Goal: Task Accomplishment & Management: Manage account settings

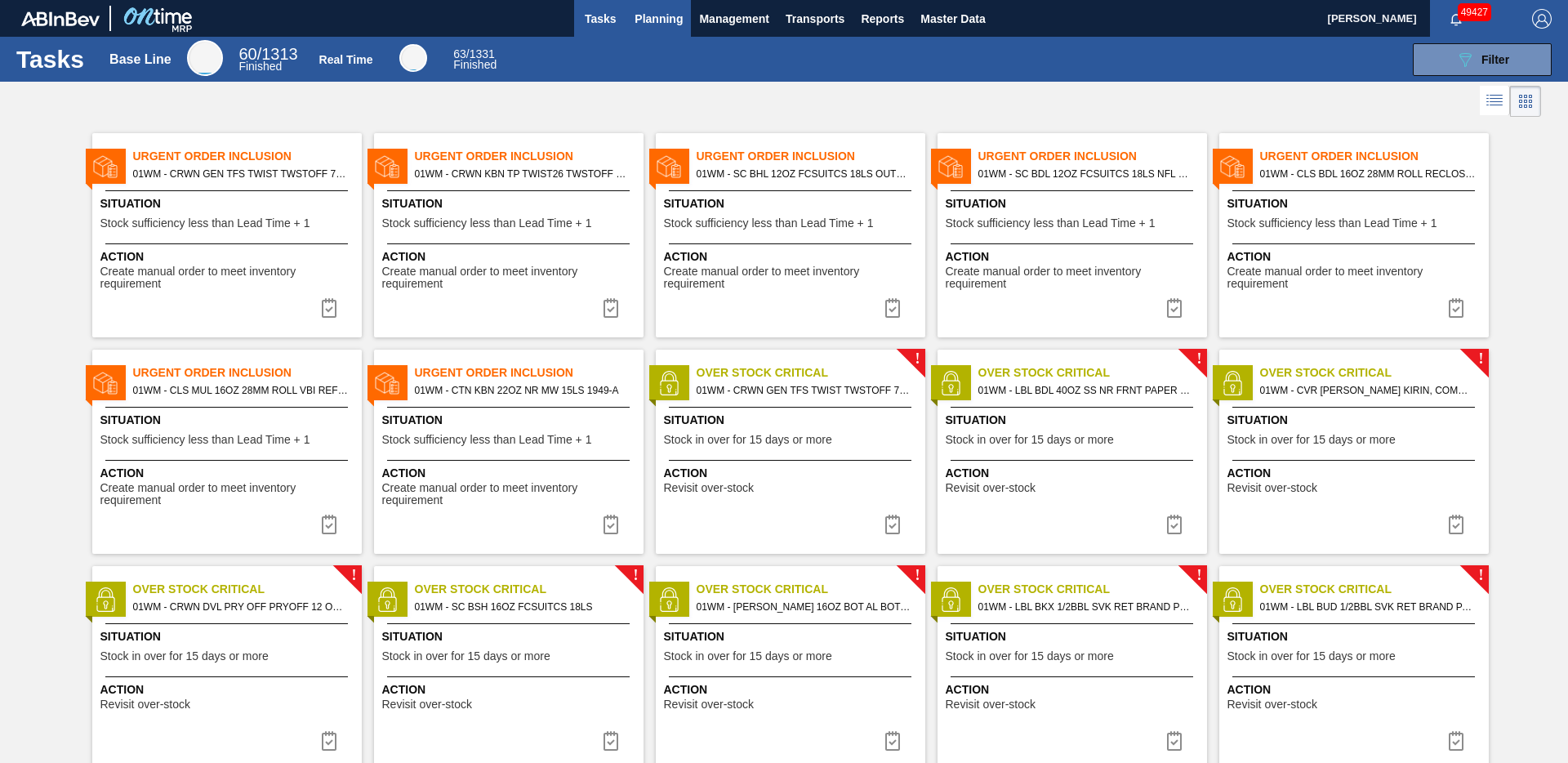
click at [659, 18] on span "Planning" at bounding box center [659, 18] width 49 height 19
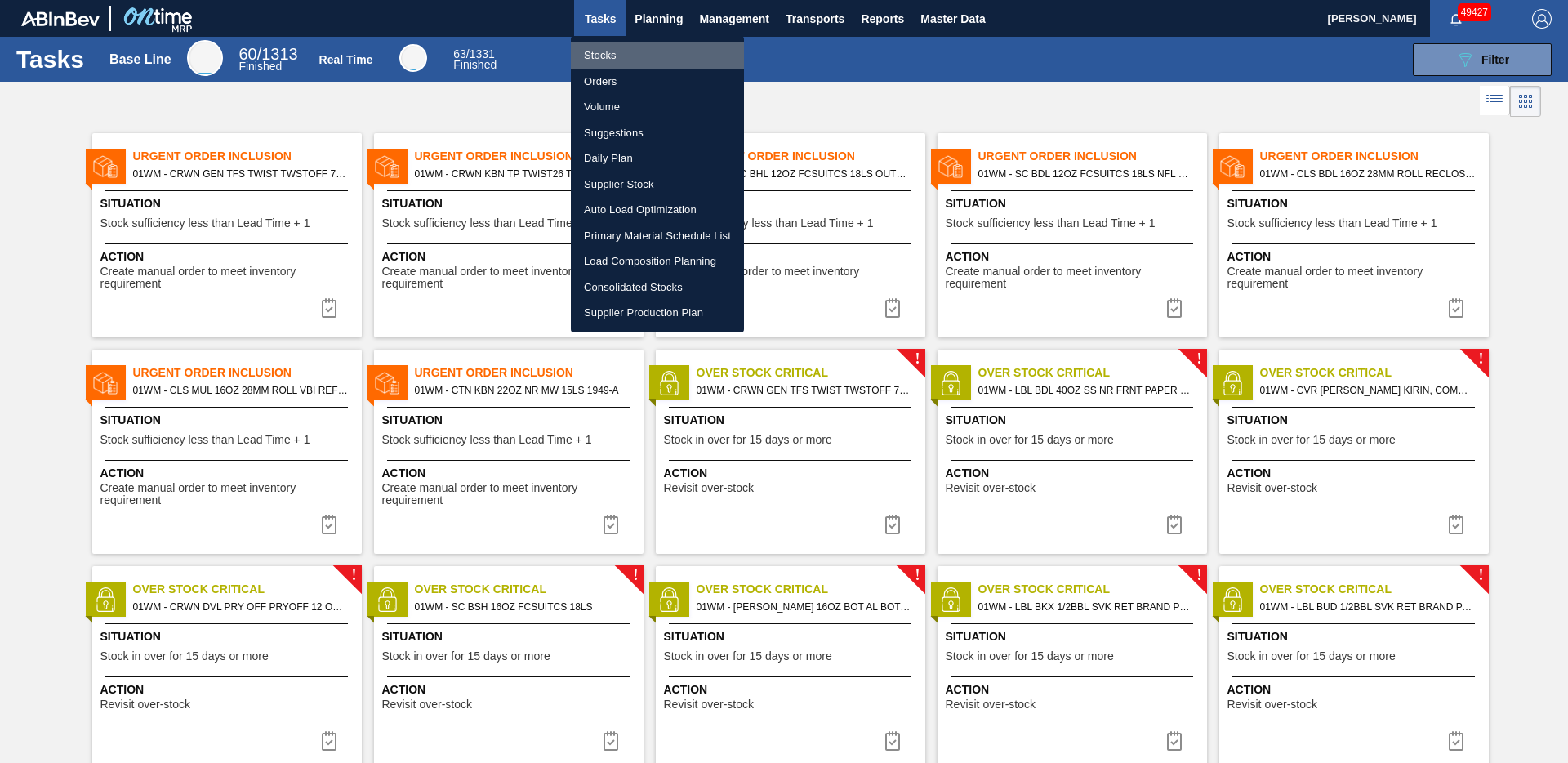
click at [619, 55] on li "Stocks" at bounding box center [657, 55] width 173 height 26
click at [620, 54] on li "Stocks" at bounding box center [657, 55] width 173 height 26
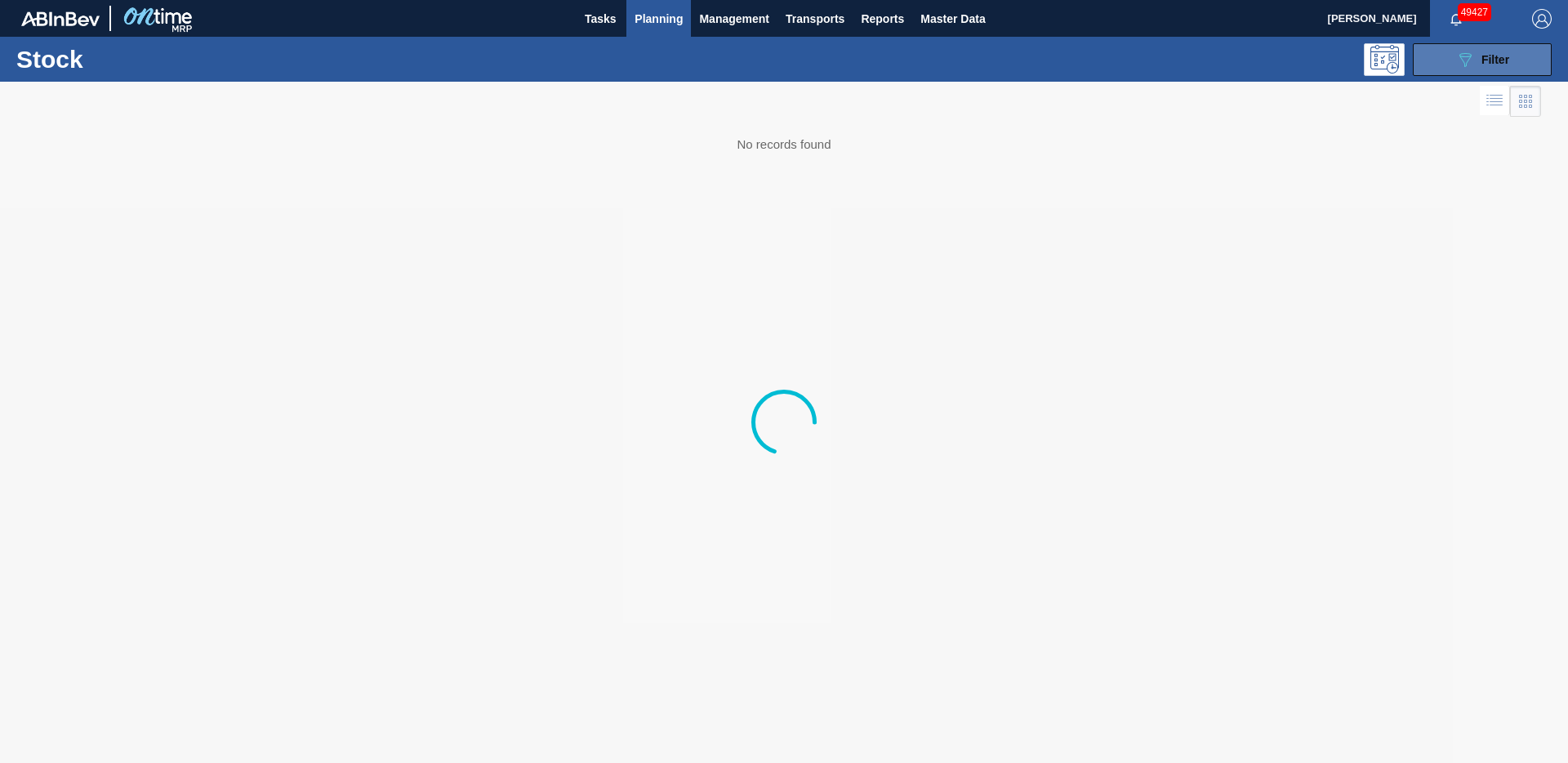
click at [1481, 59] on span "Filter" at bounding box center [1495, 59] width 28 height 13
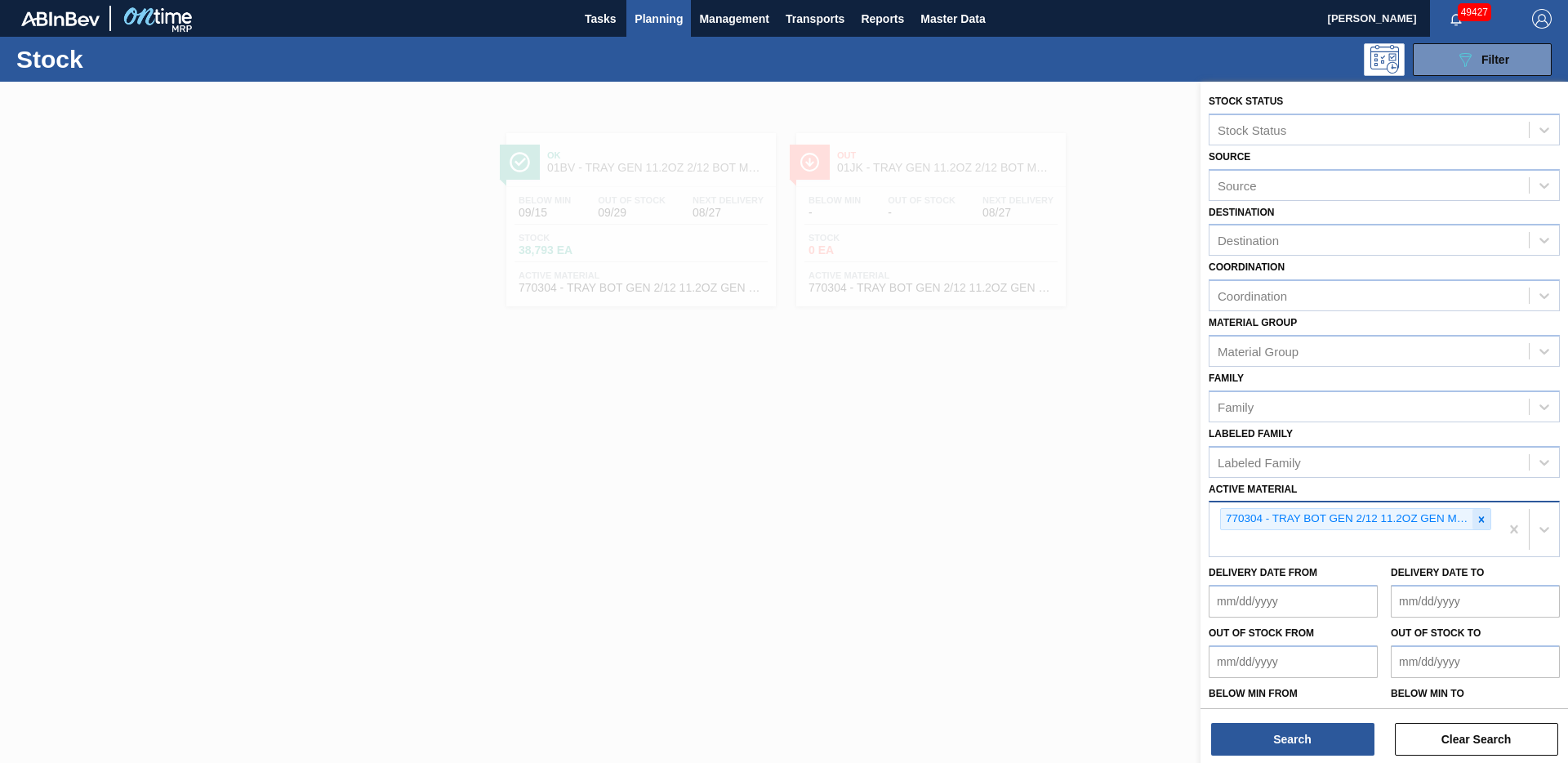
click at [1481, 519] on icon at bounding box center [1481, 520] width 12 height 12
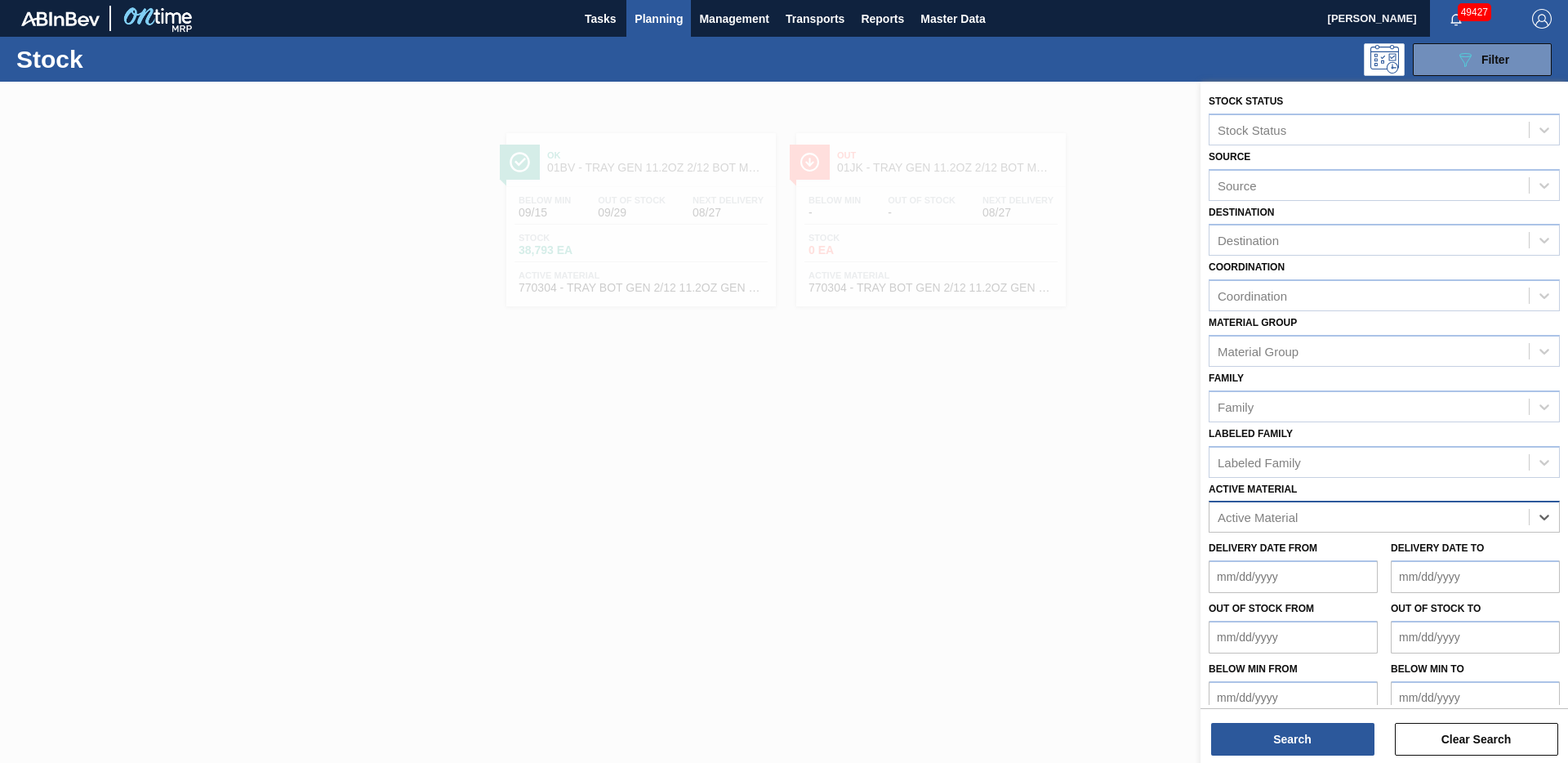
paste Material "683787"
type Material "683787"
drag, startPoint x: 1457, startPoint y: 554, endPoint x: 1449, endPoint y: 556, distance: 8.2
click at [1456, 554] on div "683787 - SC BUD 24LS FCSUITCS 12OZ MLB-NATIONALS" at bounding box center [1384, 557] width 351 height 30
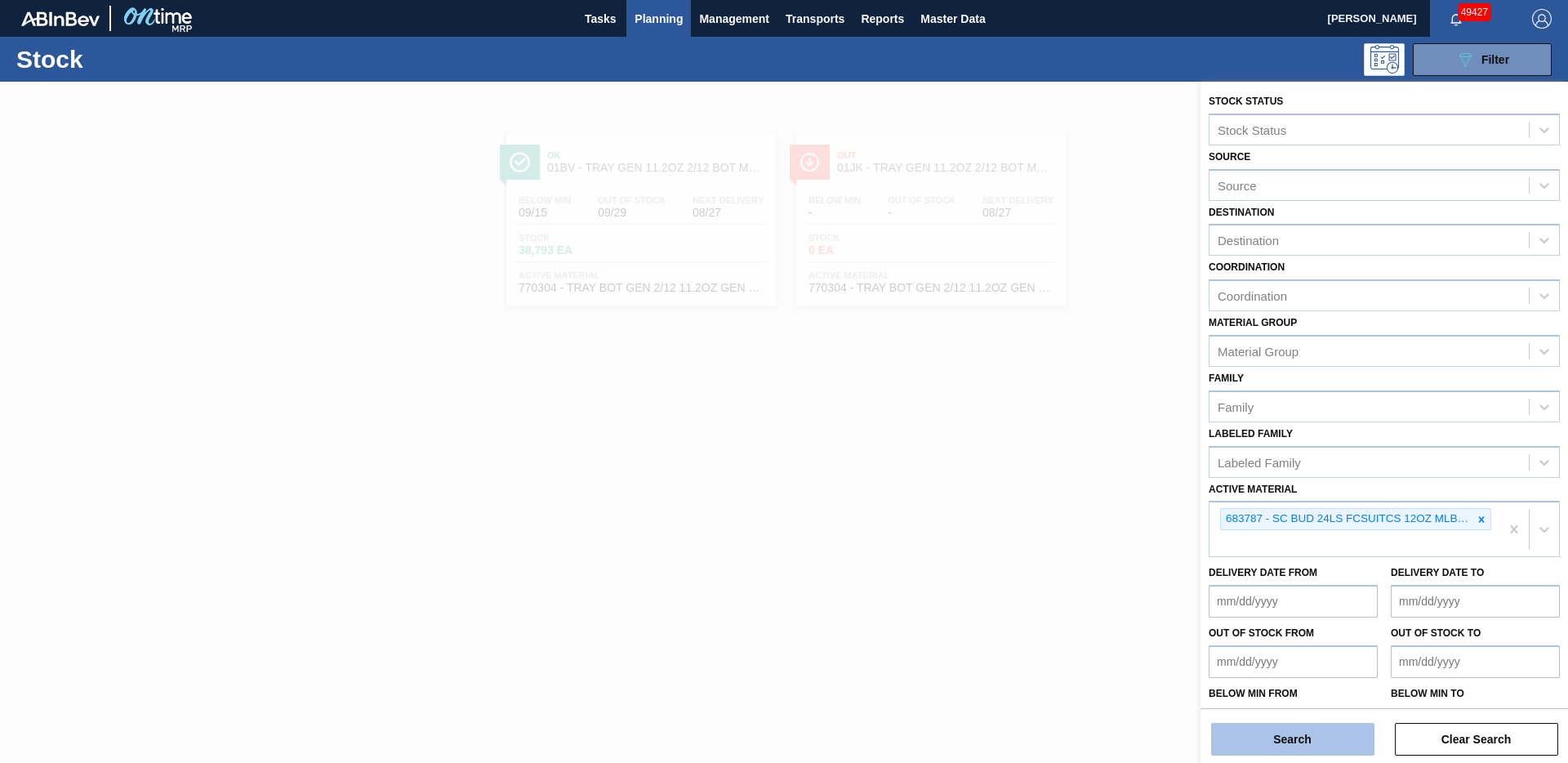
click at [1291, 729] on button "Search" at bounding box center [1293, 740] width 163 height 33
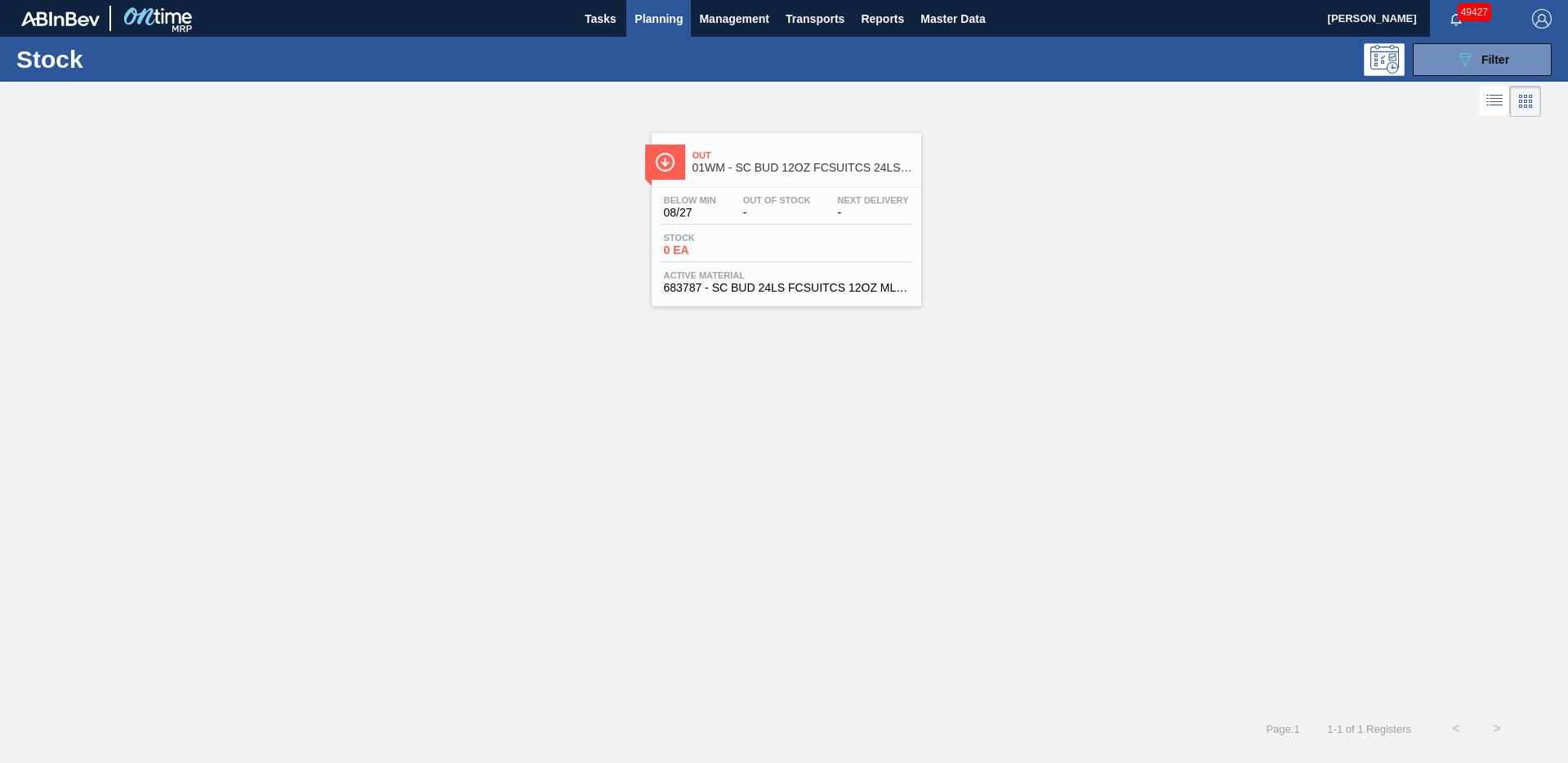
click at [764, 182] on div "Out 01WM - SC BUD 12OZ FCSUITCS 24LS MLB - NATIONALS Below Min 08/27 Out Of Sto…" at bounding box center [786, 220] width 269 height 173
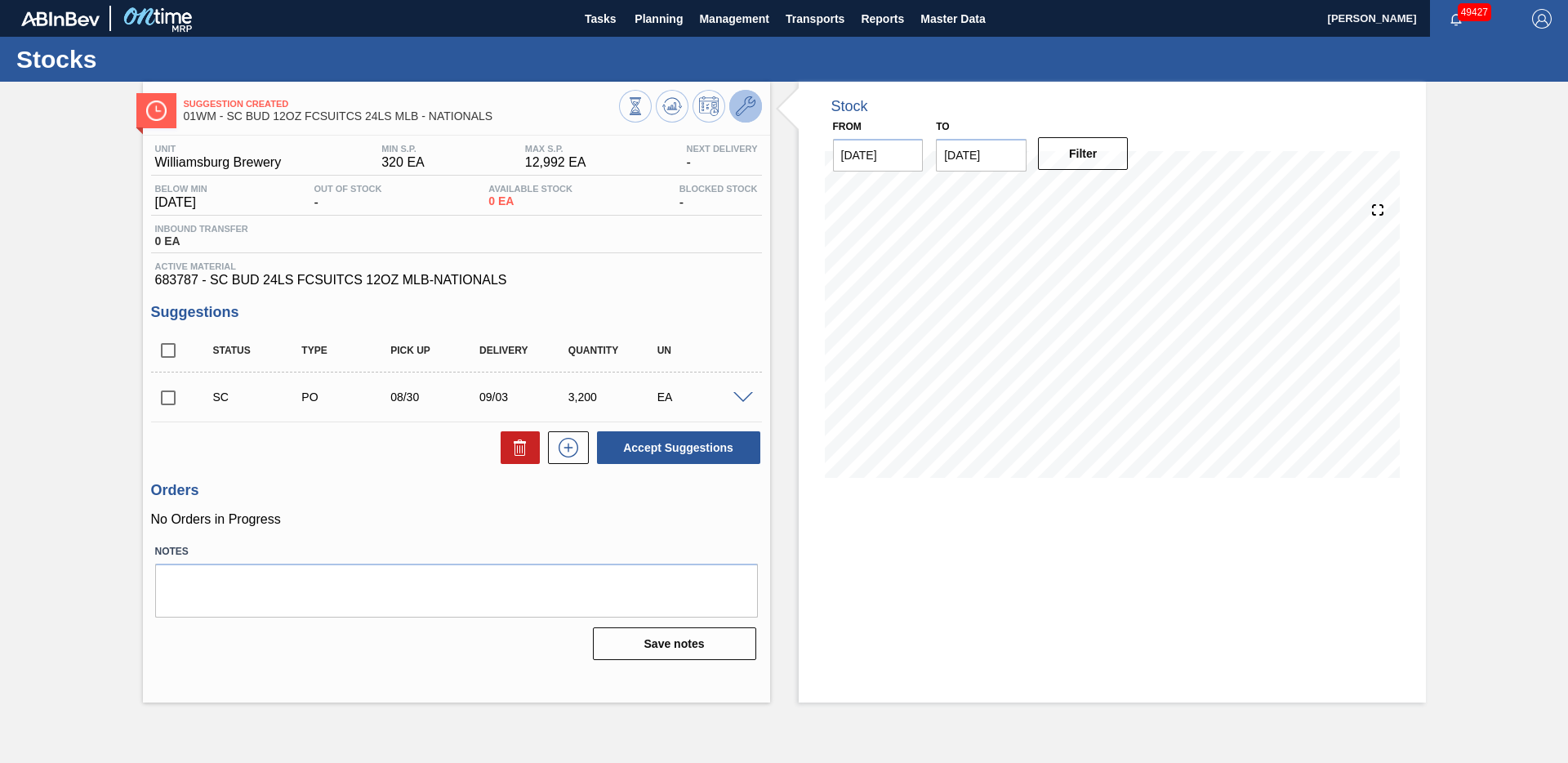
click at [742, 111] on icon at bounding box center [746, 106] width 19 height 19
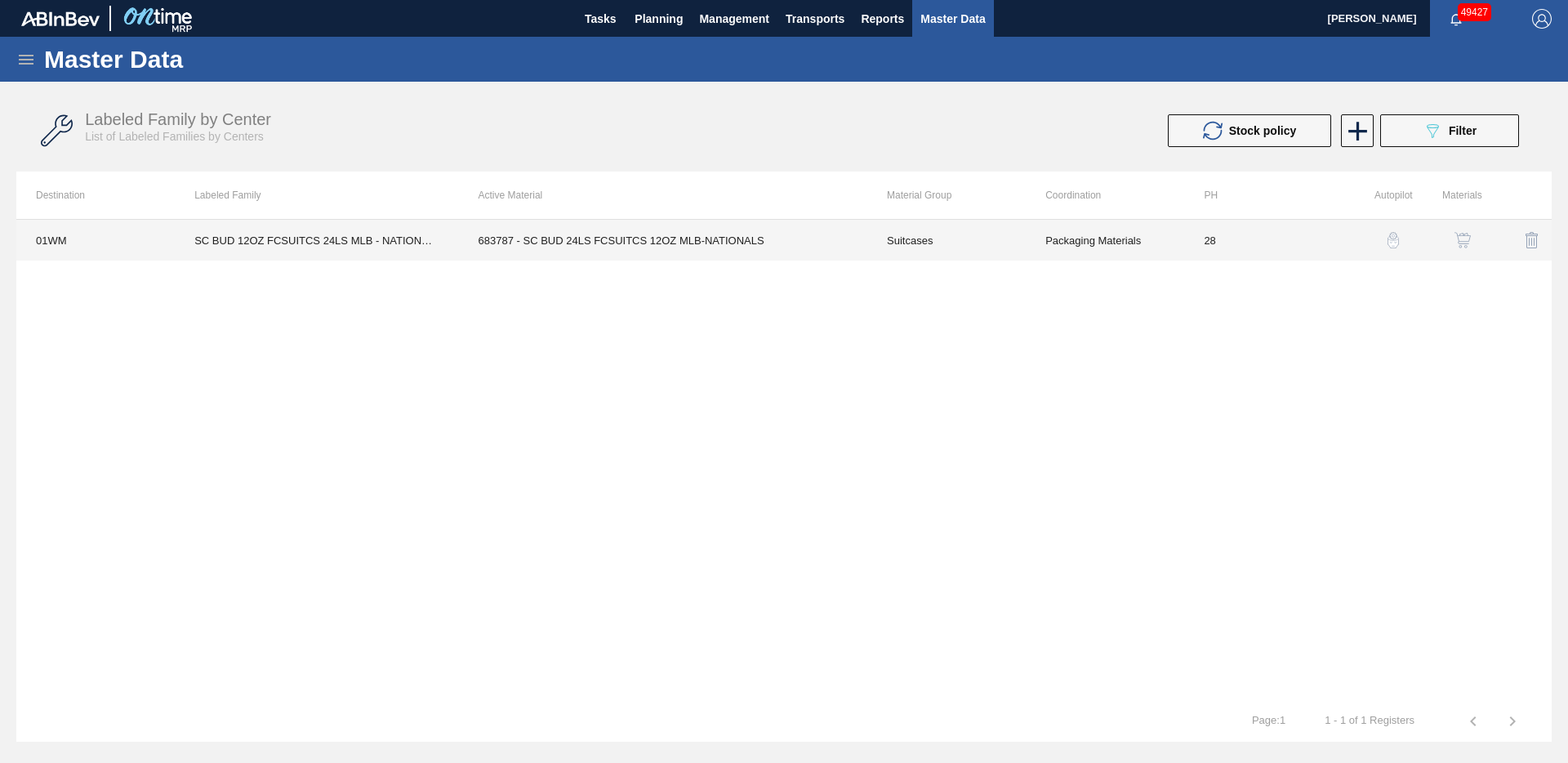
click at [820, 242] on td "683787 - SC BUD 24LS FCSUITCS 12OZ MLB-NATIONALS" at bounding box center [663, 240] width 408 height 41
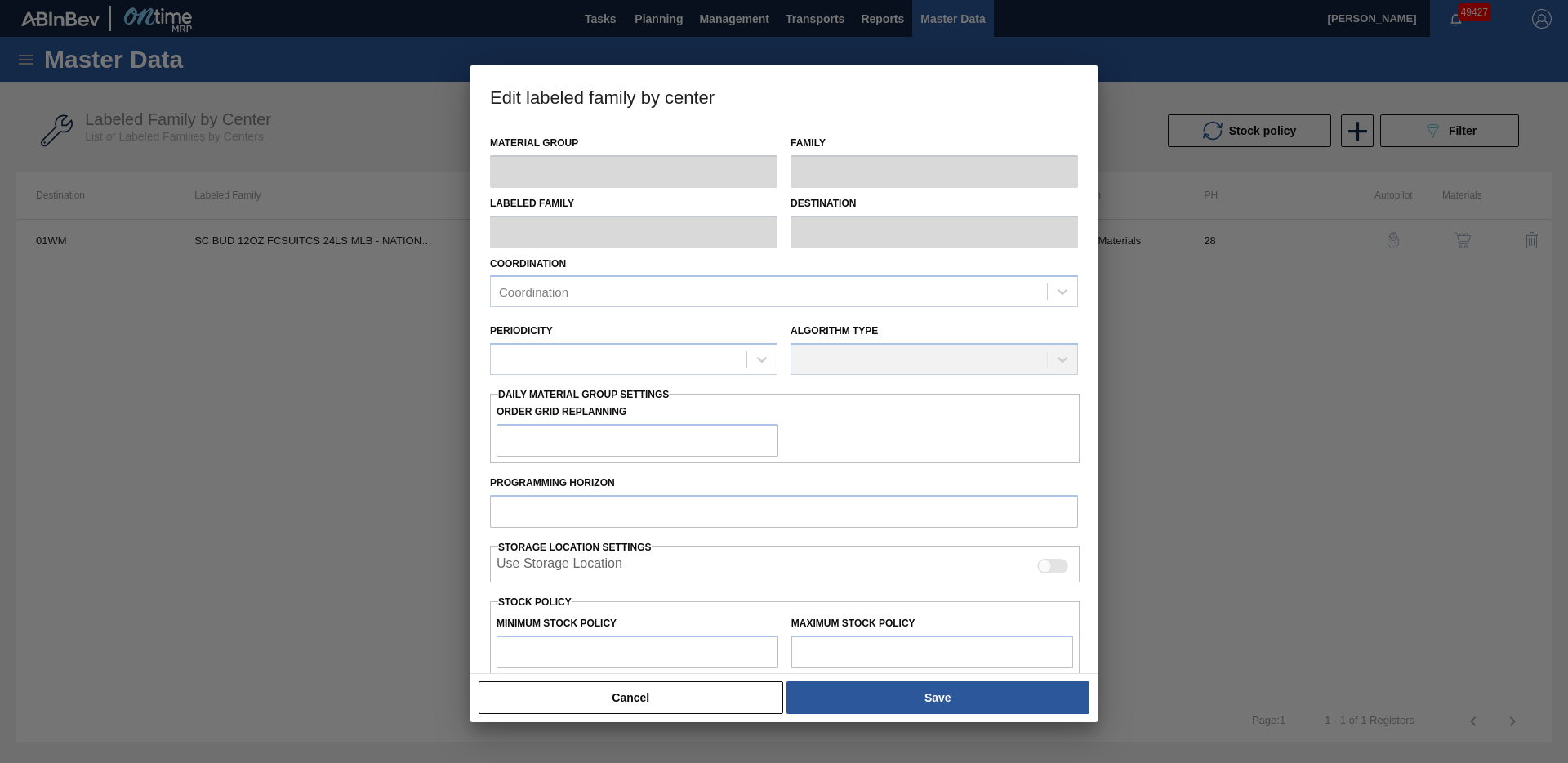
type input "Suitcases"
type input "SC BUD 12OZ FCSUITCS 24LS MLB - NATIONALS"
type input "01WM - Williamsburg Brewery"
type input "28"
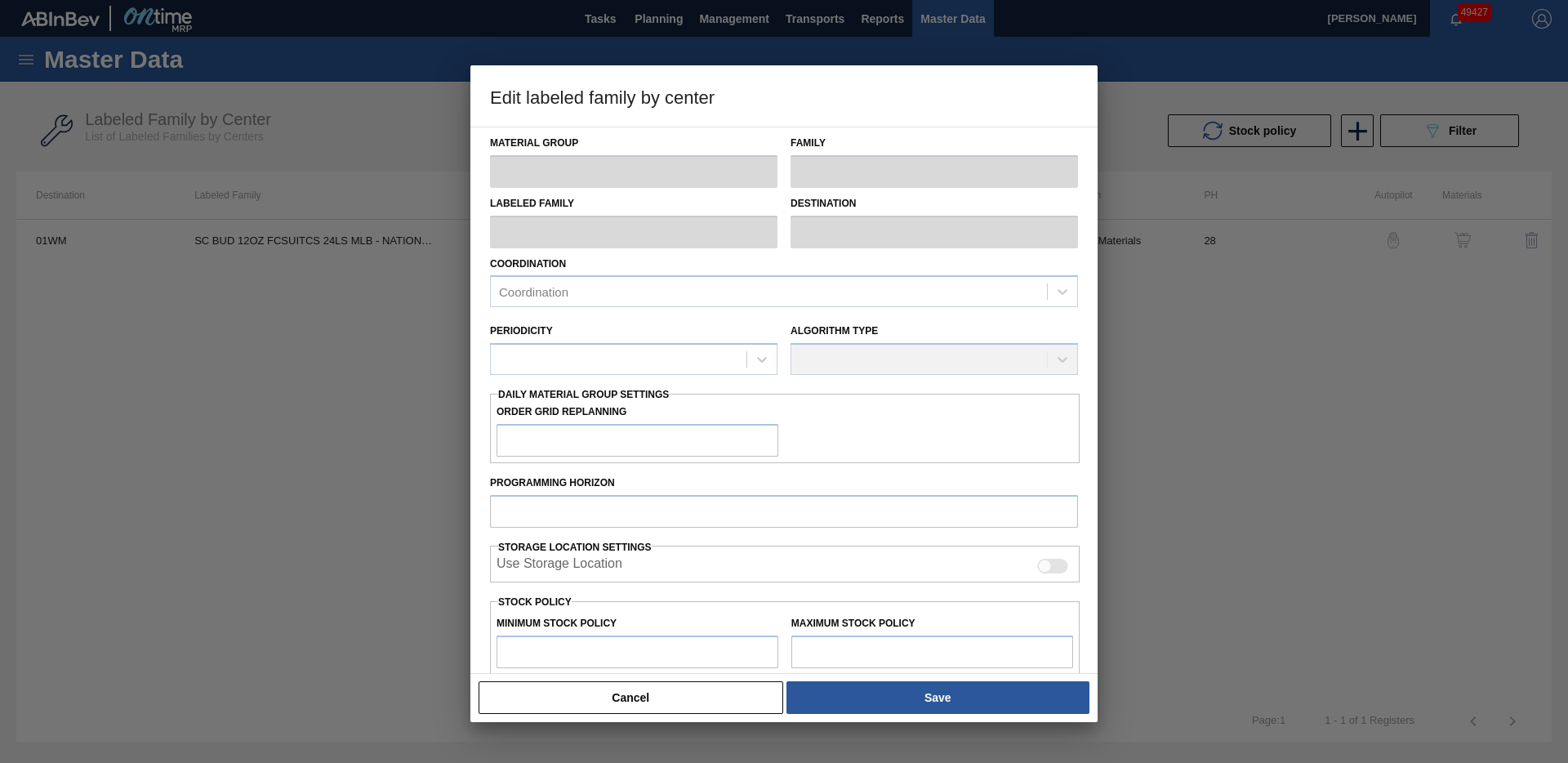
type input "320"
type input "12,992"
type input "3"
type input "700"
checkbox input "true"
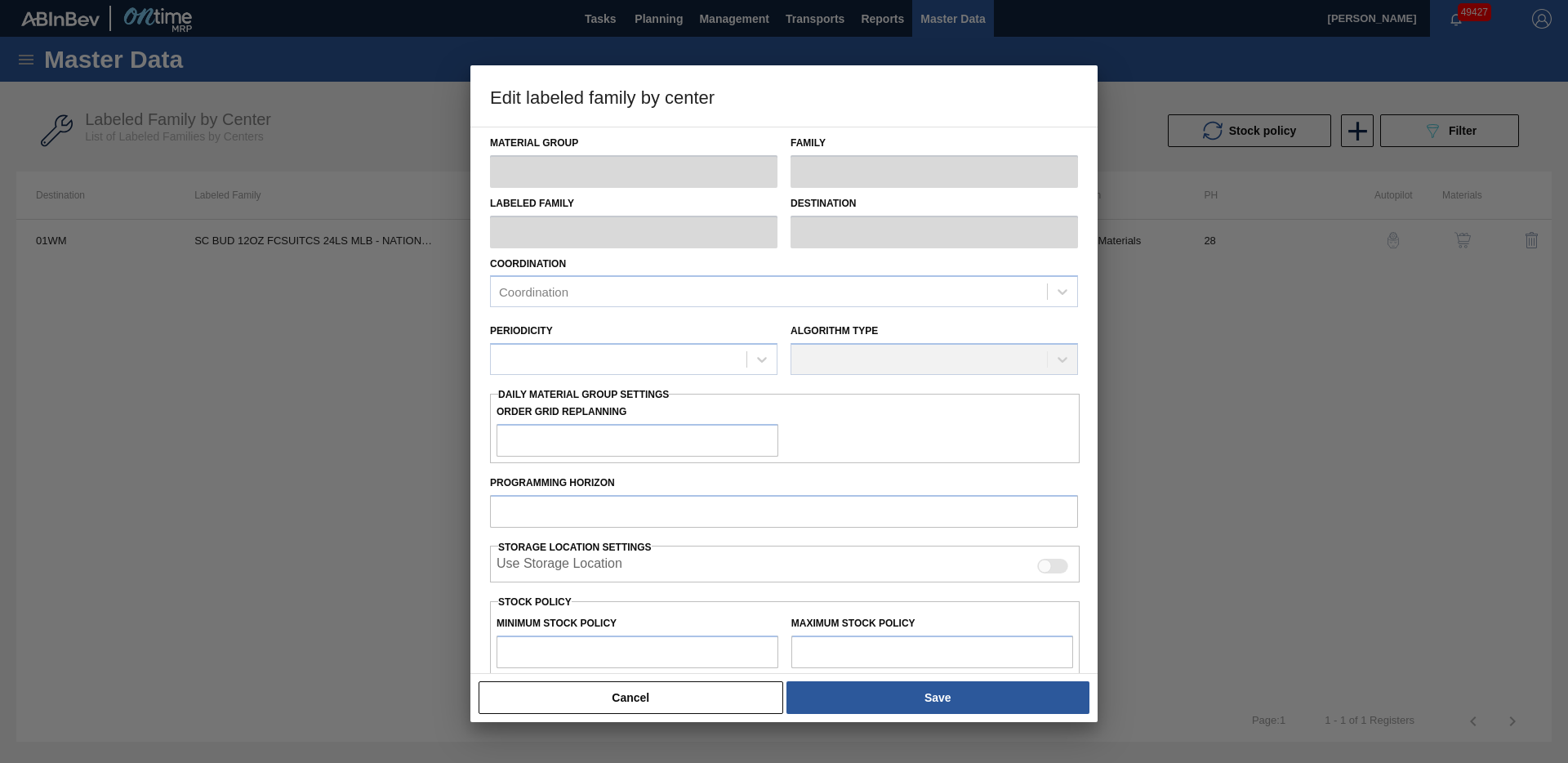
checkbox input "true"
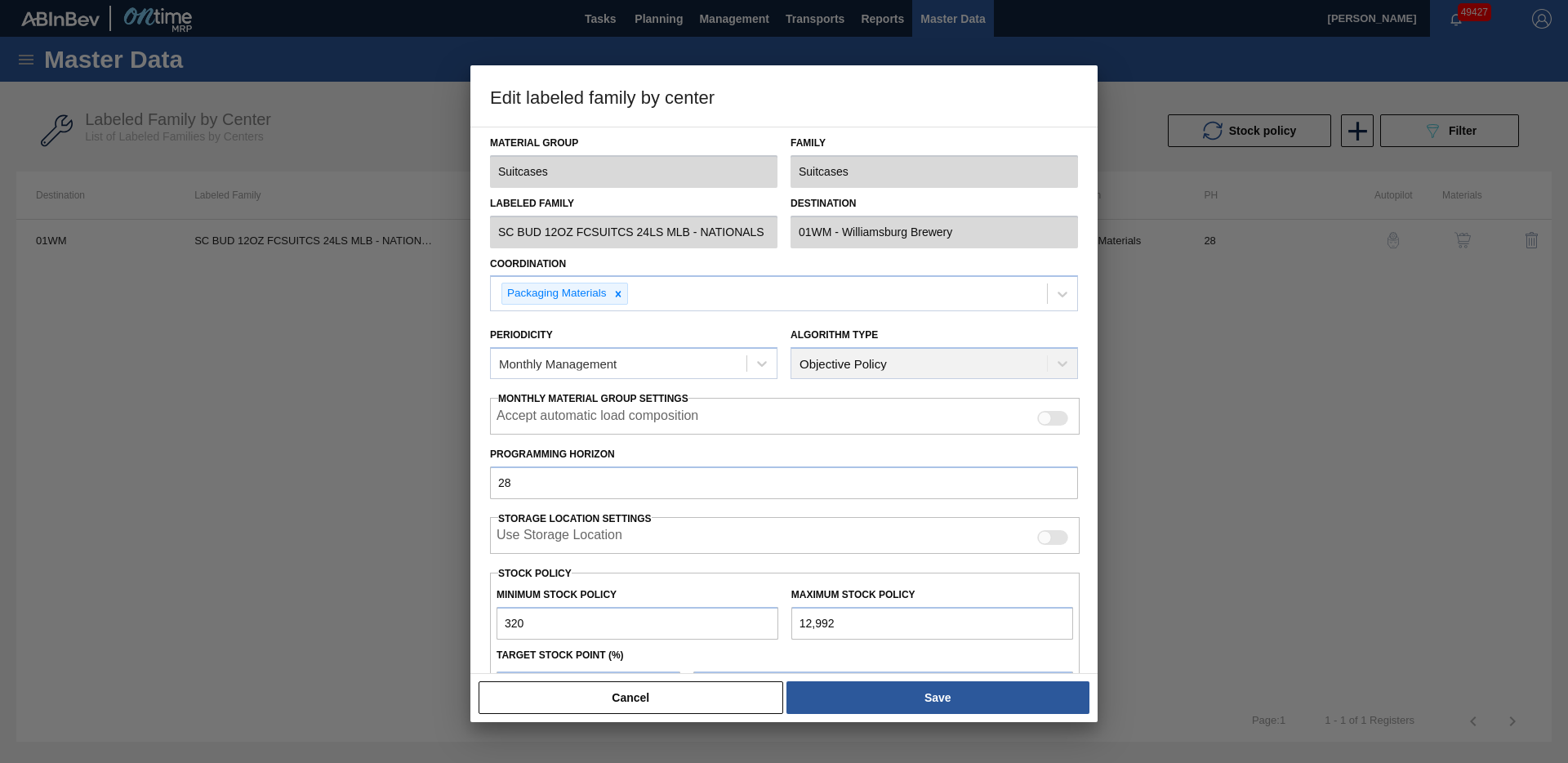
drag, startPoint x: 565, startPoint y: 625, endPoint x: 487, endPoint y: 616, distance: 78.5
click at [487, 616] on div "Material Group Suitcases Family Suitcases Labeled Family SC BUD 12OZ FCSUITCS 2…" at bounding box center [784, 399] width 627 height 547
type input "0"
type input "390"
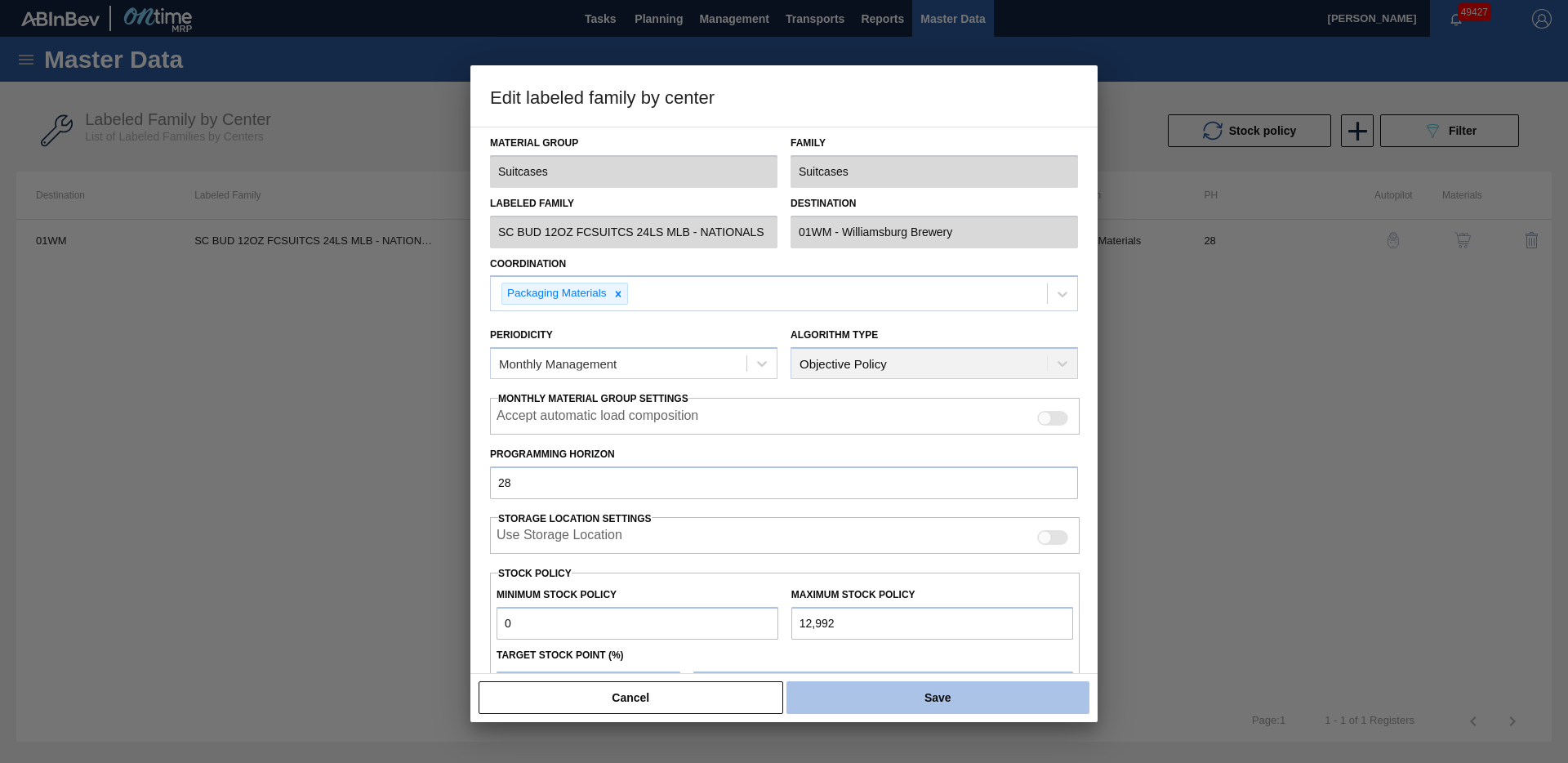
type input "0"
click at [900, 692] on button "Save" at bounding box center [938, 698] width 303 height 33
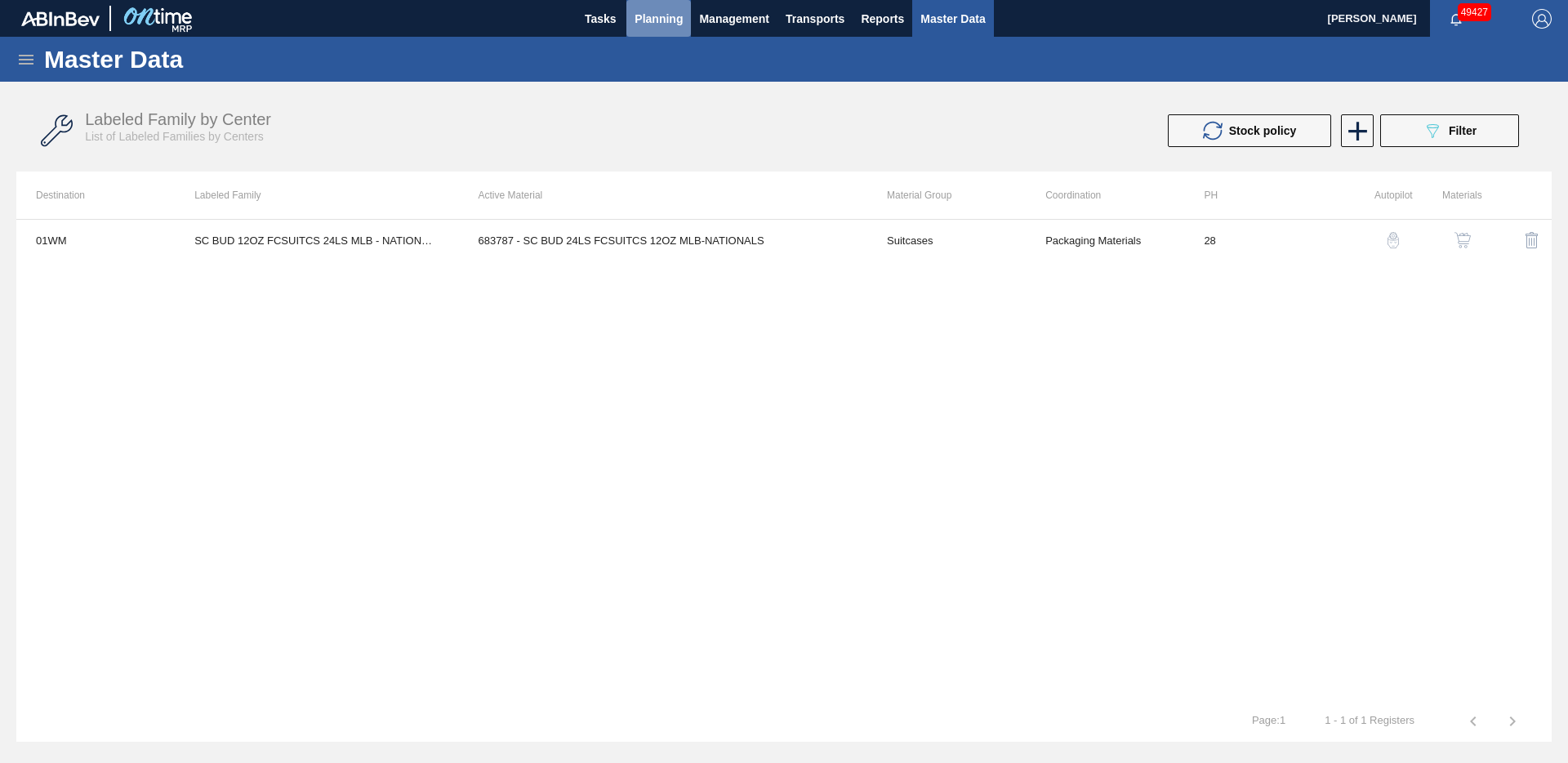
click at [653, 17] on span "Planning" at bounding box center [659, 18] width 49 height 19
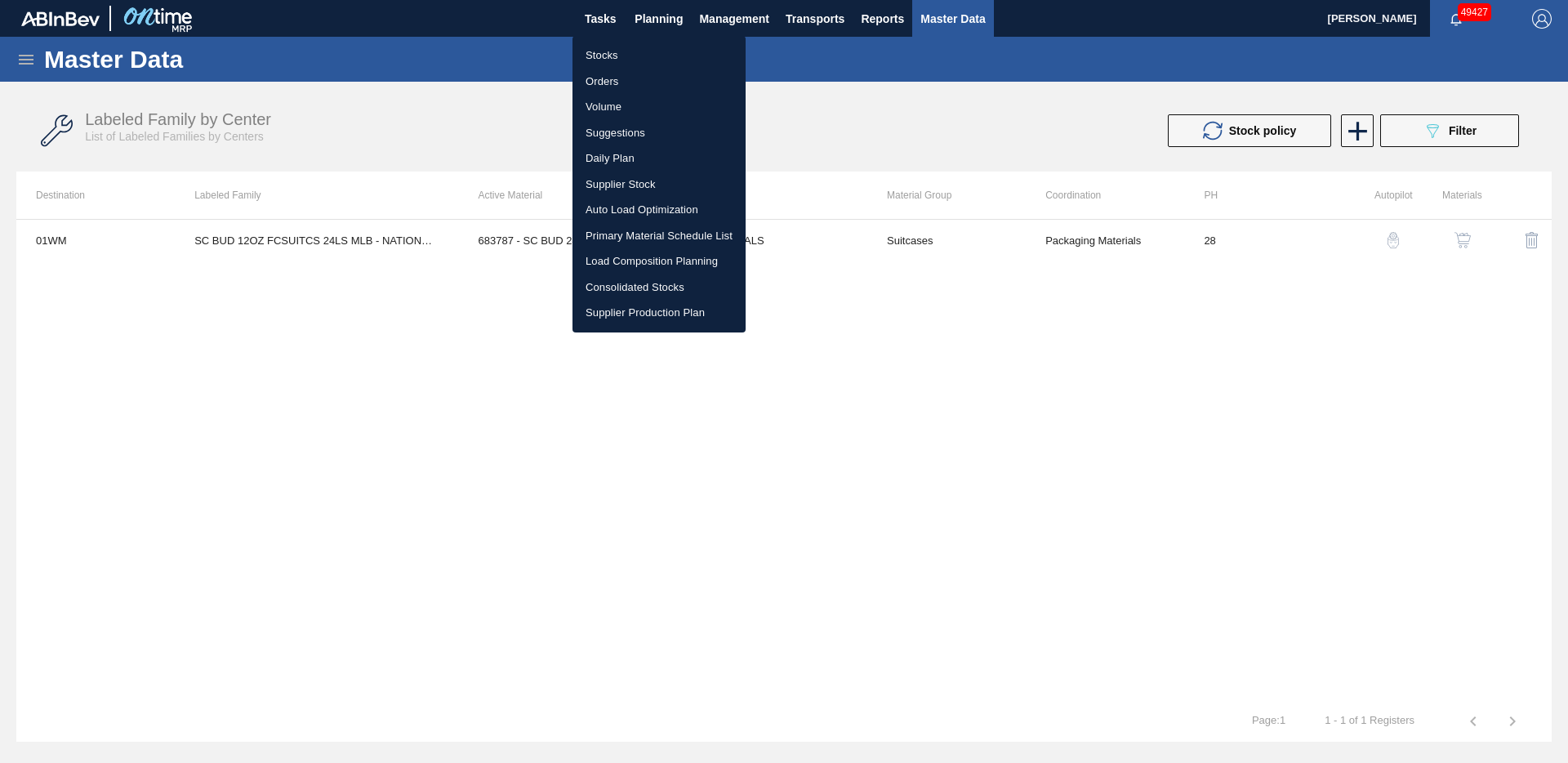
click at [622, 56] on li "Stocks" at bounding box center [659, 55] width 173 height 26
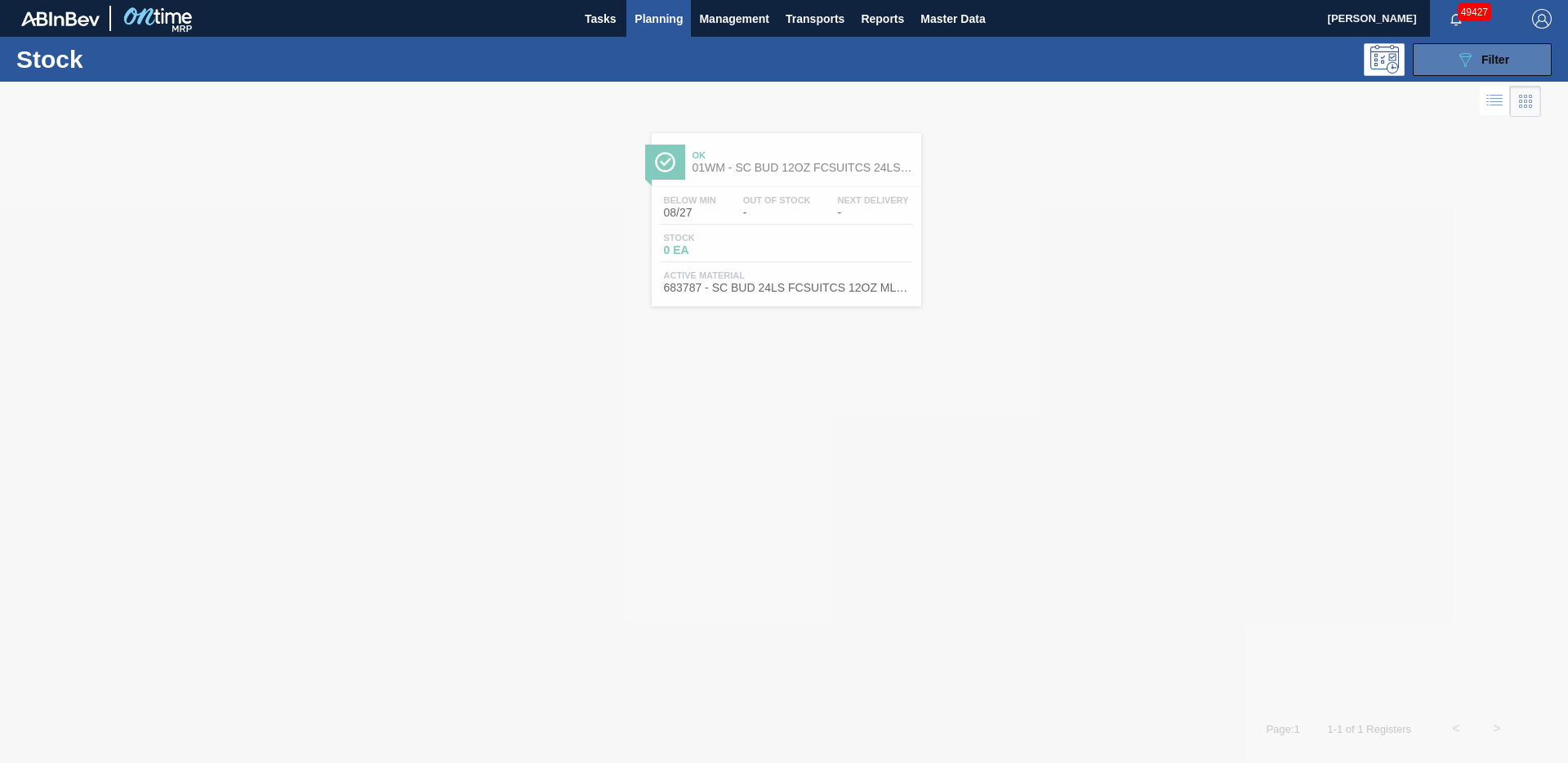
click at [1443, 72] on button "089F7B8B-B2A5-4AFE-B5C0-19BA573D28AC Filter" at bounding box center [1482, 60] width 139 height 33
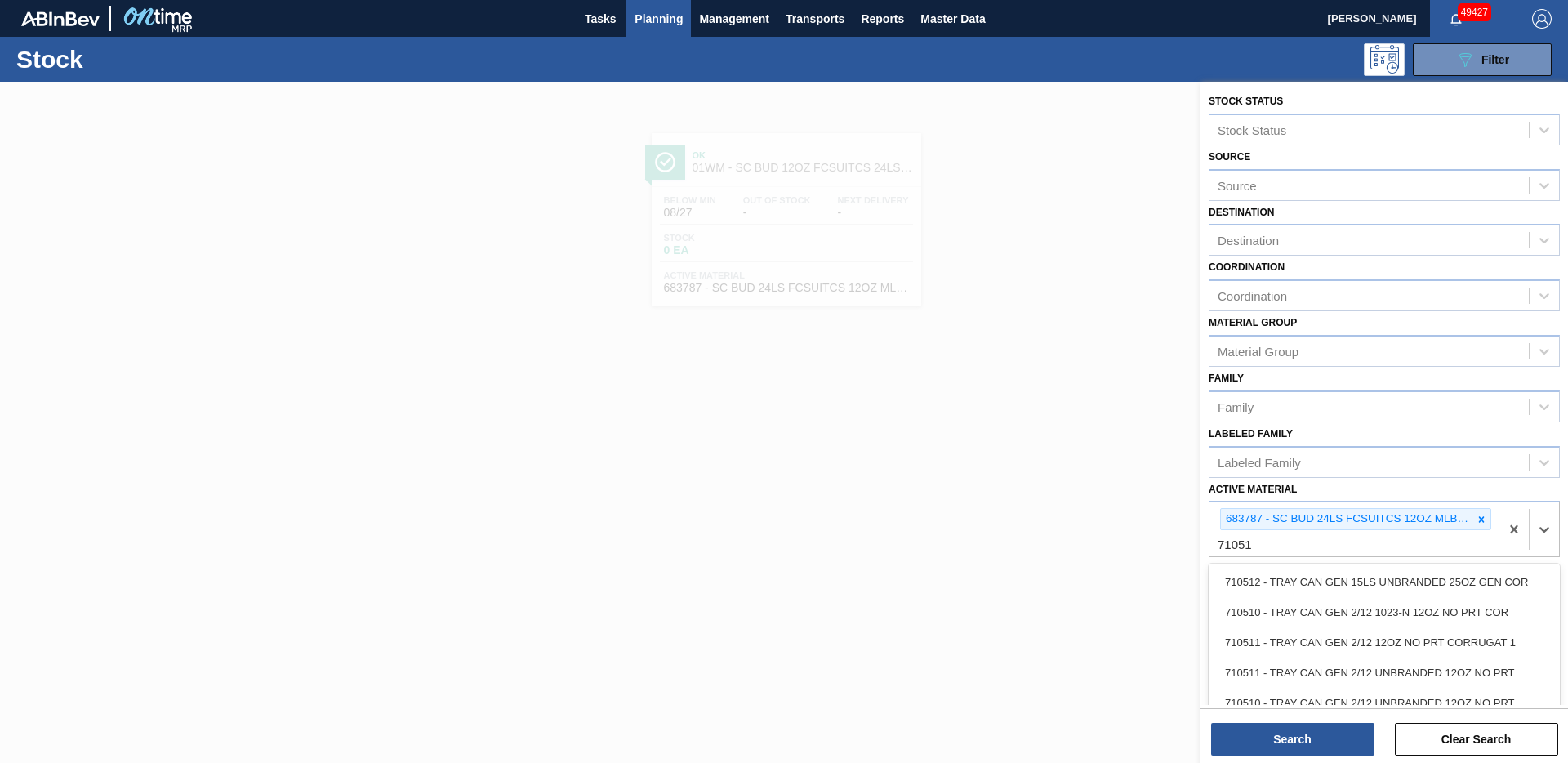
type Material "710511"
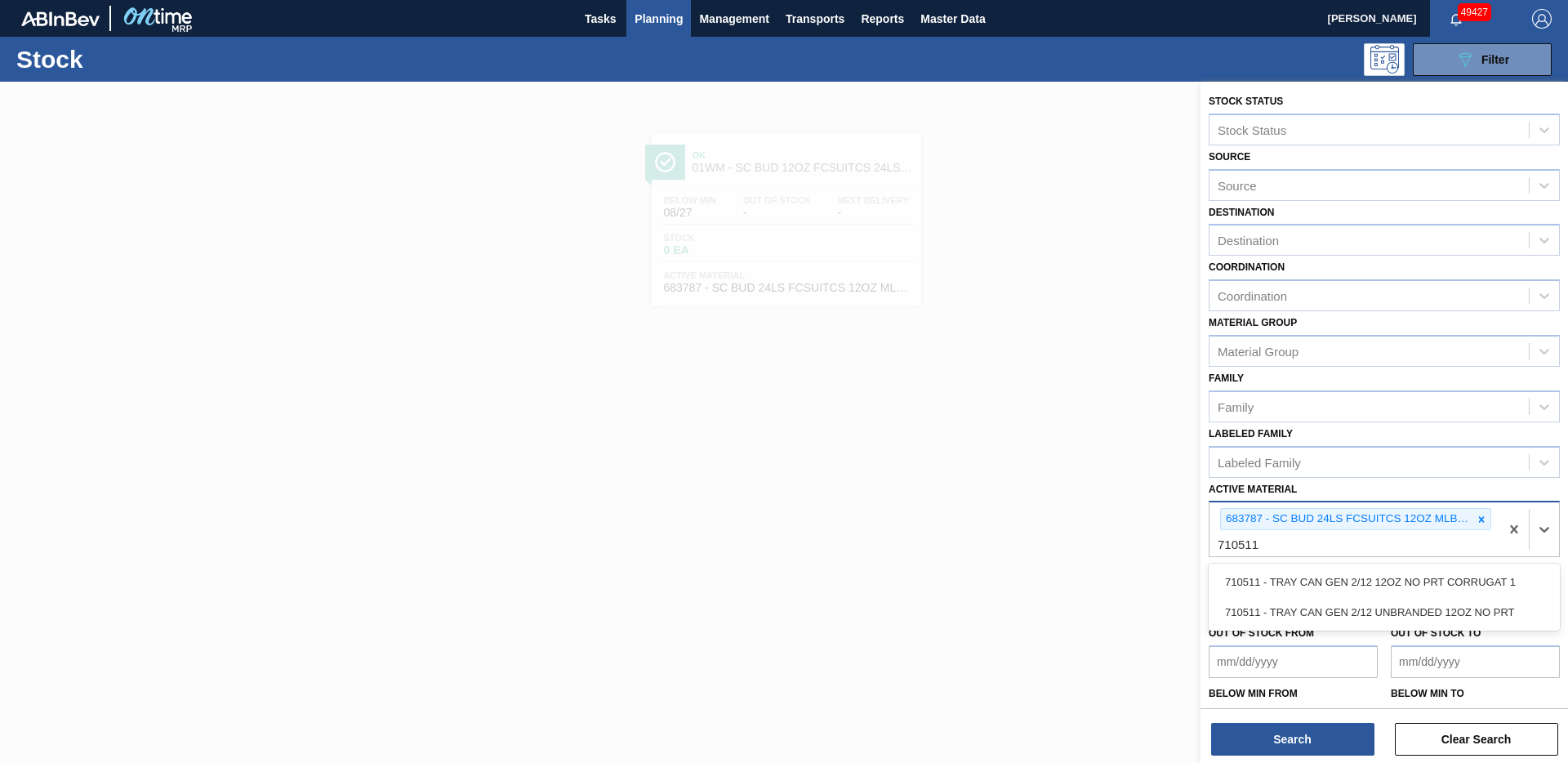
drag, startPoint x: 1433, startPoint y: 579, endPoint x: 1439, endPoint y: 565, distance: 15.2
click at [1433, 579] on div "710511 - TRAY CAN GEN 2/12 12OZ NO PRT CORRUGAT 1" at bounding box center [1384, 581] width 351 height 30
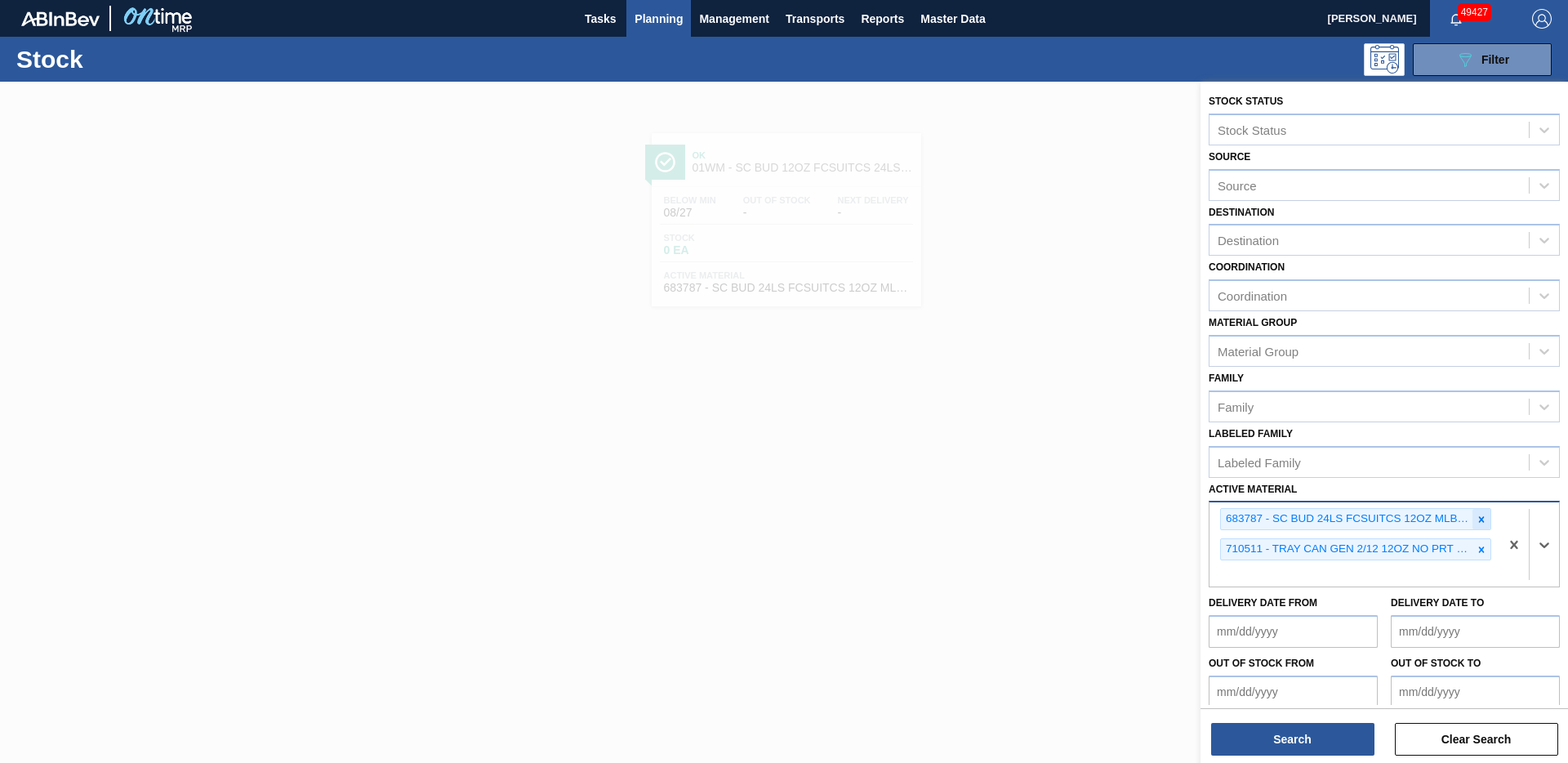
click at [1476, 519] on icon at bounding box center [1481, 520] width 12 height 12
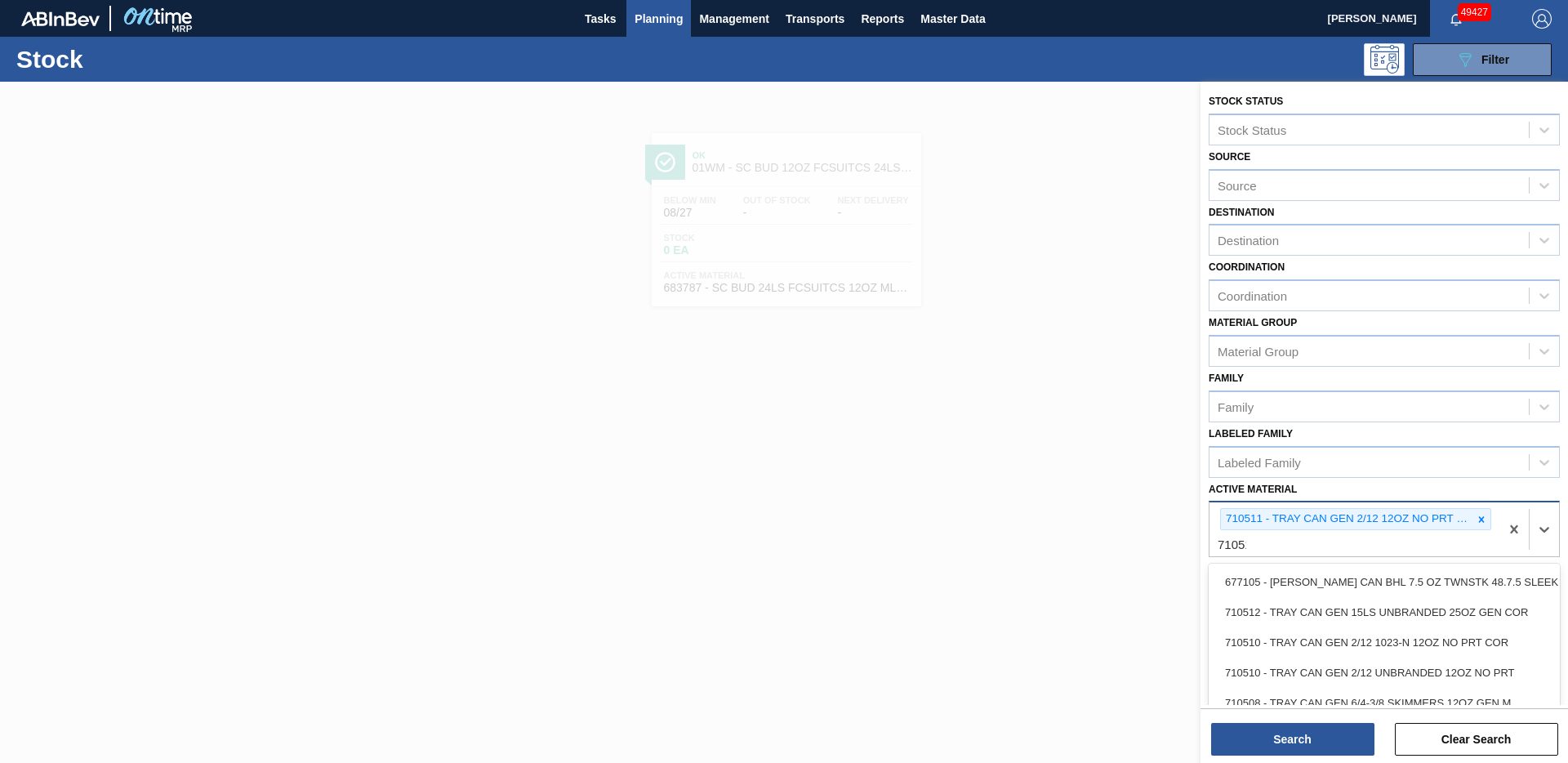
type Material "710510"
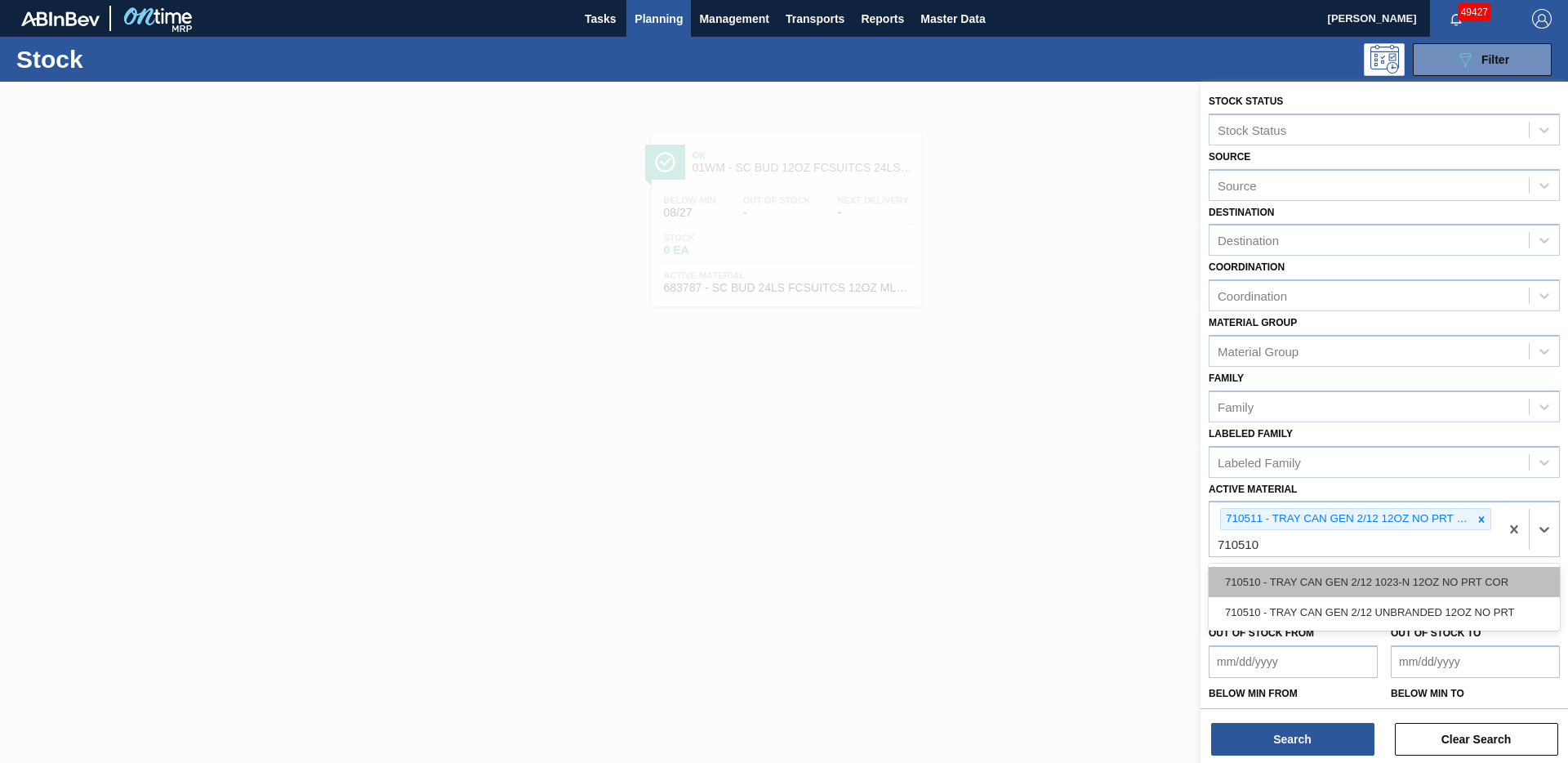
click at [1373, 575] on div "710510 - TRAY CAN GEN 2/12 1023-N 12OZ NO PRT COR" at bounding box center [1384, 581] width 351 height 30
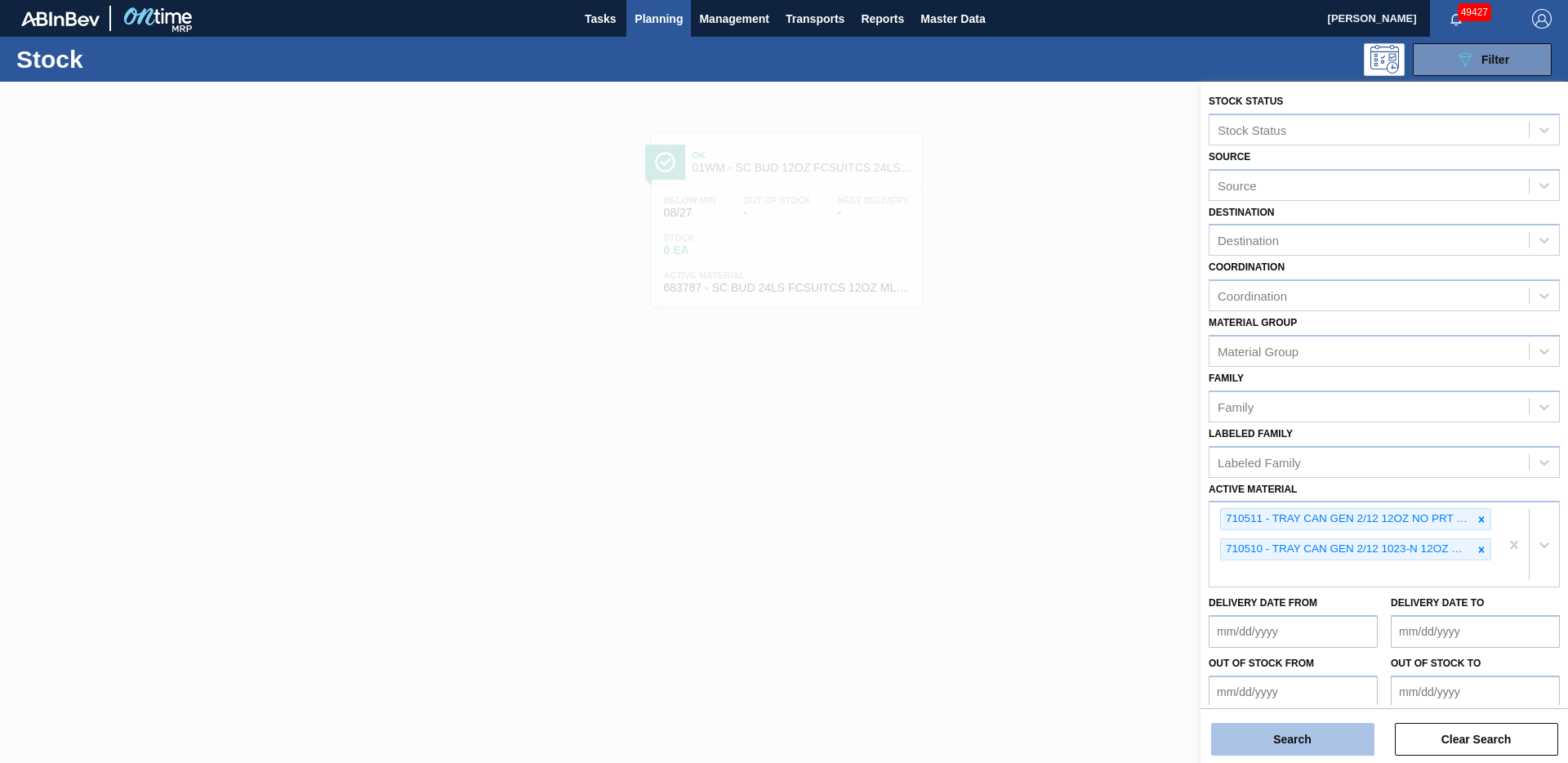
click at [1312, 745] on button "Search" at bounding box center [1293, 740] width 163 height 33
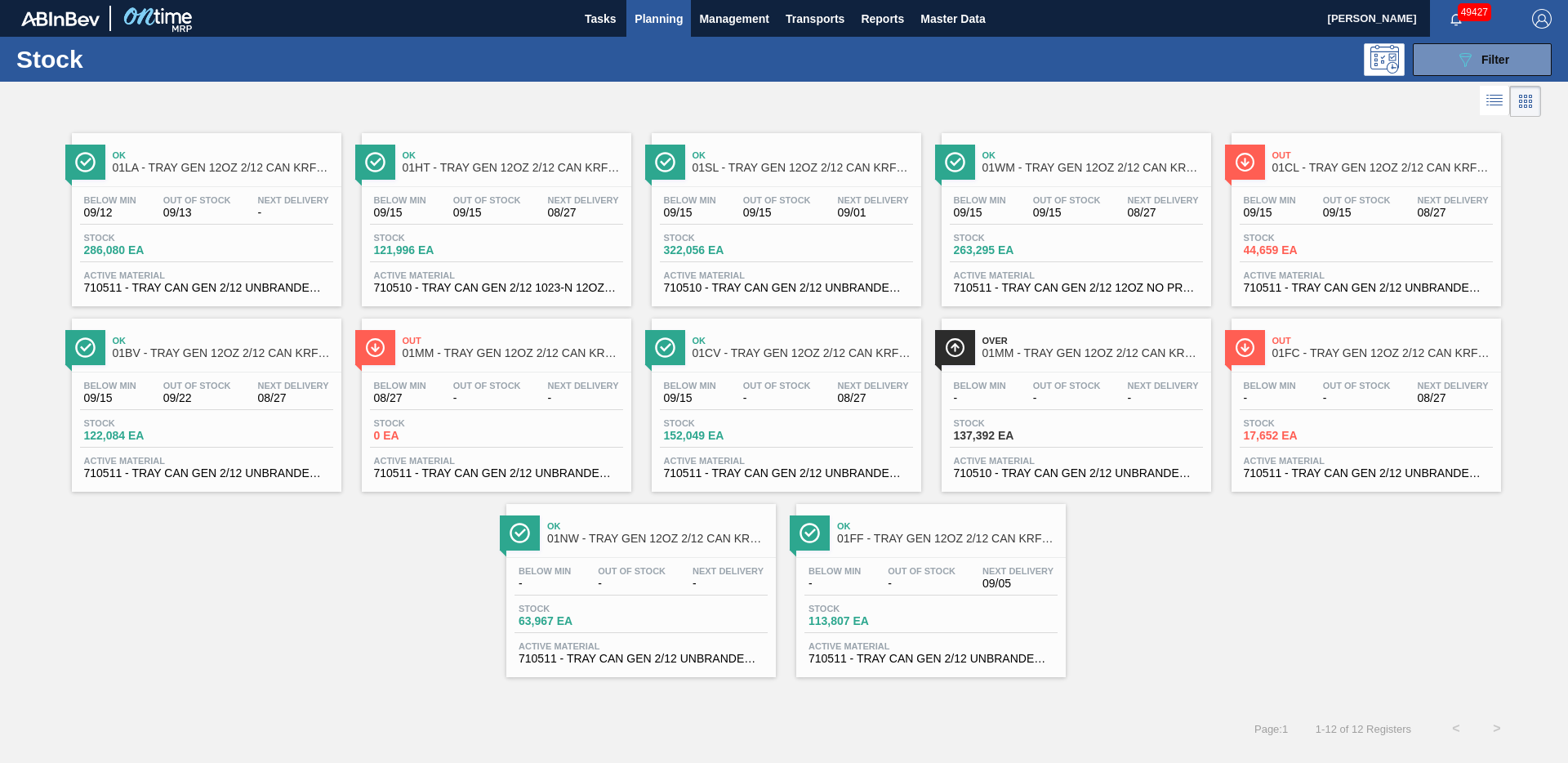
click at [1032, 353] on span "01MM - TRAY GEN 12OZ 2/12 CAN KRFT 1023-N" at bounding box center [1093, 353] width 221 height 13
click at [1454, 67] on button "089F7B8B-B2A5-4AFE-B5C0-19BA573D28AC Filter" at bounding box center [1482, 60] width 139 height 33
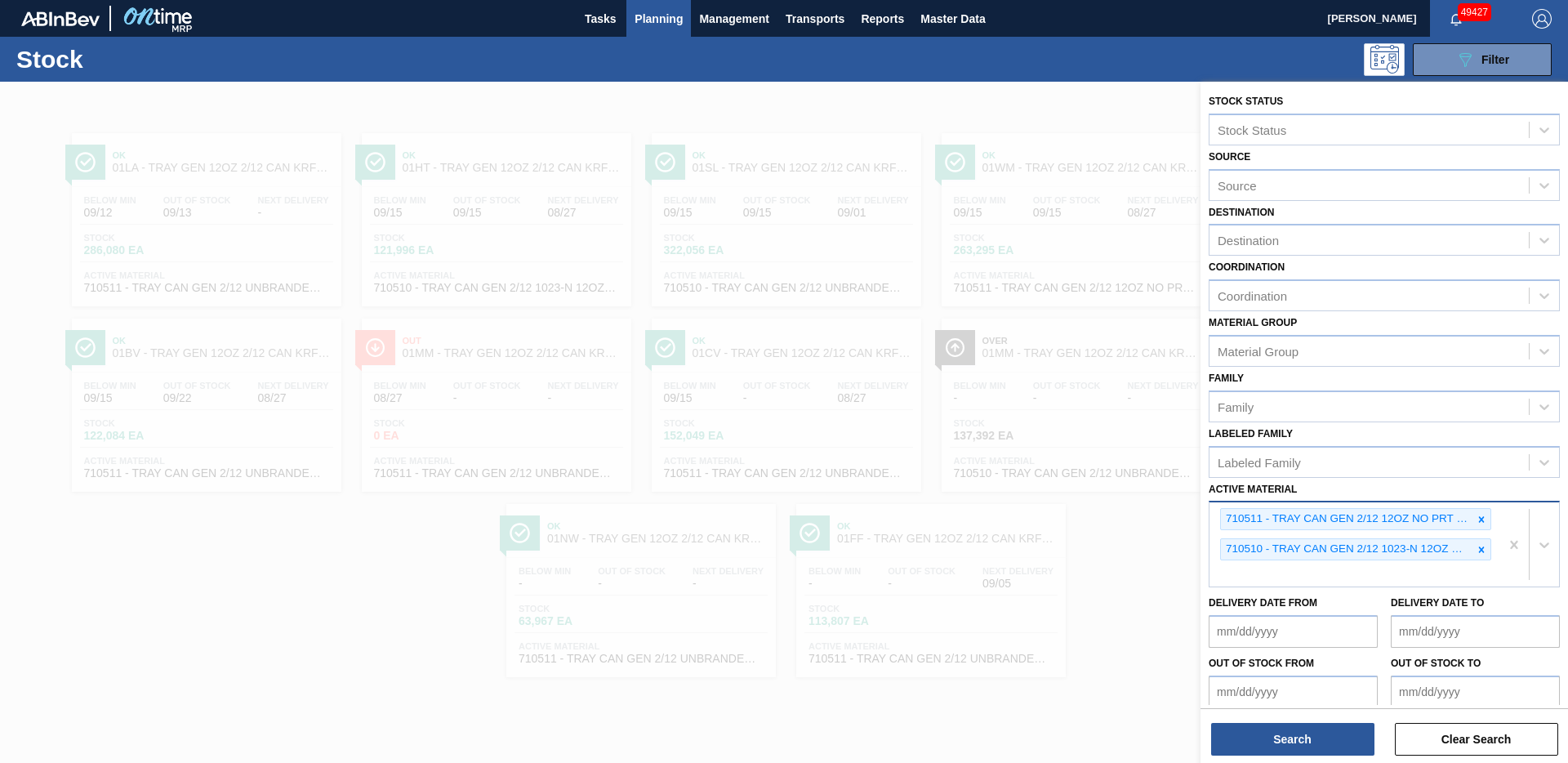
click at [1480, 547] on icon at bounding box center [1481, 550] width 12 height 12
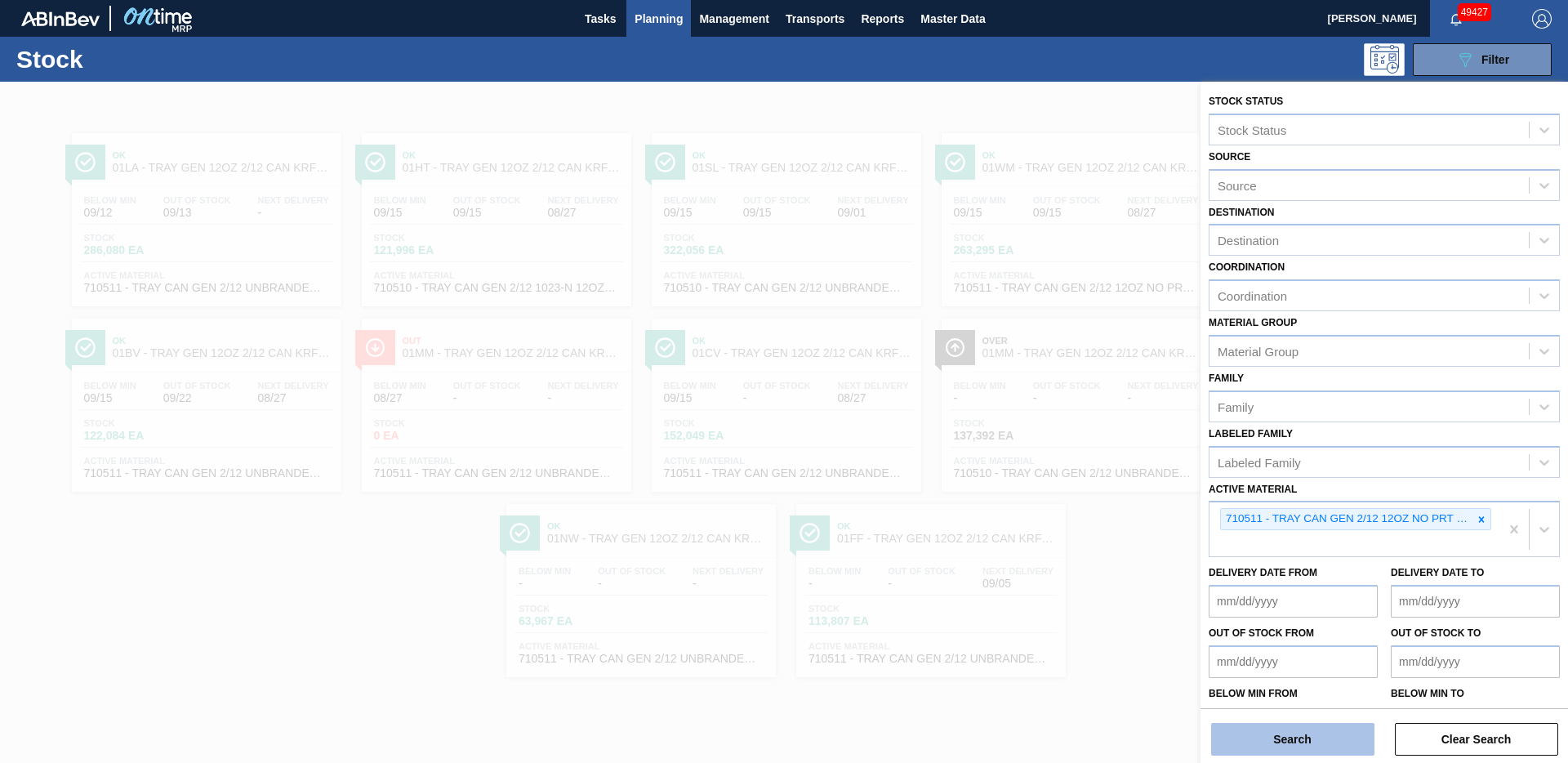
click at [1303, 726] on button "Search" at bounding box center [1293, 740] width 163 height 33
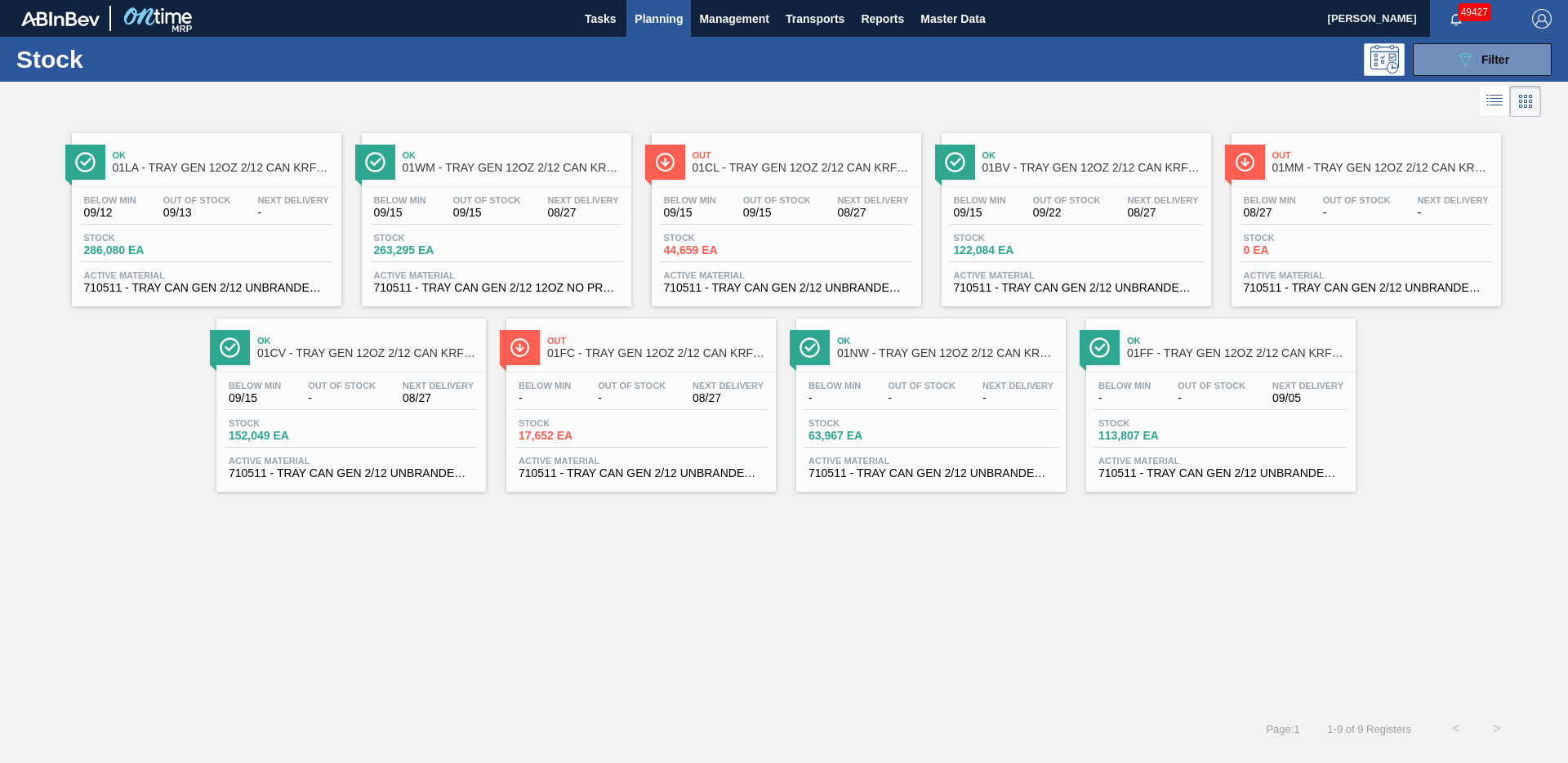
click at [1279, 354] on span "01FF - TRAY GEN 12OZ 2/12 CAN KRFT 1023-K" at bounding box center [1237, 353] width 221 height 13
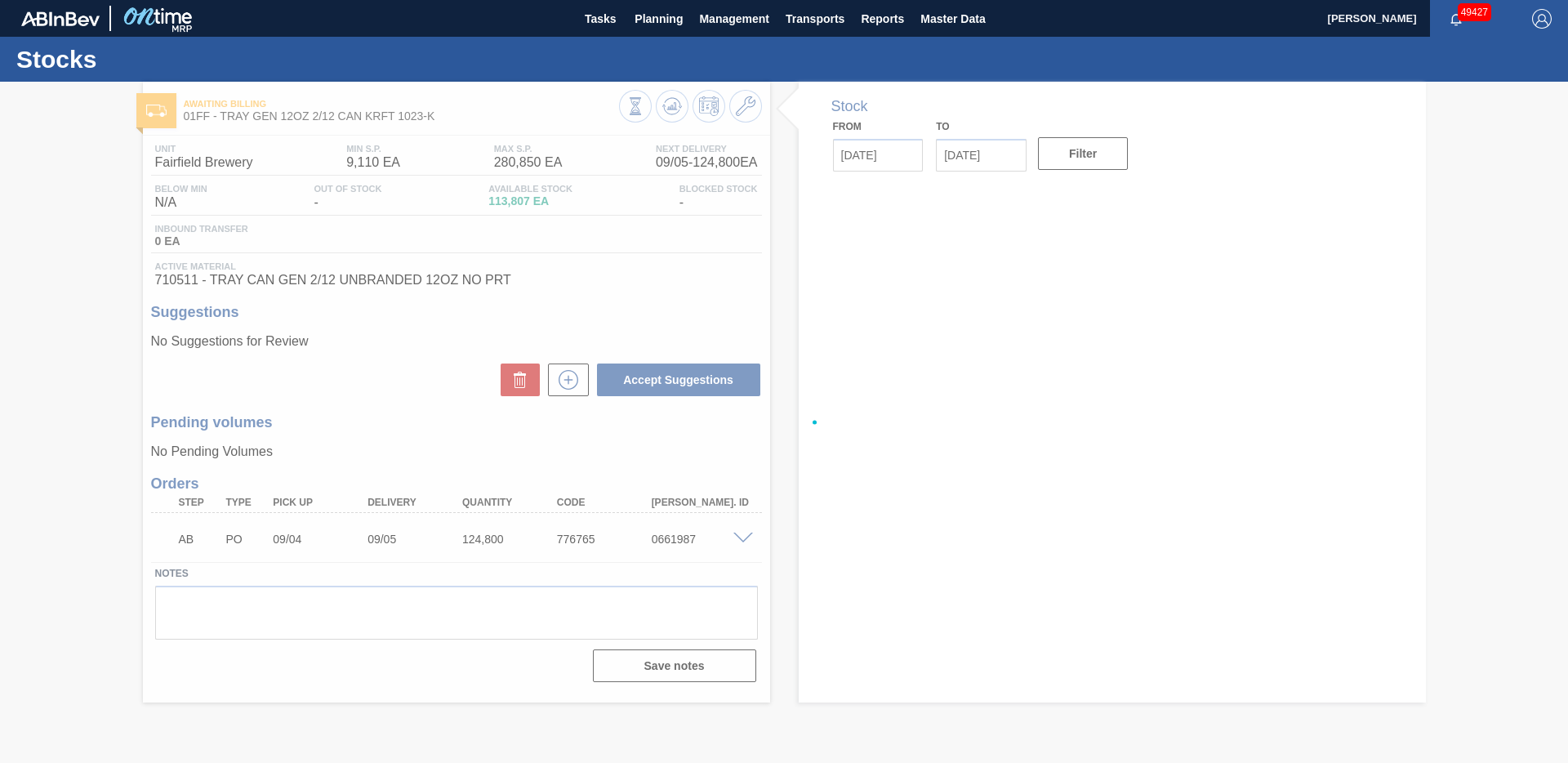
type input "[DATE]"
type input "09/10/2025"
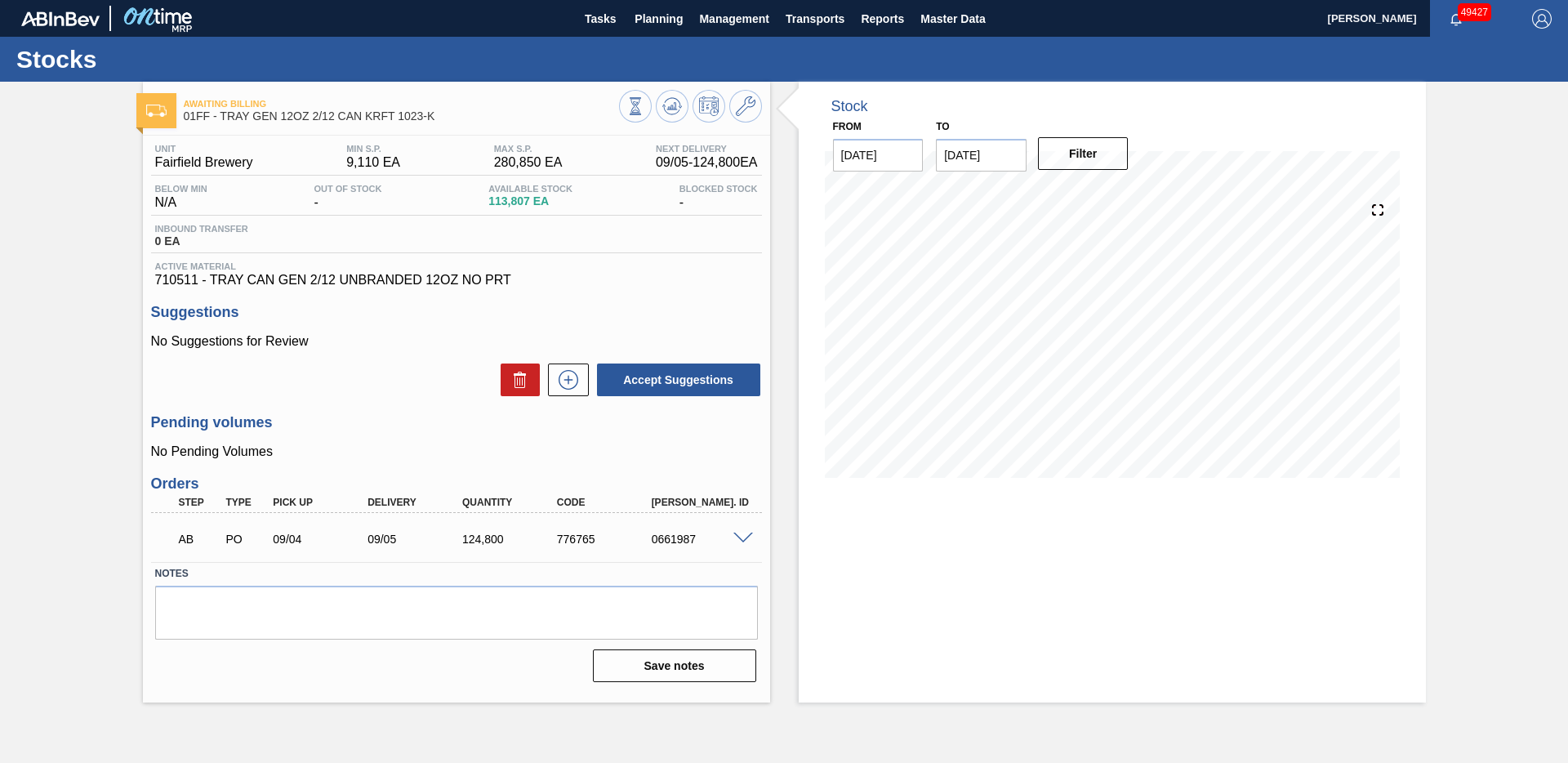
click at [744, 97] on icon at bounding box center [746, 106] width 19 height 19
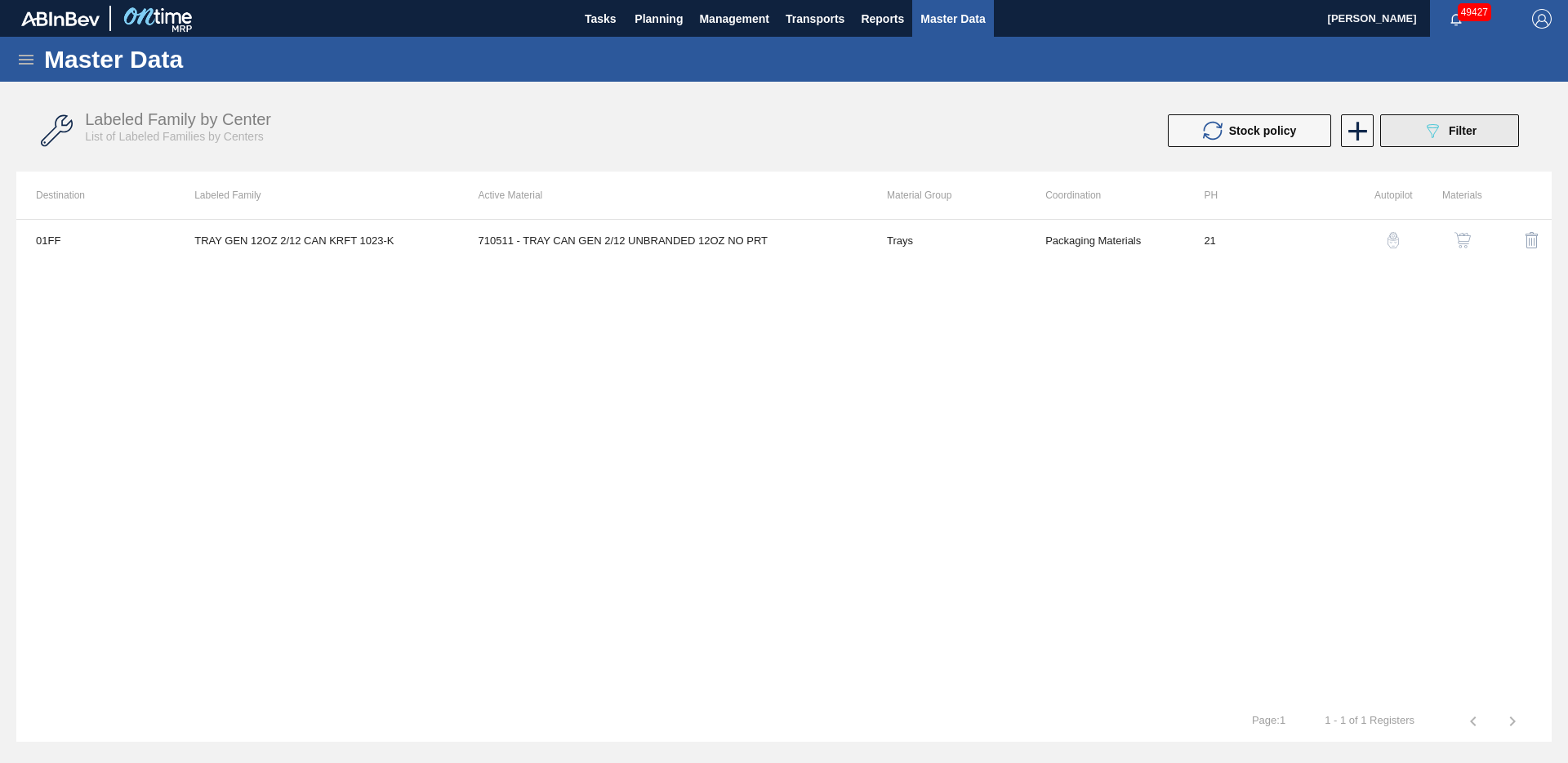
click at [1481, 136] on button "089F7B8B-B2A5-4AFE-B5C0-19BA573D28AC Filter" at bounding box center [1449, 131] width 139 height 33
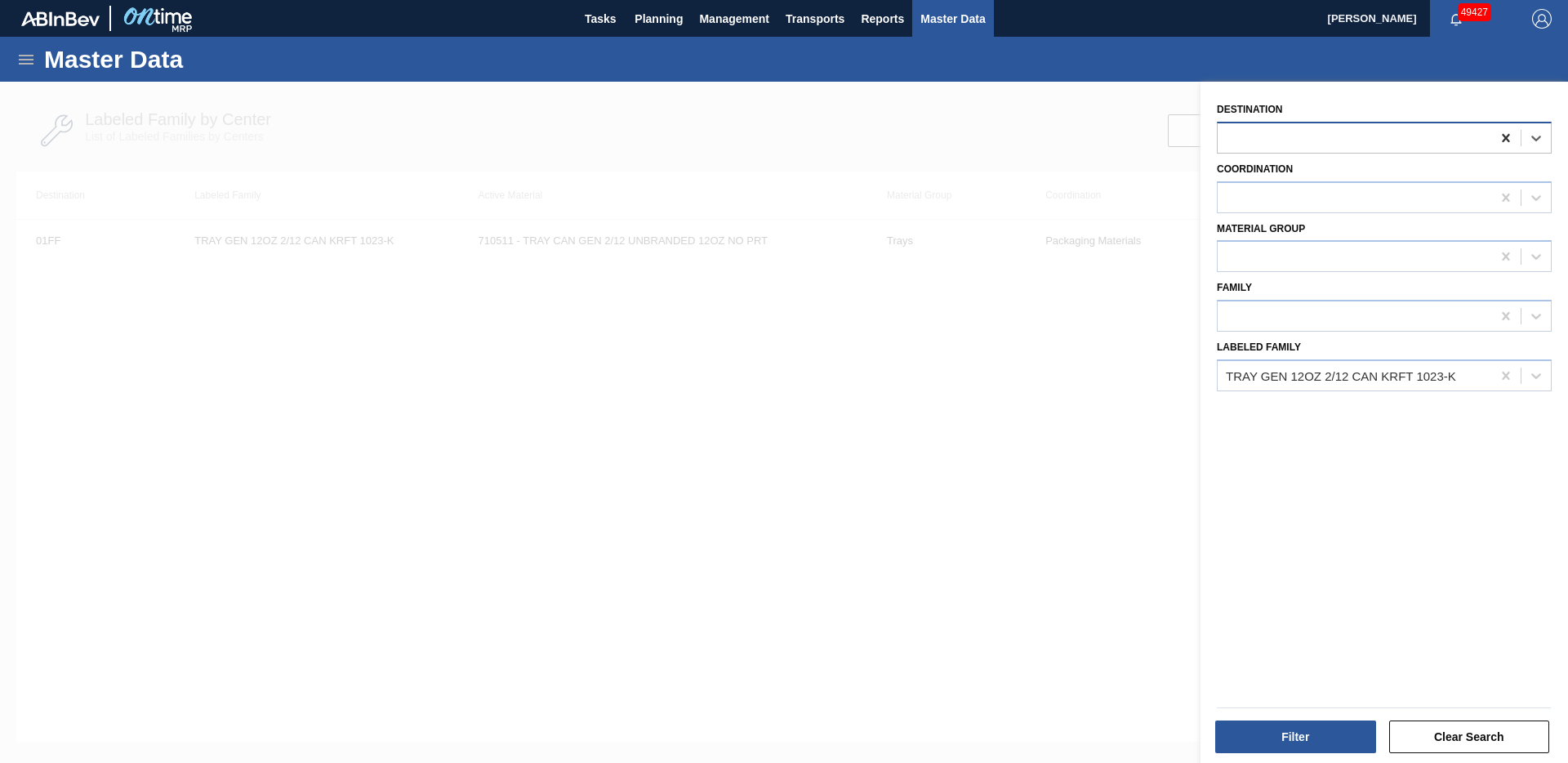
click at [1507, 138] on icon at bounding box center [1506, 138] width 17 height 17
click at [1311, 724] on button "Filter" at bounding box center [1296, 737] width 161 height 33
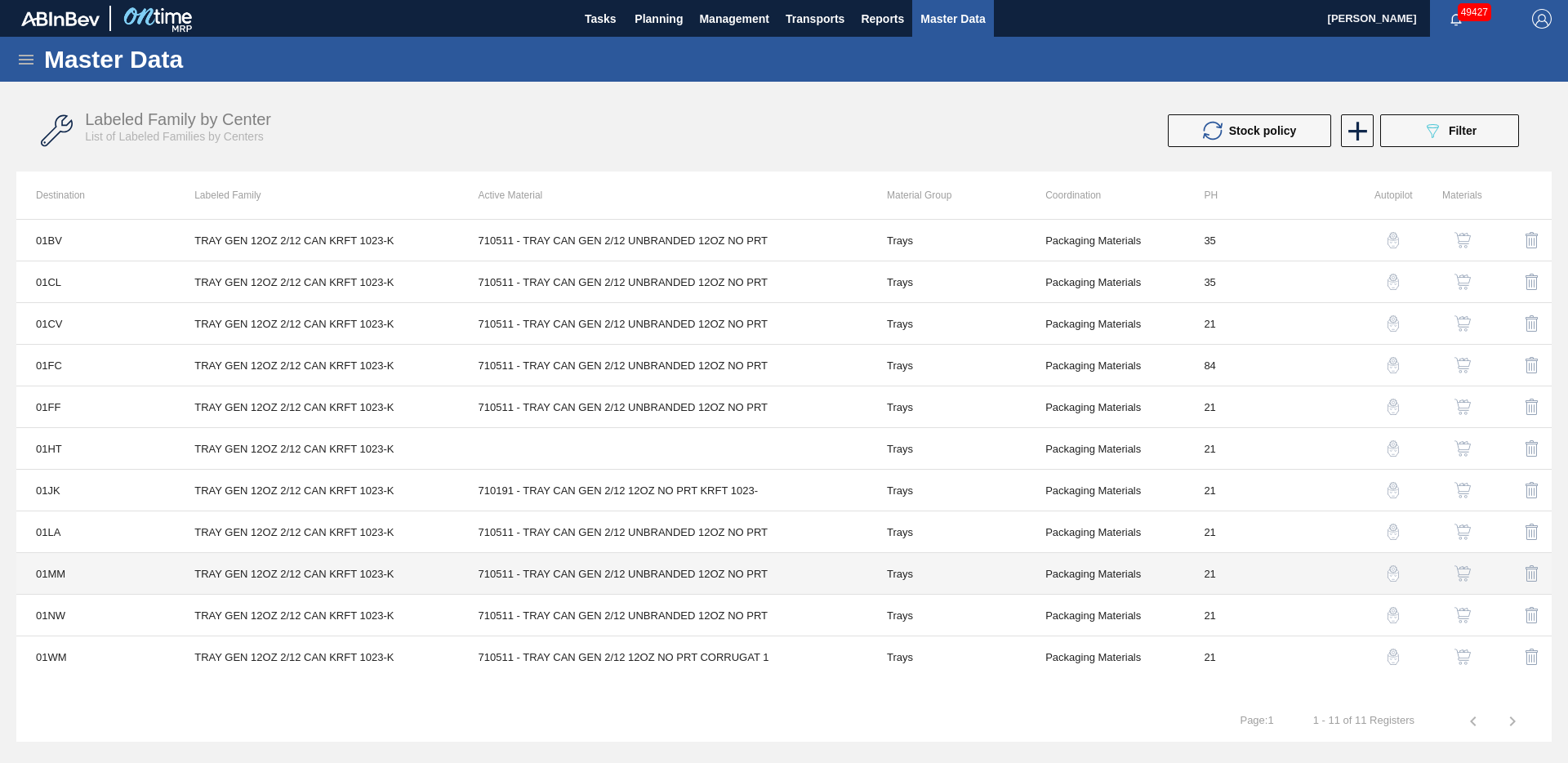
click at [778, 567] on td "710511 - TRAY CAN GEN 2/12 UNBRANDED 12OZ NO PRT" at bounding box center [663, 573] width 408 height 42
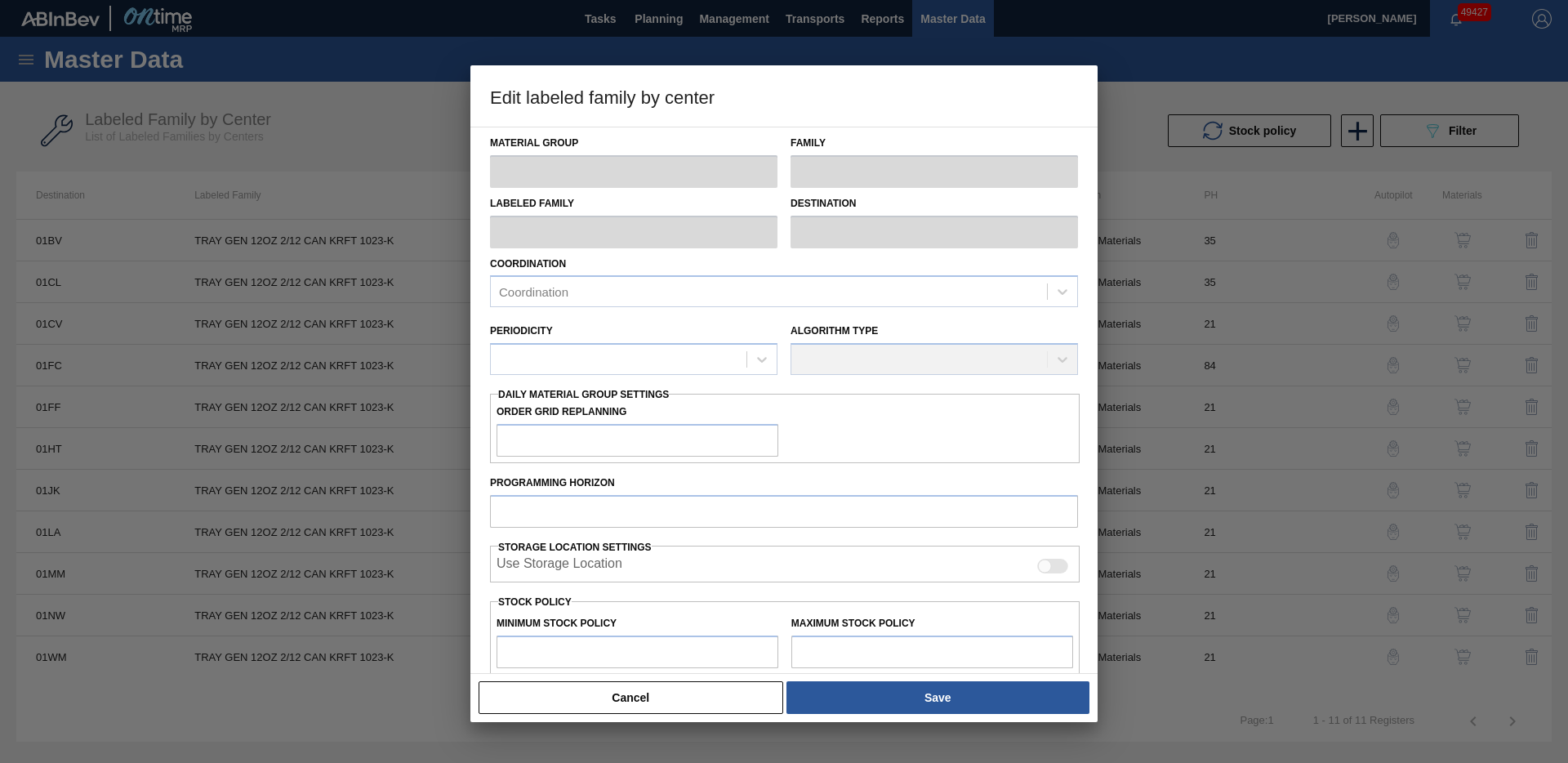
type input "Trays"
type input "TRAY GEN 12OZ 2/12 CAN KRFT 1023-K"
type input "01MM - Merrimack Brewery"
type input "21"
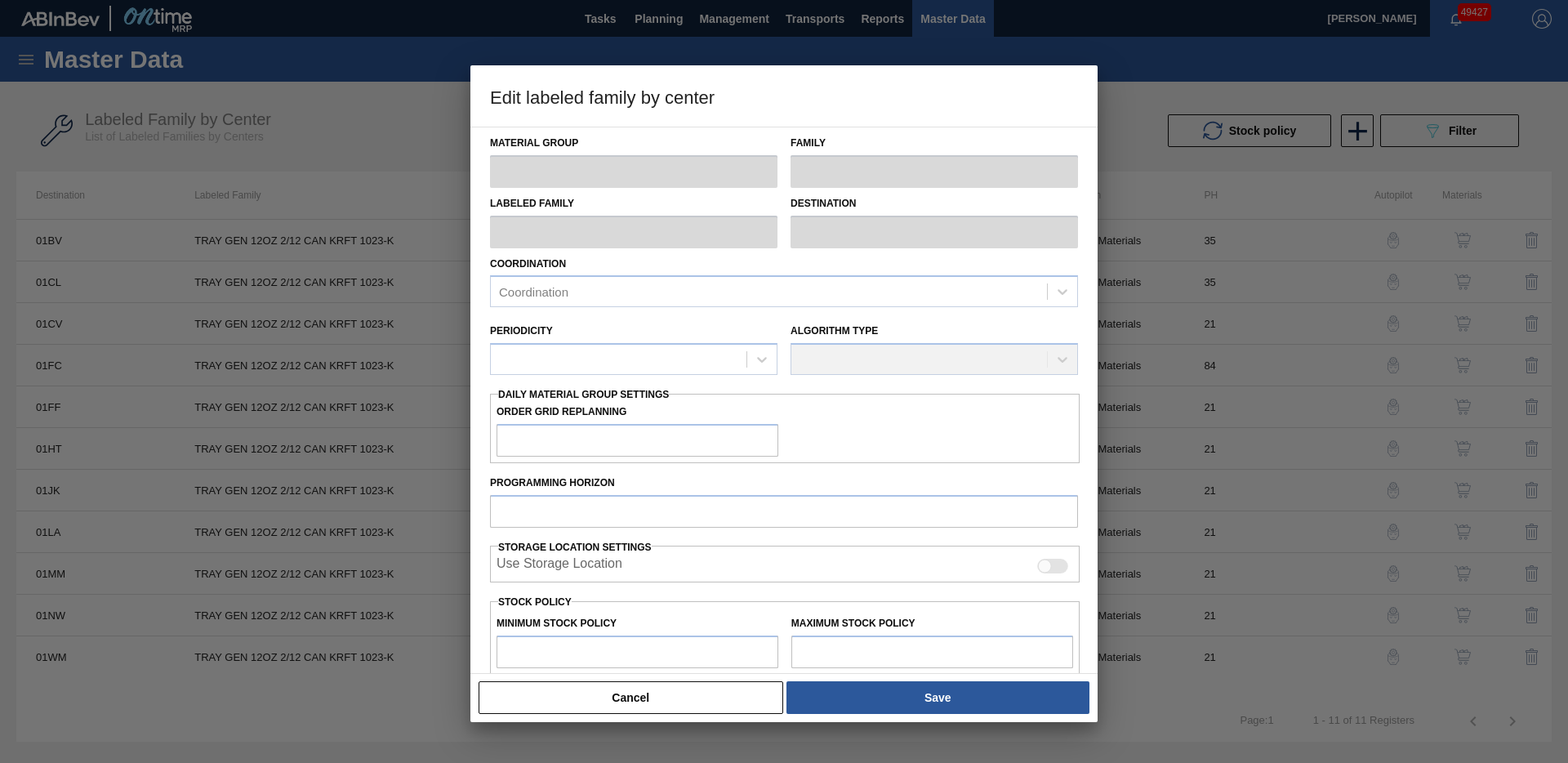
type input "9,212"
type input "146,901"
type input "0"
type input "9,212"
checkbox input "true"
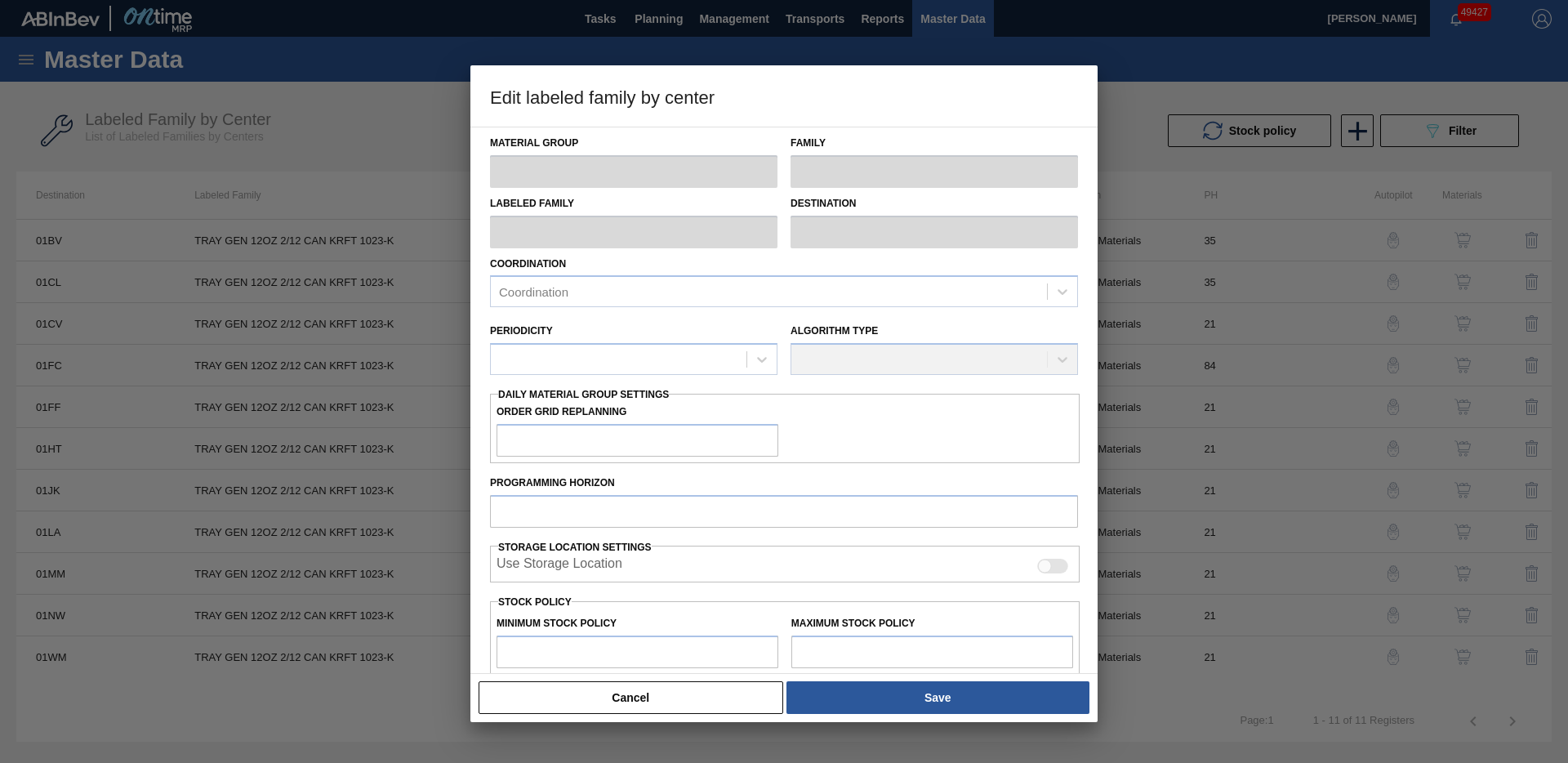
checkbox input "true"
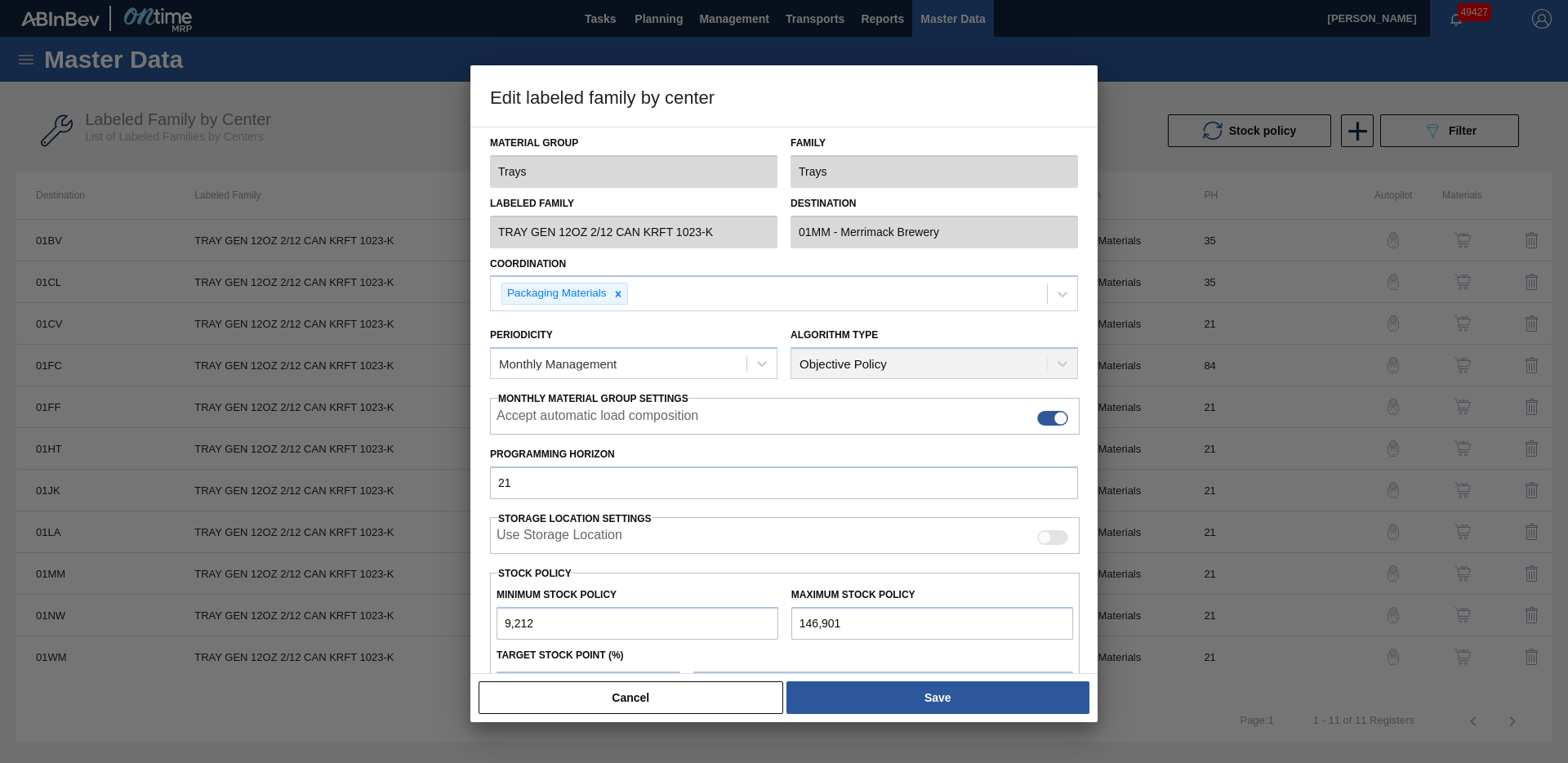
scroll to position [180, 0]
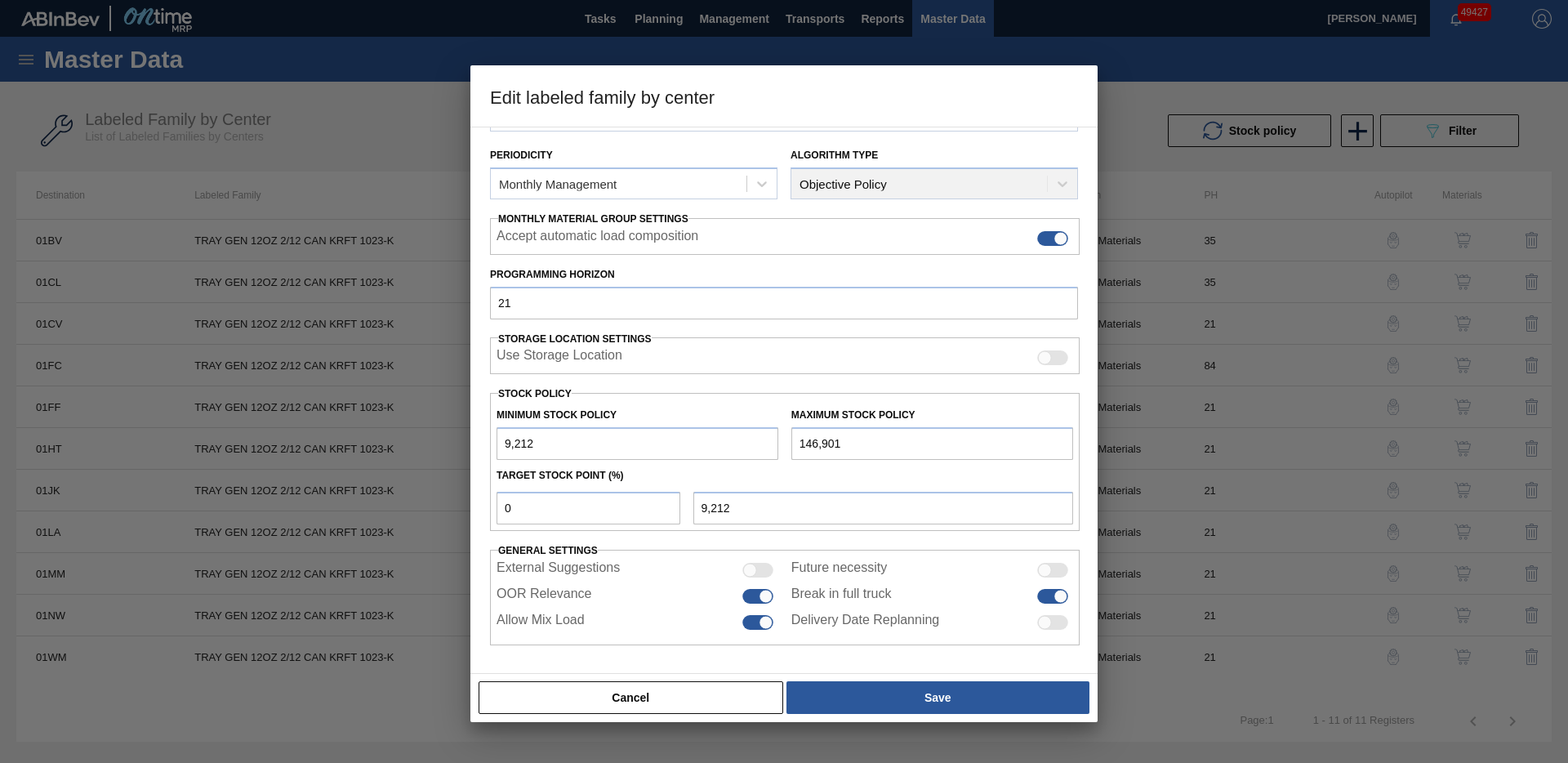
drag, startPoint x: 570, startPoint y: 438, endPoint x: 466, endPoint y: 436, distance: 104.0
click at [467, 437] on div "Edit labeled family by center Material Group Trays Family Trays Labeled Family …" at bounding box center [784, 381] width 1568 height 763
drag, startPoint x: 554, startPoint y: 446, endPoint x: 482, endPoint y: 442, distance: 72.1
click at [480, 443] on div "Material Group Trays Family Trays Labeled Family TRAY GEN 12OZ 2/12 CAN KRFT 10…" at bounding box center [784, 399] width 627 height 547
type input "0"
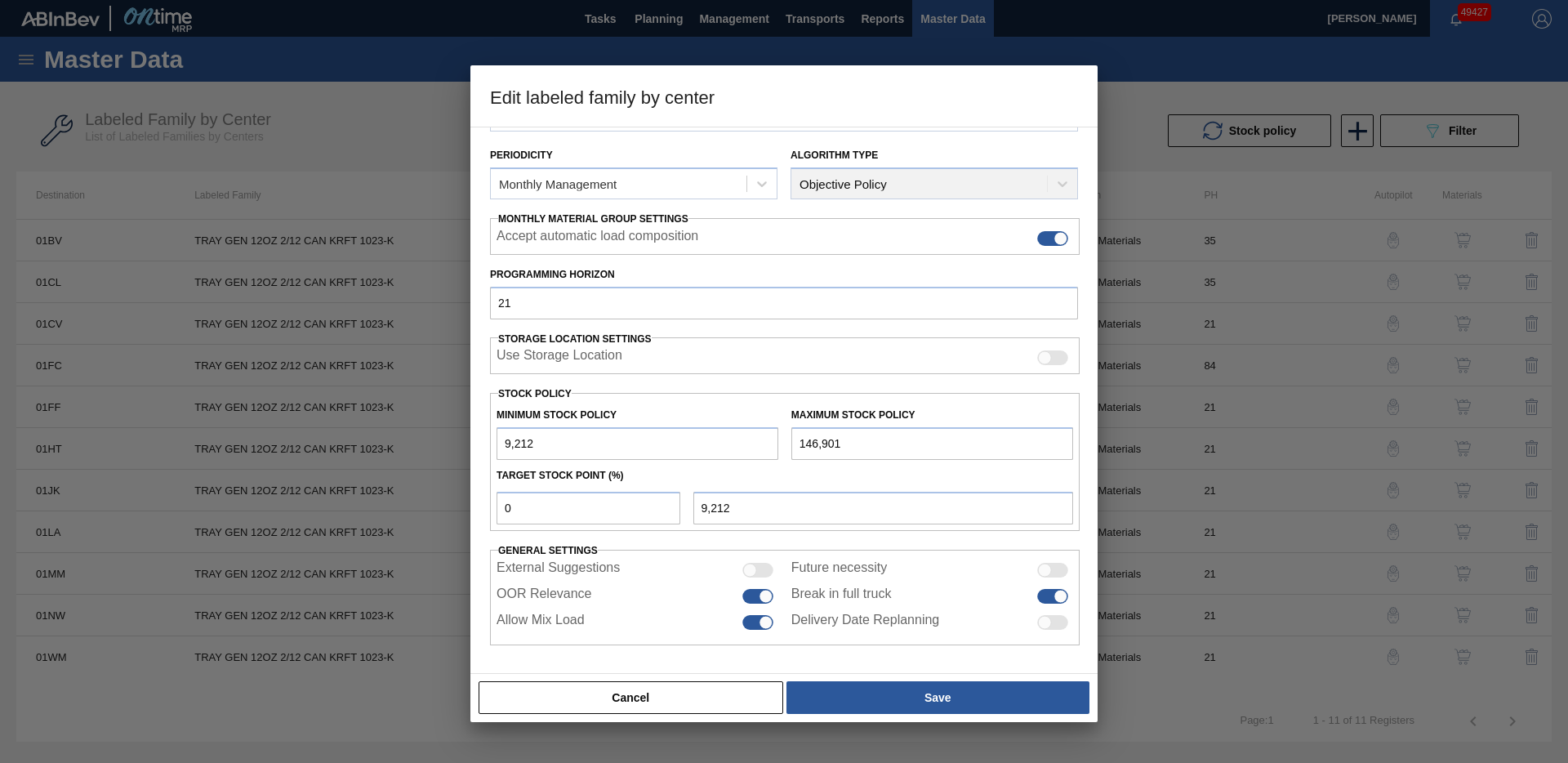
type input "0"
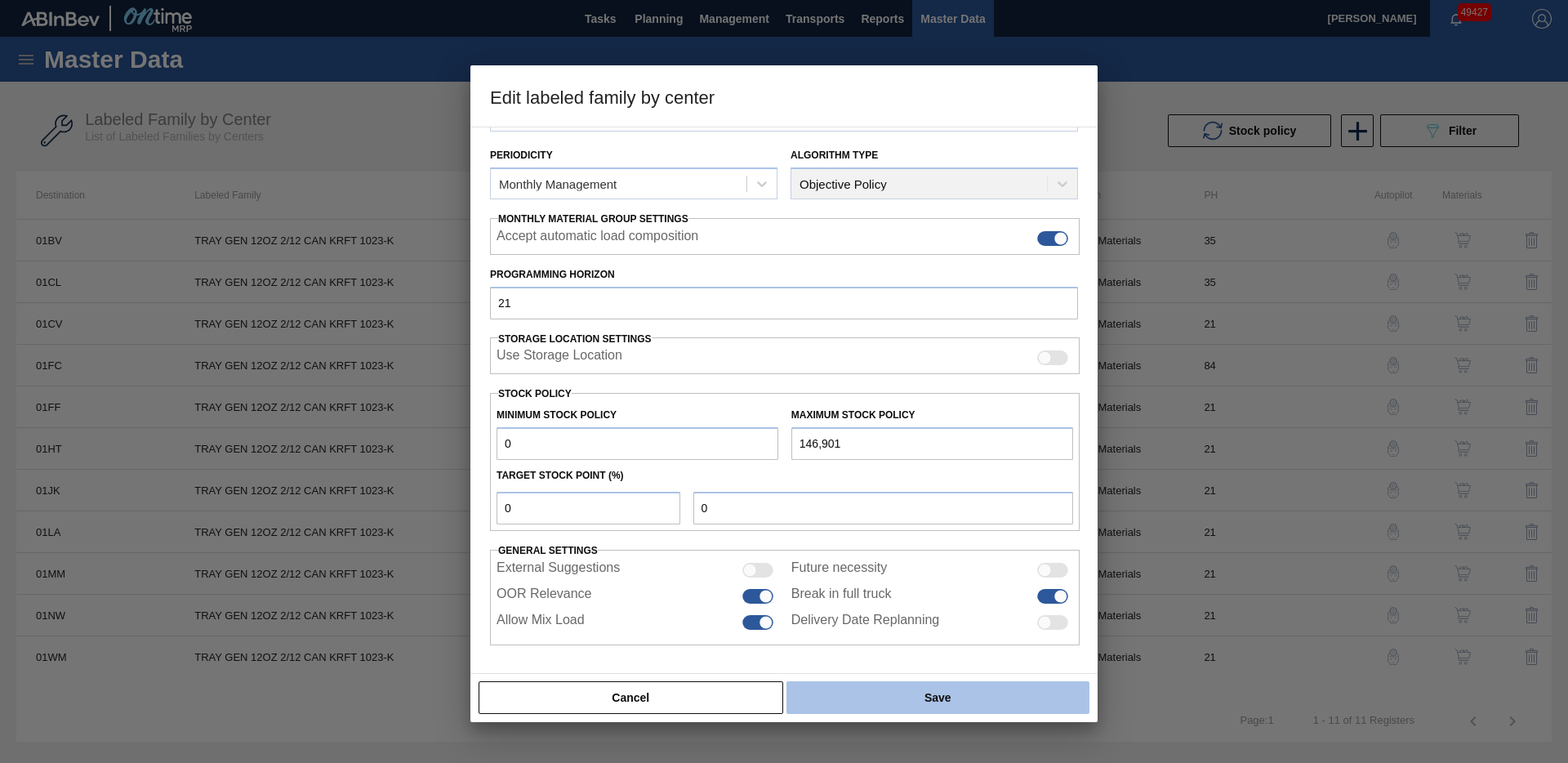
type input "0"
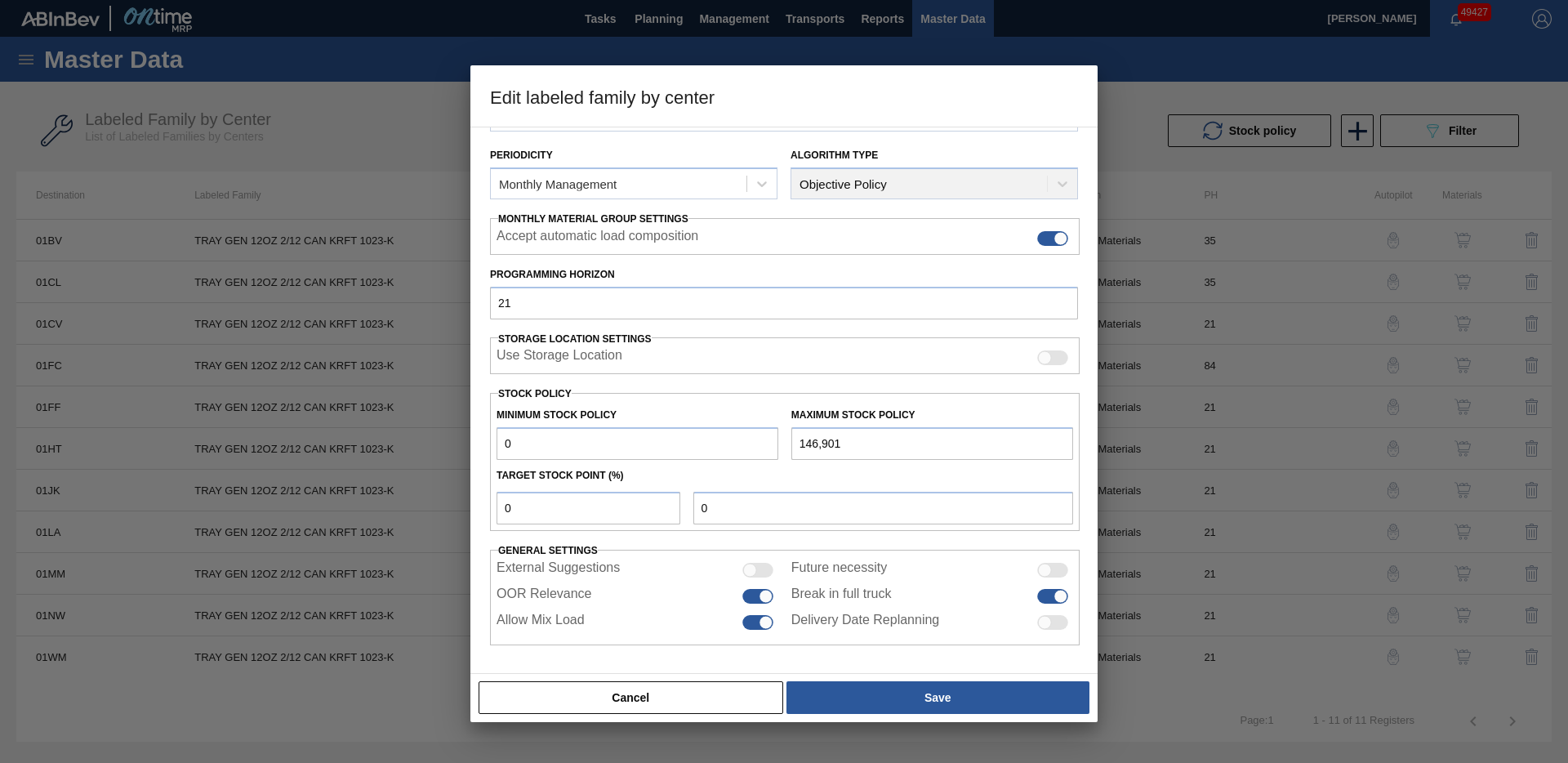
drag, startPoint x: 928, startPoint y: 698, endPoint x: 934, endPoint y: 729, distance: 31.6
click at [928, 699] on button "Save" at bounding box center [938, 698] width 303 height 33
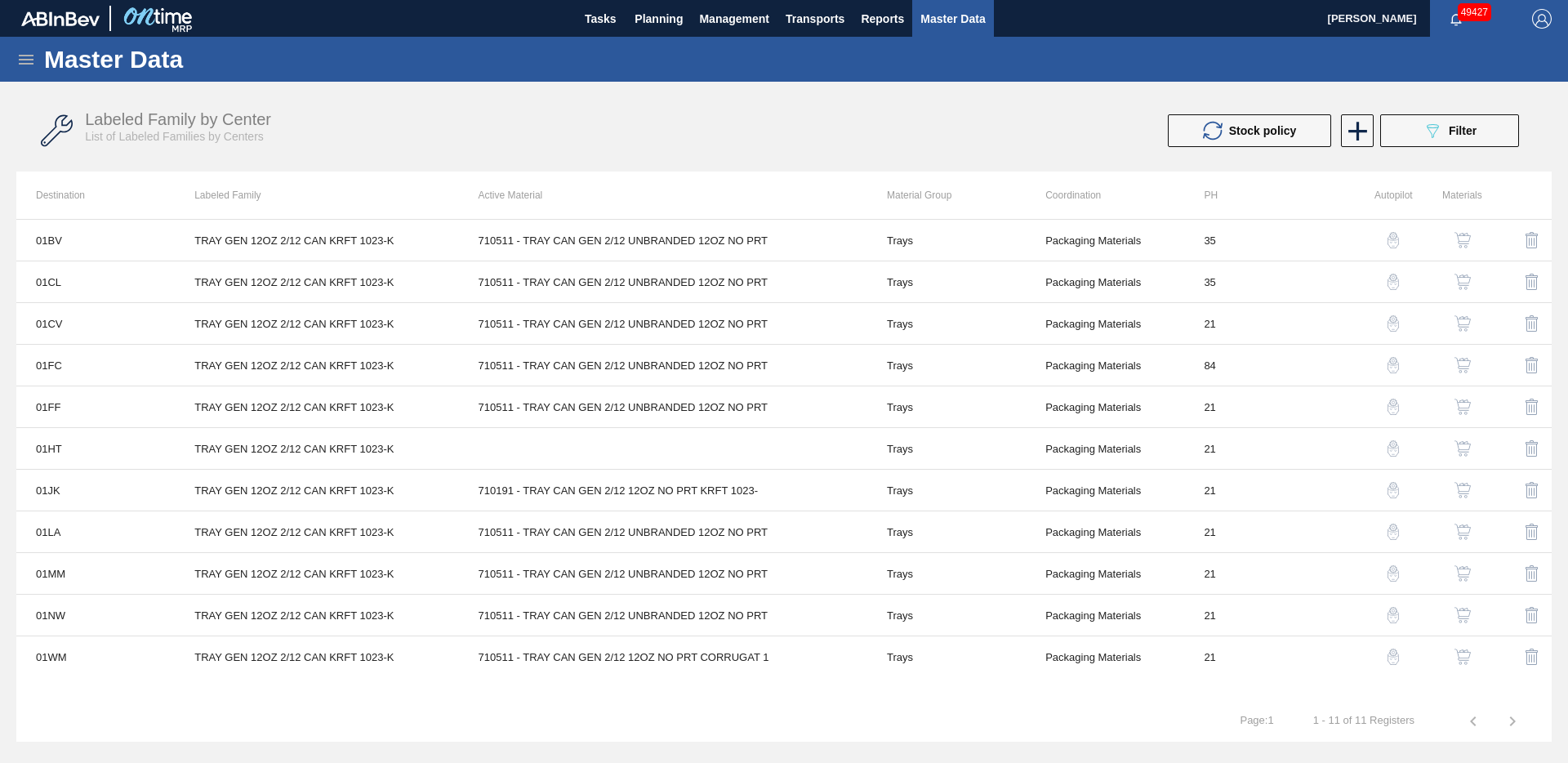
click at [1532, 575] on img "button" at bounding box center [1532, 573] width 19 height 19
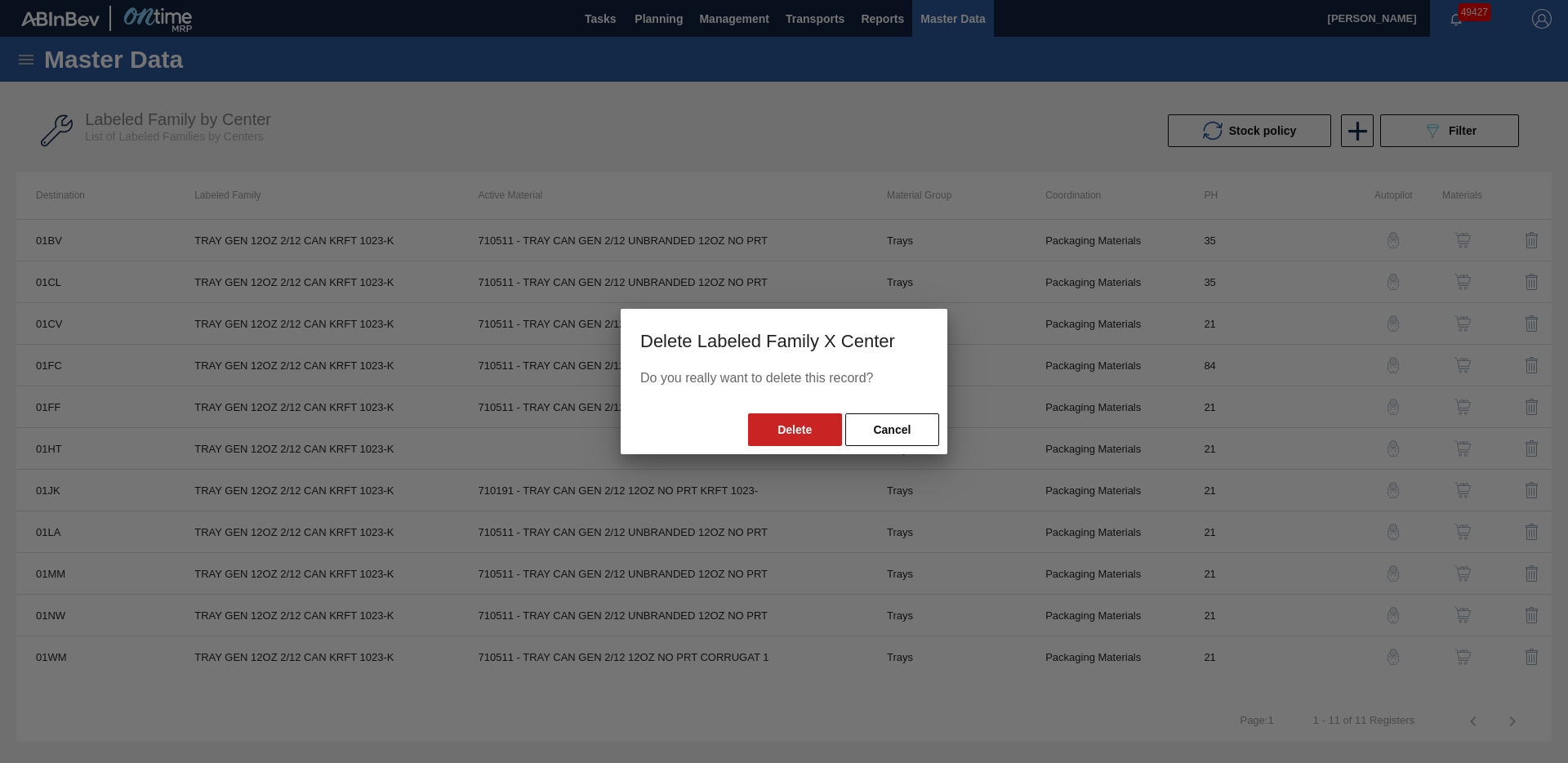
click at [898, 433] on button "Cancel" at bounding box center [892, 430] width 94 height 33
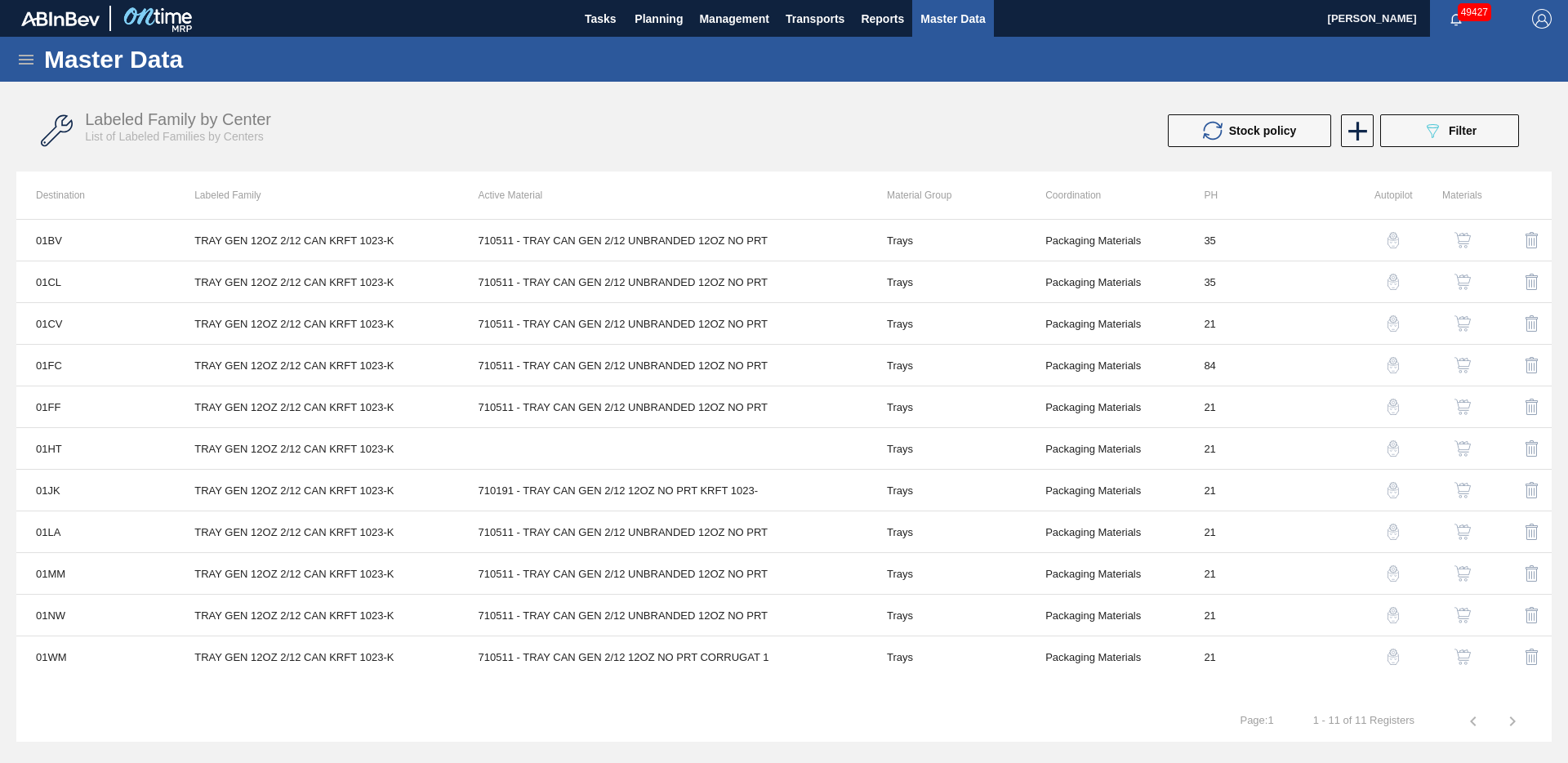
click at [1465, 572] on img "button" at bounding box center [1463, 572] width 17 height 17
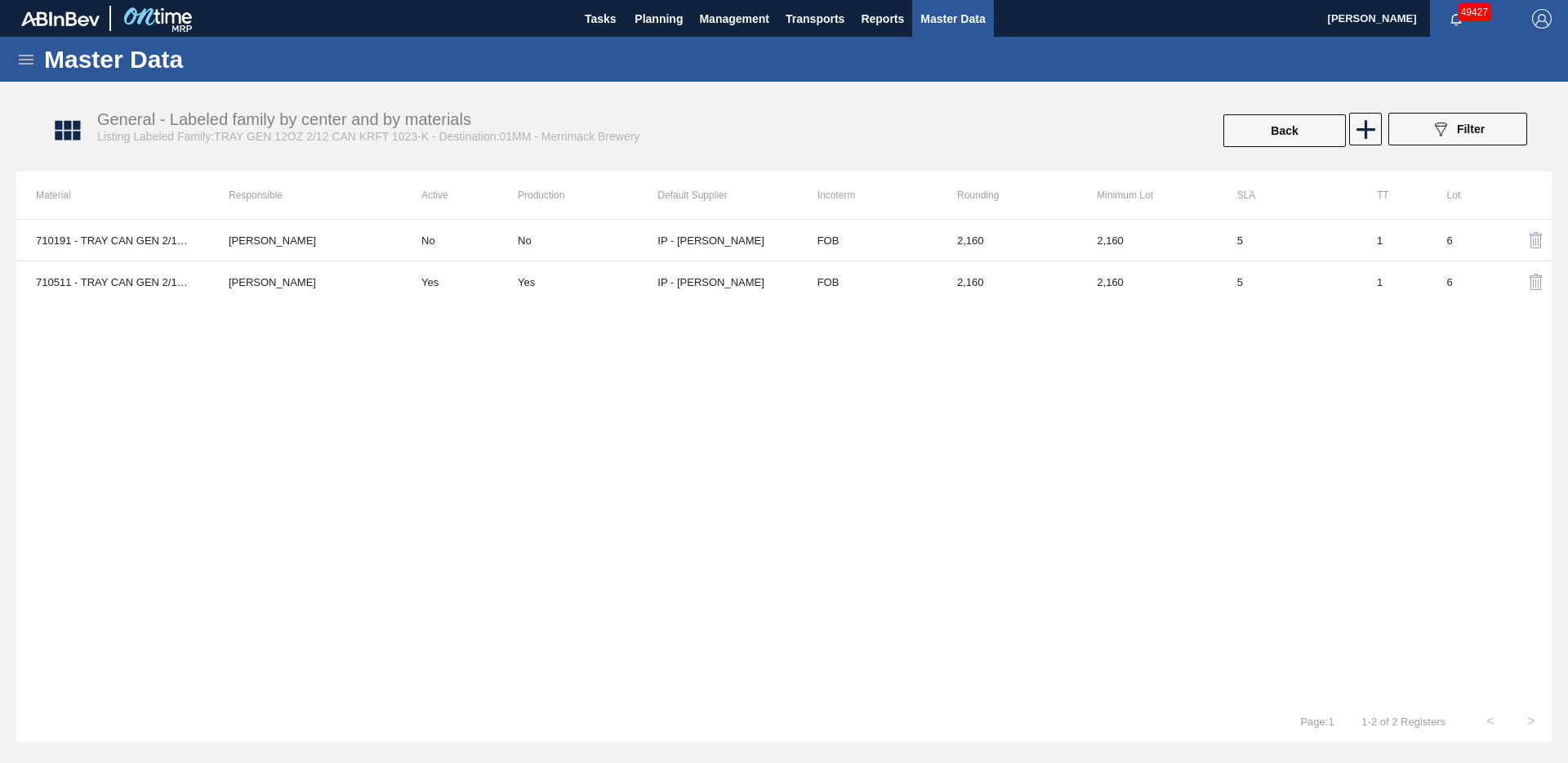
click at [1534, 283] on img "button" at bounding box center [1536, 282] width 19 height 19
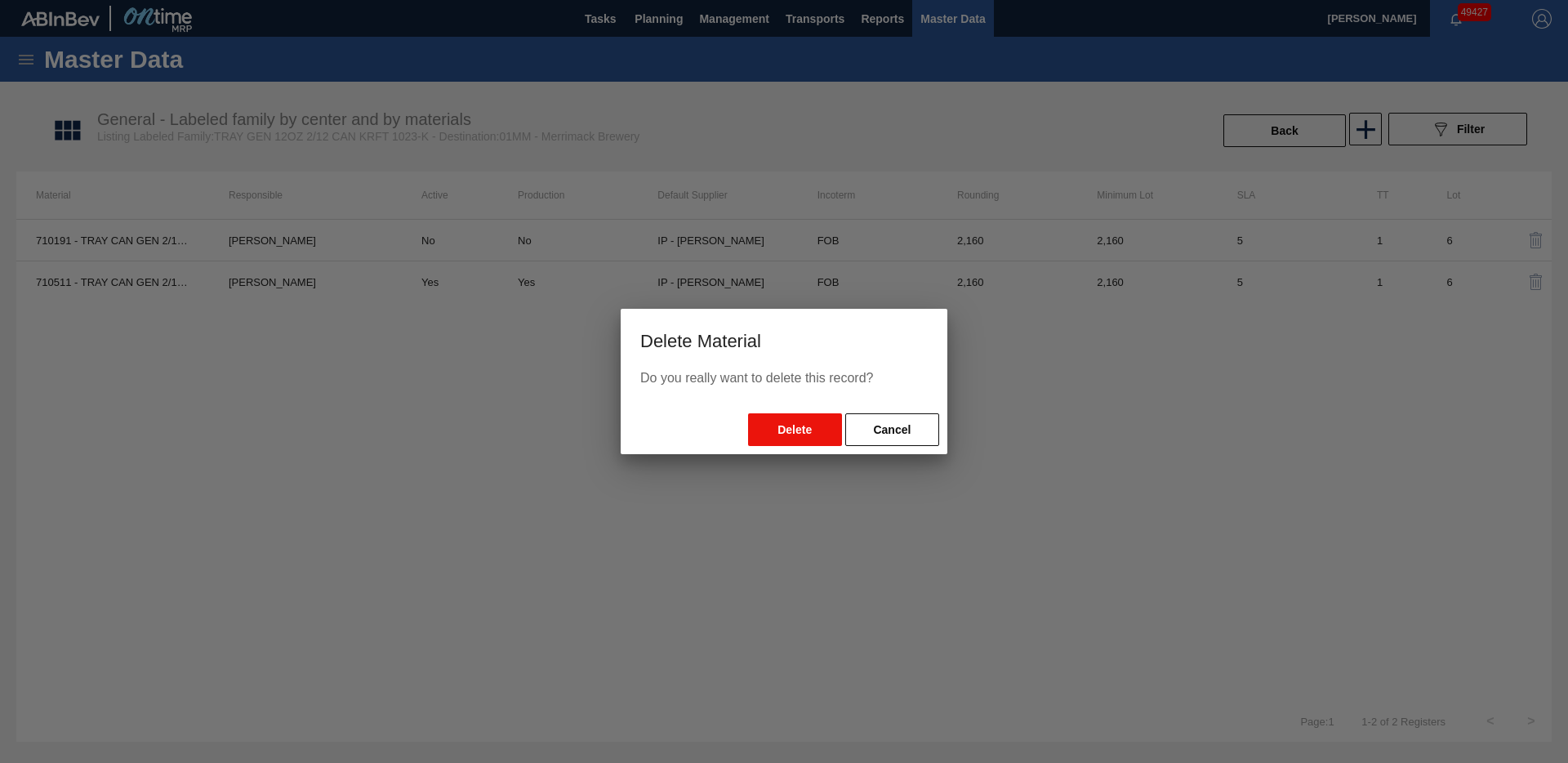
click at [784, 430] on button "Delete" at bounding box center [795, 430] width 94 height 33
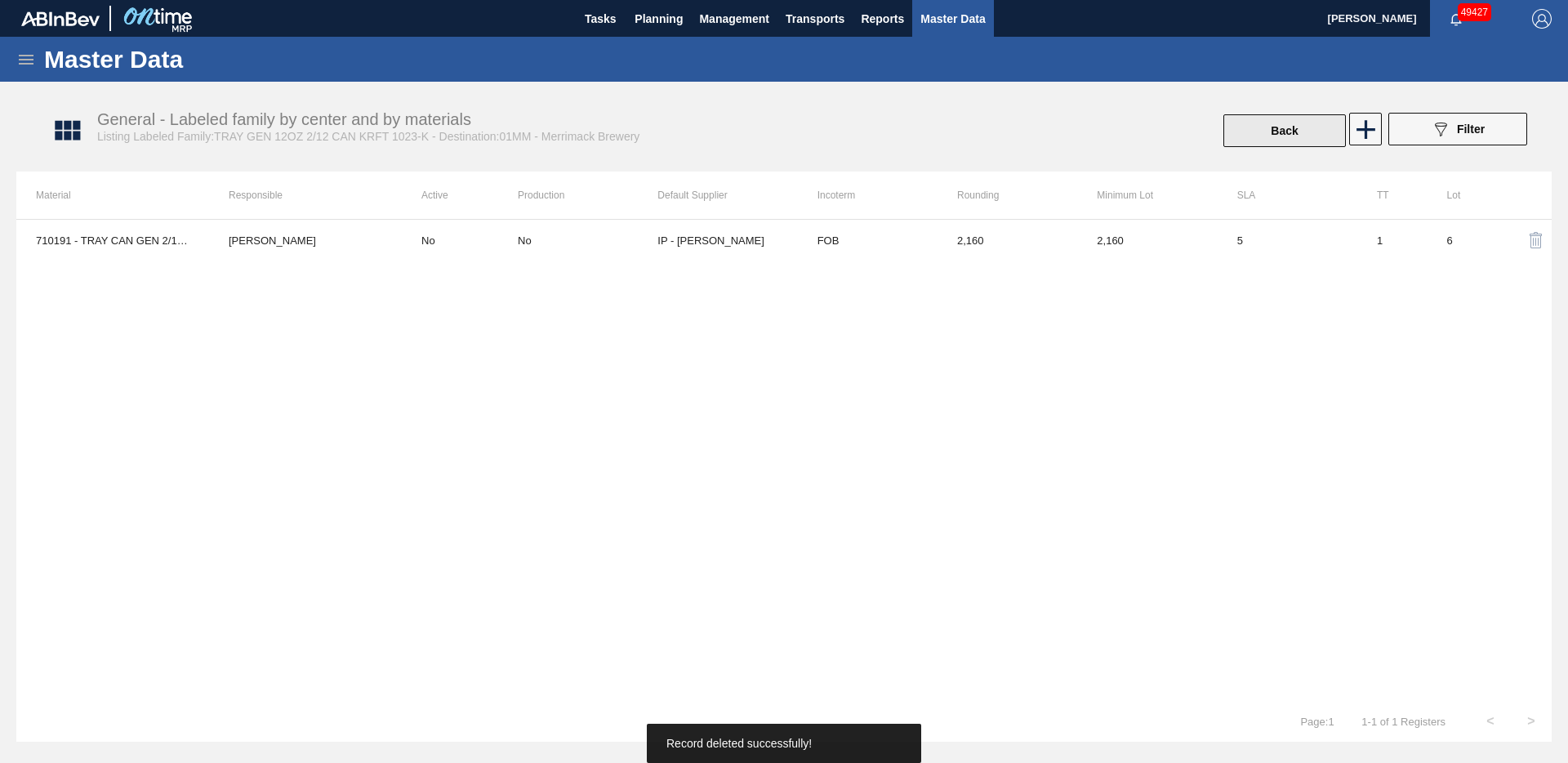
click at [1245, 142] on button "Back" at bounding box center [1285, 131] width 122 height 33
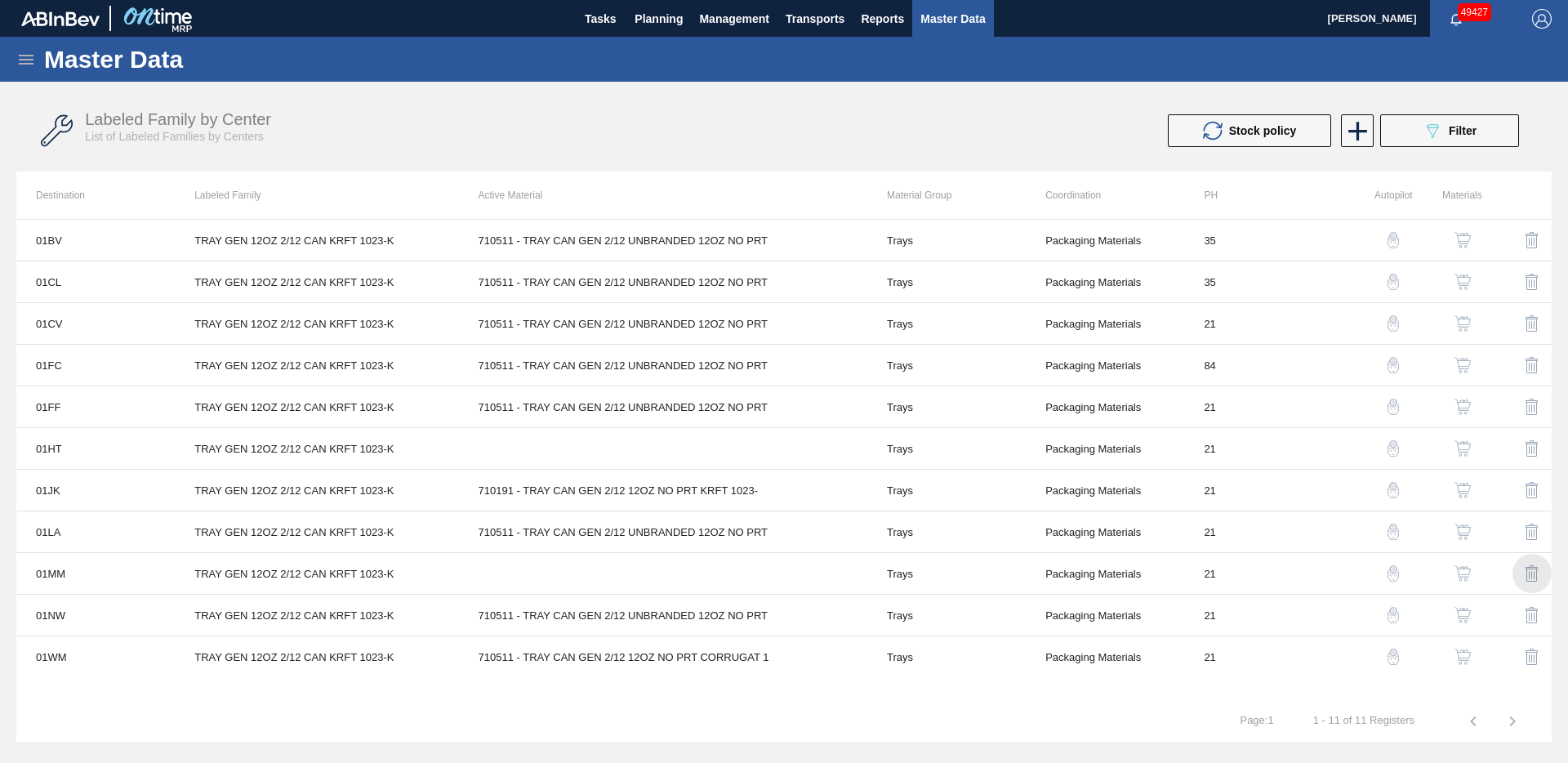
click at [1532, 575] on img "button" at bounding box center [1532, 573] width 19 height 19
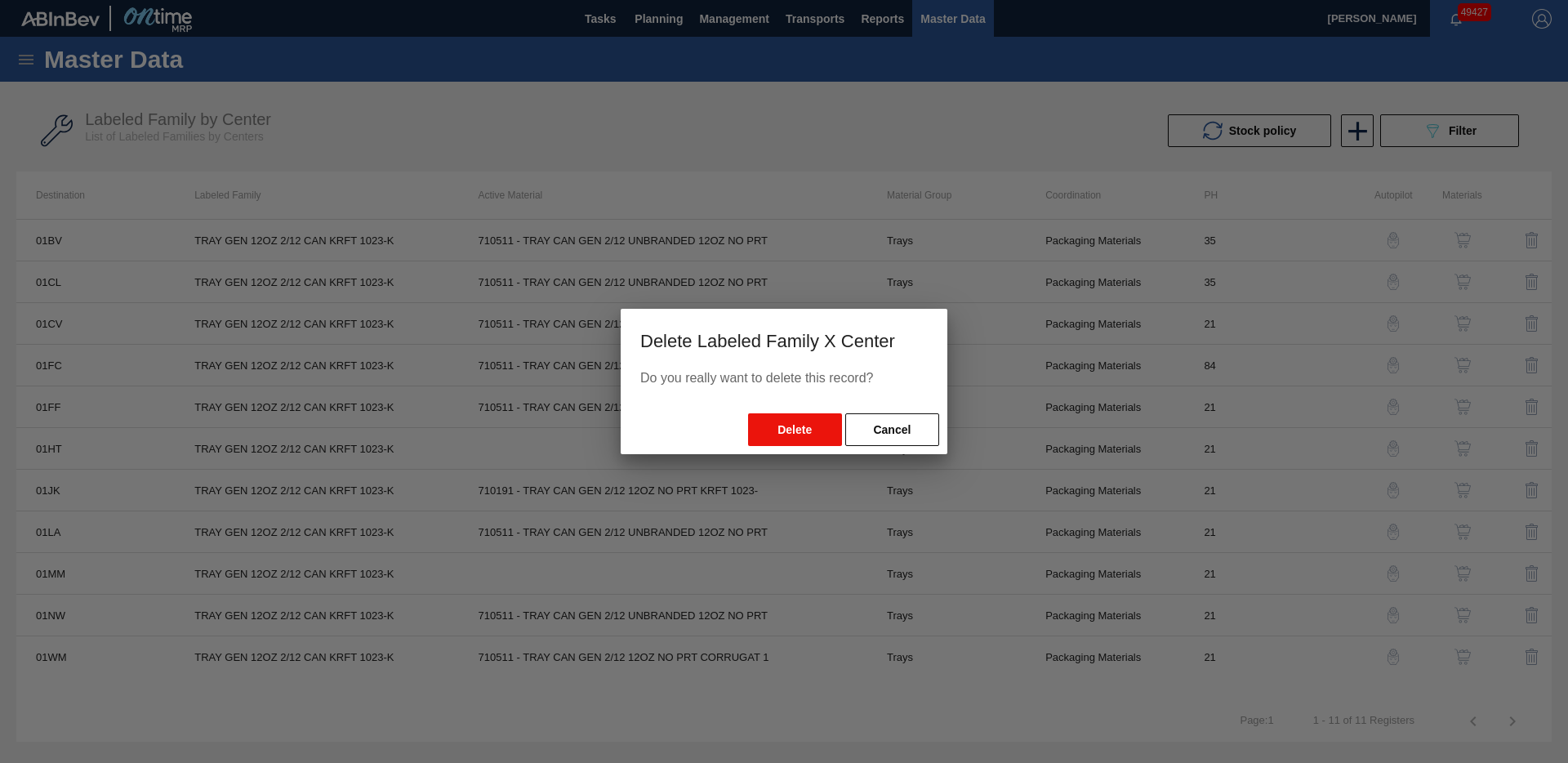
click at [795, 439] on button "Delete" at bounding box center [795, 430] width 94 height 33
drag, startPoint x: 784, startPoint y: 433, endPoint x: 14, endPoint y: 417, distance: 770.2
click at [782, 434] on button "Delete" at bounding box center [795, 430] width 94 height 33
click at [796, 431] on button "Delete" at bounding box center [795, 430] width 94 height 33
click at [797, 431] on button "Delete" at bounding box center [795, 430] width 94 height 33
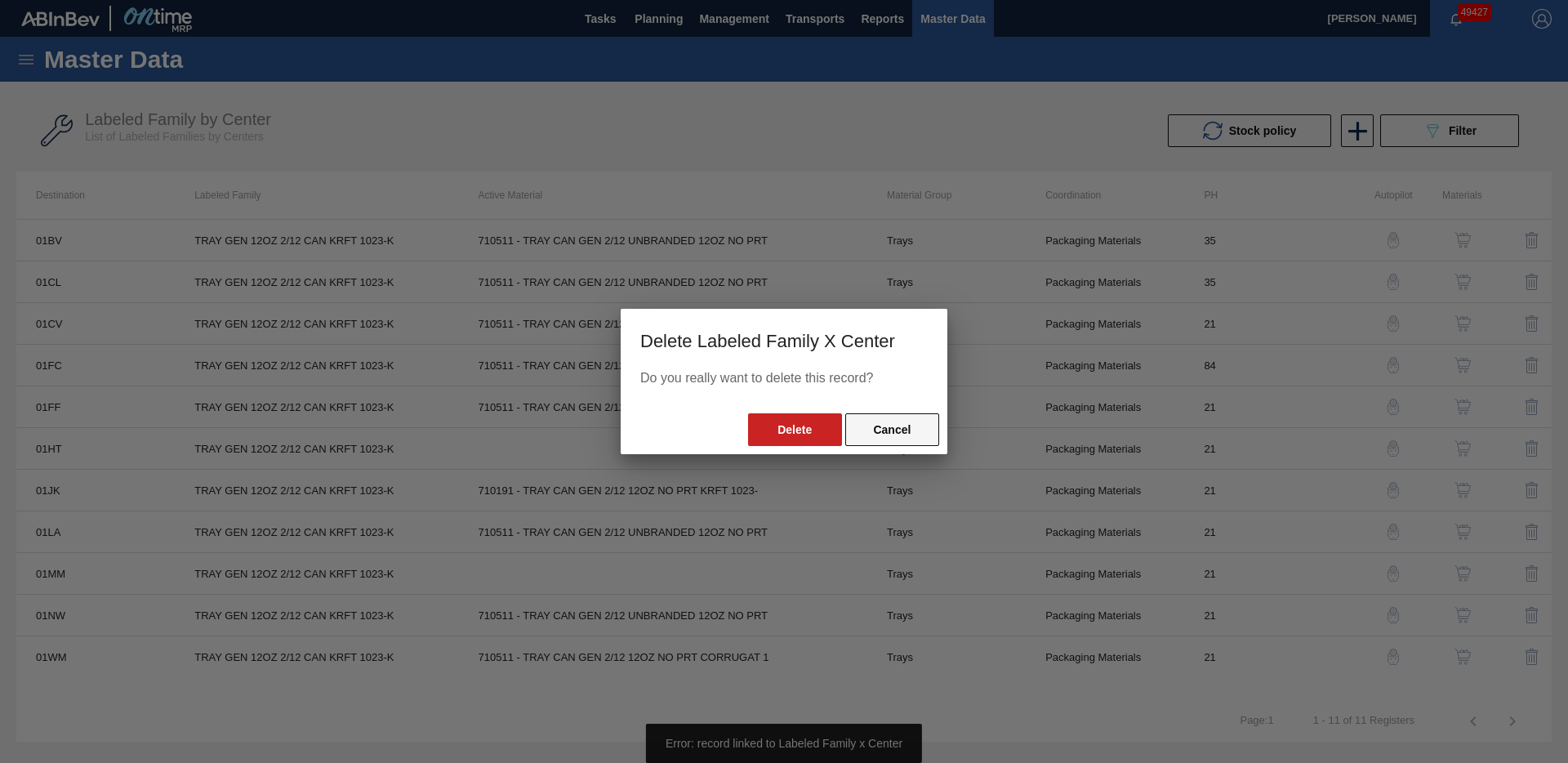
click at [876, 427] on button "Cancel" at bounding box center [892, 430] width 94 height 33
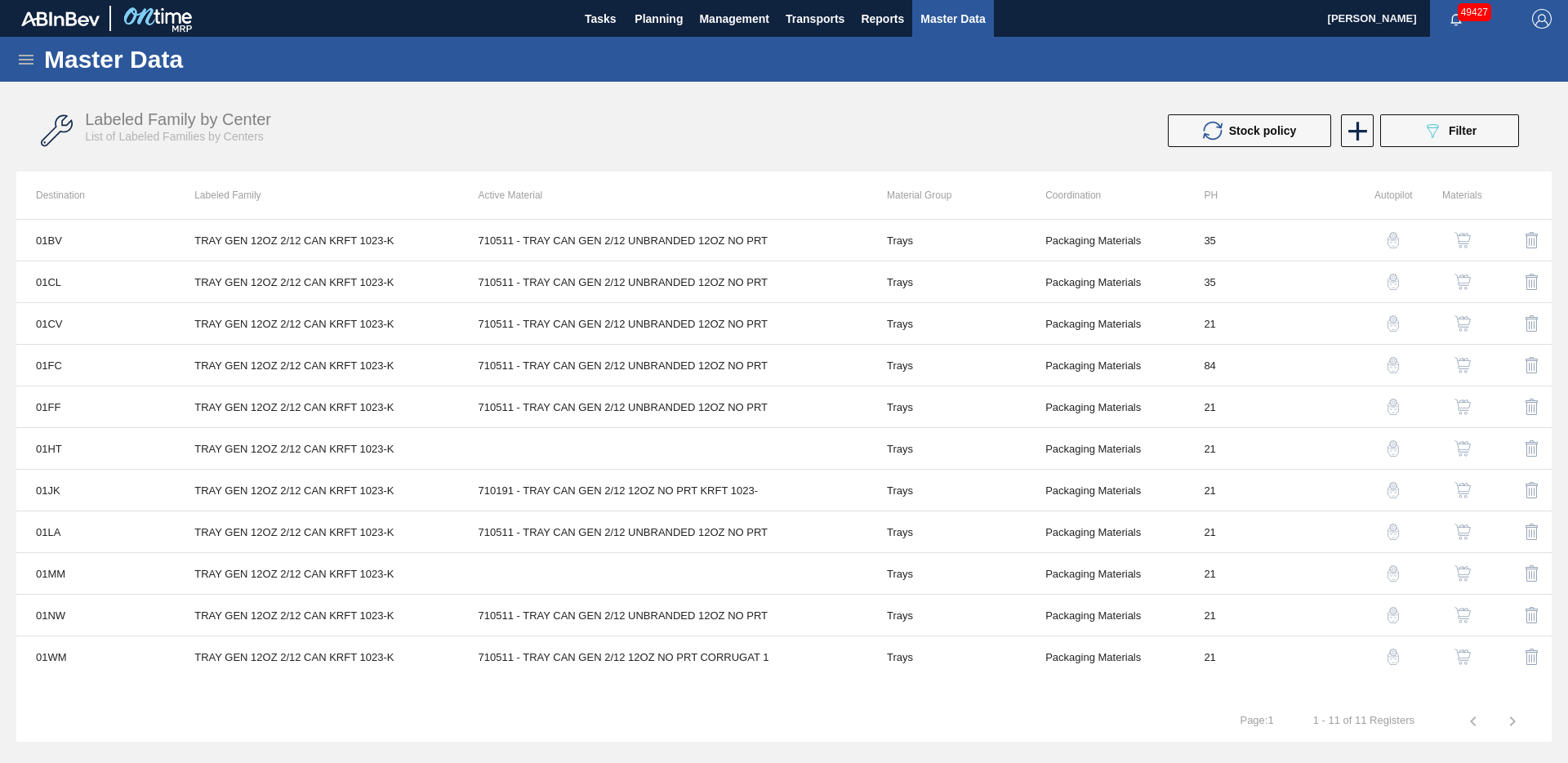
click at [1537, 577] on img "button" at bounding box center [1532, 573] width 19 height 19
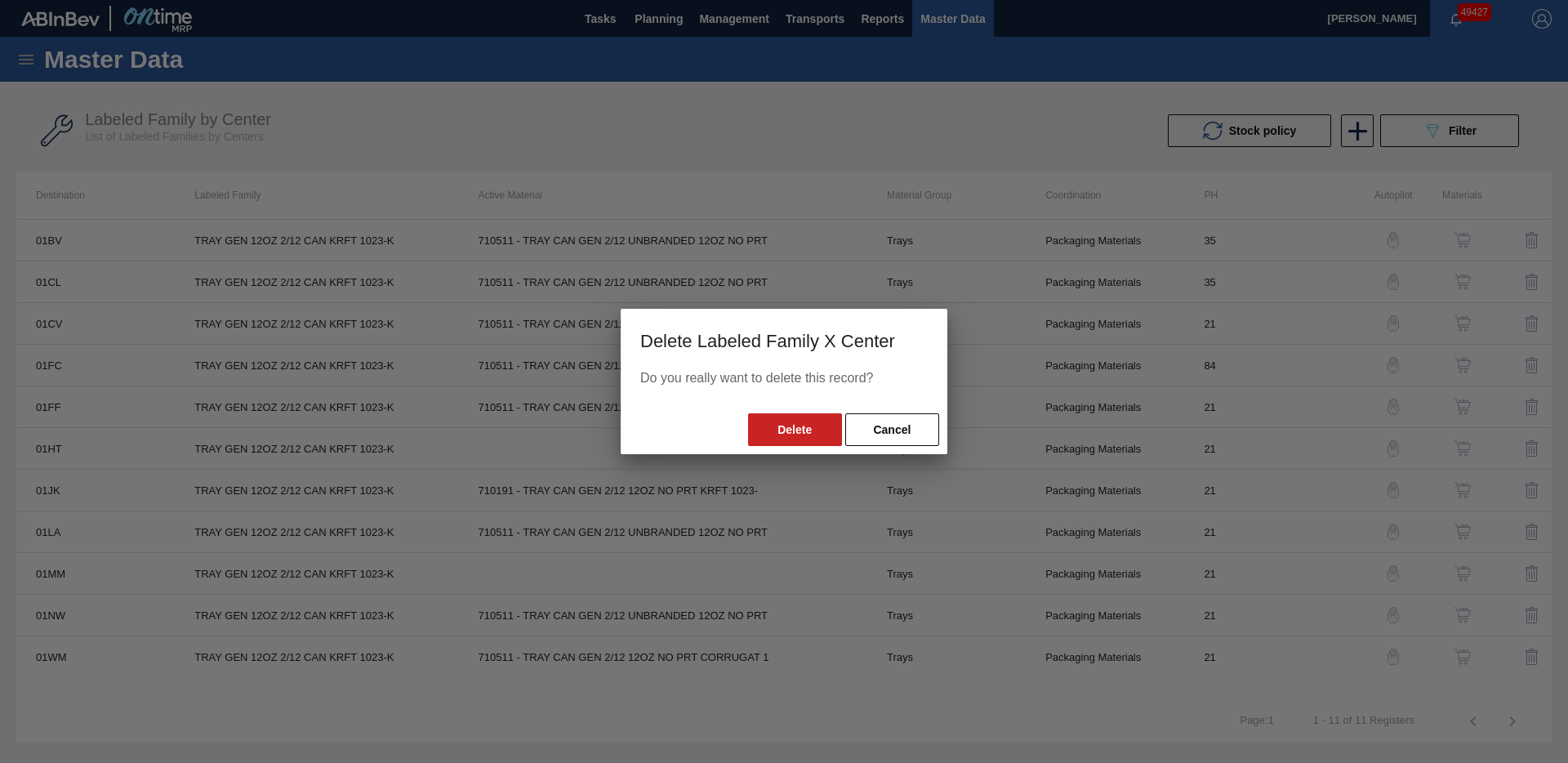
drag, startPoint x: 1537, startPoint y: 577, endPoint x: 1093, endPoint y: 488, distance: 452.8
click at [1364, 575] on div at bounding box center [784, 381] width 1568 height 763
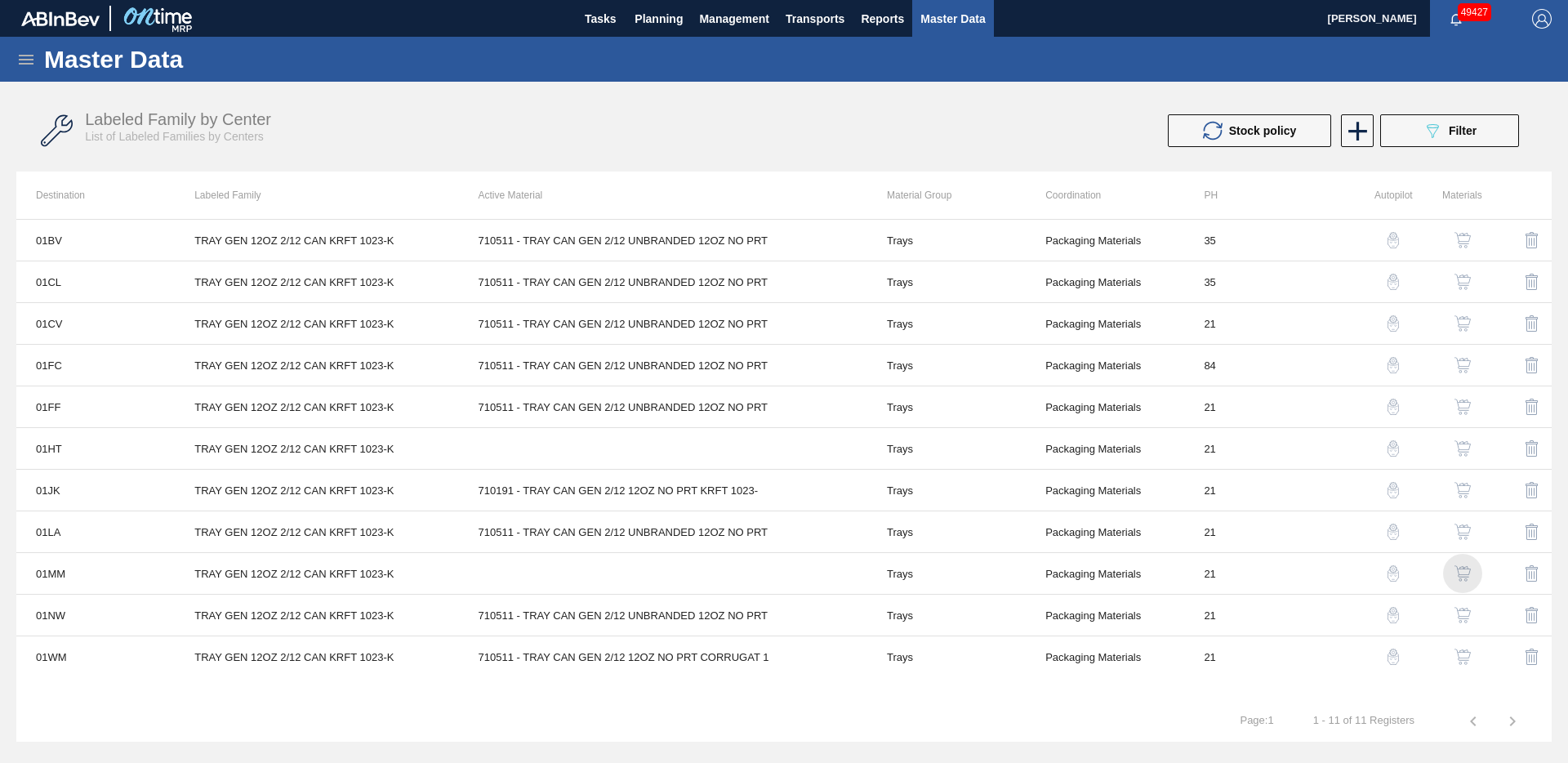
click at [1469, 574] on img "button" at bounding box center [1463, 572] width 17 height 17
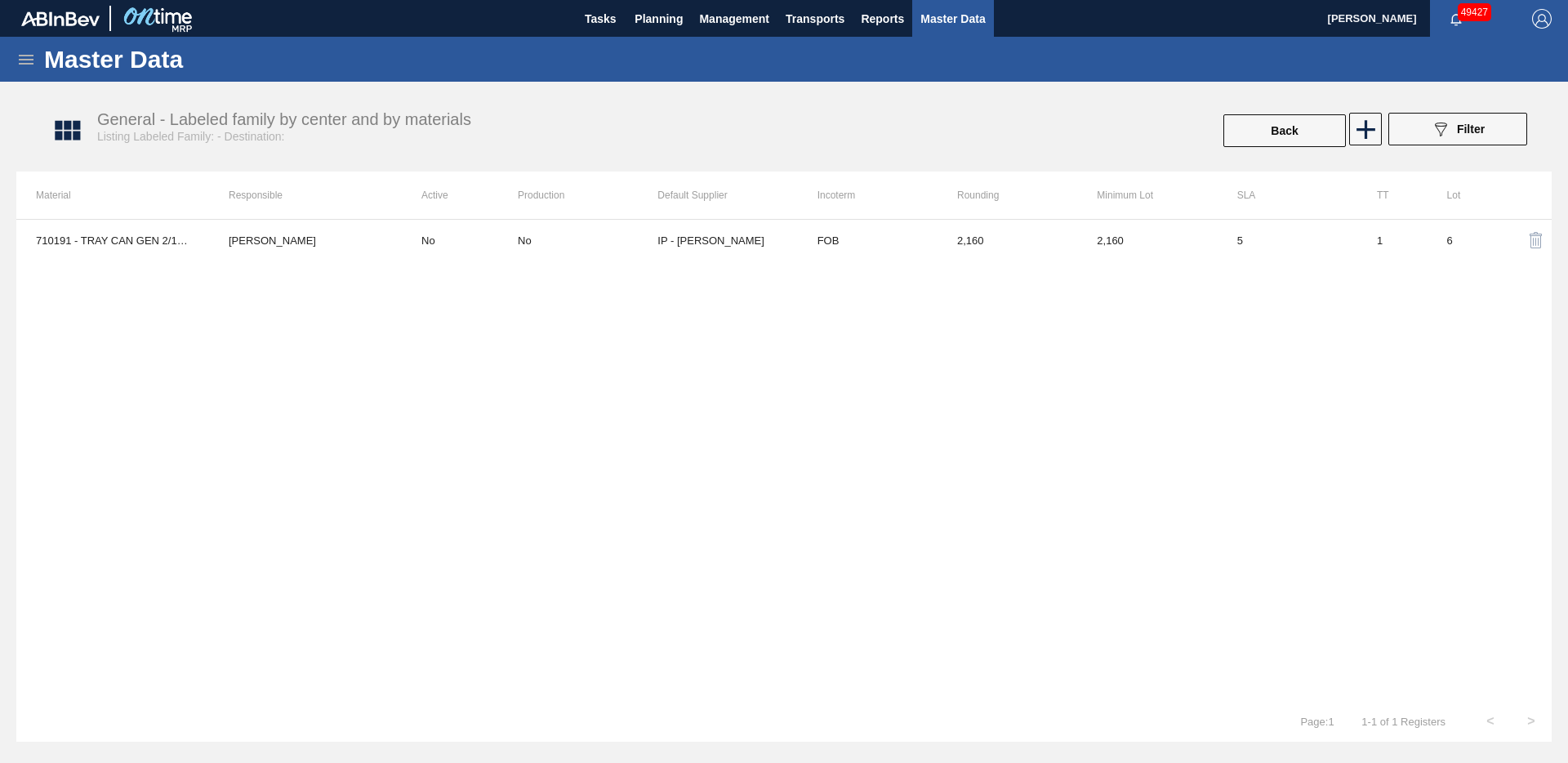
drag, startPoint x: 1518, startPoint y: 238, endPoint x: 1537, endPoint y: 241, distance: 19.2
click at [1519, 240] on button "button" at bounding box center [1536, 240] width 39 height 39
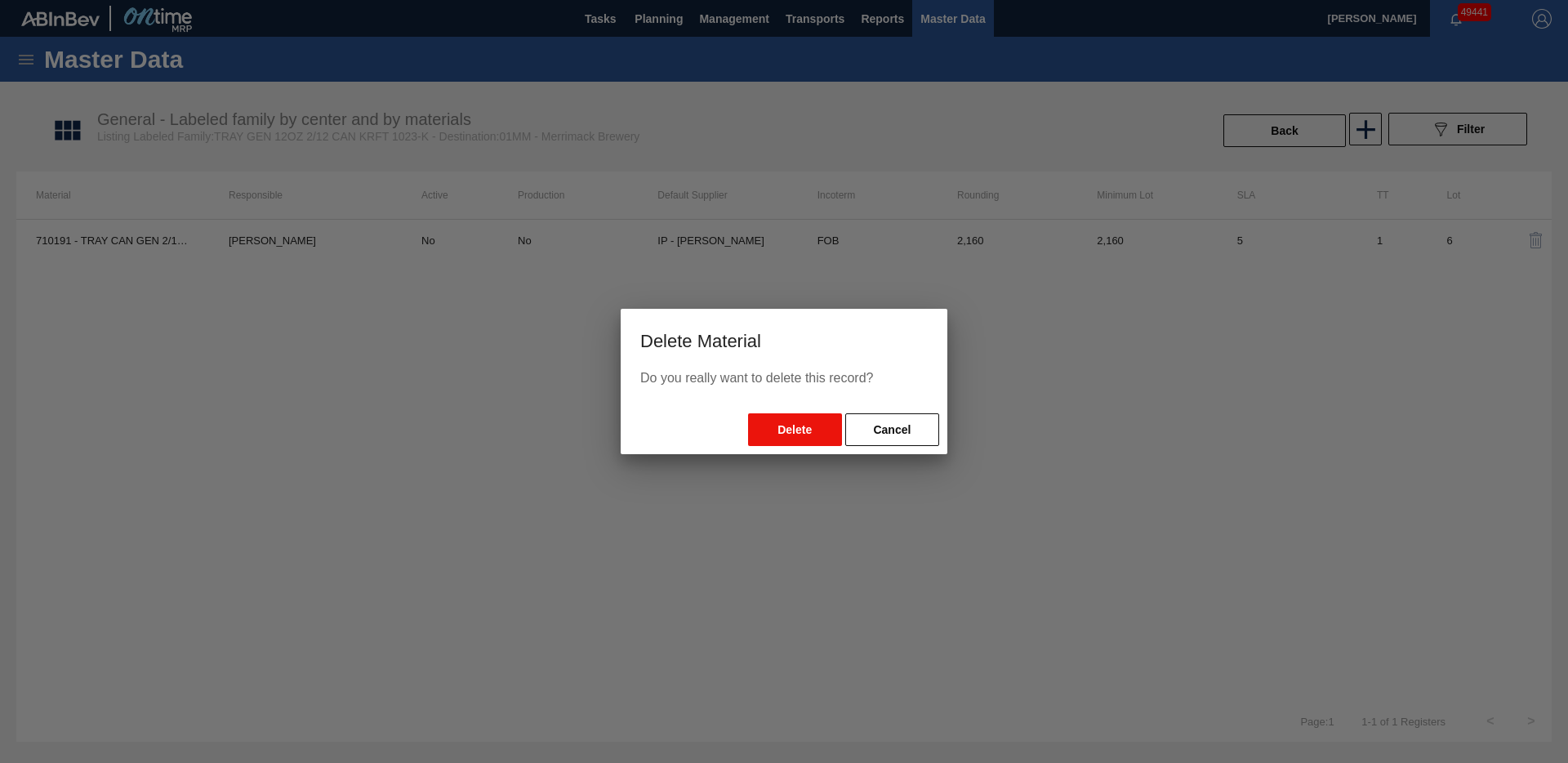
click at [764, 432] on button "Delete" at bounding box center [795, 430] width 94 height 33
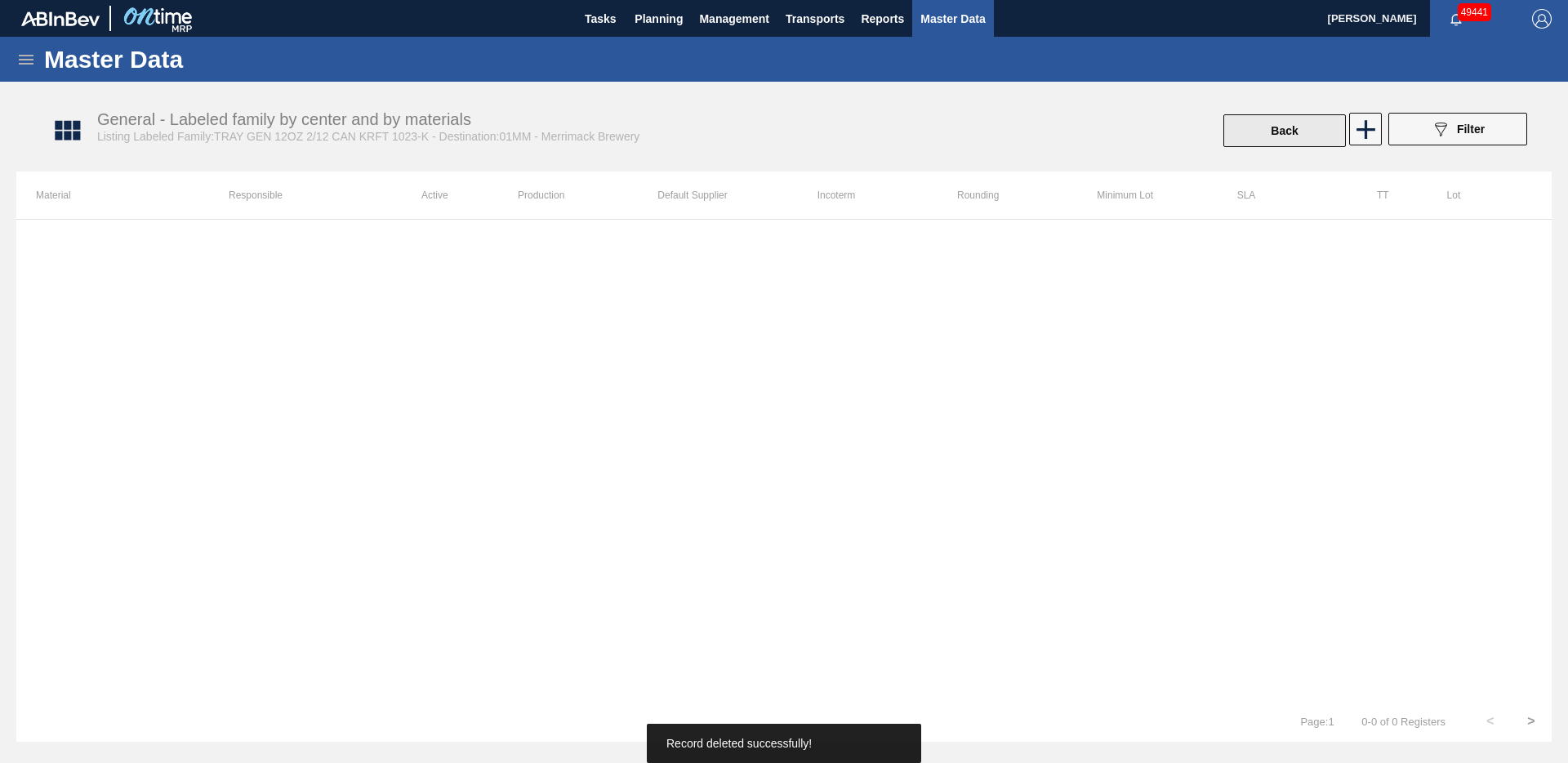
click at [1272, 142] on button "Back" at bounding box center [1285, 131] width 122 height 33
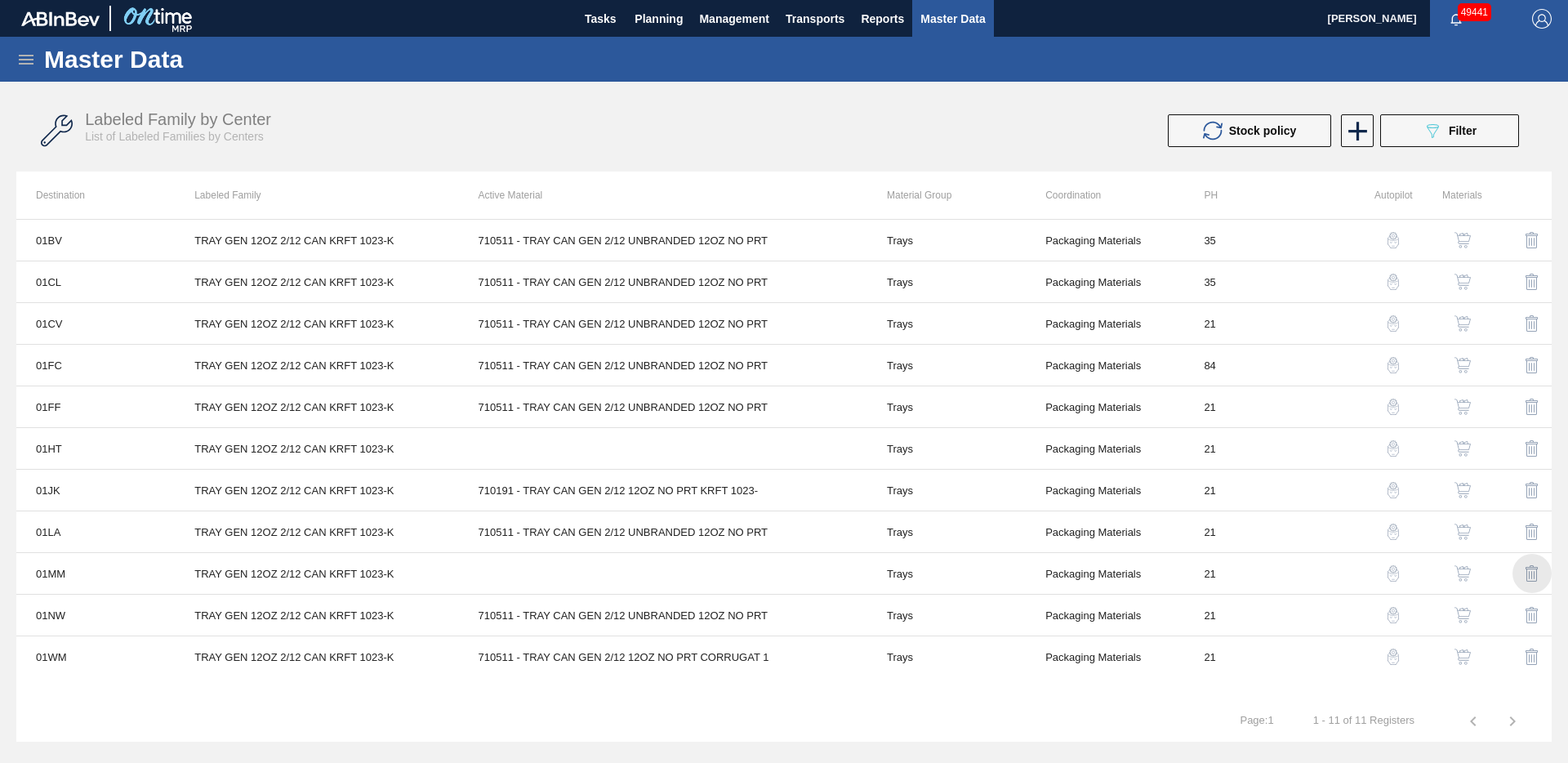
click at [1533, 574] on img "button" at bounding box center [1532, 573] width 19 height 19
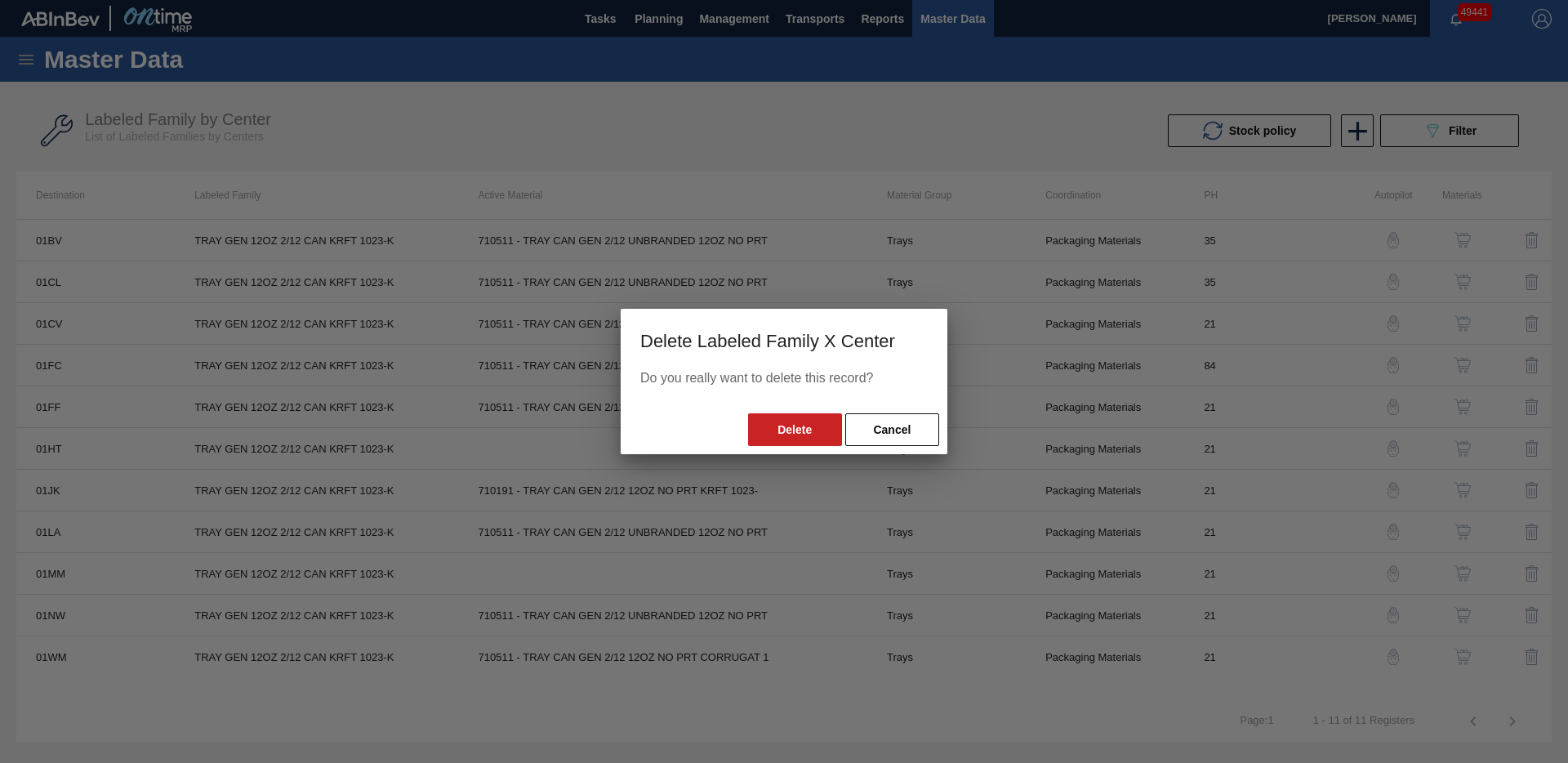
drag, startPoint x: 799, startPoint y: 430, endPoint x: 822, endPoint y: 468, distance: 44.4
click at [799, 430] on button "Delete" at bounding box center [795, 430] width 94 height 33
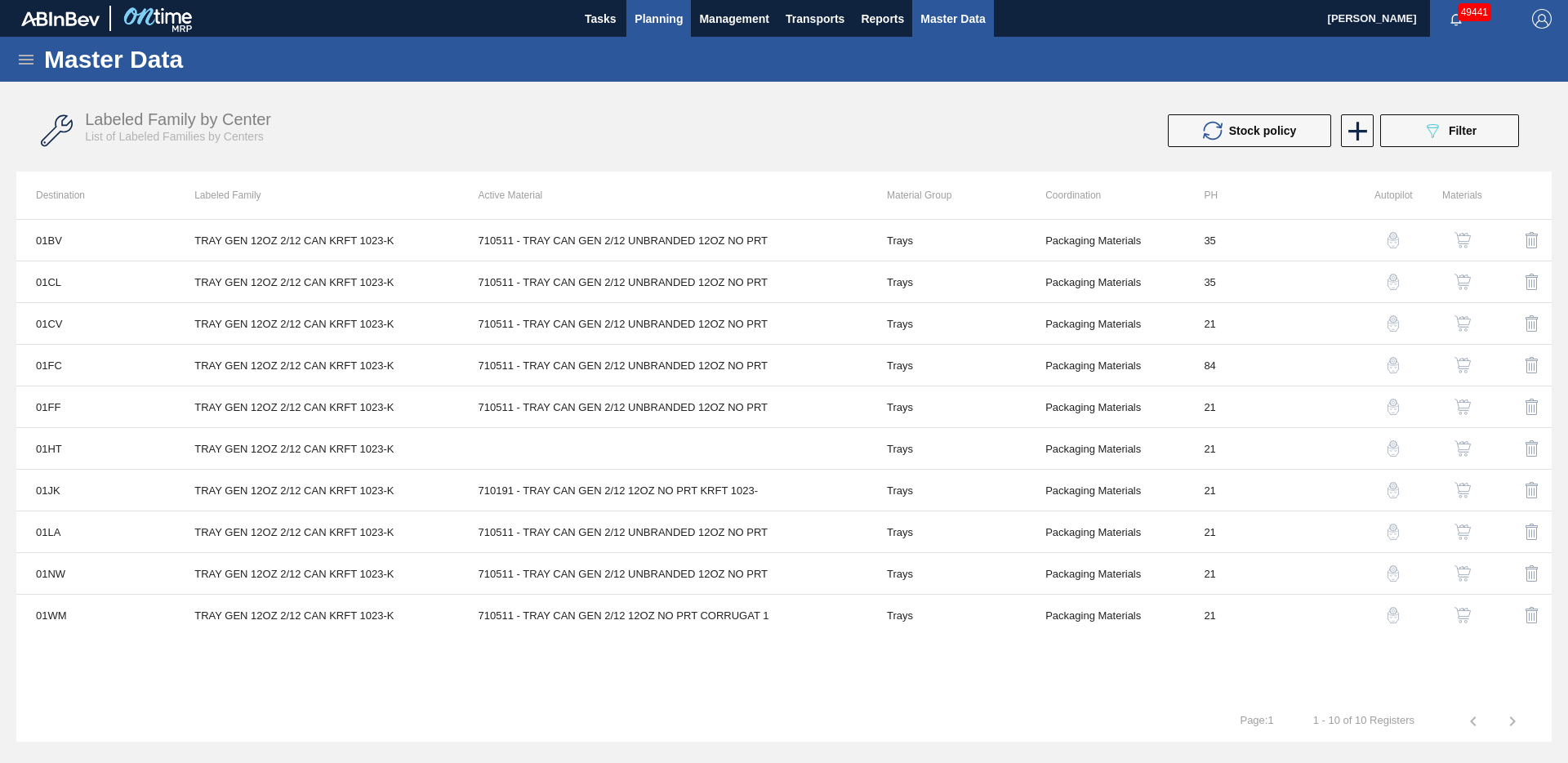
click at [645, 15] on span "Planning" at bounding box center [659, 18] width 49 height 19
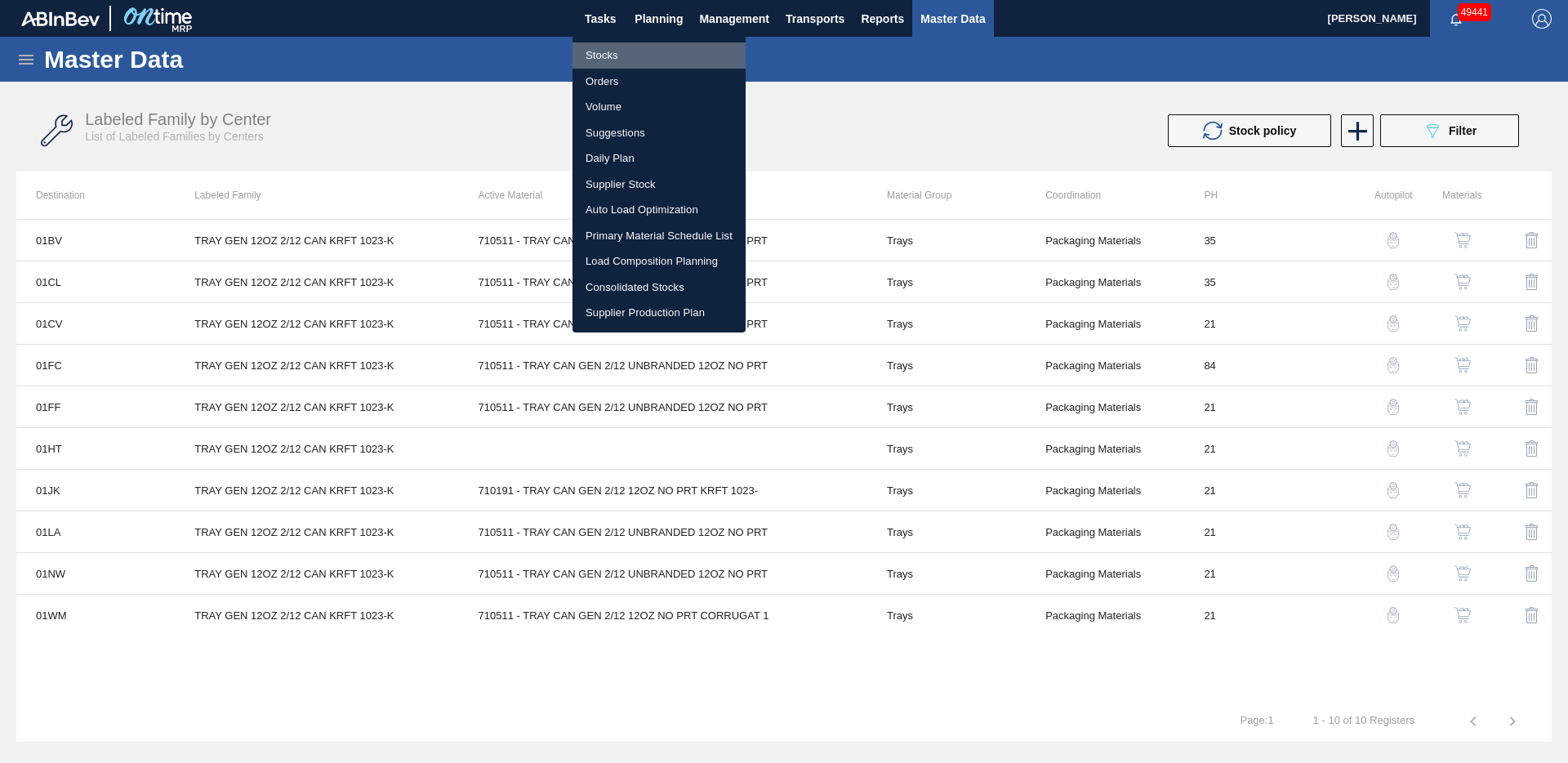
click at [614, 51] on li "Stocks" at bounding box center [659, 55] width 173 height 26
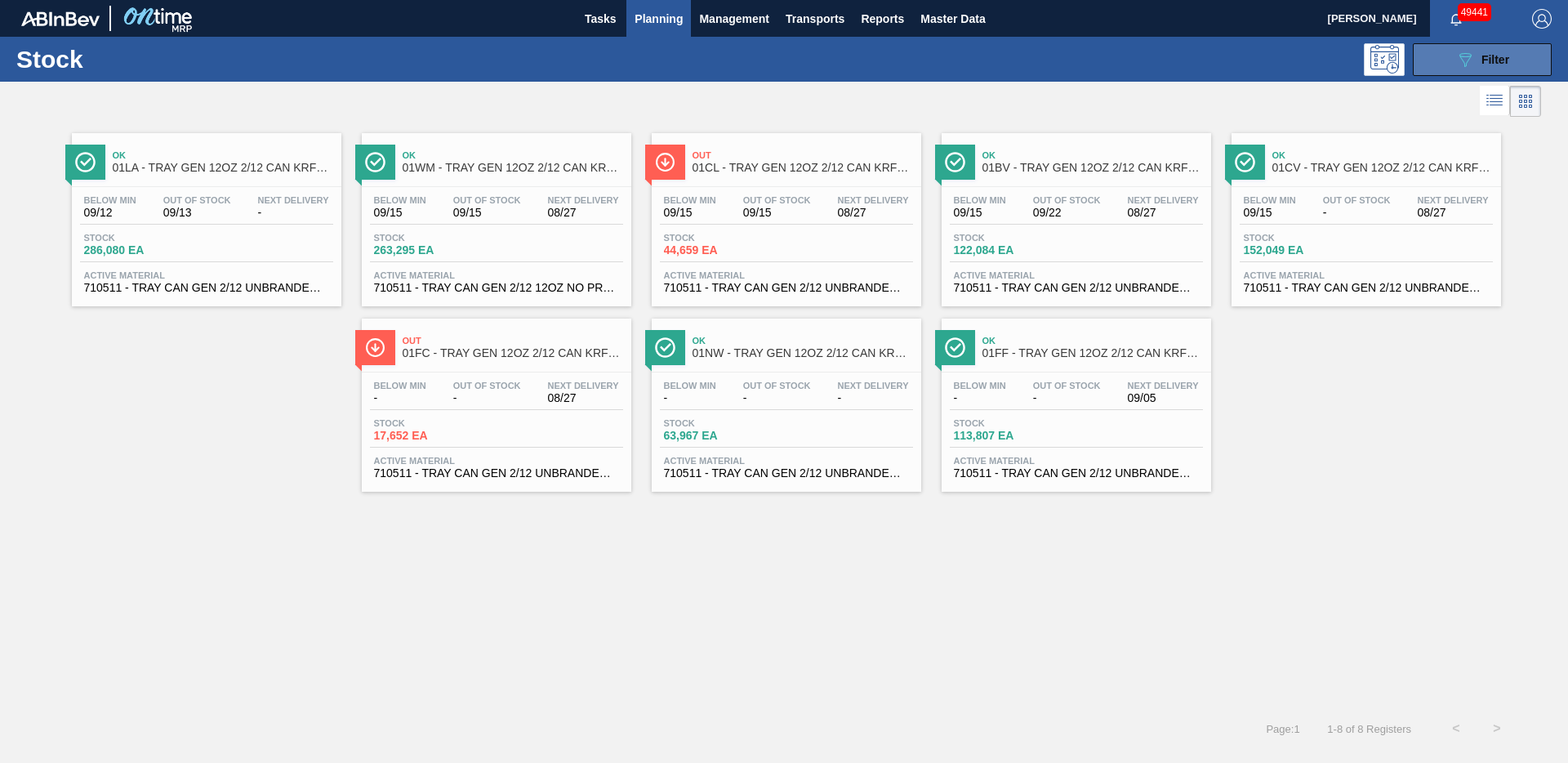
click at [1474, 62] on icon "089F7B8B-B2A5-4AFE-B5C0-19BA573D28AC" at bounding box center [1465, 59] width 19 height 19
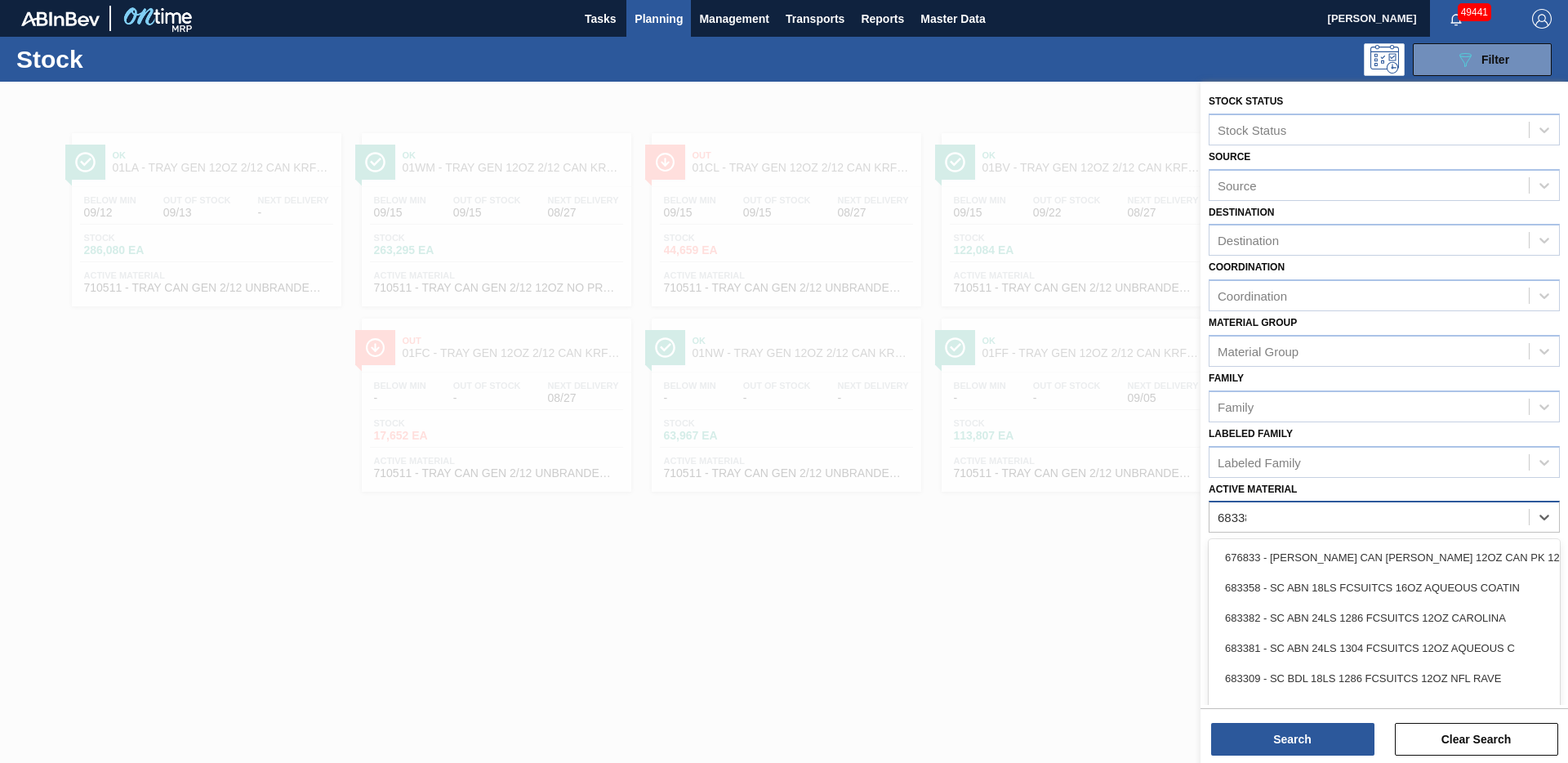
type Material "683385"
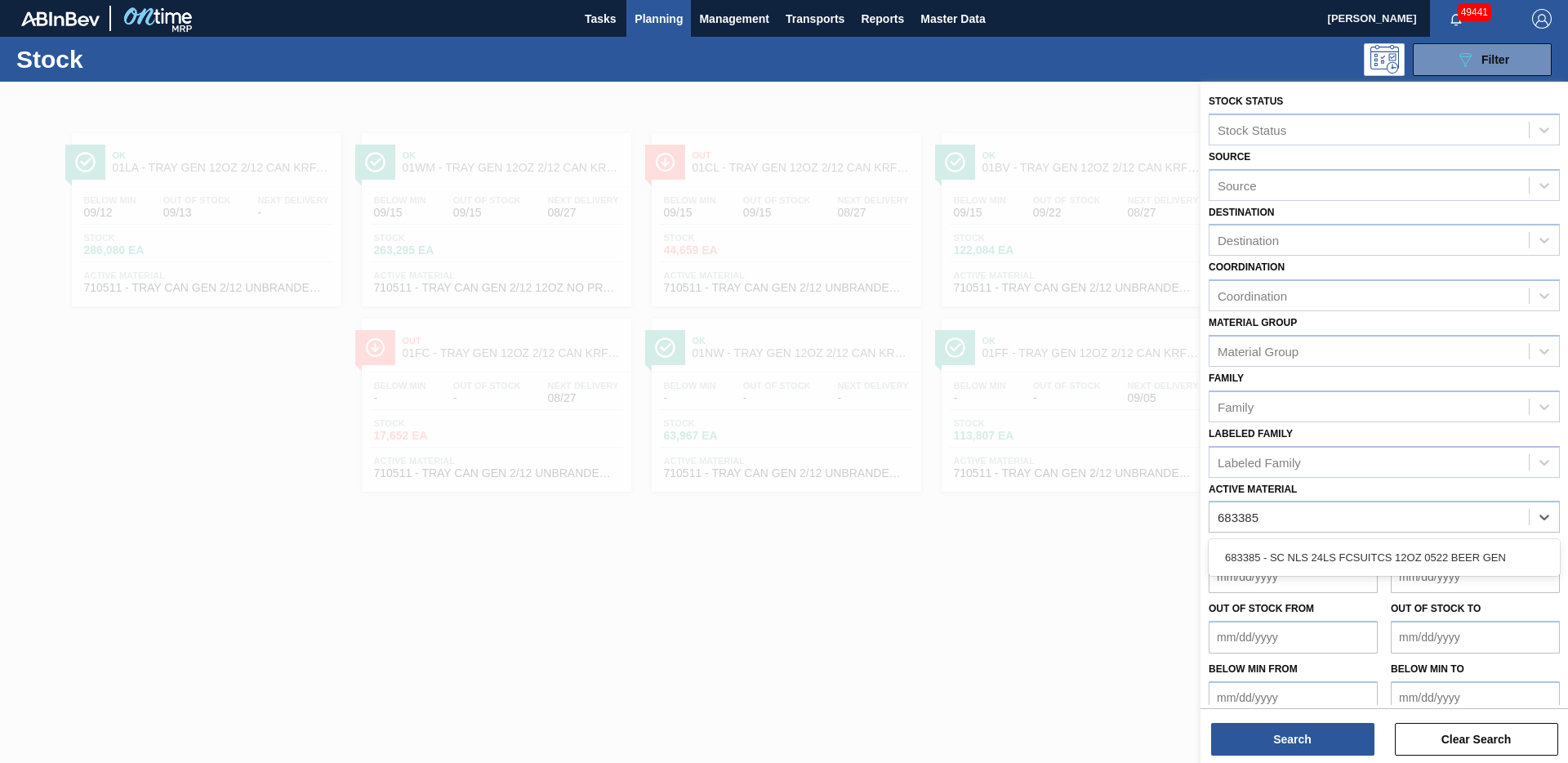
click at [1495, 563] on div "683385 - SC NLS 24LS FCSUITCS 12OZ 0522 BEER GEN" at bounding box center [1384, 557] width 351 height 30
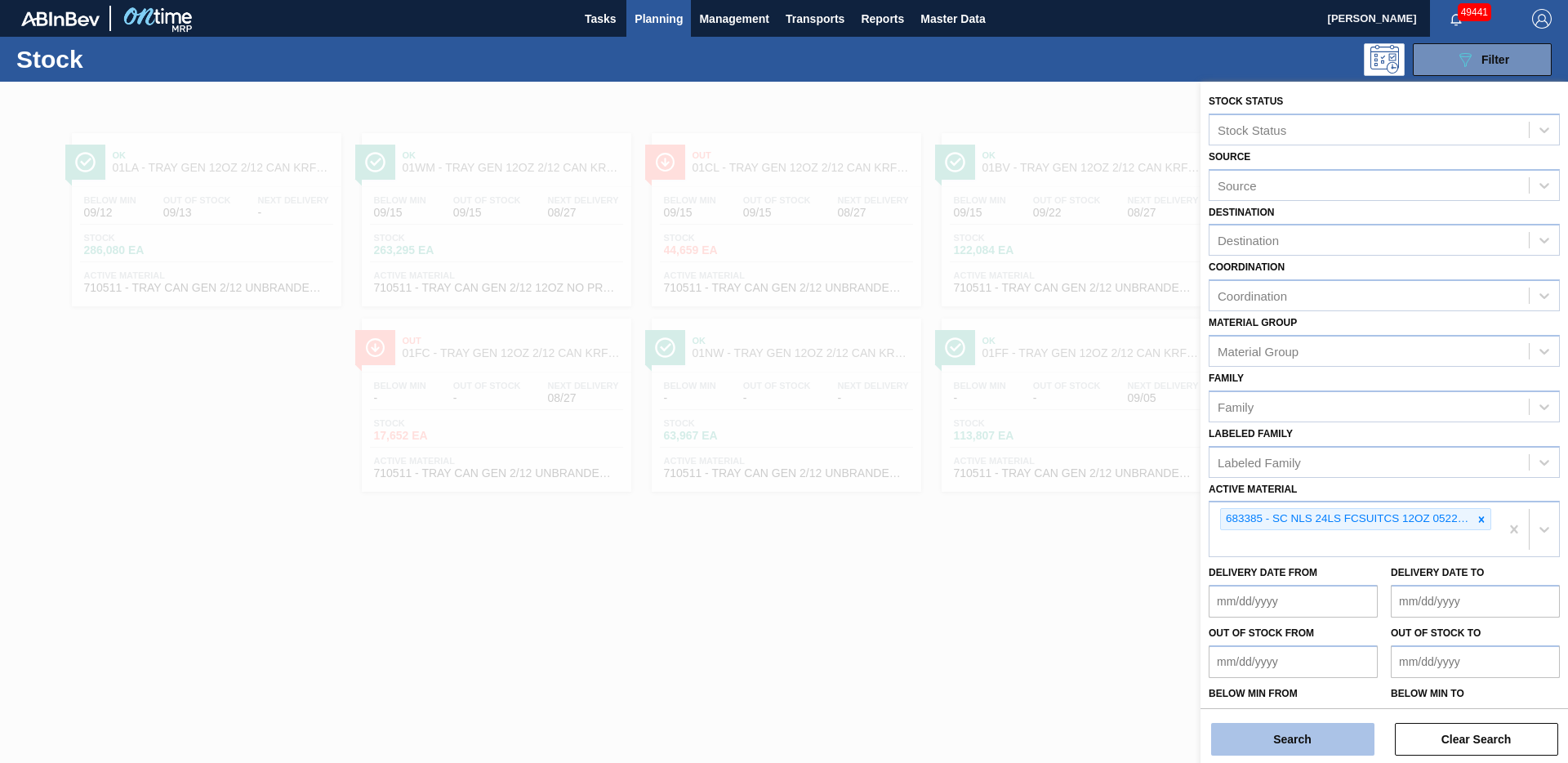
click at [1320, 745] on button "Search" at bounding box center [1293, 740] width 163 height 33
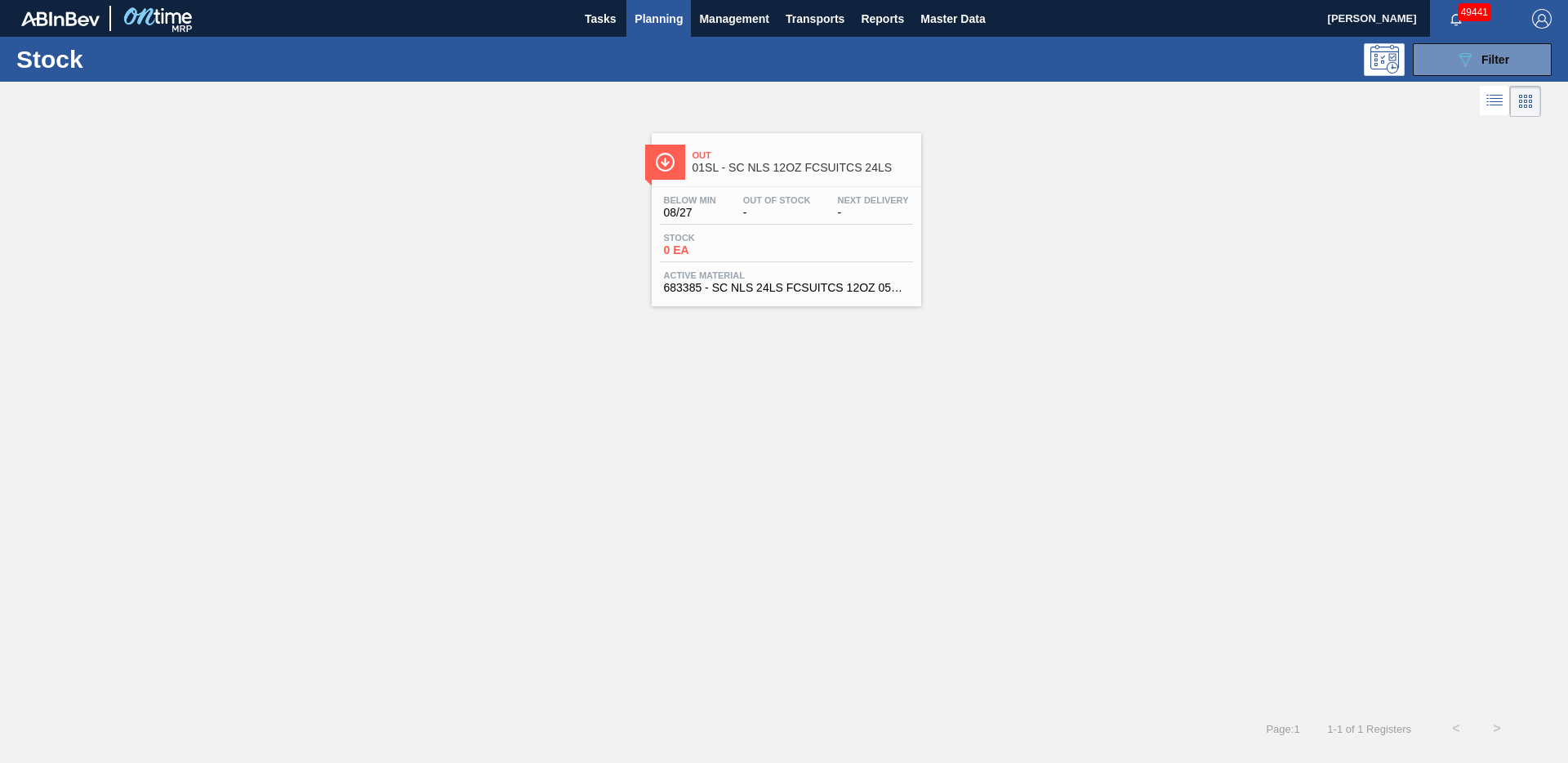
click at [814, 171] on span "01SL - SC NLS 12OZ FCSUITCS 24LS" at bounding box center [803, 167] width 221 height 13
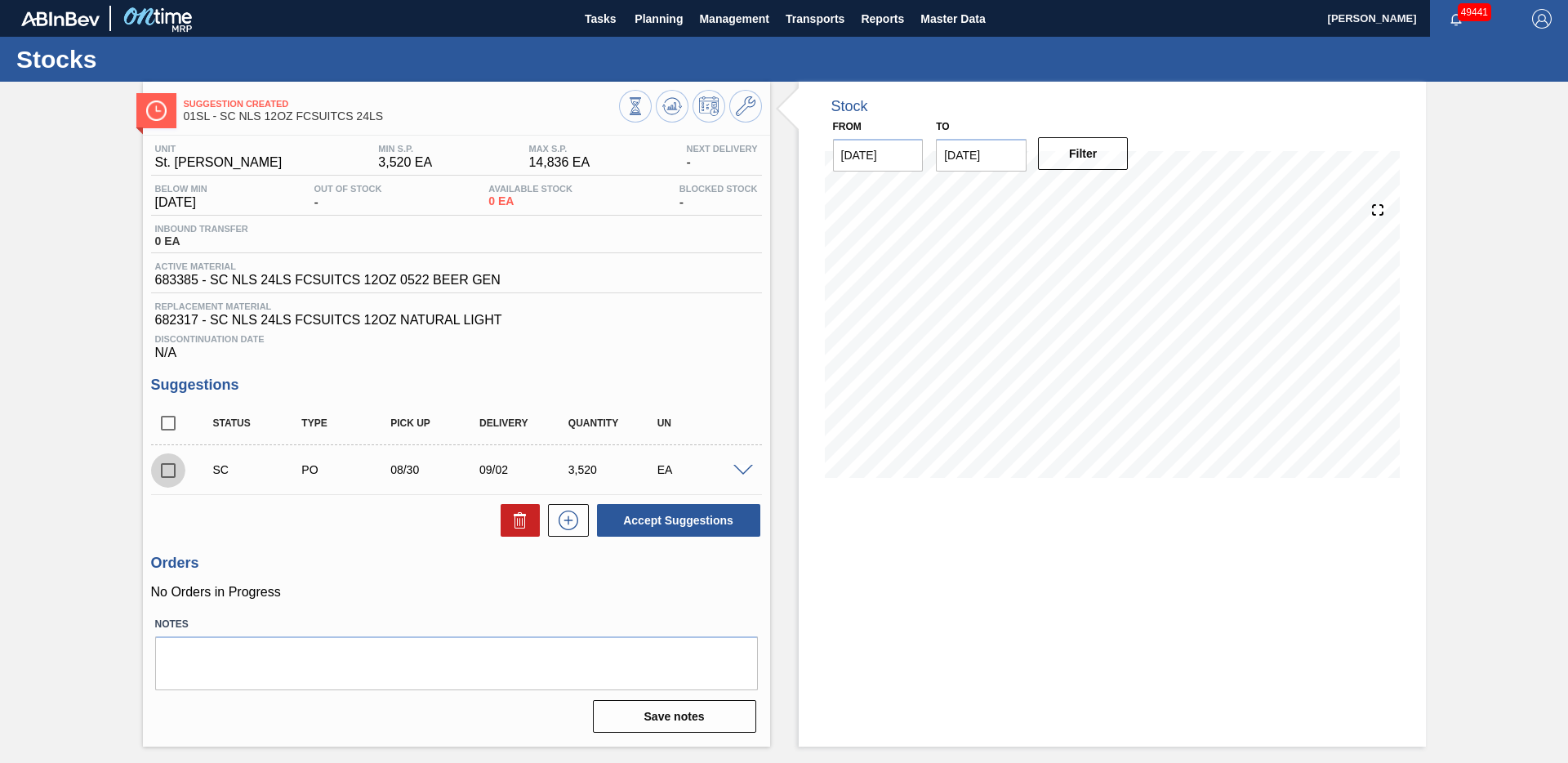
click at [168, 473] on input "checkbox" at bounding box center [167, 469] width 34 height 34
click at [529, 529] on icon at bounding box center [520, 520] width 19 height 19
checkbox input "false"
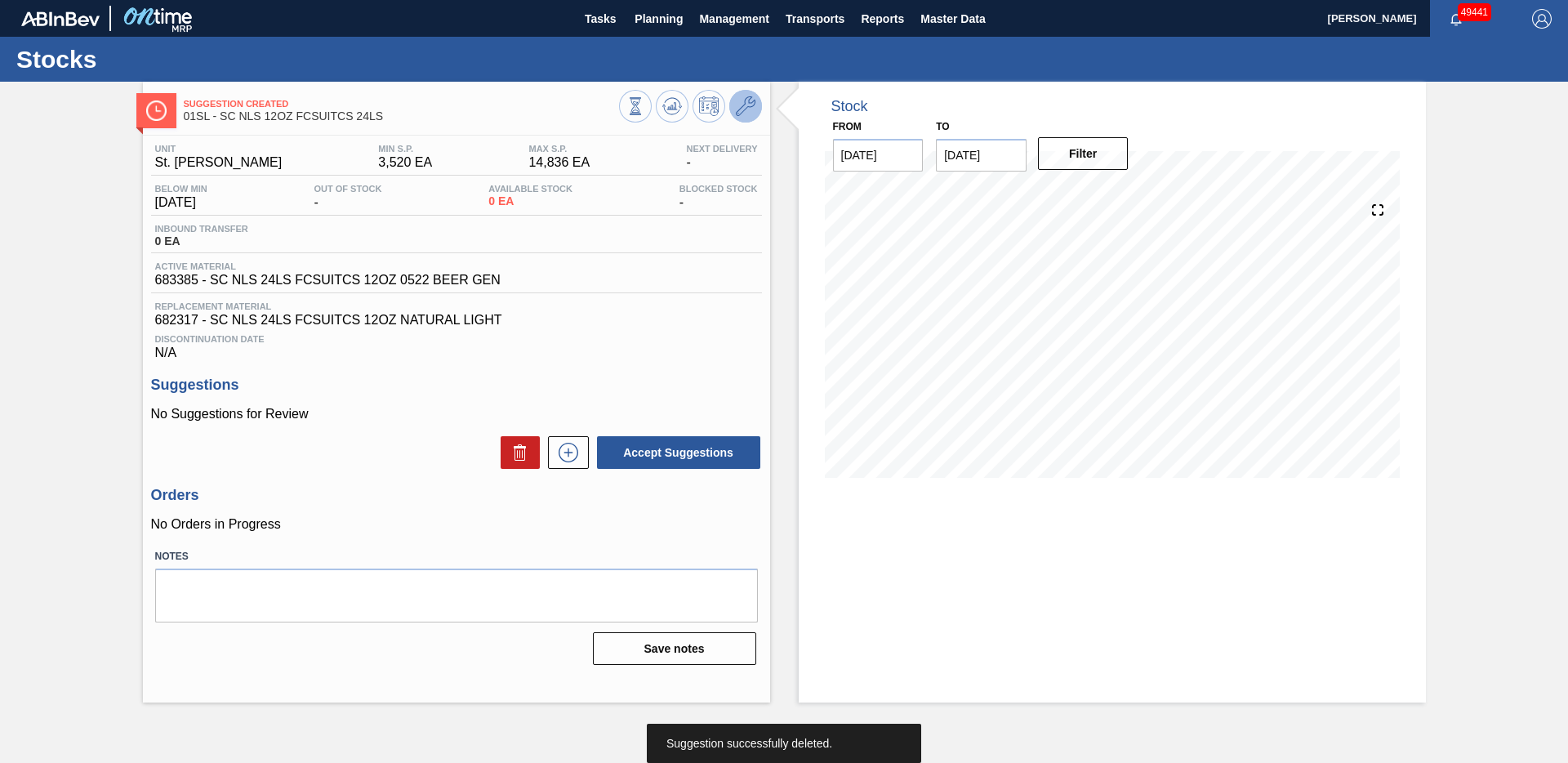
click at [746, 104] on icon at bounding box center [746, 106] width 19 height 19
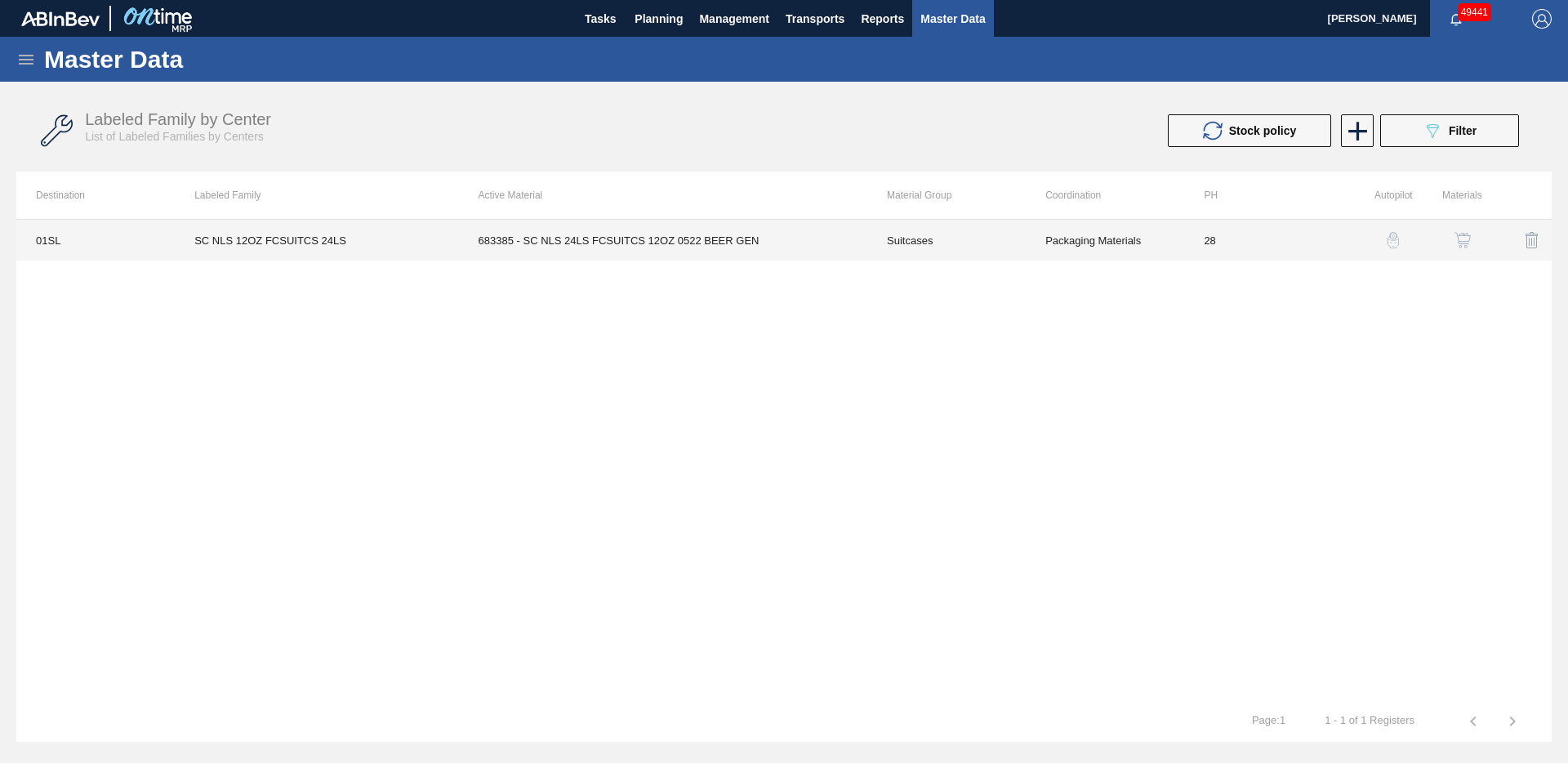
click at [309, 236] on td "SC NLS 12OZ FCSUITCS 24LS" at bounding box center [317, 240] width 284 height 41
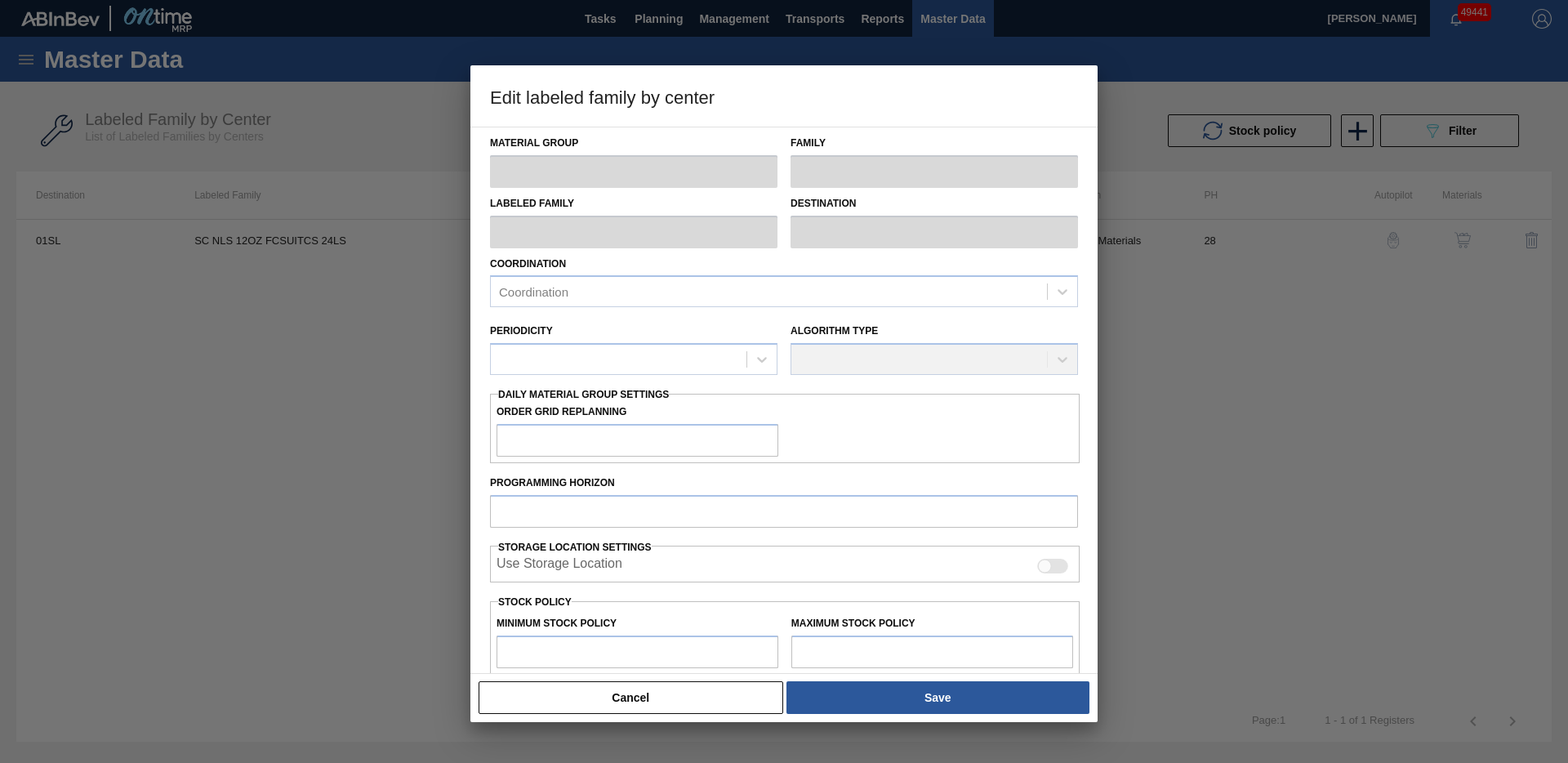
type input "Suitcases"
type input "SC NLS 12OZ FCSUITCS 24LS"
type input "01SL - St. [PERSON_NAME]"
type input "28"
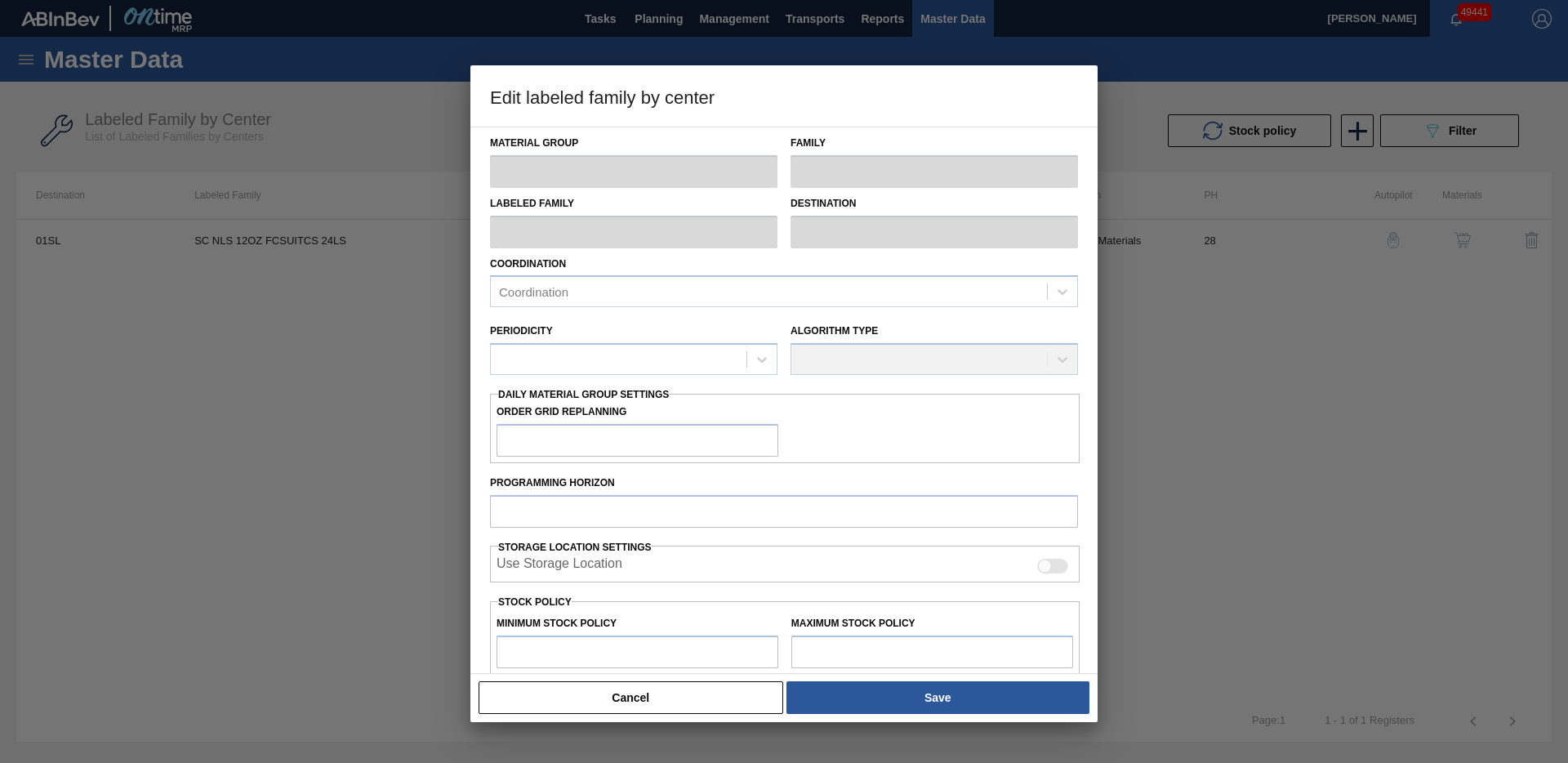
type input "3,520"
type input "14,836"
type input "0"
type input "3,520"
checkbox input "true"
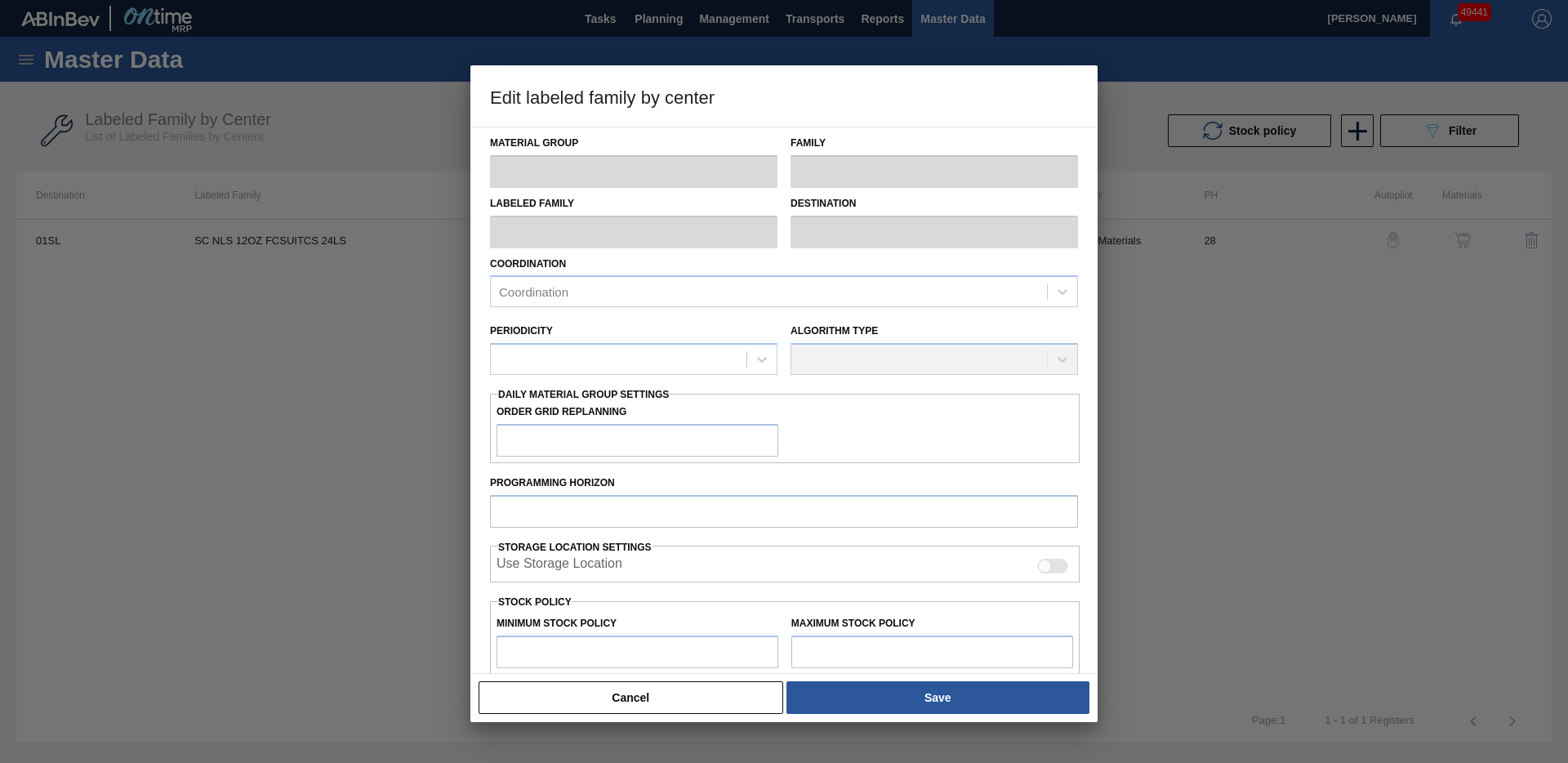
checkbox input "true"
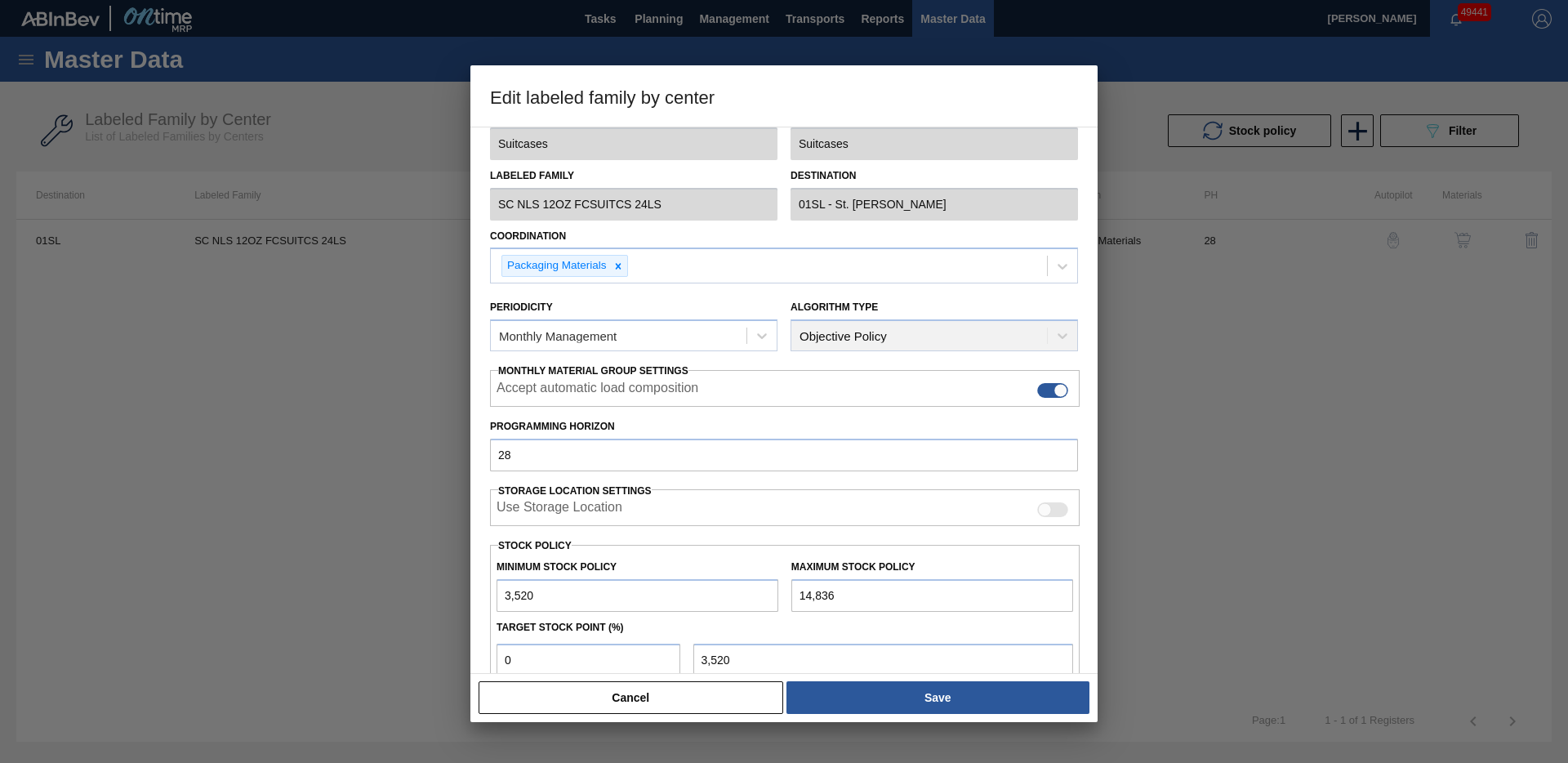
scroll to position [28, 0]
drag, startPoint x: 524, startPoint y: 600, endPoint x: 480, endPoint y: 576, distance: 50.1
click at [470, 588] on div "Material Group Suitcases Family Suitcases Labeled Family SC NLS 12OZ FCSUITCS 2…" at bounding box center [784, 399] width 627 height 547
type input "0"
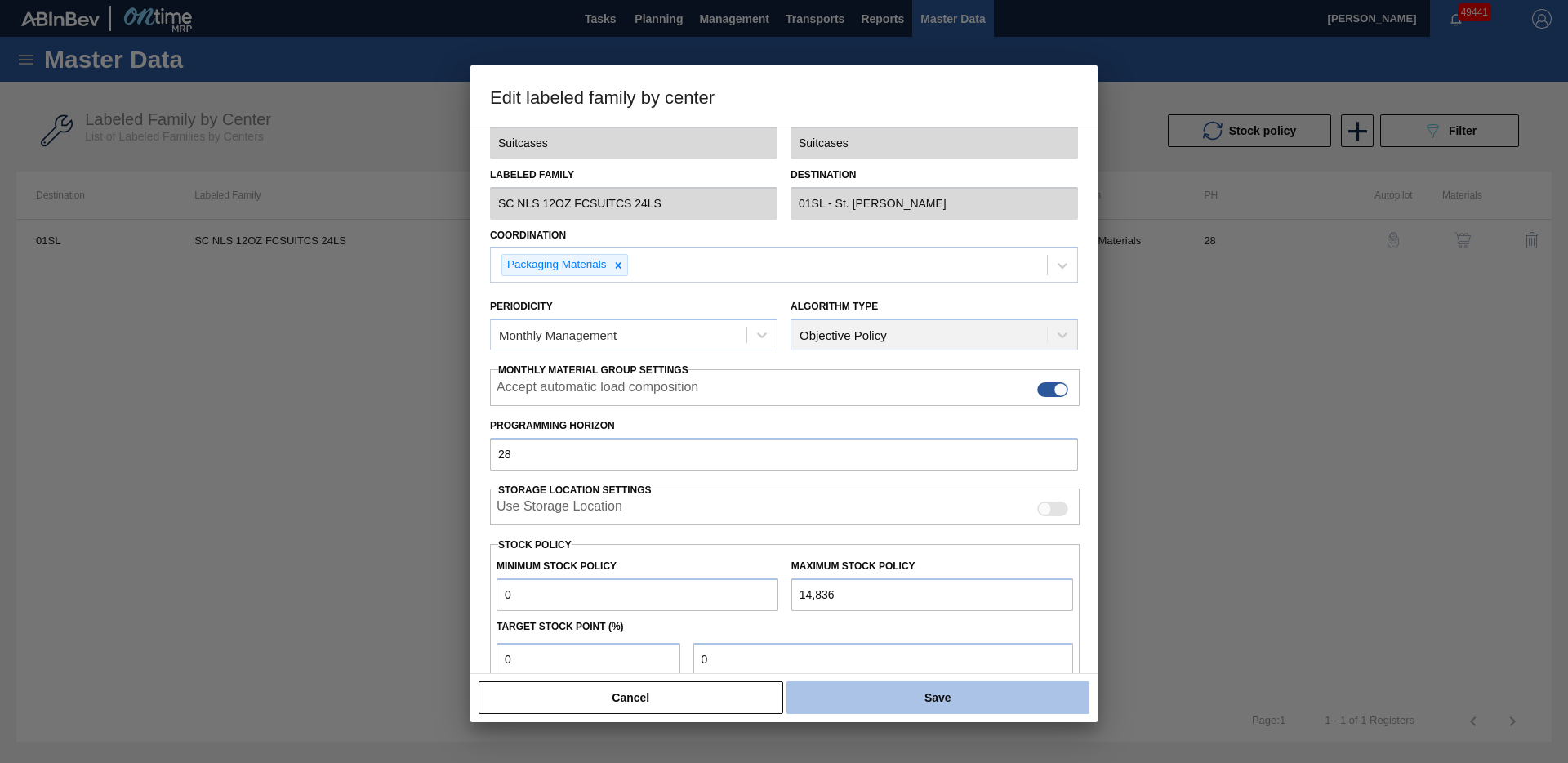
type input "0"
click at [1058, 698] on button "Save" at bounding box center [938, 698] width 303 height 33
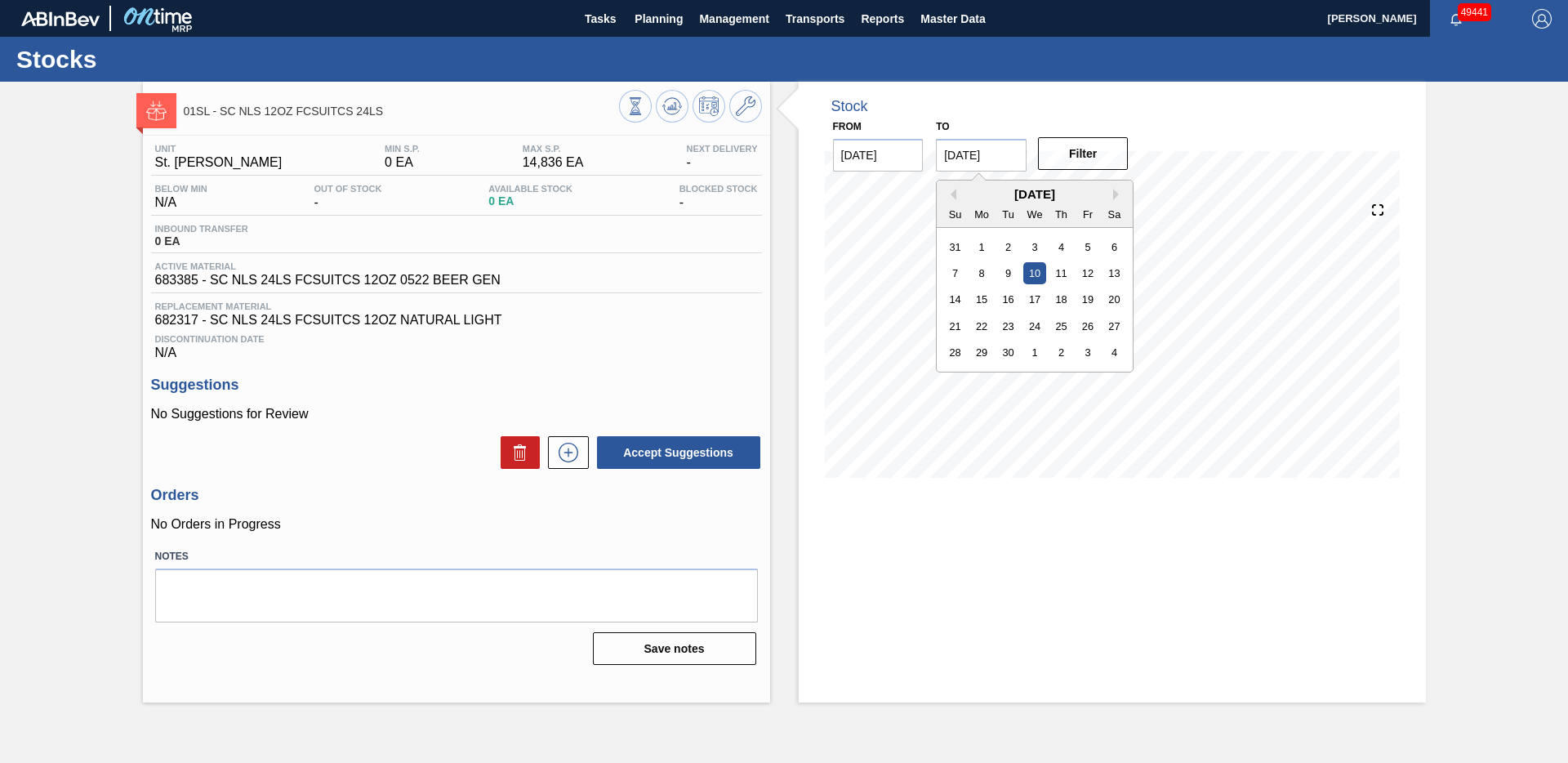
click at [960, 154] on input "09/10/2025" at bounding box center [981, 156] width 90 height 33
click at [1036, 362] on div "1" at bounding box center [1035, 352] width 22 height 22
type input "[DATE]"
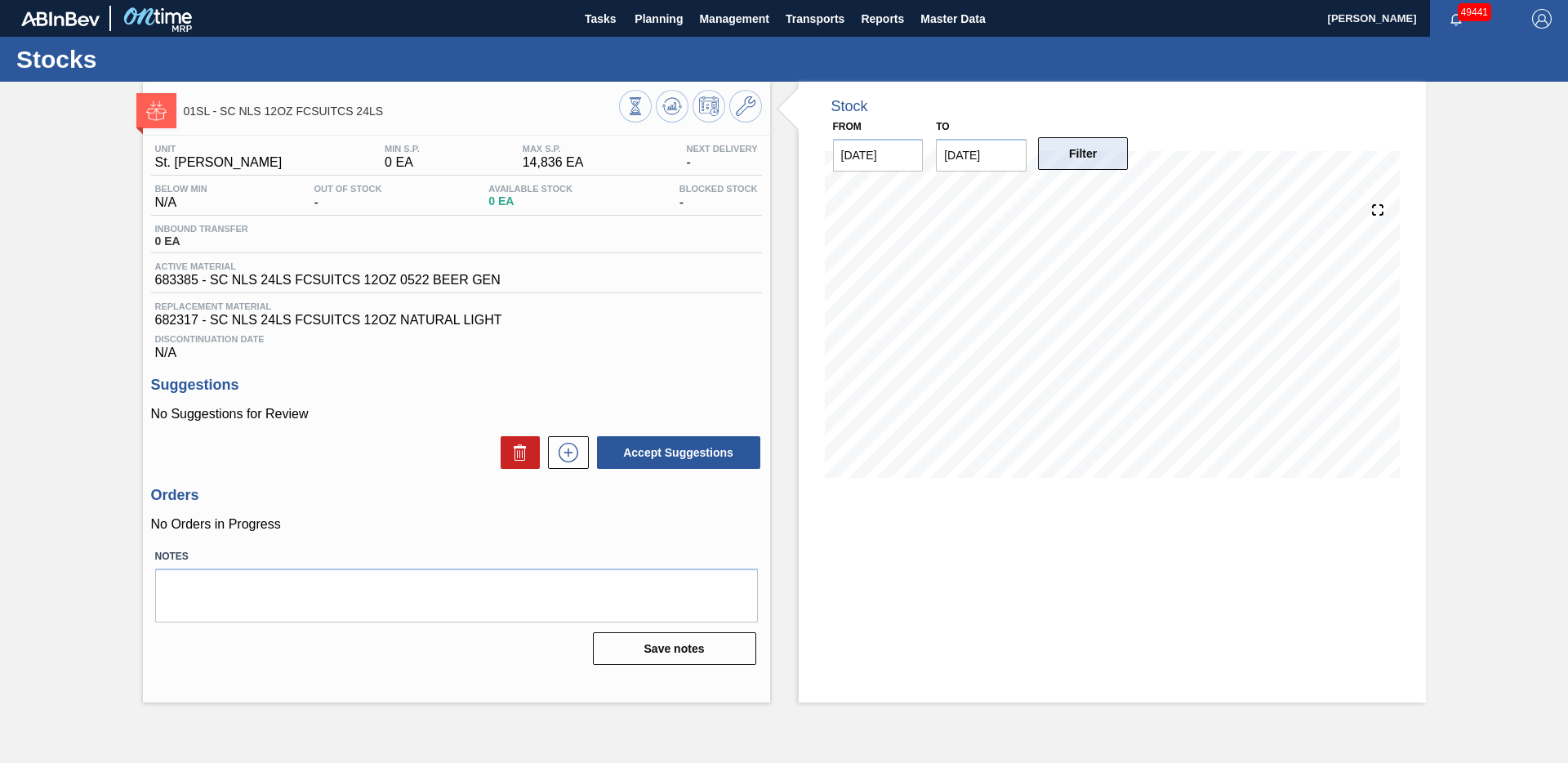
click at [1090, 158] on button "Filter" at bounding box center [1083, 154] width 90 height 33
click at [660, 21] on span "Planning" at bounding box center [659, 18] width 49 height 19
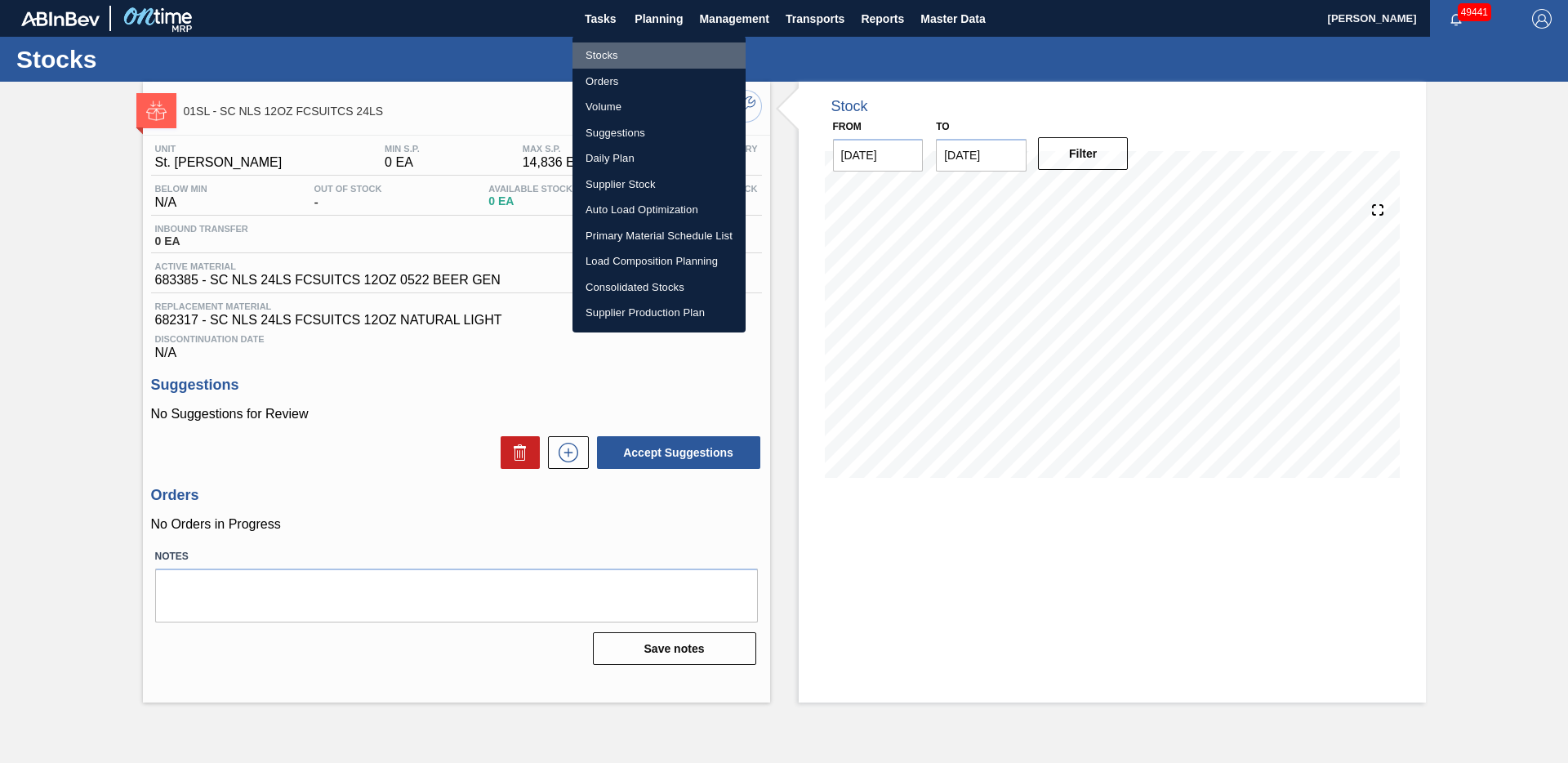
click at [606, 53] on li "Stocks" at bounding box center [659, 55] width 173 height 26
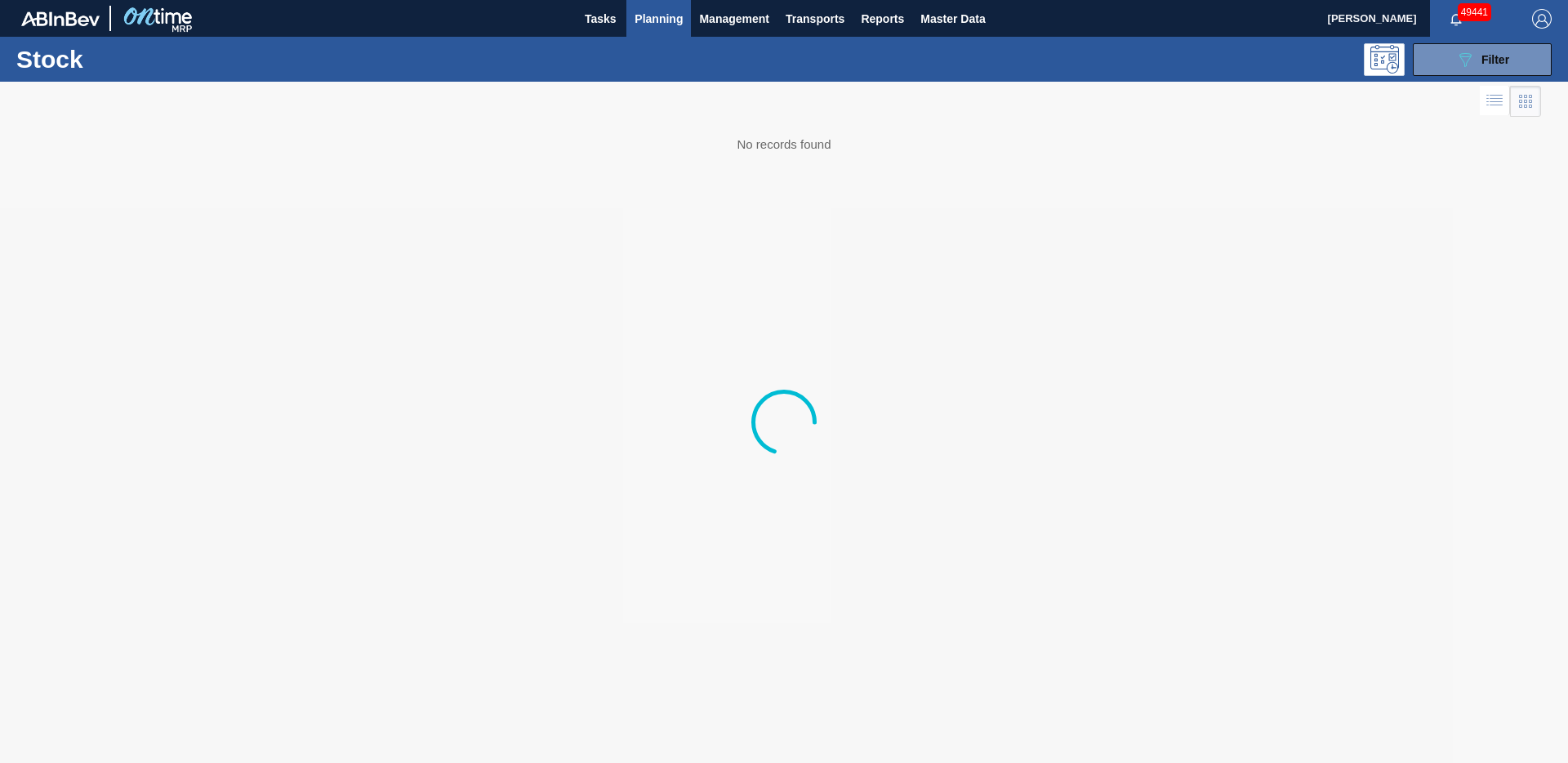
click at [606, 53] on div "089F7B8B-B2A5-4AFE-B5C0-19BA573D28AC Filter" at bounding box center [910, 60] width 1300 height 33
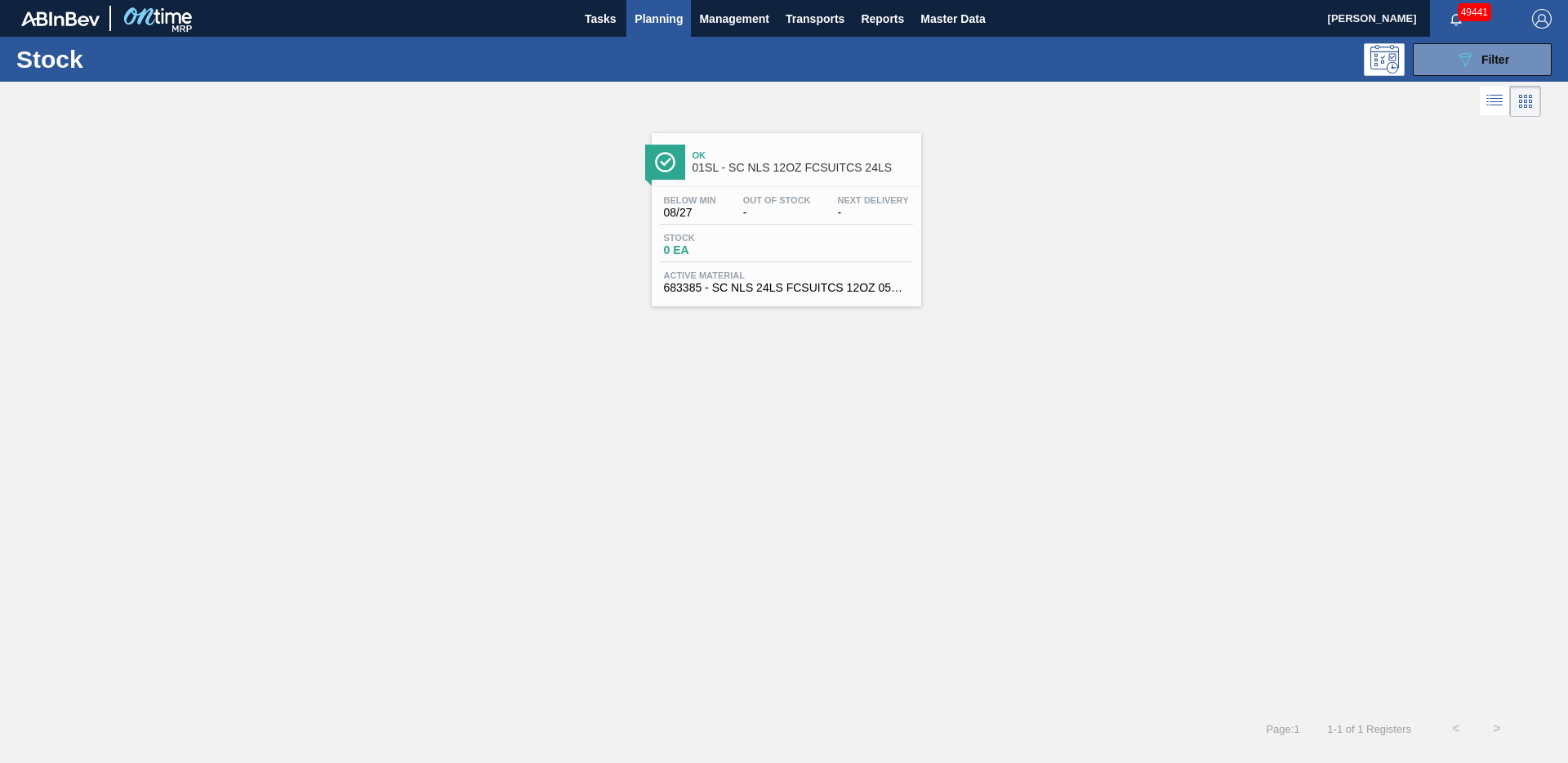
click at [773, 167] on span "01SL - SC NLS 12OZ FCSUITCS 24LS" at bounding box center [803, 167] width 221 height 13
click at [1518, 64] on button "089F7B8B-B2A5-4AFE-B5C0-19BA573D28AC Filter" at bounding box center [1482, 60] width 139 height 33
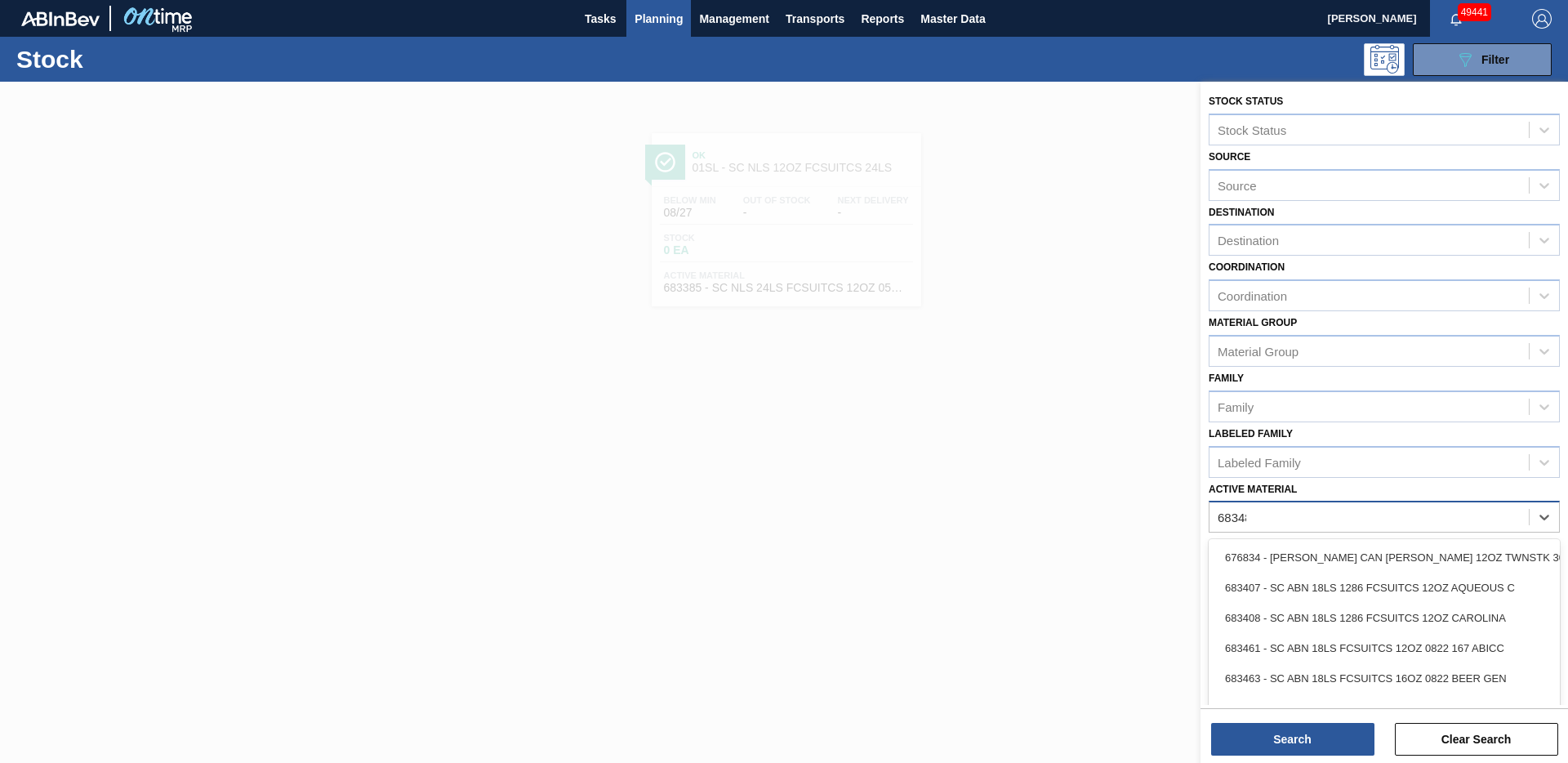
type Material "683480"
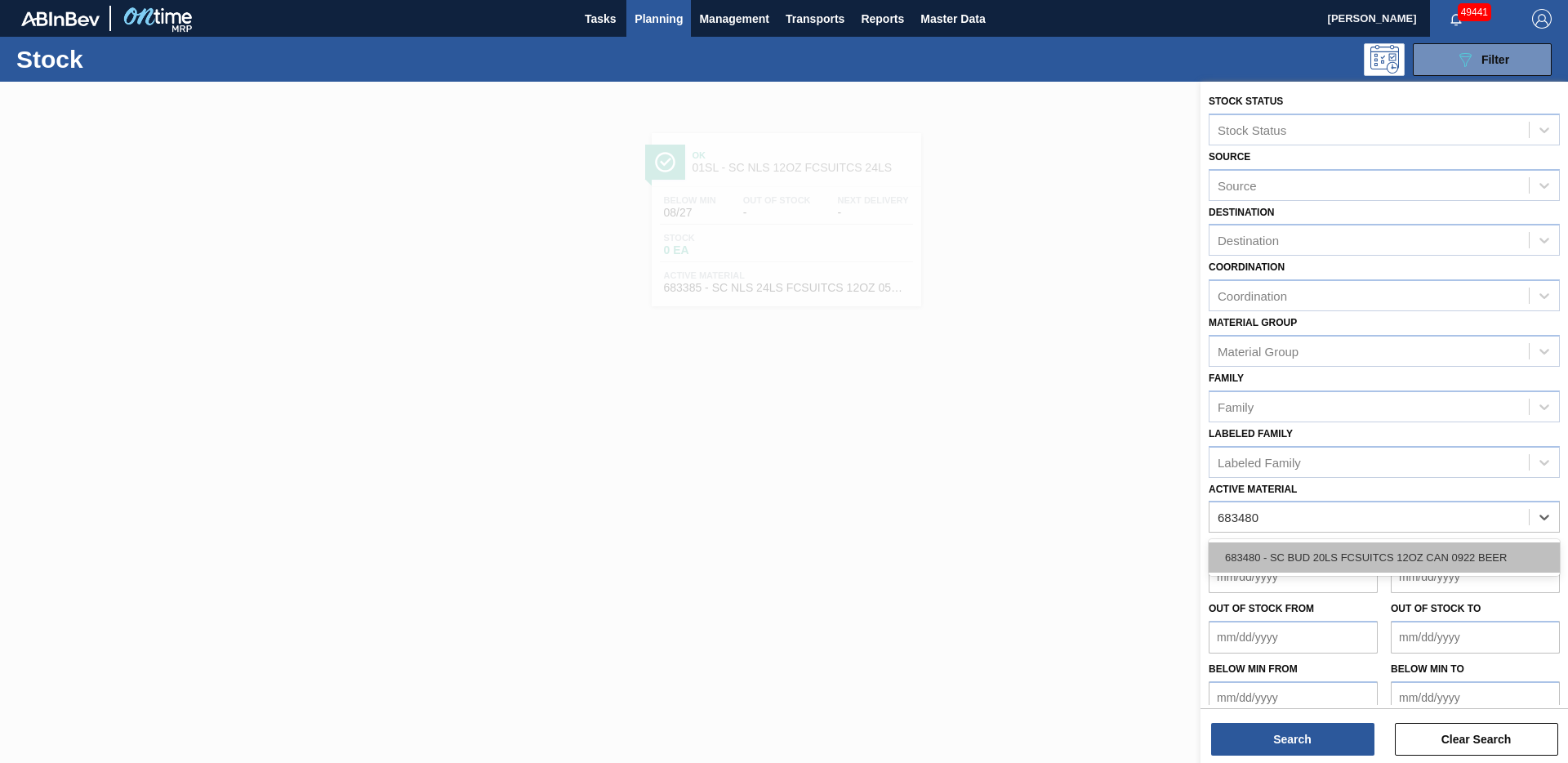
click at [1476, 555] on div "683480 - SC BUD 20LS FCSUITCS 12OZ CAN 0922 BEER" at bounding box center [1384, 557] width 351 height 30
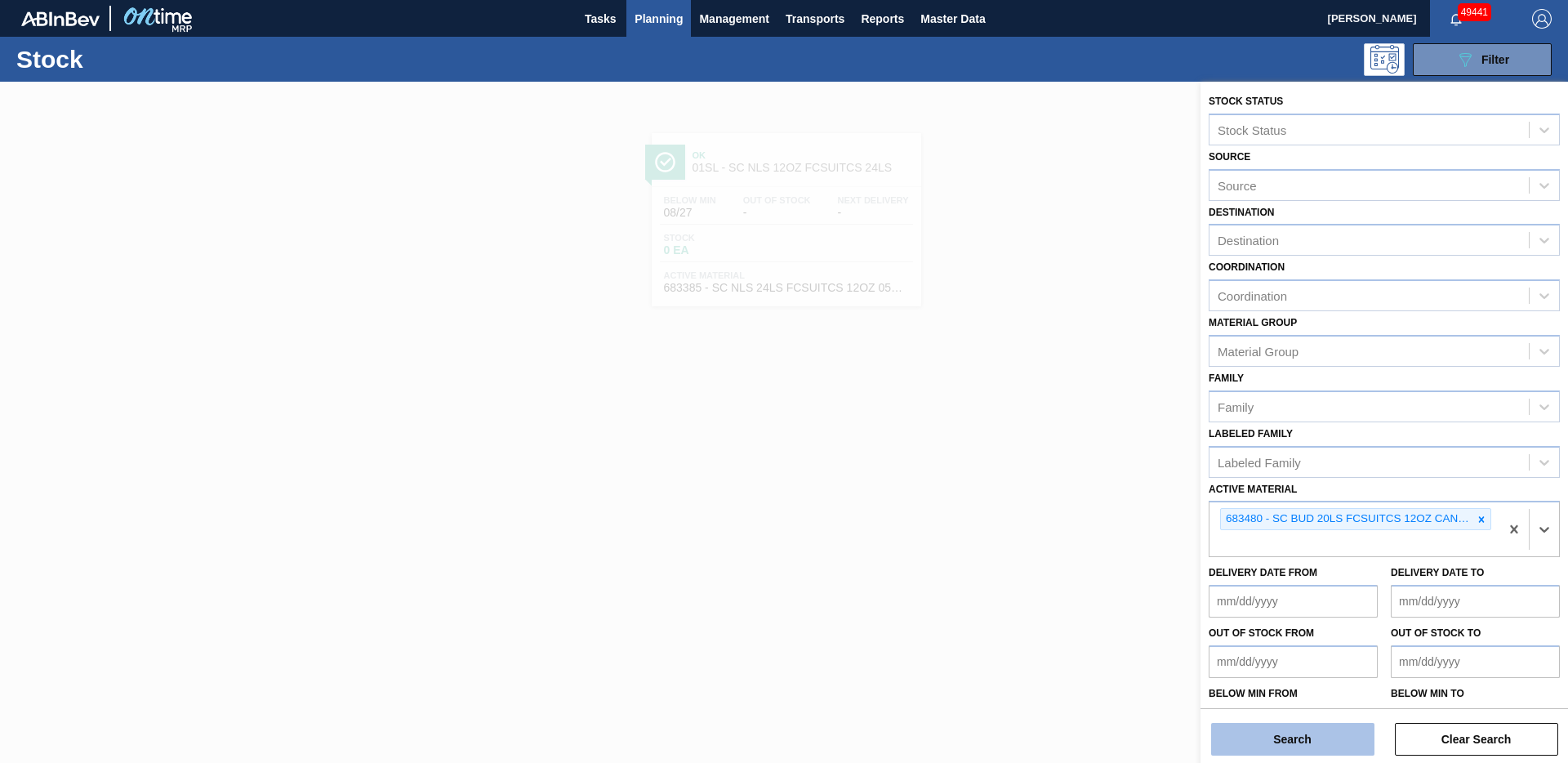
click at [1286, 743] on button "Search" at bounding box center [1293, 740] width 163 height 33
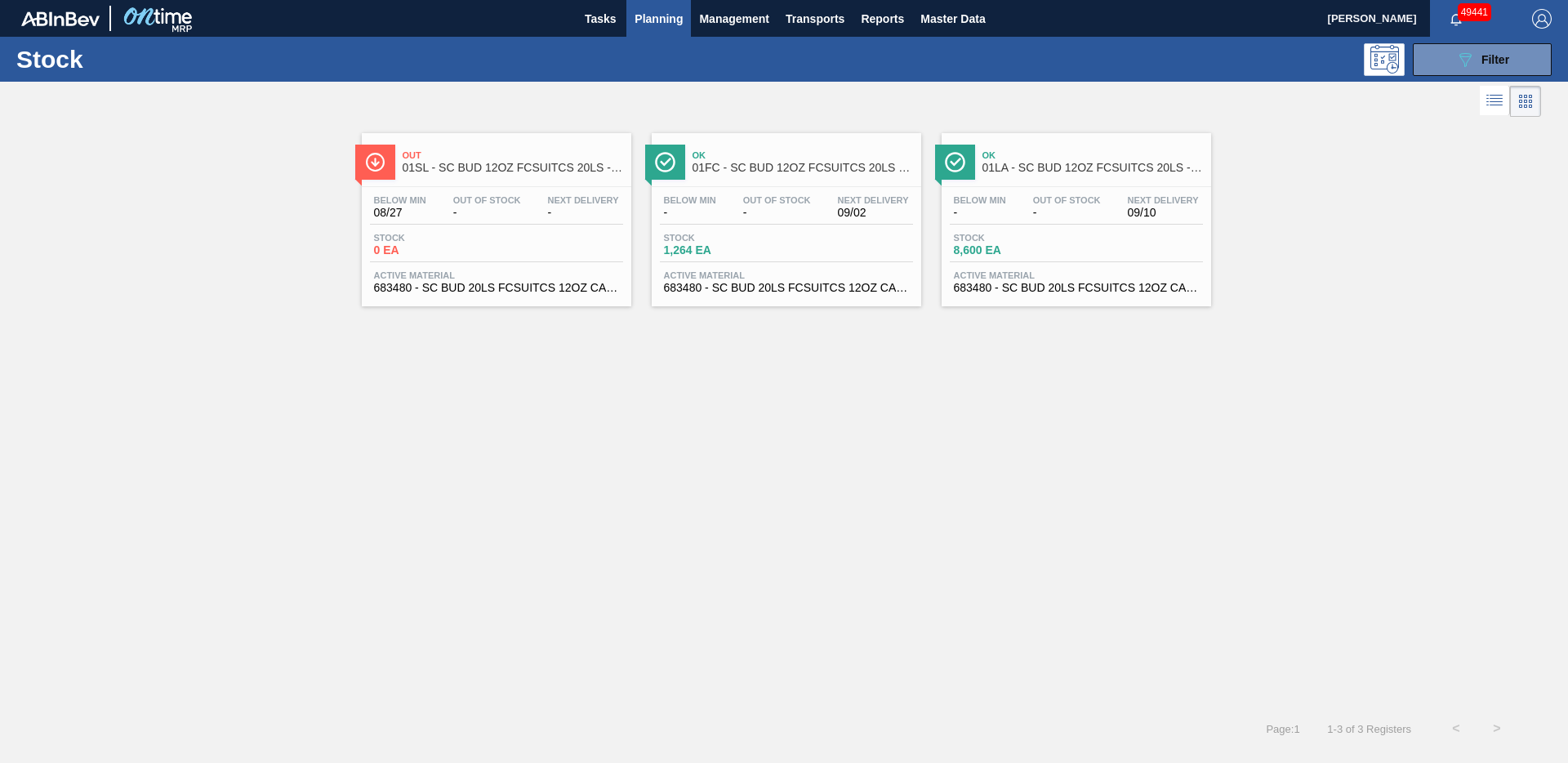
click at [426, 157] on span "Out" at bounding box center [512, 156] width 221 height 10
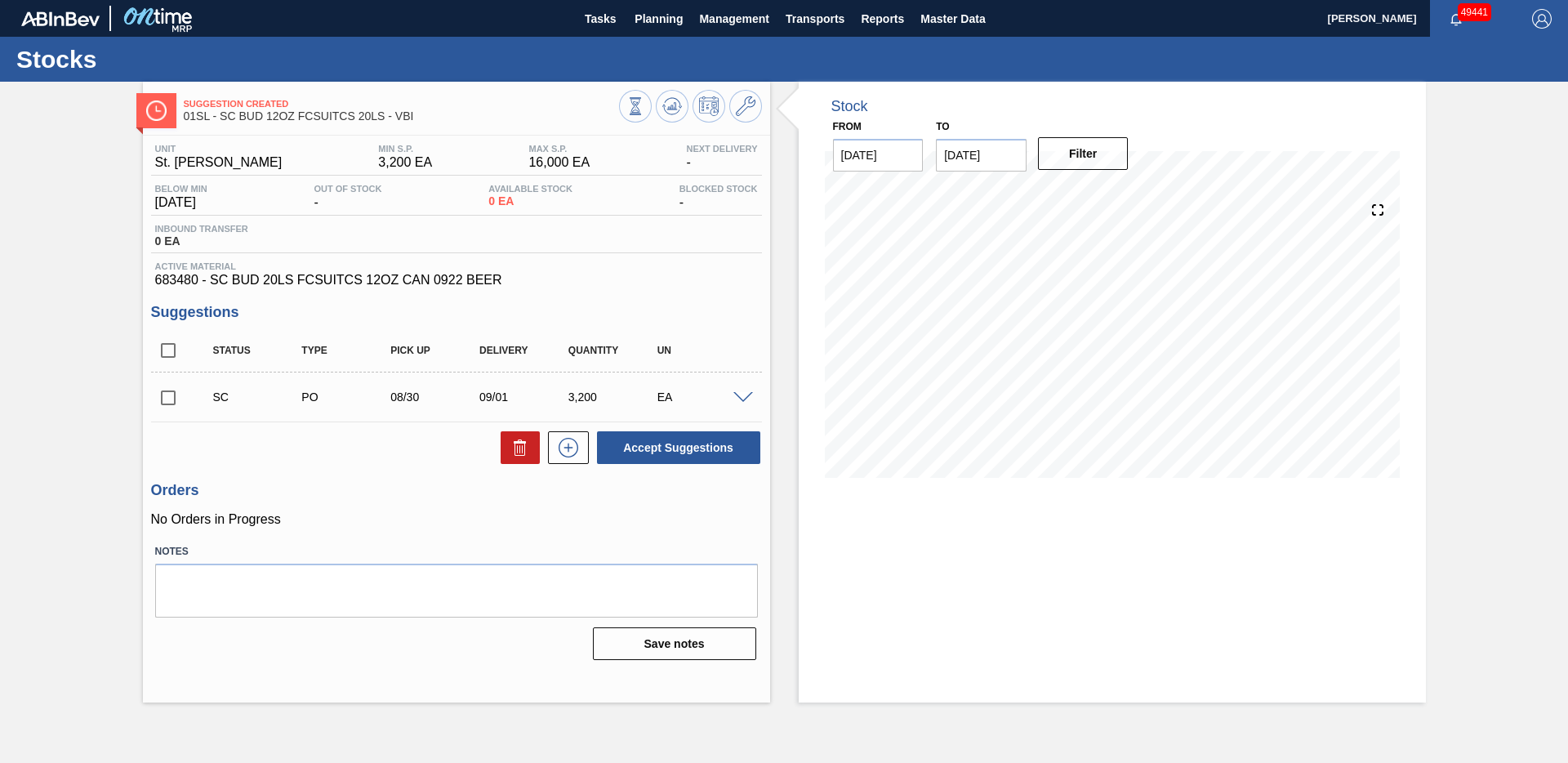
click at [171, 399] on input "checkbox" at bounding box center [167, 398] width 34 height 34
click at [527, 447] on icon at bounding box center [520, 447] width 19 height 19
checkbox input "false"
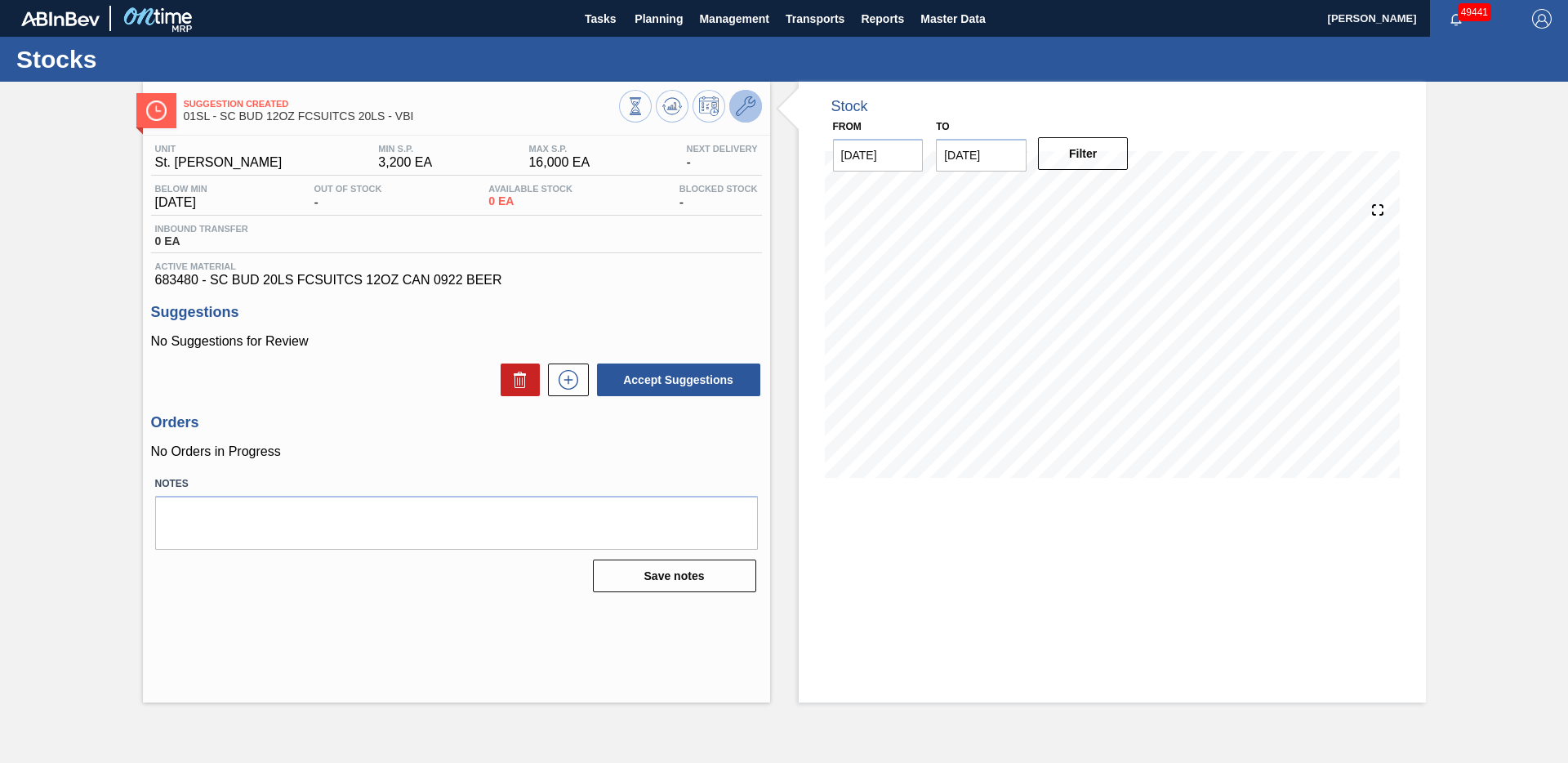
click at [741, 121] on button at bounding box center [746, 106] width 33 height 33
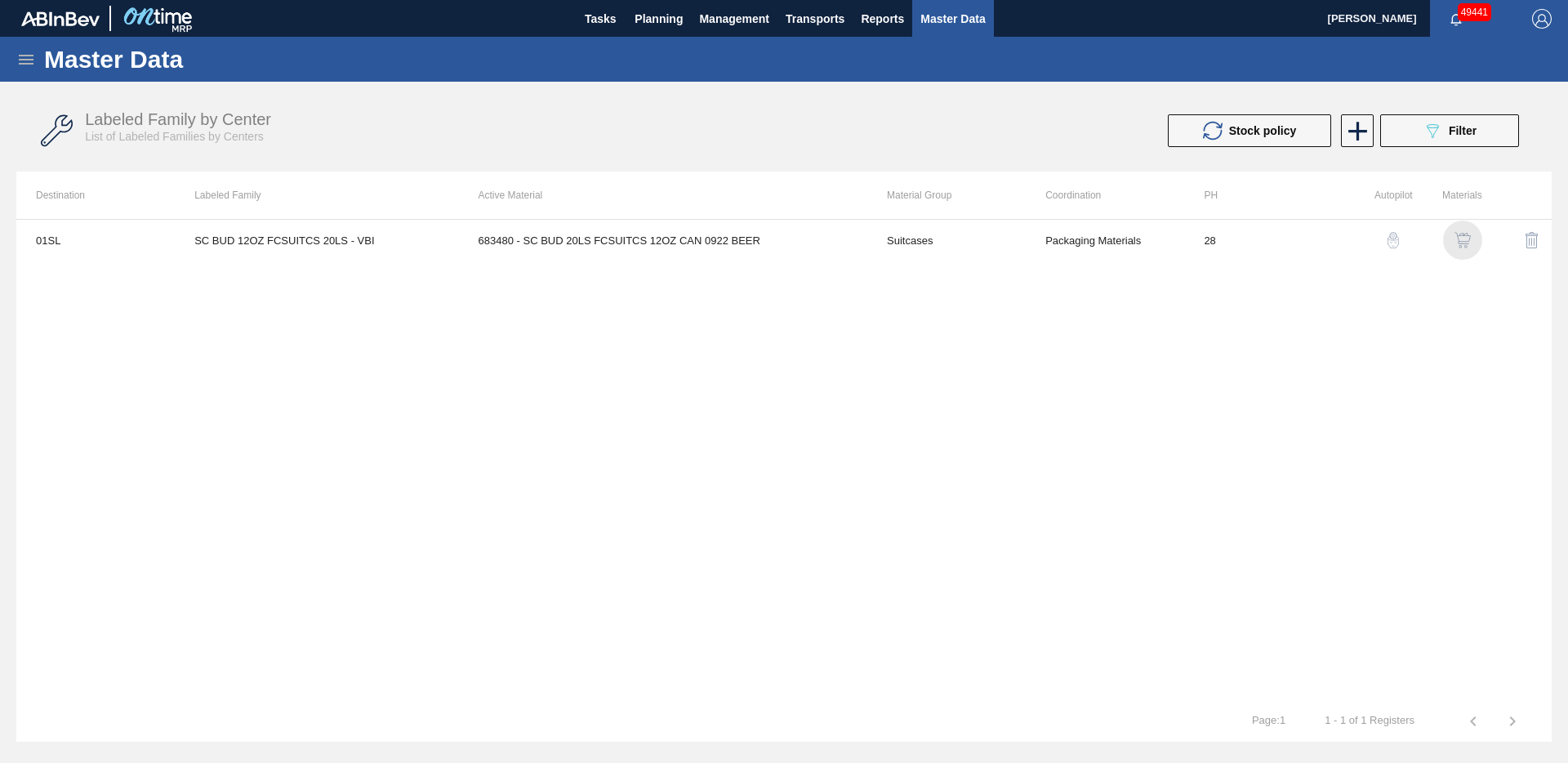
click at [1465, 242] on img "button" at bounding box center [1463, 240] width 17 height 17
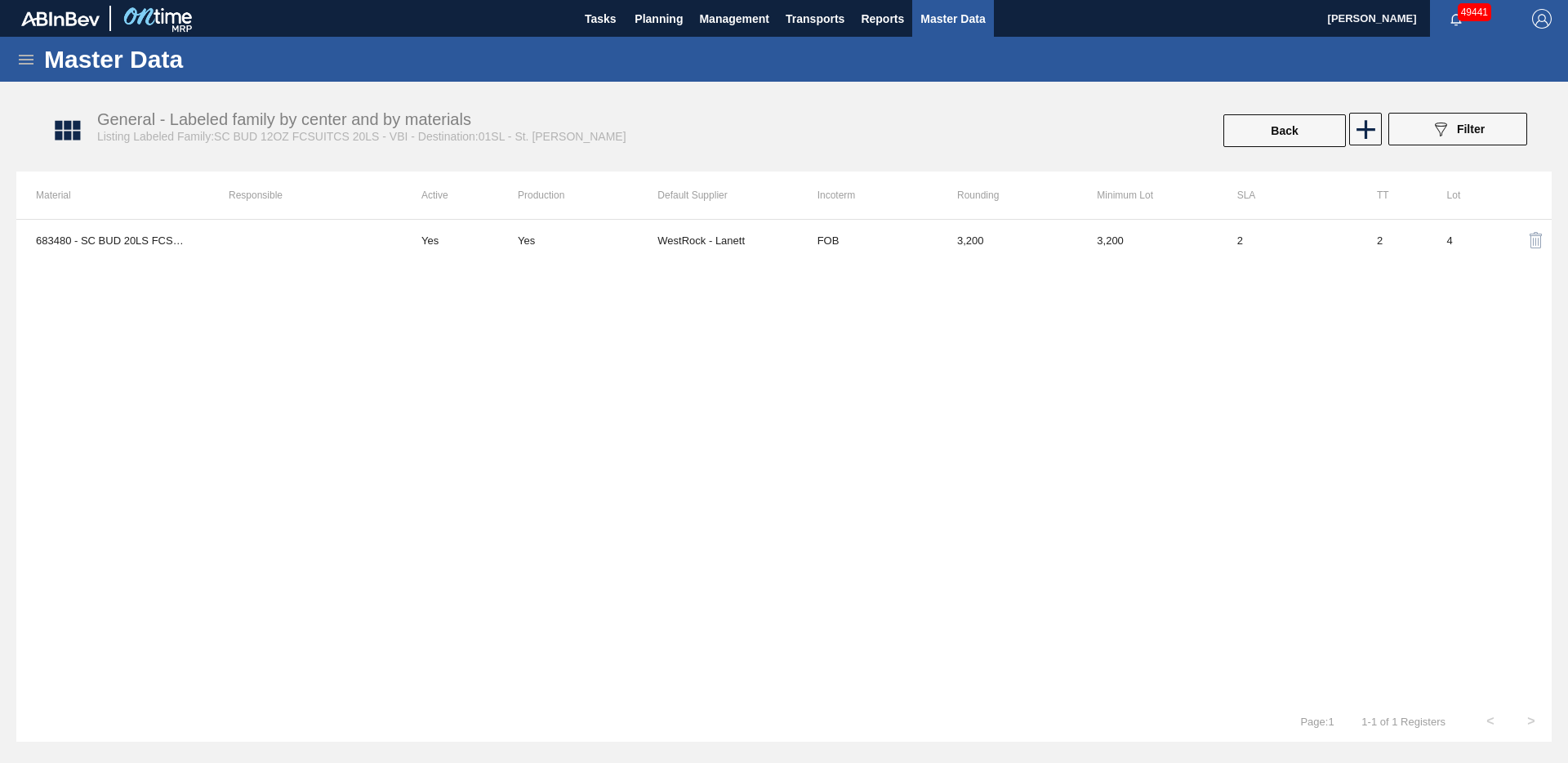
click at [1537, 234] on img "button" at bounding box center [1536, 240] width 19 height 19
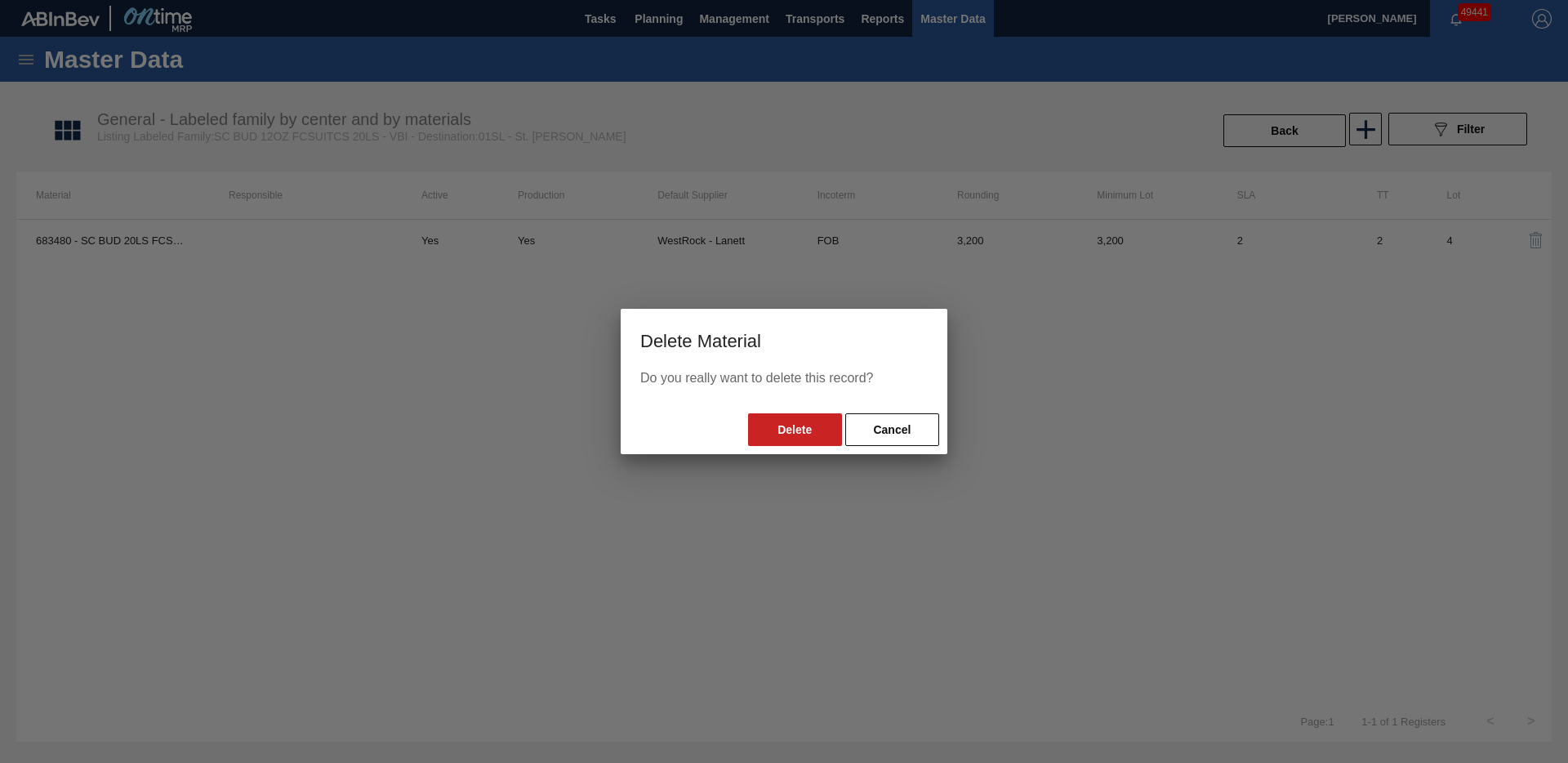
click at [770, 434] on button "Delete" at bounding box center [795, 430] width 94 height 33
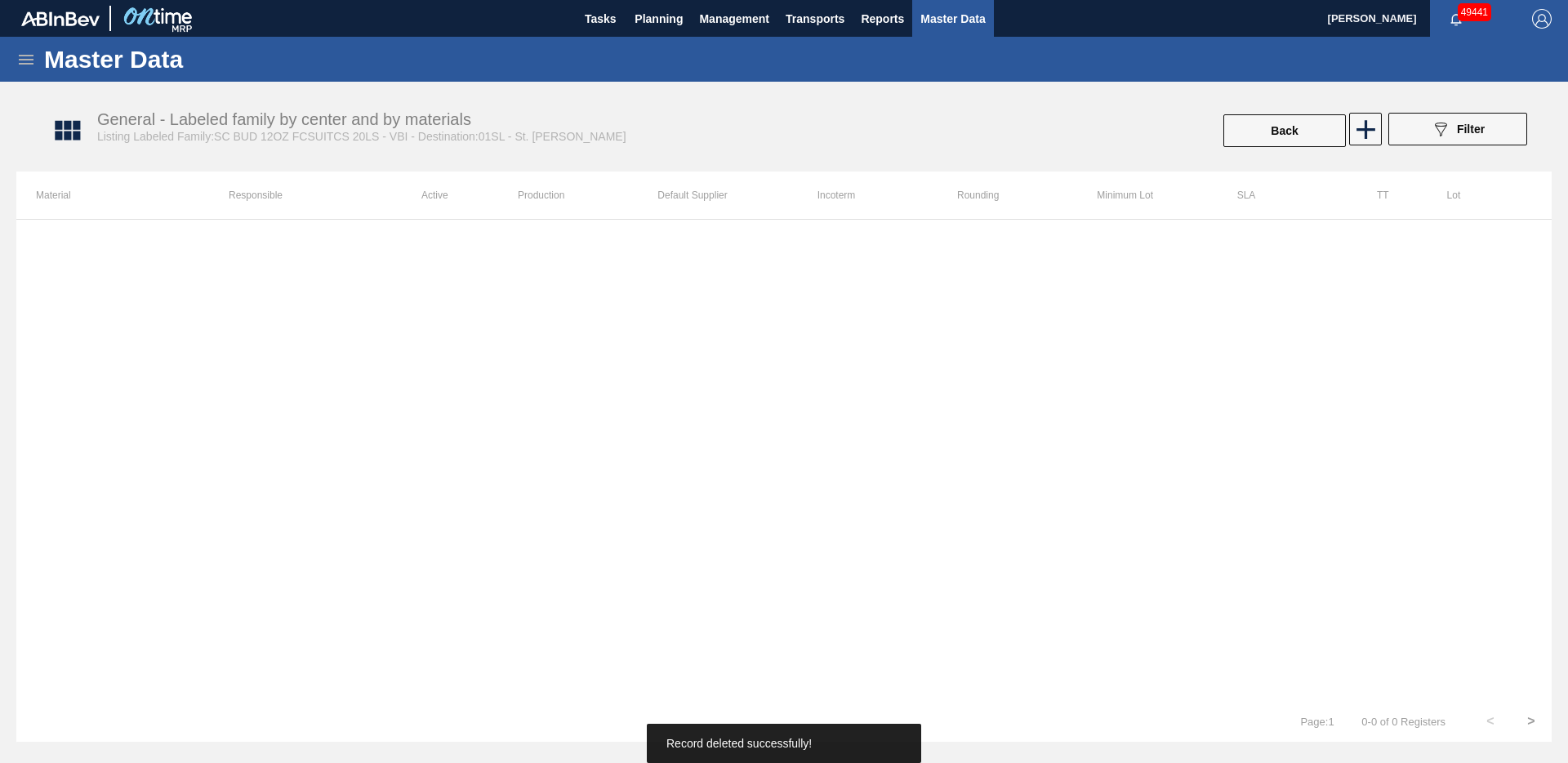
click at [1300, 131] on button "Back" at bounding box center [1285, 131] width 122 height 33
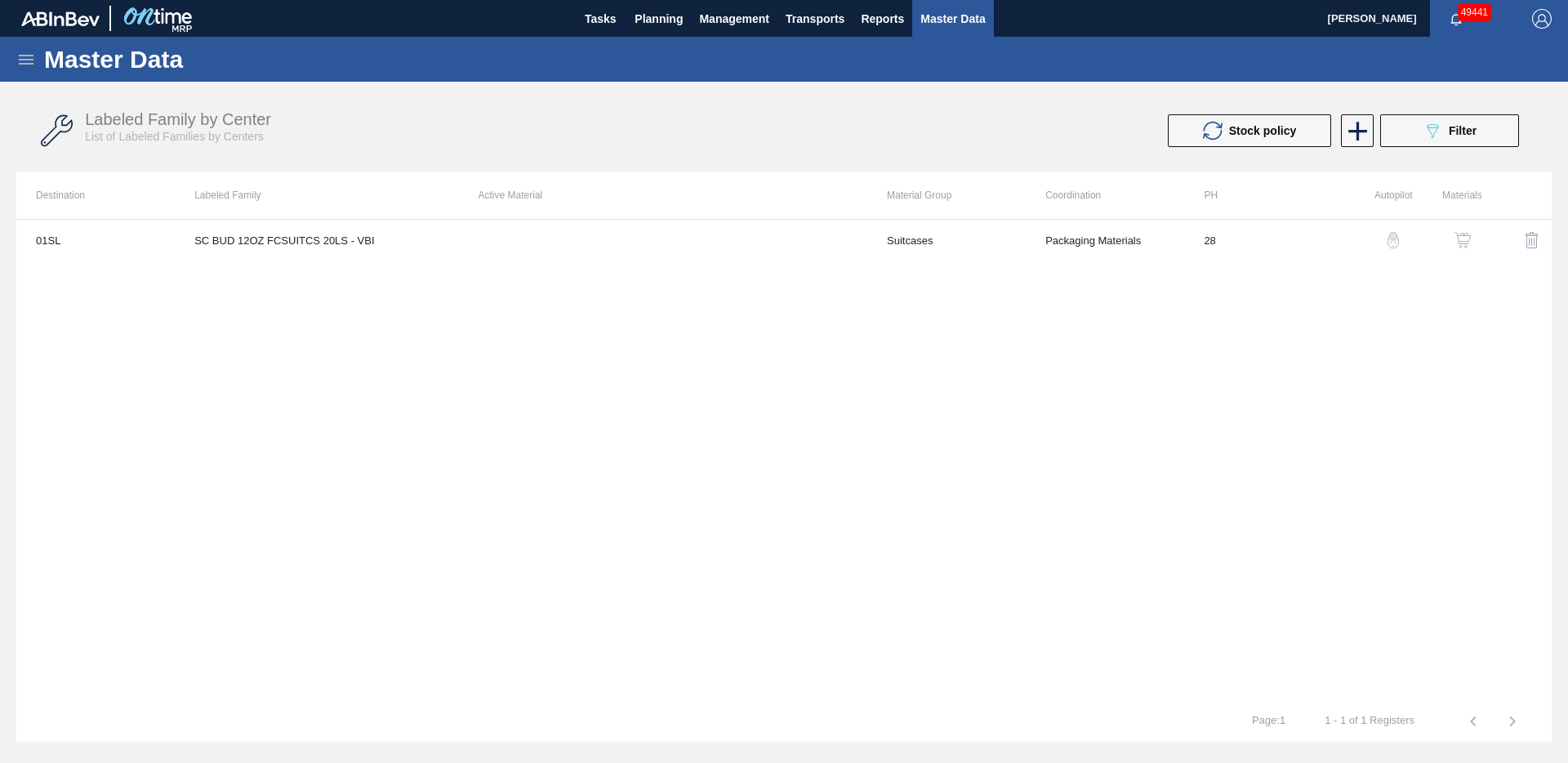
click at [1532, 241] on img "button" at bounding box center [1532, 240] width 19 height 19
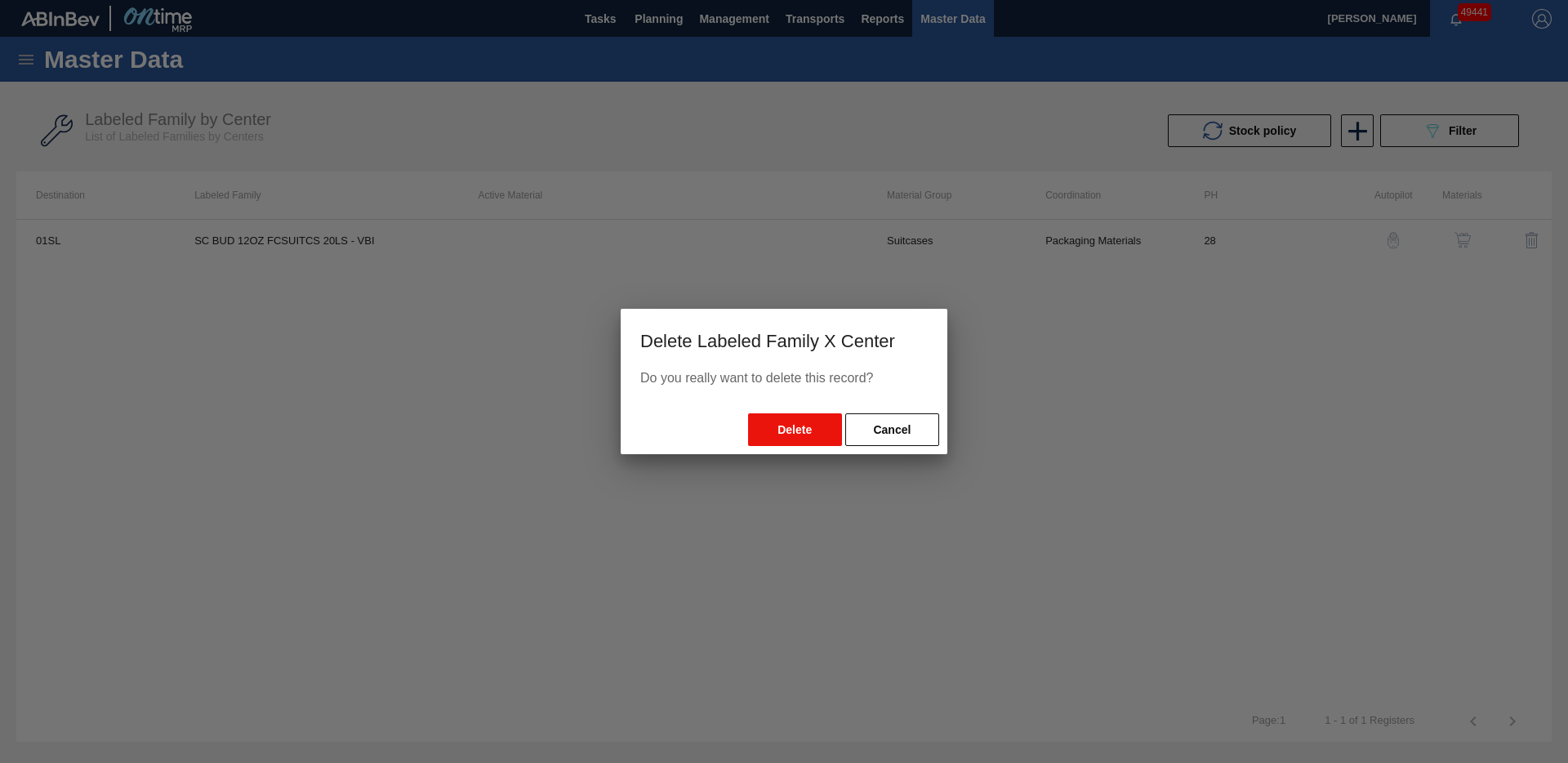
click at [799, 438] on button "Delete" at bounding box center [795, 430] width 94 height 33
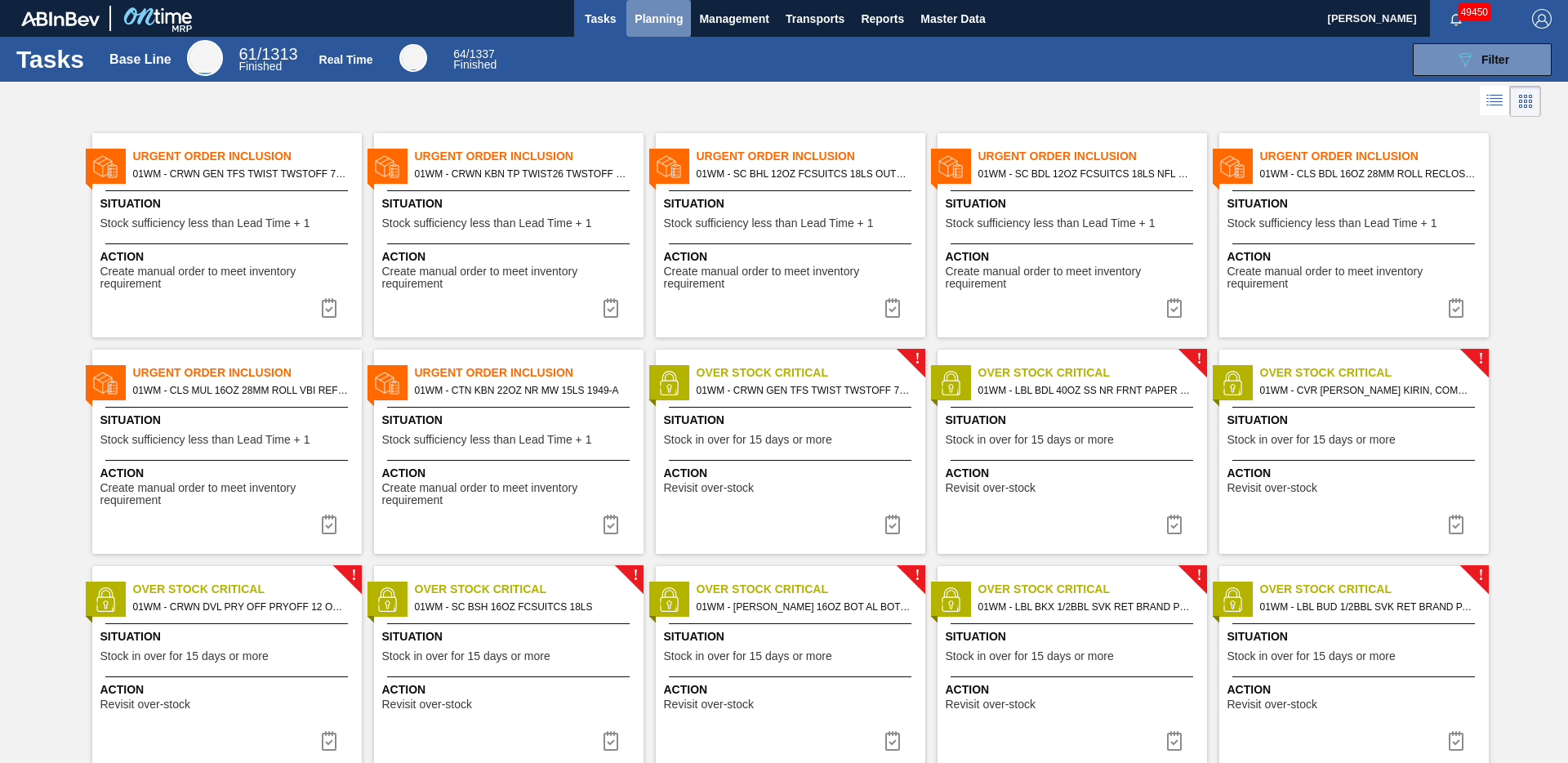
click at [659, 22] on span "Planning" at bounding box center [659, 18] width 49 height 19
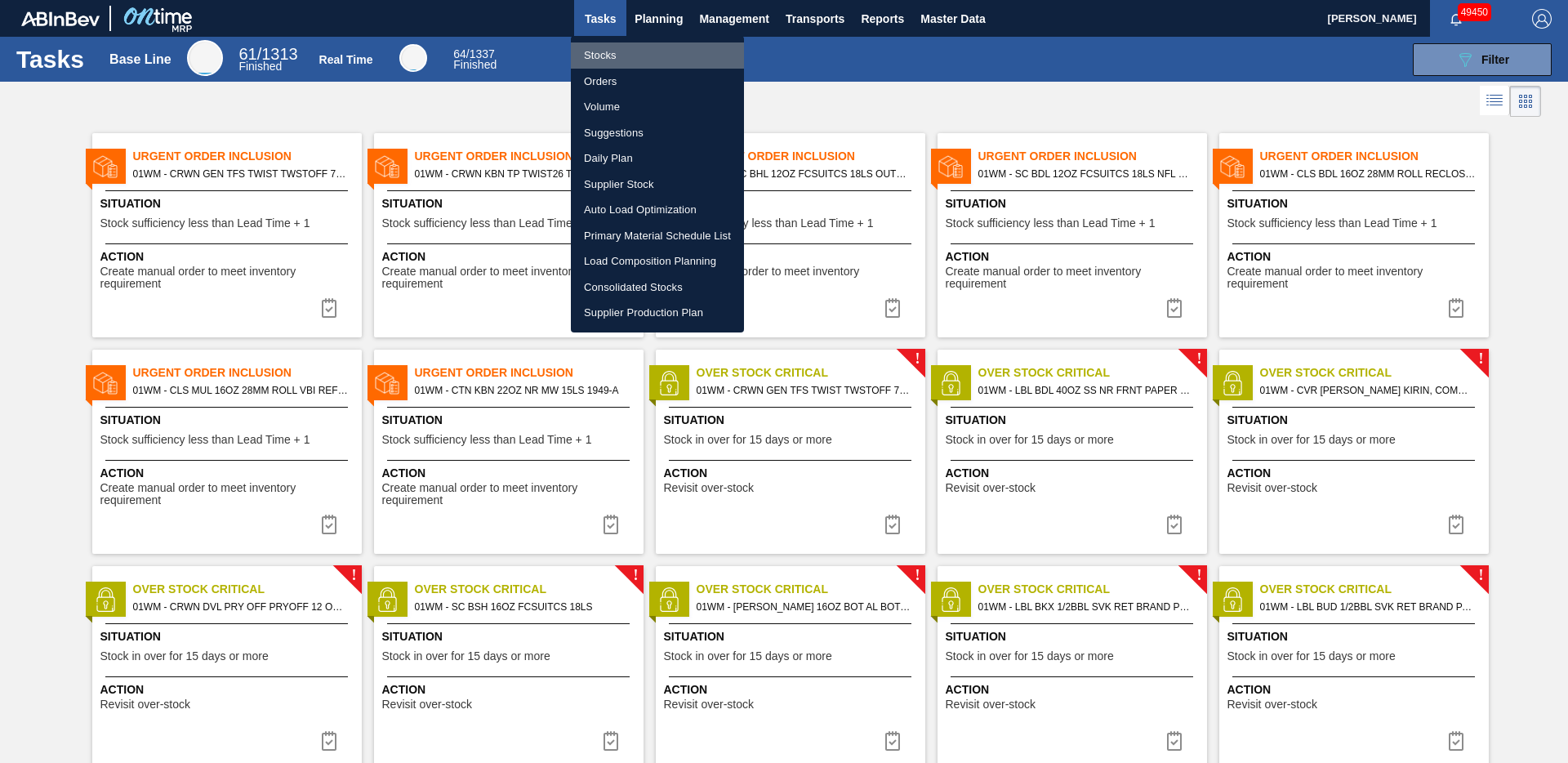
drag, startPoint x: 642, startPoint y: 48, endPoint x: 433, endPoint y: 5, distance: 213.4
click at [642, 48] on li "Stocks" at bounding box center [657, 55] width 173 height 26
click at [639, 53] on li "Stocks" at bounding box center [657, 55] width 173 height 26
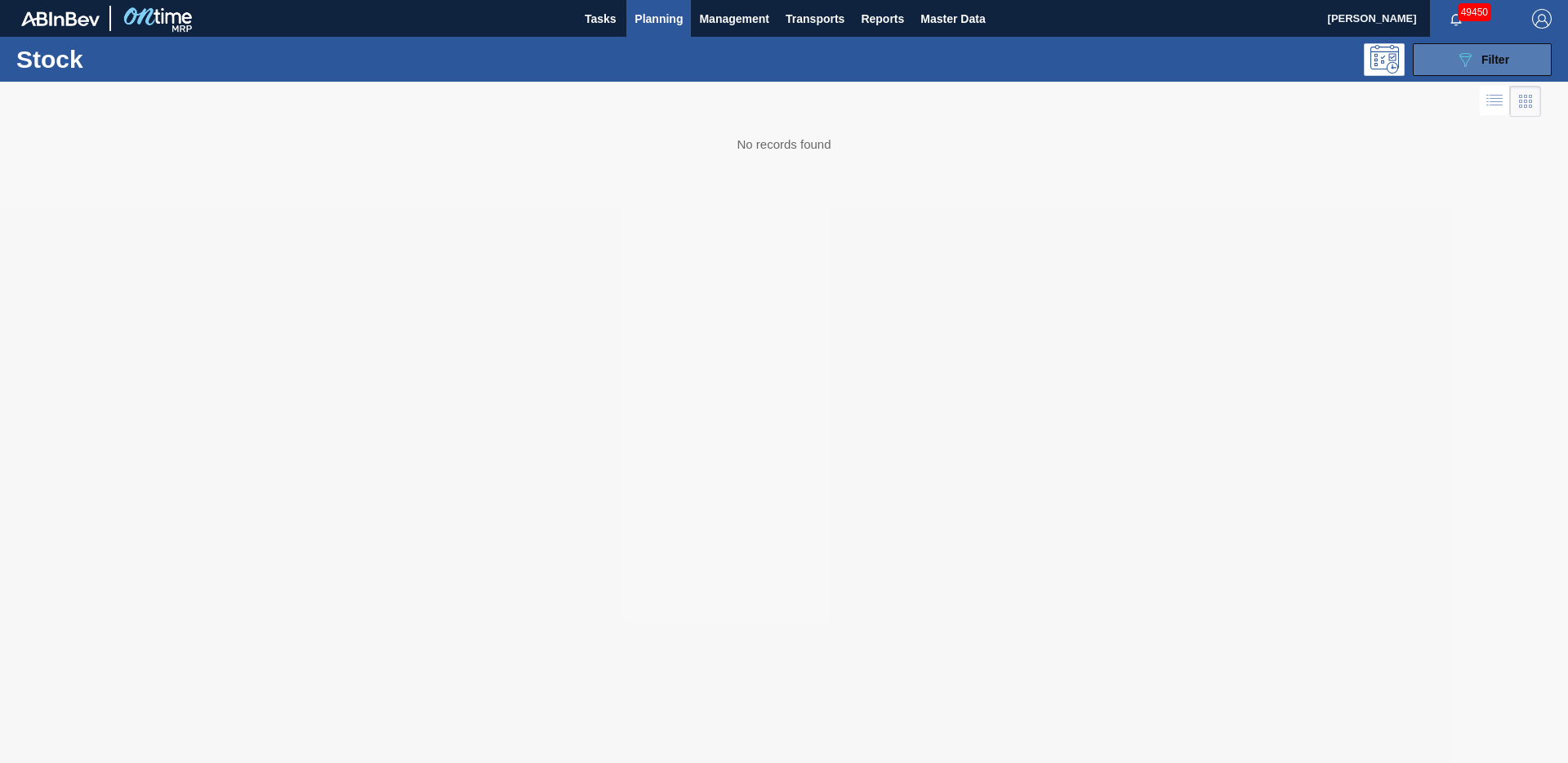
drag, startPoint x: 1470, startPoint y: 76, endPoint x: 1466, endPoint y: 64, distance: 12.6
click at [1470, 75] on div "Stock 089F7B8B-B2A5-4AFE-B5C0-19BA573D28AC Filter" at bounding box center [784, 59] width 1568 height 45
click at [1465, 64] on icon "089F7B8B-B2A5-4AFE-B5C0-19BA573D28AC" at bounding box center [1465, 59] width 19 height 19
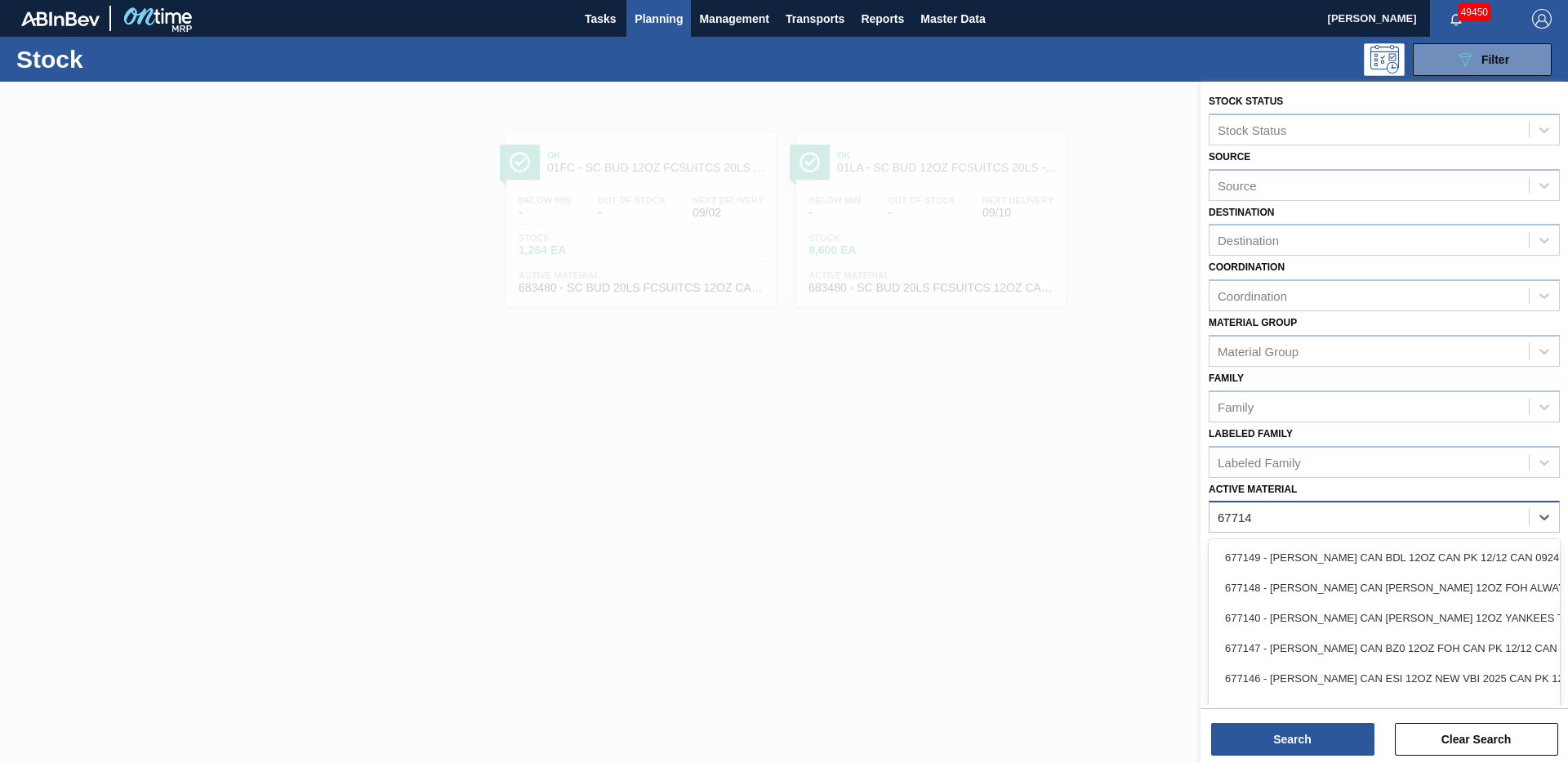
type Material "677148"
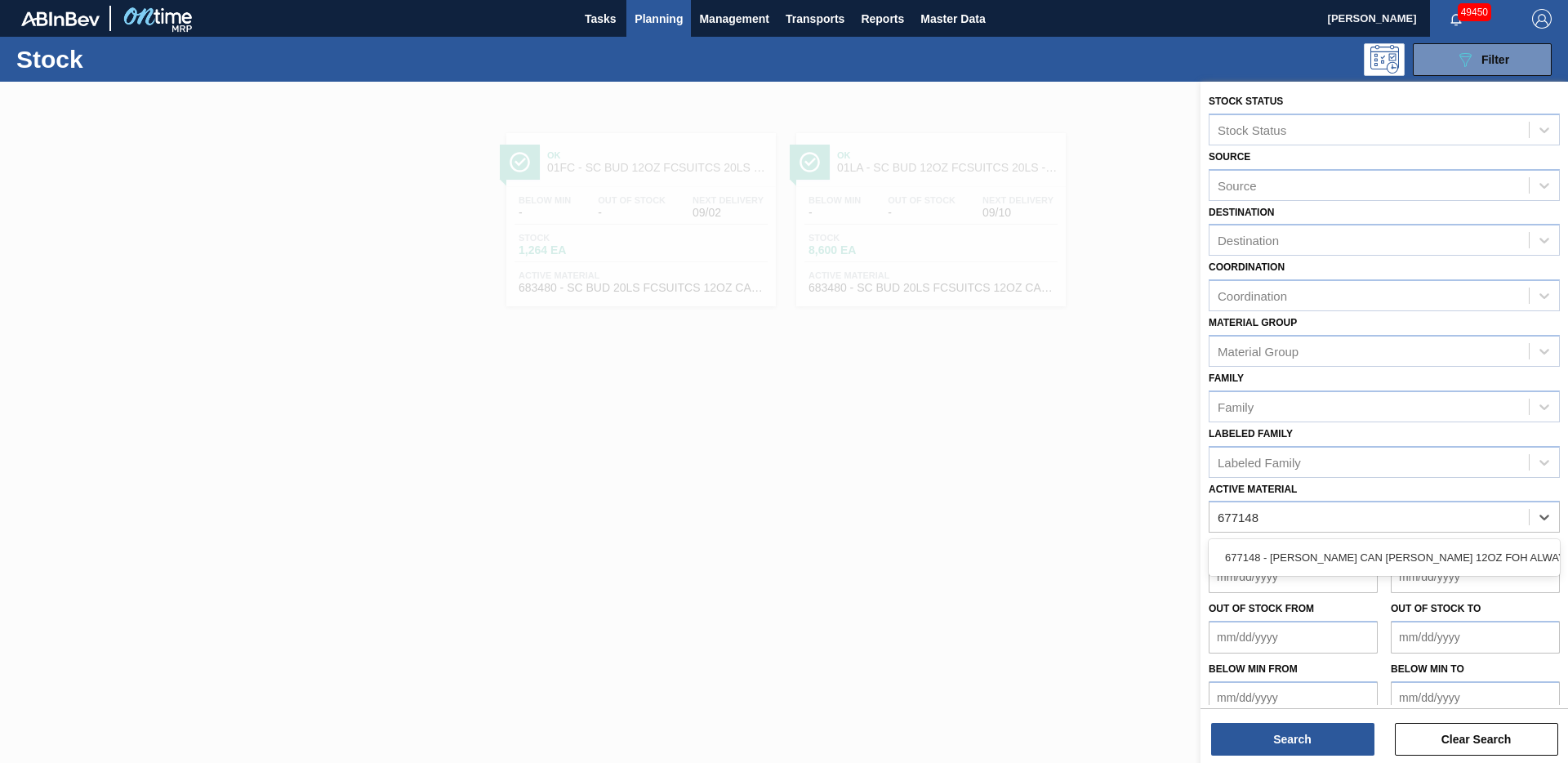
click at [1461, 562] on div "677148 - [PERSON_NAME] CAN [PERSON_NAME] 12OZ FOH ALWAYS CAN PK 12/1" at bounding box center [1384, 557] width 351 height 30
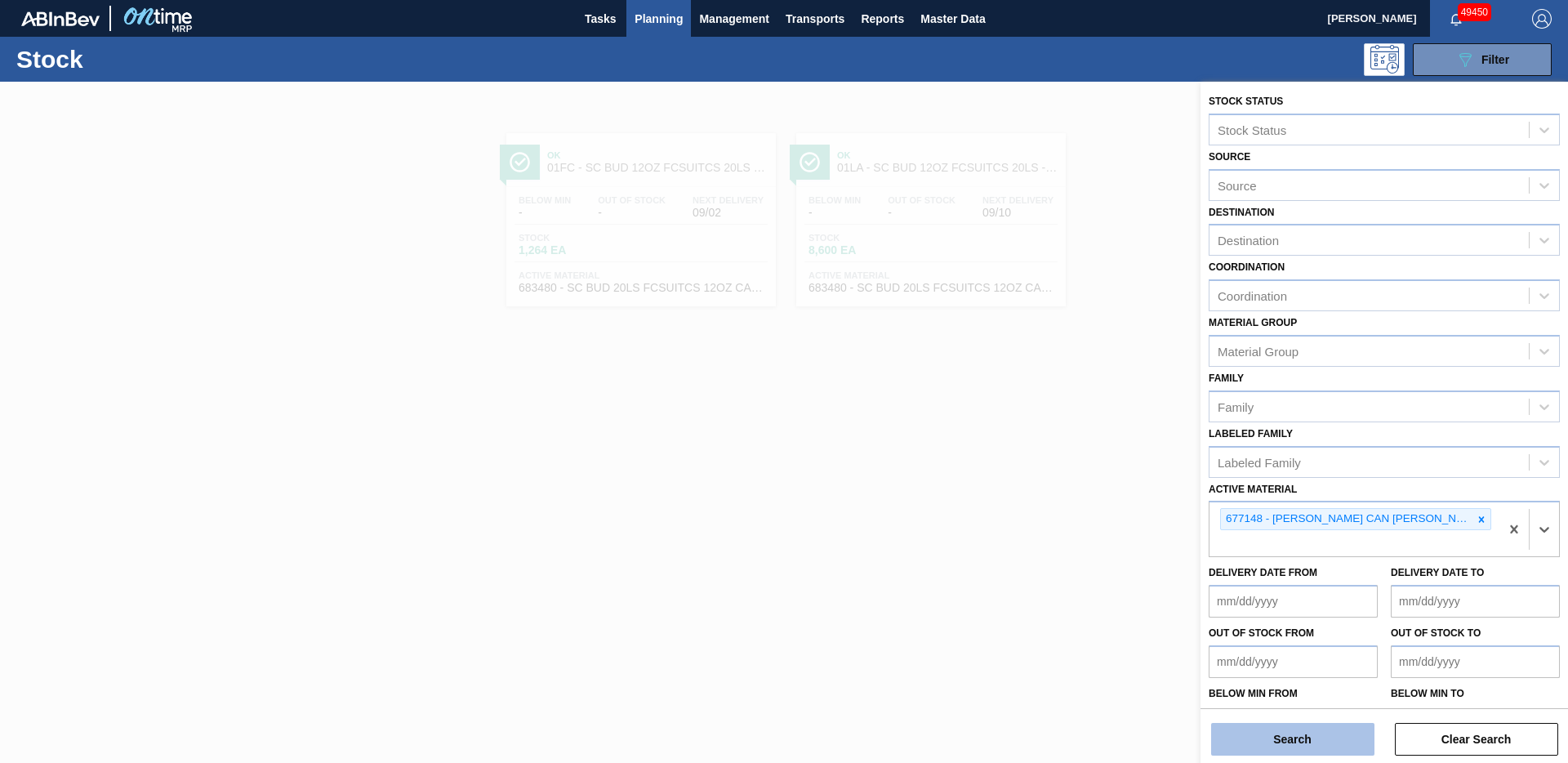
click at [1322, 734] on button "Search" at bounding box center [1293, 740] width 163 height 33
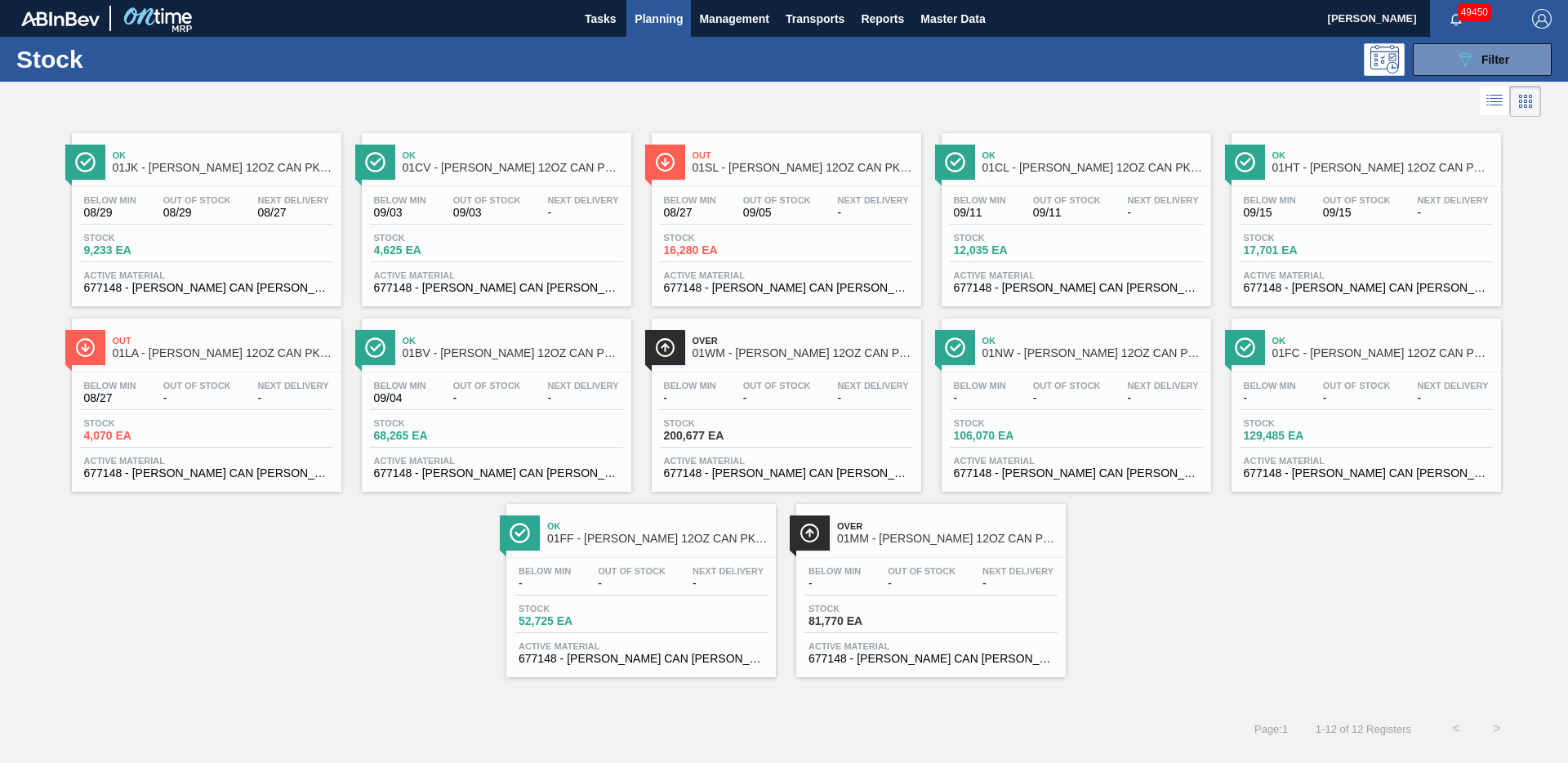
click at [689, 160] on div "Out 01SL - [PERSON_NAME] 12OZ CAN PK 12/12 MILITARY PROMO" at bounding box center [786, 159] width 269 height 37
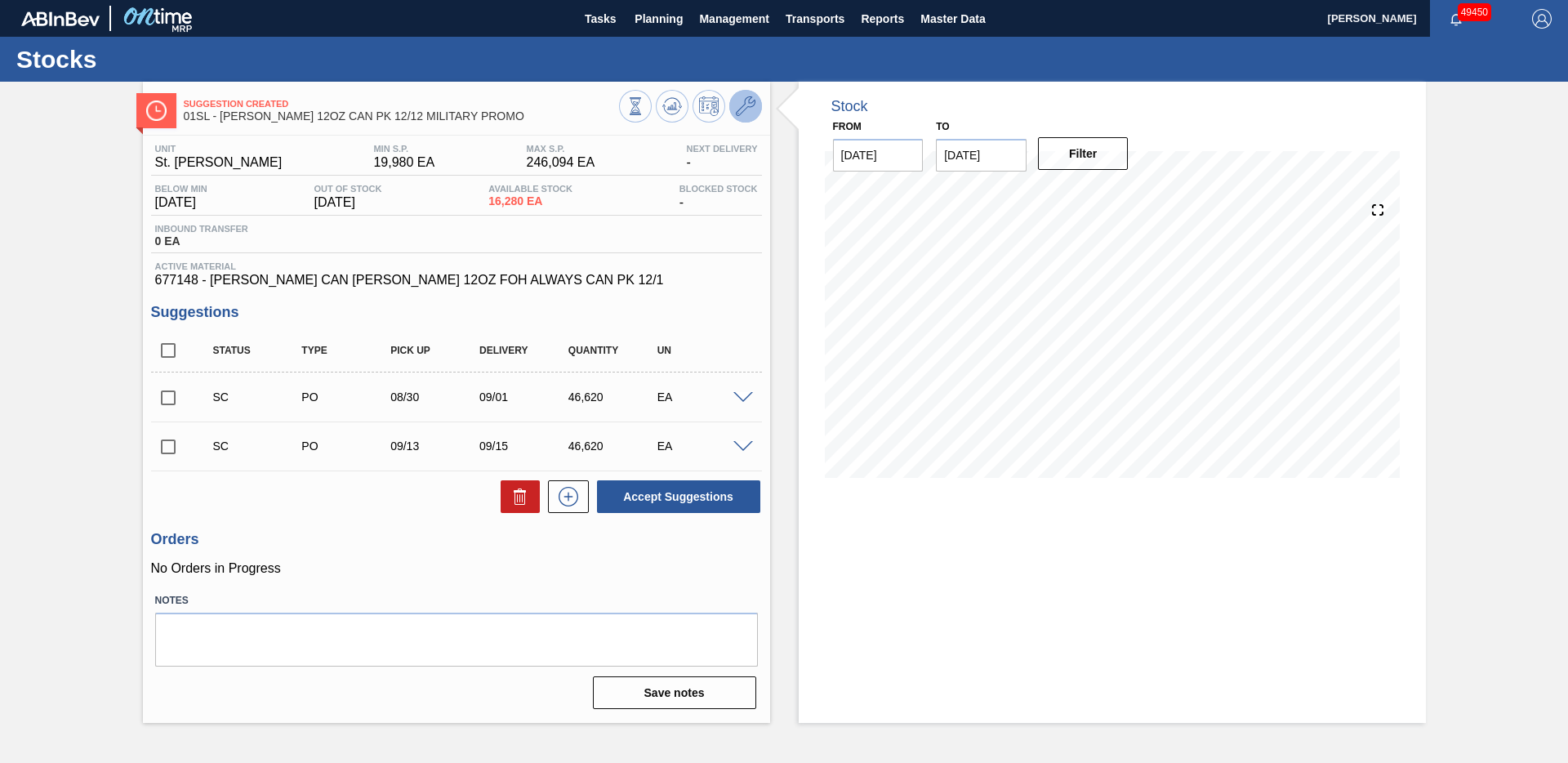
click at [750, 105] on icon at bounding box center [746, 106] width 19 height 19
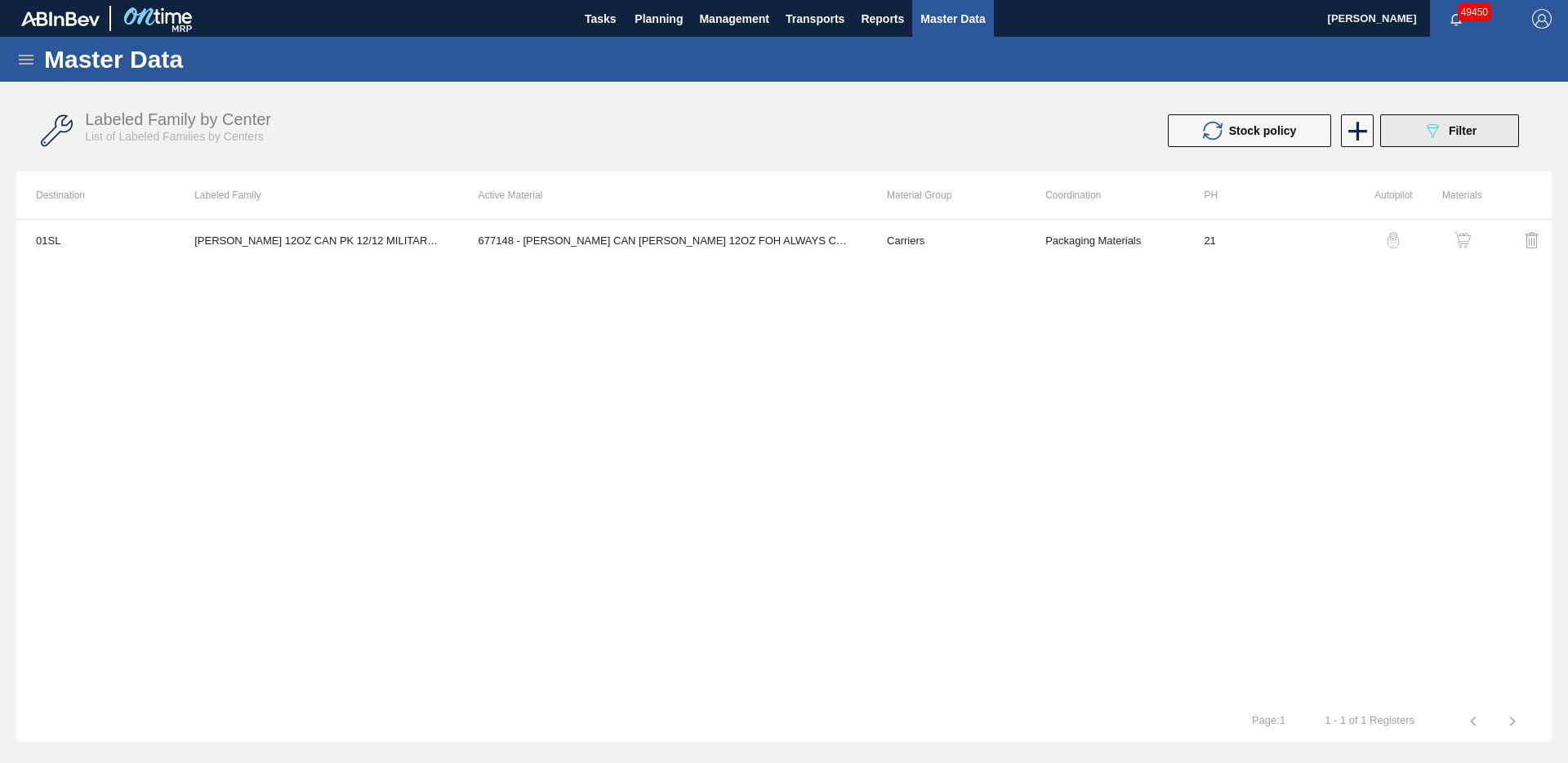
click at [1430, 138] on icon "089F7B8B-B2A5-4AFE-B5C0-19BA573D28AC" at bounding box center [1433, 130] width 19 height 19
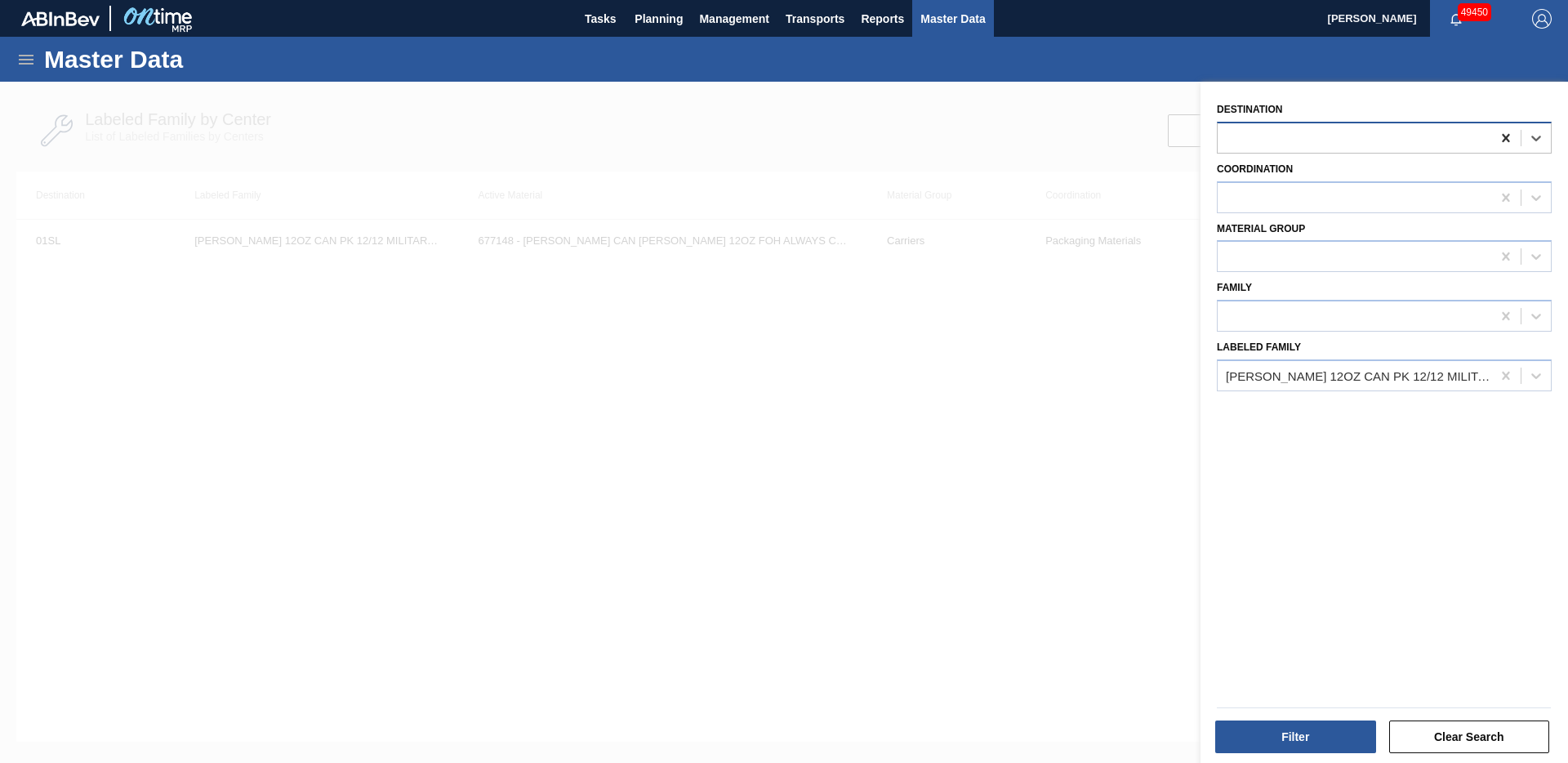
drag, startPoint x: 1505, startPoint y: 135, endPoint x: 1466, endPoint y: 388, distance: 256.0
click at [1505, 135] on icon at bounding box center [1506, 138] width 8 height 8
click at [1325, 730] on button "Filter" at bounding box center [1296, 737] width 161 height 33
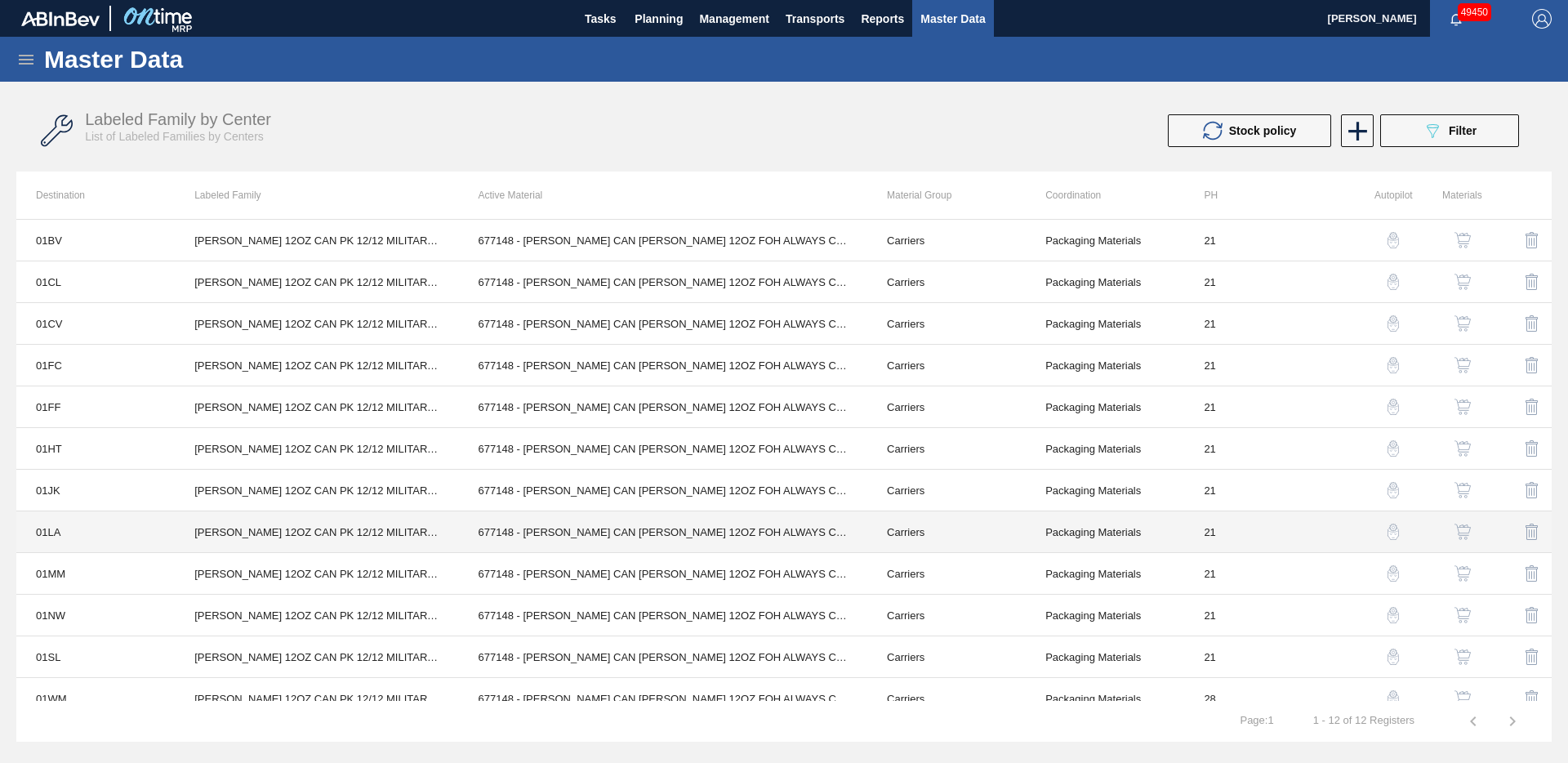
click at [346, 529] on td "[PERSON_NAME] 12OZ CAN PK 12/12 MILITARY PROMO" at bounding box center [317, 532] width 284 height 42
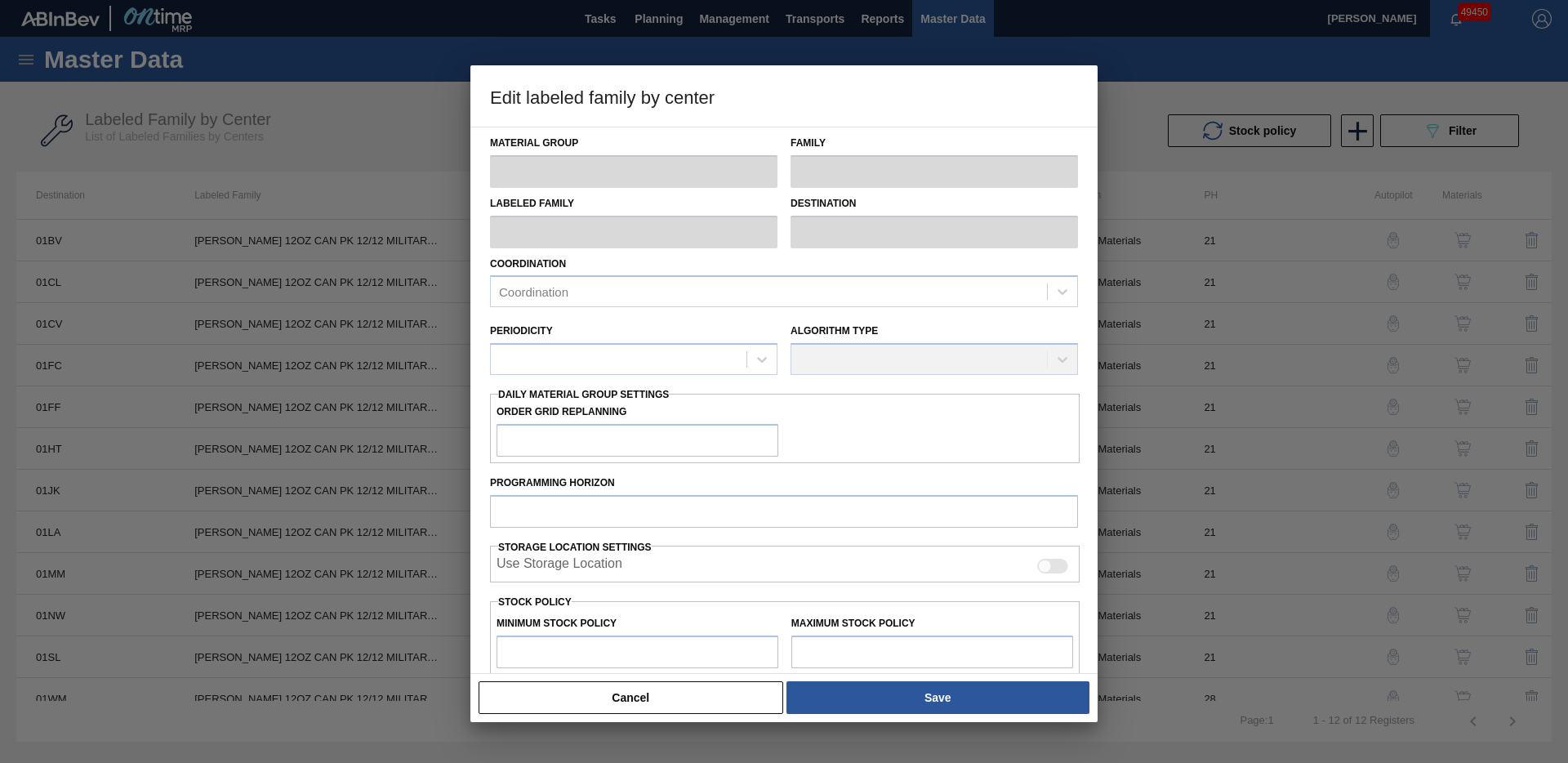
type input "Carriers"
type input "Can Carriers"
type input "[PERSON_NAME] 12OZ CAN PK 12/12 MILITARY PROMO"
type input "01LA - Los Angeles Brewery"
type input "21"
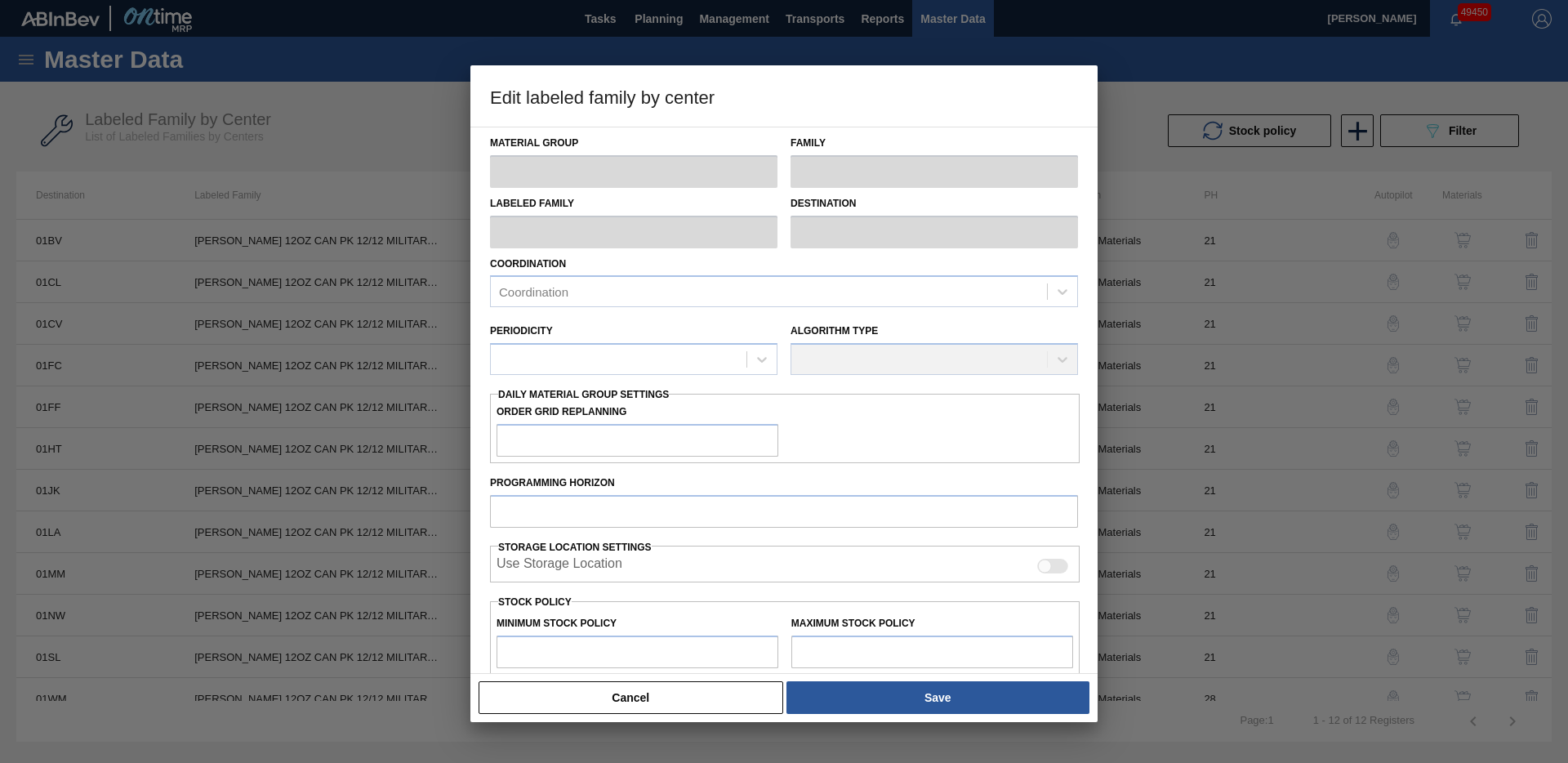
type input "6,660"
type input "189,713"
type input "0"
type input "6,660"
checkbox input "true"
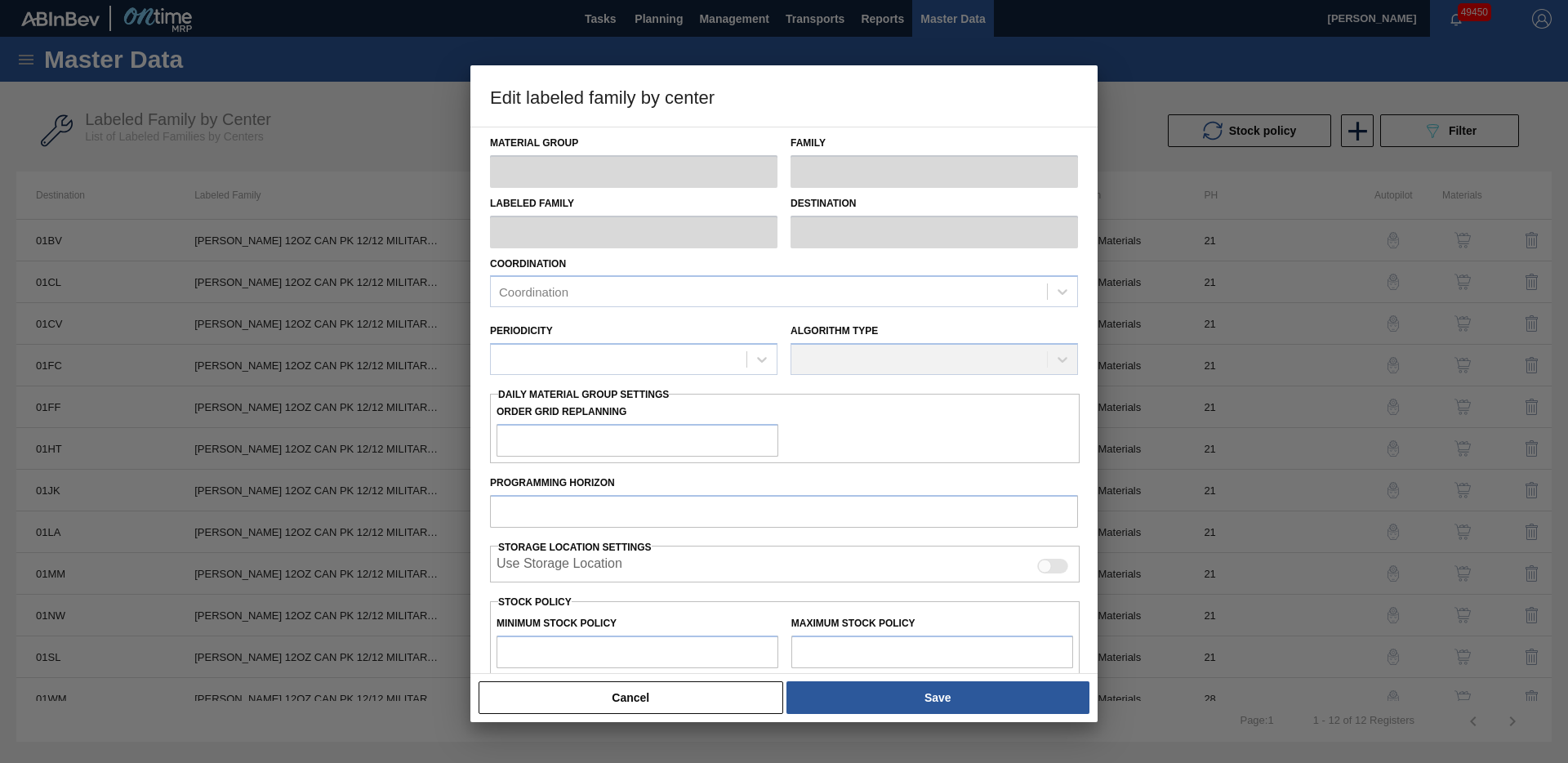
checkbox input "true"
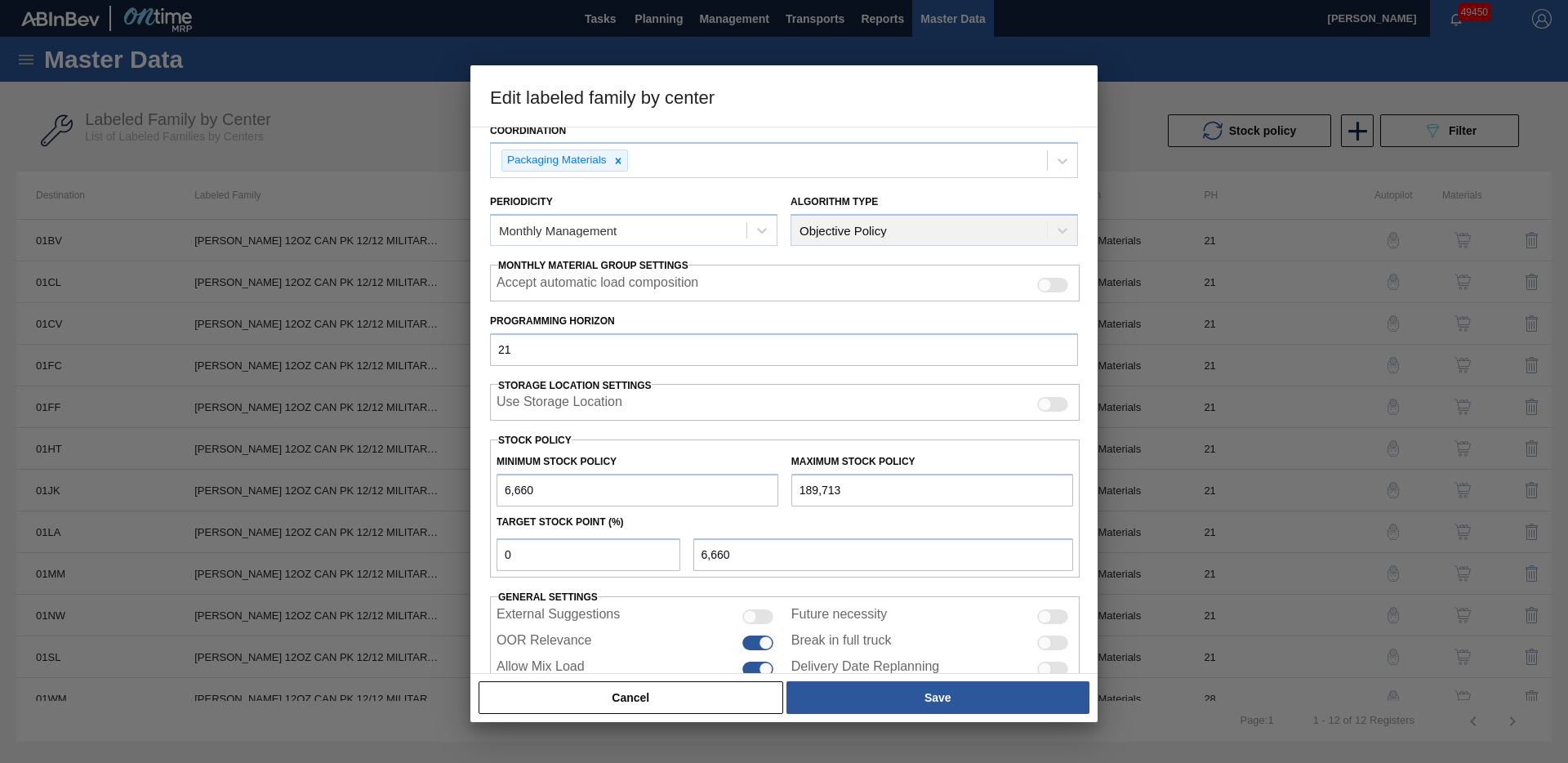
scroll to position [135, 0]
drag, startPoint x: 544, startPoint y: 489, endPoint x: 478, endPoint y: 474, distance: 67.7
click at [476, 478] on div "Material Group Carriers Family Can Carriers Labeled Family [PERSON_NAME] 12OZ C…" at bounding box center [784, 399] width 627 height 547
type input "0"
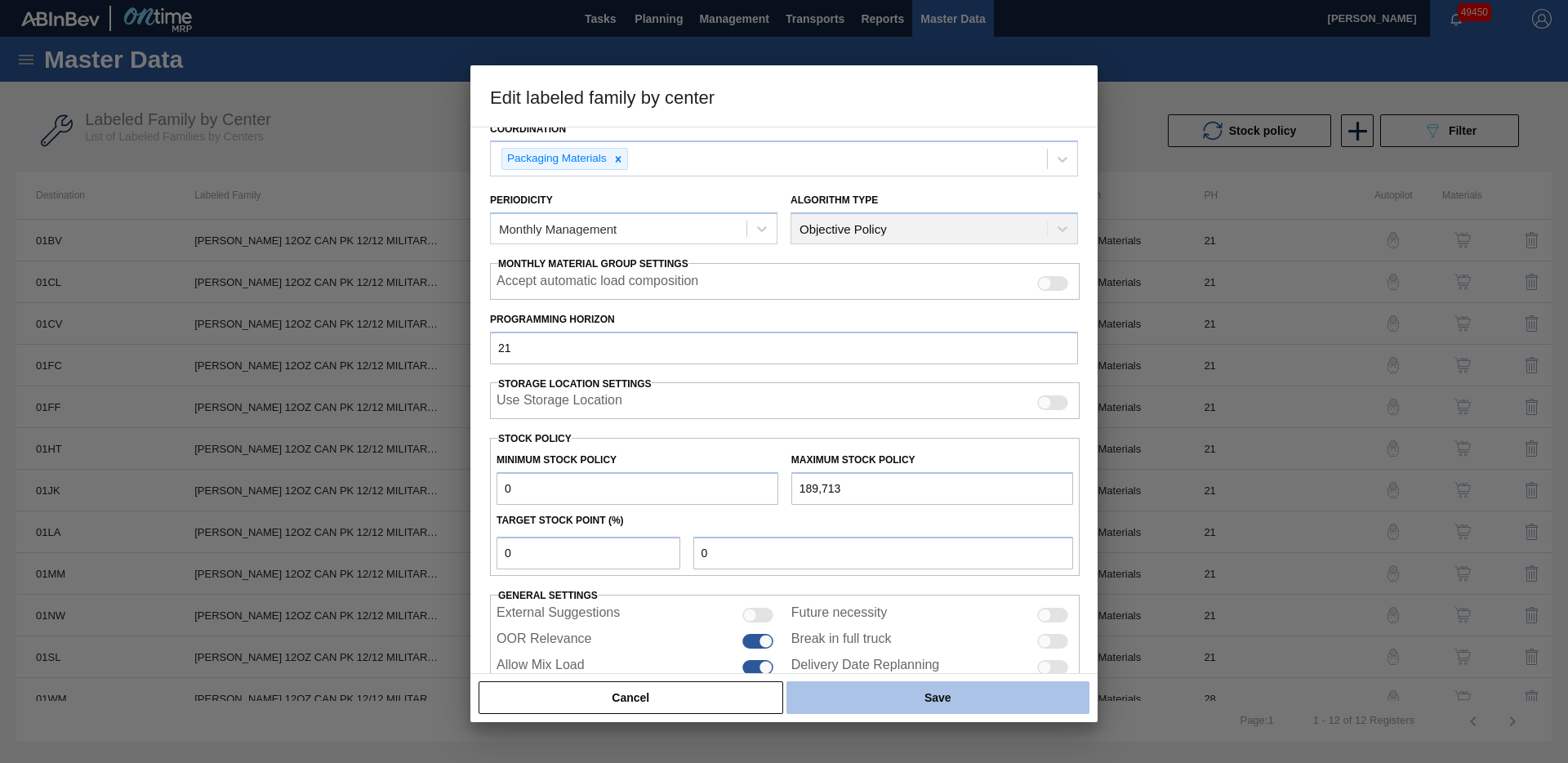
type input "0"
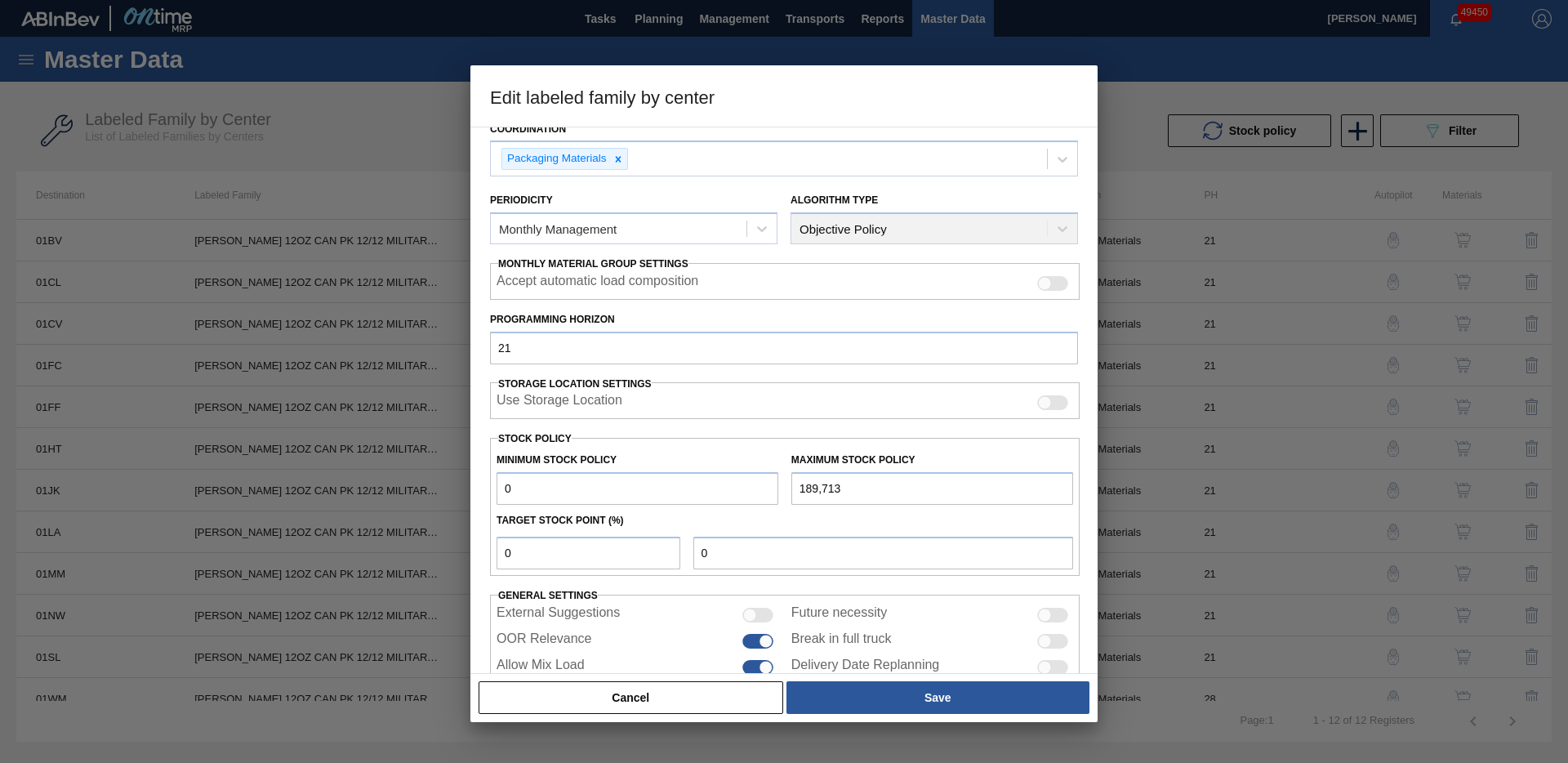
drag, startPoint x: 984, startPoint y: 701, endPoint x: 1046, endPoint y: 718, distance: 64.3
click at [984, 701] on button "Save" at bounding box center [938, 698] width 303 height 33
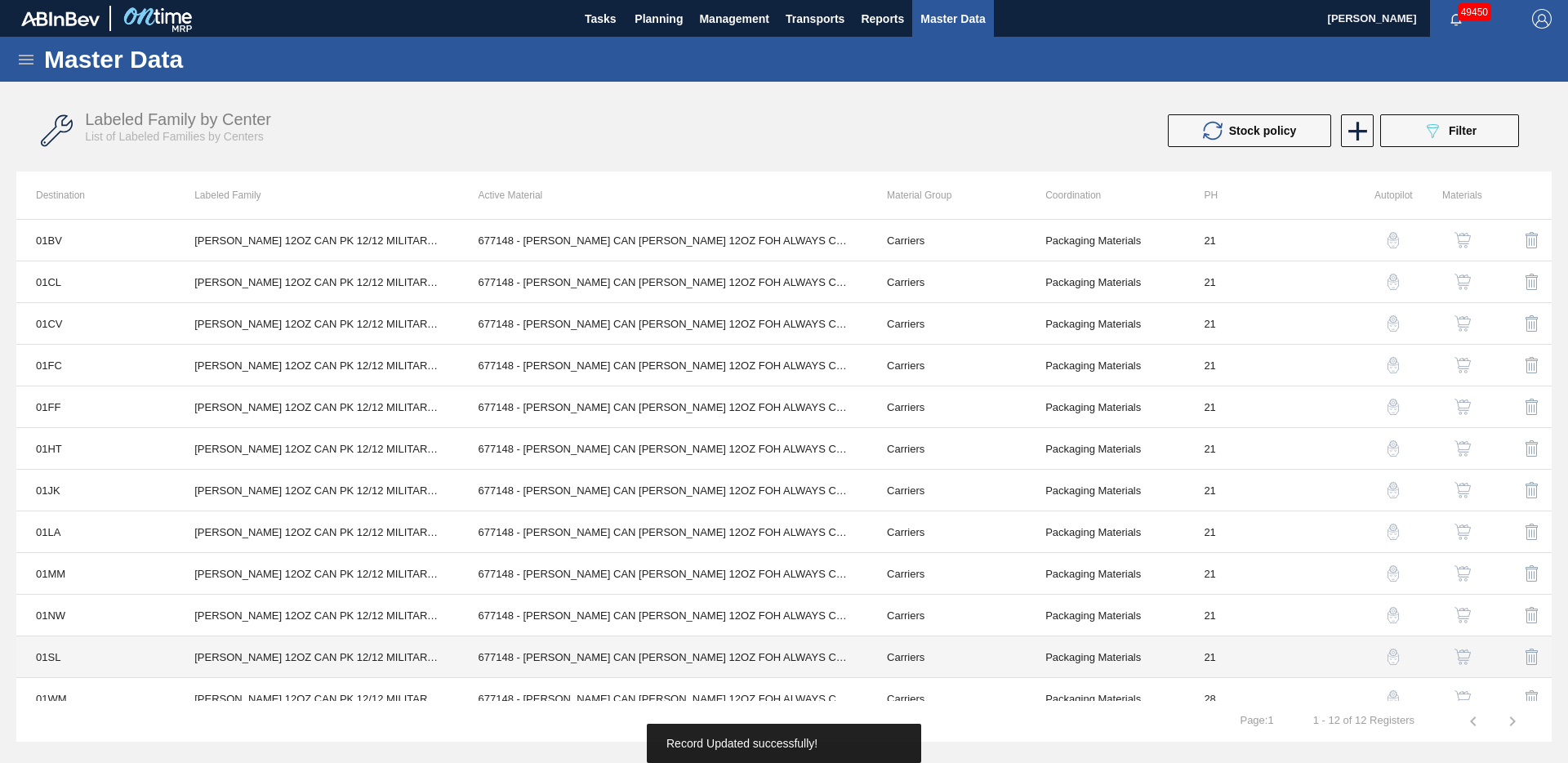
click at [304, 655] on td "[PERSON_NAME] 12OZ CAN PK 12/12 MILITARY PROMO" at bounding box center [317, 657] width 284 height 42
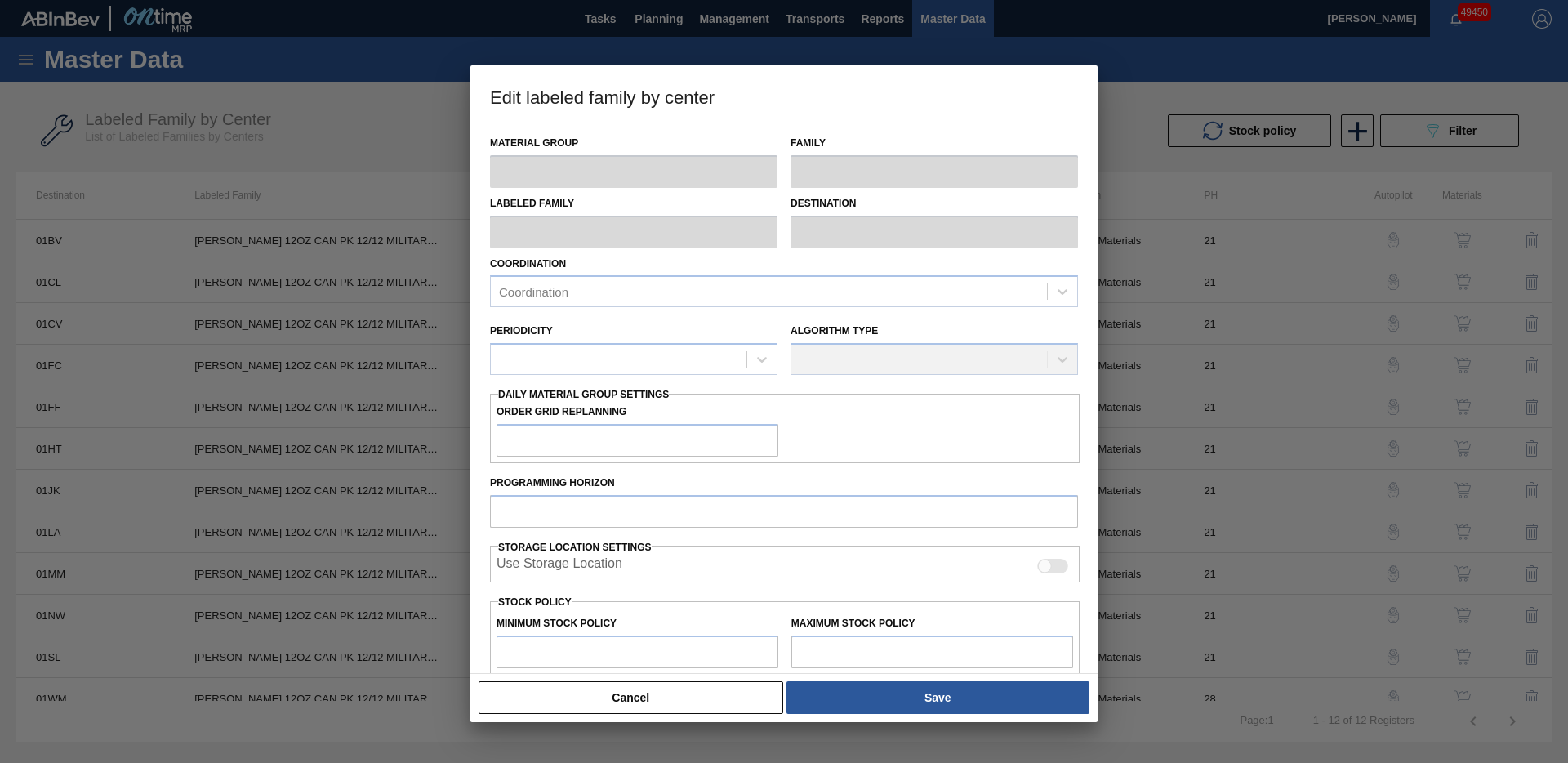
type input "Carriers"
type input "Can Carriers"
type input "[PERSON_NAME] 12OZ CAN PK 12/12 MILITARY PROMO"
type input "01SL - St. [PERSON_NAME]"
type input "21"
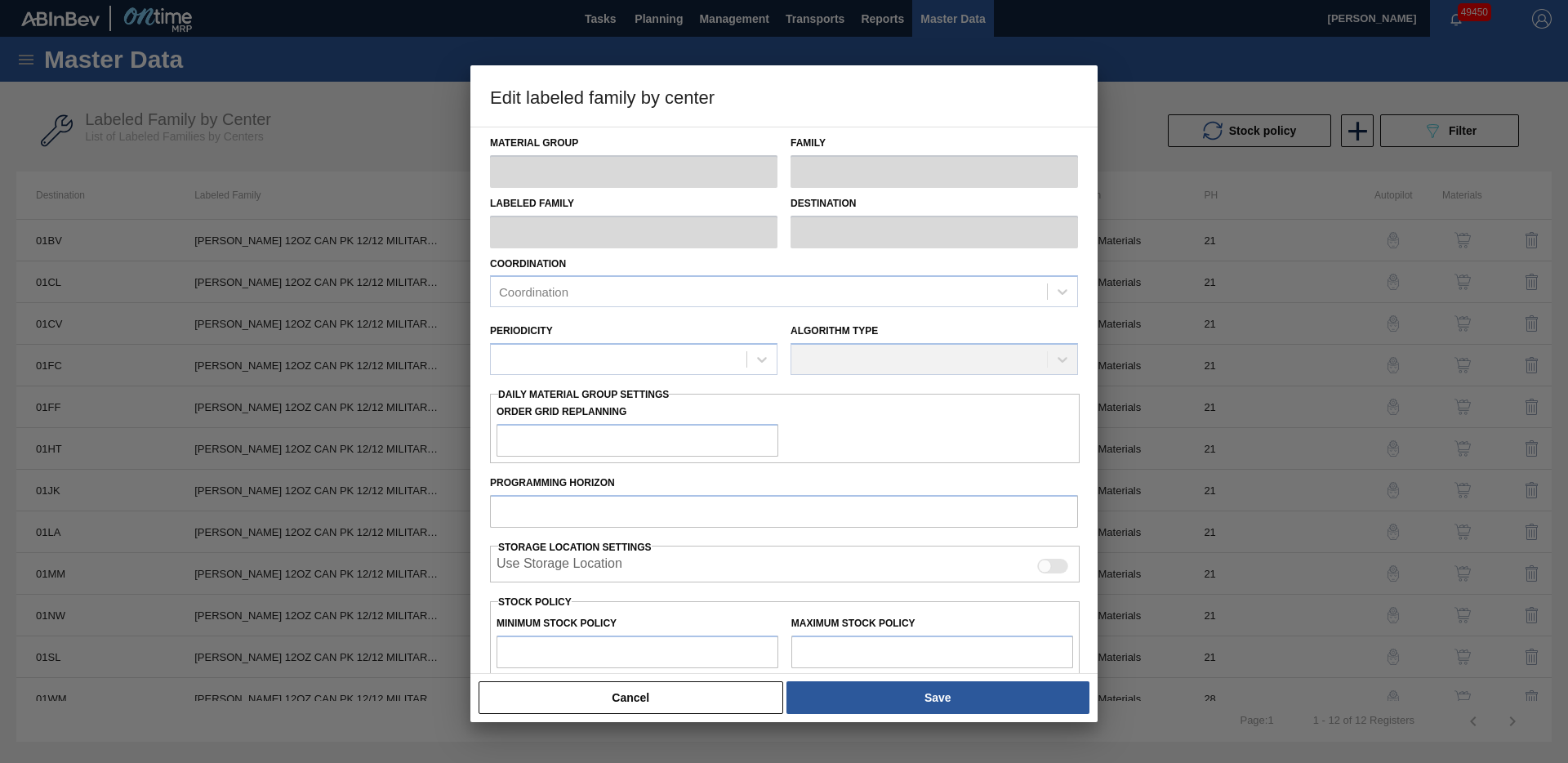
type input "19,980"
type input "246,094"
type input "20"
type input "65,203"
checkbox input "true"
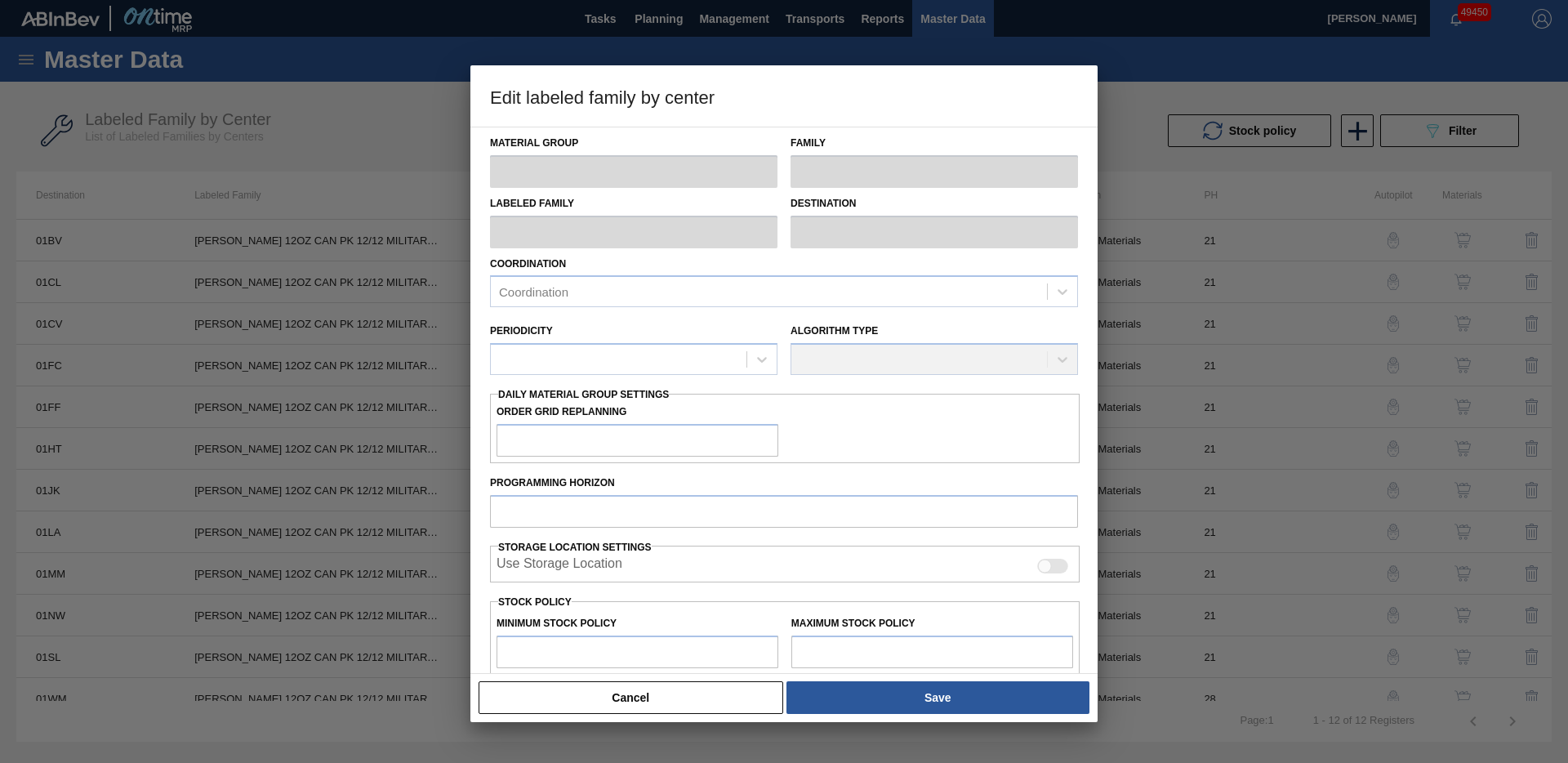
checkbox input "true"
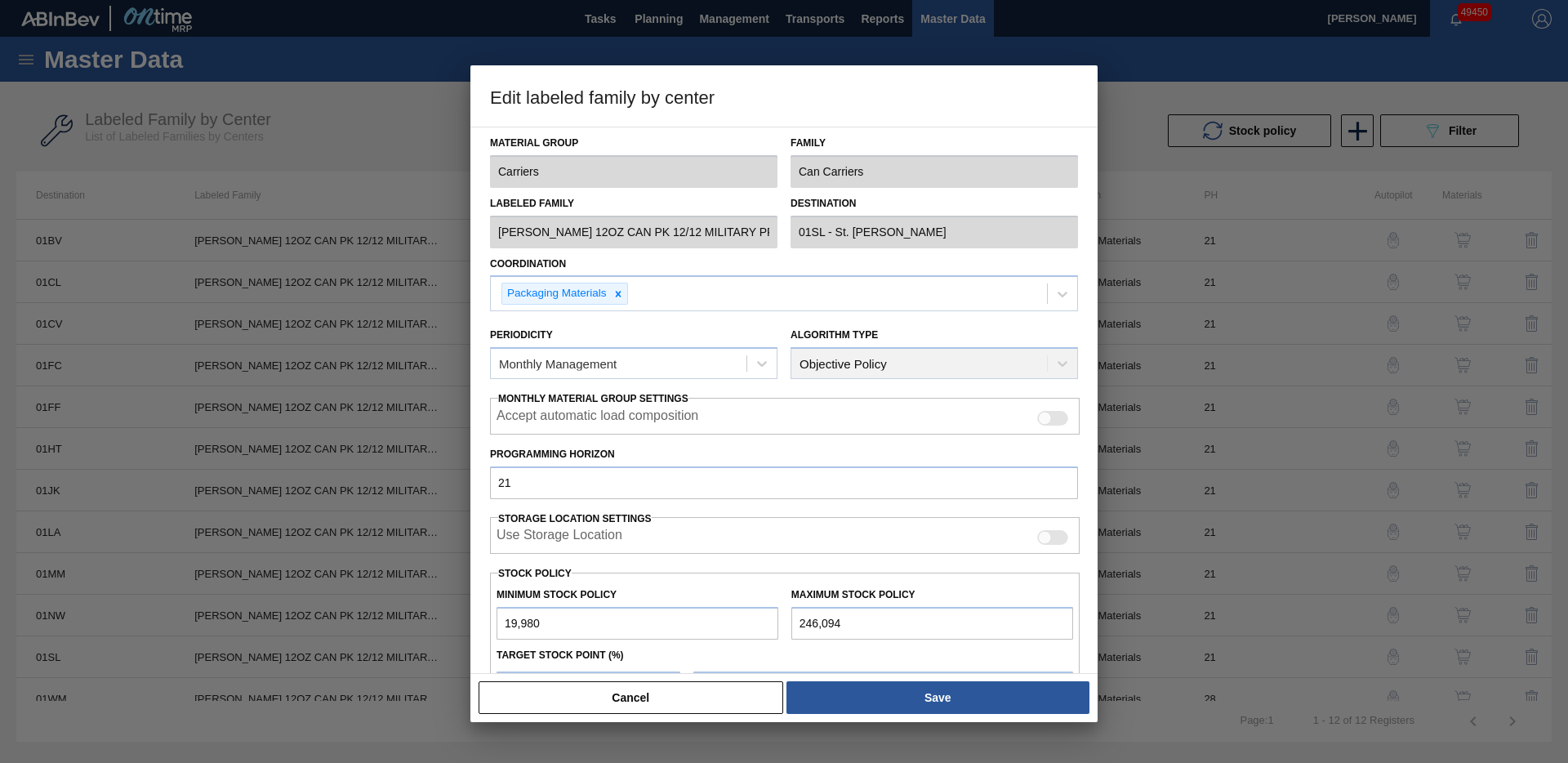
drag, startPoint x: 555, startPoint y: 626, endPoint x: 467, endPoint y: 616, distance: 88.6
click at [464, 616] on div "Edit labeled family by center Material Group Carriers Family Can Carriers Label…" at bounding box center [784, 381] width 1568 height 763
drag, startPoint x: 540, startPoint y: 625, endPoint x: 496, endPoint y: 624, distance: 44.0
click at [494, 621] on div "Minimum Stock Policy 19,980" at bounding box center [637, 611] width 295 height 56
type input "0"
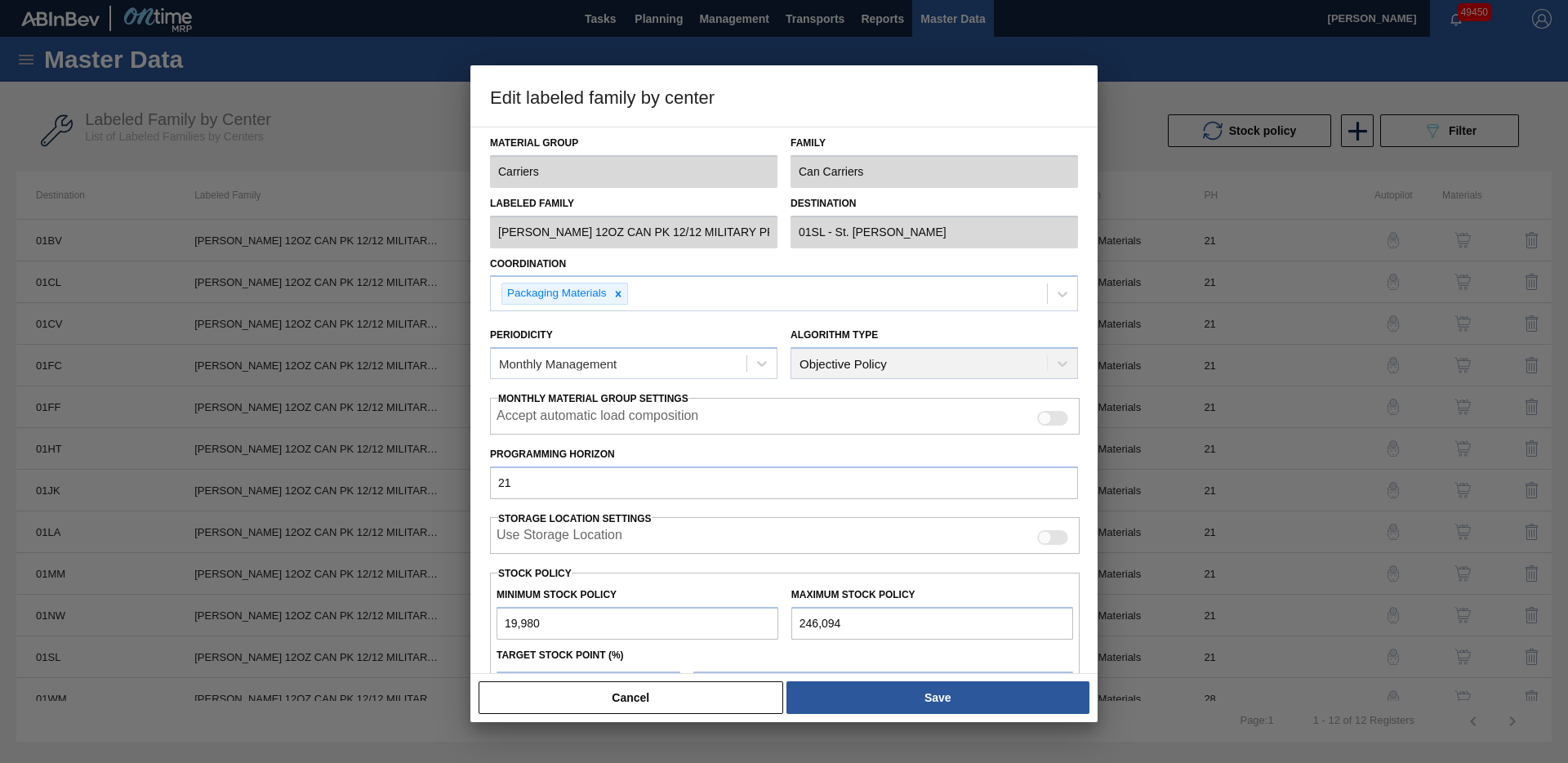
type input "49,219"
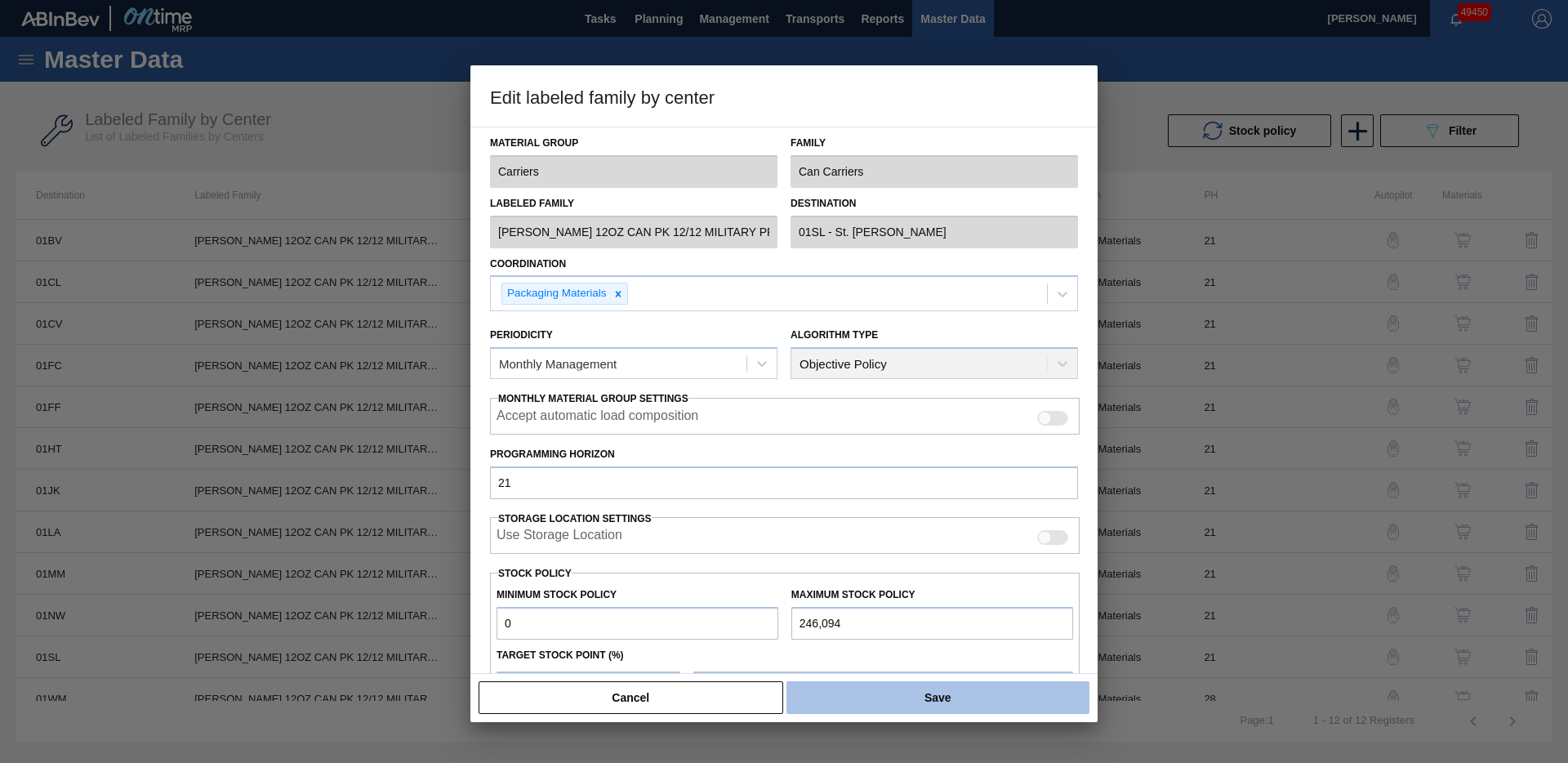
type input "0"
click at [856, 711] on button "Save" at bounding box center [938, 698] width 303 height 33
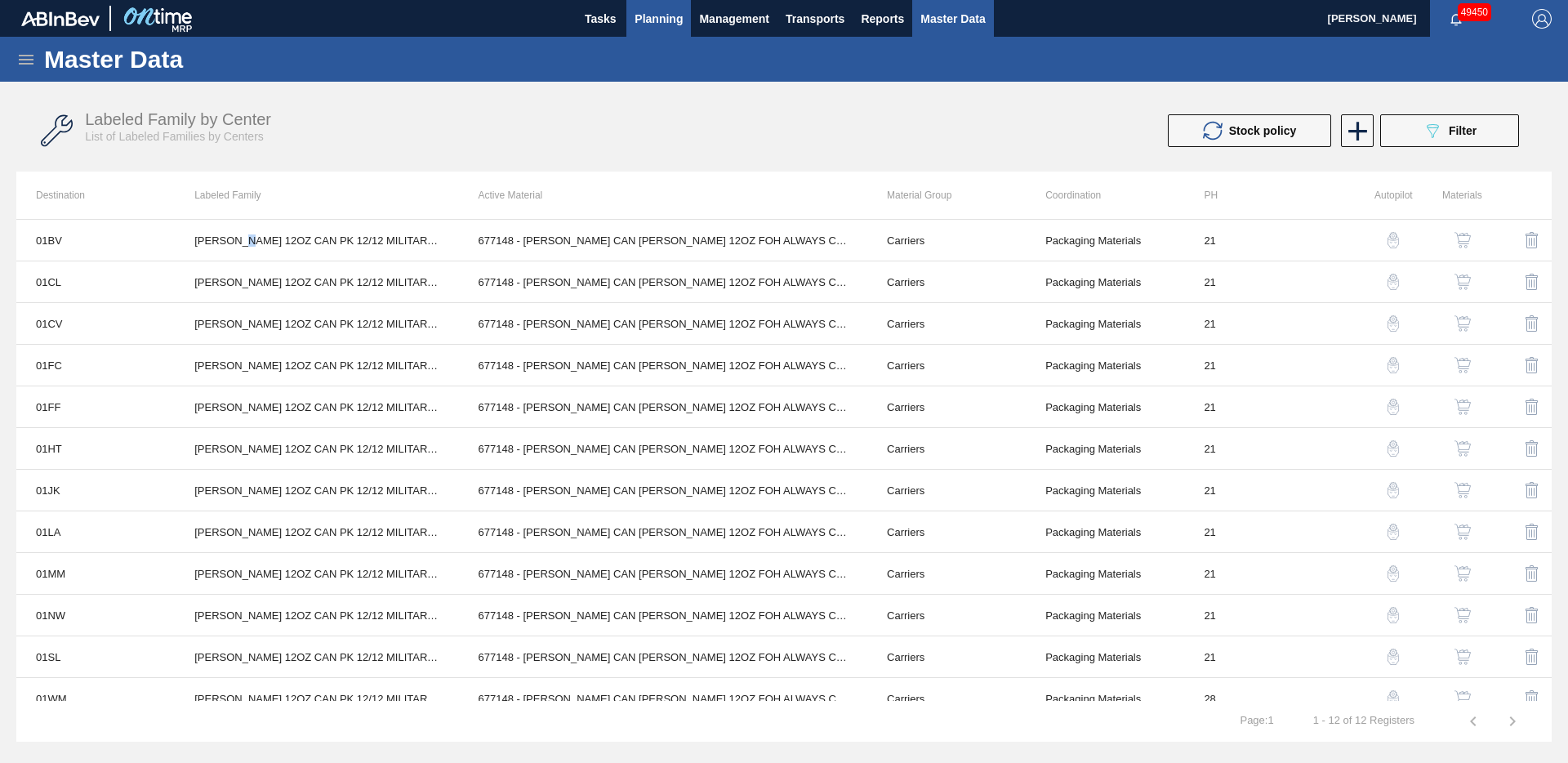
click at [652, 20] on span "Planning" at bounding box center [659, 18] width 49 height 19
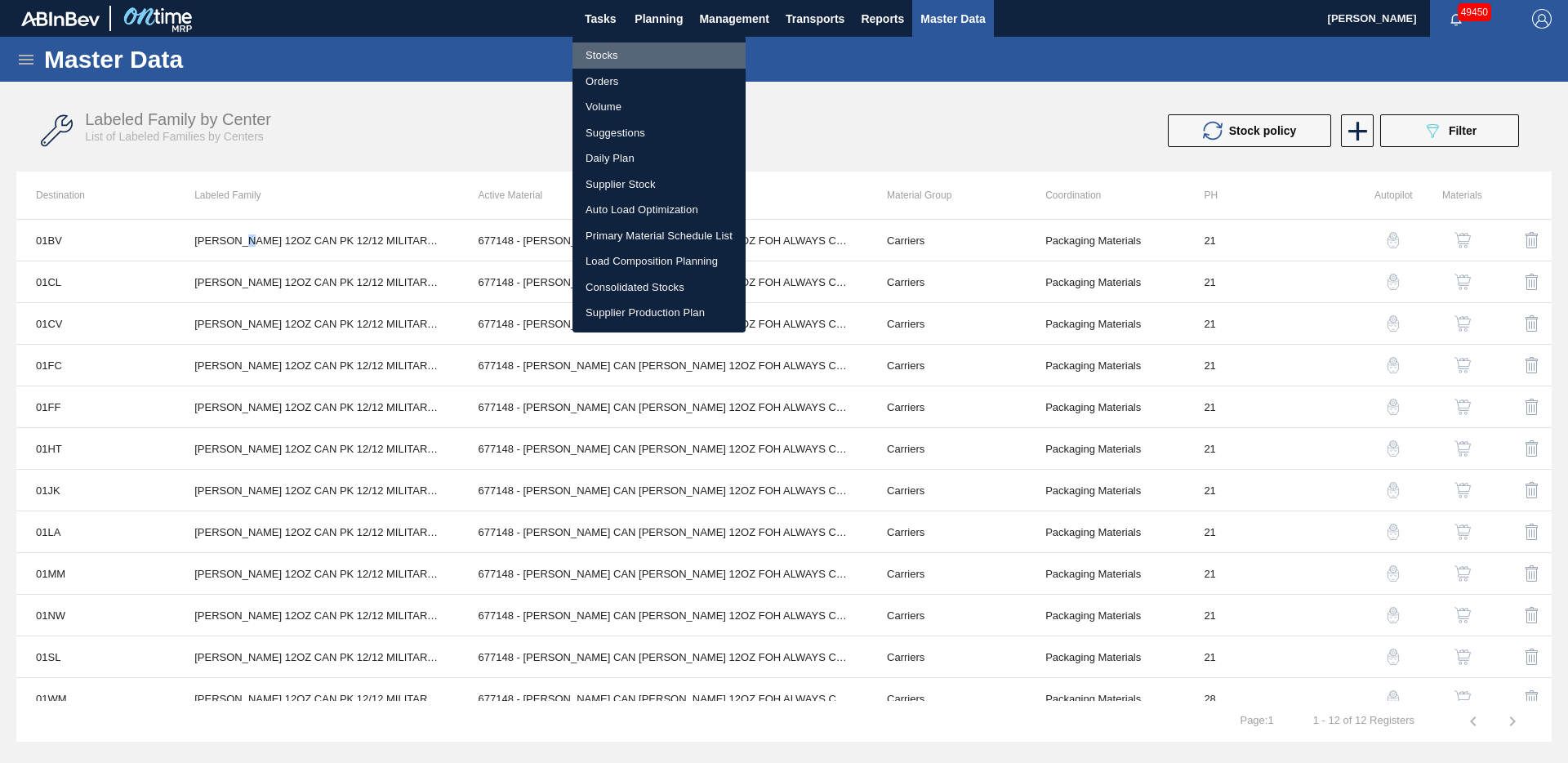
click at [604, 53] on li "Stocks" at bounding box center [659, 55] width 173 height 26
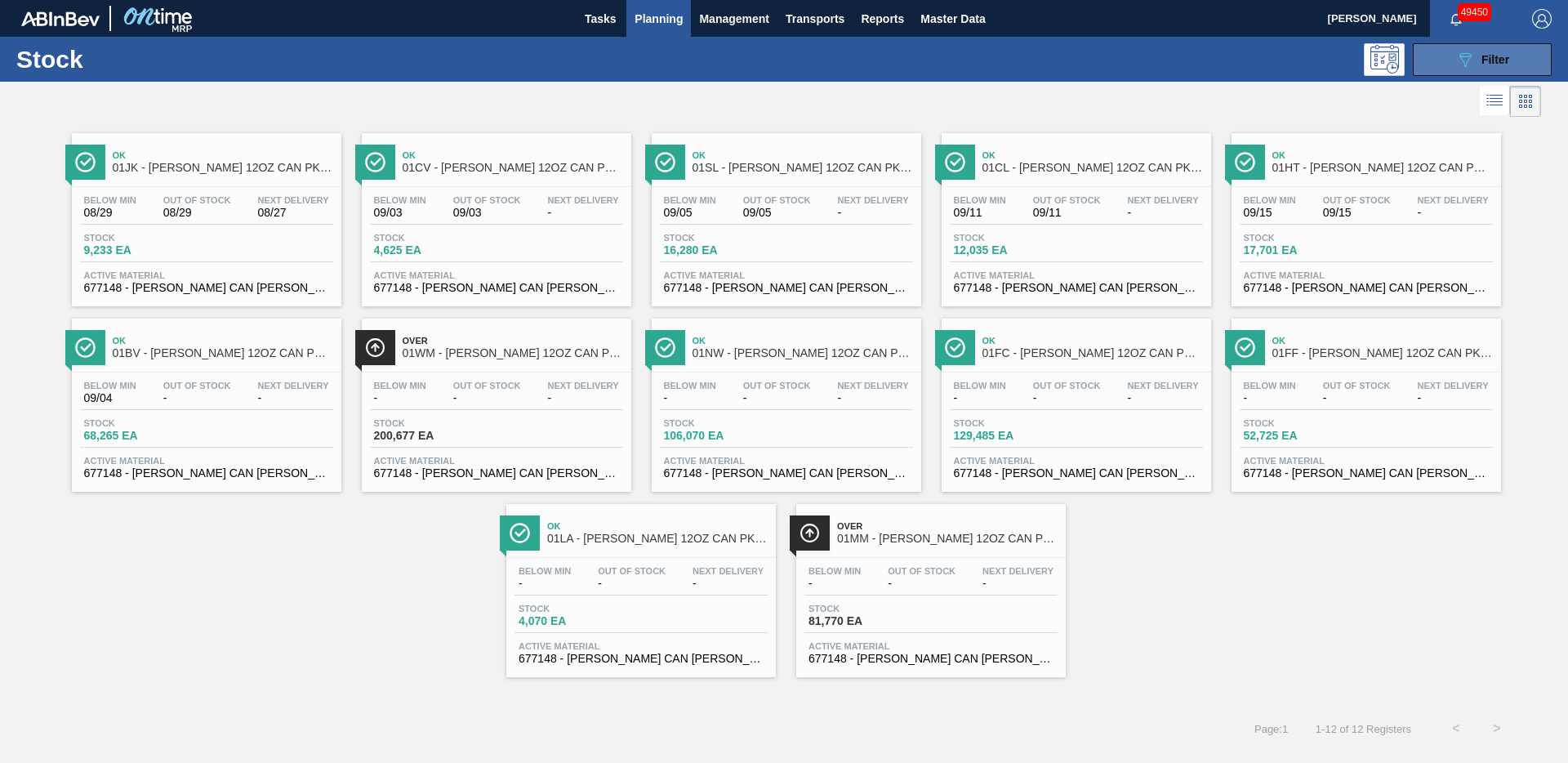
click at [1491, 64] on span "Filter" at bounding box center [1495, 59] width 28 height 13
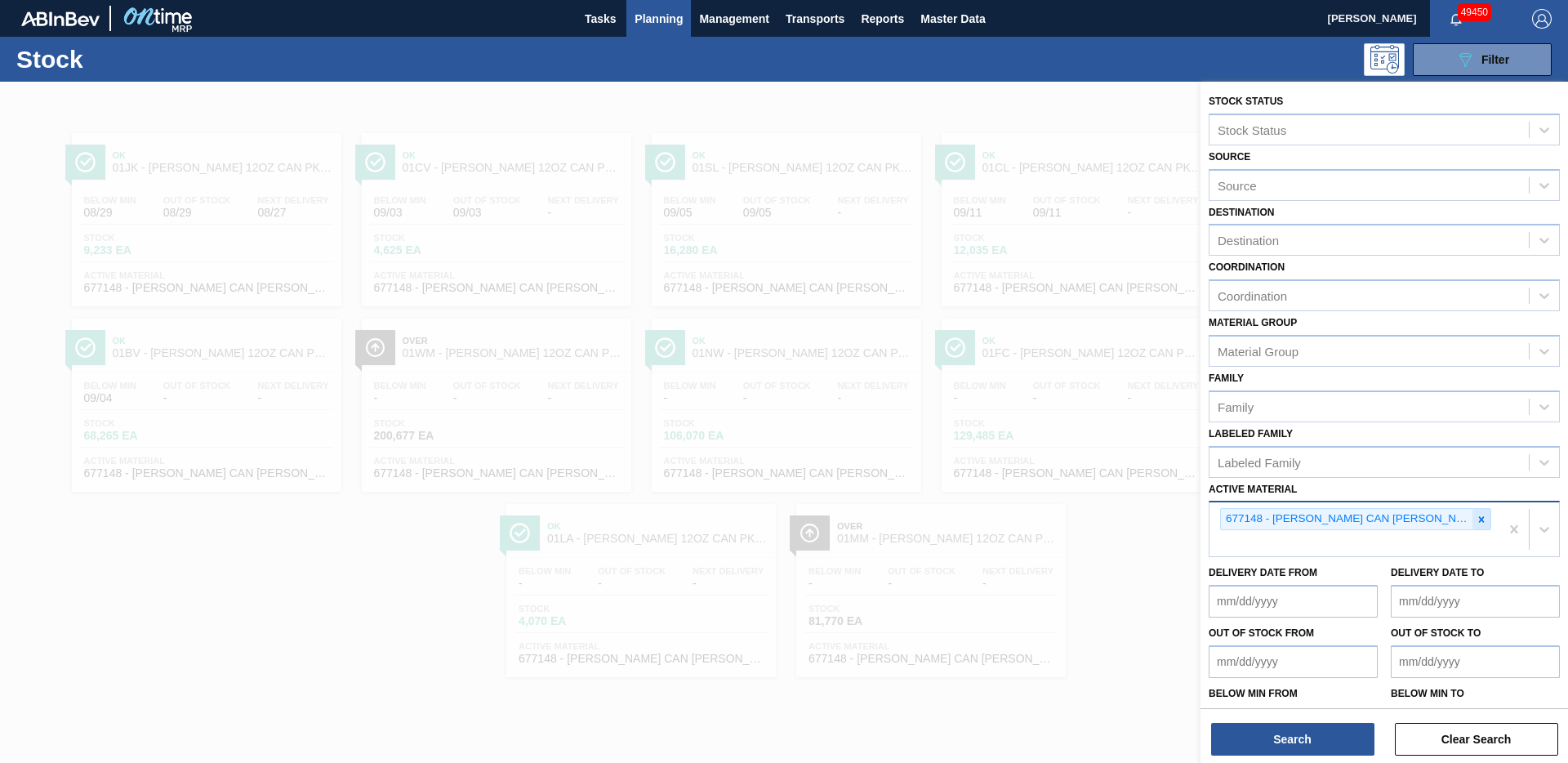
click at [1484, 518] on div at bounding box center [1481, 518] width 17 height 20
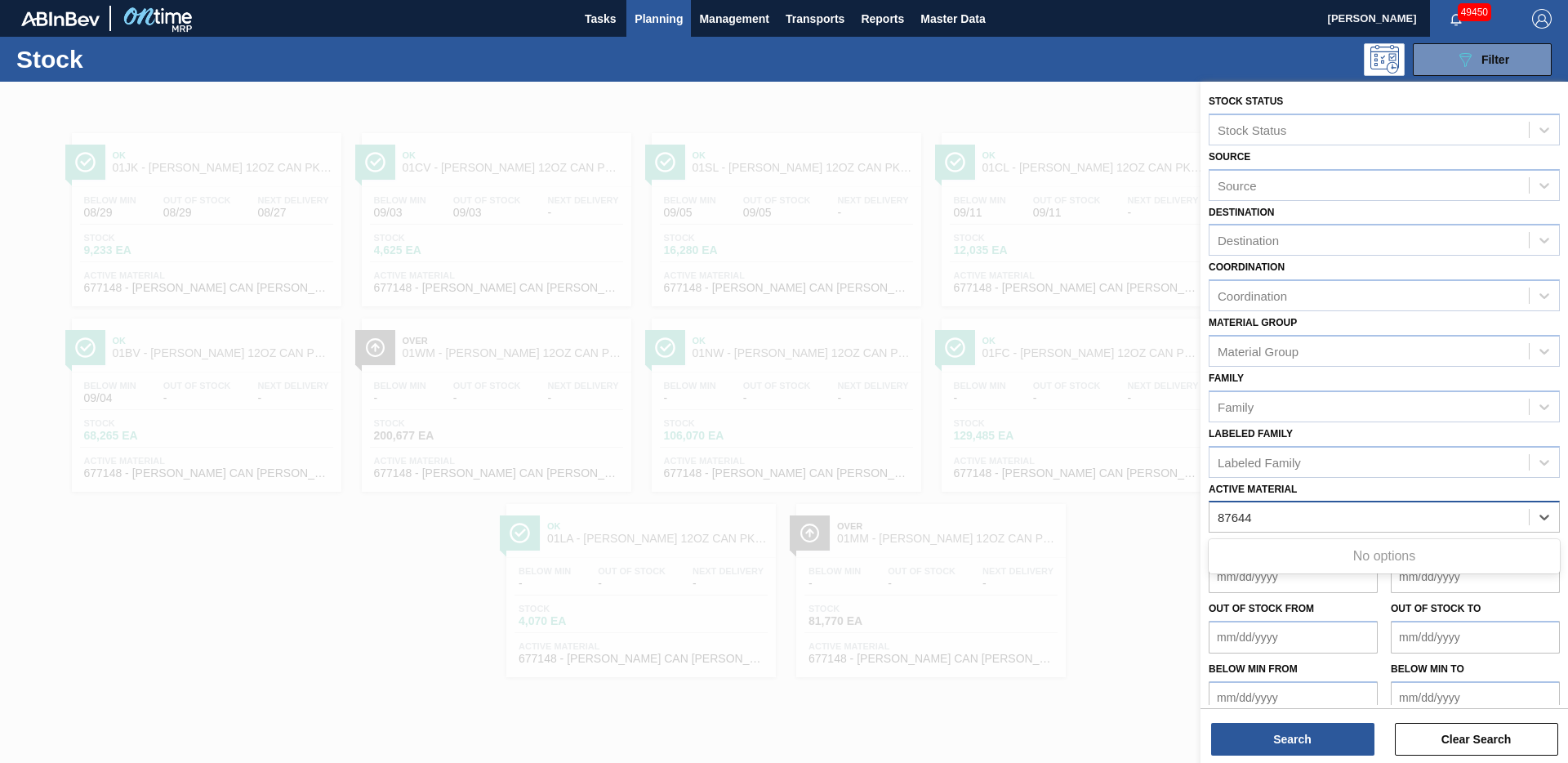
type Material "876444"
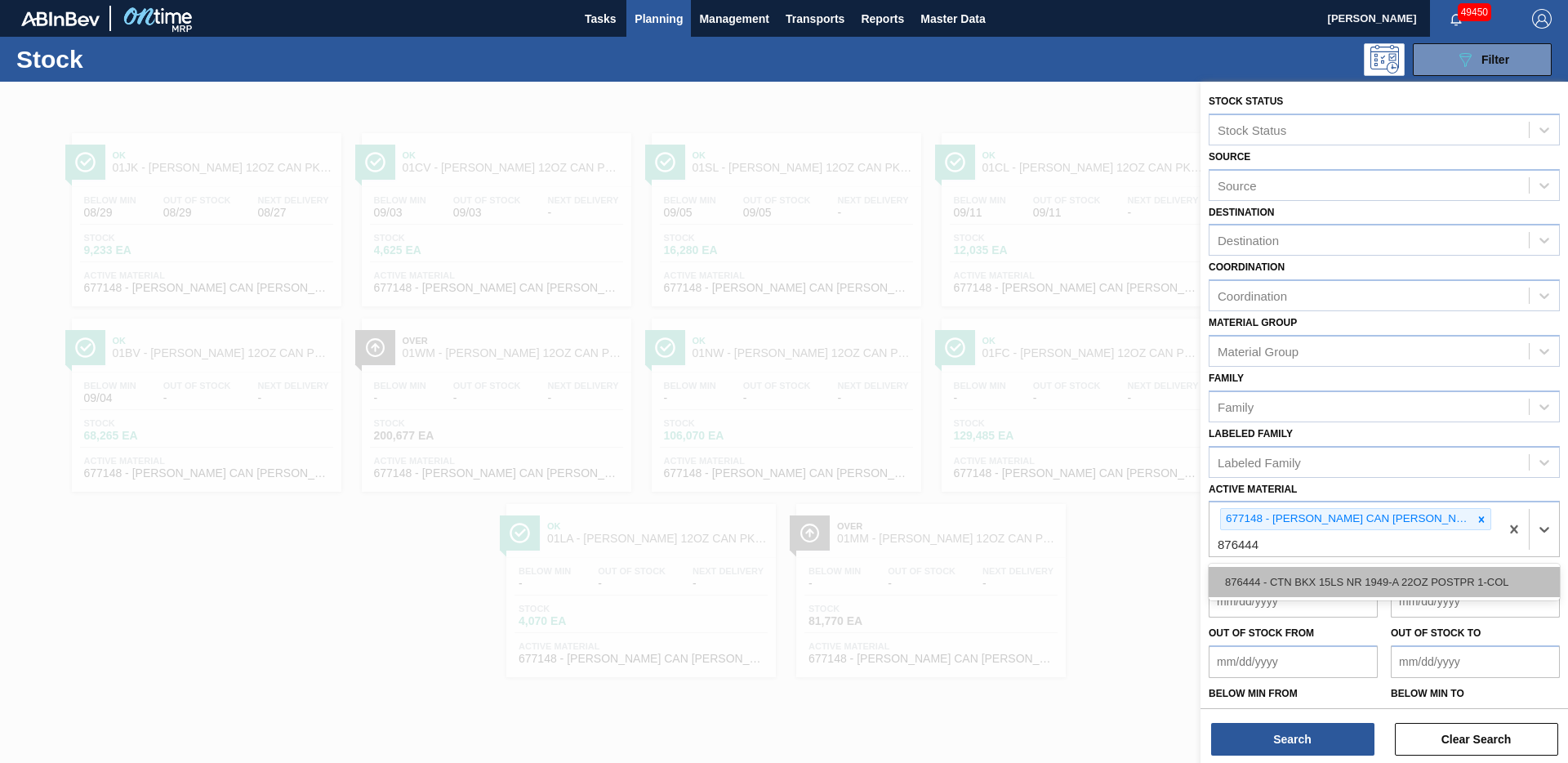
click at [1362, 578] on div "876444 - CTN BKX 15LS NR 1949-A 22OZ POSTPR 1-COL" at bounding box center [1384, 581] width 351 height 30
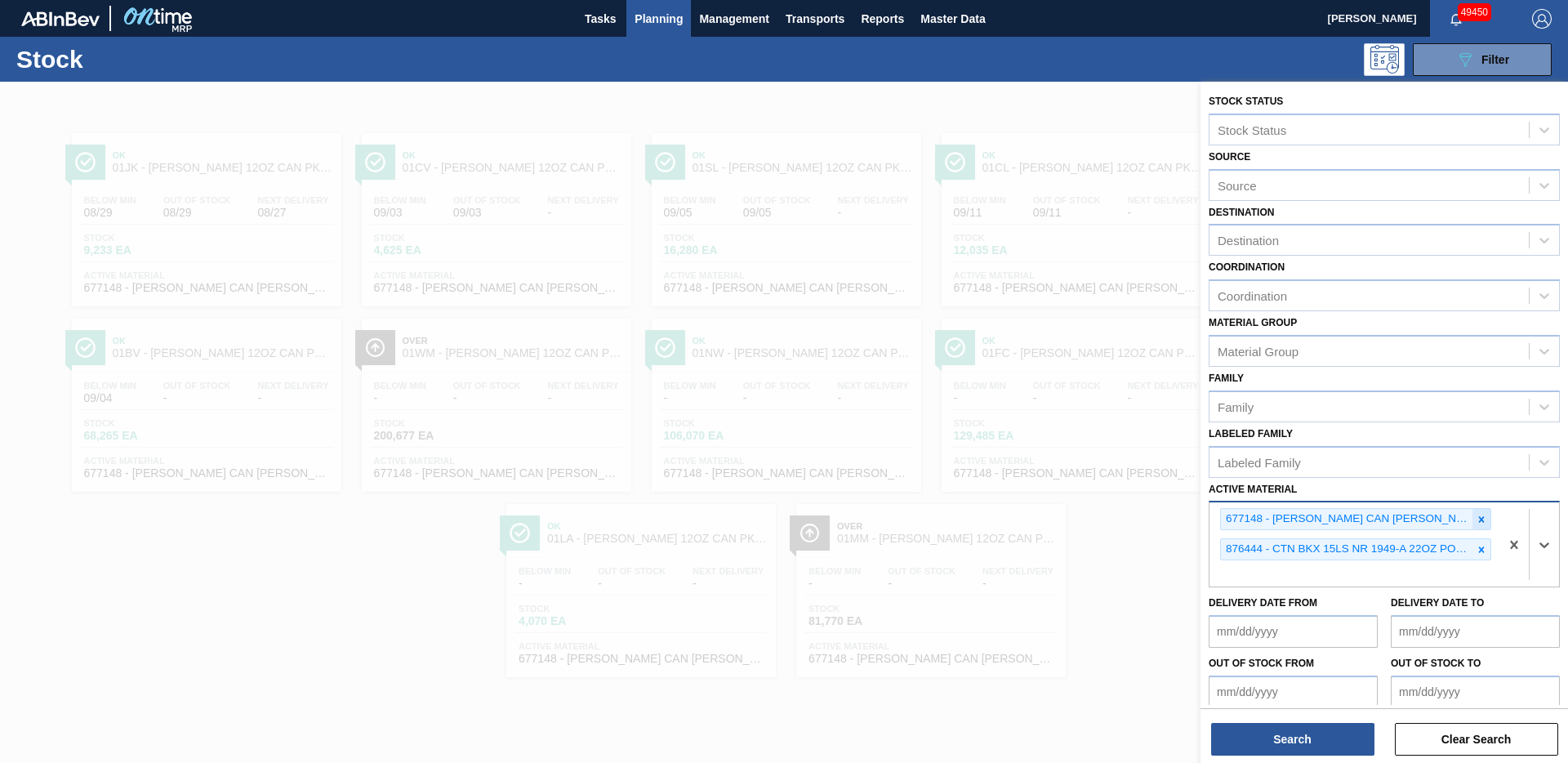
click at [1476, 518] on icon at bounding box center [1481, 520] width 12 height 12
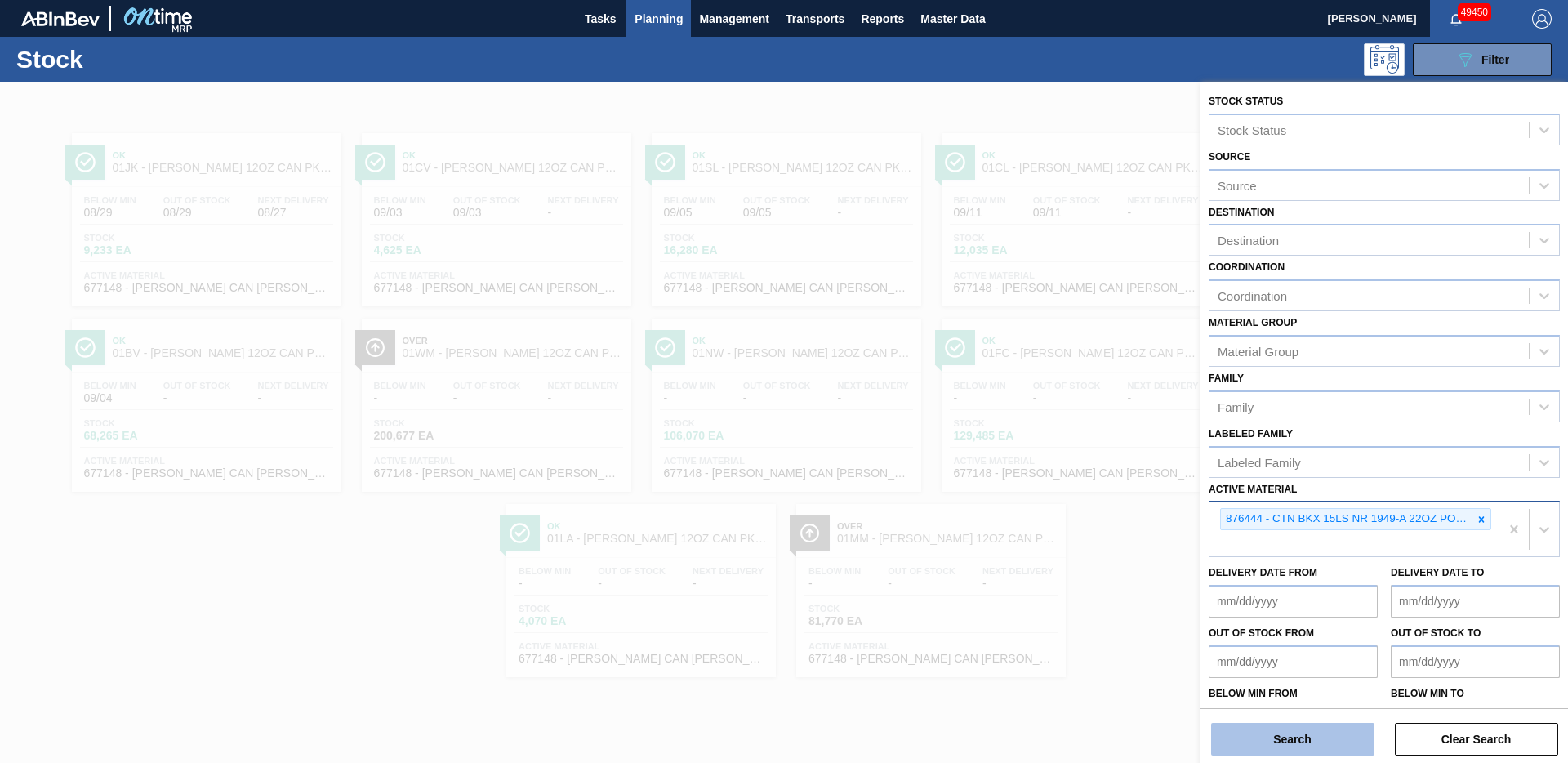
click at [1301, 735] on button "Search" at bounding box center [1293, 740] width 163 height 33
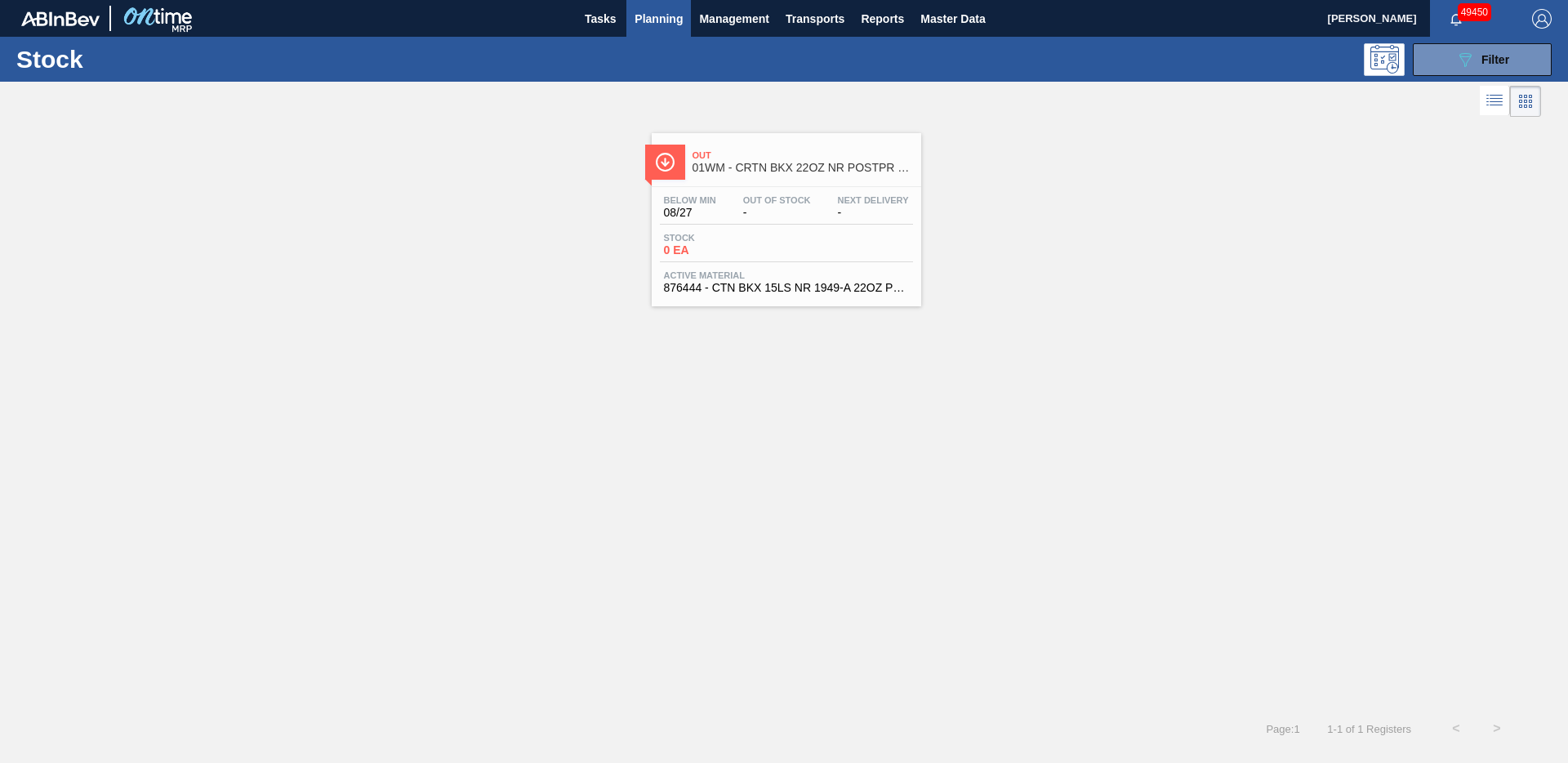
click at [810, 176] on div "Out 01WM - CRTN BKX 22OZ NR POSTPR 15LS 1949-A BREWERY,PARTITION-LESS" at bounding box center [803, 162] width 221 height 37
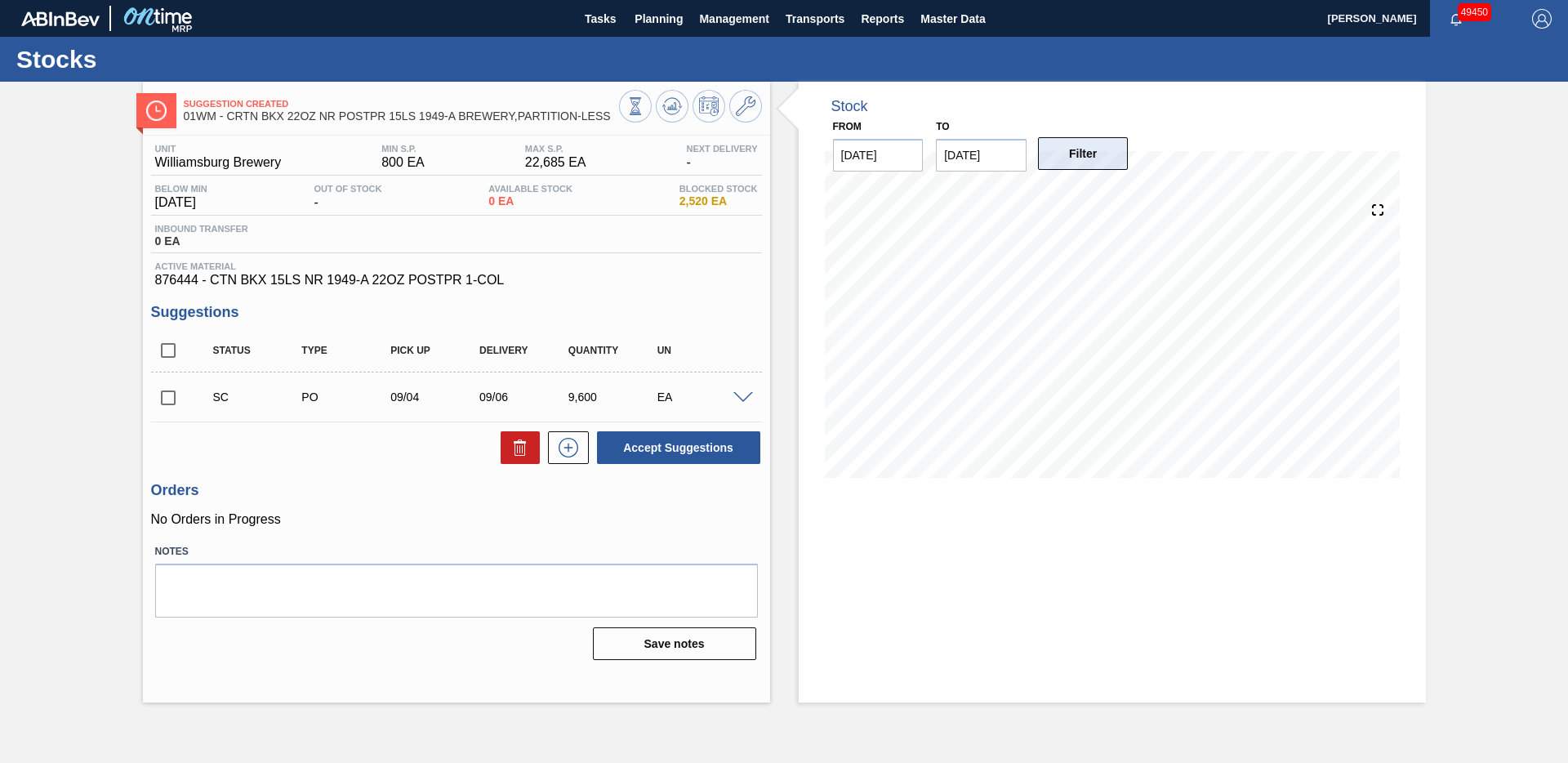
click at [1076, 159] on button "Filter" at bounding box center [1083, 154] width 90 height 33
click at [639, 22] on span "Planning" at bounding box center [659, 18] width 49 height 19
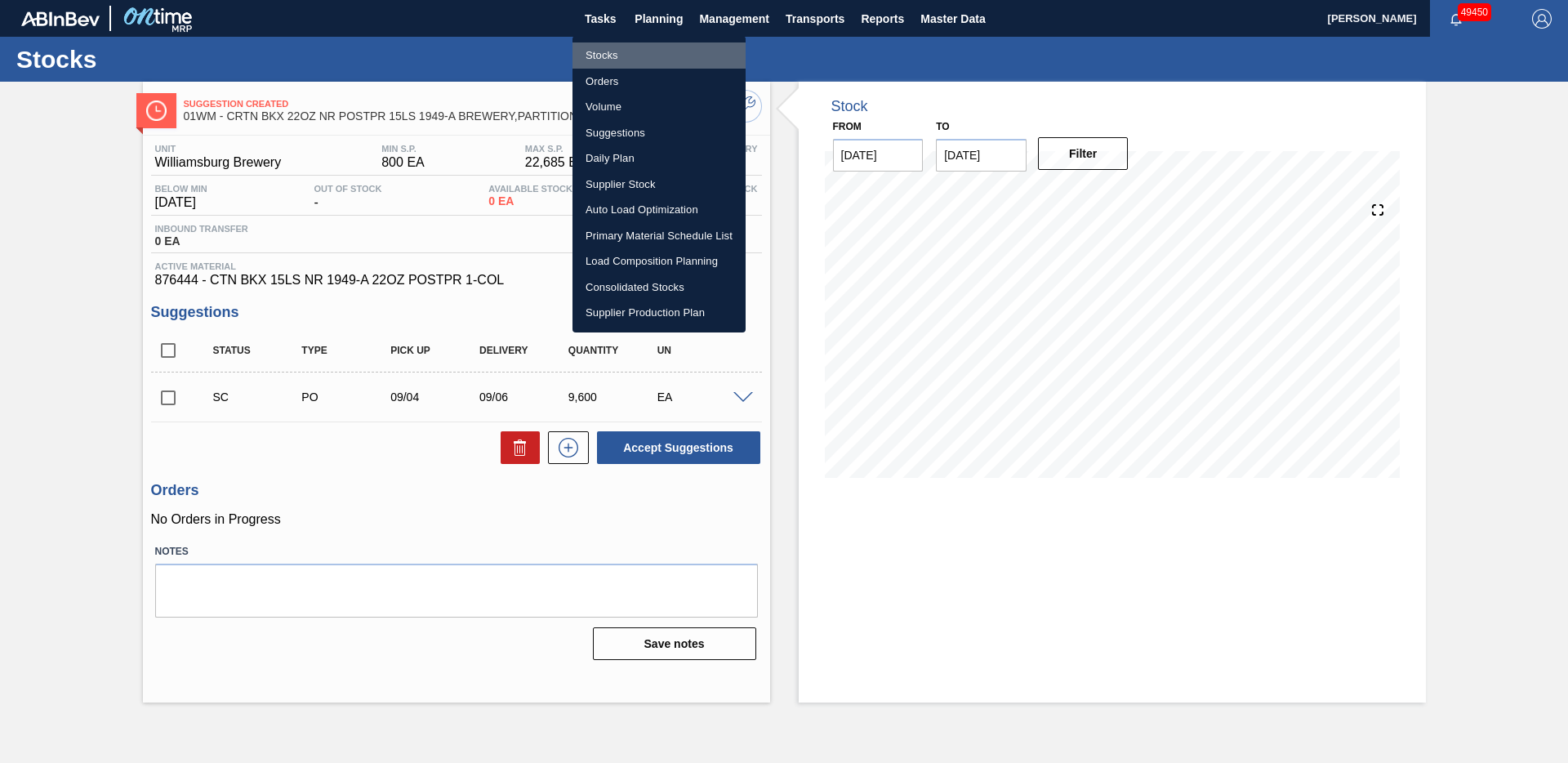
click at [594, 56] on li "Stocks" at bounding box center [659, 55] width 173 height 26
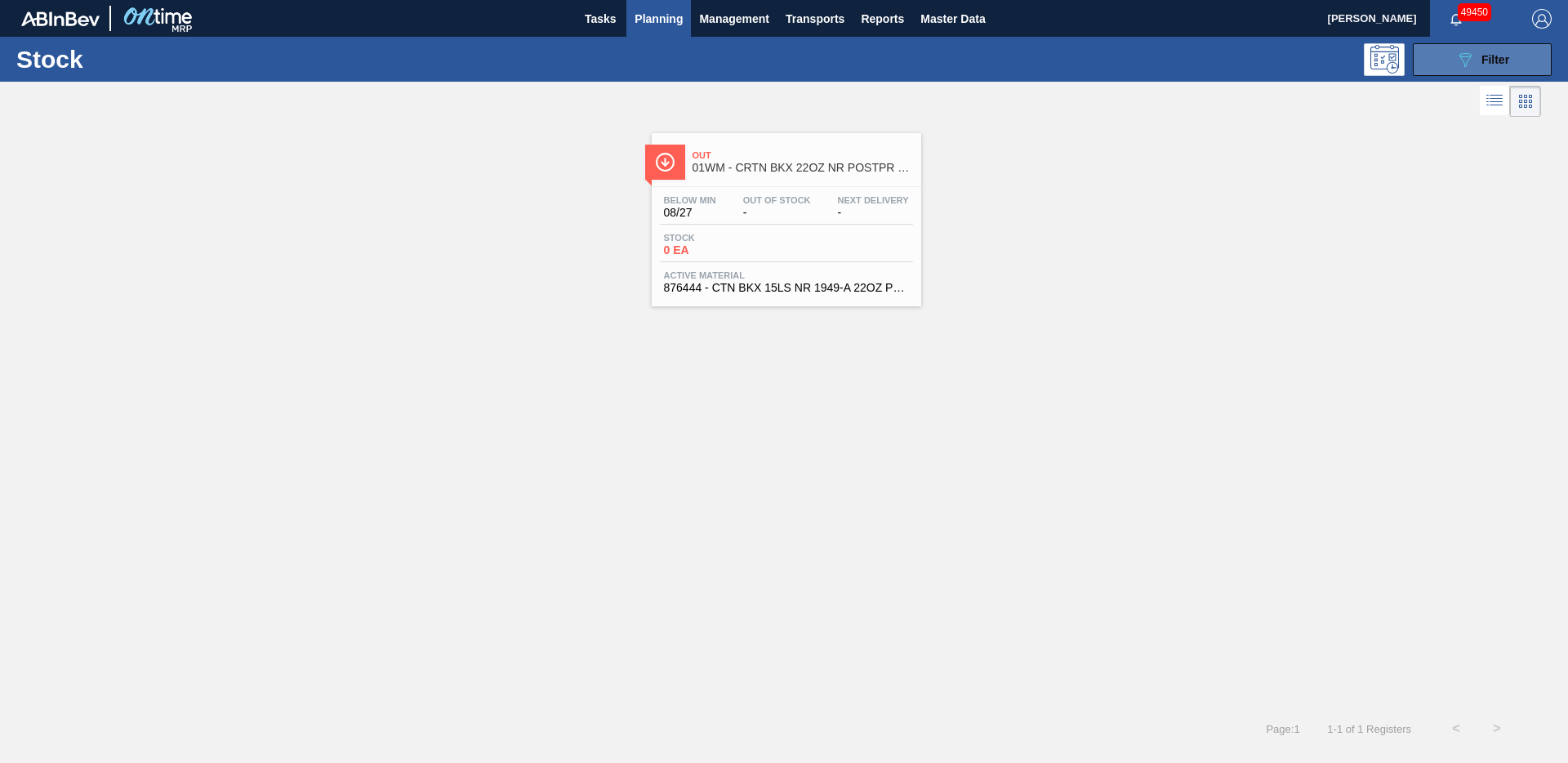
click at [1482, 66] on div "089F7B8B-B2A5-4AFE-B5C0-19BA573D28AC Filter" at bounding box center [1481, 59] width 53 height 19
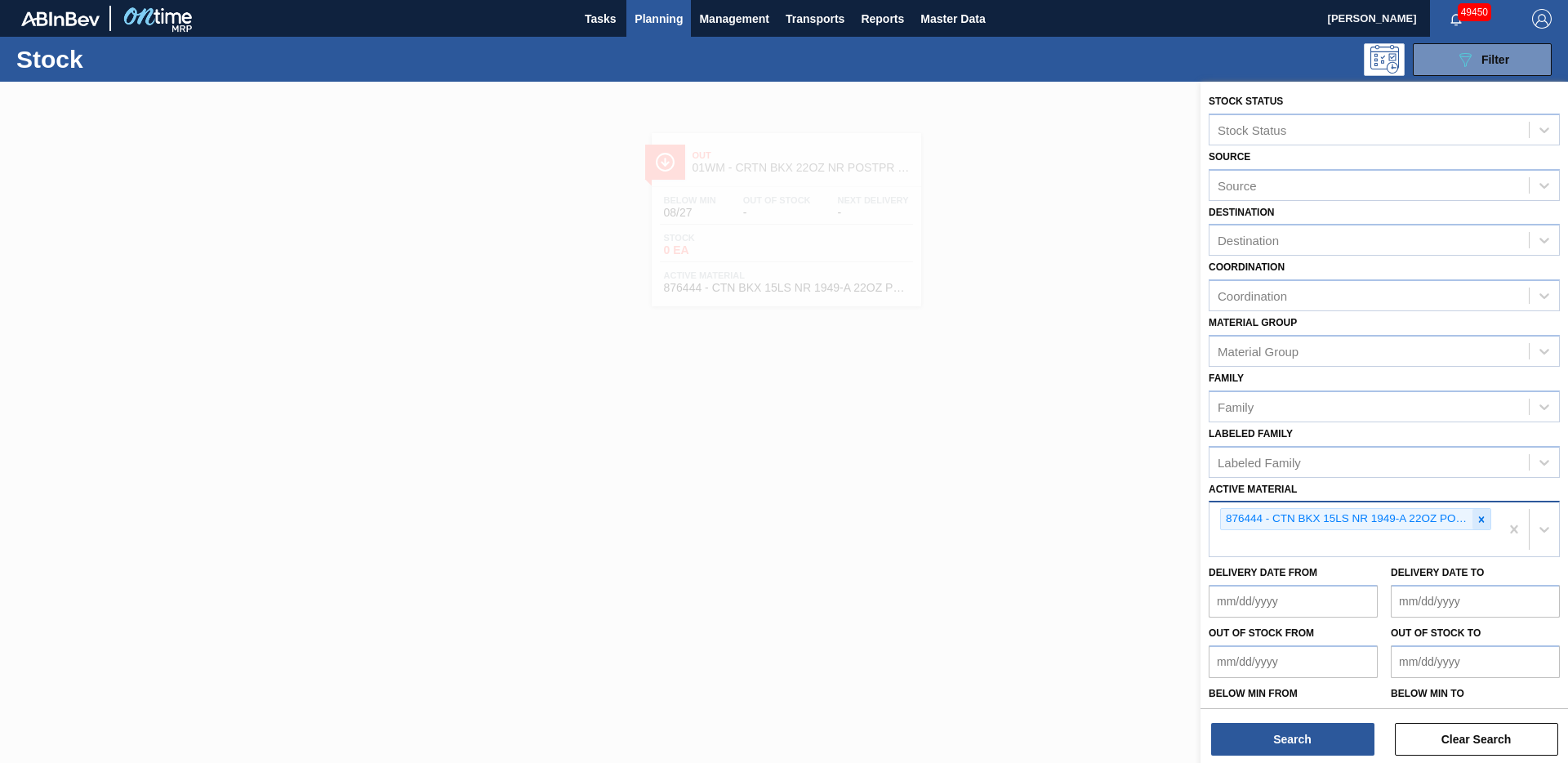
click at [1484, 522] on div at bounding box center [1481, 518] width 17 height 20
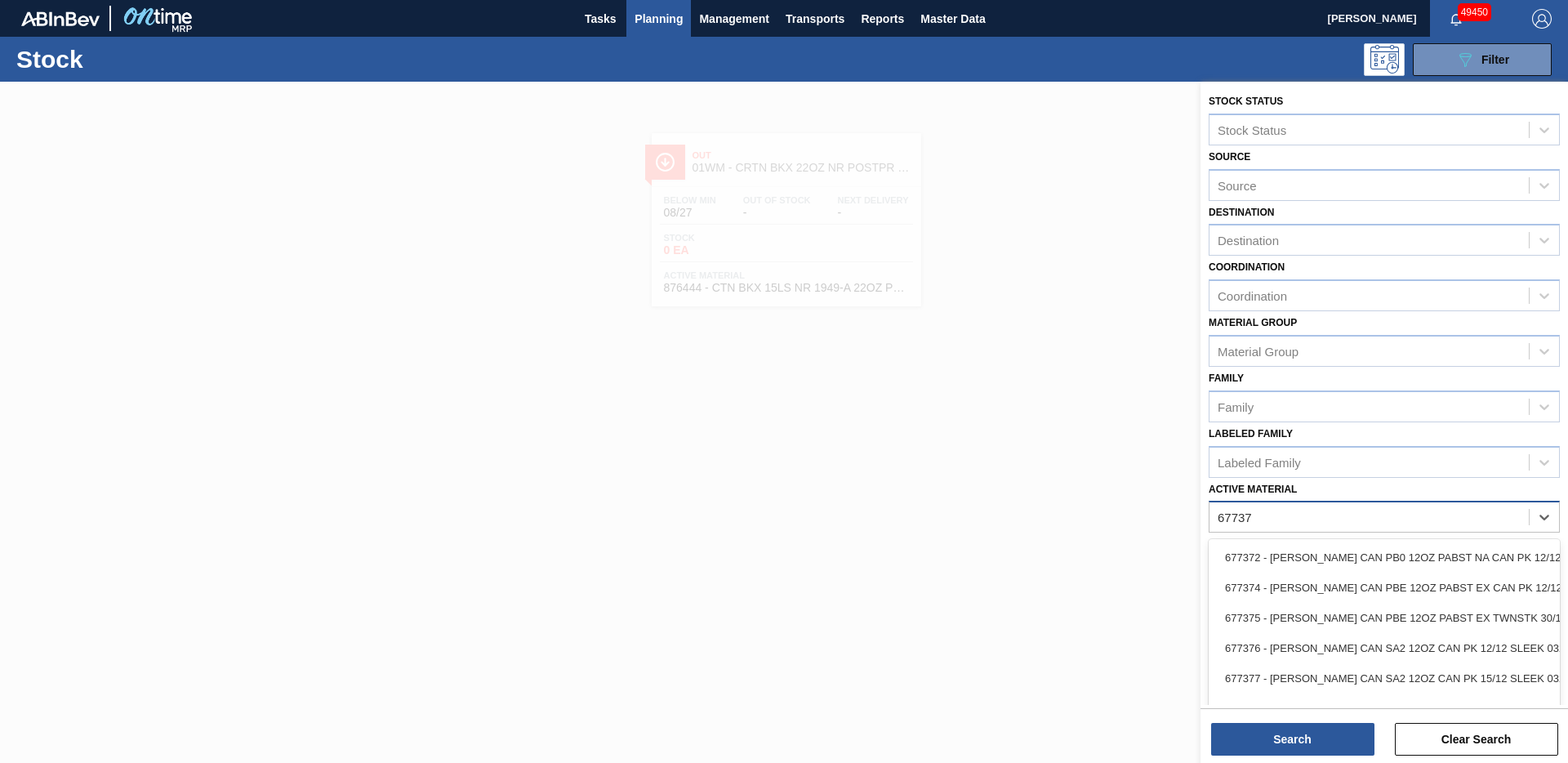
type Material "677377"
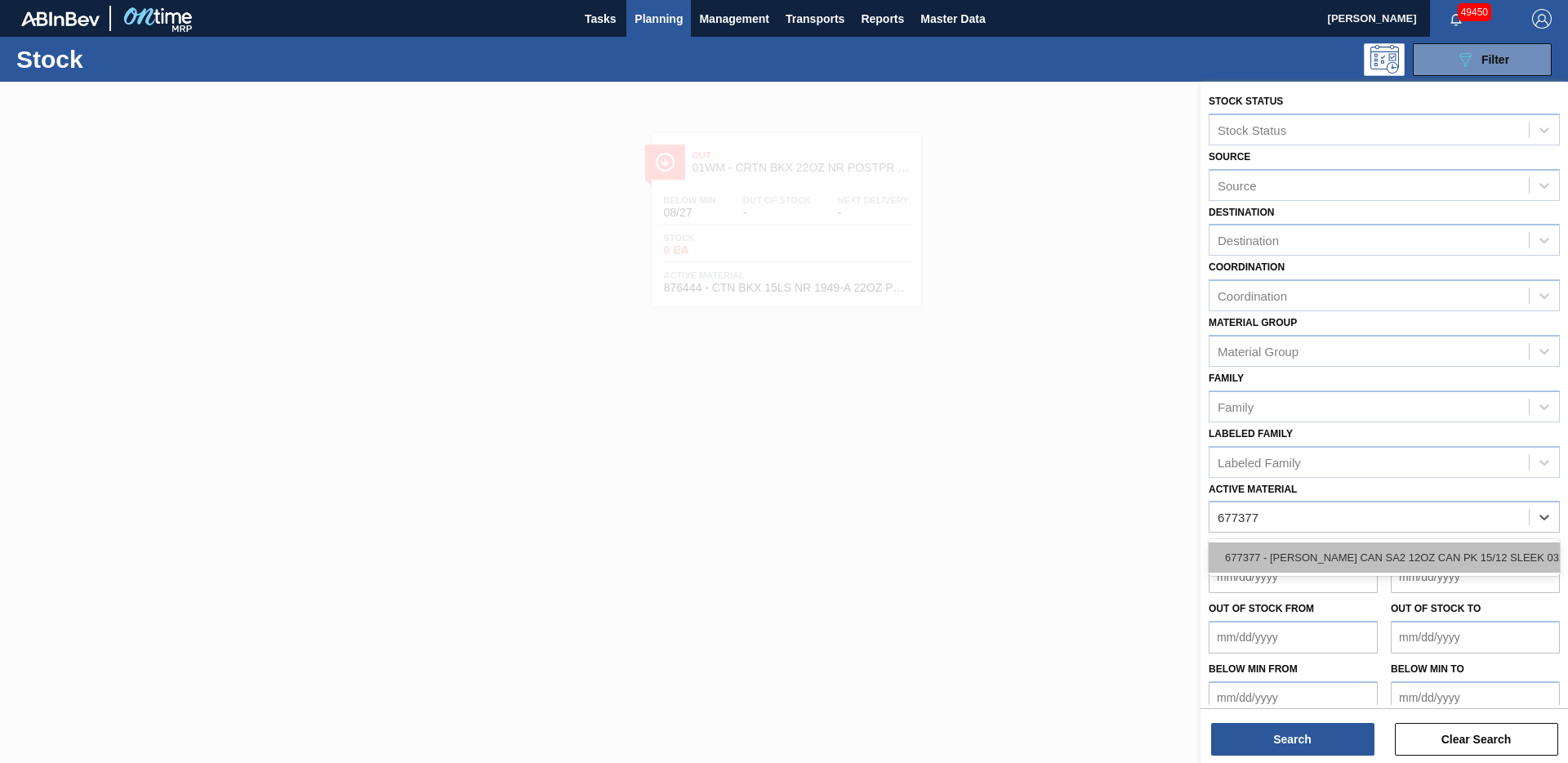
click at [1317, 554] on div "677377 - [PERSON_NAME] CAN SA2 12OZ CAN PK 15/12 SLEEK 032" at bounding box center [1384, 557] width 351 height 30
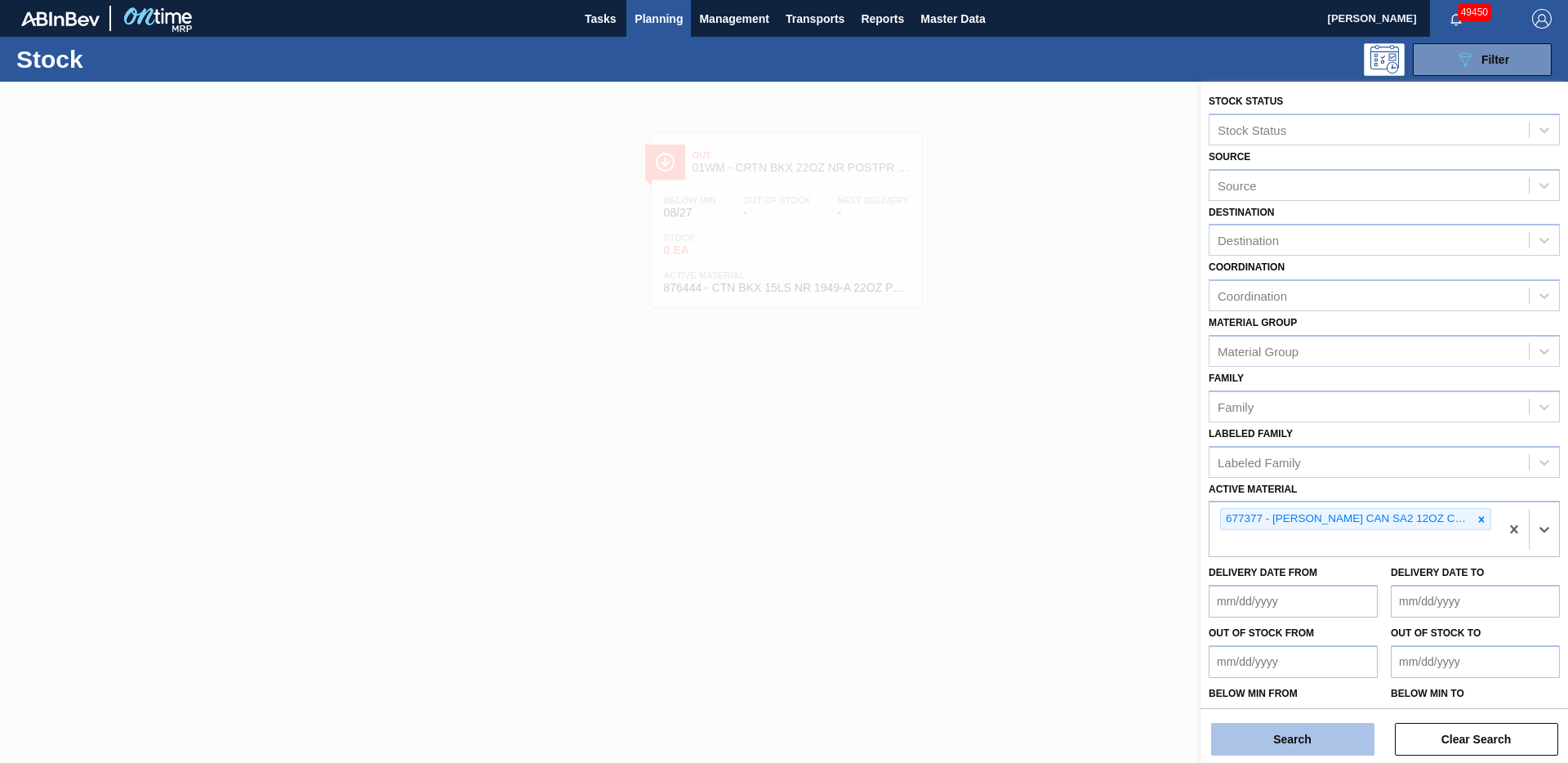
click at [1272, 735] on button "Search" at bounding box center [1293, 740] width 163 height 33
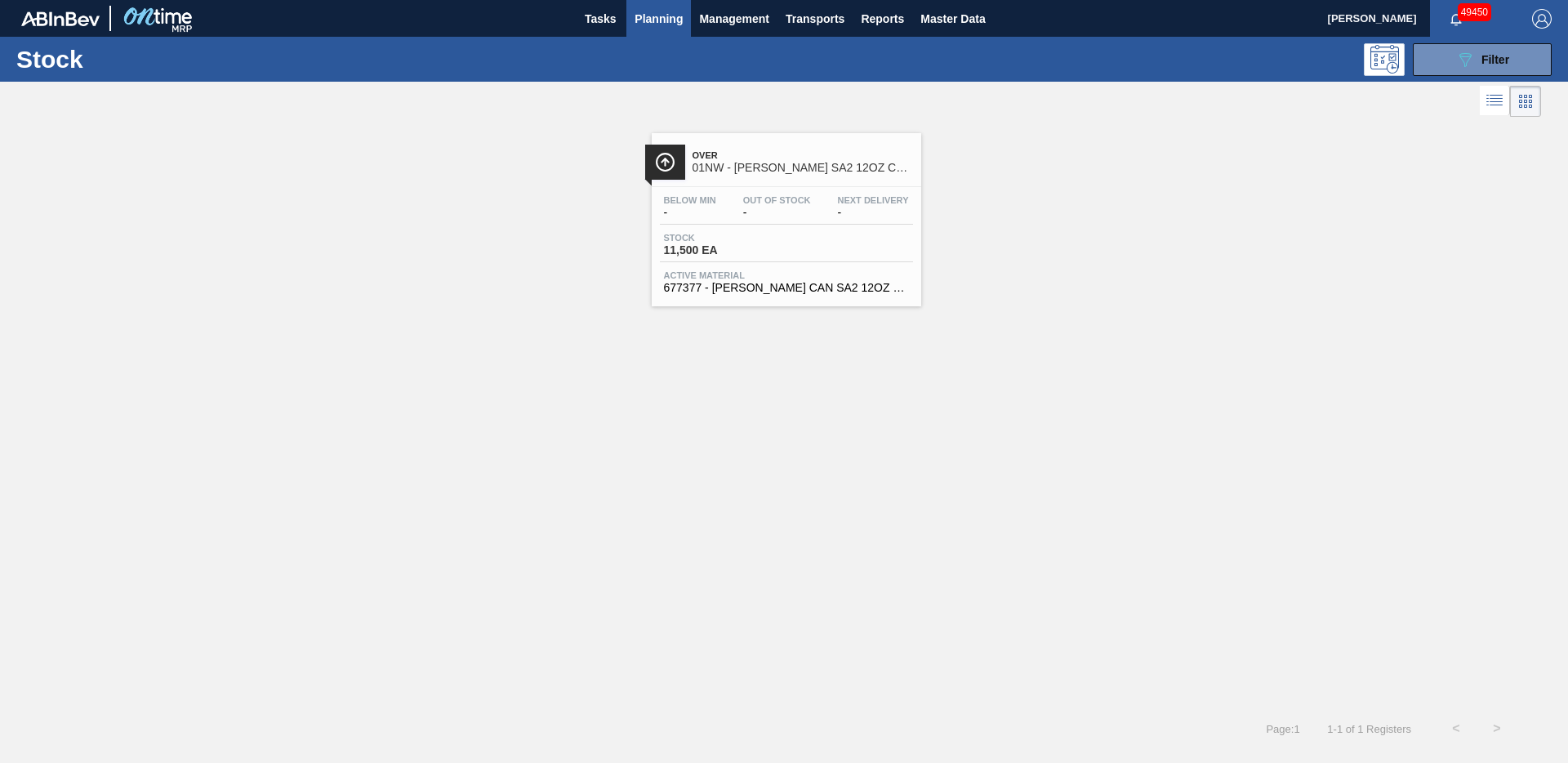
click at [770, 161] on span "01NW - [PERSON_NAME] SA2 12OZ CAN CAN PK 15/12 SLEEK" at bounding box center [803, 167] width 221 height 13
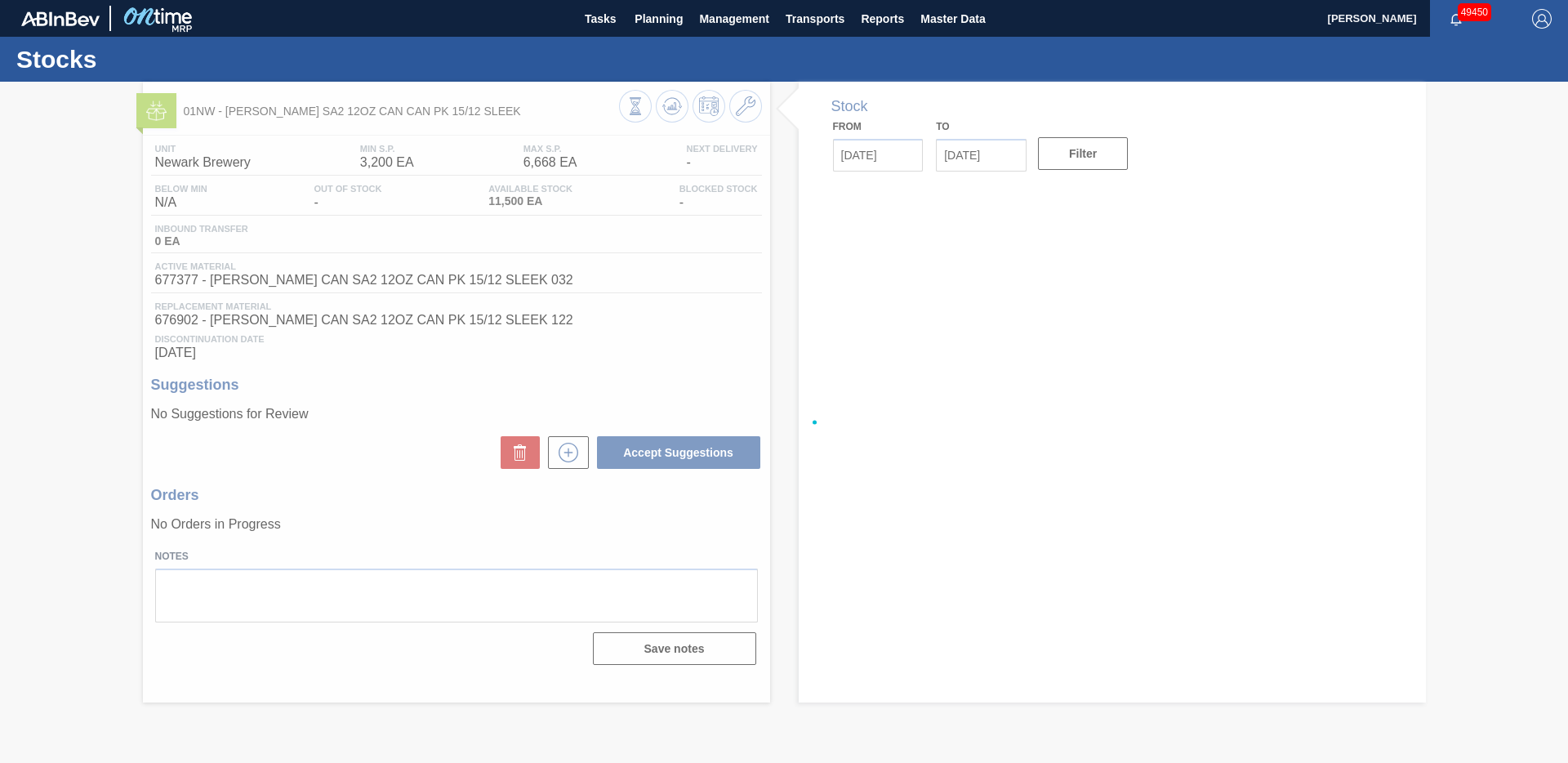
type input "[DATE]"
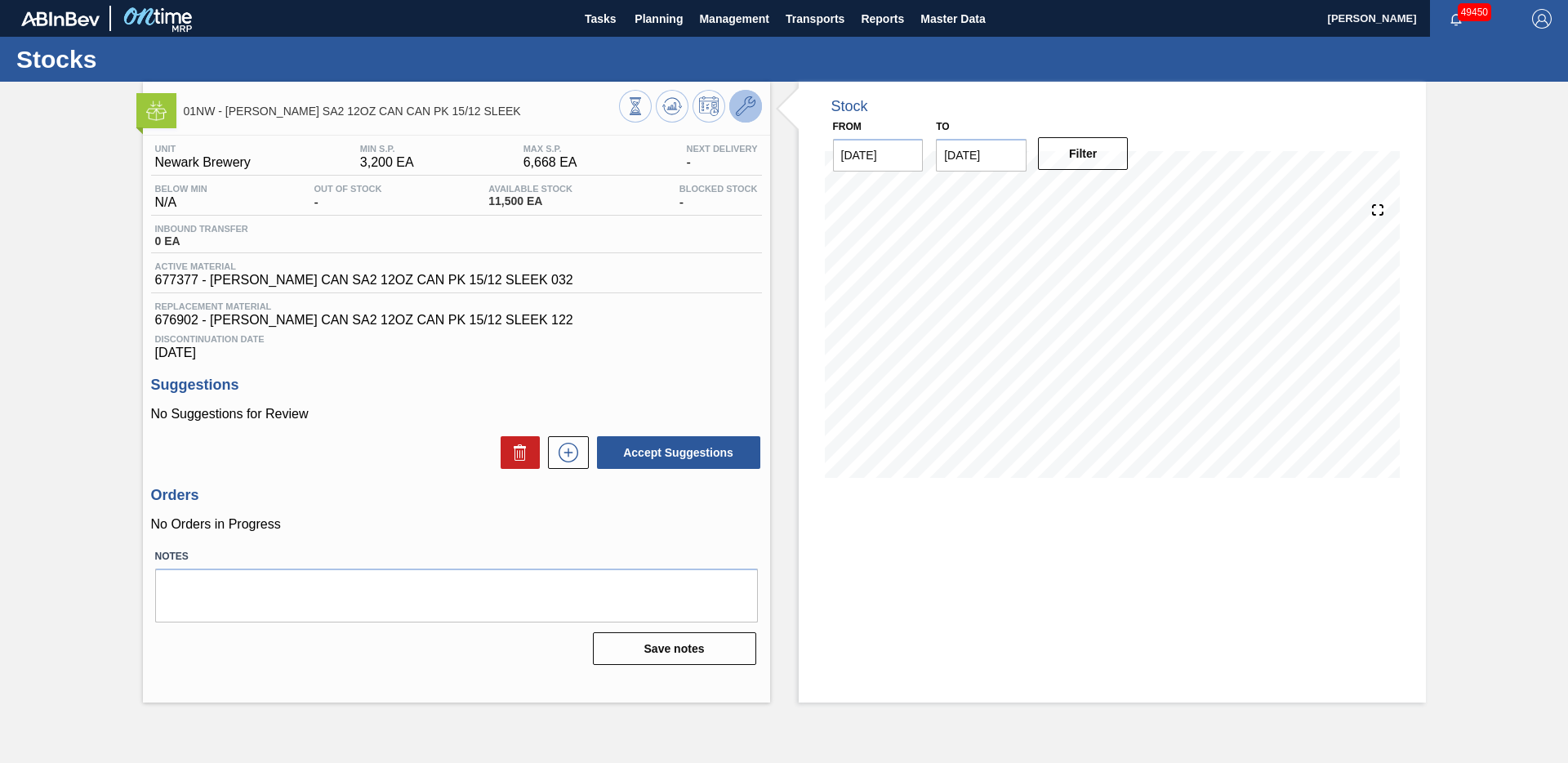
click at [756, 112] on button at bounding box center [746, 106] width 33 height 33
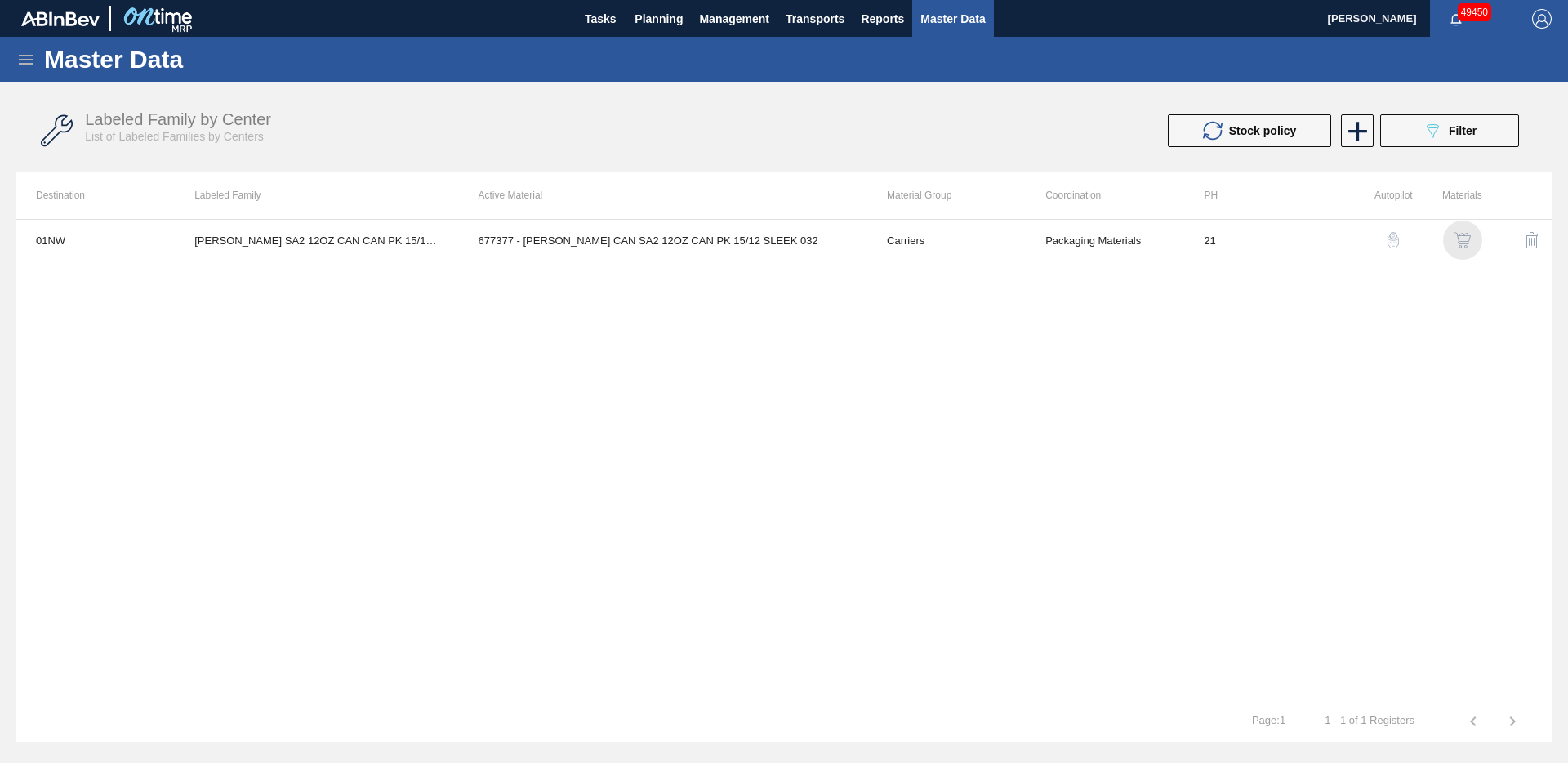
click at [1457, 236] on img "button" at bounding box center [1463, 240] width 17 height 17
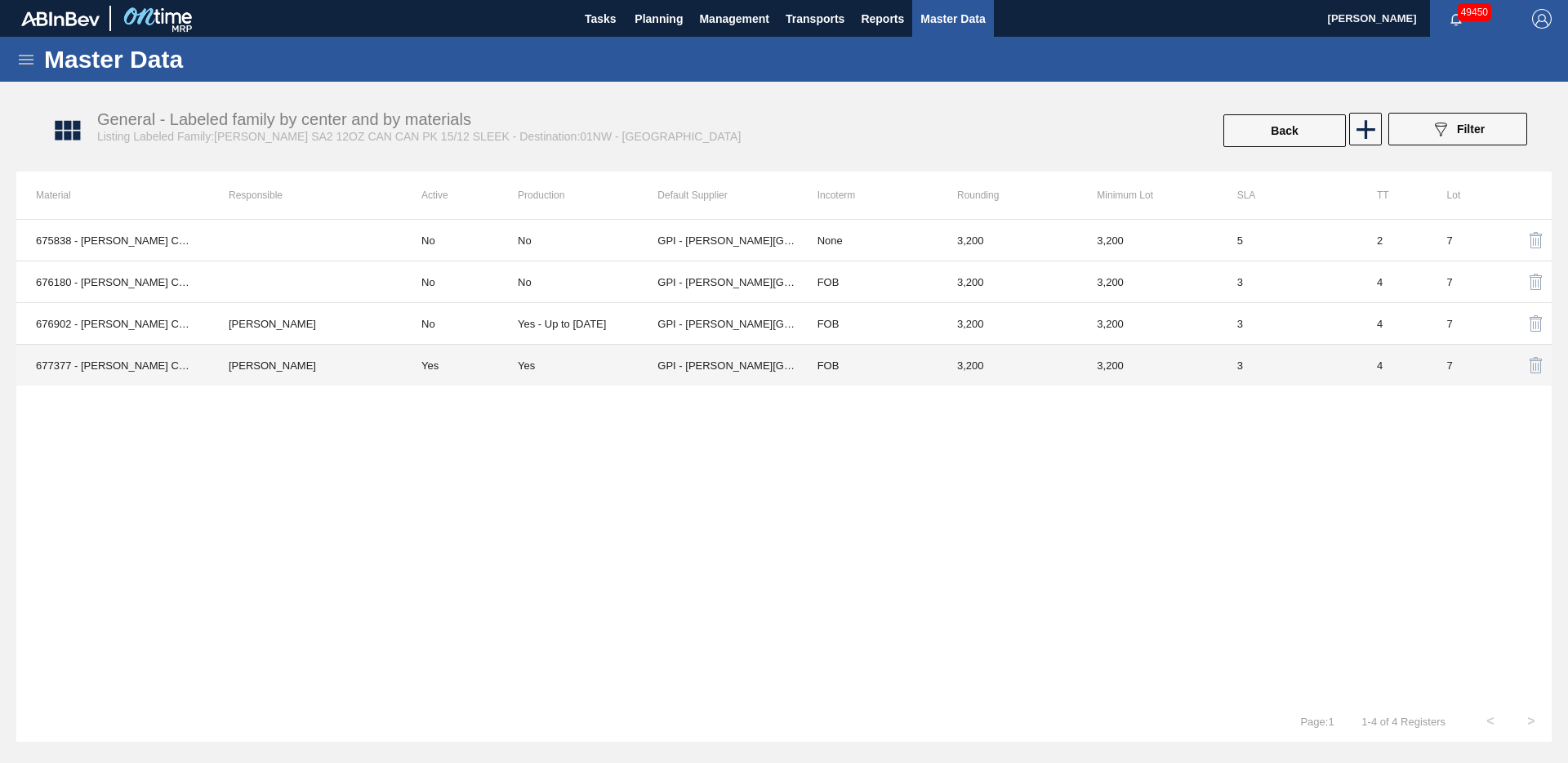
click at [150, 374] on td "677377 - [PERSON_NAME] CAN SA2 12OZ CAN PK 15/12 SLEEK 032" at bounding box center [113, 365] width 192 height 42
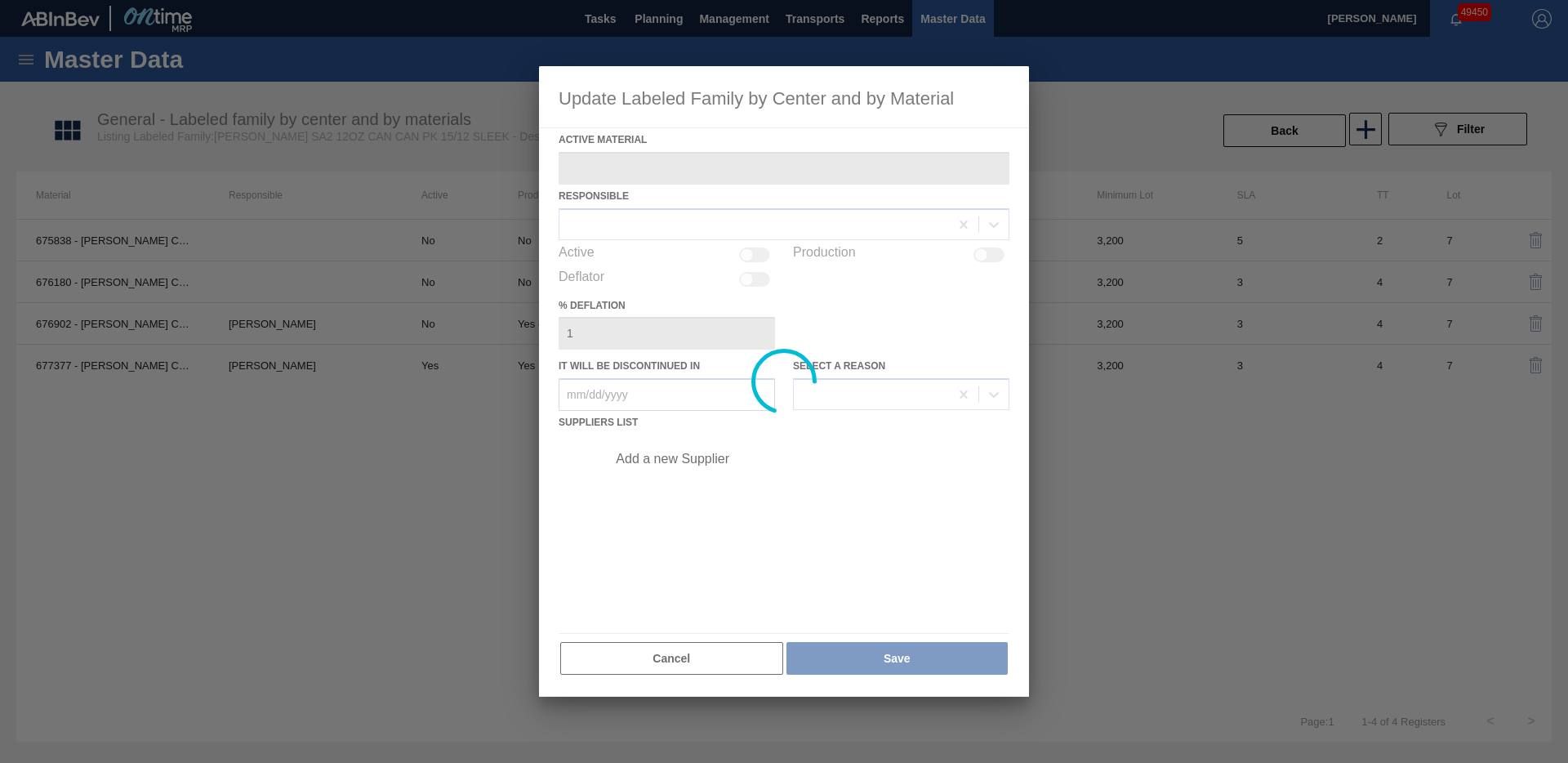
type Material "677377 - [PERSON_NAME] CAN SA2 12OZ CAN PK 15/12 SLEEK 032"
checkbox input "true"
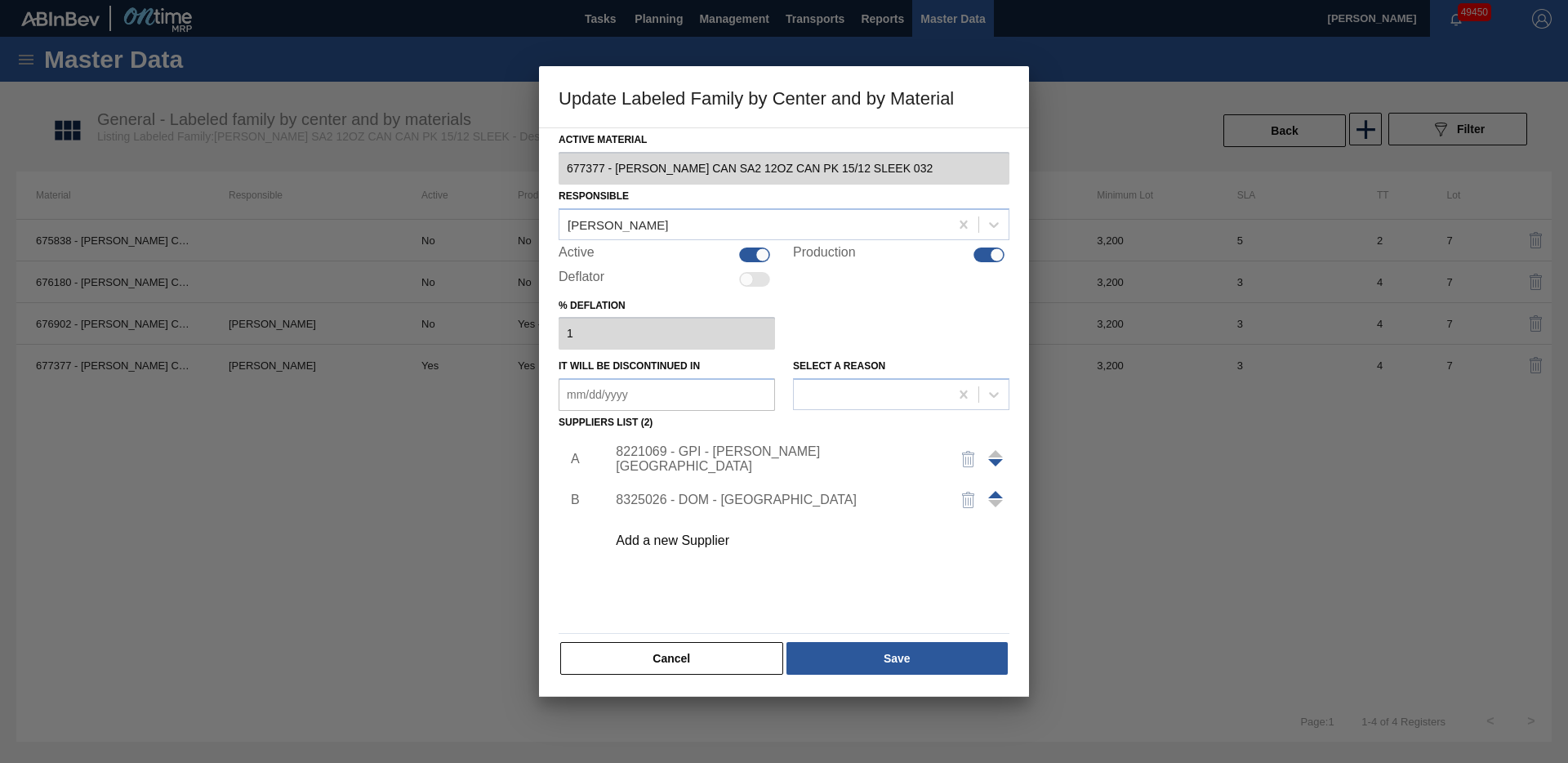
drag, startPoint x: 682, startPoint y: 666, endPoint x: 719, endPoint y: 637, distance: 47.0
click at [688, 665] on button "Cancel" at bounding box center [671, 658] width 223 height 33
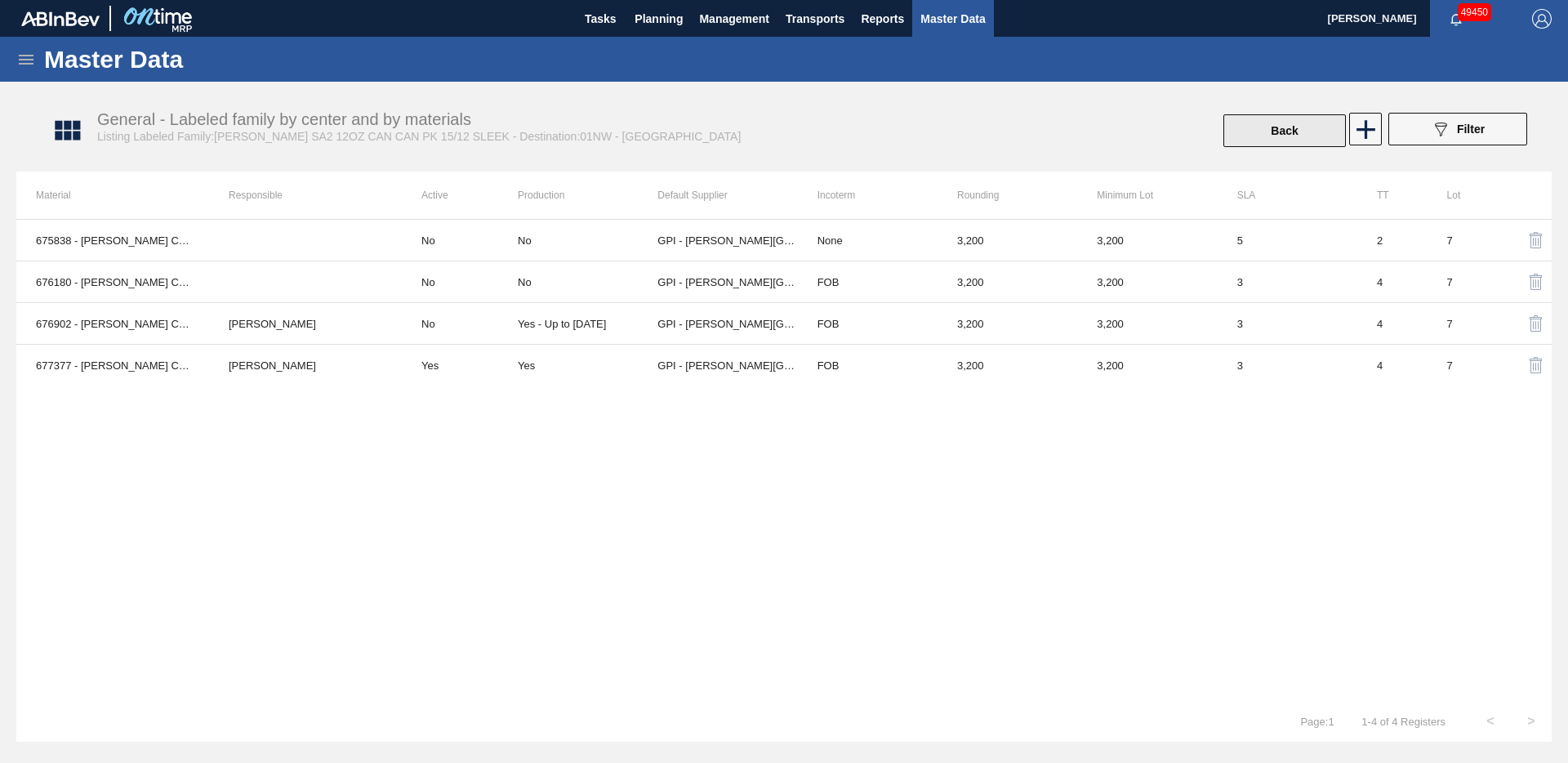
click at [1314, 115] on button "Back" at bounding box center [1285, 131] width 122 height 33
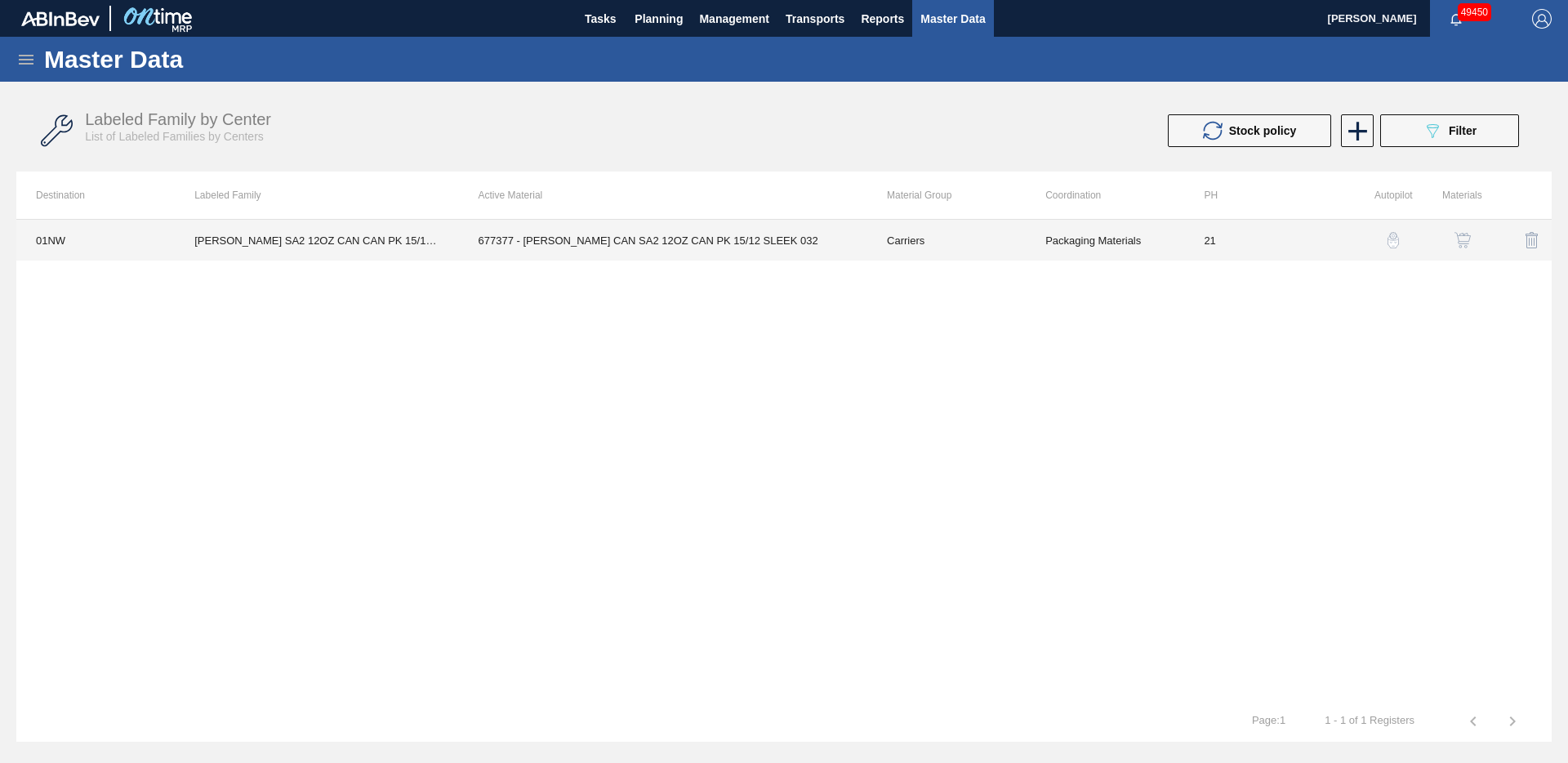
click at [314, 244] on td "[PERSON_NAME] SA2 12OZ CAN CAN PK 15/12 SLEEK" at bounding box center [317, 240] width 284 height 41
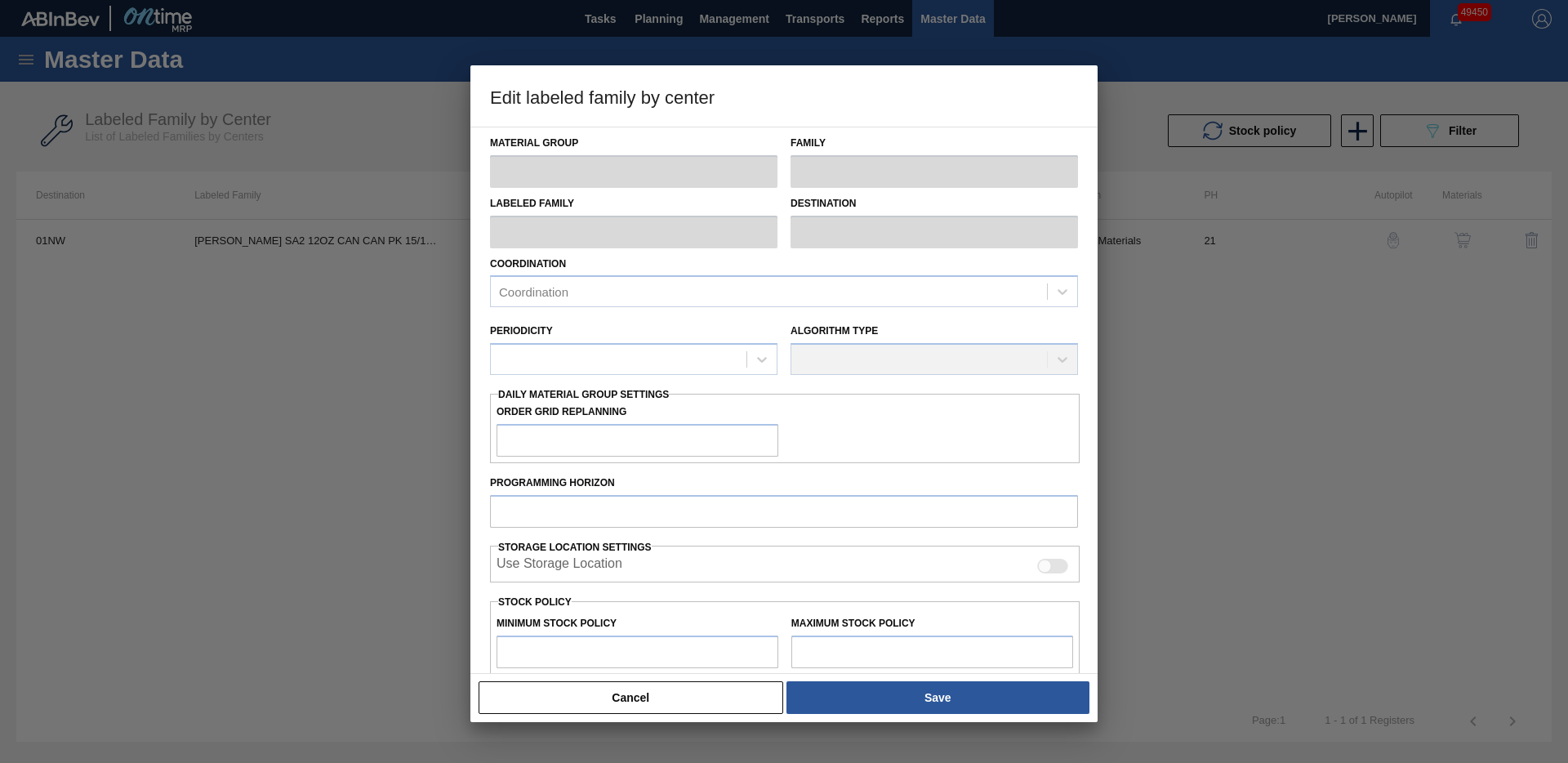
type input "Carriers"
type input "Can Carriers"
type input "[PERSON_NAME] SA2 12OZ CAN CAN PK 15/12 SLEEK"
type input "01NW - [GEOGRAPHIC_DATA]"
type input "21"
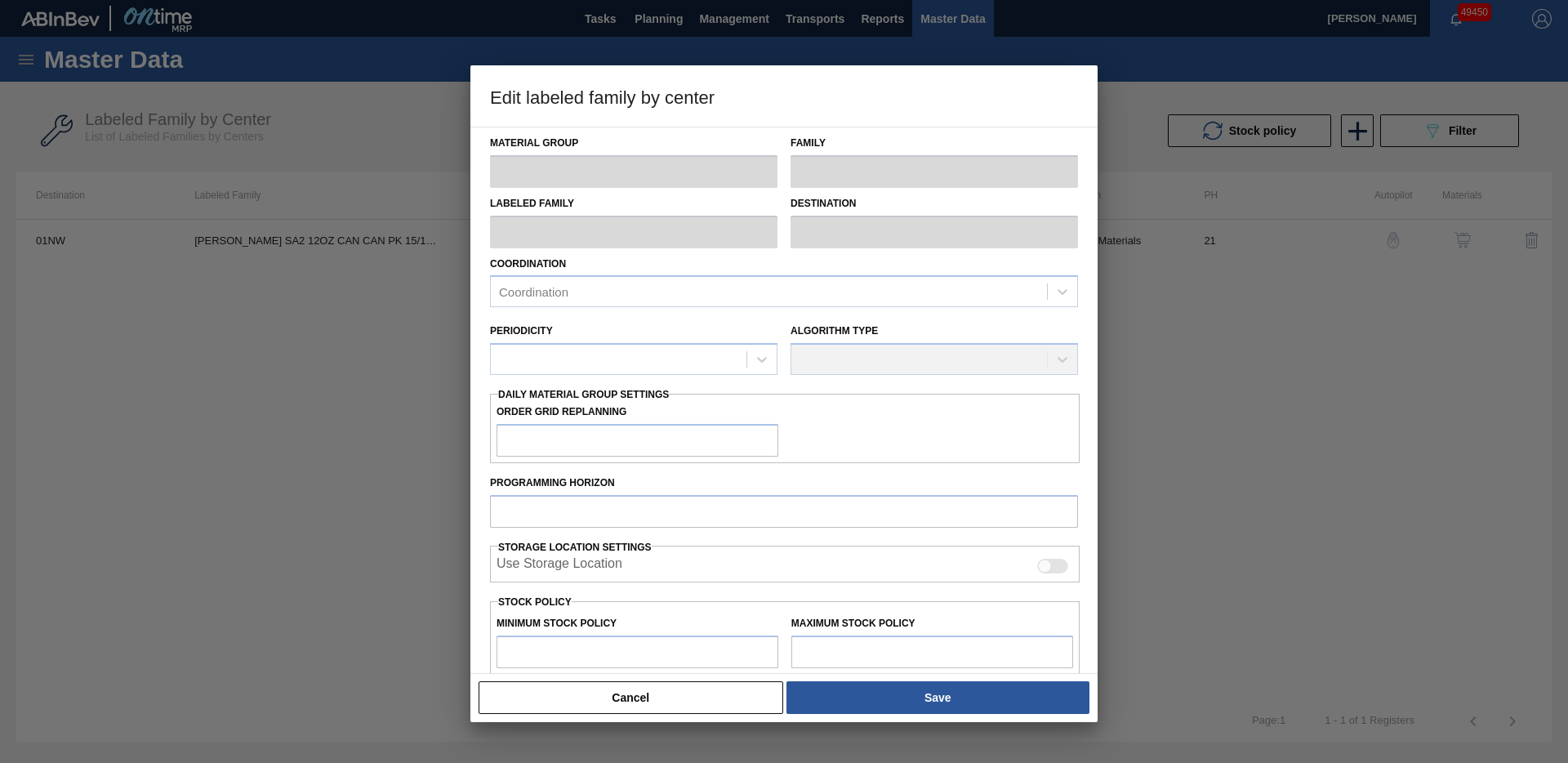
type input "3,200"
type input "6,668"
type input "0"
type input "3,200"
checkbox input "true"
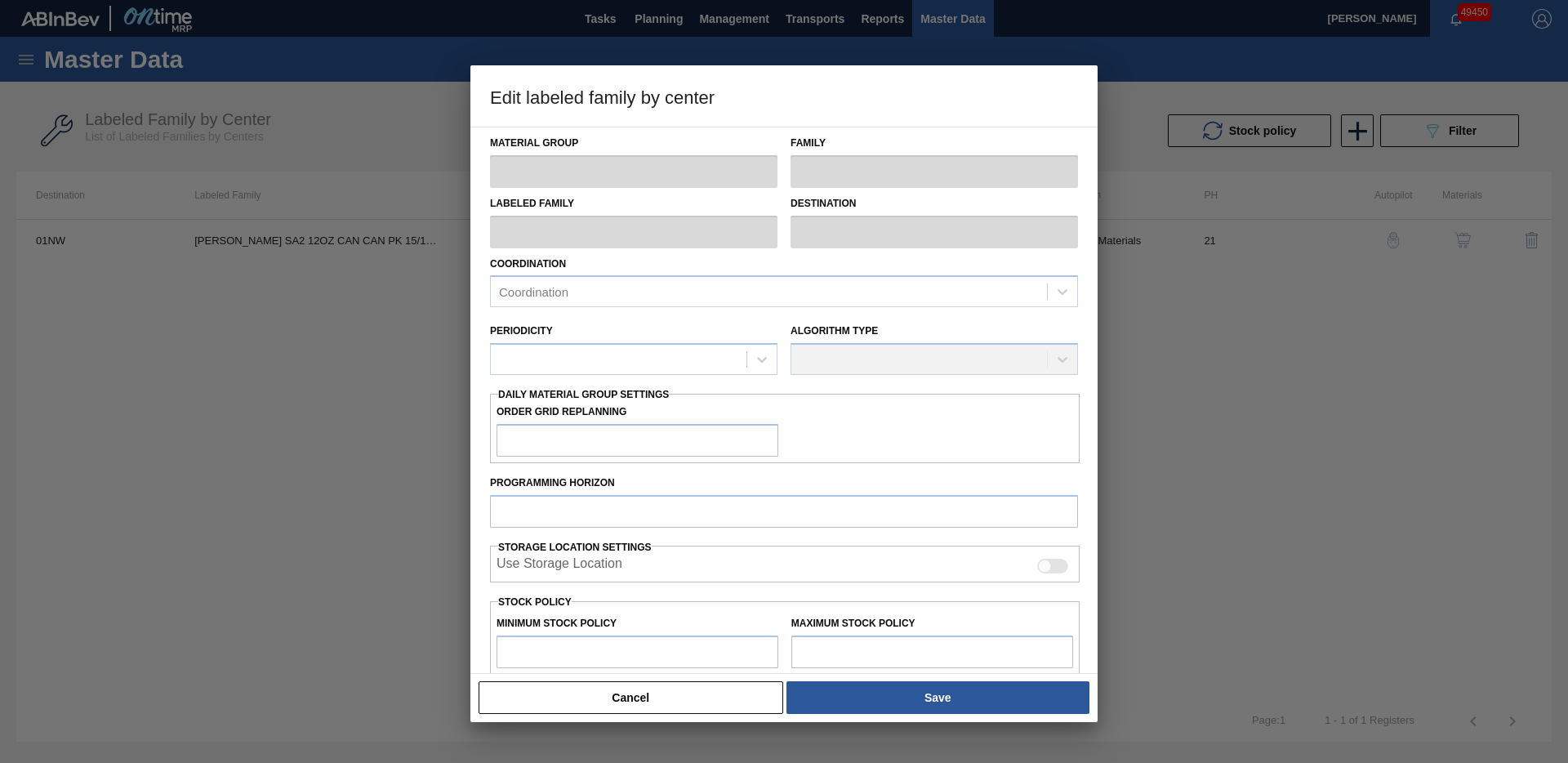
checkbox input "true"
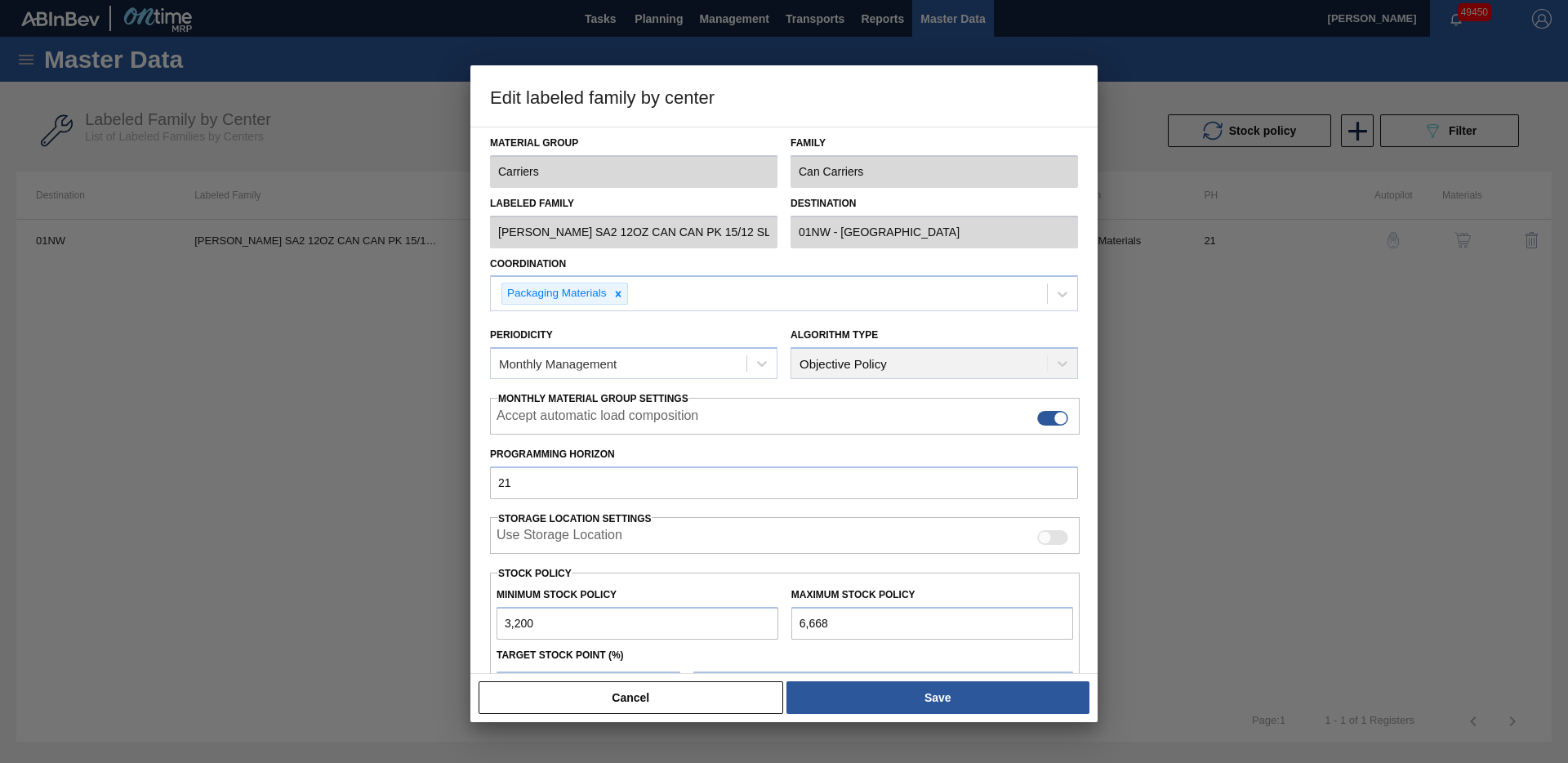
drag, startPoint x: 578, startPoint y: 627, endPoint x: 452, endPoint y: 609, distance: 127.3
click at [452, 609] on div "Edit labeled family by center Material Group Carriers Family Can Carriers Label…" at bounding box center [784, 381] width 1568 height 763
drag, startPoint x: 552, startPoint y: 614, endPoint x: 591, endPoint y: 602, distance: 40.8
click at [550, 627] on input "3,200" at bounding box center [638, 623] width 282 height 33
type input "0"
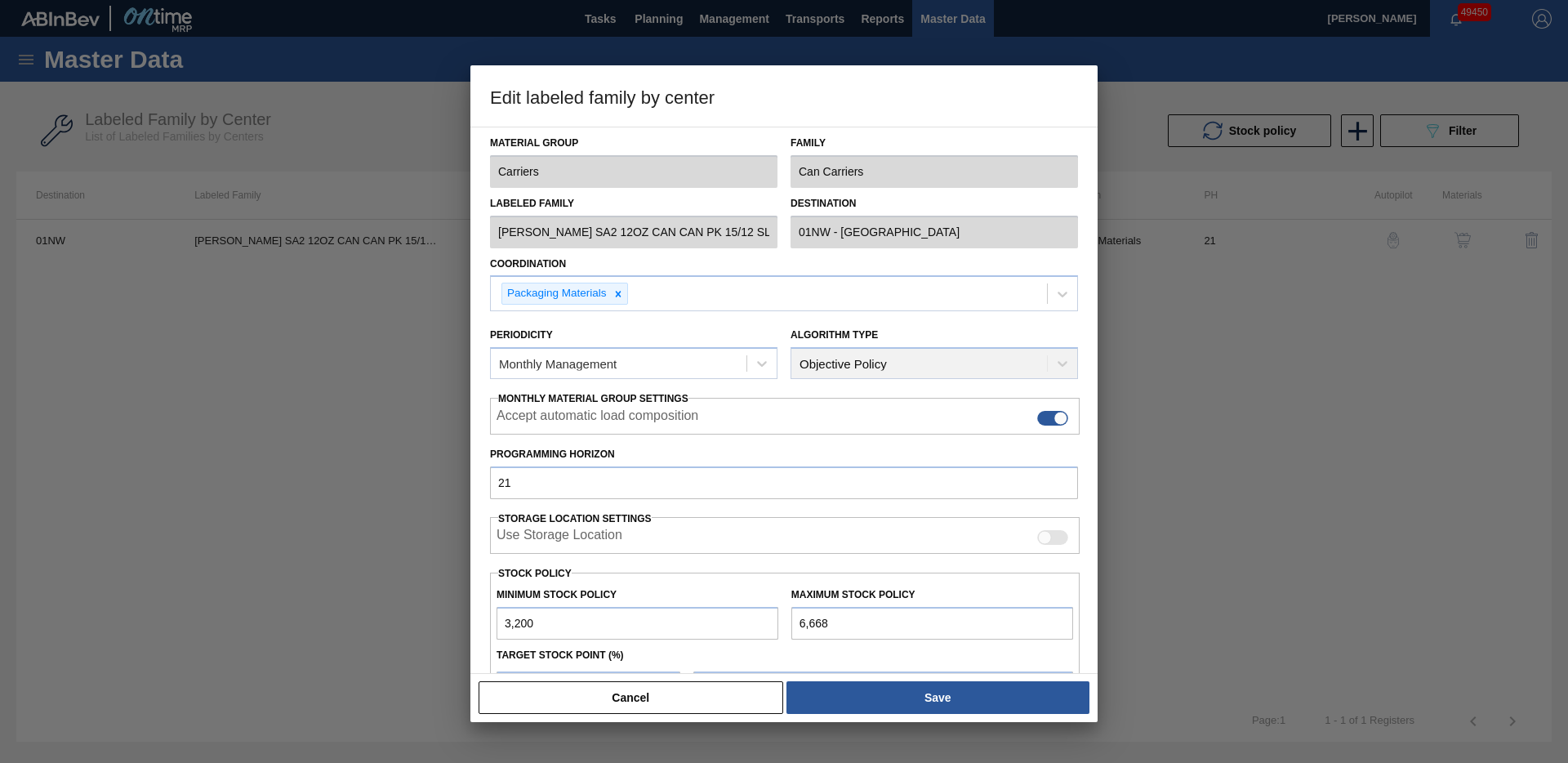
type input "0"
drag, startPoint x: 835, startPoint y: 626, endPoint x: 798, endPoint y: 623, distance: 37.1
click at [798, 623] on input "6,668" at bounding box center [932, 623] width 282 height 33
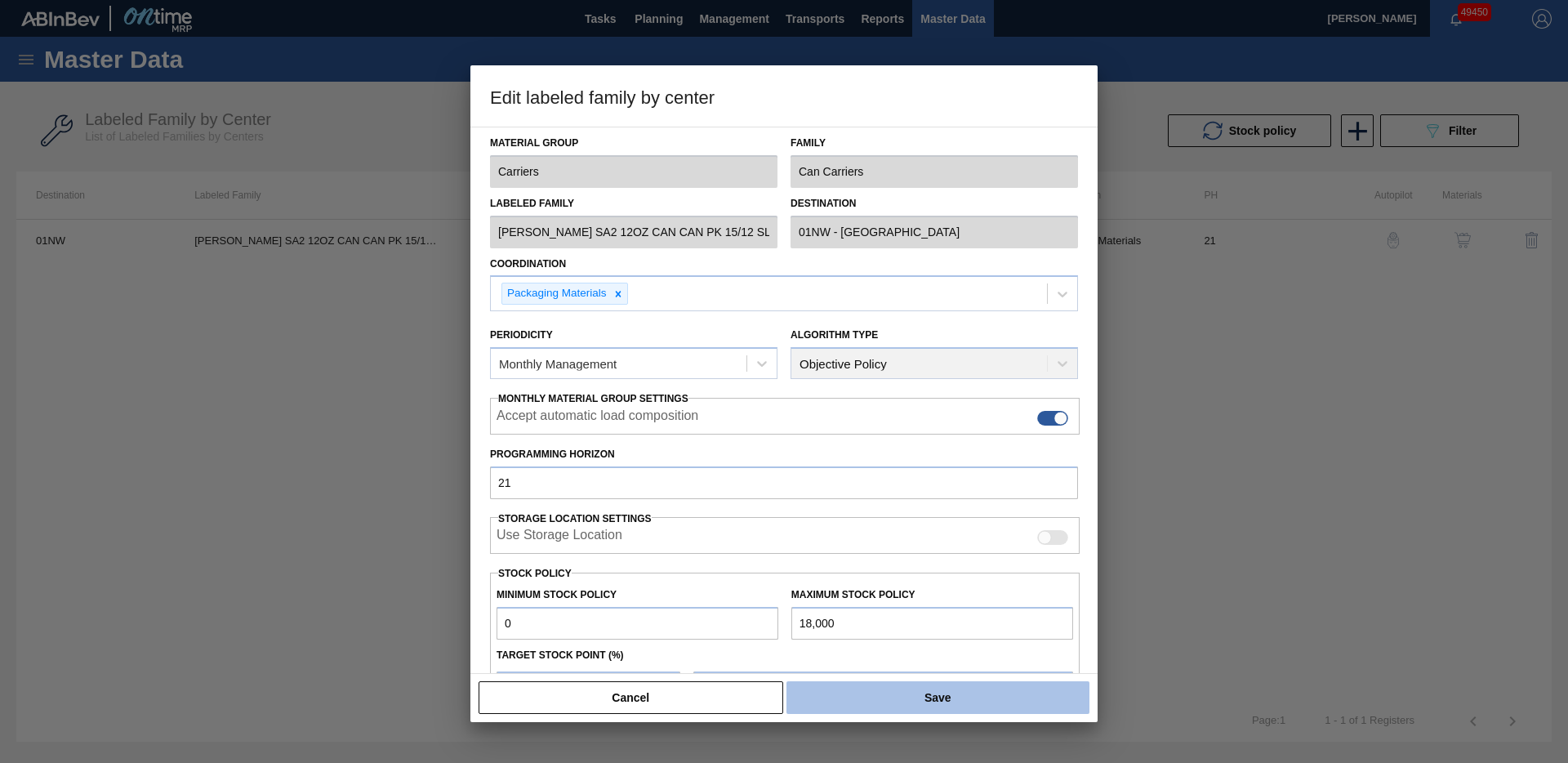
type input "18,000"
drag, startPoint x: 944, startPoint y: 703, endPoint x: 940, endPoint y: 696, distance: 8.1
click at [944, 703] on button "Save" at bounding box center [938, 698] width 303 height 33
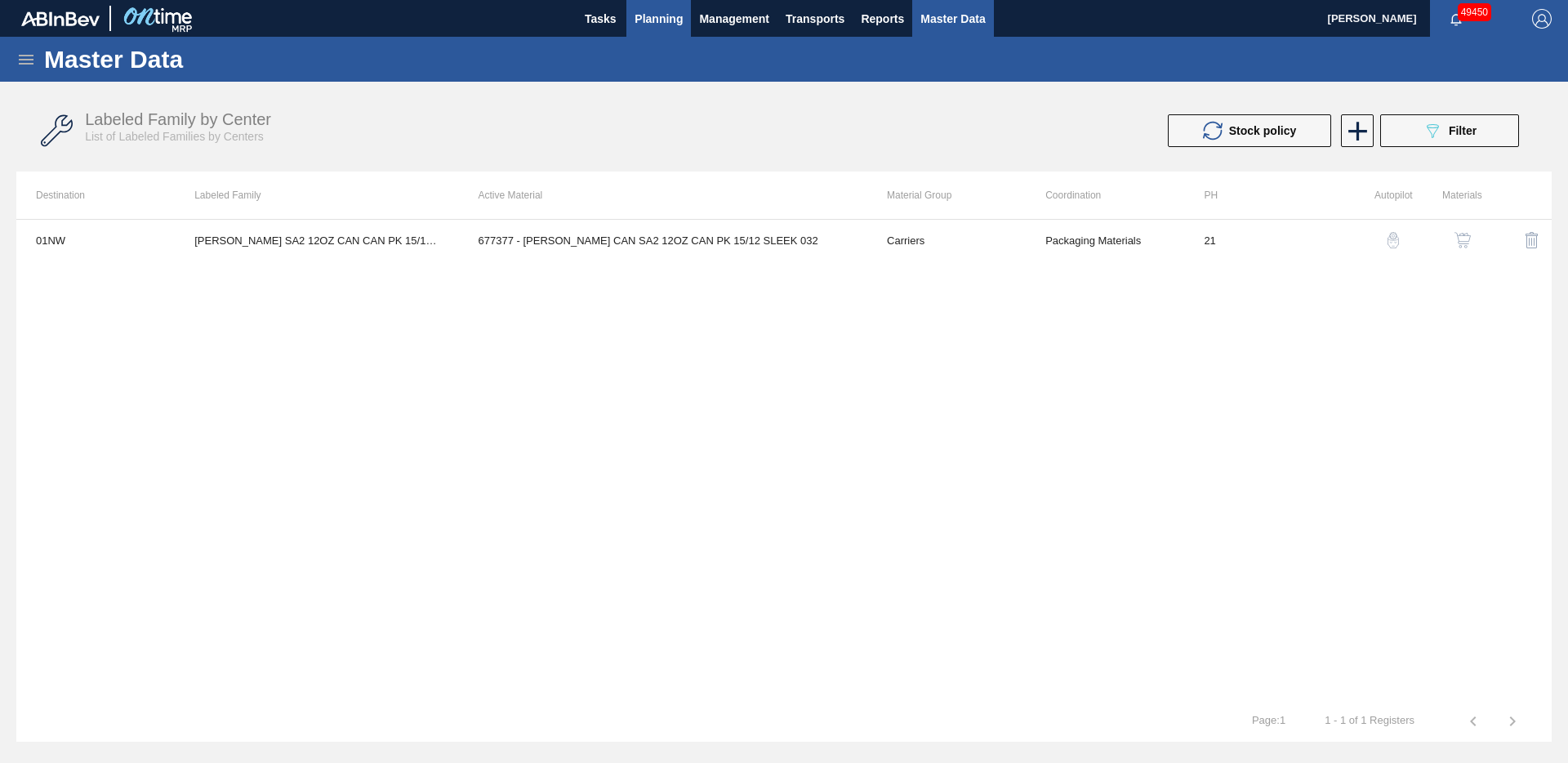
click at [676, 19] on span "Planning" at bounding box center [659, 18] width 49 height 19
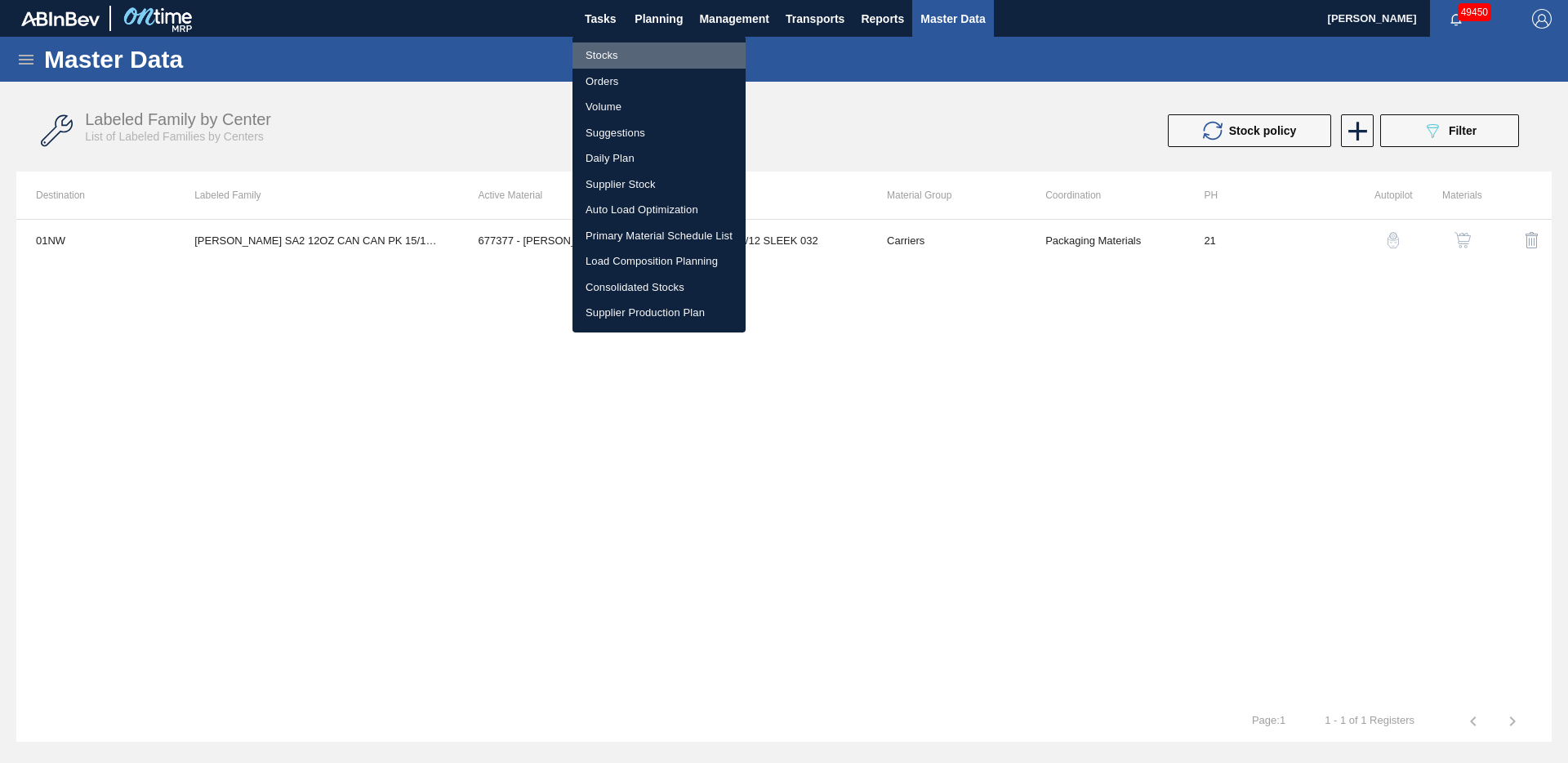
click at [632, 49] on li "Stocks" at bounding box center [659, 55] width 173 height 26
click at [631, 50] on li "Stocks" at bounding box center [659, 55] width 173 height 26
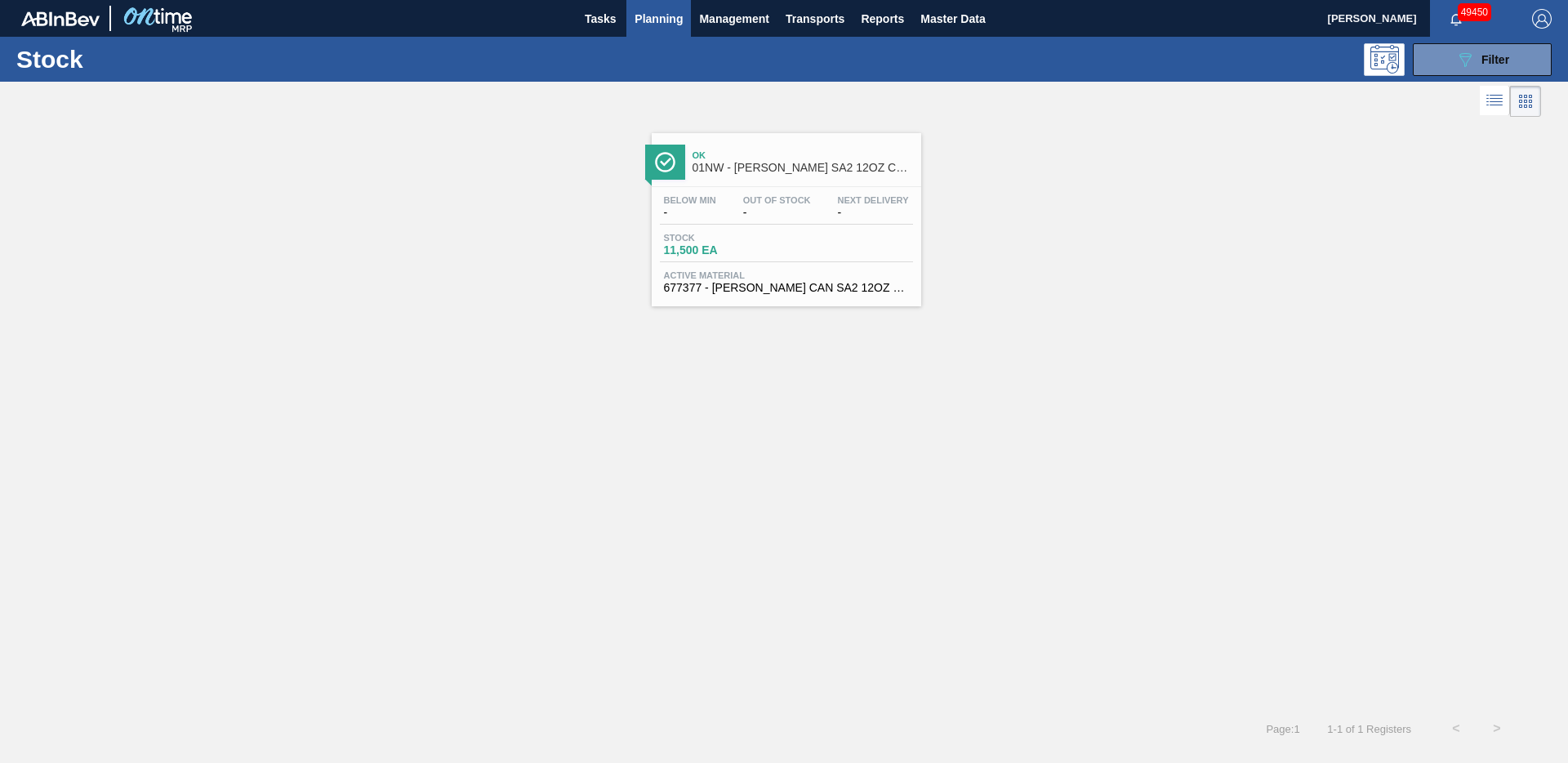
click at [784, 176] on div "Ok 01NW - [PERSON_NAME] SA2 12OZ CAN CAN PK 15/12 SLEEK" at bounding box center [803, 162] width 221 height 37
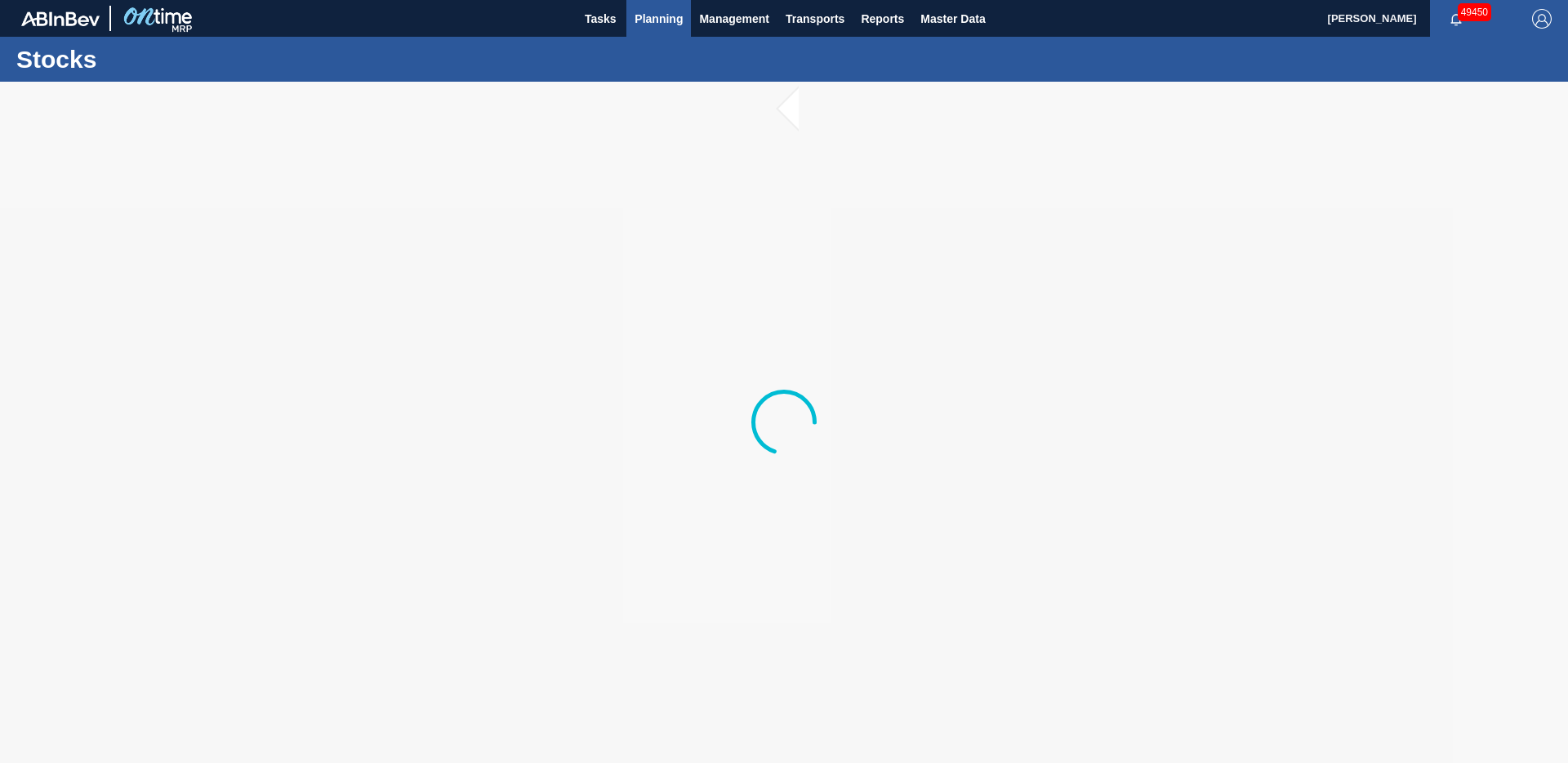
click at [656, 21] on span "Planning" at bounding box center [659, 18] width 49 height 19
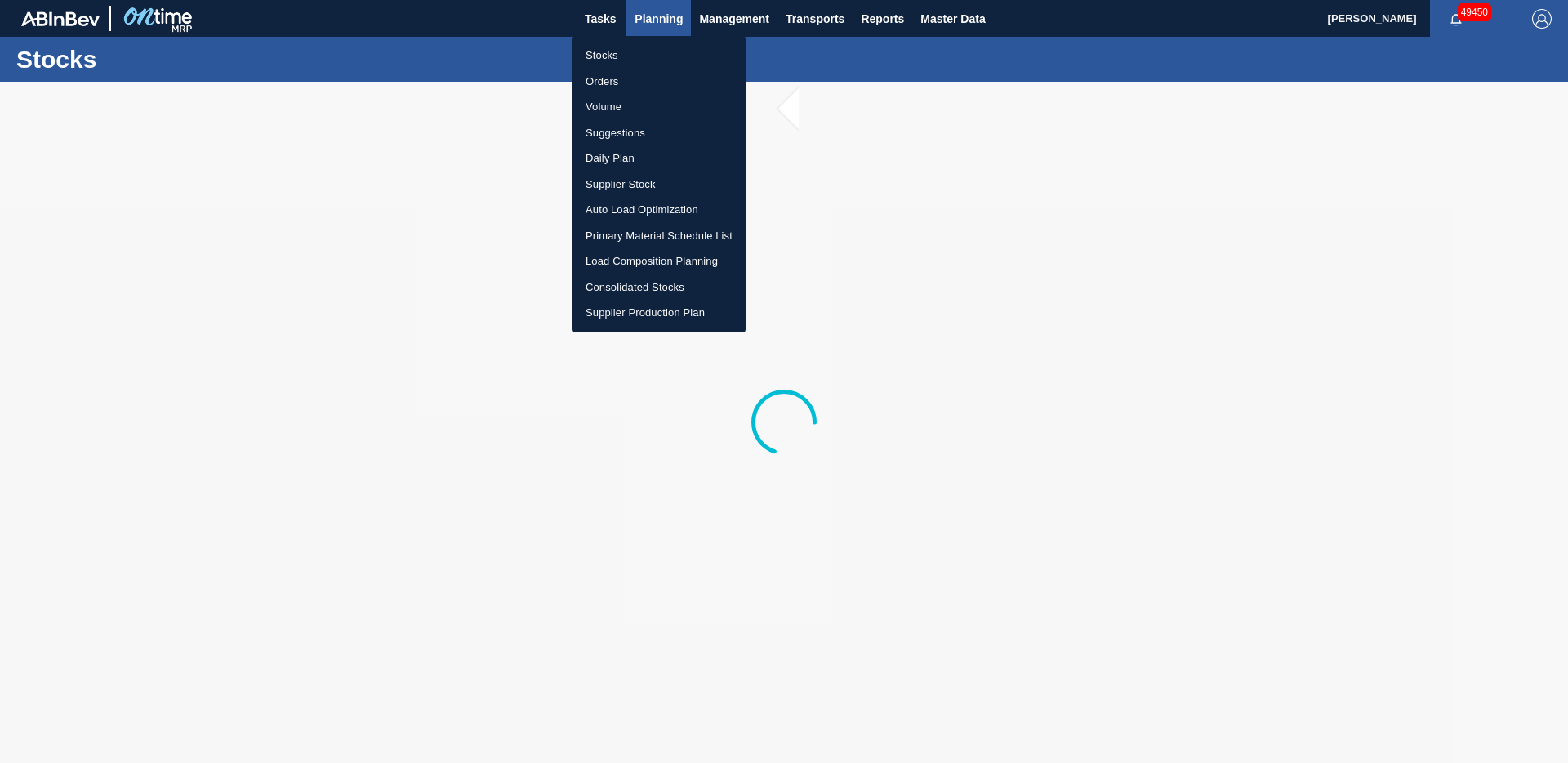
click at [657, 22] on div at bounding box center [784, 381] width 1568 height 763
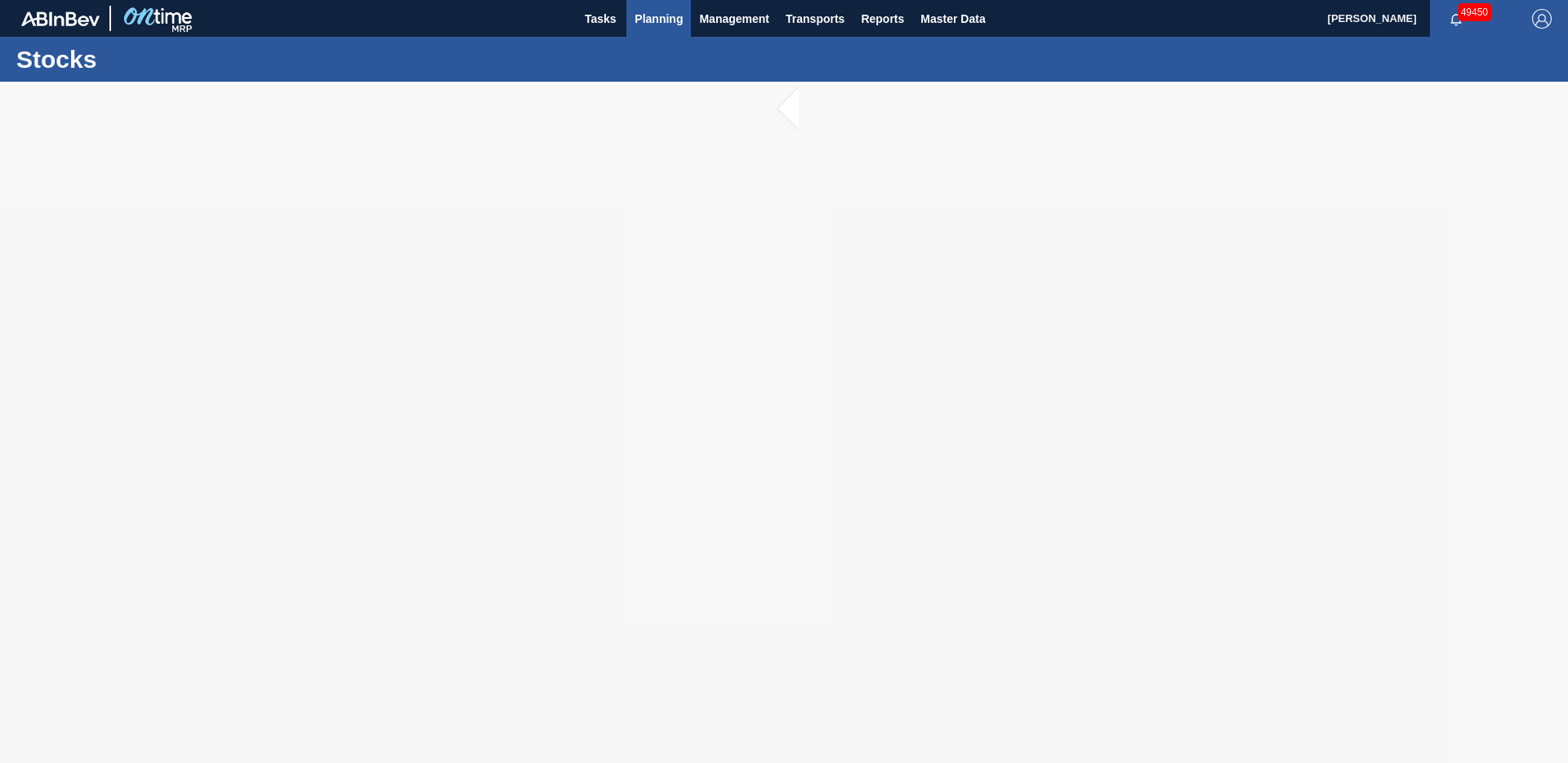
click at [650, 24] on span "Planning" at bounding box center [659, 18] width 49 height 19
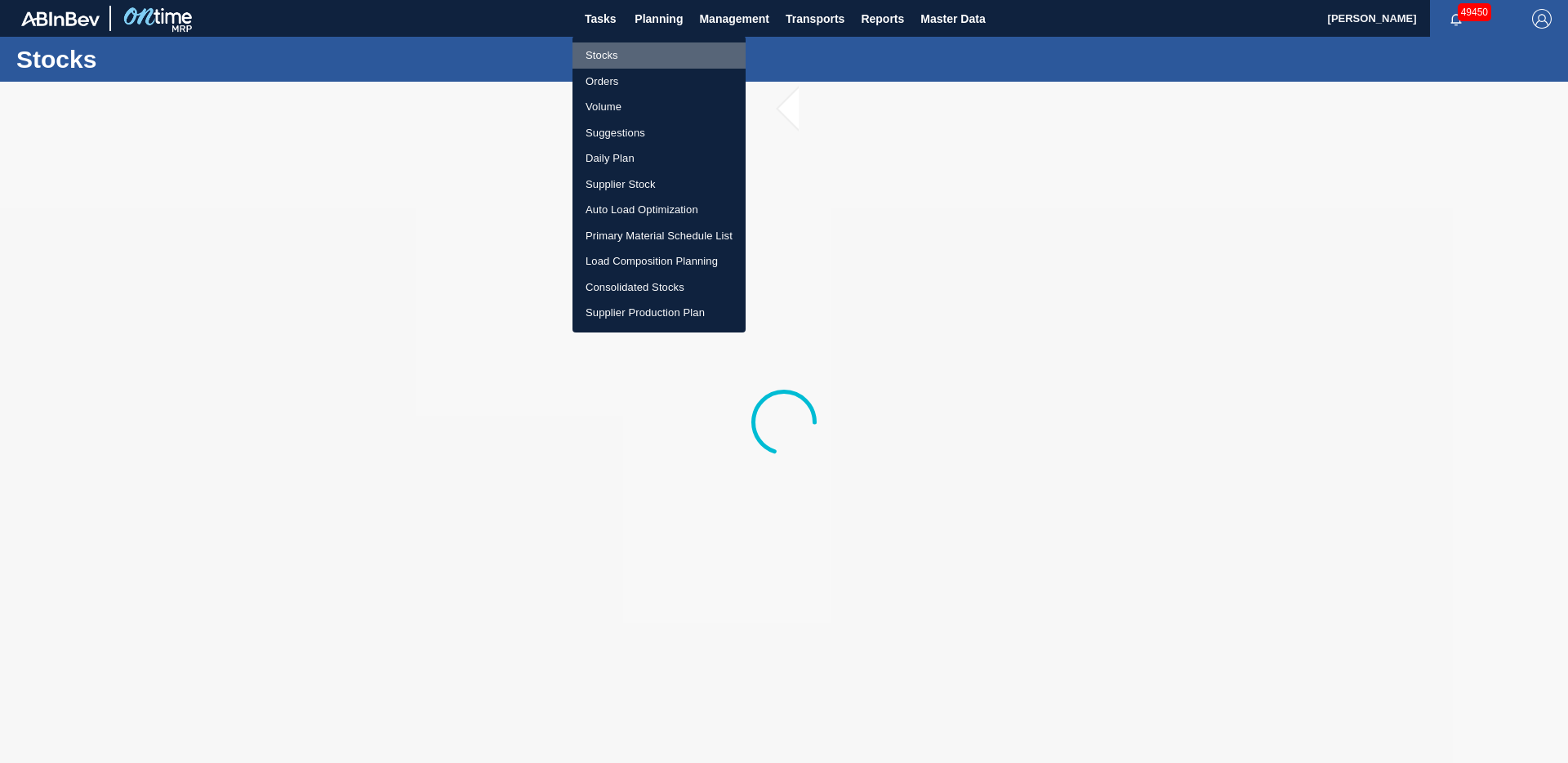
click at [607, 55] on li "Stocks" at bounding box center [659, 55] width 173 height 26
click at [608, 55] on li "Stocks" at bounding box center [659, 55] width 173 height 26
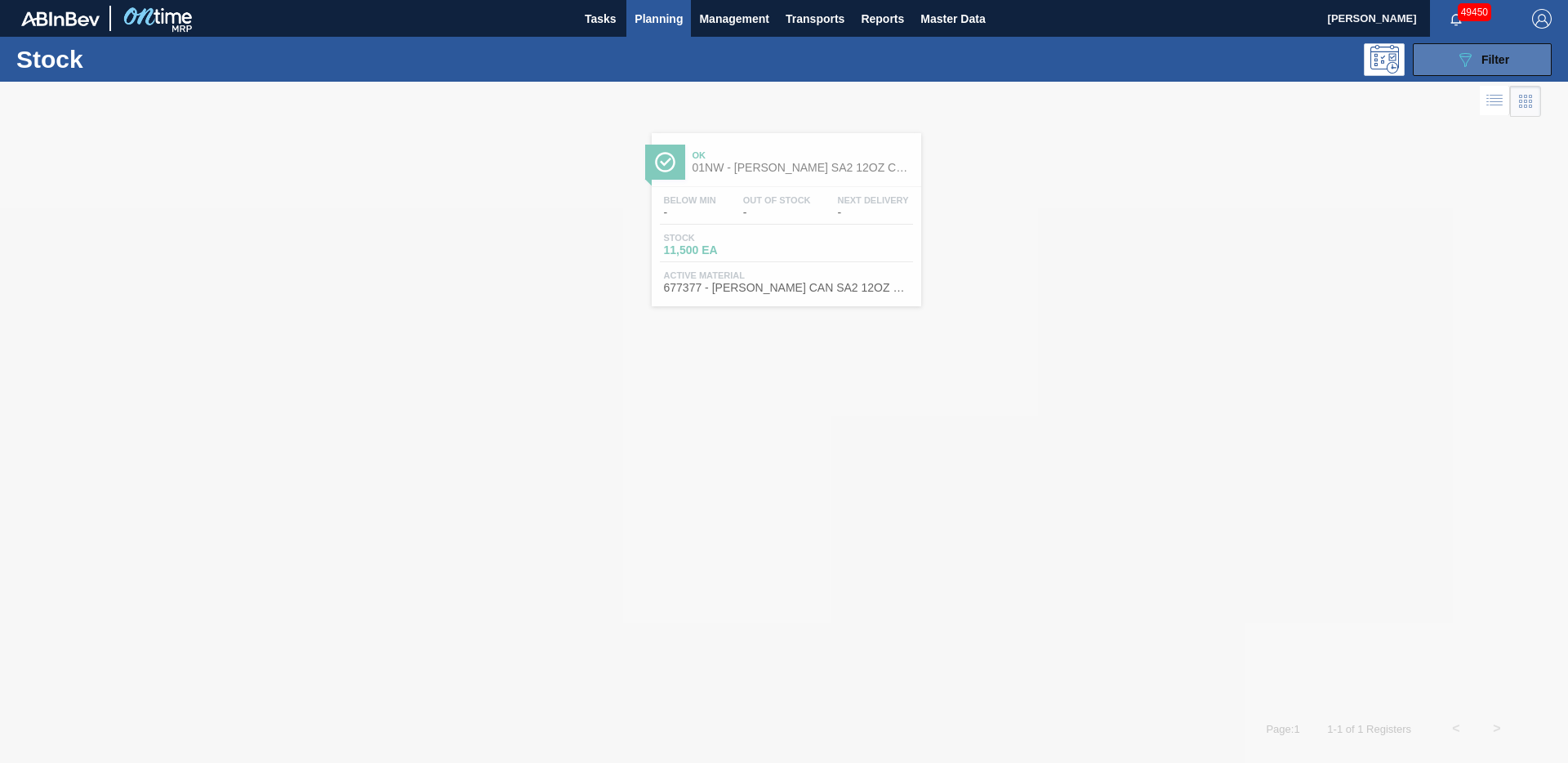
click at [1488, 74] on button "089F7B8B-B2A5-4AFE-B5C0-19BA573D28AC Filter" at bounding box center [1482, 60] width 139 height 33
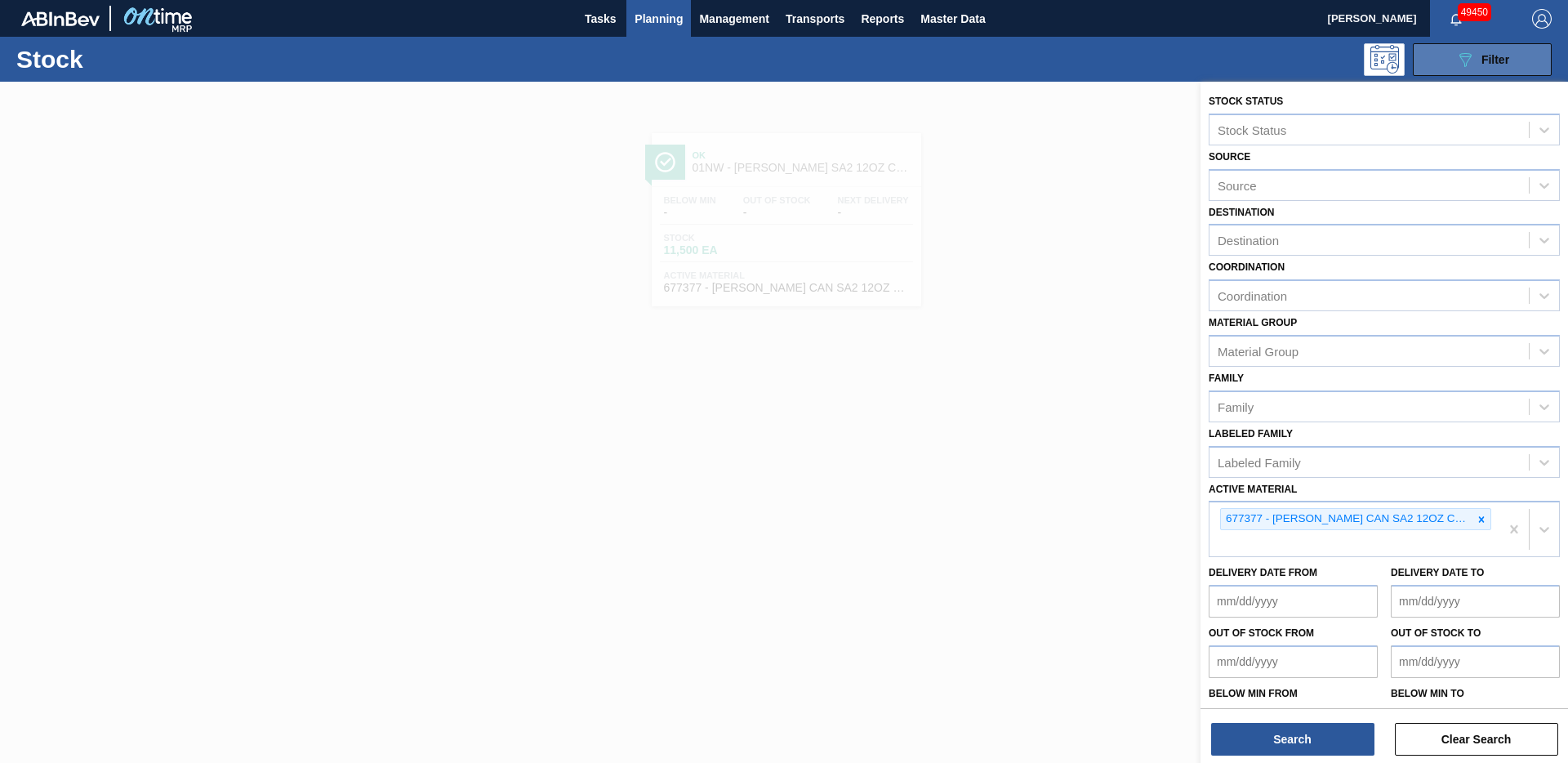
click at [1470, 64] on icon "089F7B8B-B2A5-4AFE-B5C0-19BA573D28AC" at bounding box center [1465, 59] width 19 height 19
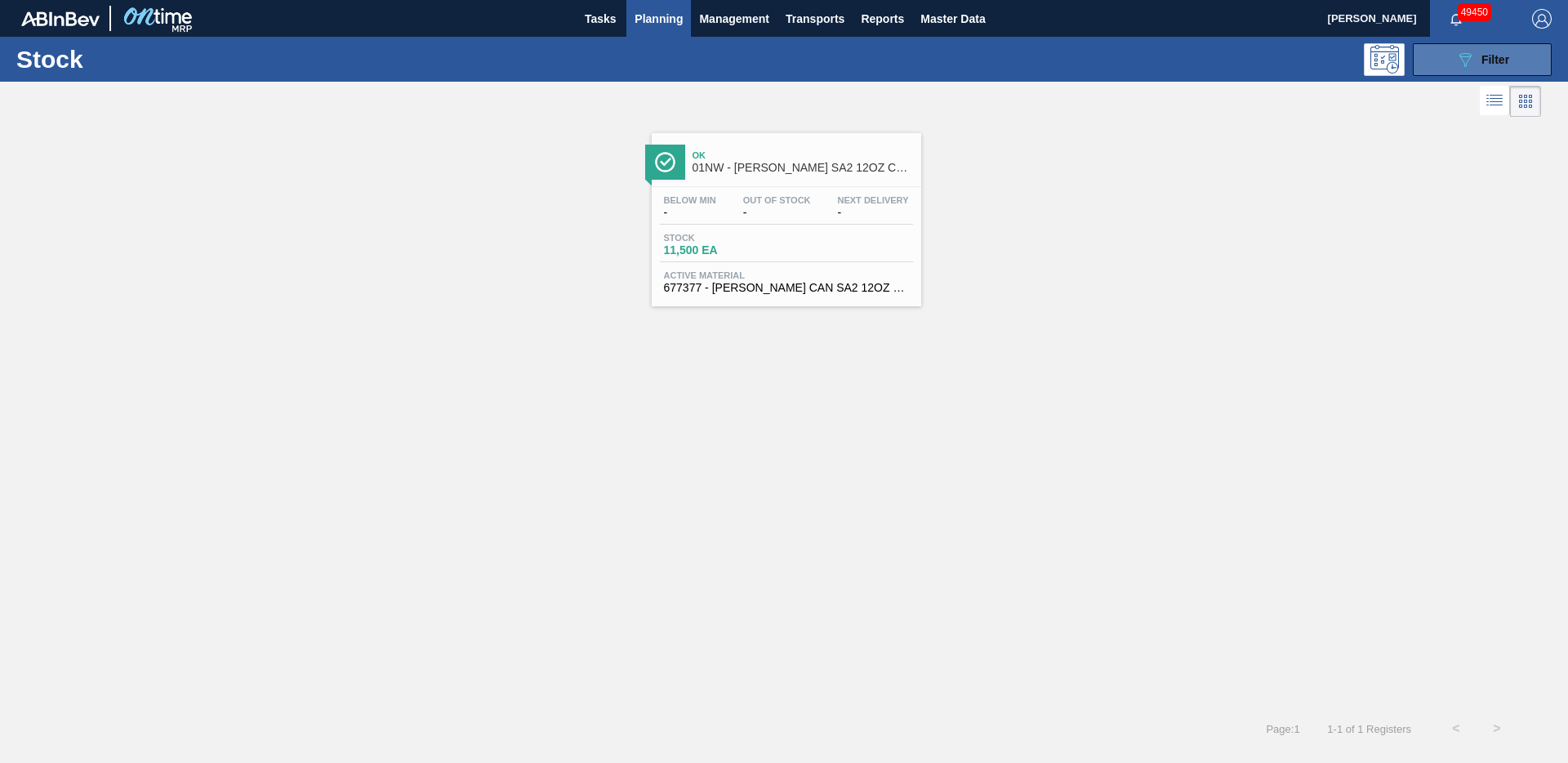
click at [1462, 62] on icon "089F7B8B-B2A5-4AFE-B5C0-19BA573D28AC" at bounding box center [1465, 59] width 19 height 19
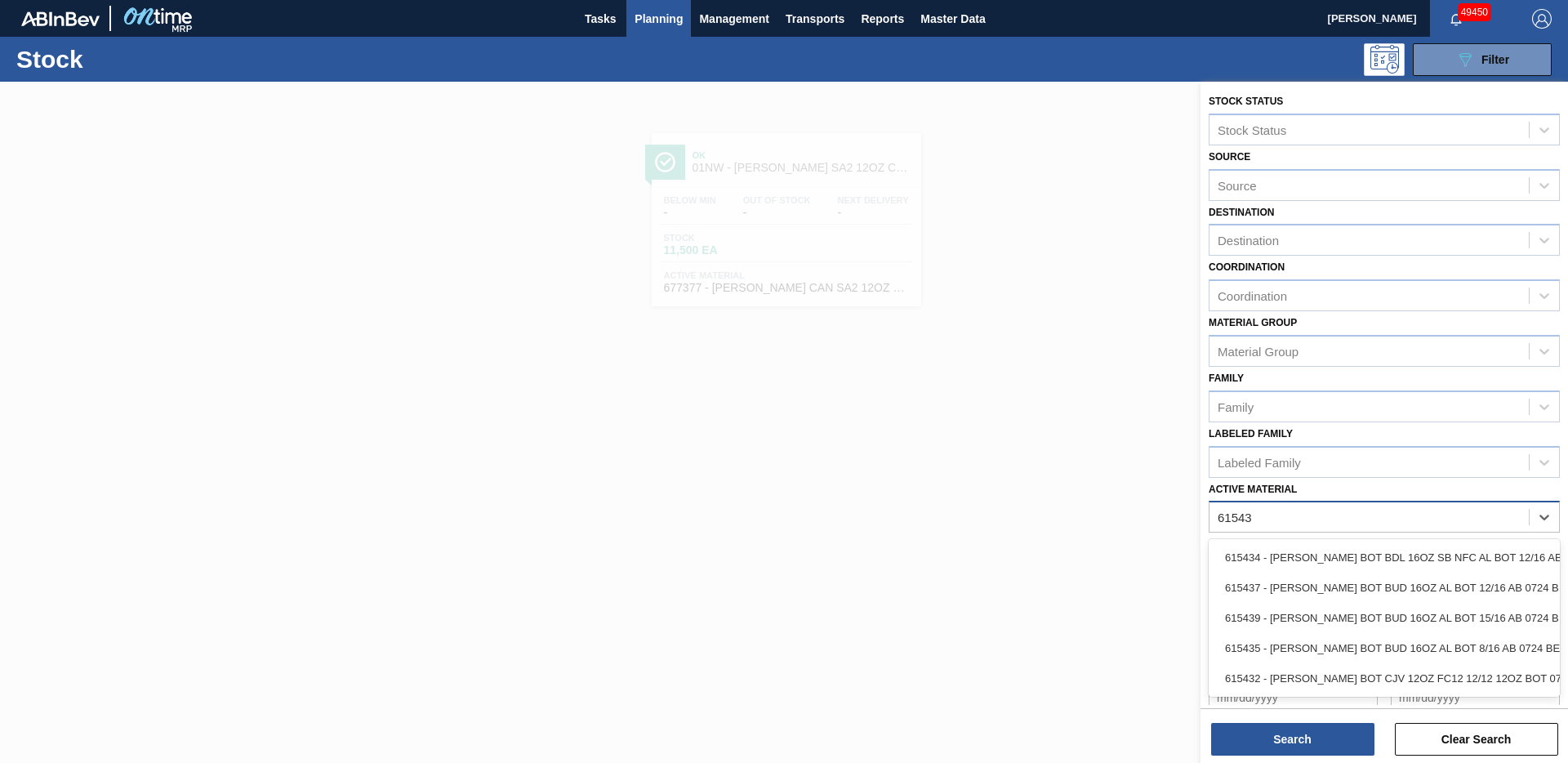
type Material "615435"
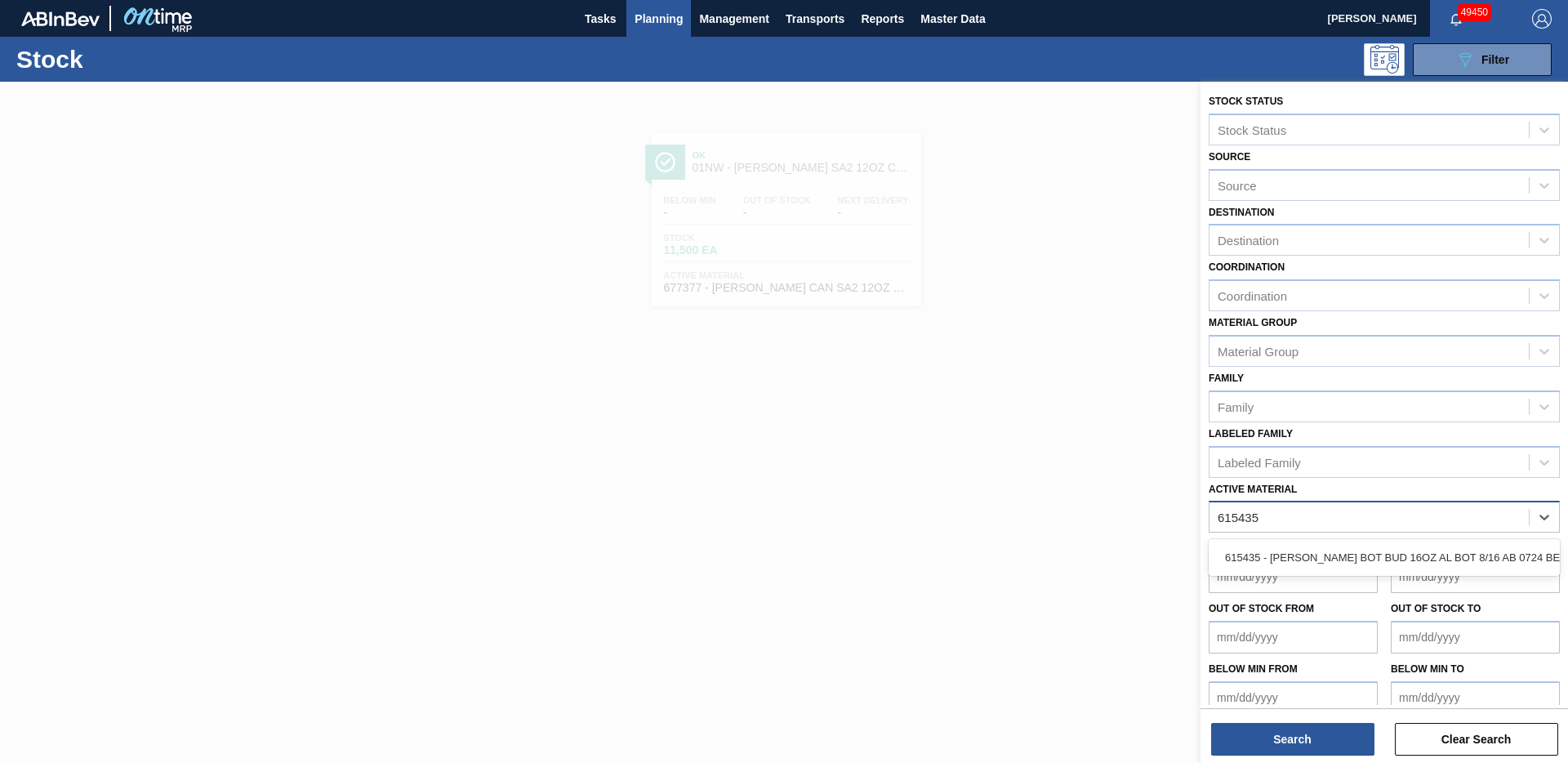
click at [1472, 556] on div "615435 - [PERSON_NAME] BOT BUD 16OZ AL BOT 8/16 AB 0724 BE" at bounding box center [1384, 557] width 351 height 30
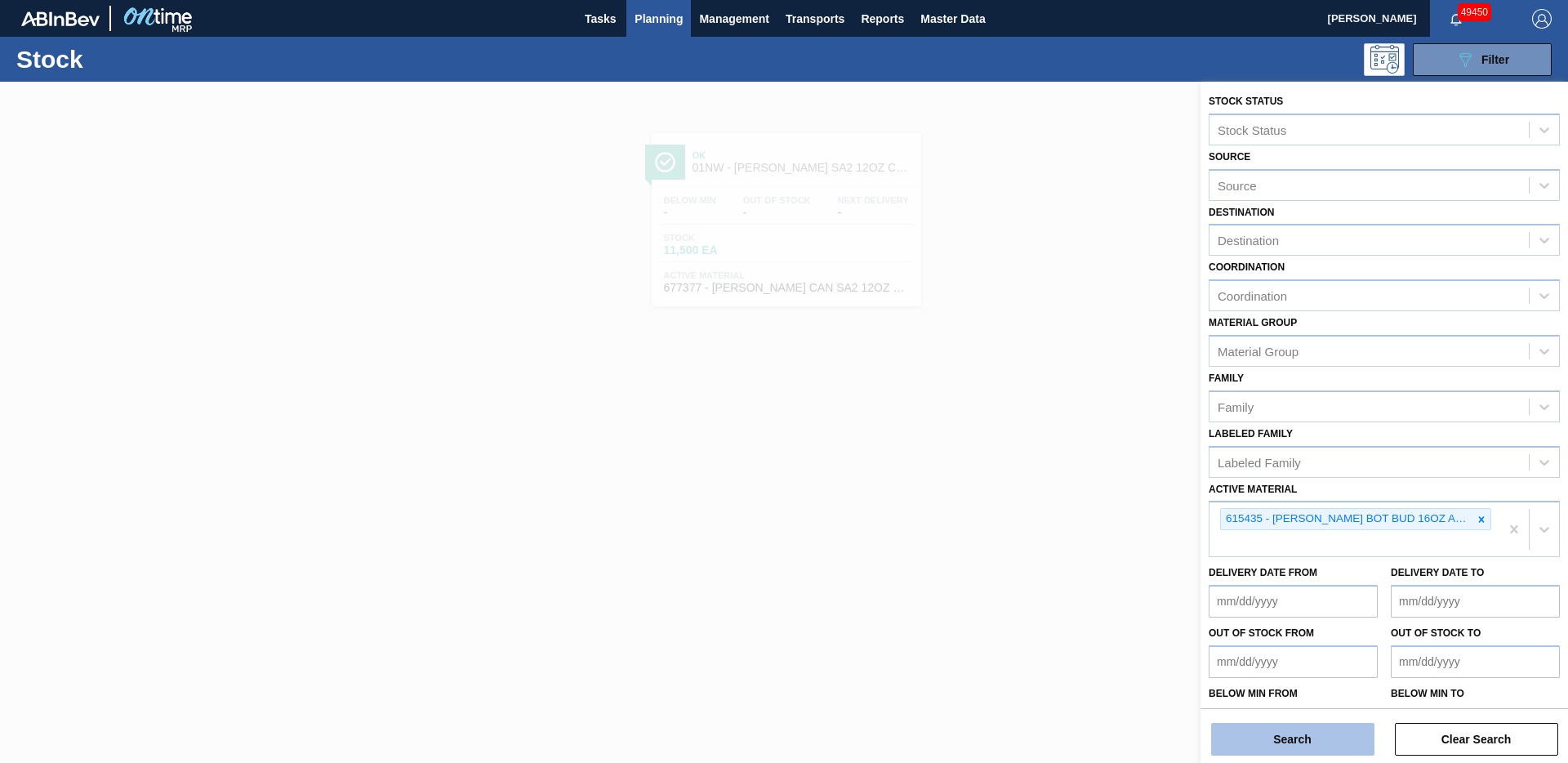
click at [1302, 742] on button "Search" at bounding box center [1293, 740] width 163 height 33
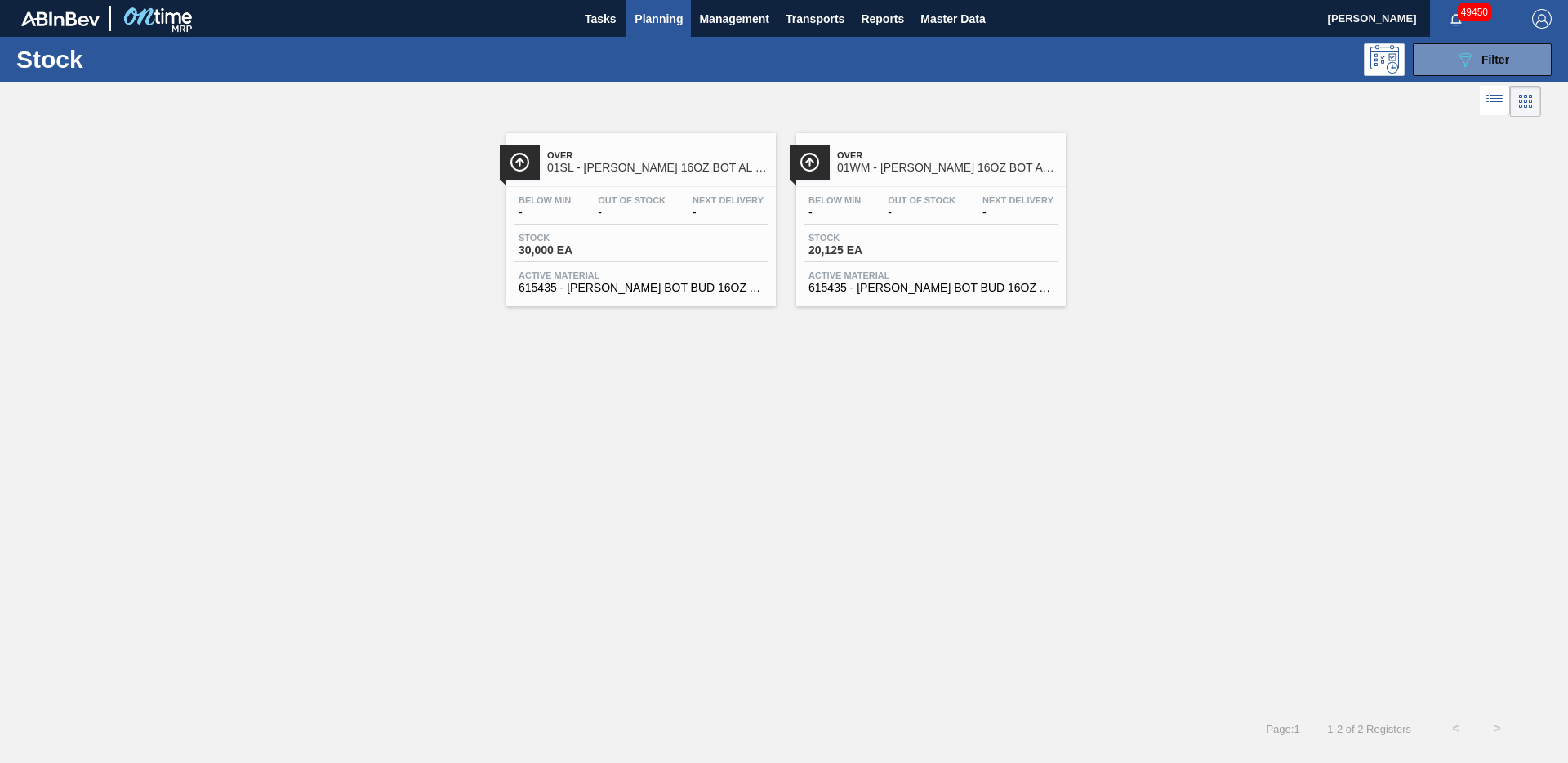
click at [572, 166] on span "01SL - [PERSON_NAME] 16OZ BOT AL BOT 8/16 AB" at bounding box center [657, 167] width 221 height 13
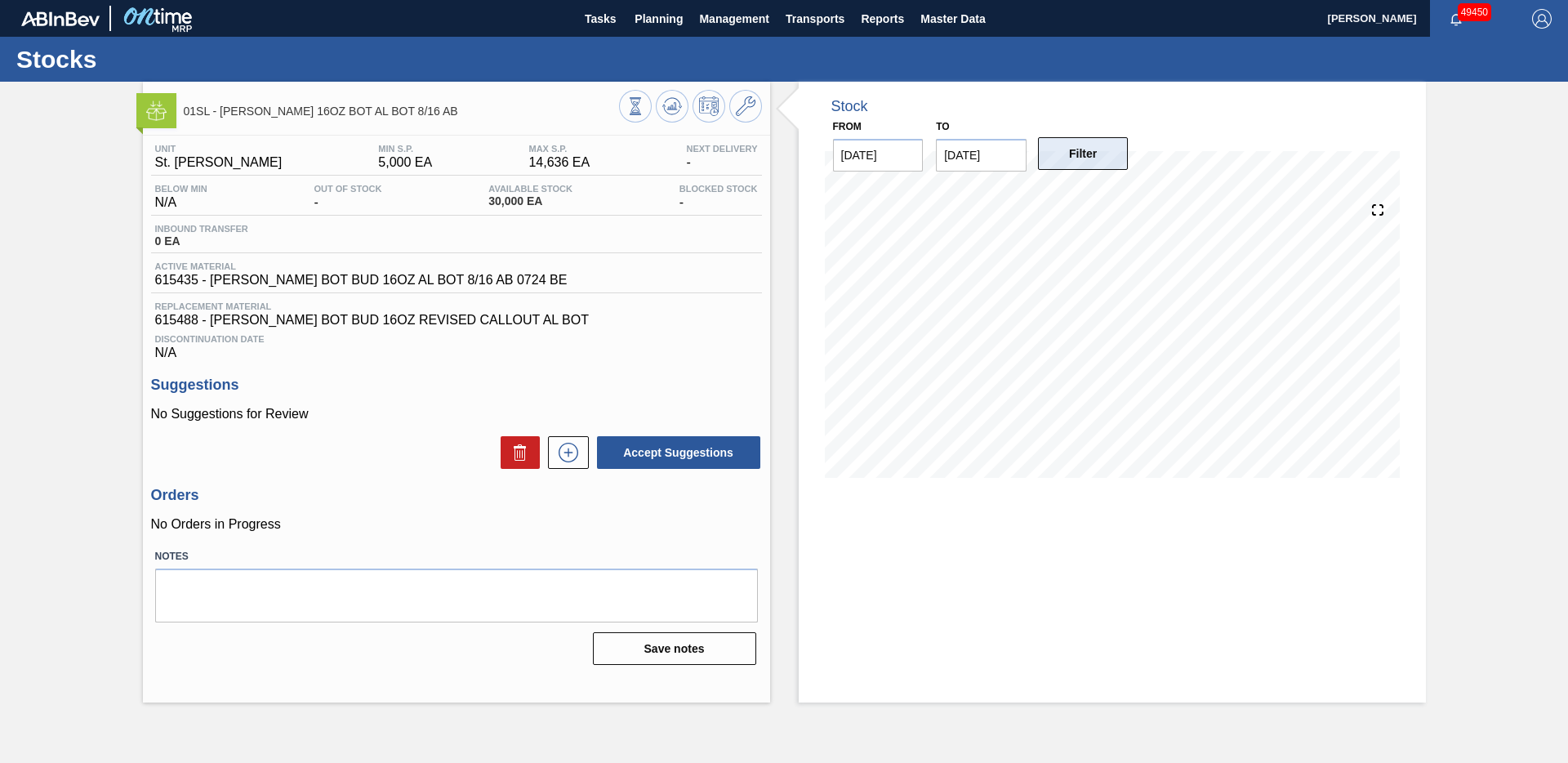
click at [1081, 156] on button "Filter" at bounding box center [1083, 154] width 90 height 33
click at [747, 110] on icon at bounding box center [746, 106] width 19 height 19
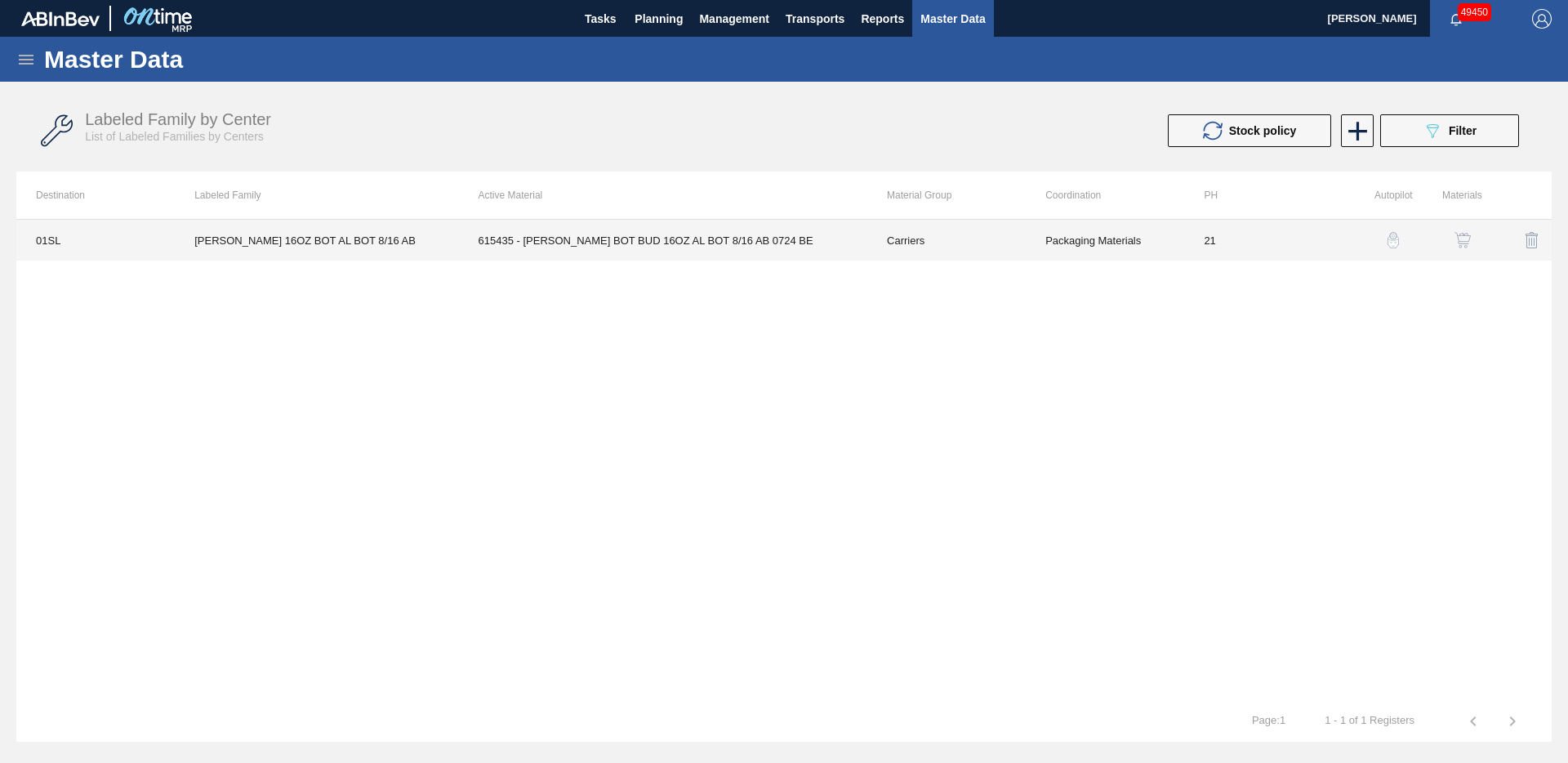
click at [579, 244] on td "615435 - [PERSON_NAME] BOT BUD 16OZ AL BOT 8/16 AB 0724 BE" at bounding box center [663, 240] width 408 height 41
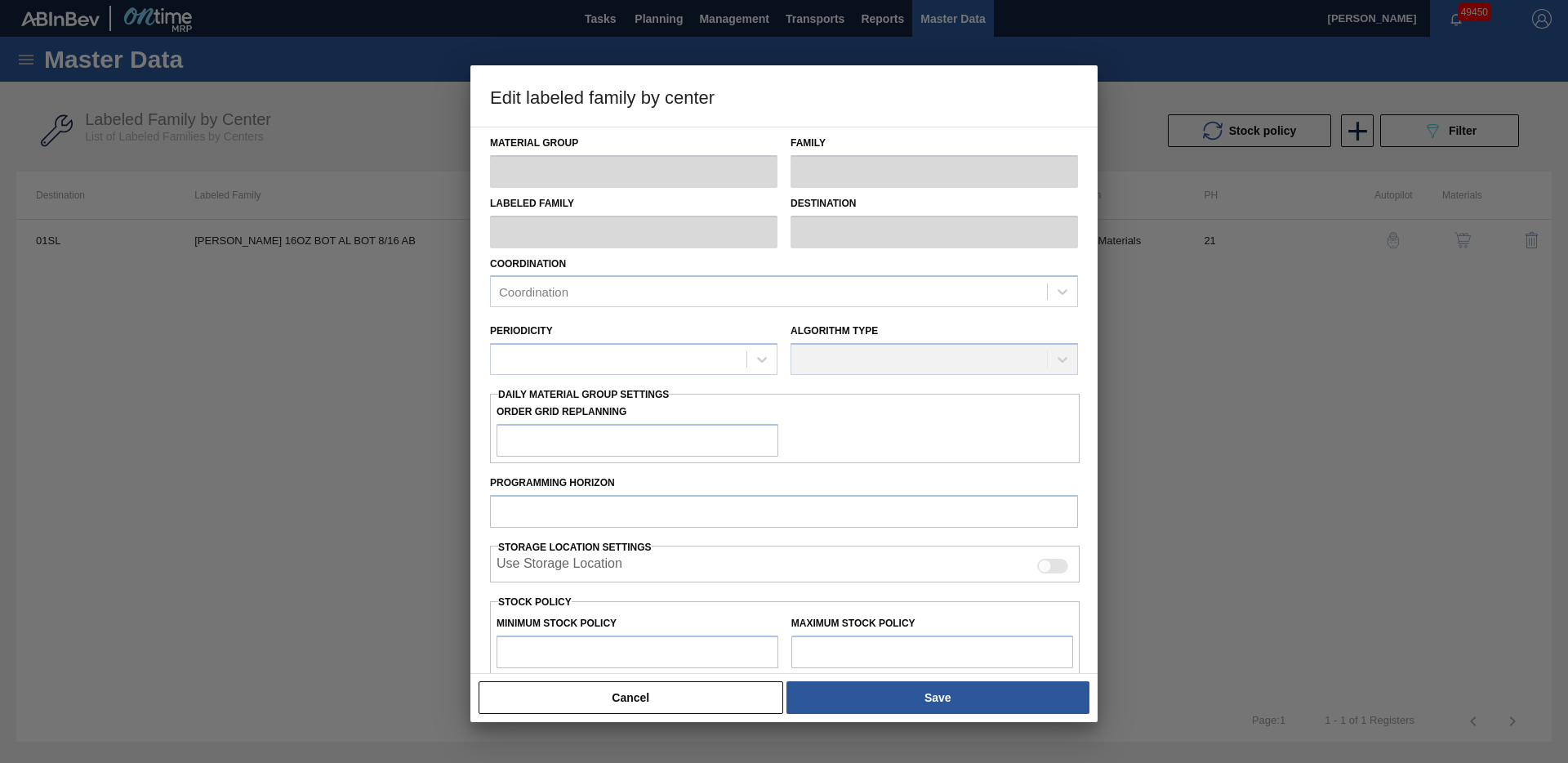
type input "Carriers"
type input "Bottle Carriers"
type input "[PERSON_NAME] 16OZ BOT AL BOT 8/16 AB"
type input "01SL - St. [PERSON_NAME]"
type input "21"
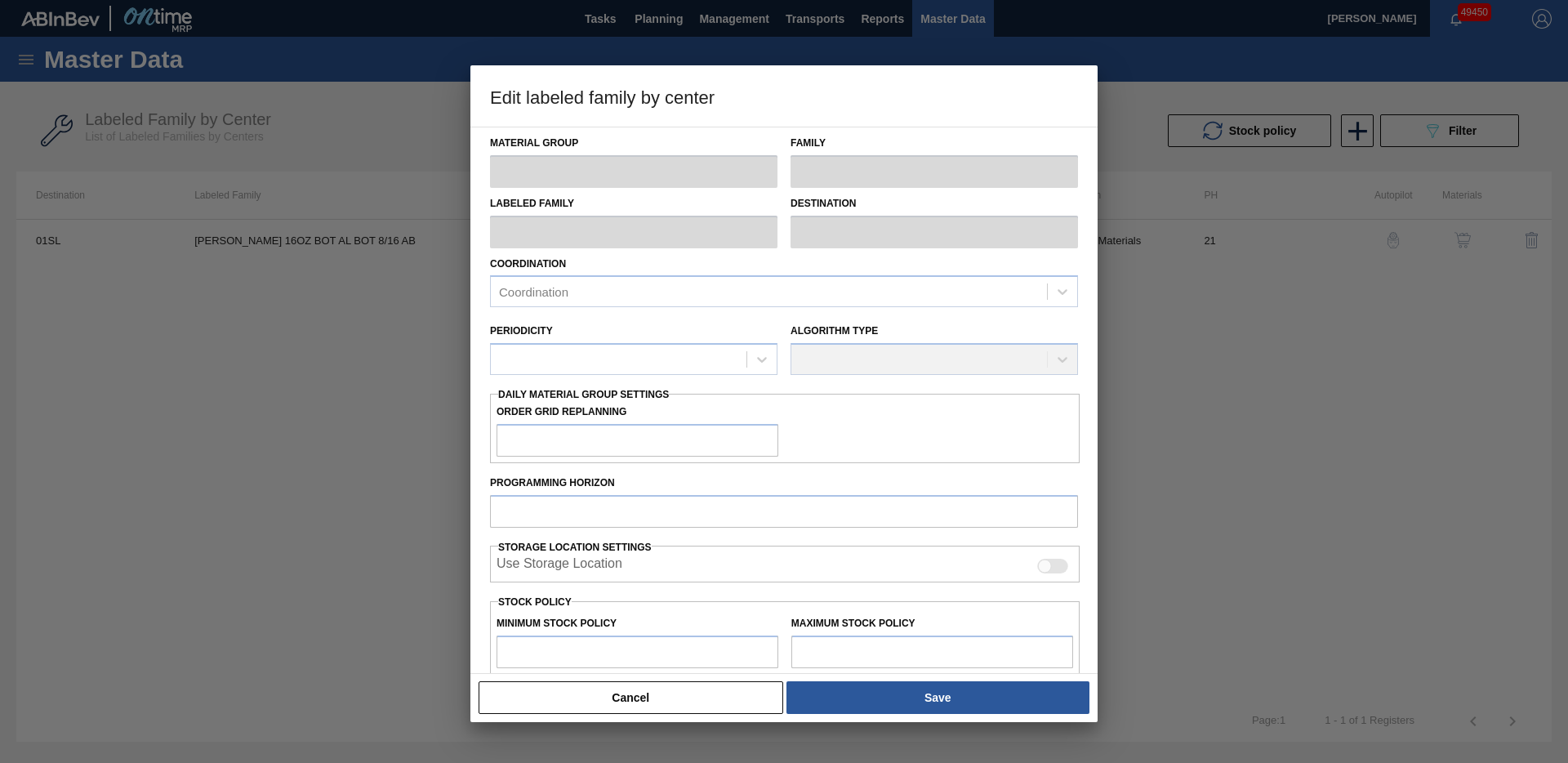
type input "5,000"
type input "14,636"
type input "0"
type input "5,000"
checkbox input "true"
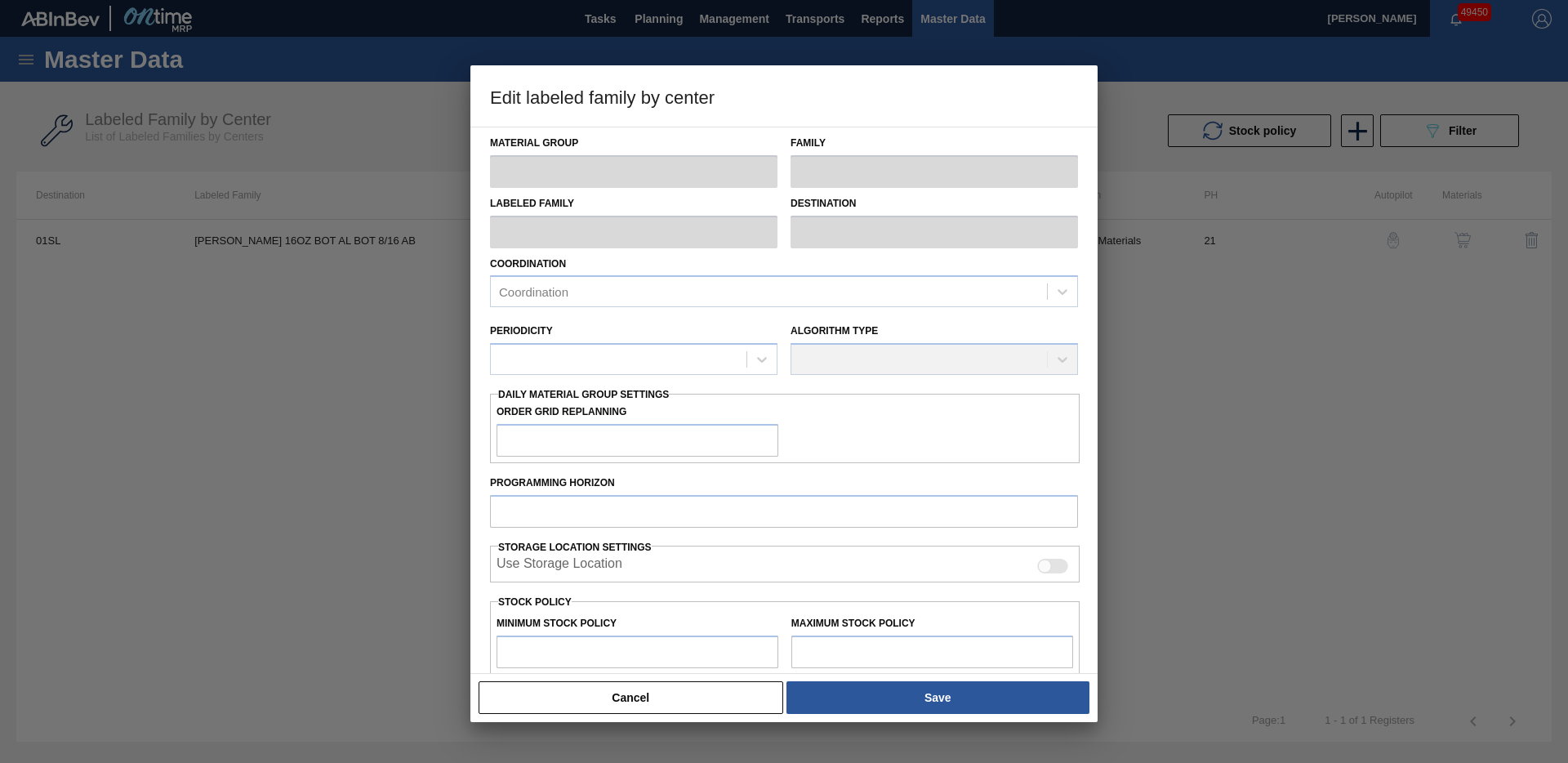
checkbox input "true"
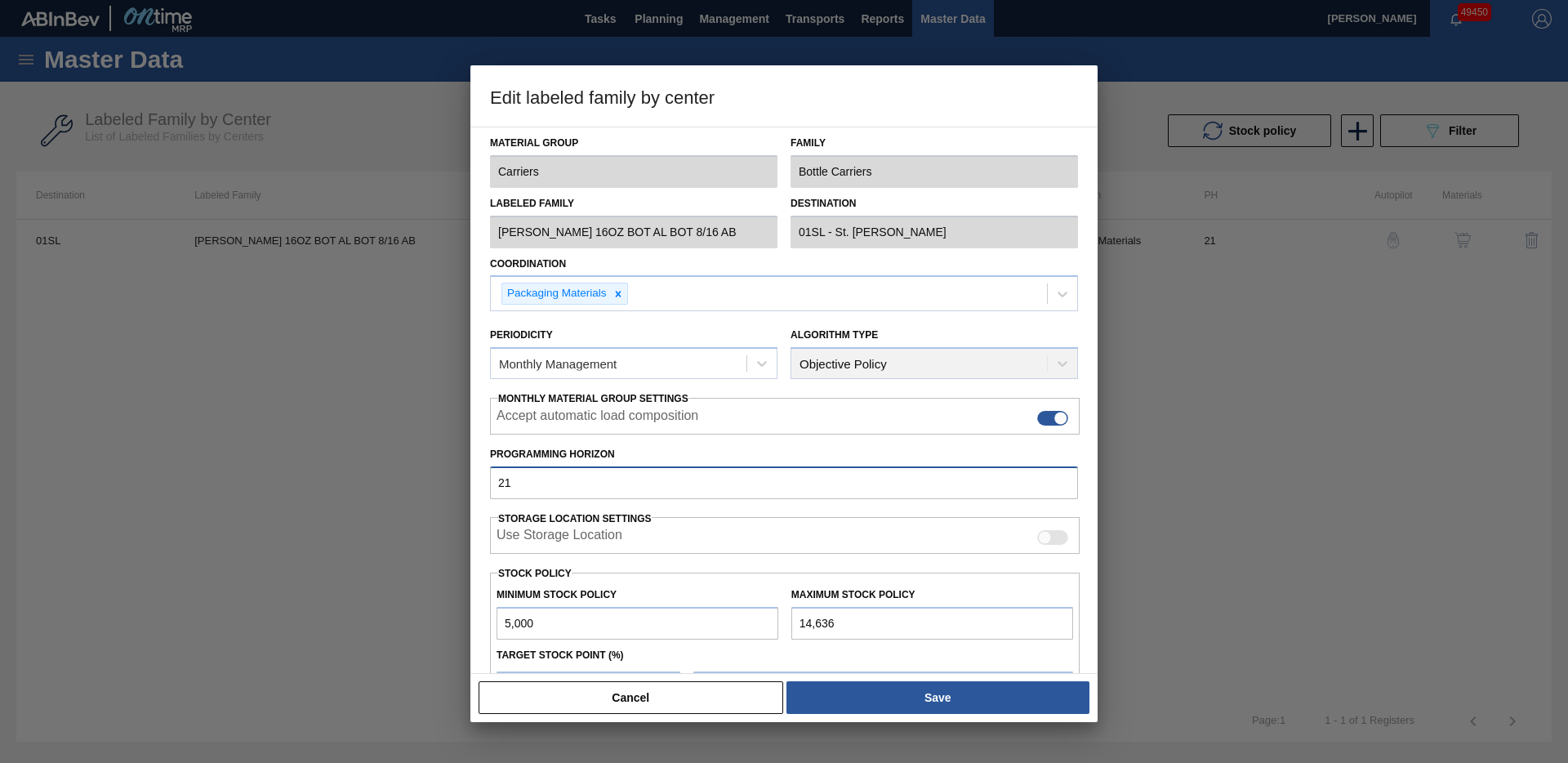
drag, startPoint x: 538, startPoint y: 485, endPoint x: 531, endPoint y: 453, distance: 32.8
click at [500, 476] on input "21" at bounding box center [784, 483] width 588 height 33
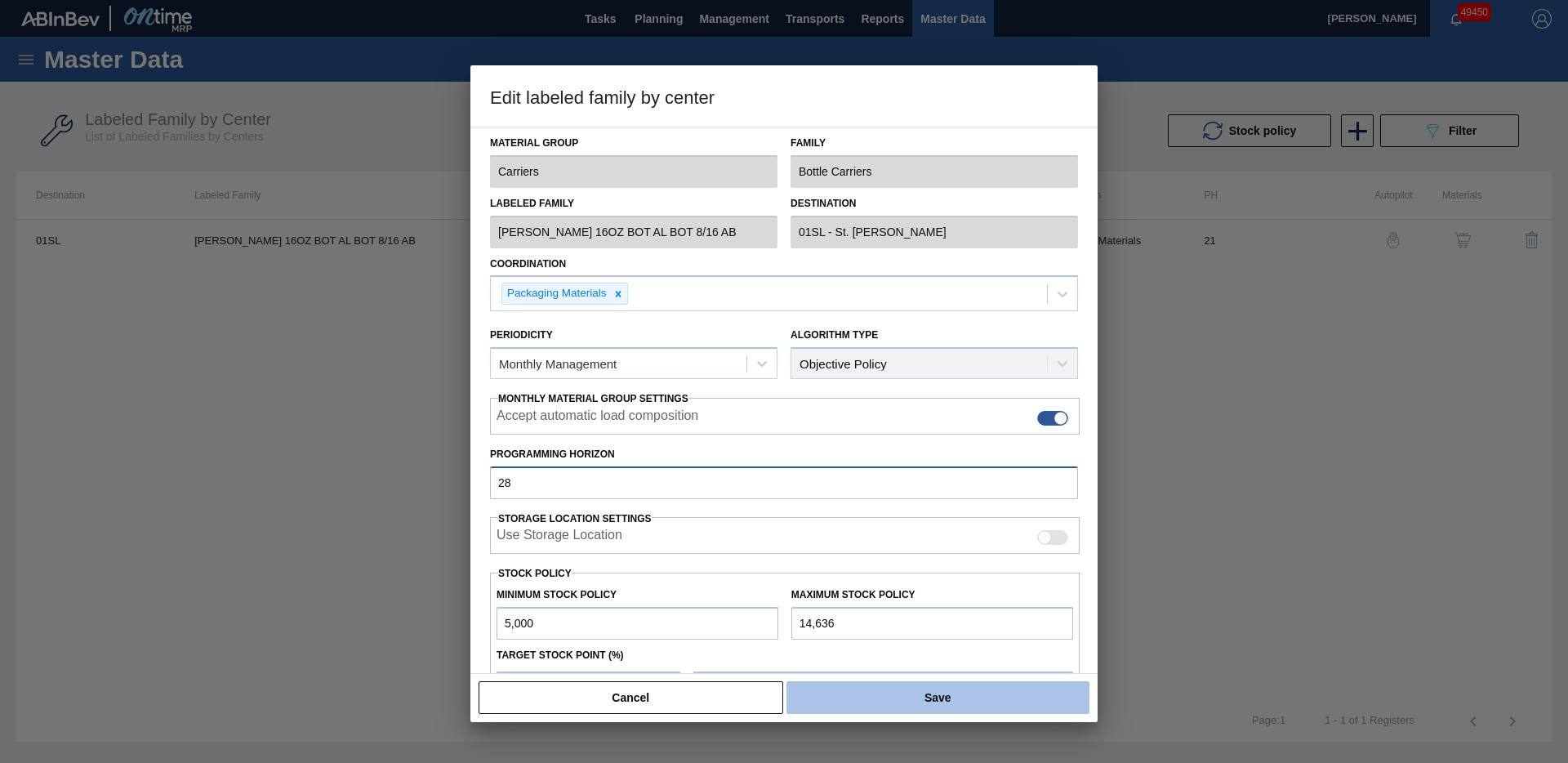
type input "28"
click at [856, 697] on button "Save" at bounding box center [938, 698] width 303 height 33
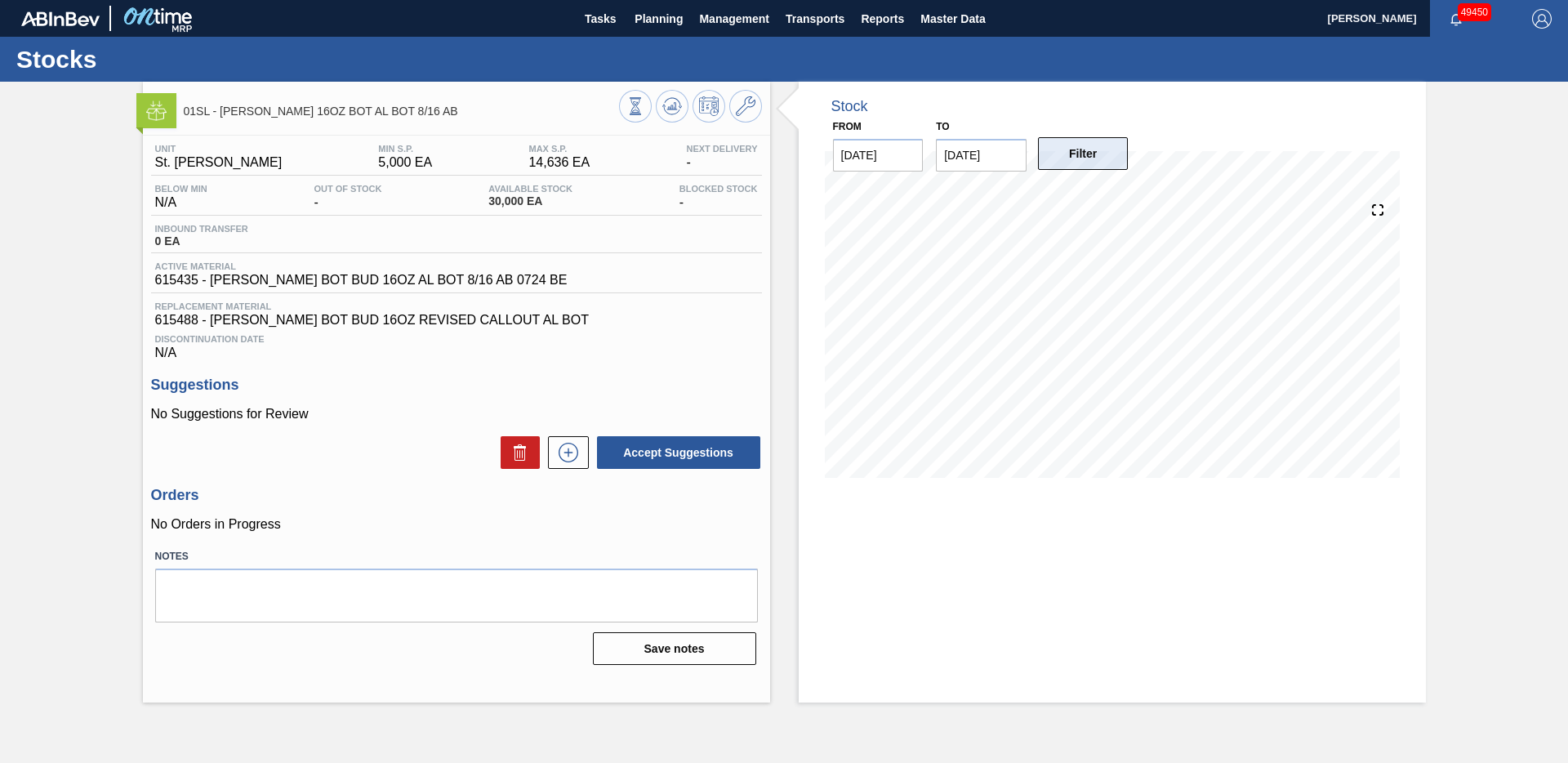
click at [1087, 156] on button "Filter" at bounding box center [1083, 154] width 90 height 33
click at [996, 161] on input "[DATE]" at bounding box center [981, 156] width 90 height 33
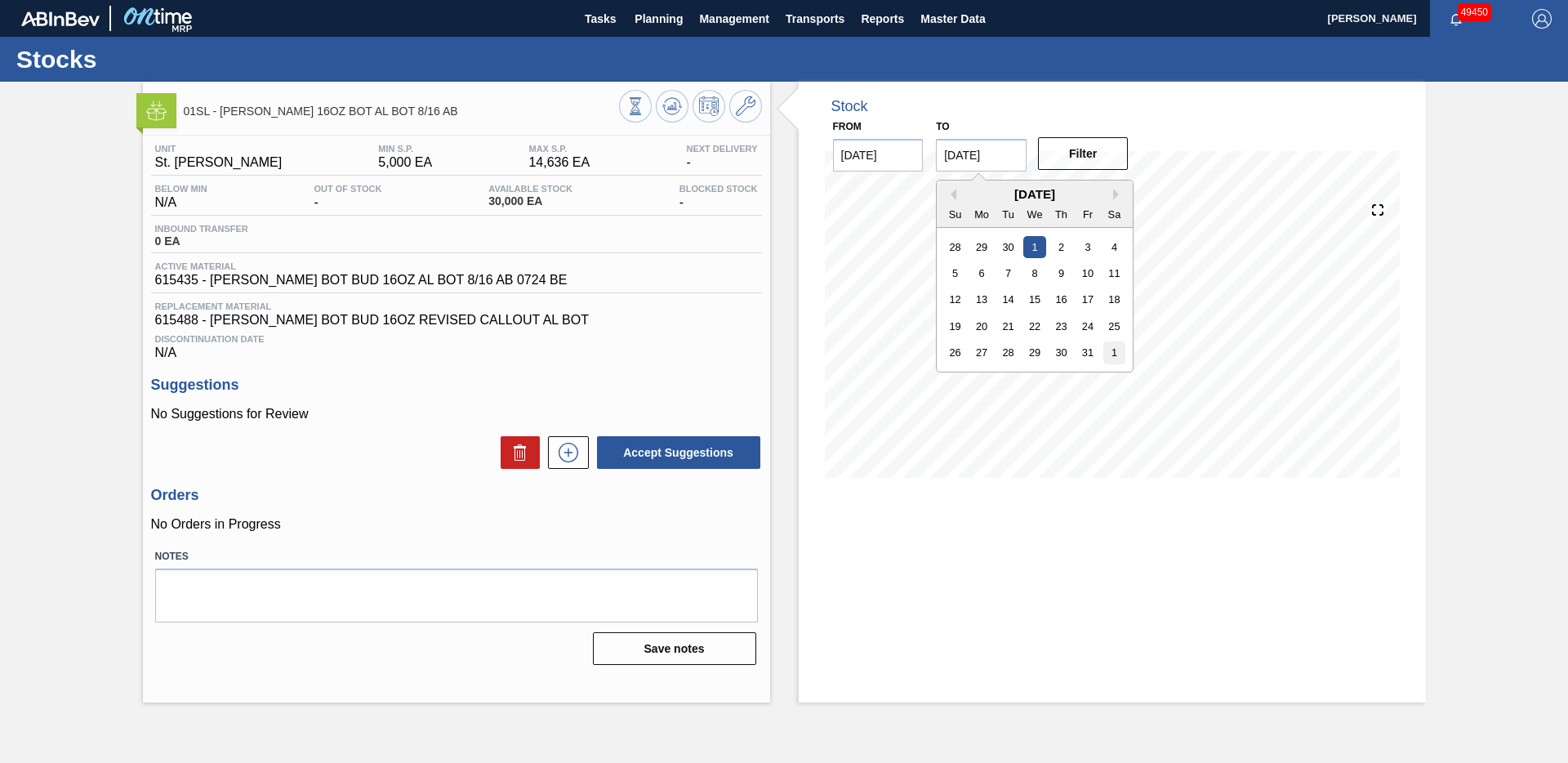
click at [1114, 354] on div "1" at bounding box center [1114, 352] width 22 height 22
type input "[DATE]"
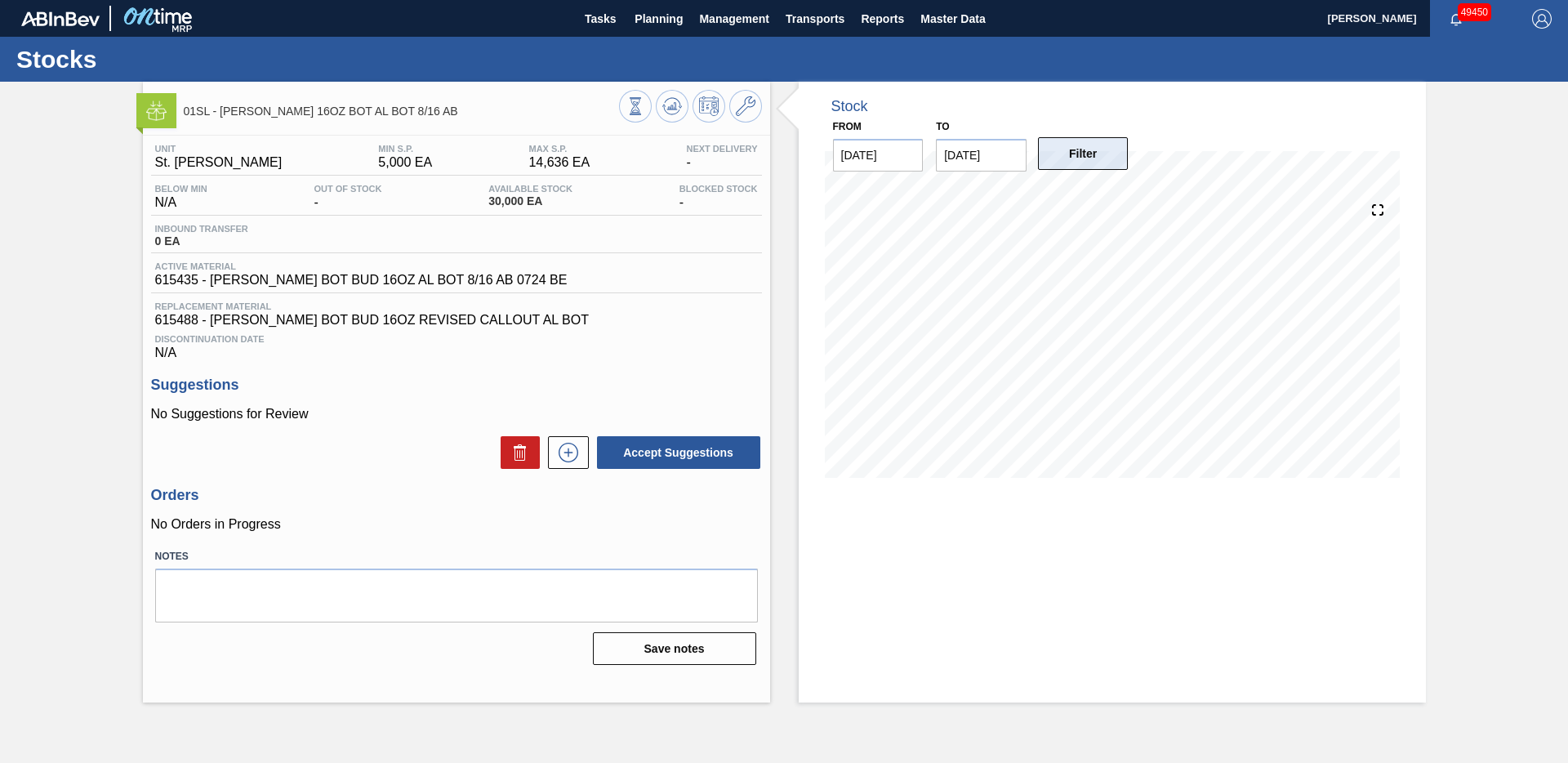
click at [1096, 167] on button "Filter" at bounding box center [1083, 154] width 90 height 33
click at [753, 106] on icon at bounding box center [746, 106] width 19 height 19
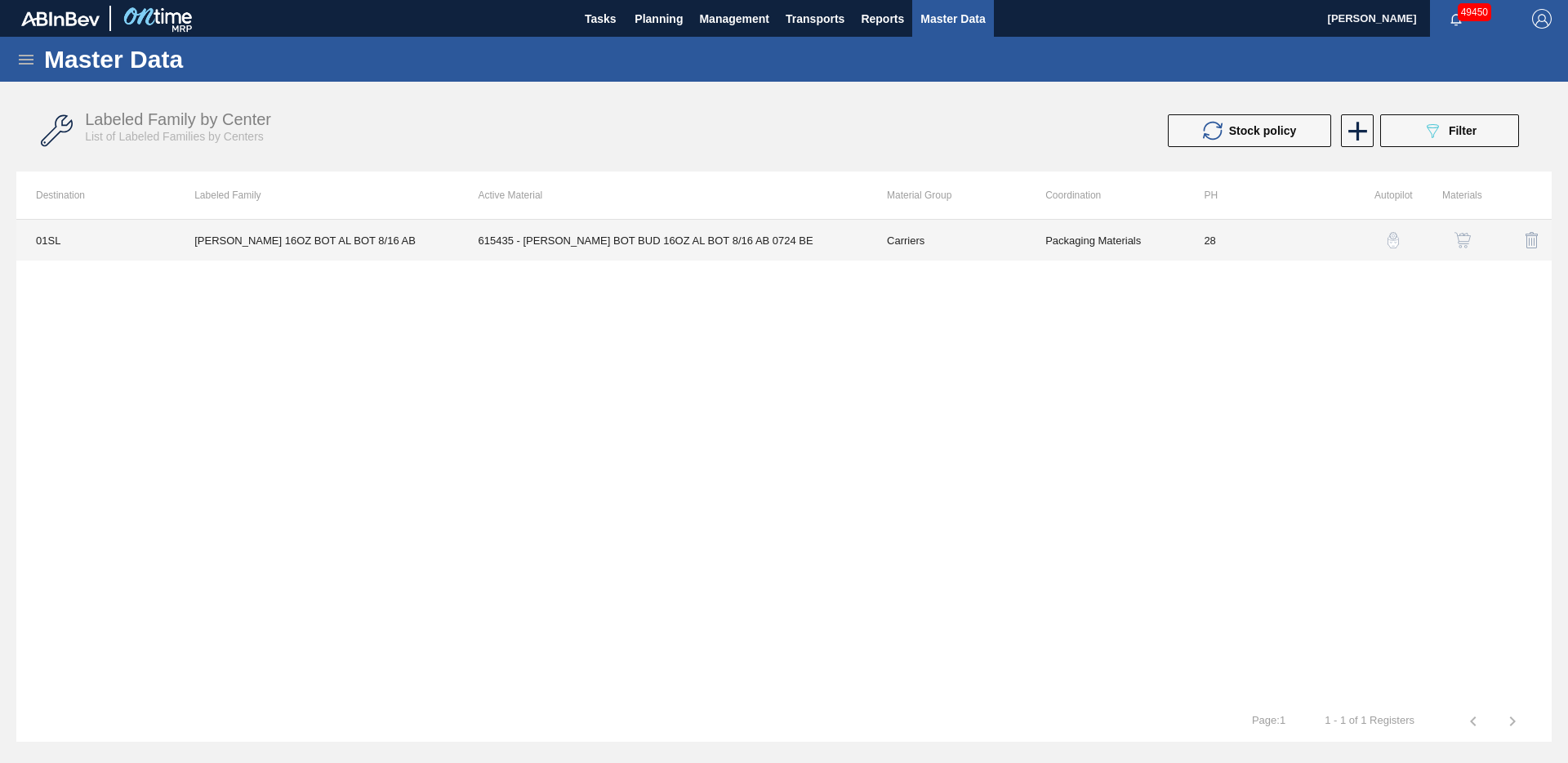
click at [882, 254] on td "Carriers" at bounding box center [946, 240] width 158 height 41
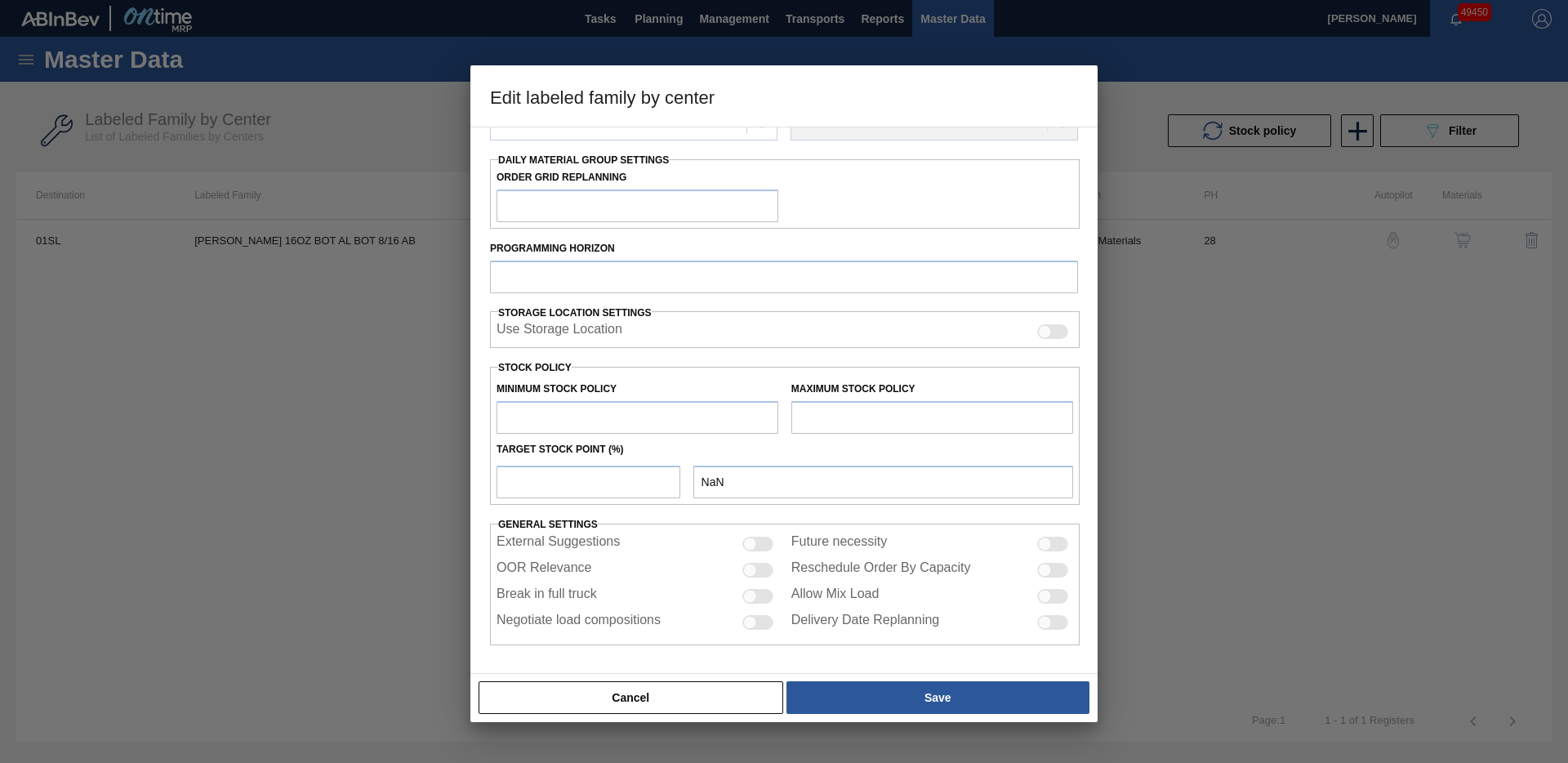
scroll to position [101, 0]
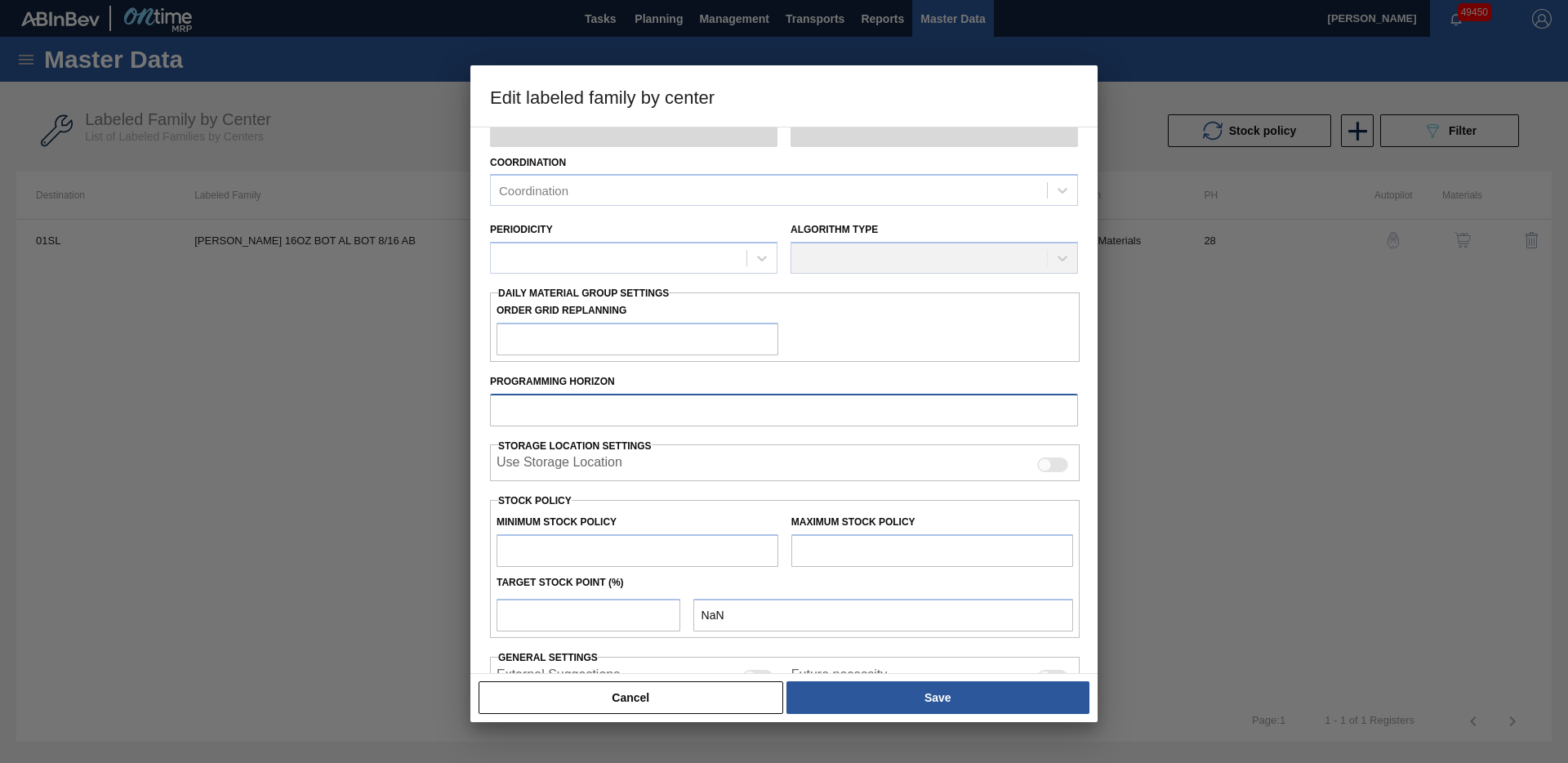
click at [540, 409] on input "Programming Horizon" at bounding box center [784, 410] width 588 height 33
type input "Carriers"
type input "Bottle Carriers"
type input "[PERSON_NAME] 16OZ BOT AL BOT 8/16 AB"
type input "01SL - St. [PERSON_NAME]"
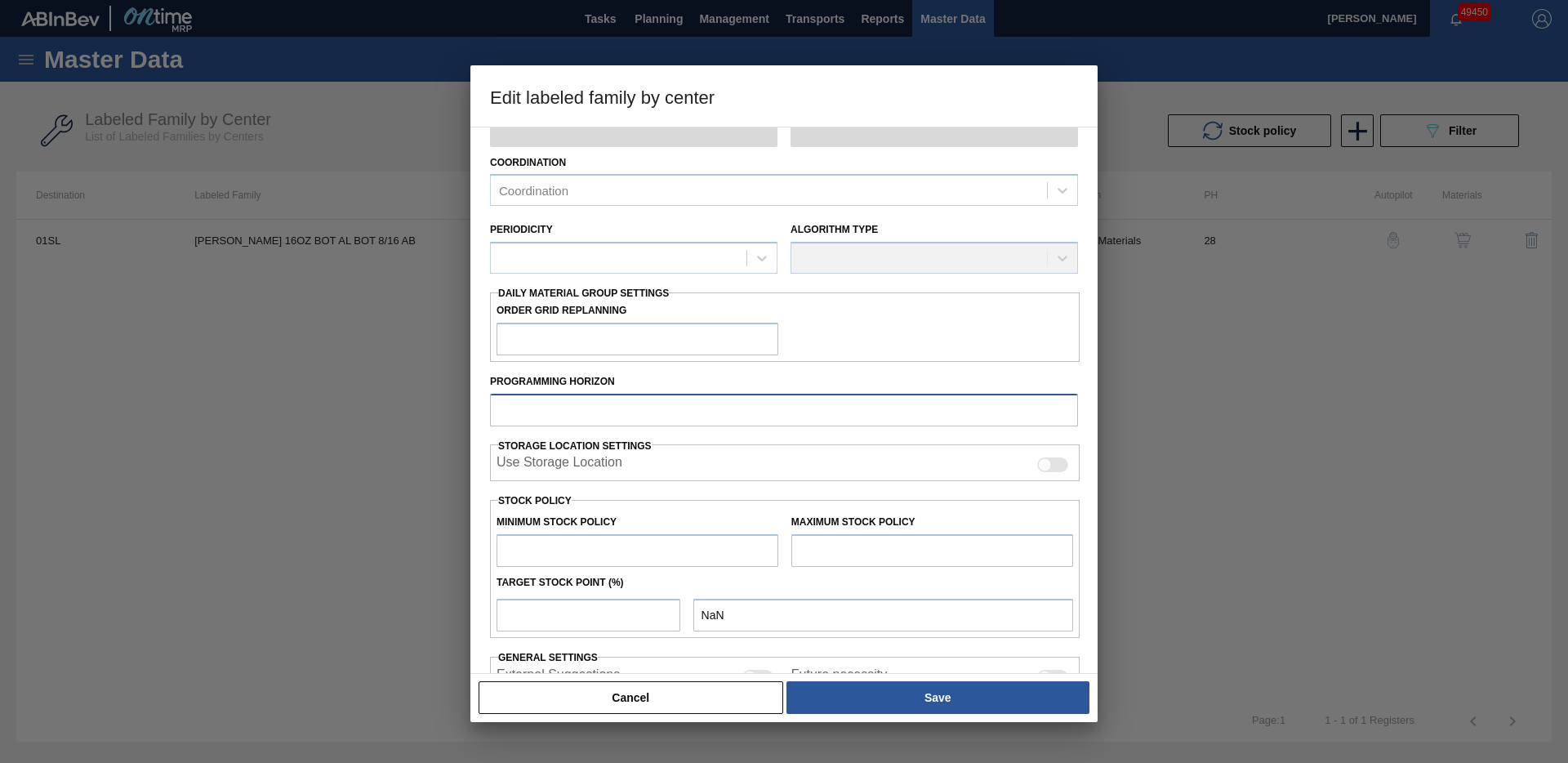
type input "28"
type input "5,000"
type input "14,636"
type input "0"
type input "5,000"
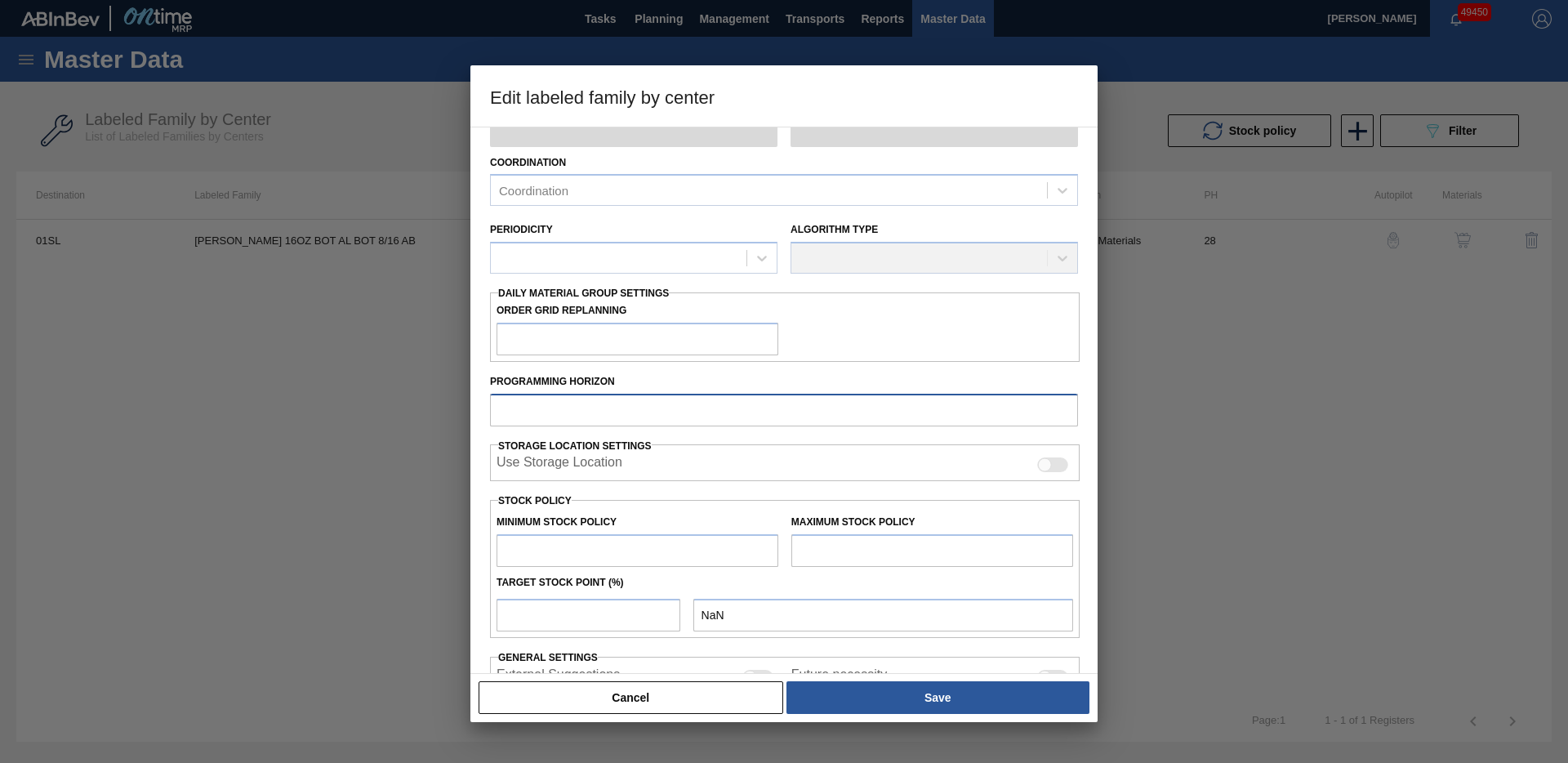
checkbox input "true"
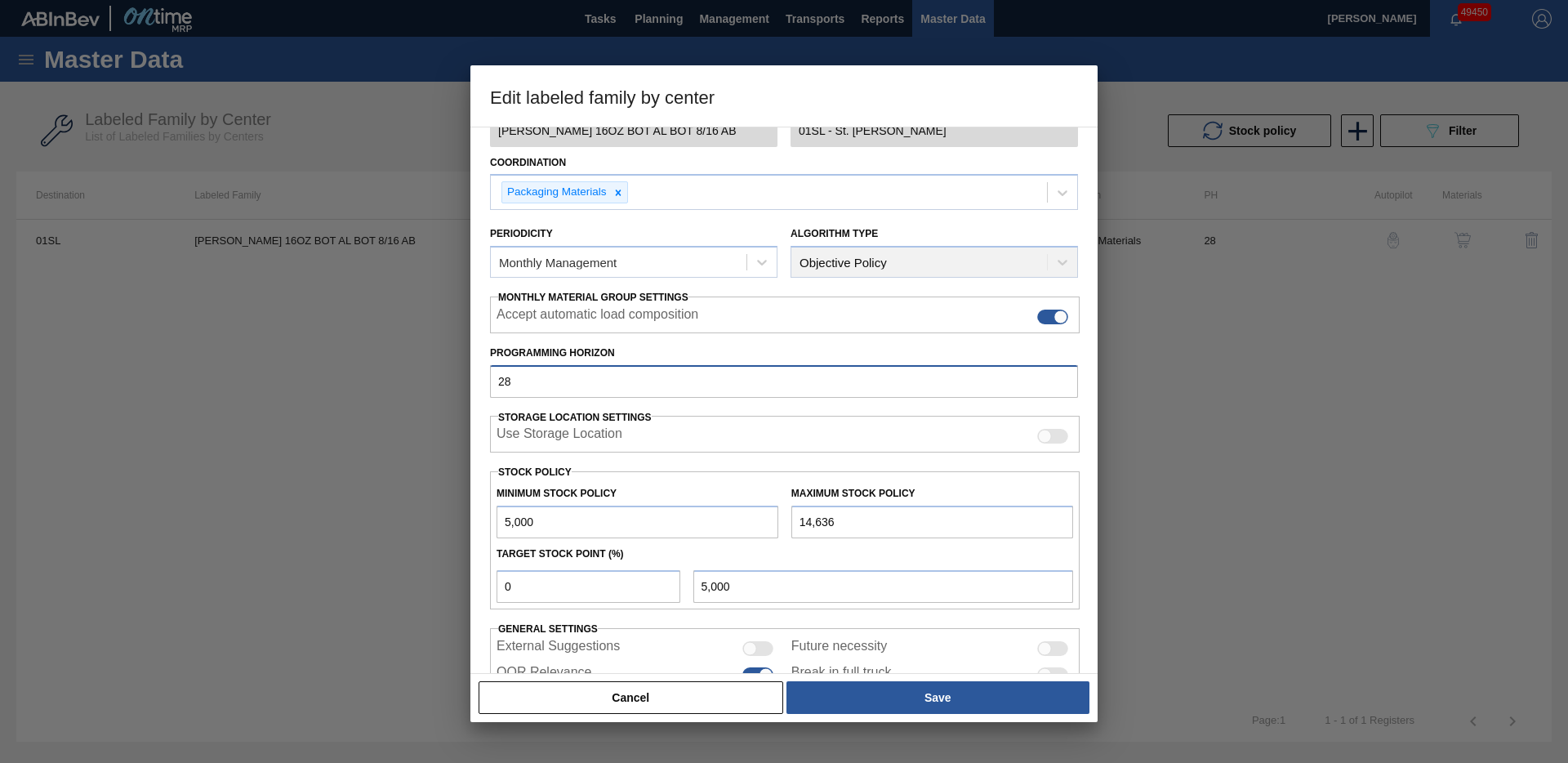
drag, startPoint x: 553, startPoint y: 386, endPoint x: 490, endPoint y: 362, distance: 67.4
click at [472, 375] on div "Material Group Carriers Family Bottle Carriers Labeled Family [PERSON_NAME] 16O…" at bounding box center [784, 399] width 627 height 547
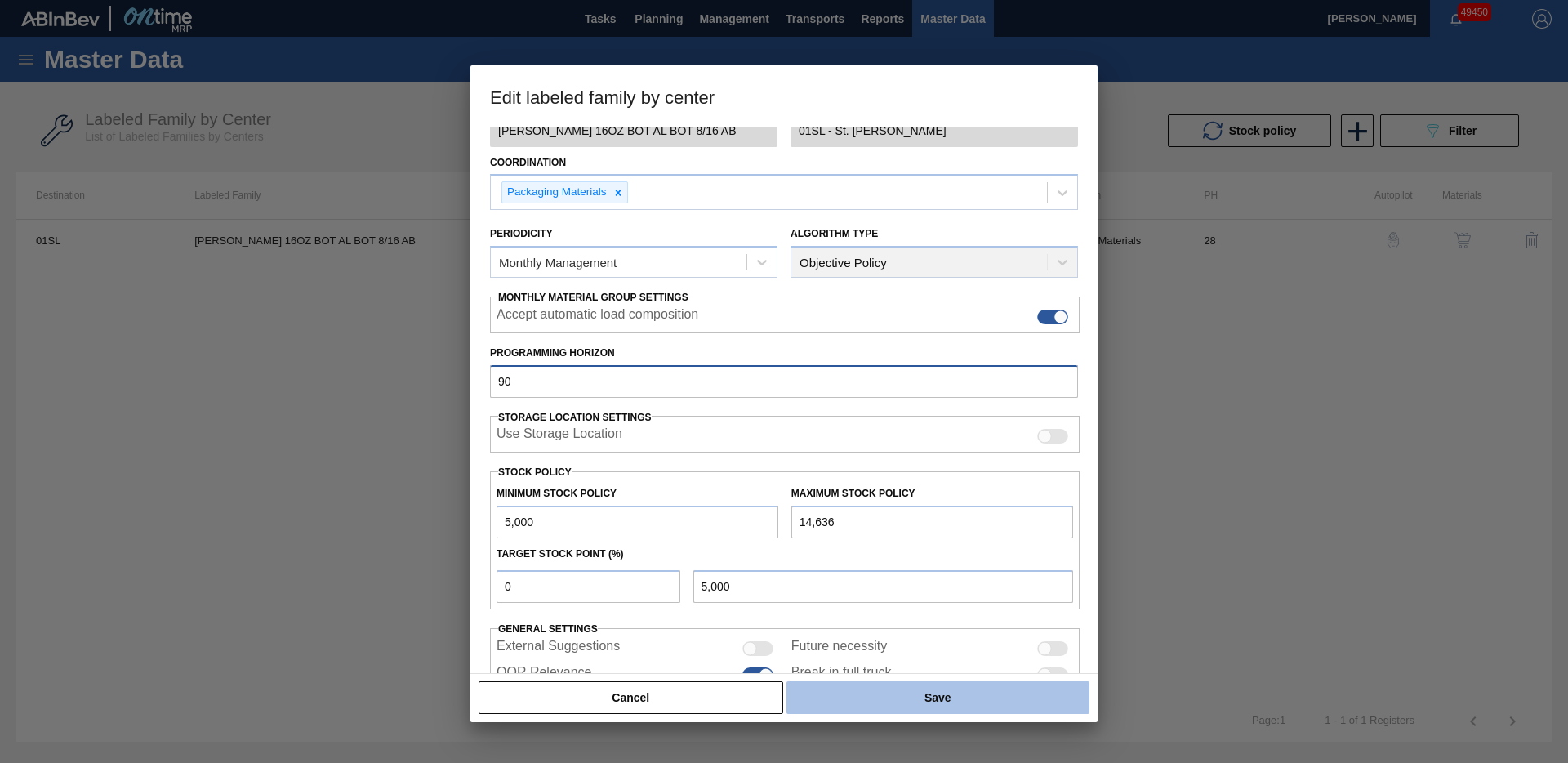
type input "90"
drag, startPoint x: 1056, startPoint y: 711, endPoint x: 1068, endPoint y: 705, distance: 13.4
click at [1056, 711] on button "Save" at bounding box center [938, 698] width 303 height 33
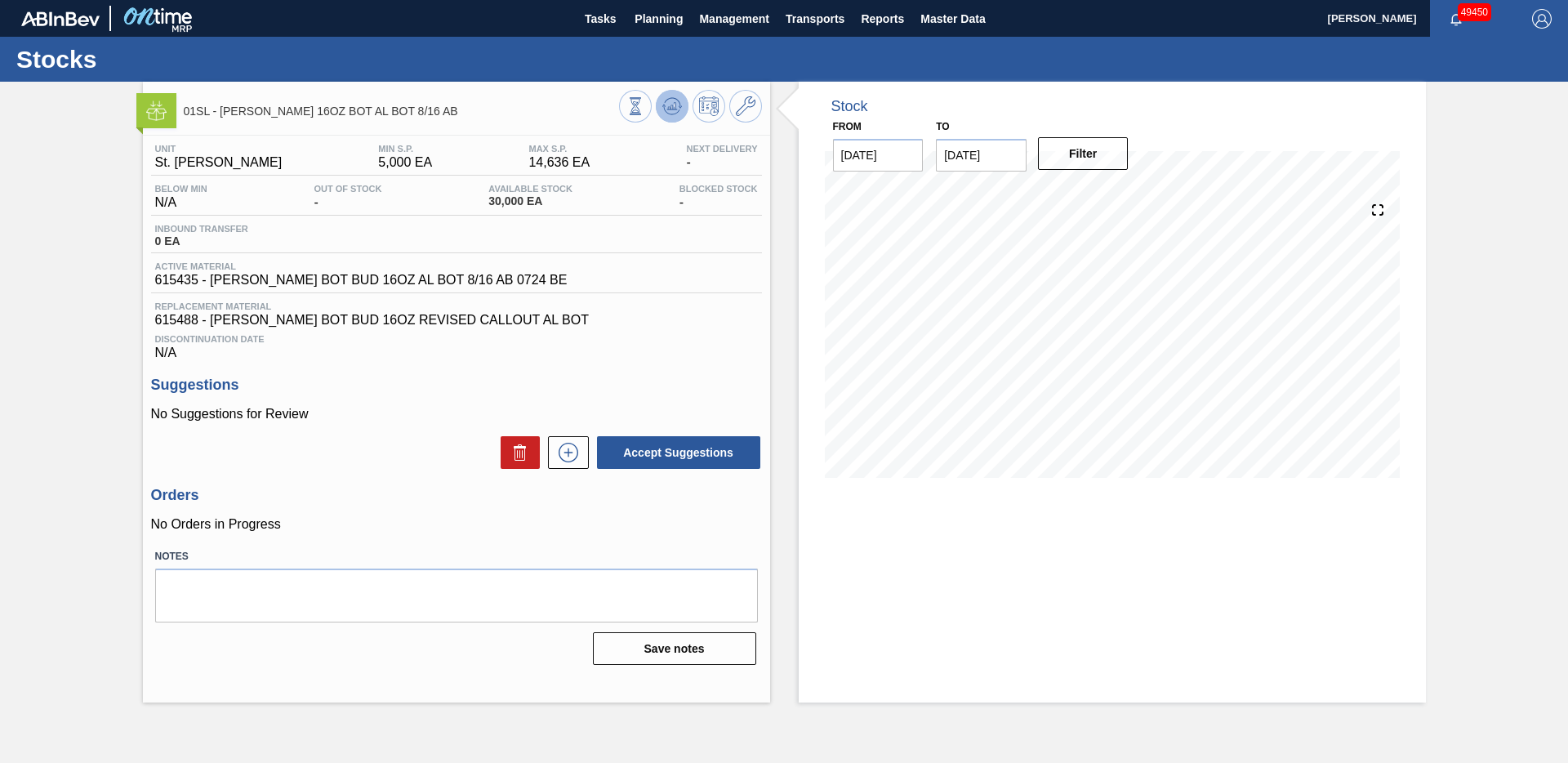
click at [673, 107] on icon at bounding box center [672, 106] width 11 height 8
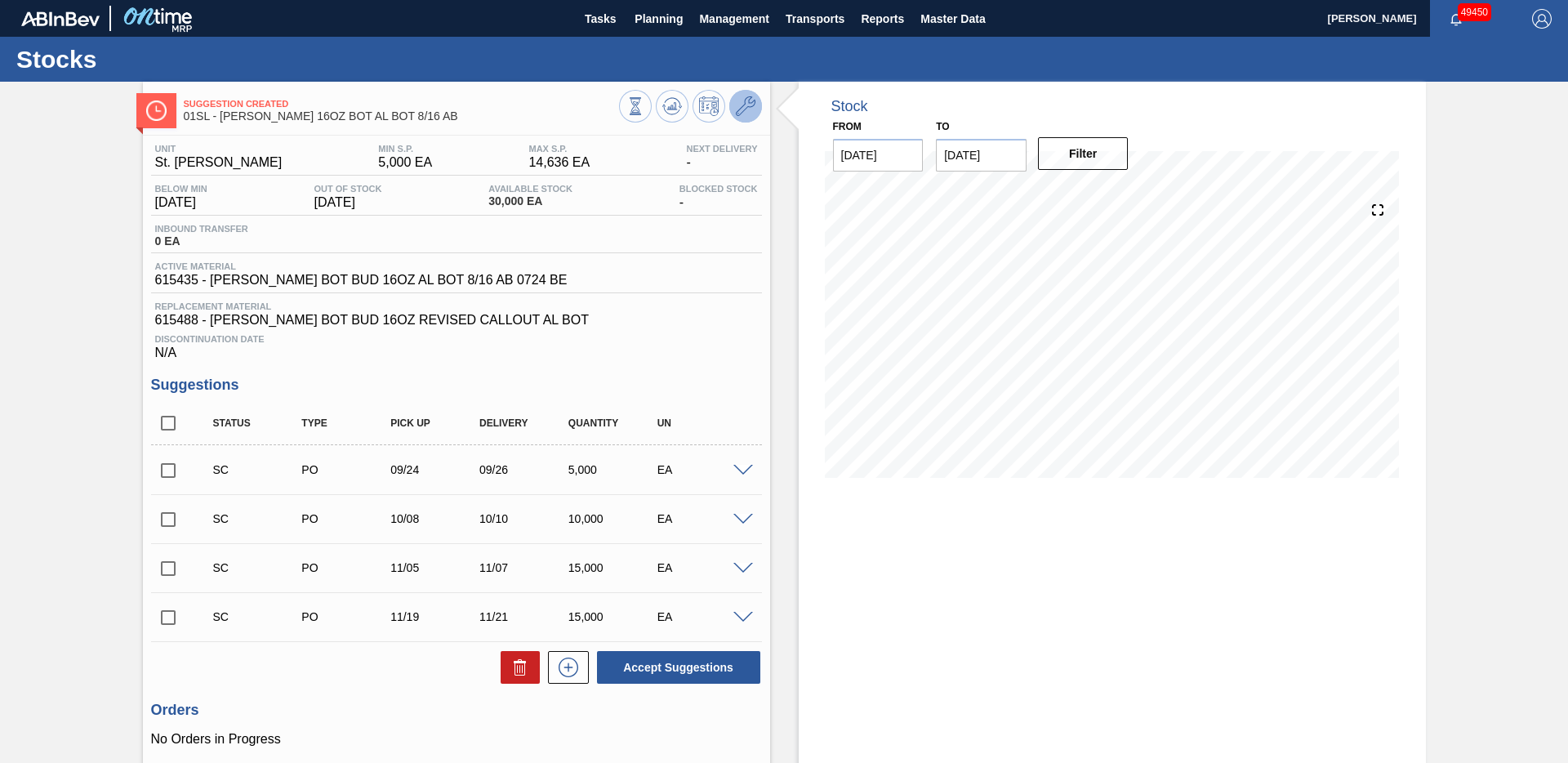
click at [749, 105] on icon at bounding box center [746, 106] width 19 height 19
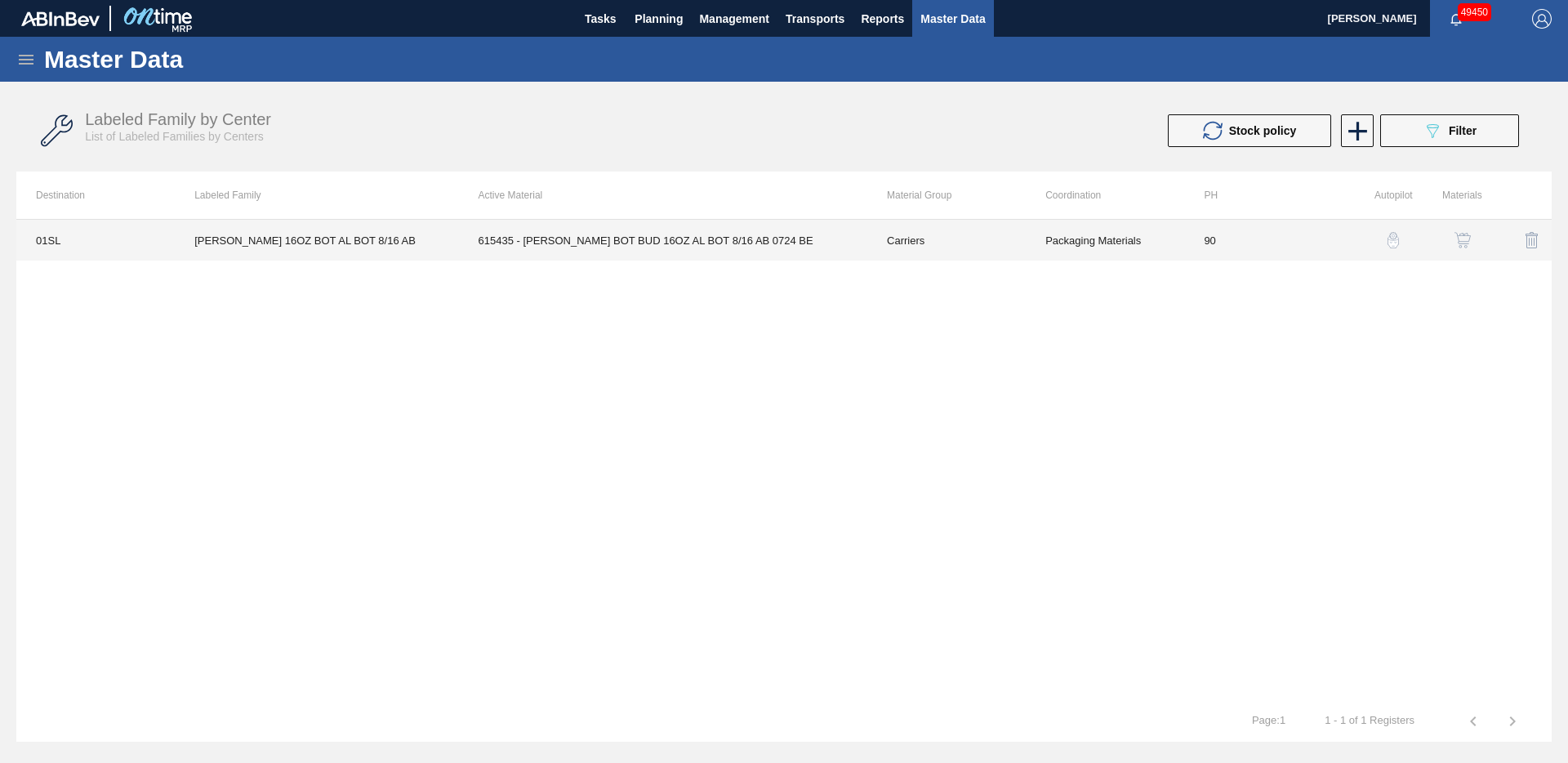
click at [1008, 252] on td "Carriers" at bounding box center [946, 240] width 158 height 41
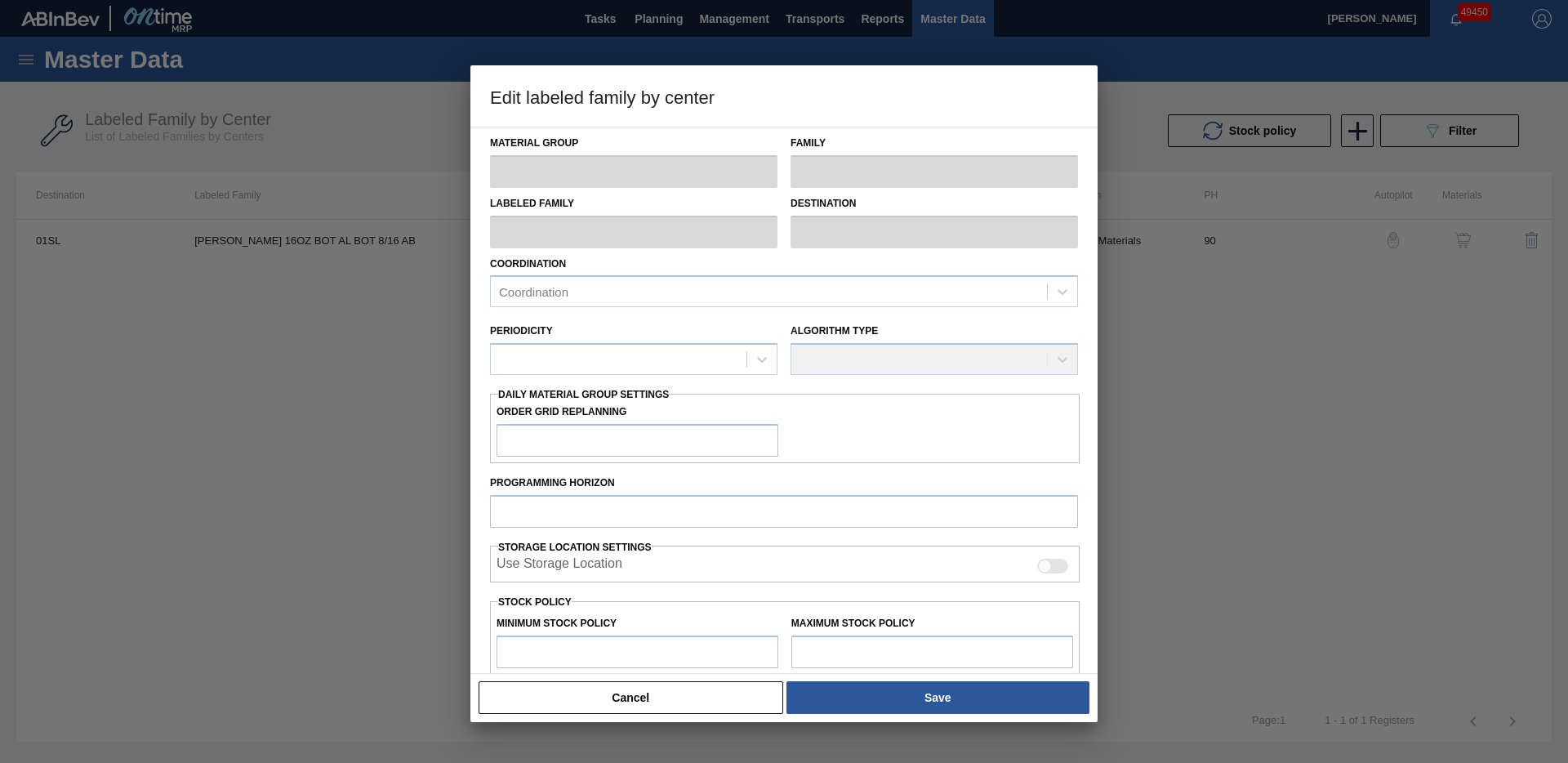
type input "Carriers"
type input "Bottle Carriers"
type input "[PERSON_NAME] 16OZ BOT AL BOT 8/16 AB"
type input "01SL - St. [PERSON_NAME]"
type input "90"
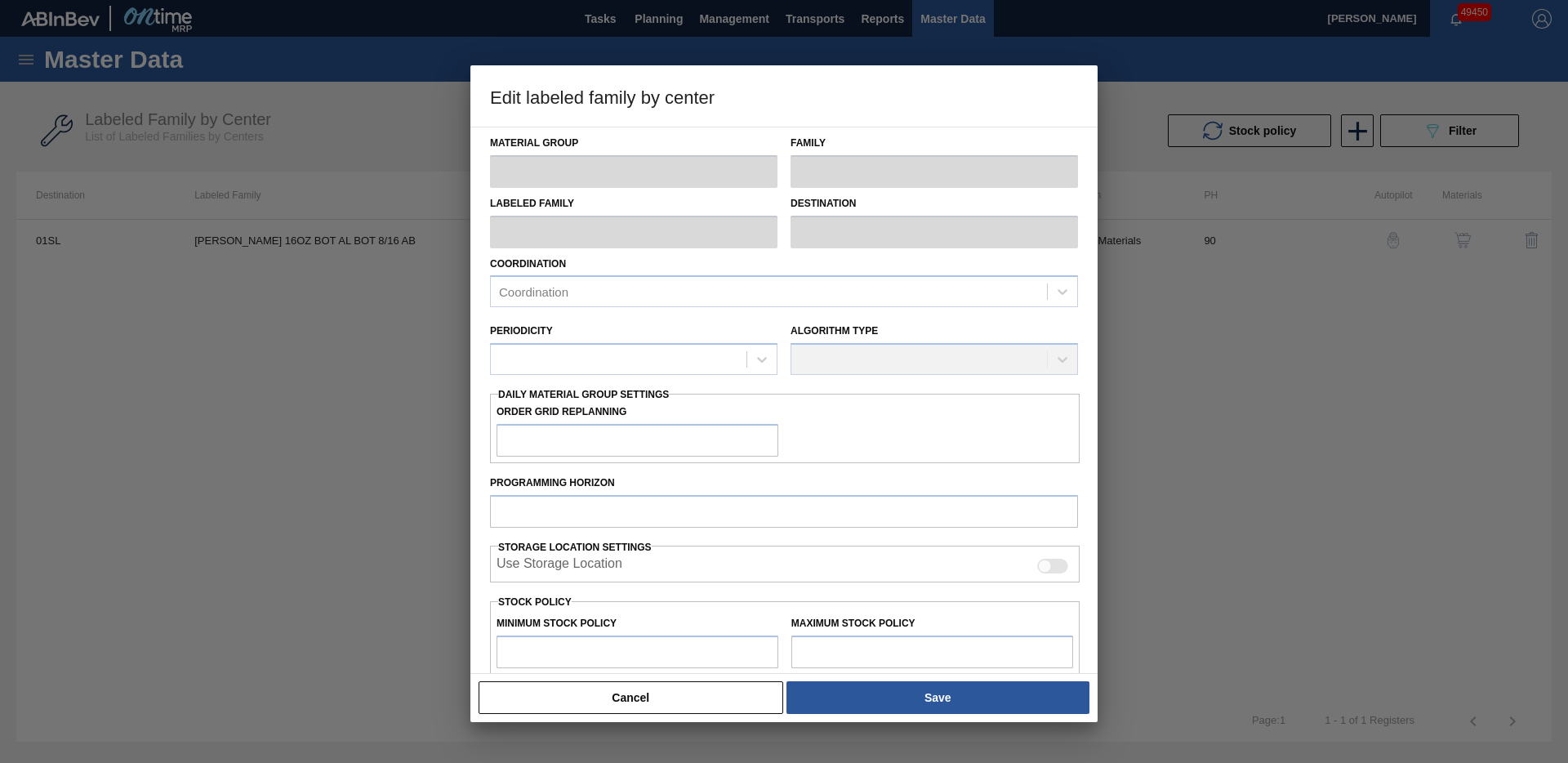
type input "5,000"
type input "14,636"
type input "0"
type input "5,000"
checkbox input "true"
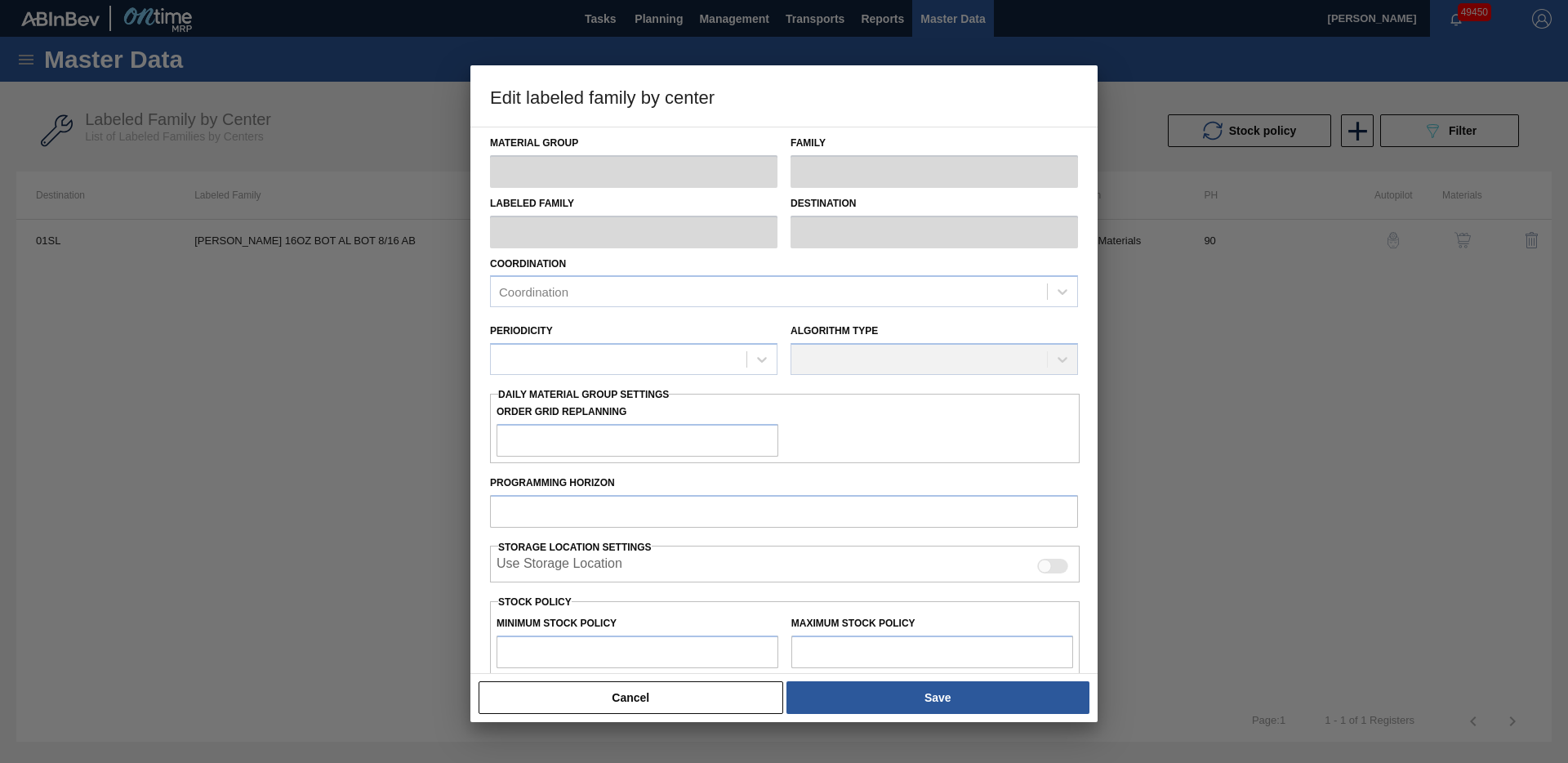
checkbox input "true"
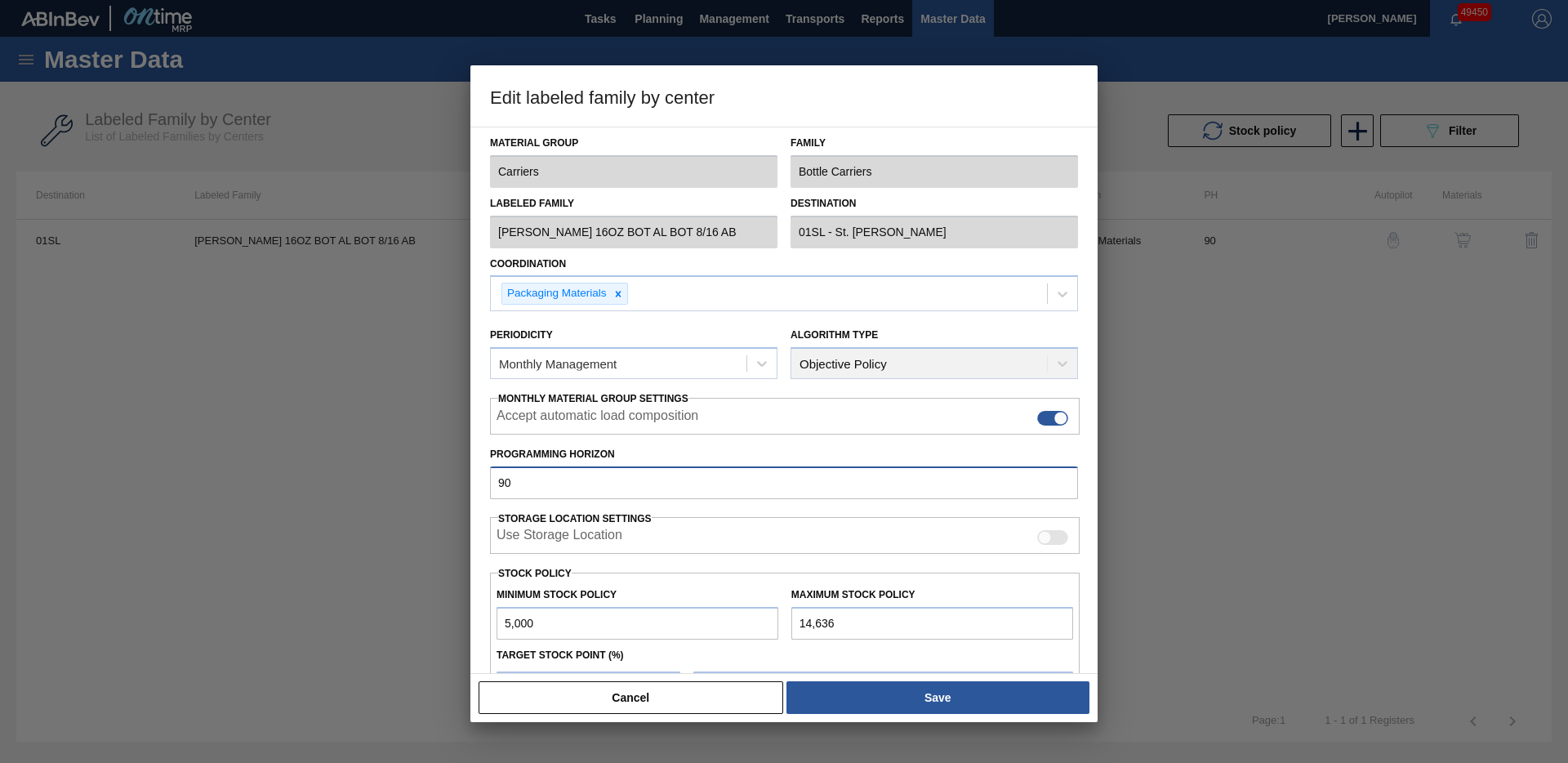
drag, startPoint x: 482, startPoint y: 486, endPoint x: 471, endPoint y: 487, distance: 11.0
click at [477, 487] on div "Material Group Carriers Family Bottle Carriers Labeled Family [PERSON_NAME] 16O…" at bounding box center [784, 399] width 627 height 547
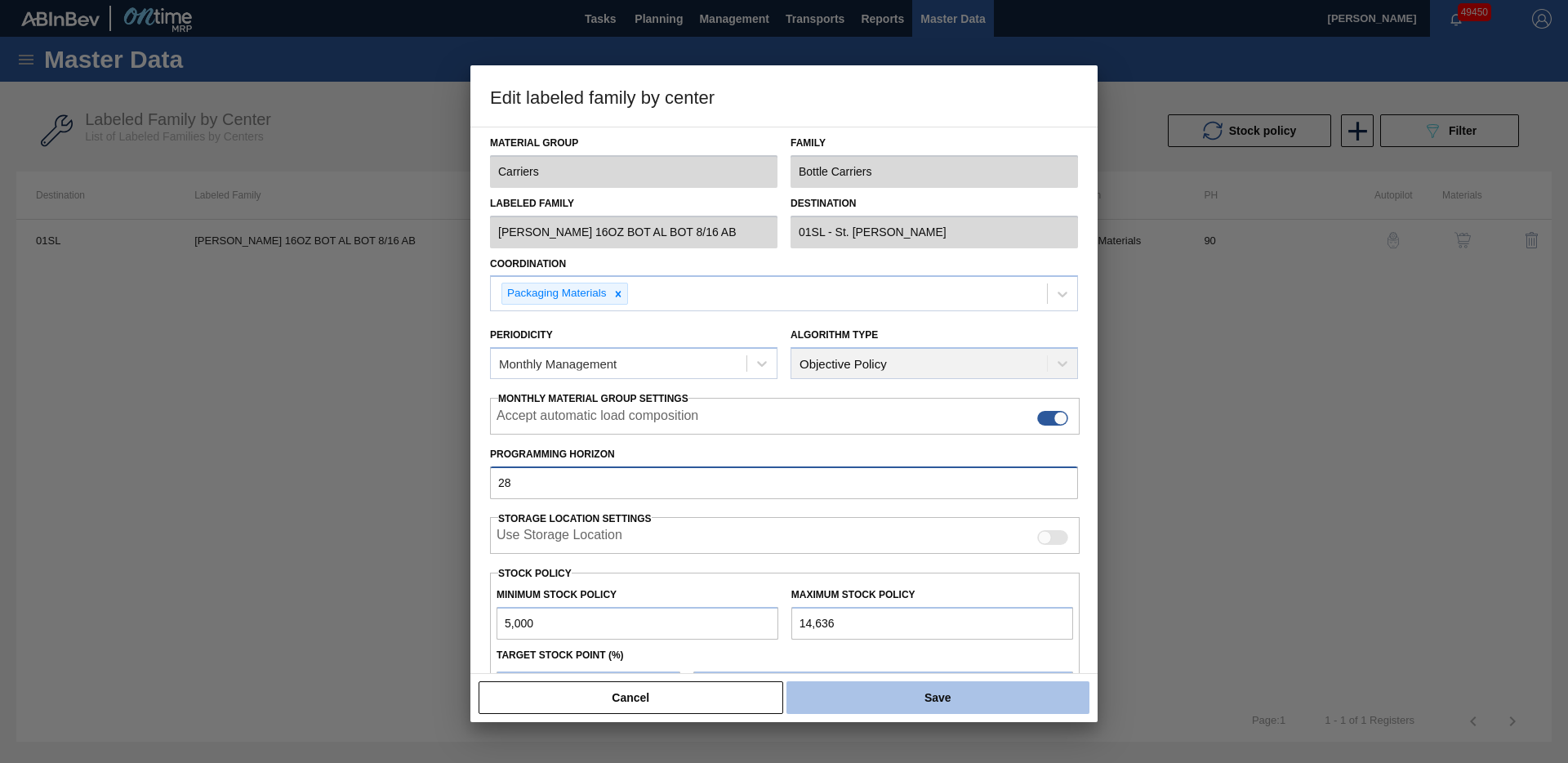
type input "28"
click at [888, 688] on button "Save" at bounding box center [938, 698] width 303 height 33
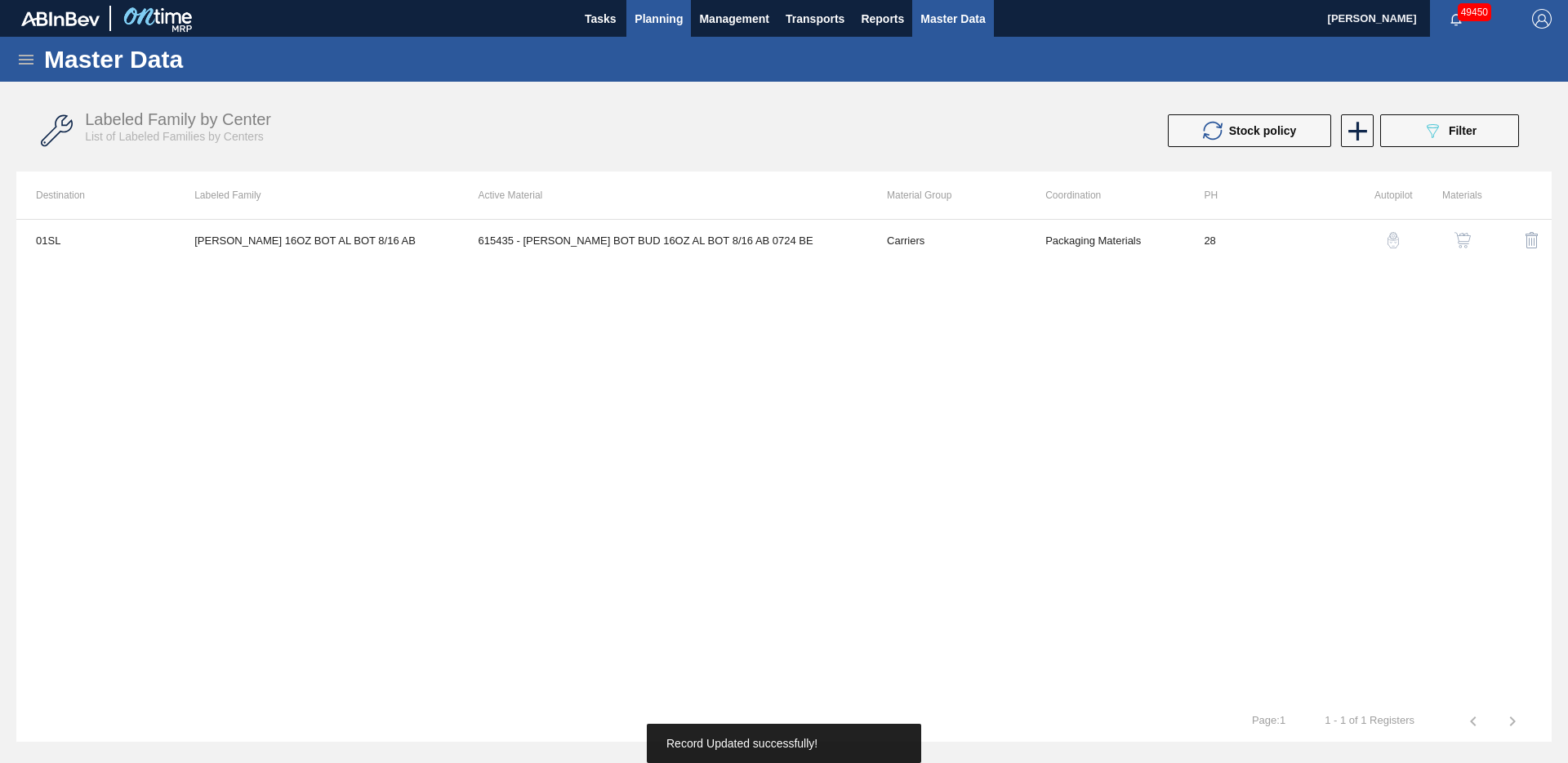
click at [681, 20] on span "Planning" at bounding box center [659, 18] width 49 height 19
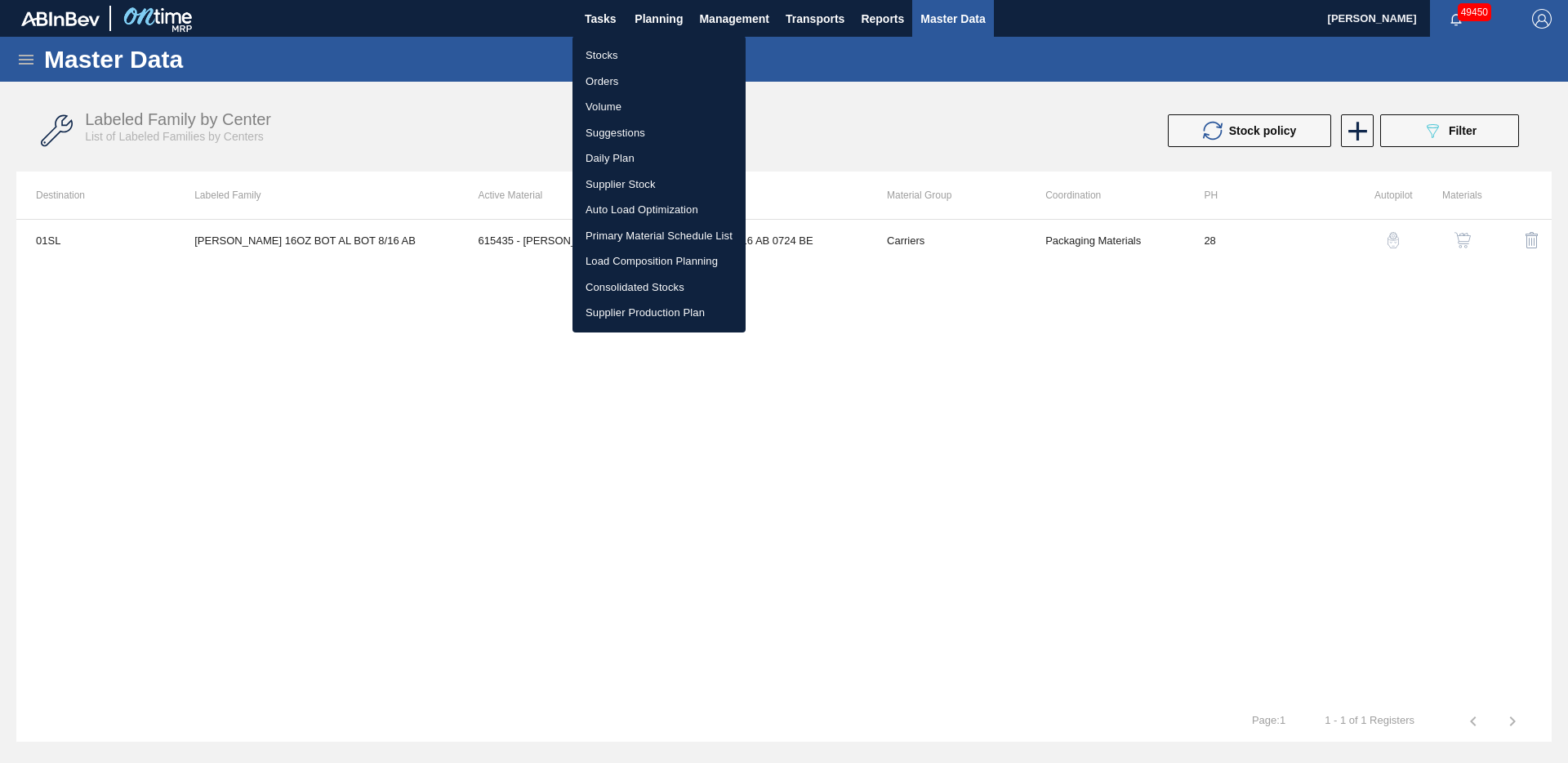
click at [605, 52] on li "Stocks" at bounding box center [659, 55] width 173 height 26
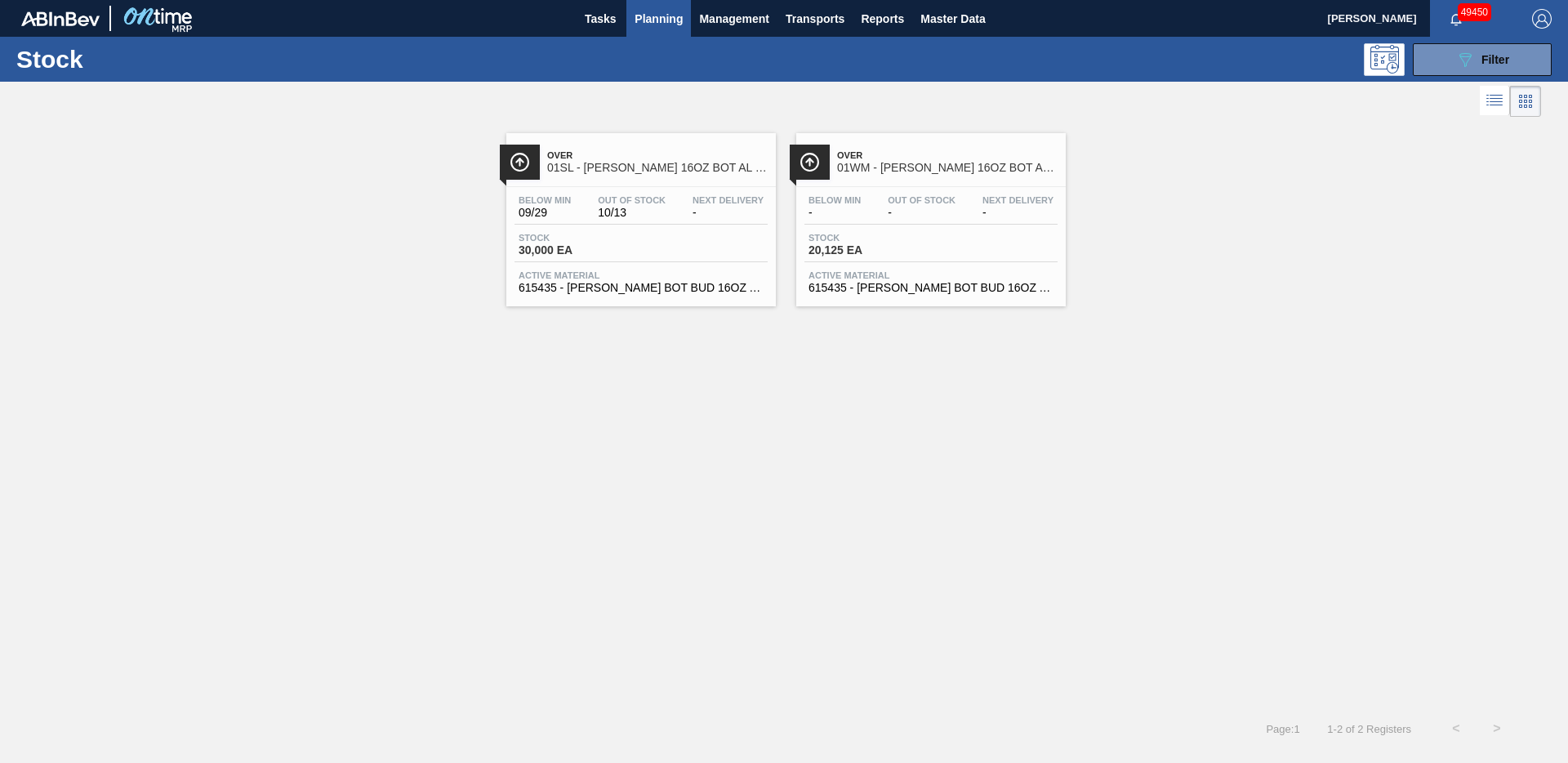
click at [640, 167] on span "01SL - [PERSON_NAME] 16OZ BOT AL BOT 8/16 AB" at bounding box center [657, 167] width 221 height 13
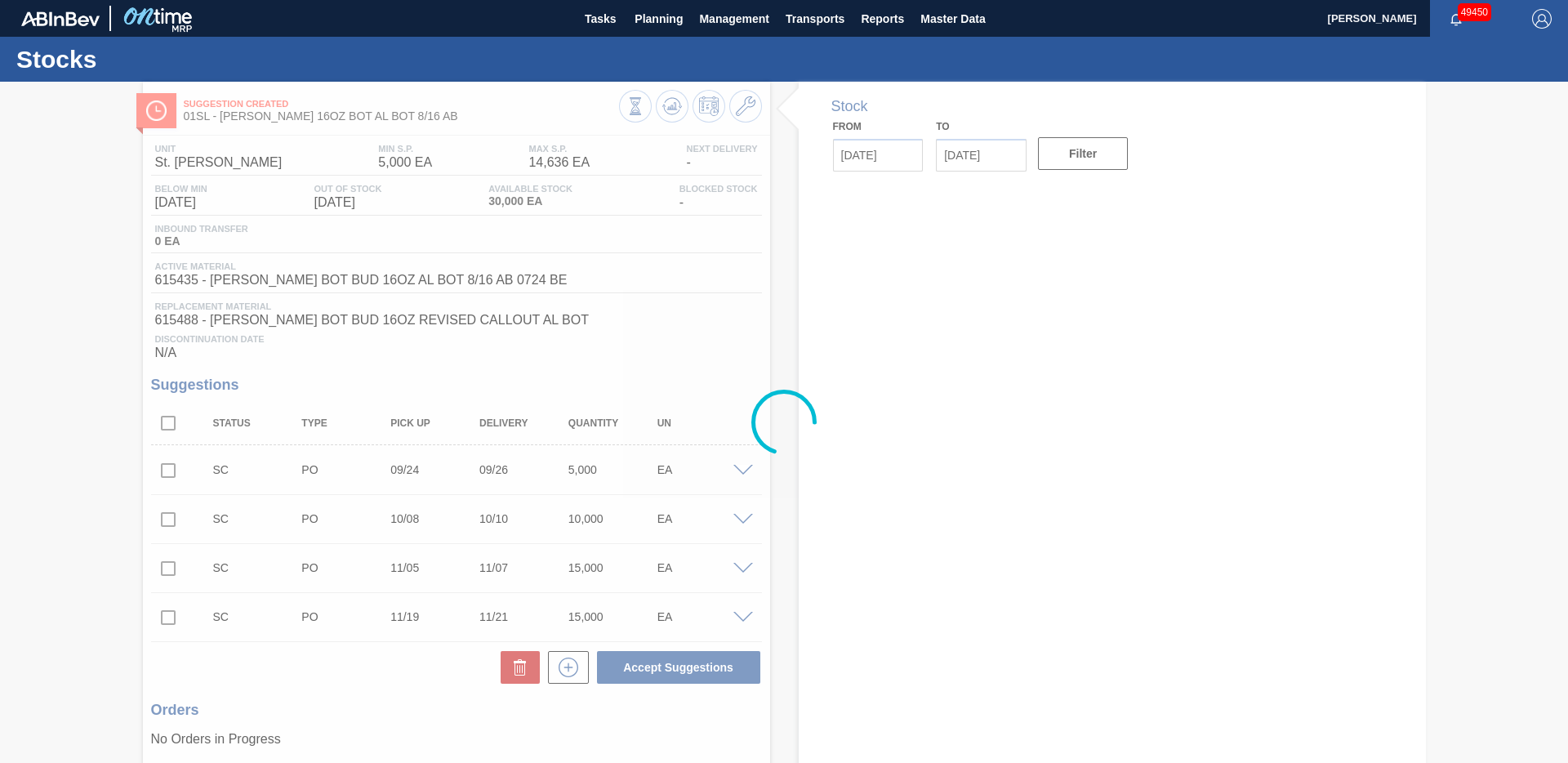
type input "[DATE]"
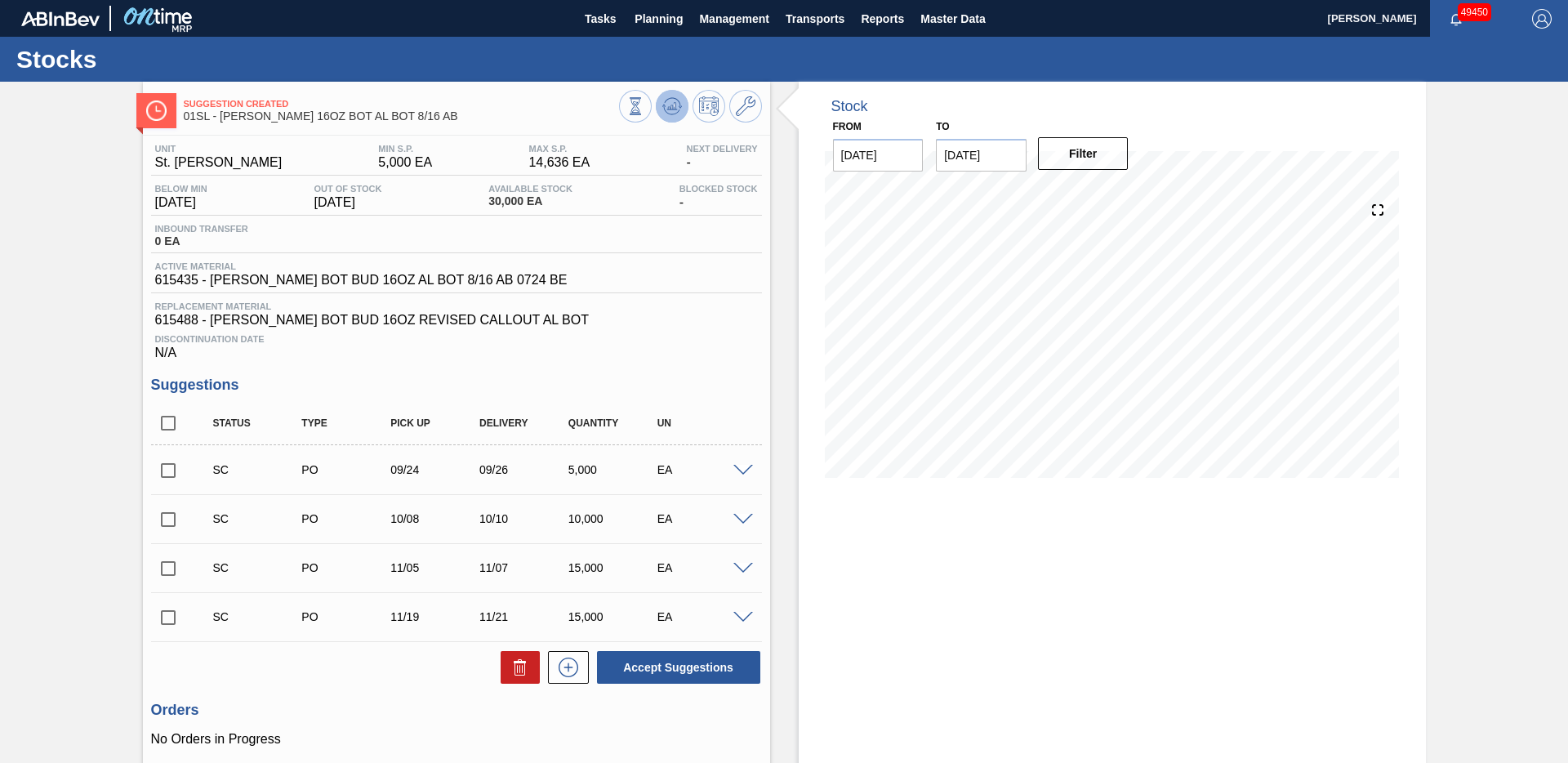
click at [674, 106] on icon at bounding box center [672, 106] width 11 height 8
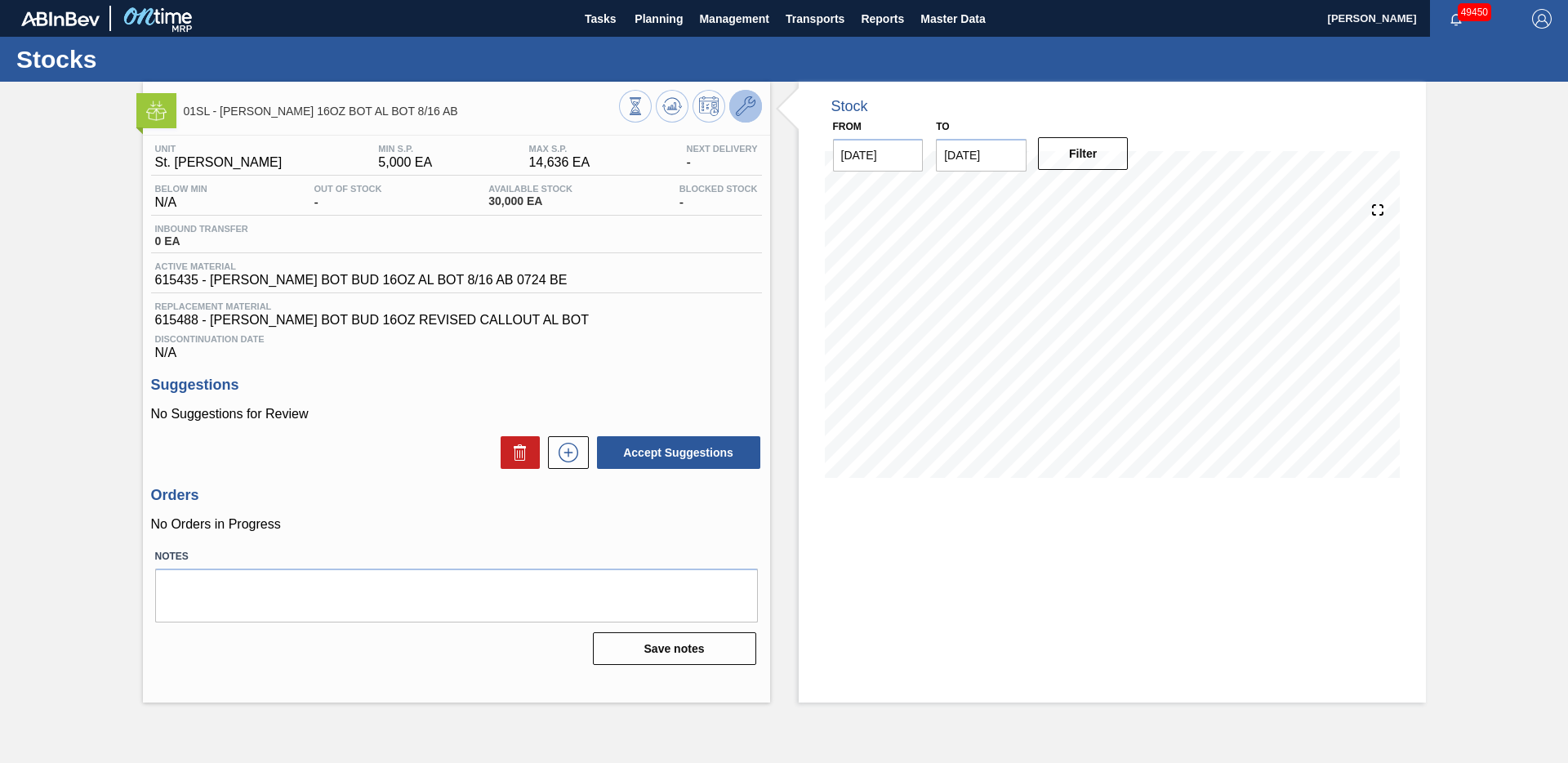
click at [742, 106] on icon at bounding box center [746, 106] width 19 height 19
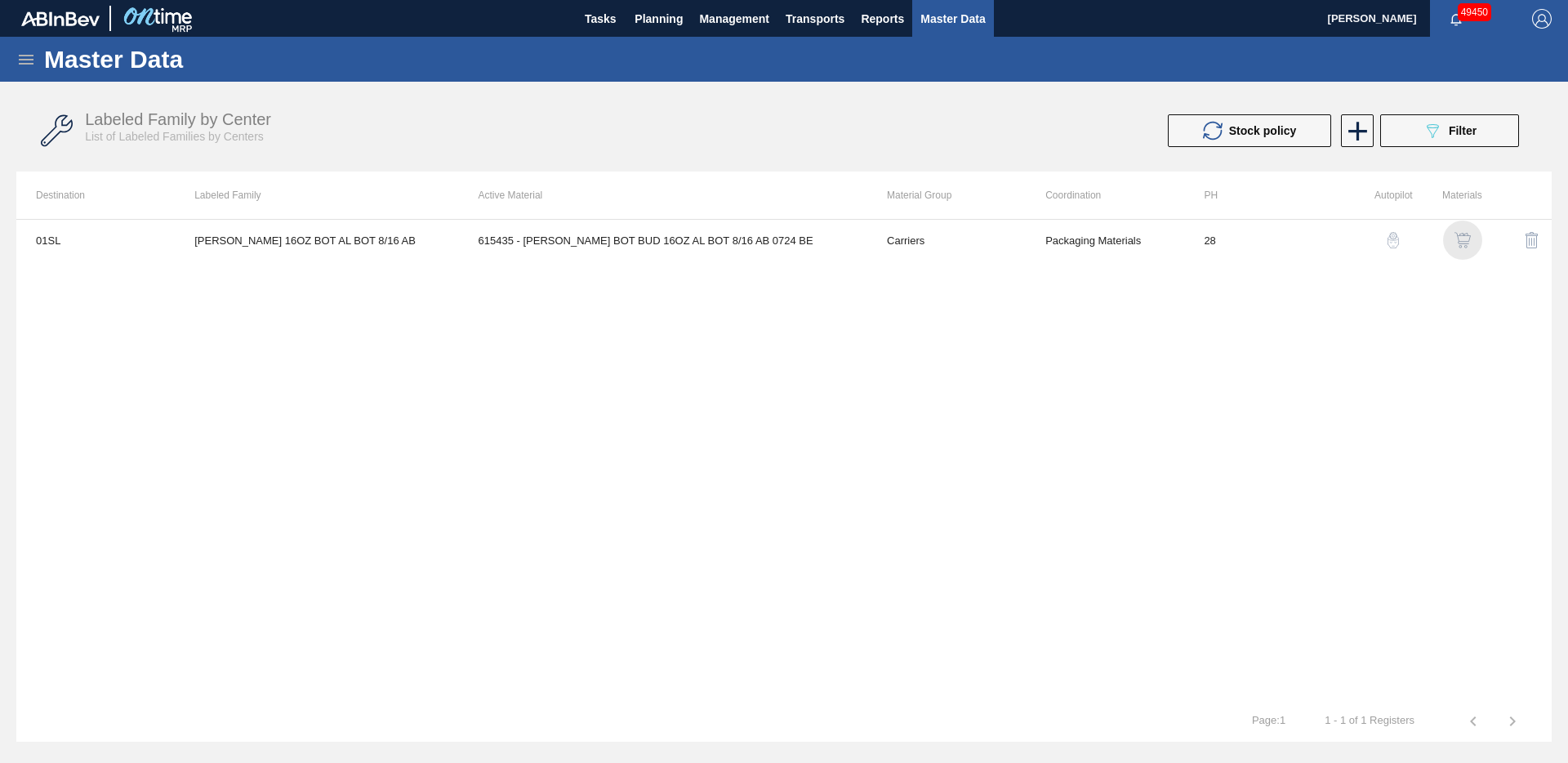
click at [1464, 242] on img "button" at bounding box center [1463, 240] width 17 height 17
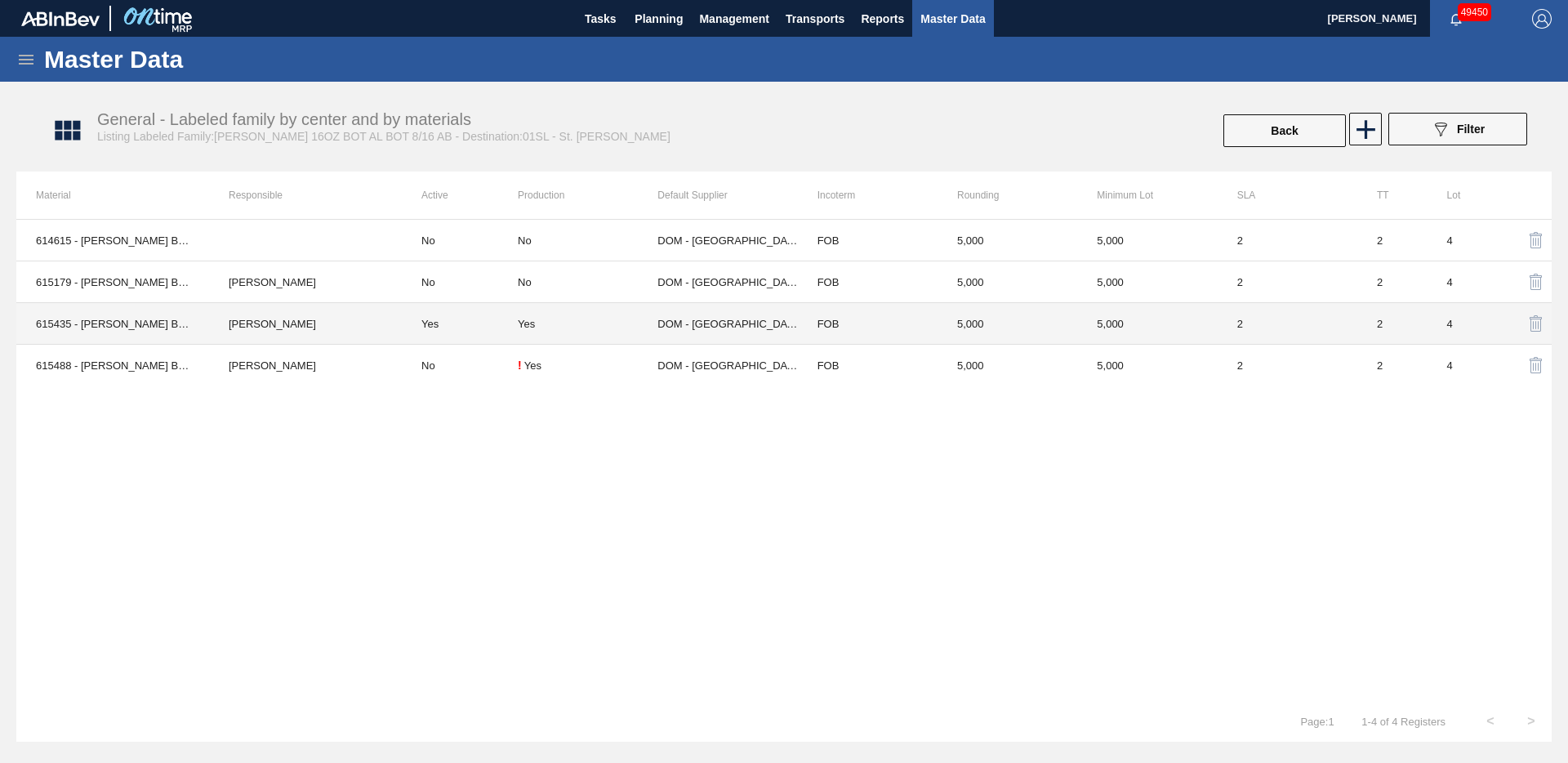
click at [363, 336] on td "[PERSON_NAME]" at bounding box center [305, 324] width 192 height 42
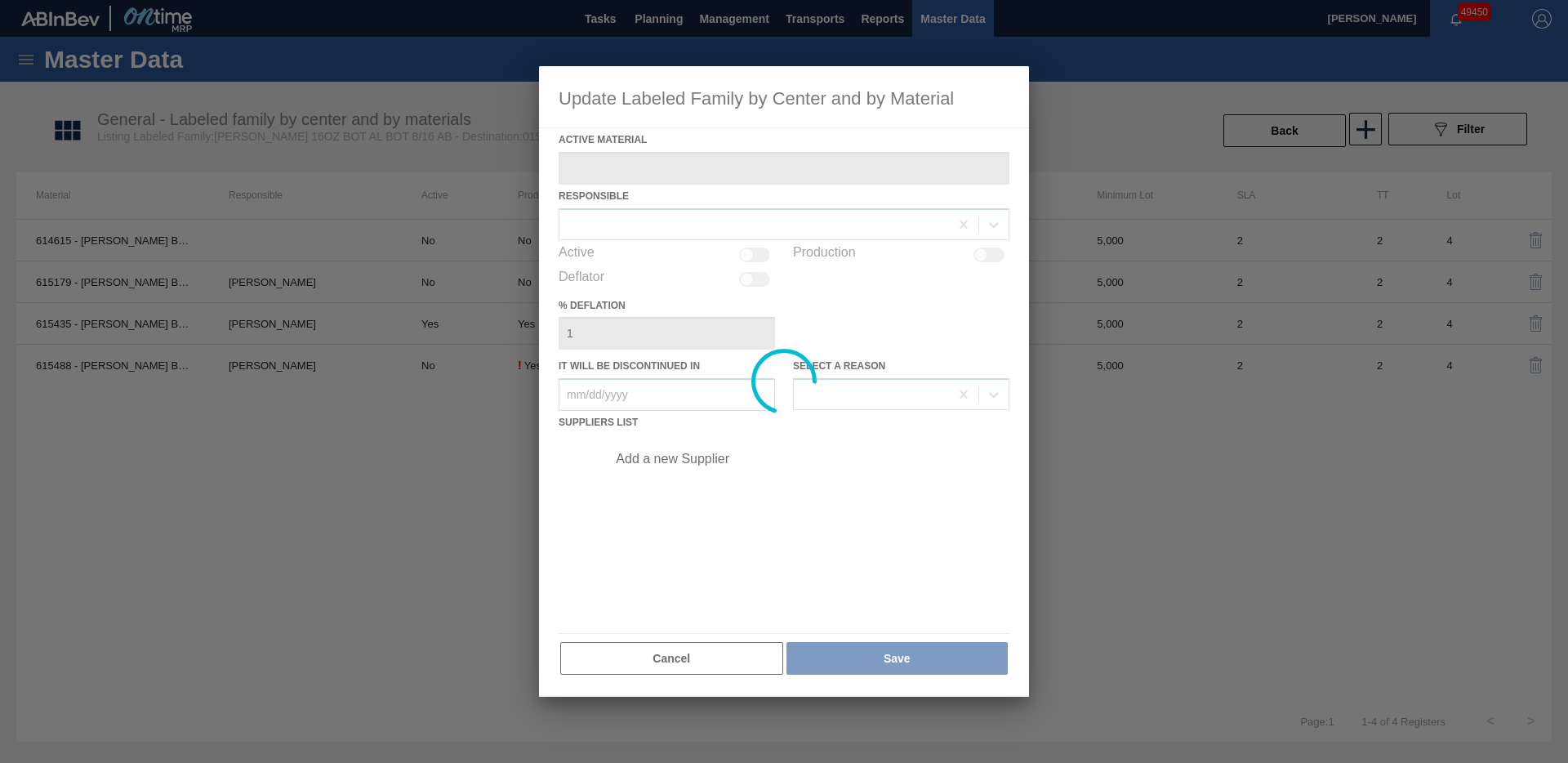
type Material "615435 - [PERSON_NAME] BOT BUD 16OZ AL BOT 8/16 AB 0724 BE"
checkbox input "true"
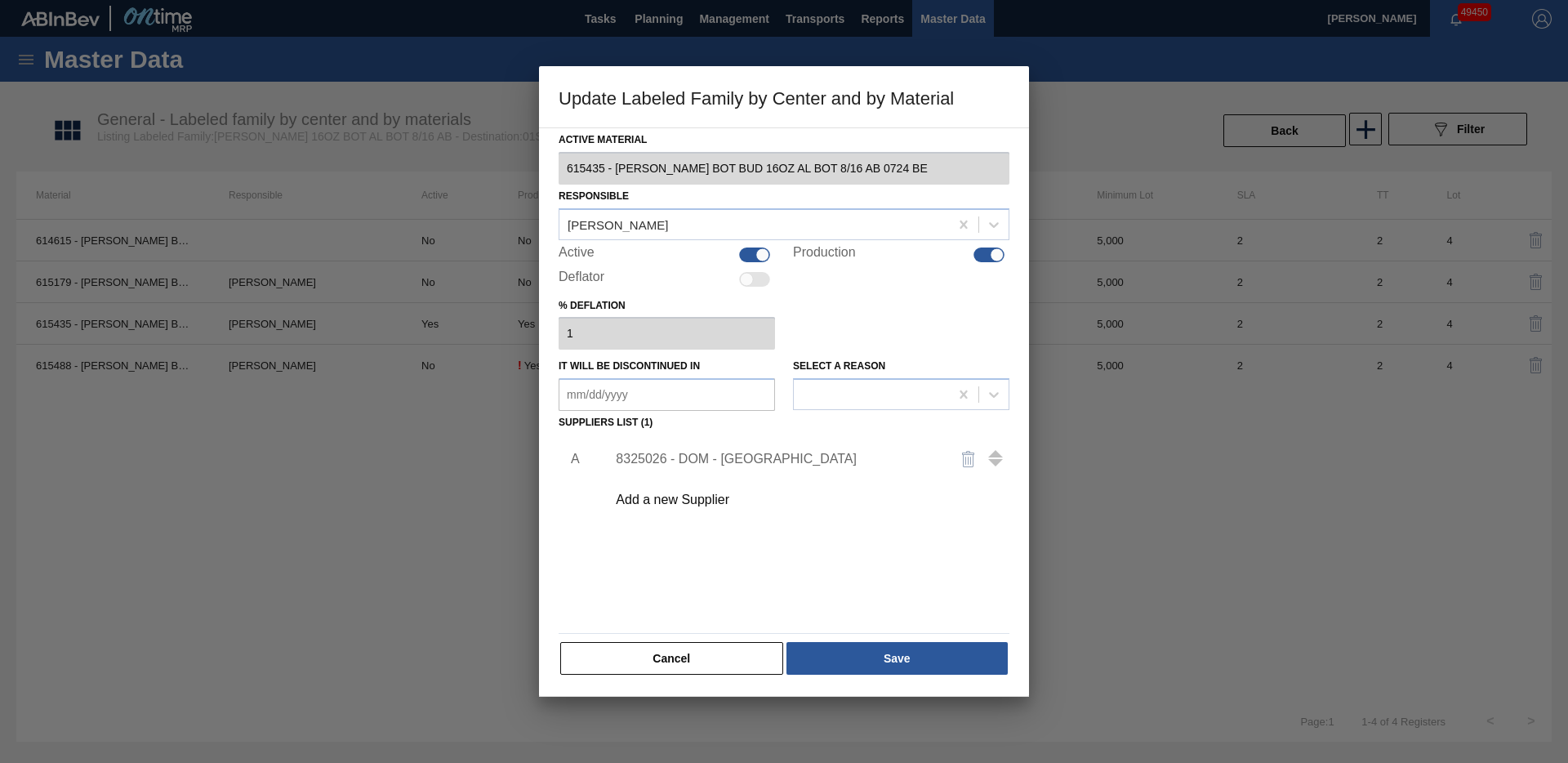
click at [756, 253] on div at bounding box center [762, 255] width 14 height 14
checkbox input "false"
click at [987, 253] on div at bounding box center [990, 255] width 31 height 15
checkbox input "false"
click at [852, 657] on button "Save" at bounding box center [897, 658] width 222 height 33
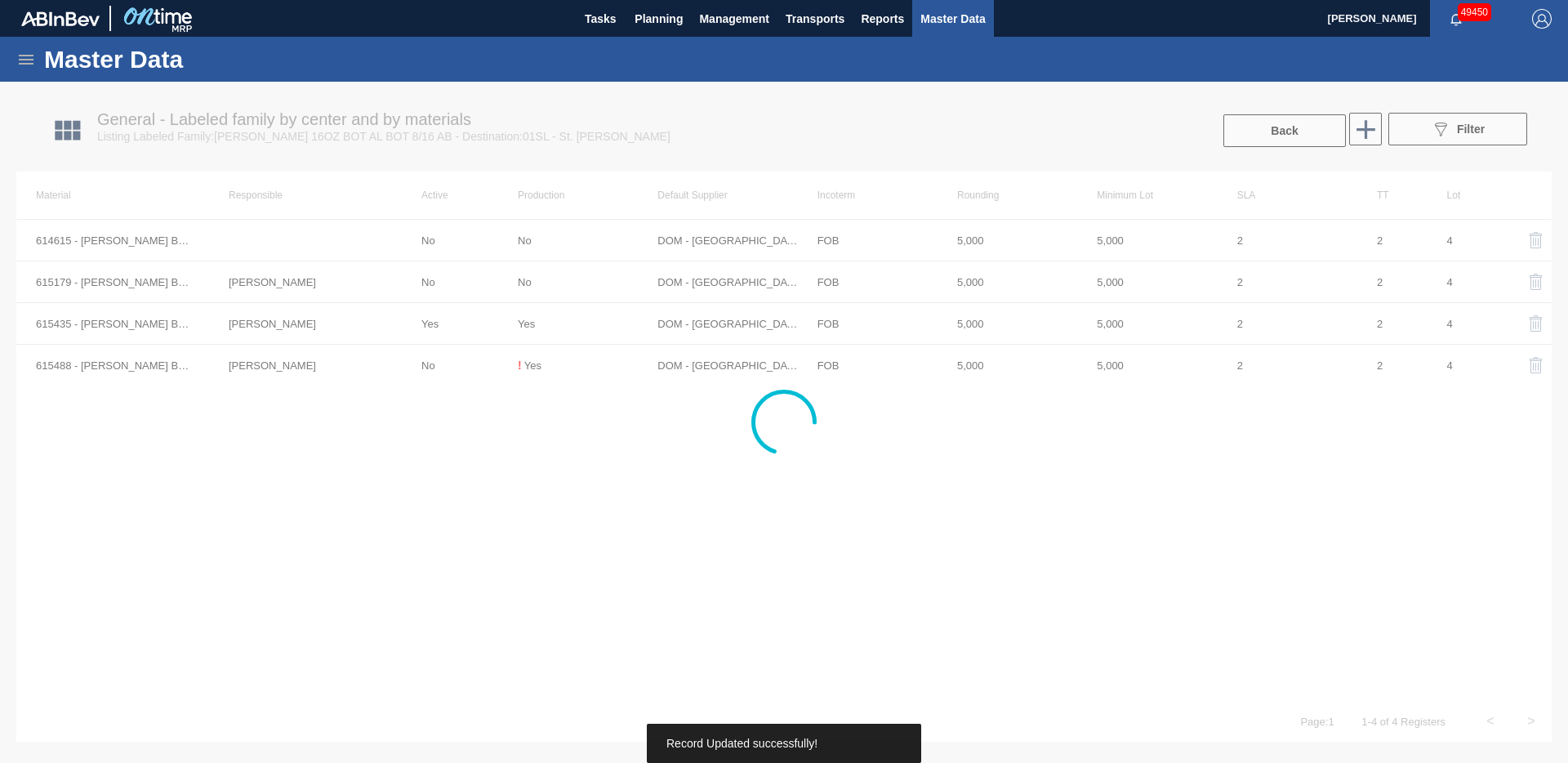
click at [370, 370] on div at bounding box center [784, 422] width 1568 height 681
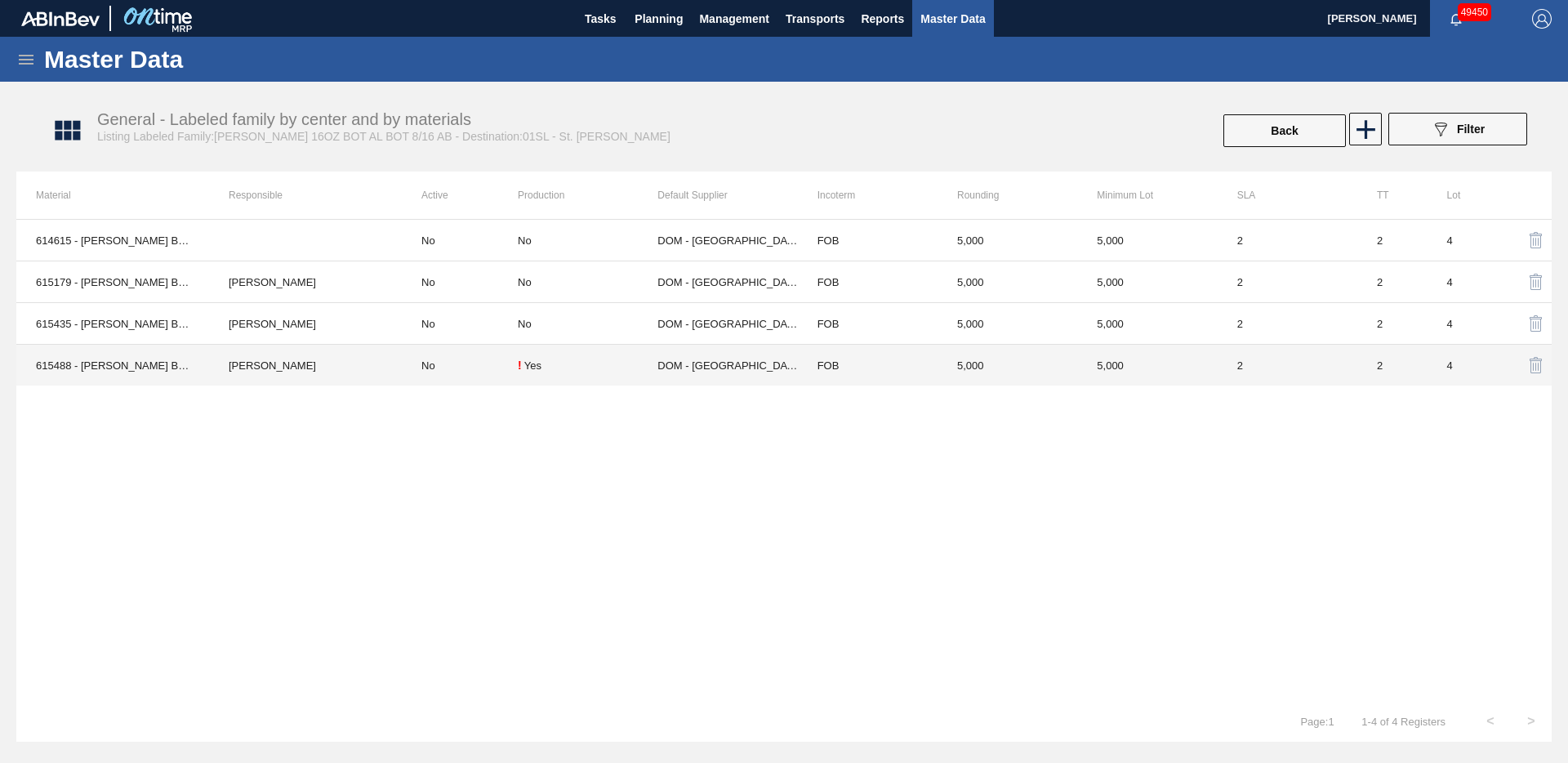
click at [369, 363] on td "[PERSON_NAME]" at bounding box center [305, 365] width 192 height 42
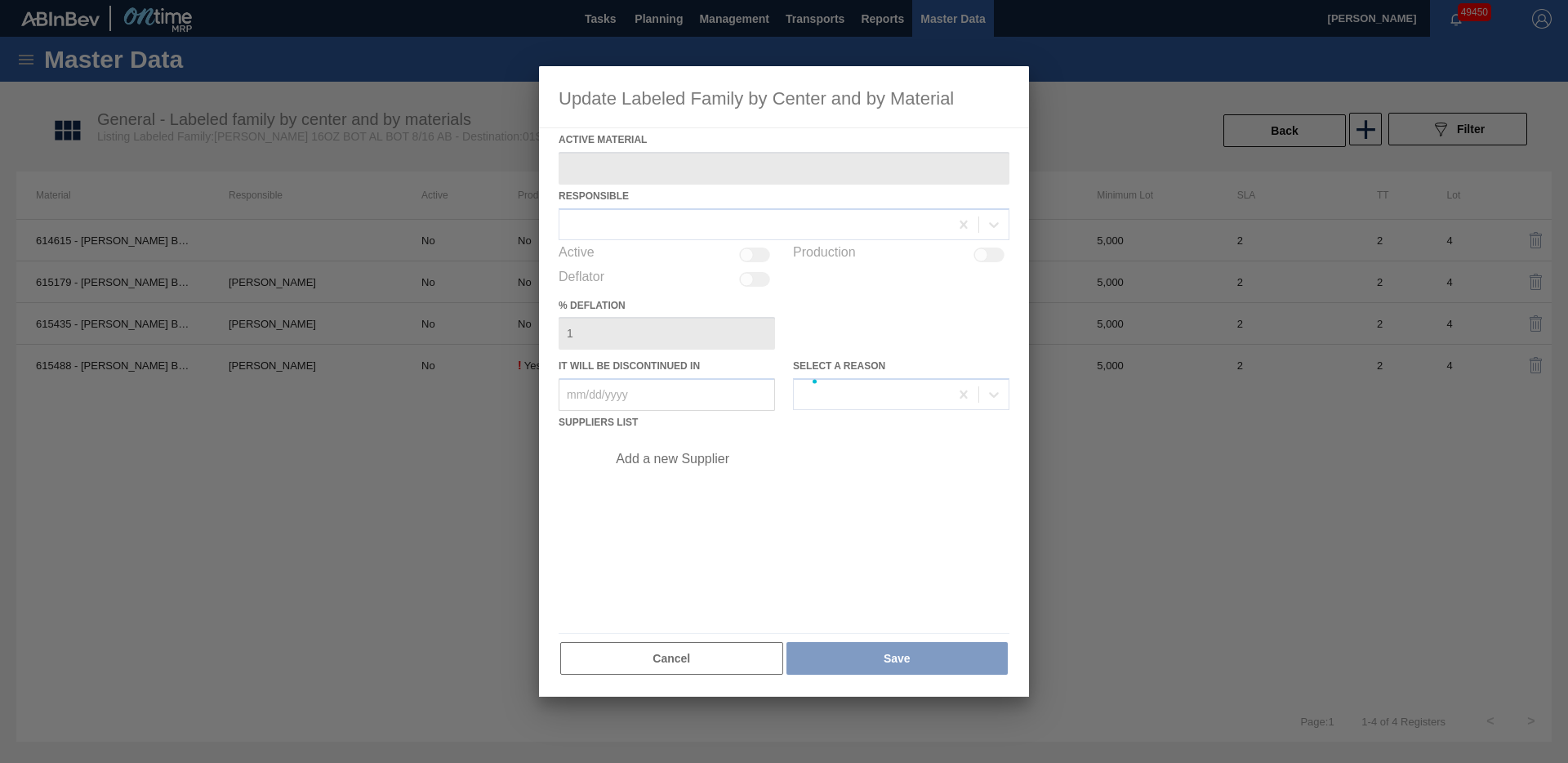
type Material "615488 - [PERSON_NAME] BOT BUD 16OZ REVISED CALLOUT AL BOT"
checkbox input "true"
click at [366, 363] on div at bounding box center [784, 381] width 1568 height 763
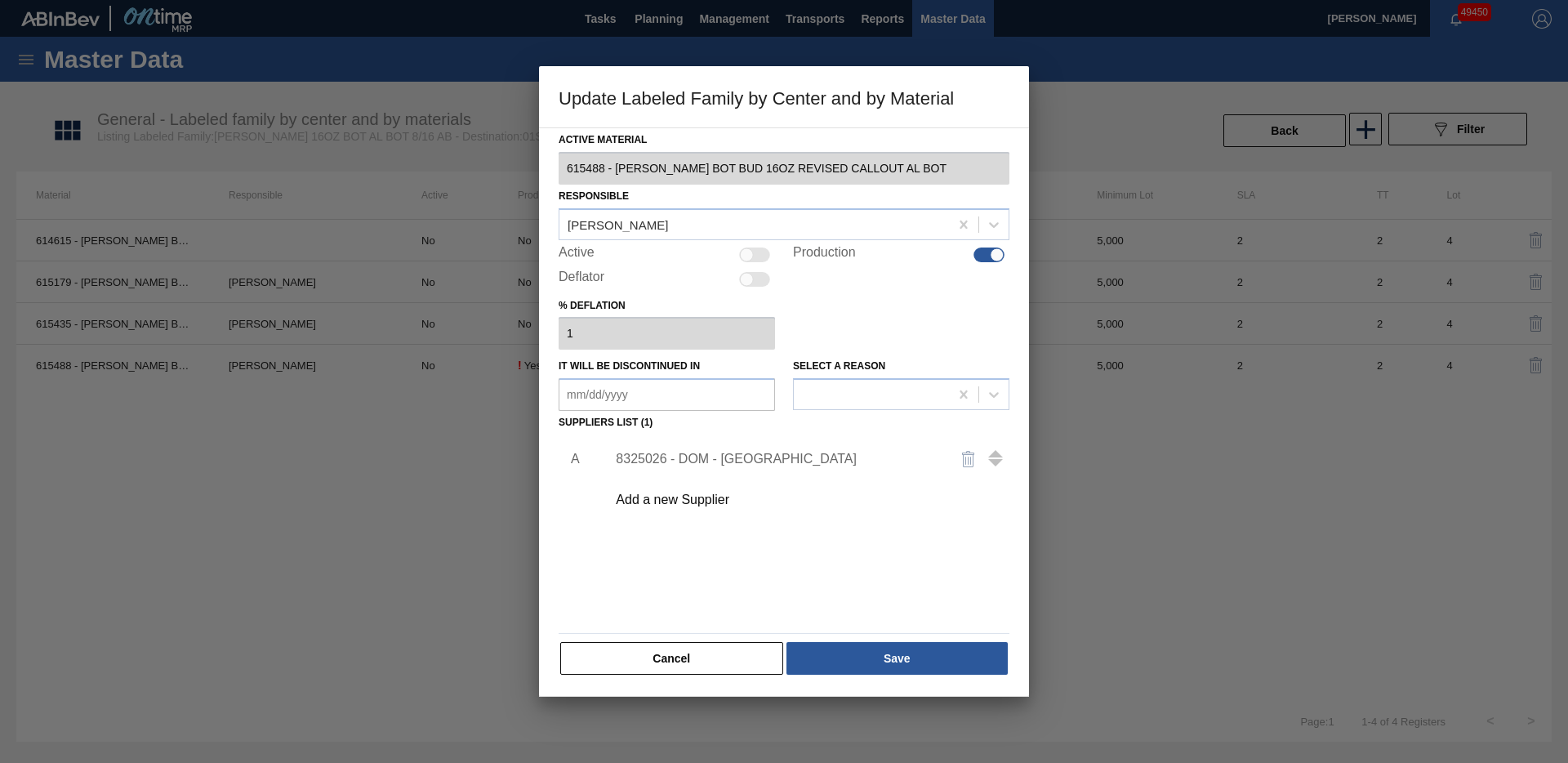
click at [753, 255] on div at bounding box center [754, 255] width 31 height 15
checkbox input "true"
click at [963, 225] on icon at bounding box center [963, 224] width 8 height 8
type input "lent"
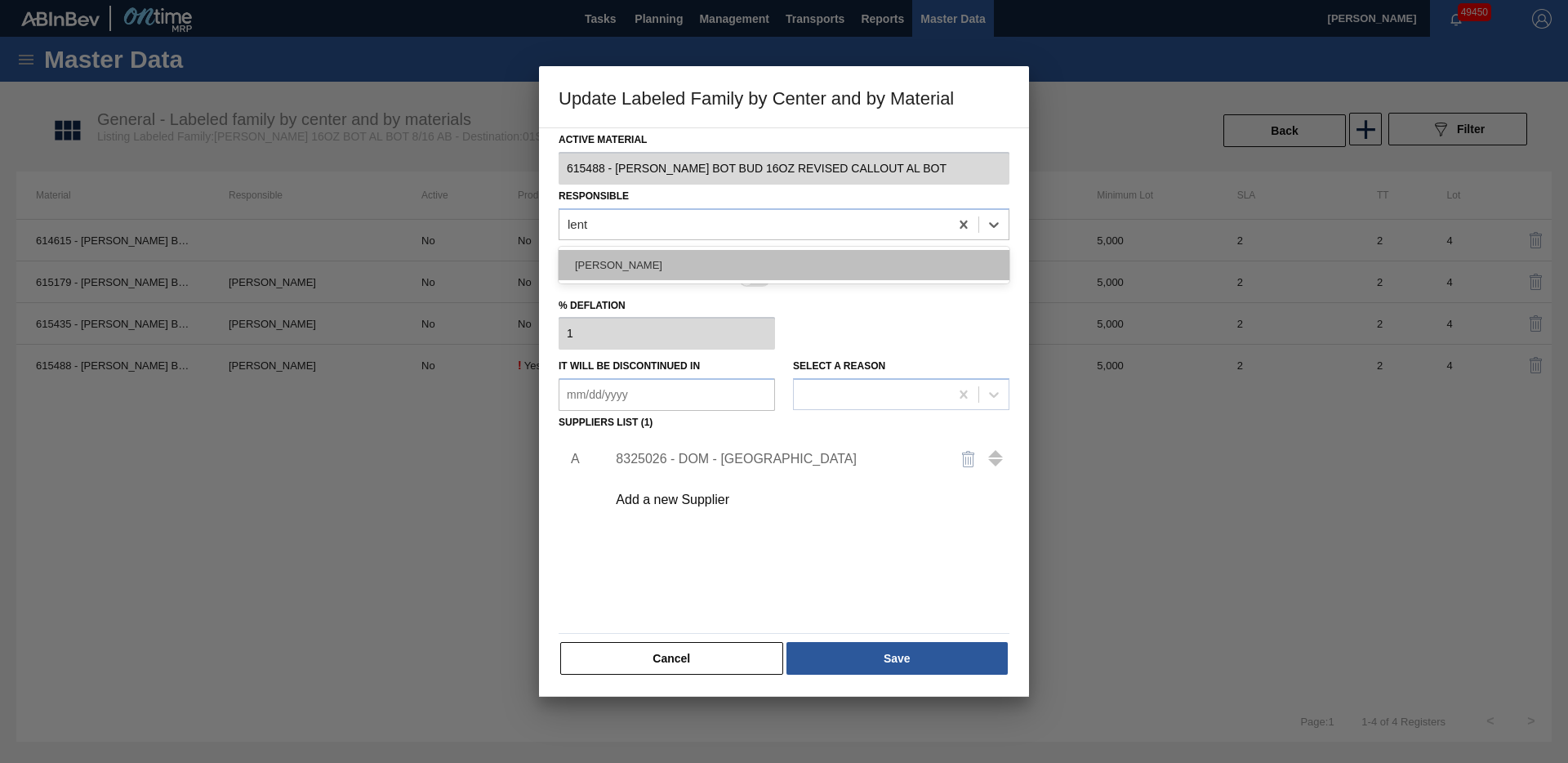
click at [621, 259] on div "[PERSON_NAME]" at bounding box center [784, 264] width 451 height 30
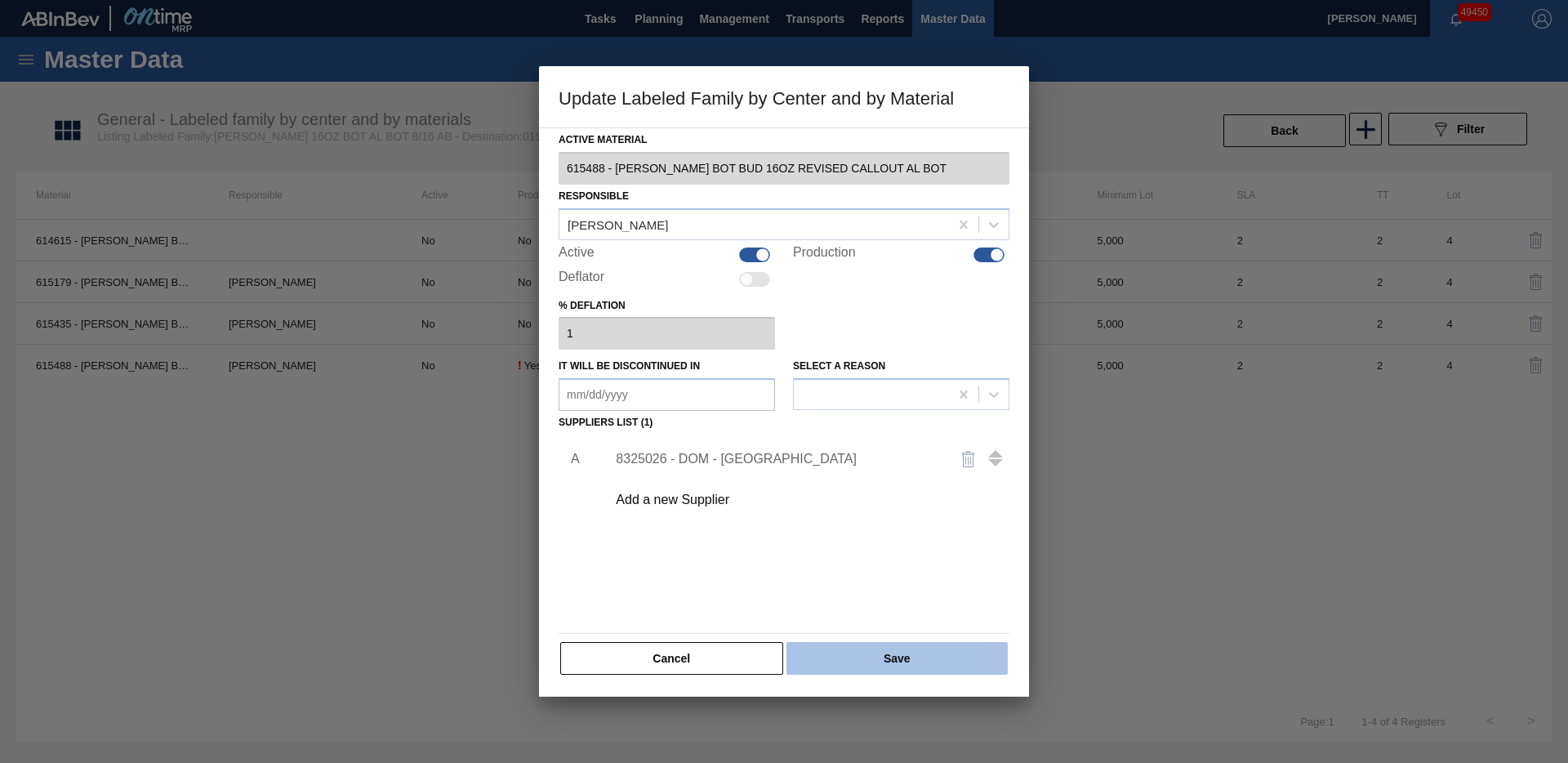
click at [854, 658] on button "Save" at bounding box center [897, 658] width 222 height 33
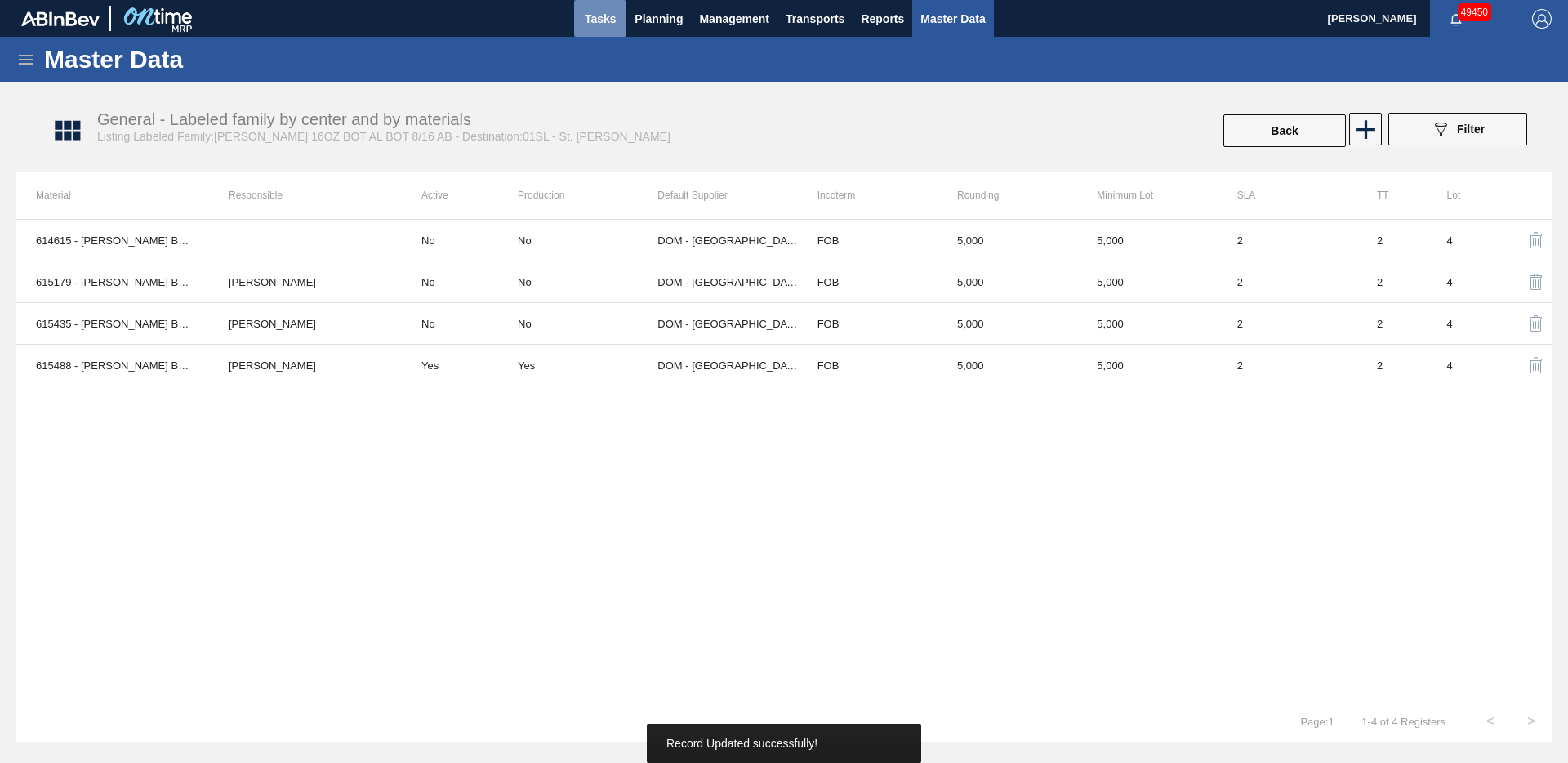
click at [599, 23] on span "Tasks" at bounding box center [600, 18] width 36 height 19
click at [671, 23] on span "Planning" at bounding box center [659, 18] width 49 height 19
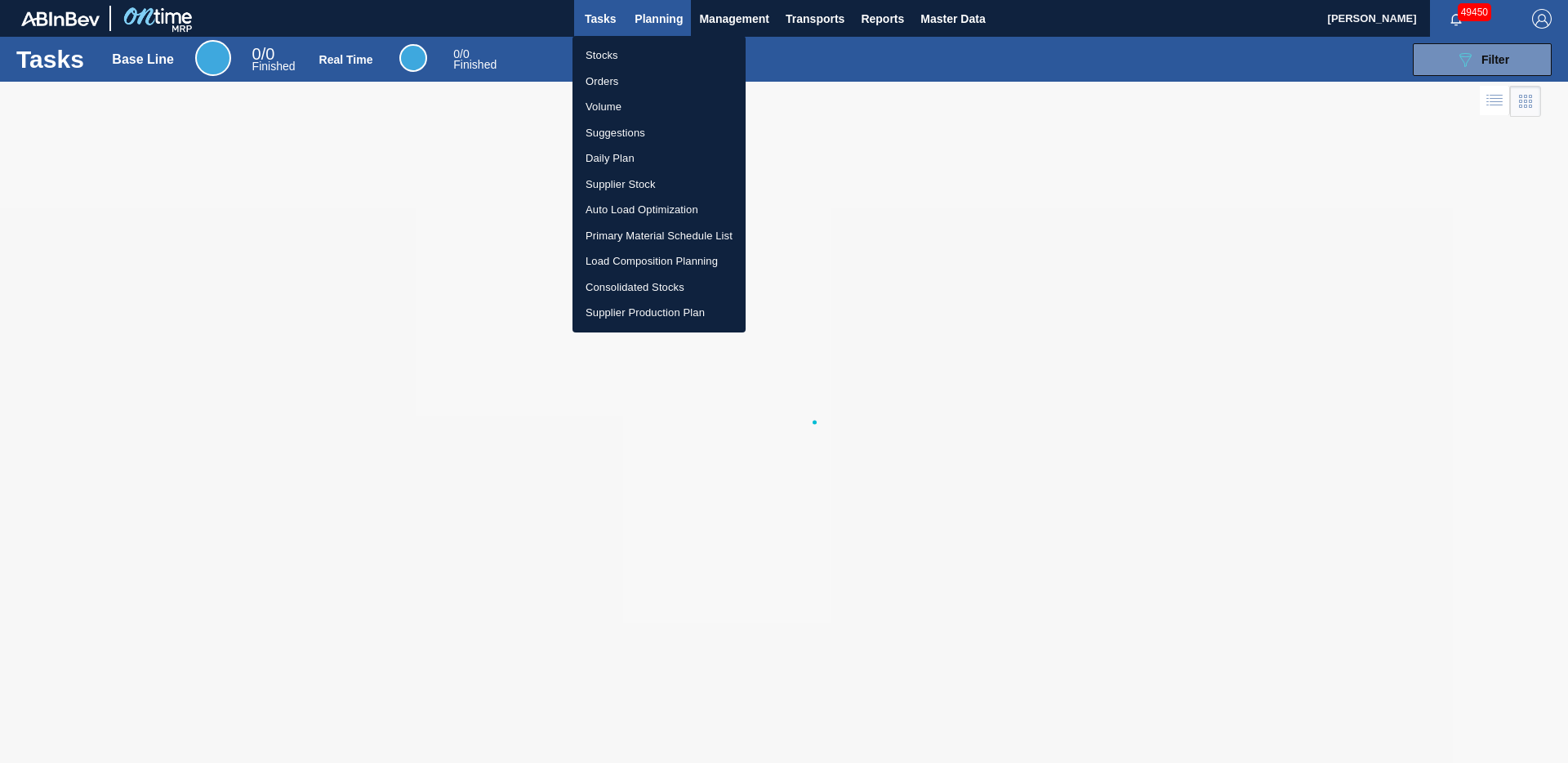
click at [662, 25] on div at bounding box center [784, 381] width 1568 height 763
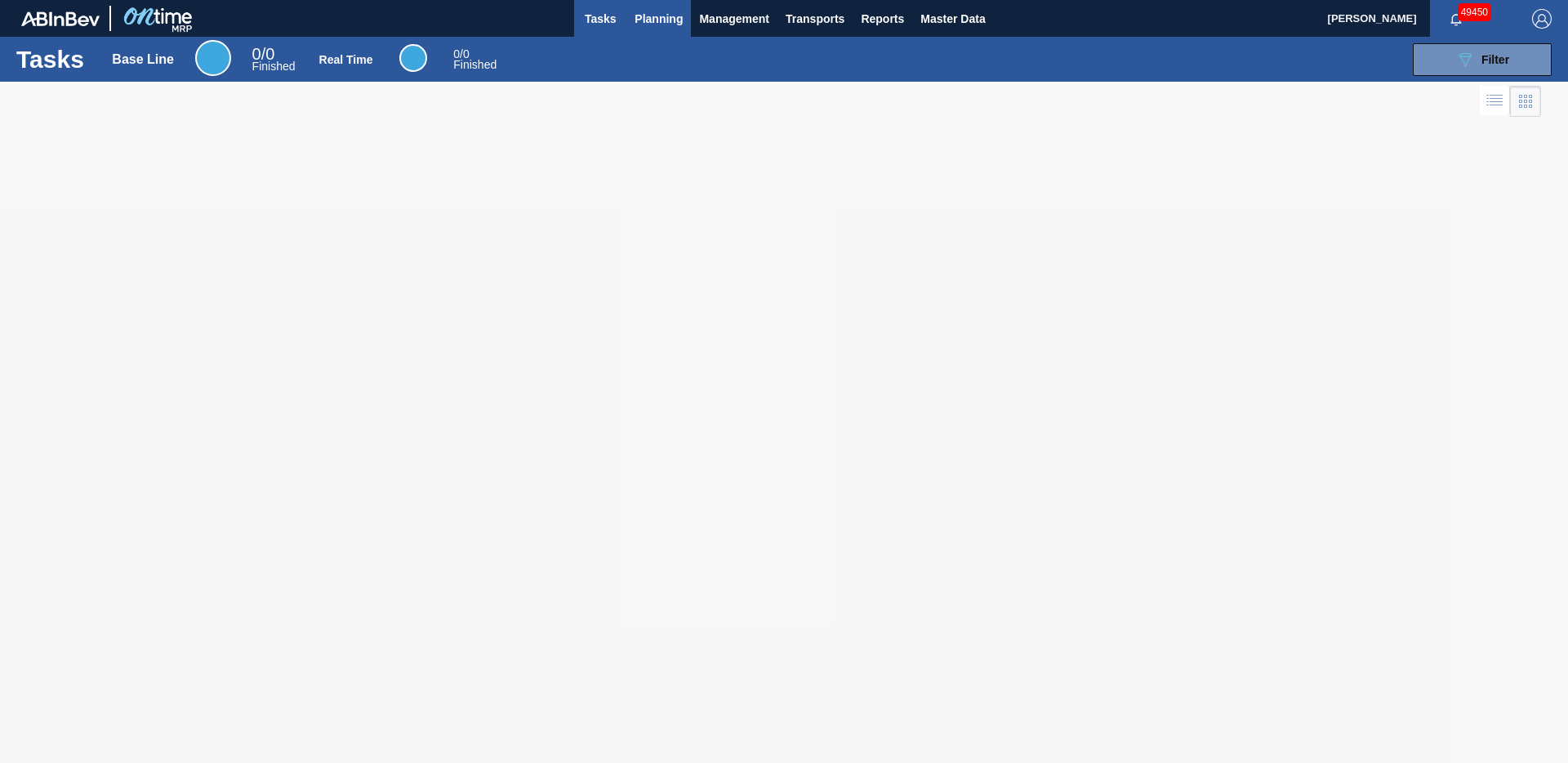
click at [657, 23] on span "Planning" at bounding box center [659, 18] width 49 height 19
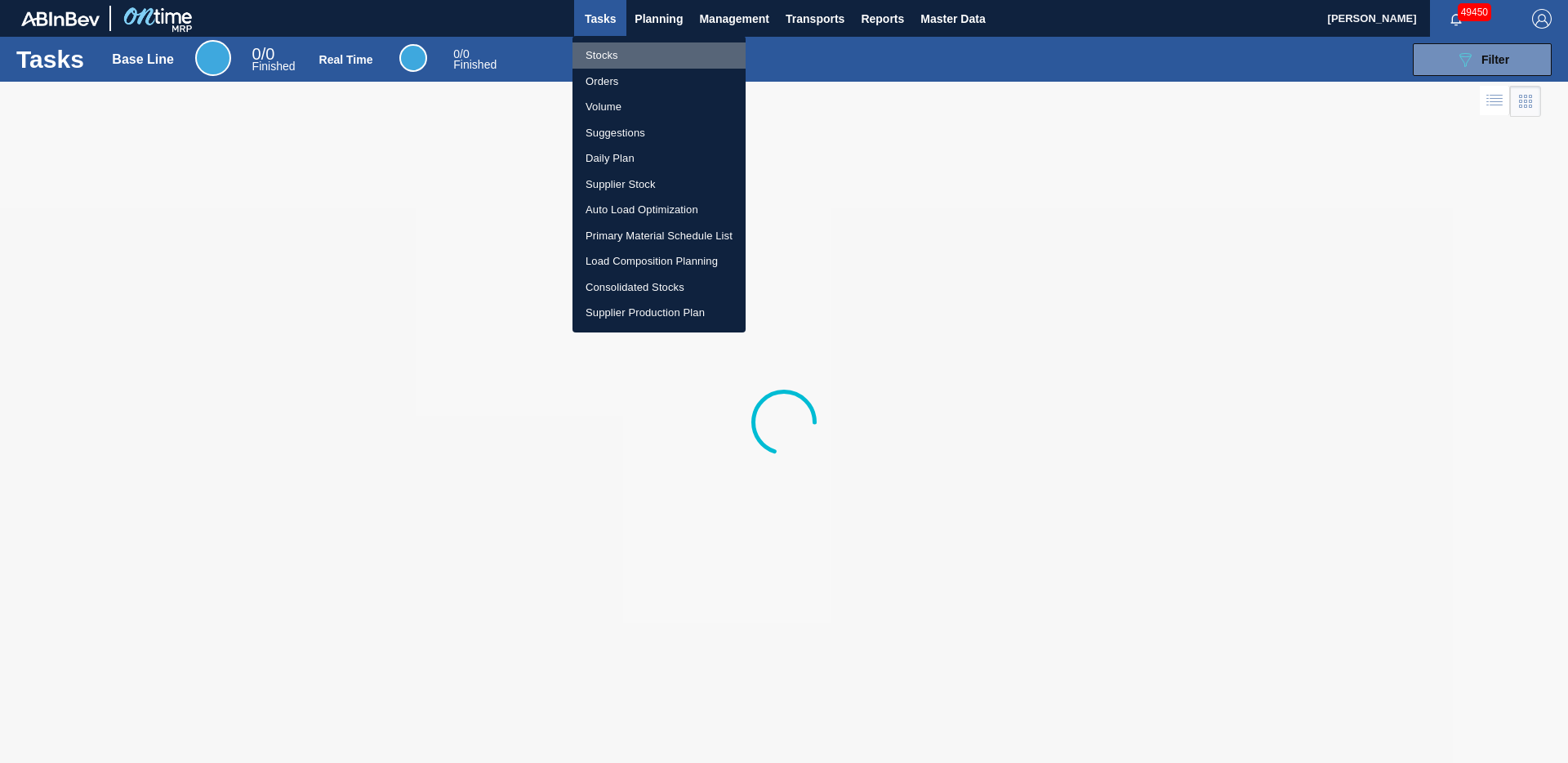
click at [626, 57] on li "Stocks" at bounding box center [659, 55] width 173 height 26
click at [626, 56] on li "Stocks" at bounding box center [659, 55] width 173 height 26
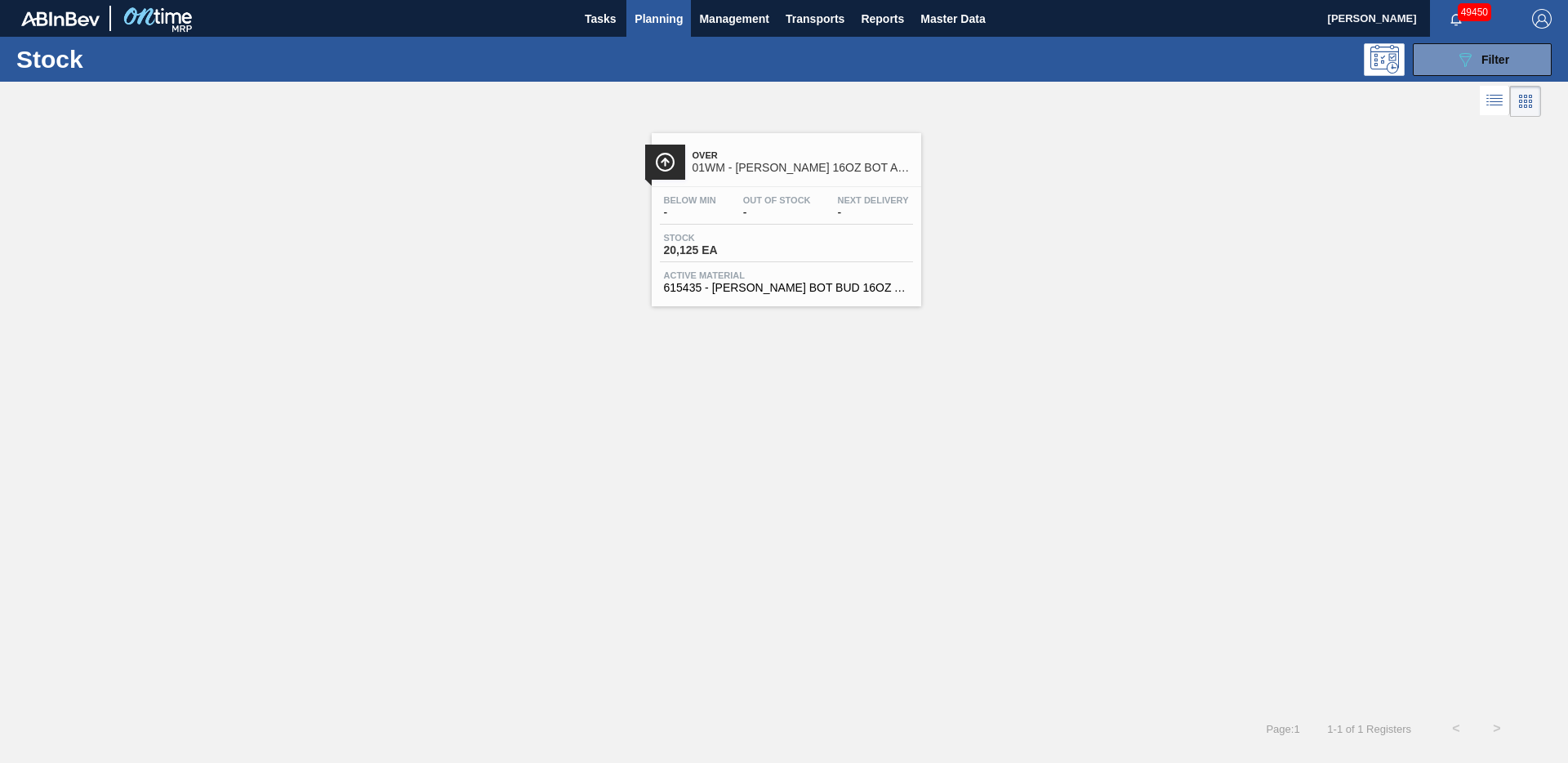
click at [780, 260] on div "Stock 20,125 EA" at bounding box center [786, 247] width 253 height 29
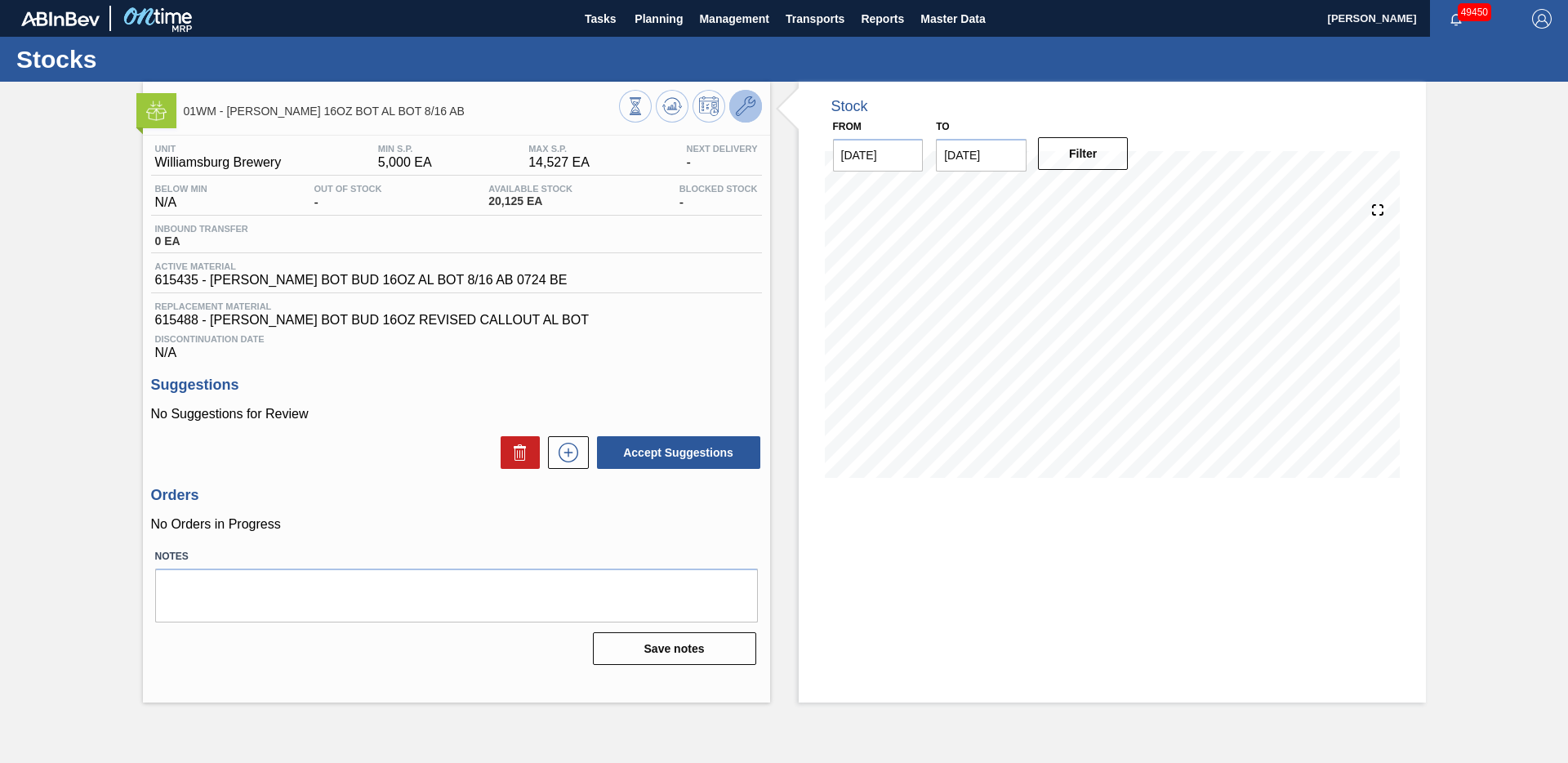
click at [753, 106] on icon at bounding box center [746, 106] width 19 height 19
click at [679, 103] on icon at bounding box center [672, 106] width 19 height 19
click at [744, 101] on icon at bounding box center [746, 106] width 19 height 19
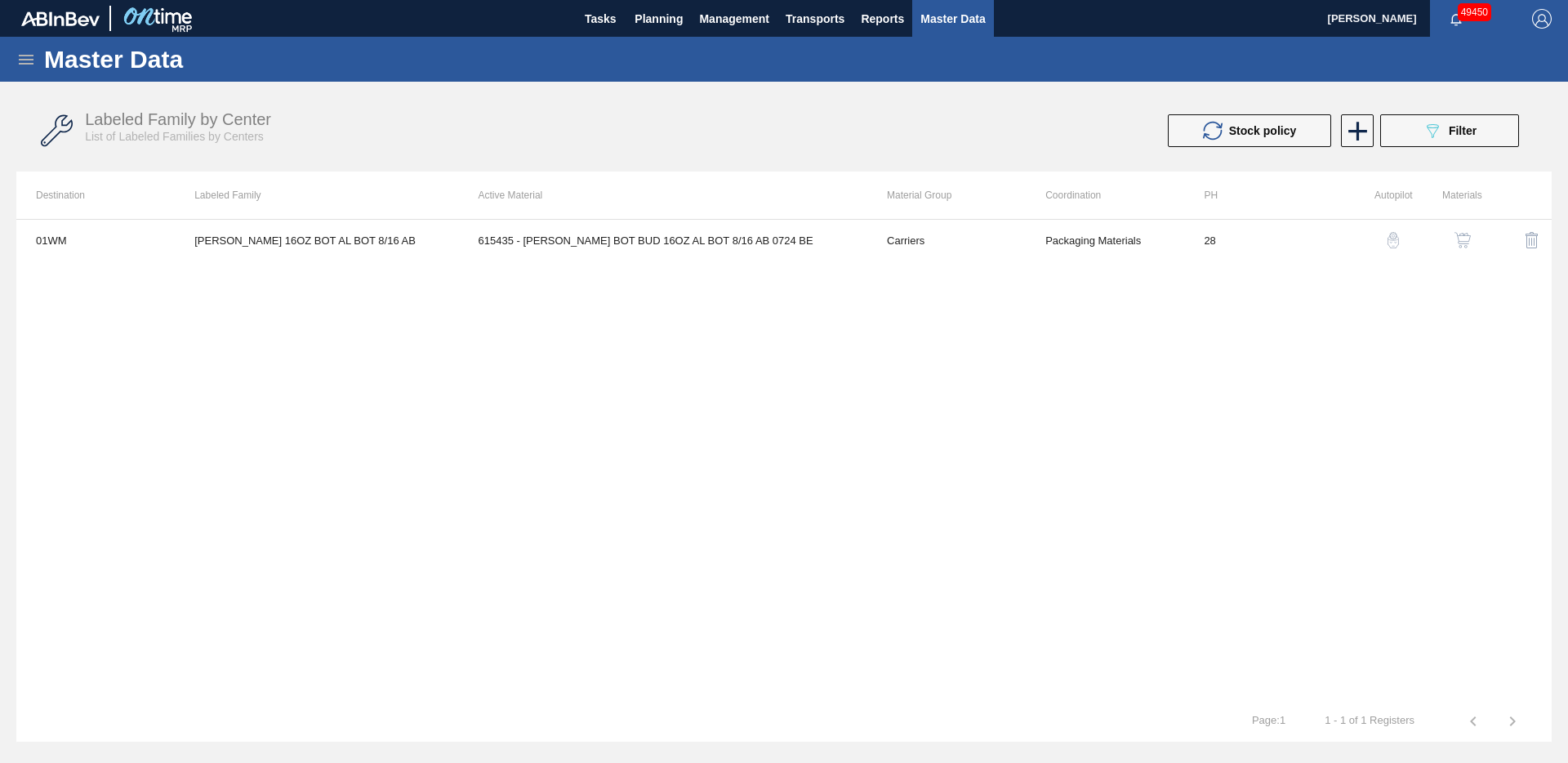
click at [1475, 239] on button "button" at bounding box center [1463, 240] width 39 height 39
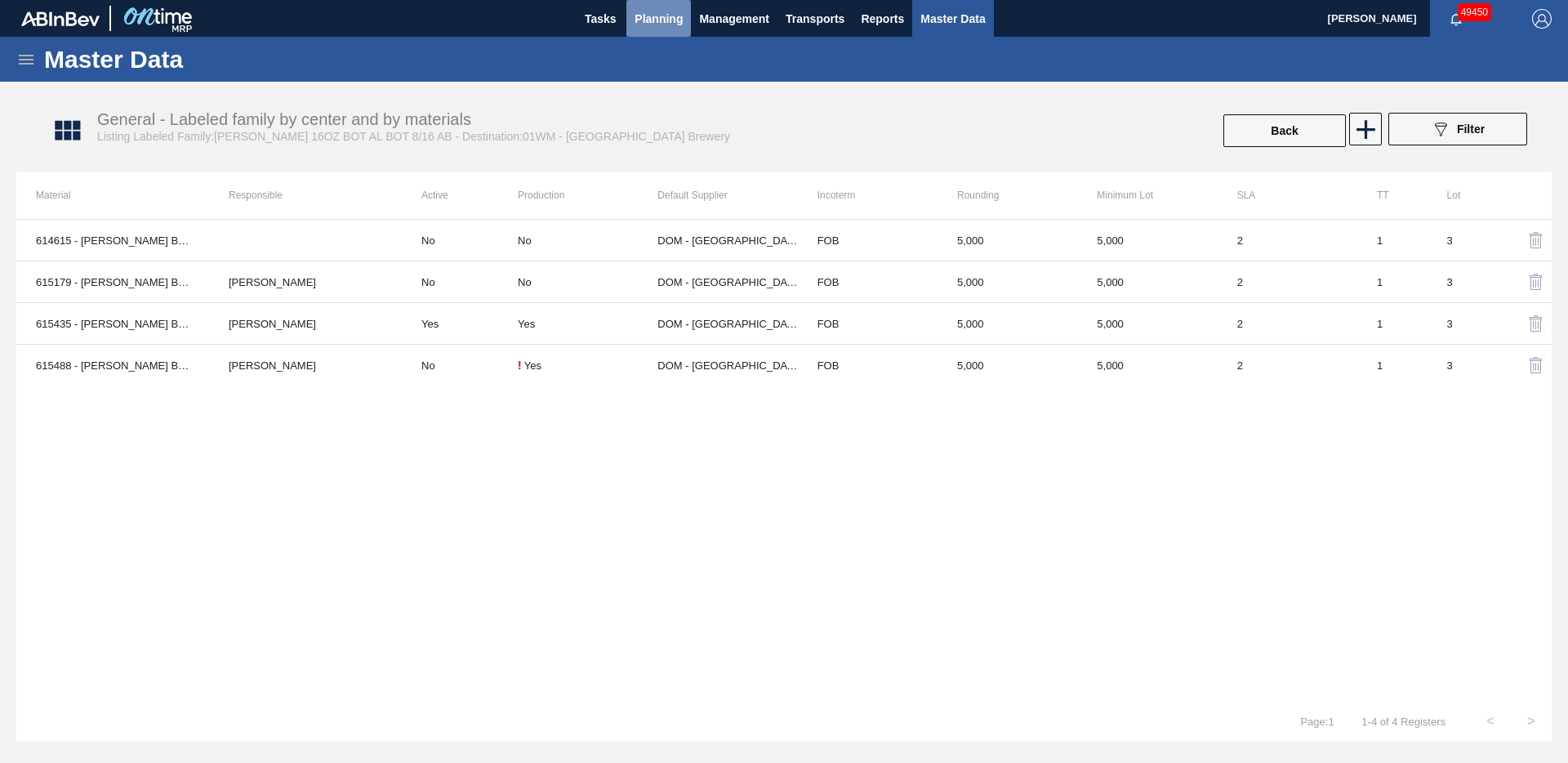
click at [661, 22] on span "Planning" at bounding box center [659, 18] width 49 height 19
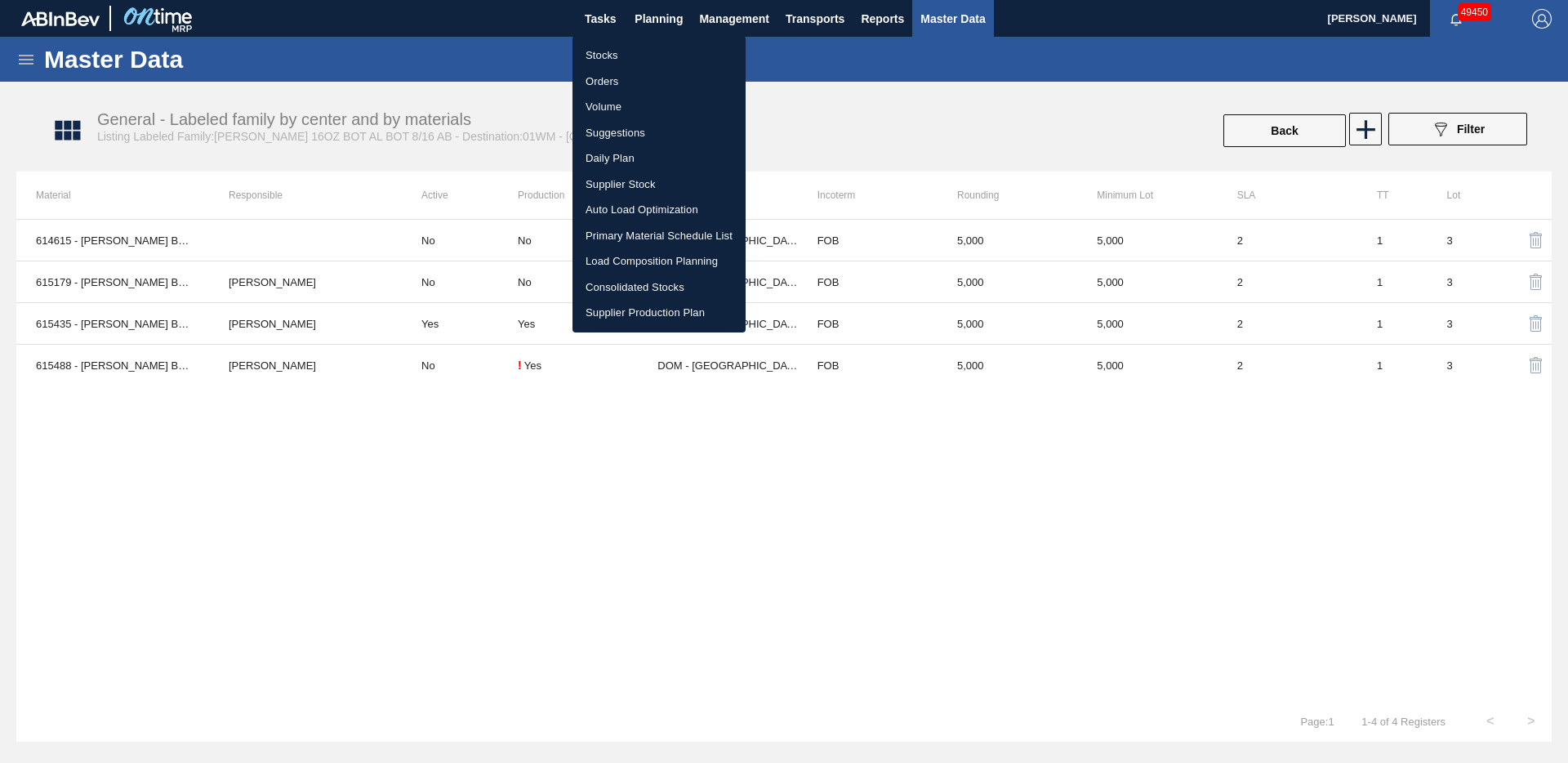
click at [601, 54] on li "Stocks" at bounding box center [659, 55] width 173 height 26
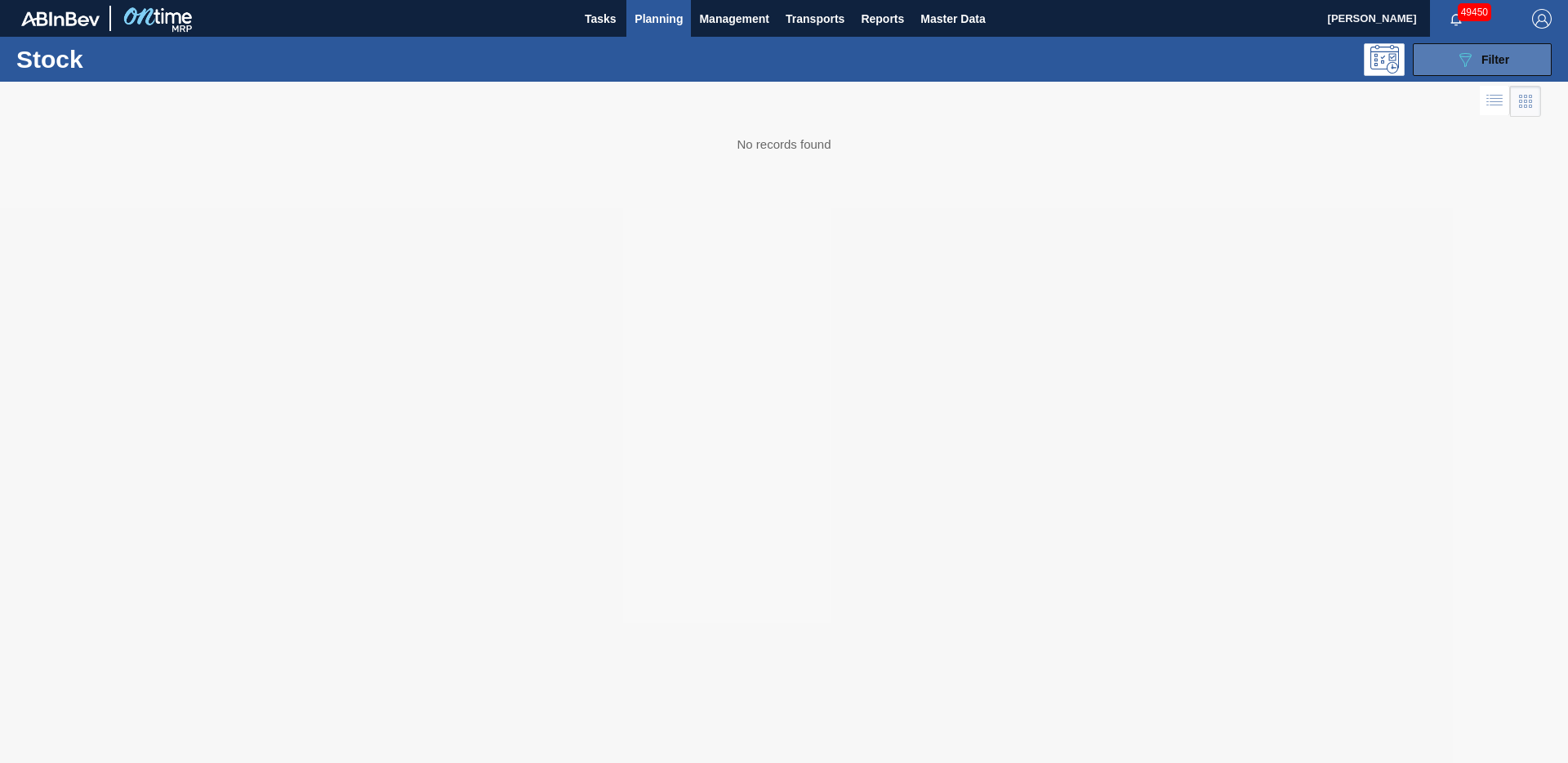
click at [1461, 67] on icon "089F7B8B-B2A5-4AFE-B5C0-19BA573D28AC" at bounding box center [1465, 59] width 19 height 19
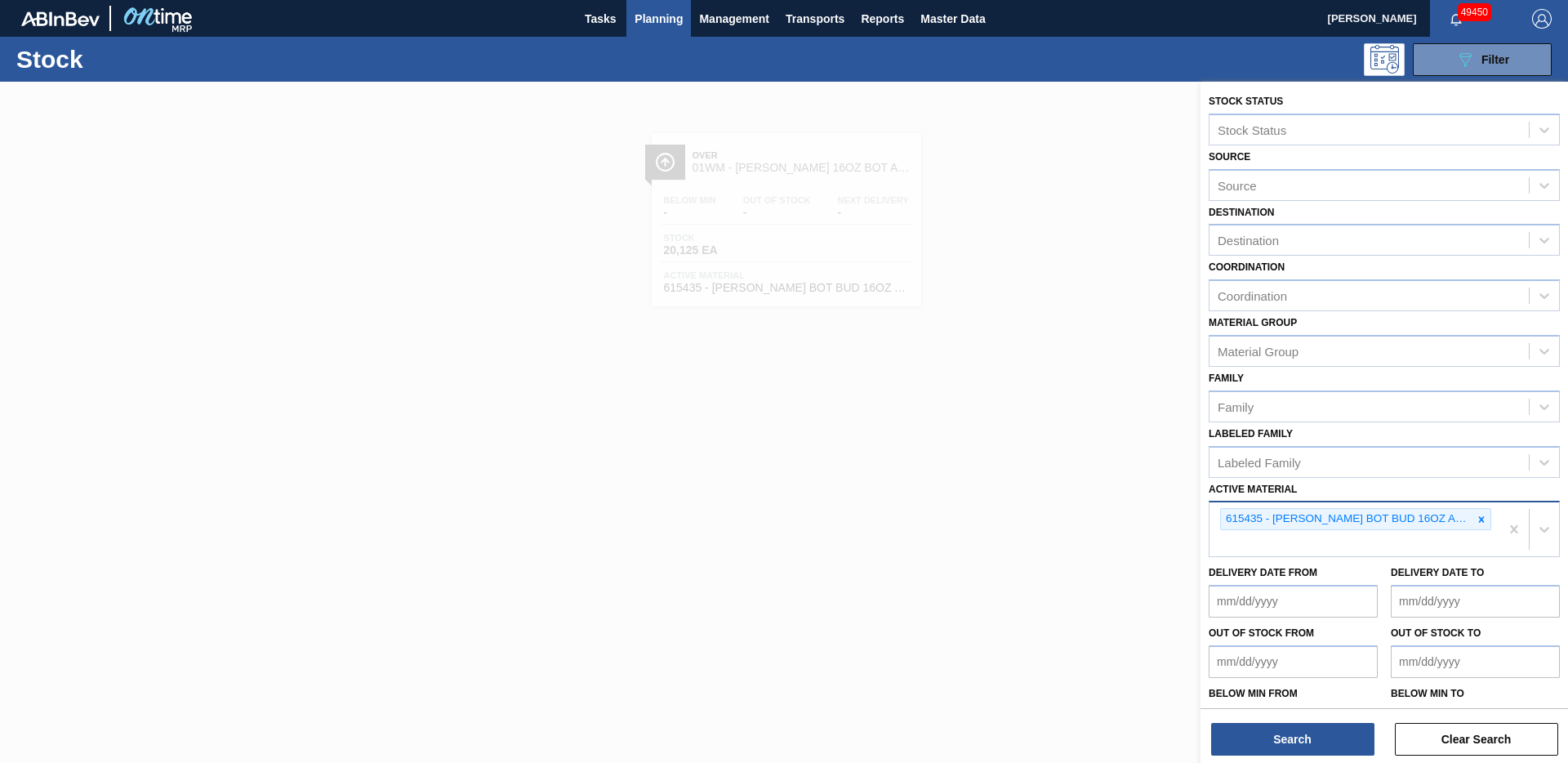
click at [1469, 544] on div "615435 - [PERSON_NAME] BOT BUD 16OZ AL BOT 8/16 AB 0724 BE" at bounding box center [1354, 529] width 290 height 53
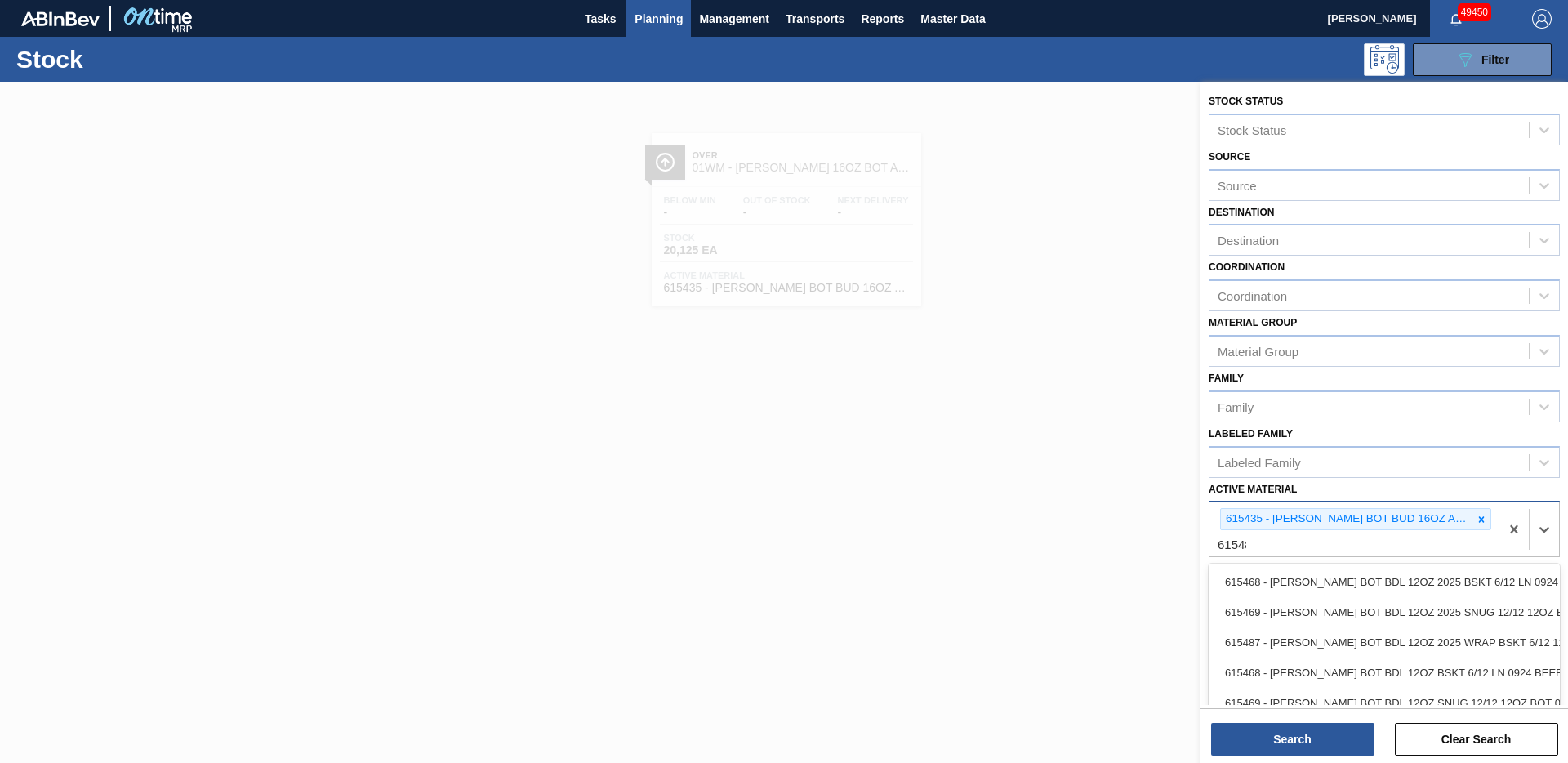
type Material "615488"
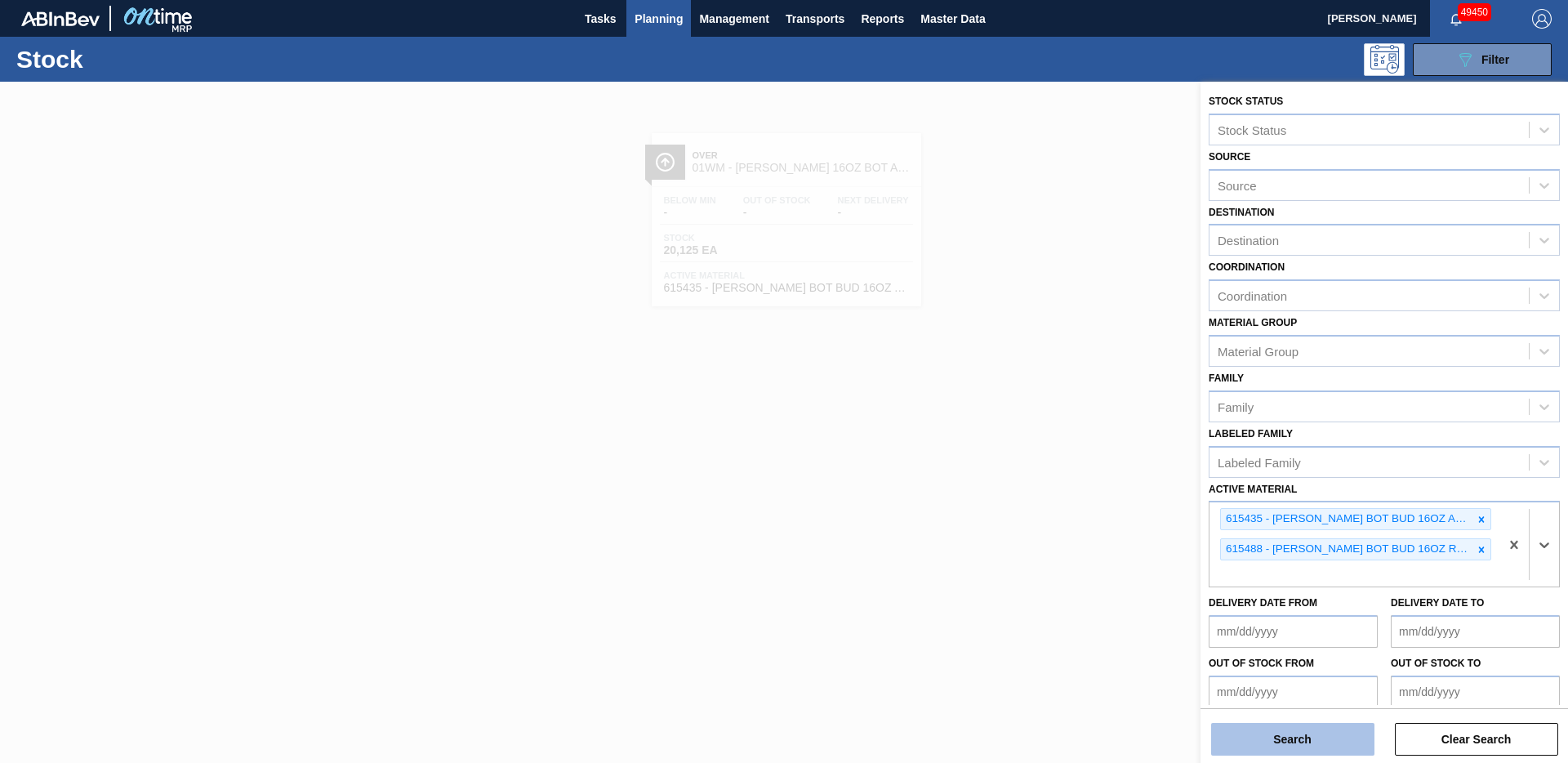
click at [1357, 742] on button "Search" at bounding box center [1293, 740] width 163 height 33
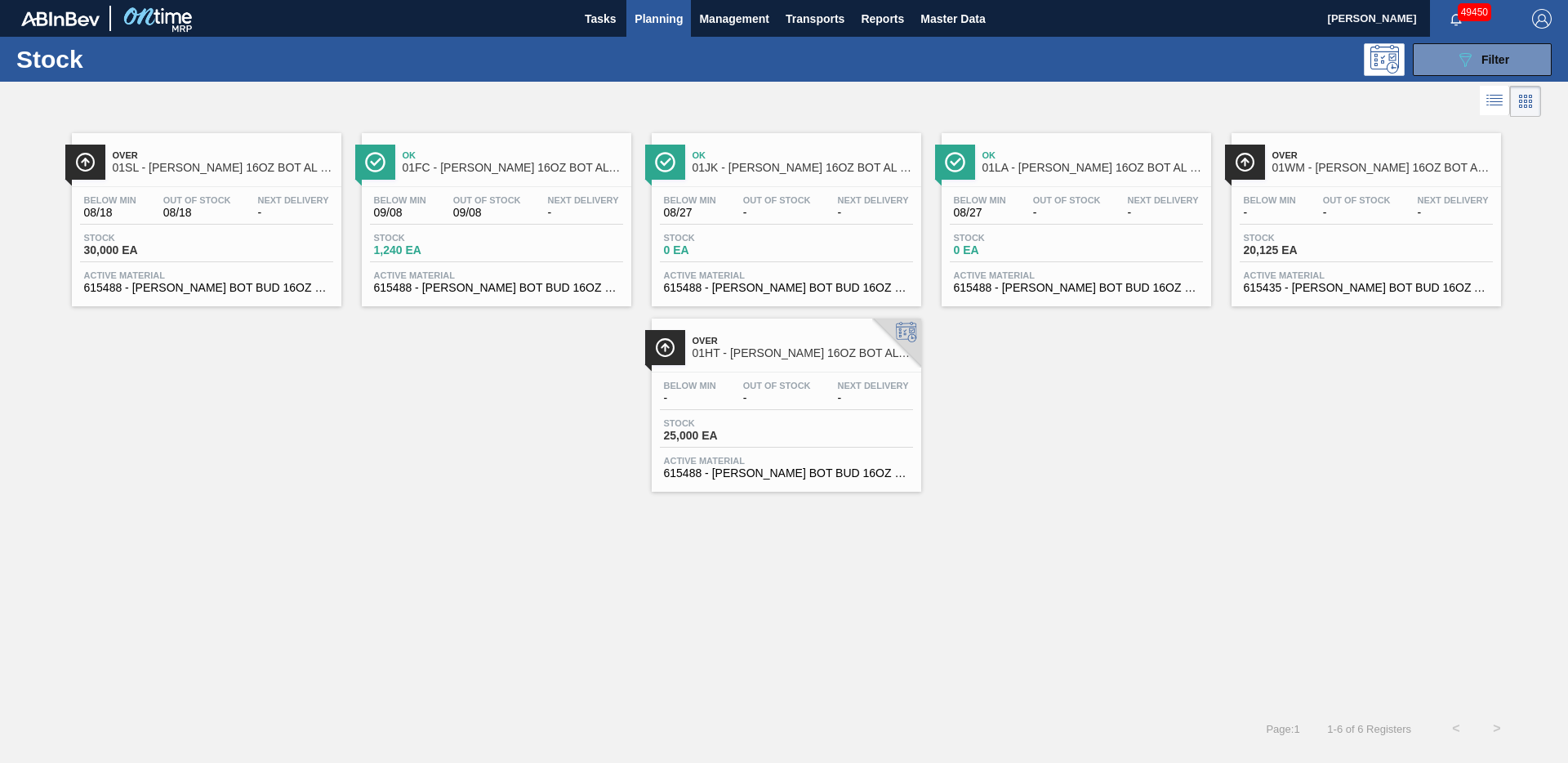
click at [169, 209] on span "08/18" at bounding box center [197, 213] width 68 height 13
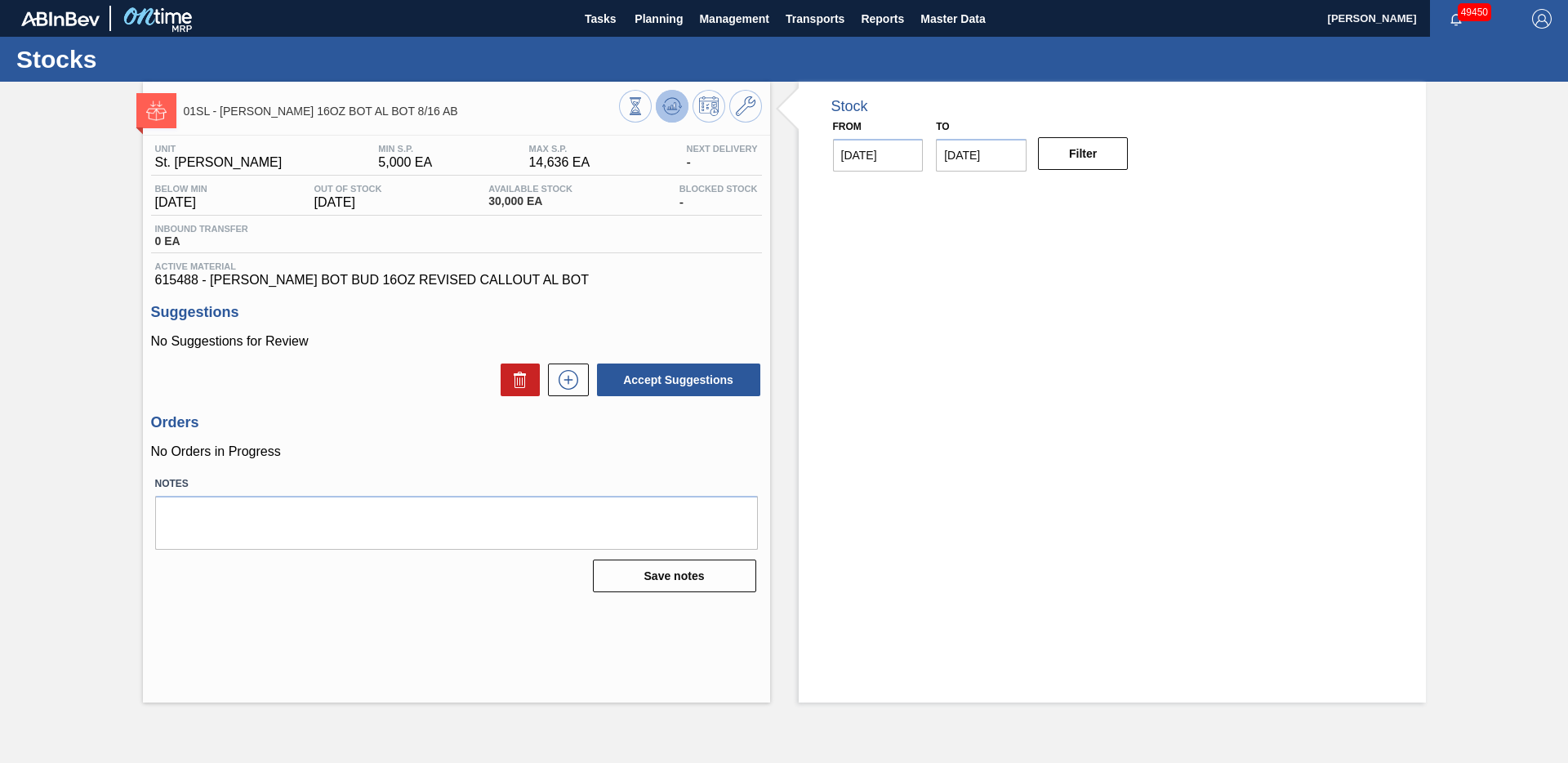
click at [671, 110] on icon at bounding box center [672, 106] width 19 height 19
click at [744, 106] on icon at bounding box center [746, 106] width 19 height 19
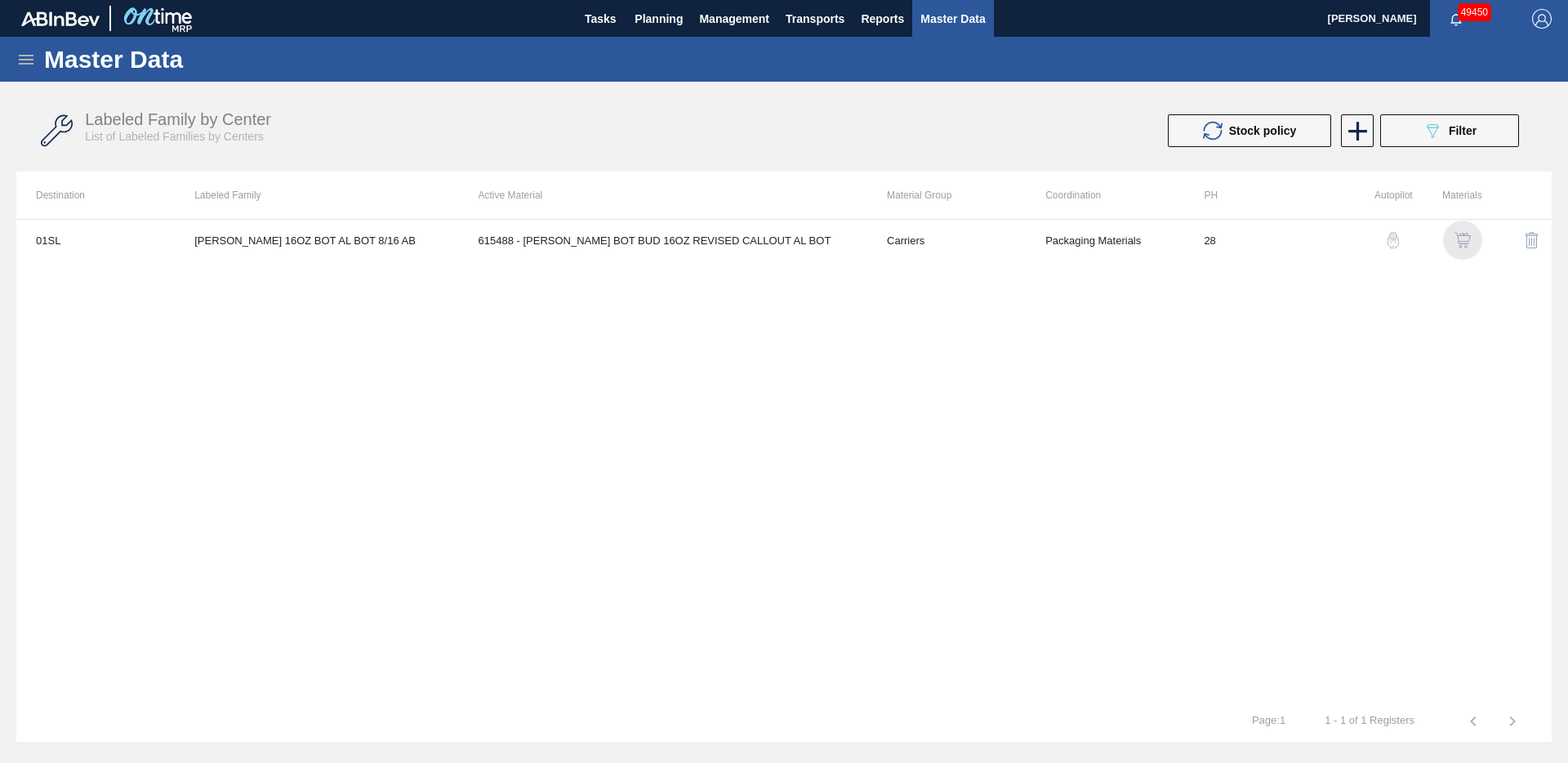
click at [1460, 235] on img "button" at bounding box center [1463, 240] width 17 height 17
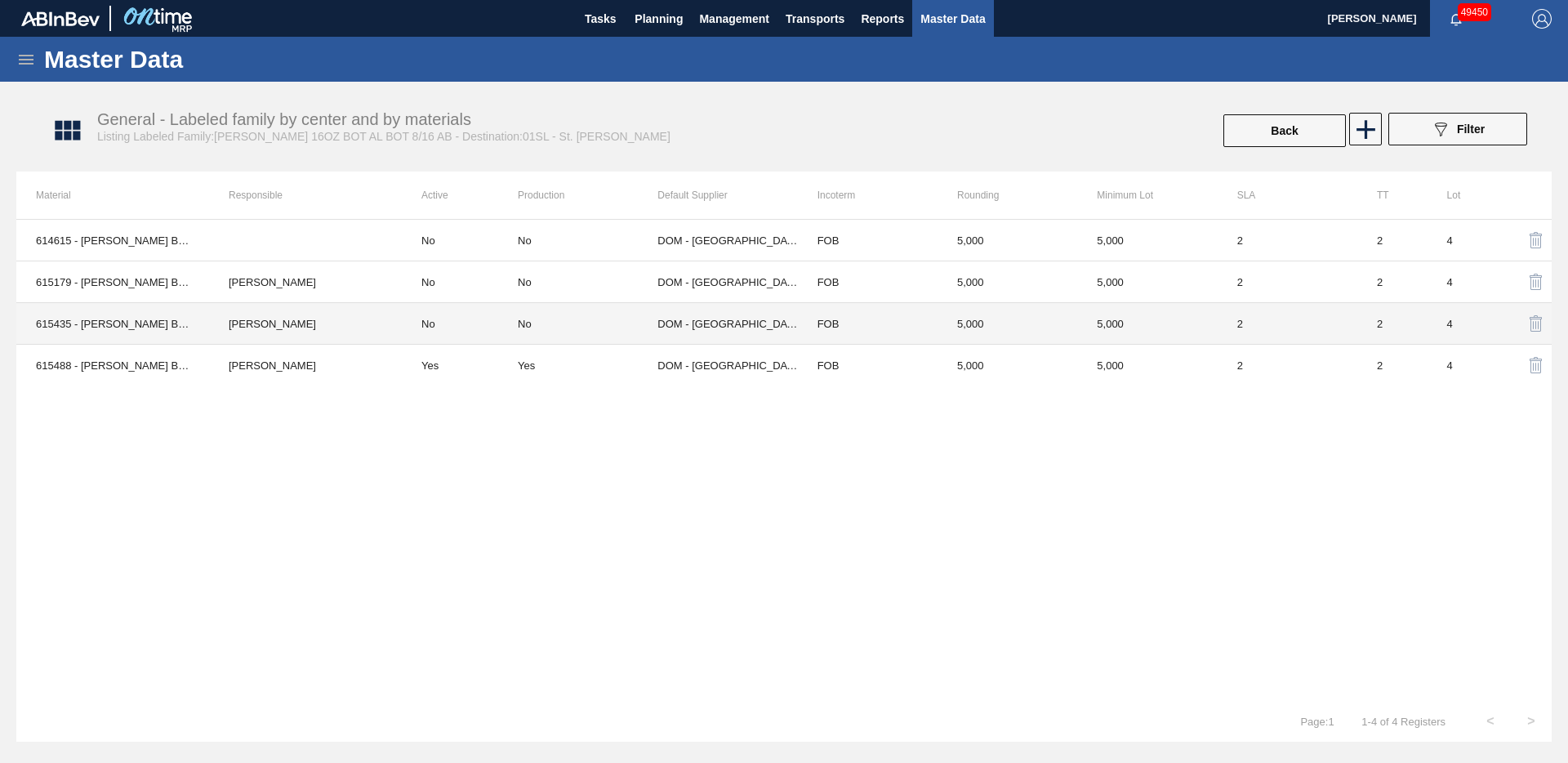
click at [1071, 333] on td "5,000" at bounding box center [1008, 324] width 140 height 42
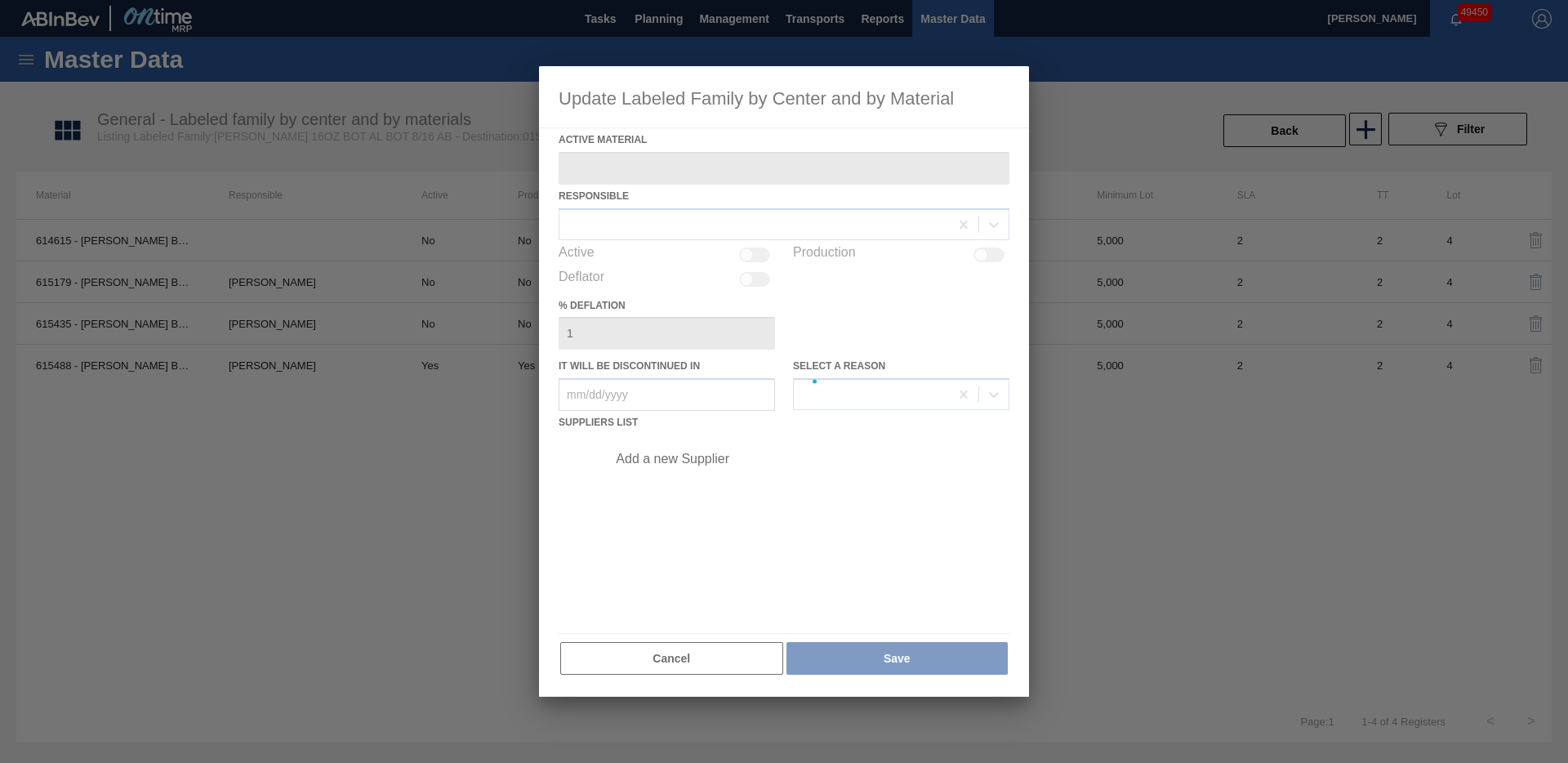
type Material "615435 - [PERSON_NAME] BOT BUD 16OZ AL BOT 8/16 AB 0724 BE"
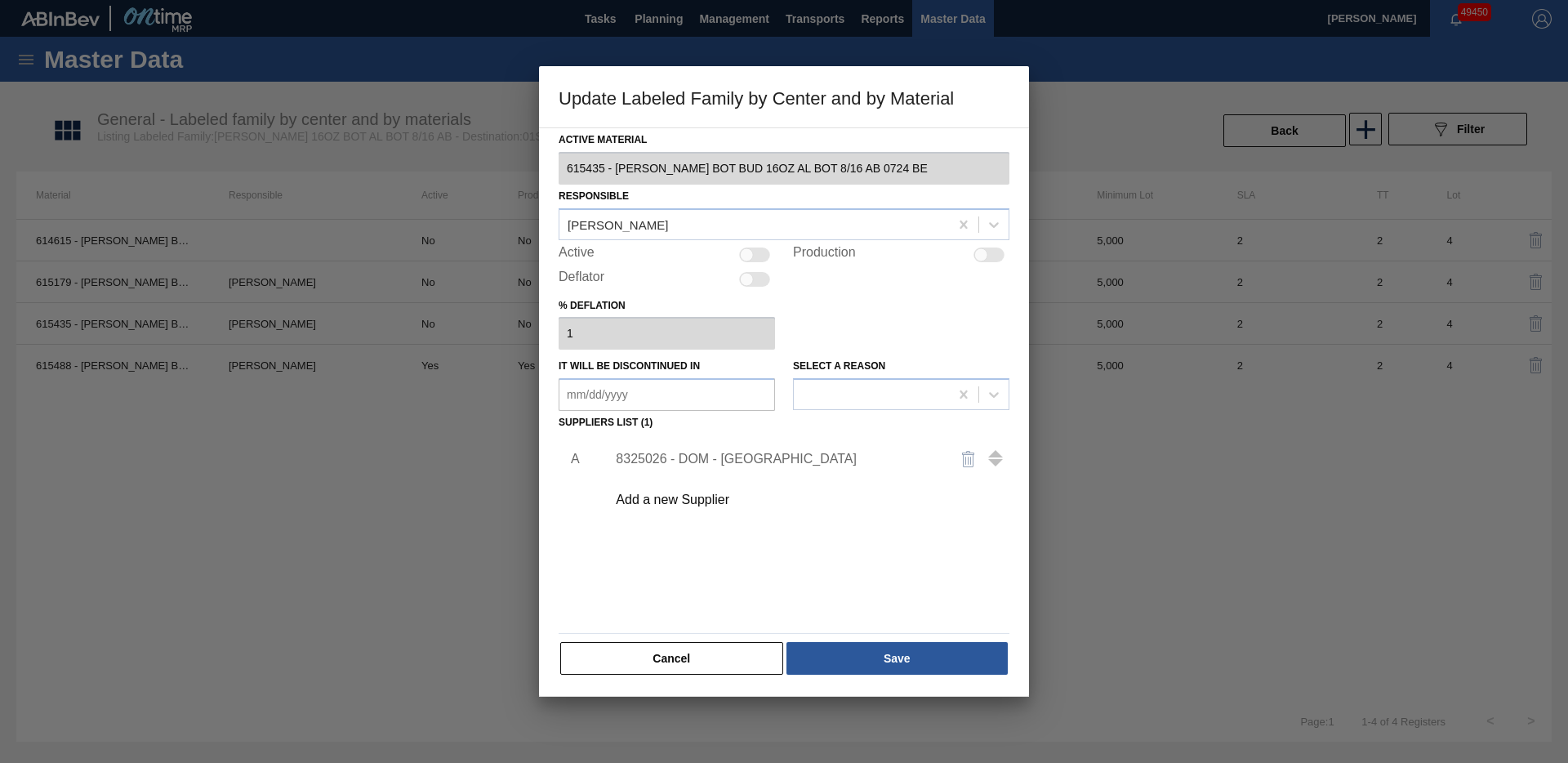
click at [986, 253] on div at bounding box center [981, 255] width 14 height 14
checkbox input "true"
click at [867, 657] on button "Save" at bounding box center [897, 658] width 222 height 33
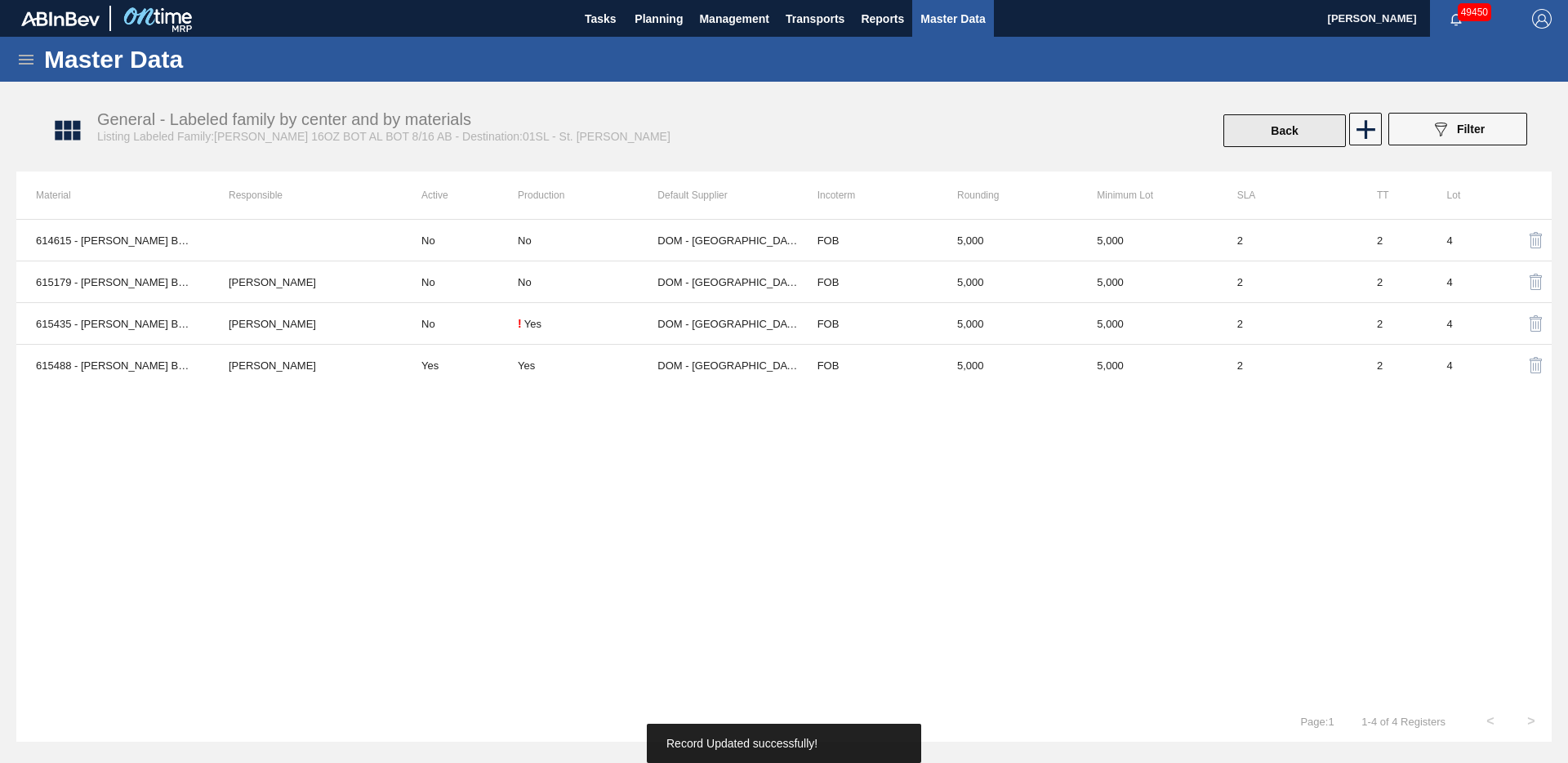
click at [1272, 133] on button "Back" at bounding box center [1285, 131] width 122 height 33
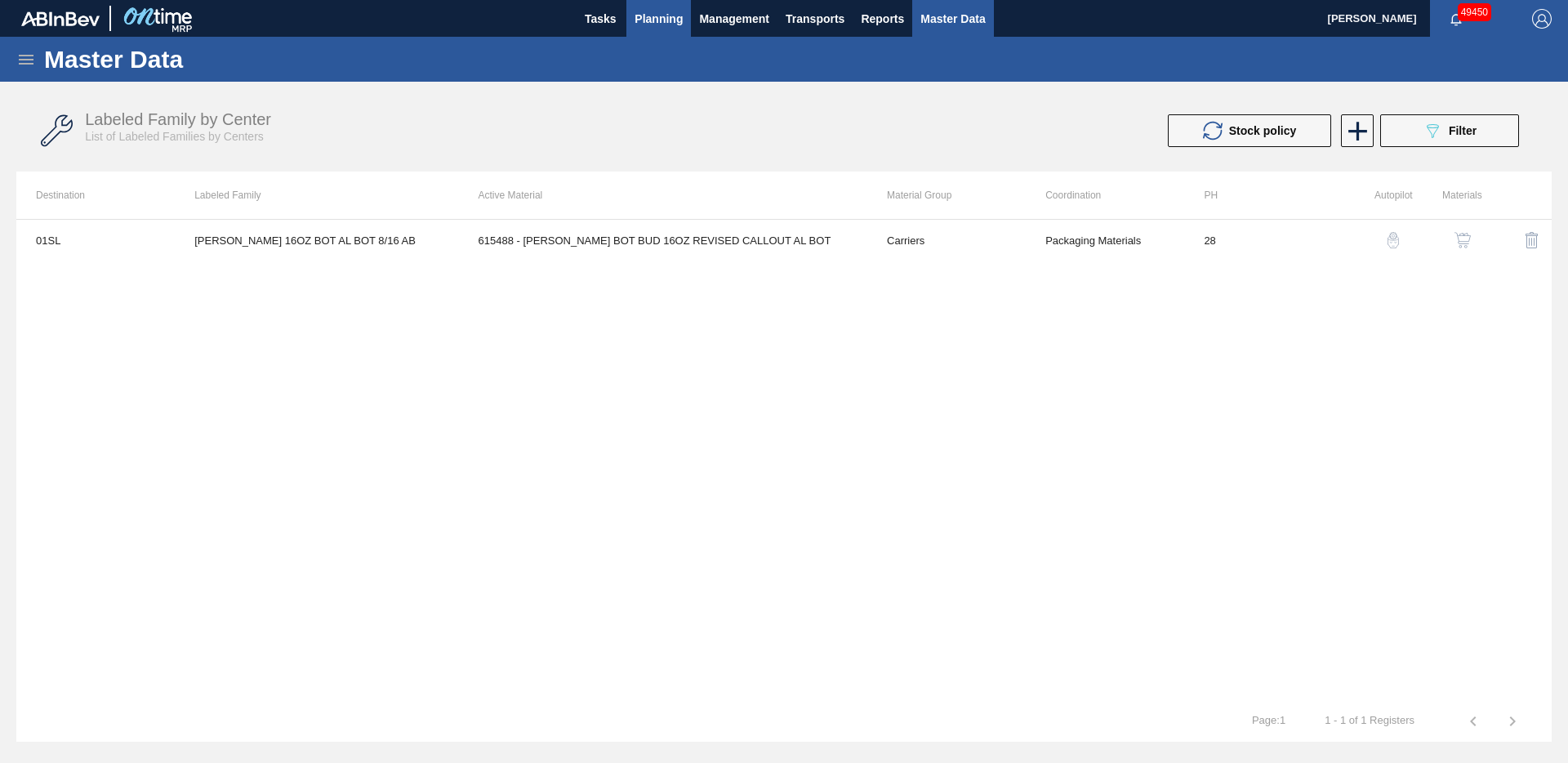
click at [646, 21] on span "Planning" at bounding box center [659, 18] width 49 height 19
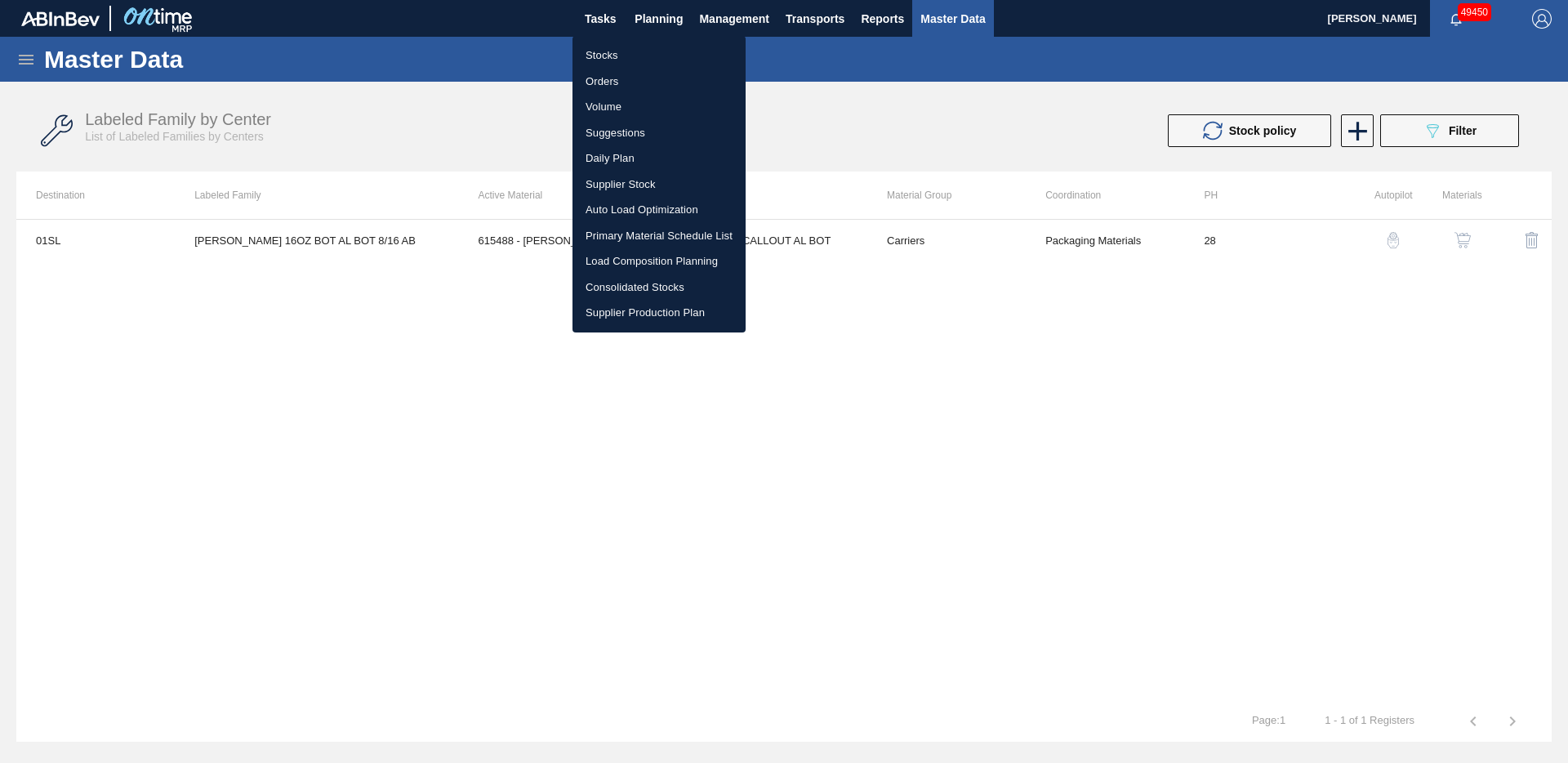
click at [607, 62] on li "Stocks" at bounding box center [659, 55] width 173 height 26
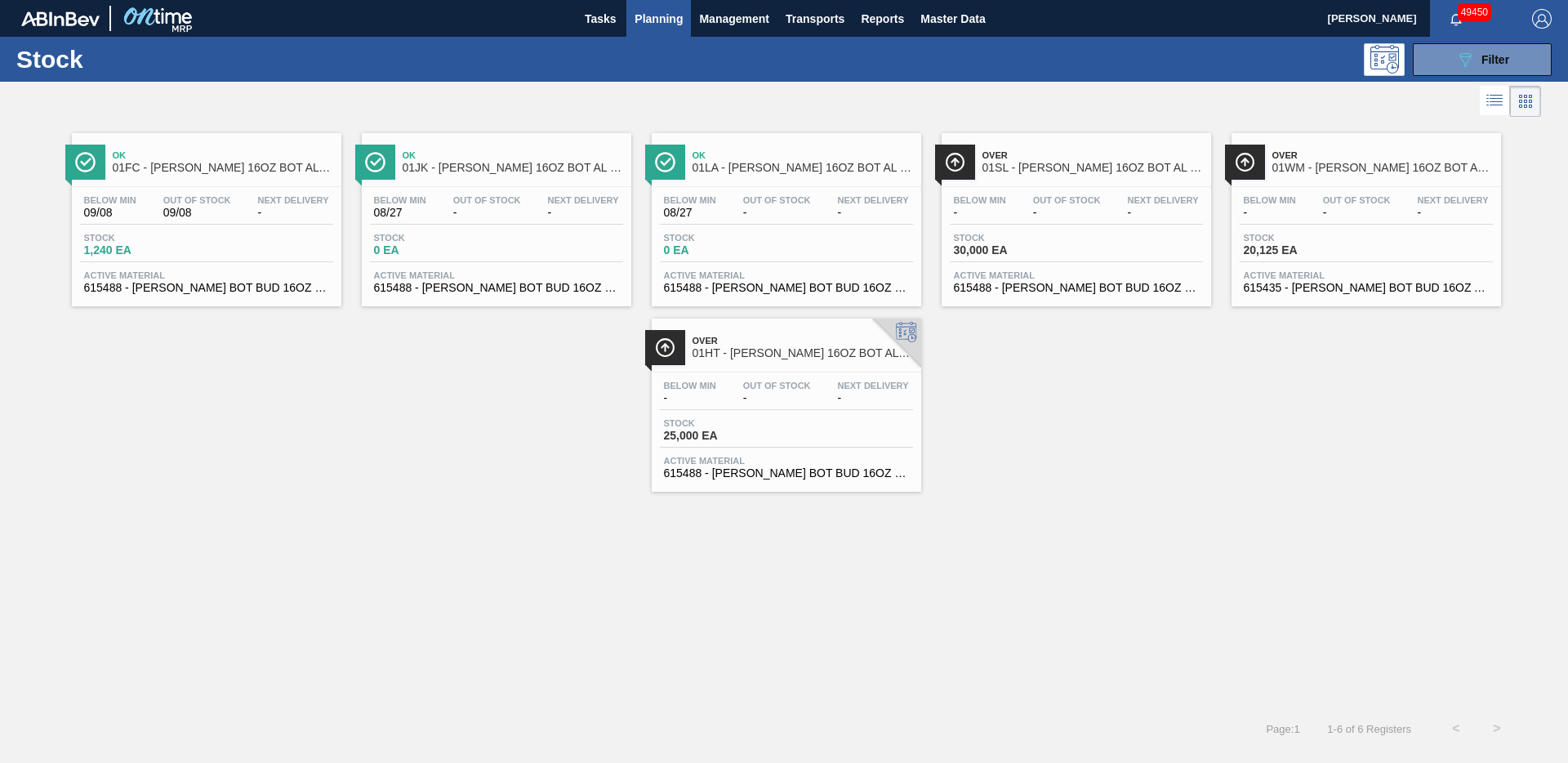
click at [1124, 156] on span "Over" at bounding box center [1093, 156] width 221 height 10
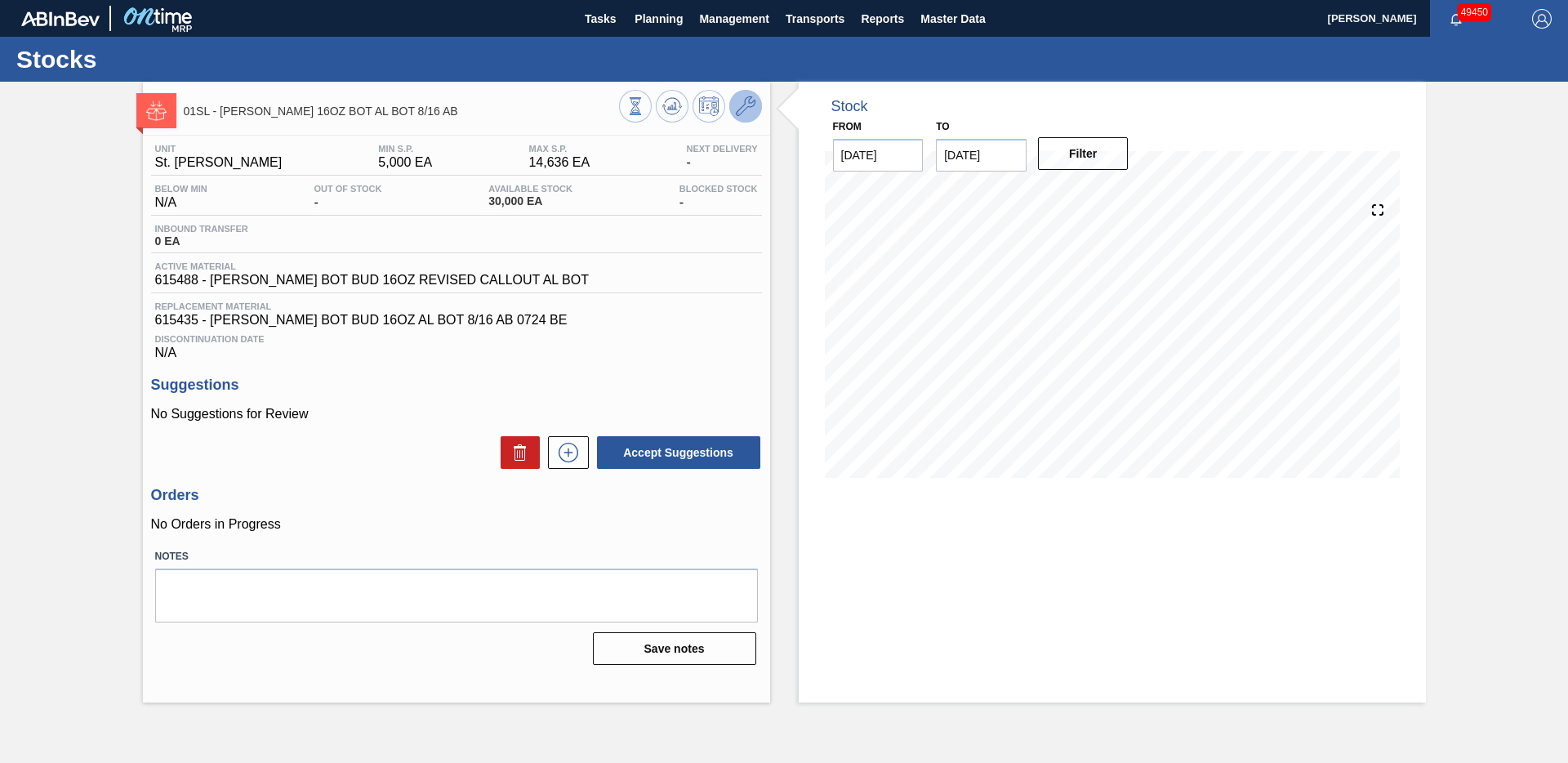
click at [738, 100] on icon at bounding box center [746, 106] width 19 height 19
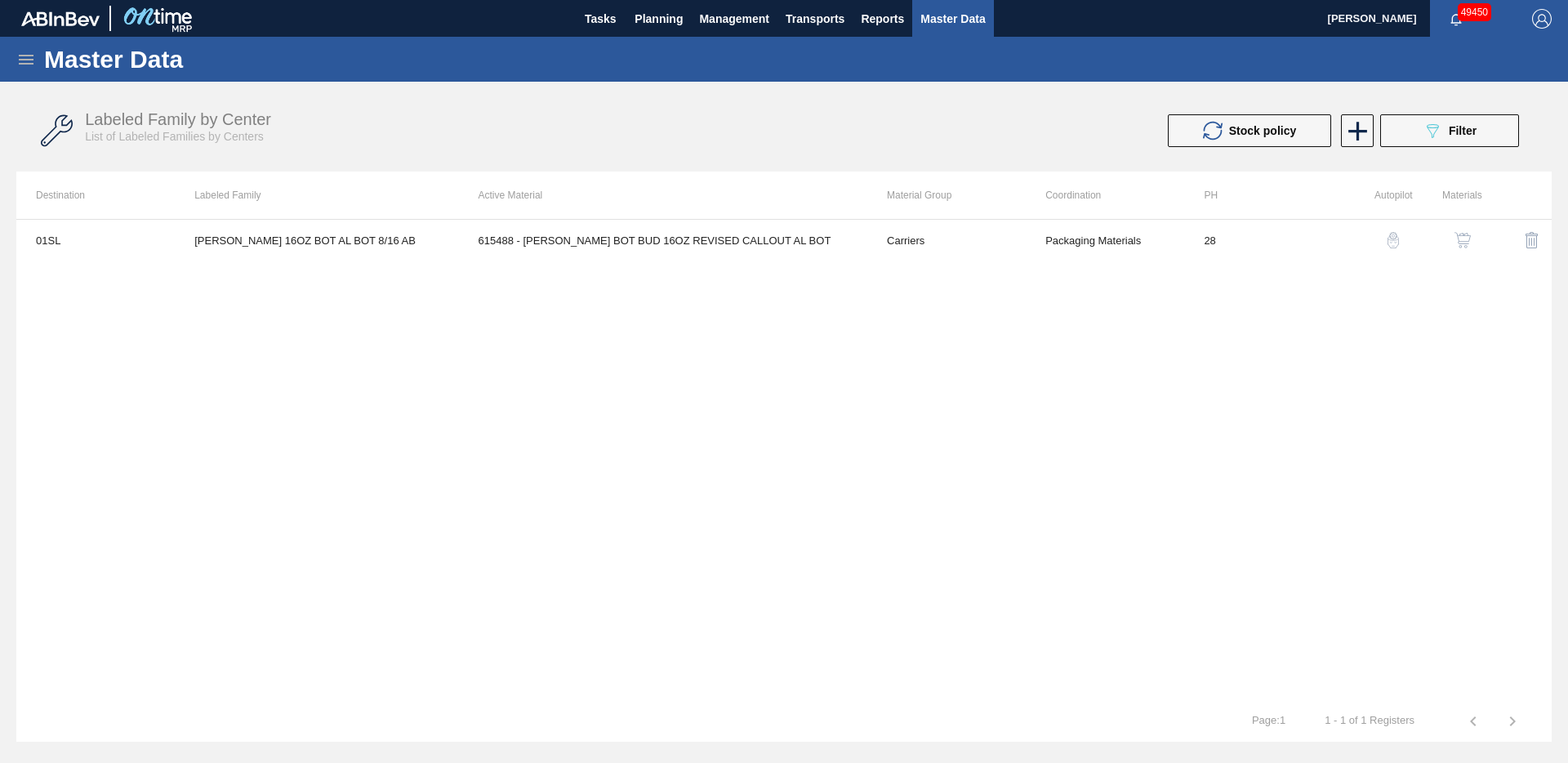
click at [1460, 242] on img "button" at bounding box center [1463, 240] width 17 height 17
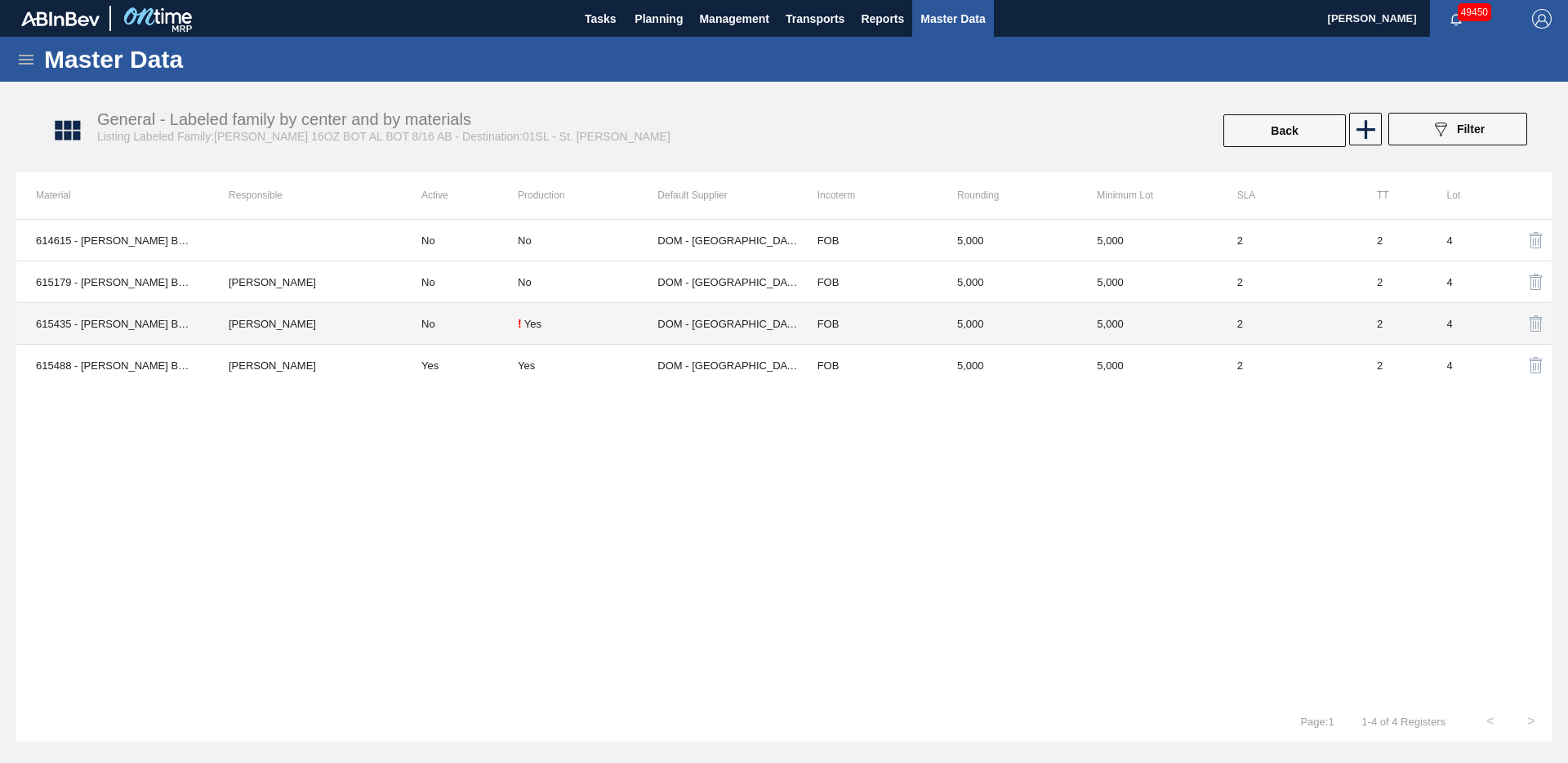
click at [605, 329] on div "! Yes" at bounding box center [588, 323] width 140 height 13
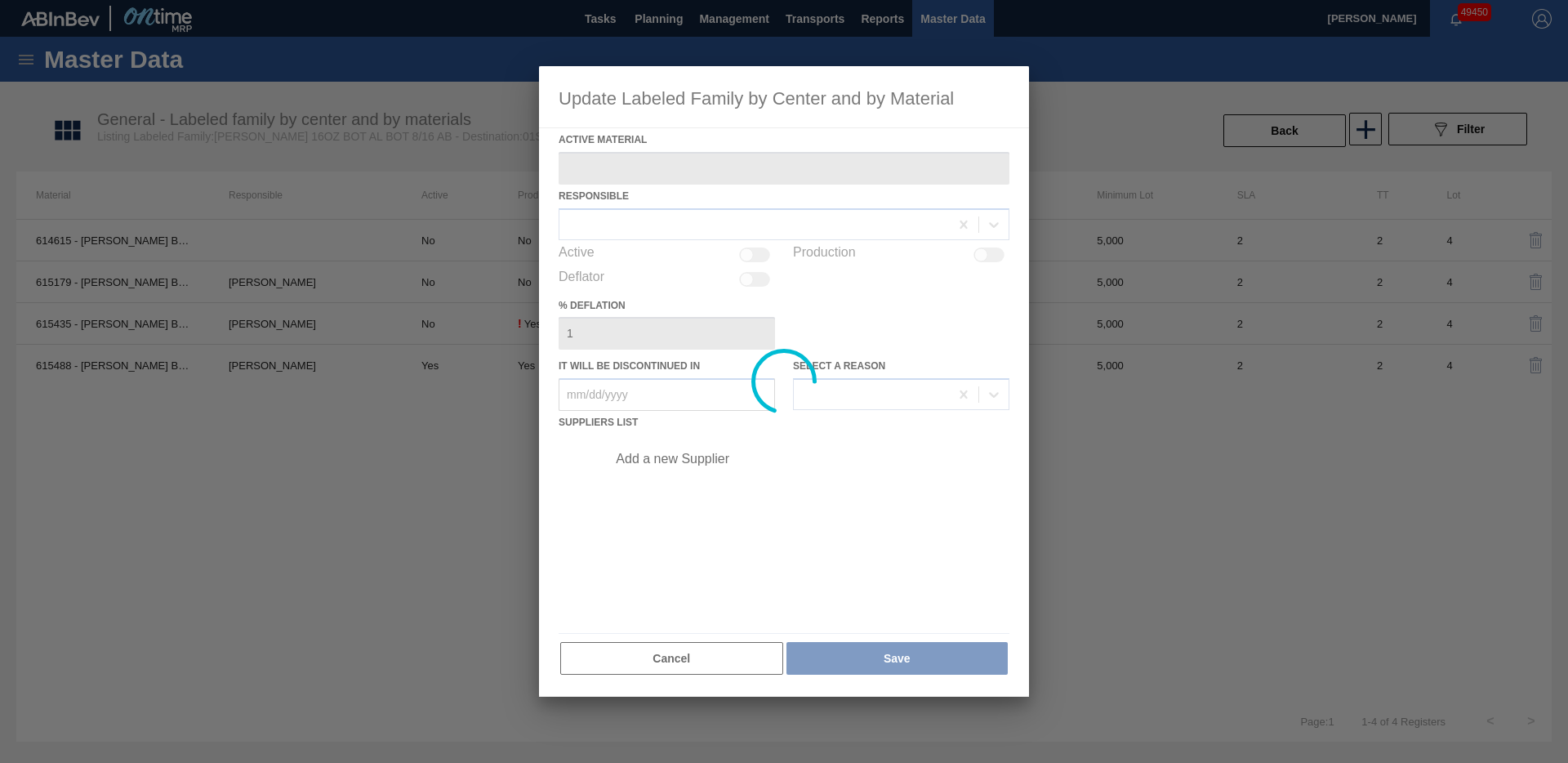
type Material "615435 - [PERSON_NAME] BOT BUD 16OZ AL BOT 8/16 AB 0724 BE"
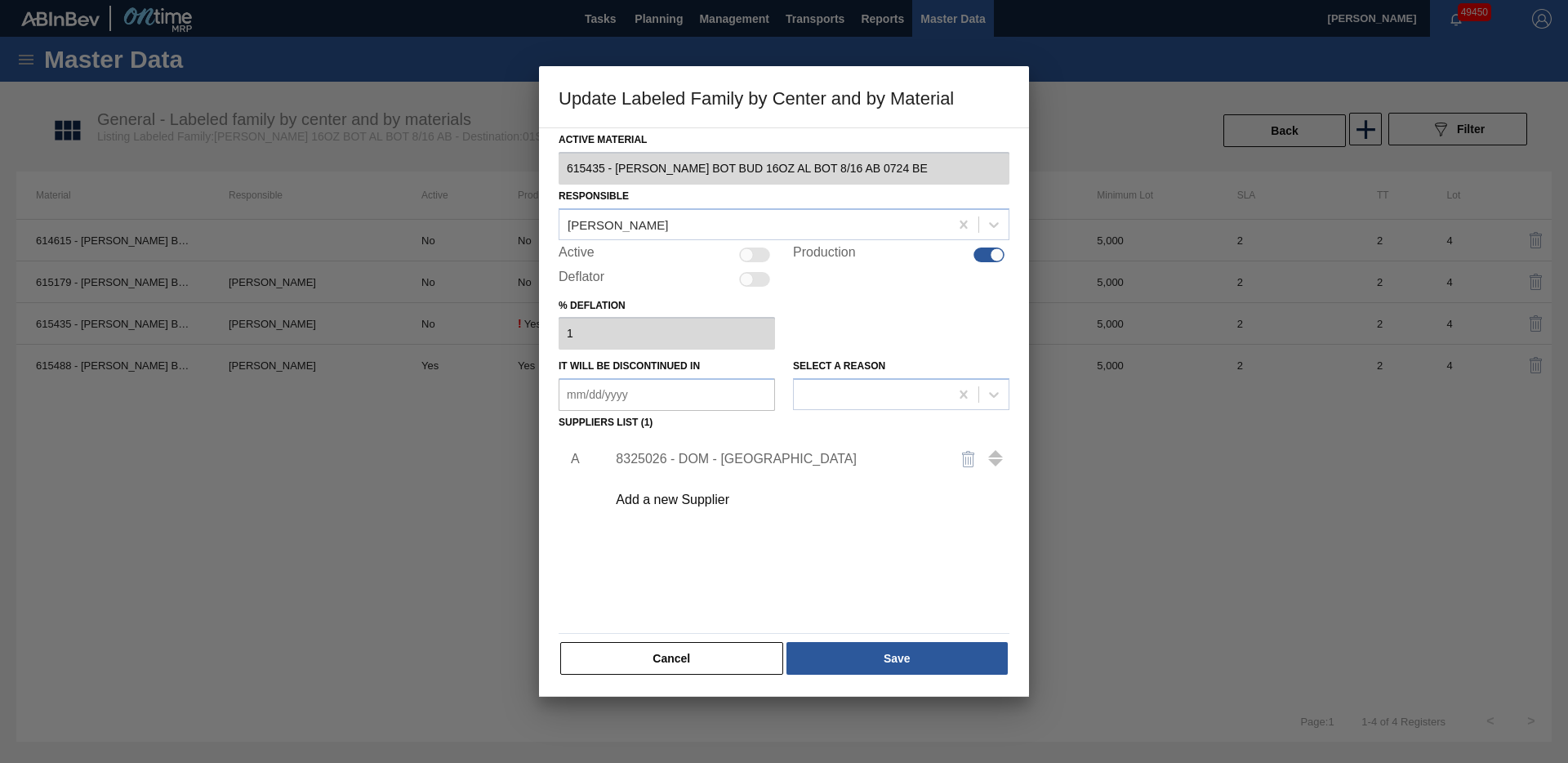
drag, startPoint x: 992, startPoint y: 259, endPoint x: 982, endPoint y: 289, distance: 31.6
click at [991, 259] on div at bounding box center [990, 255] width 31 height 15
checkbox input "false"
click at [883, 659] on button "Save" at bounding box center [897, 658] width 222 height 33
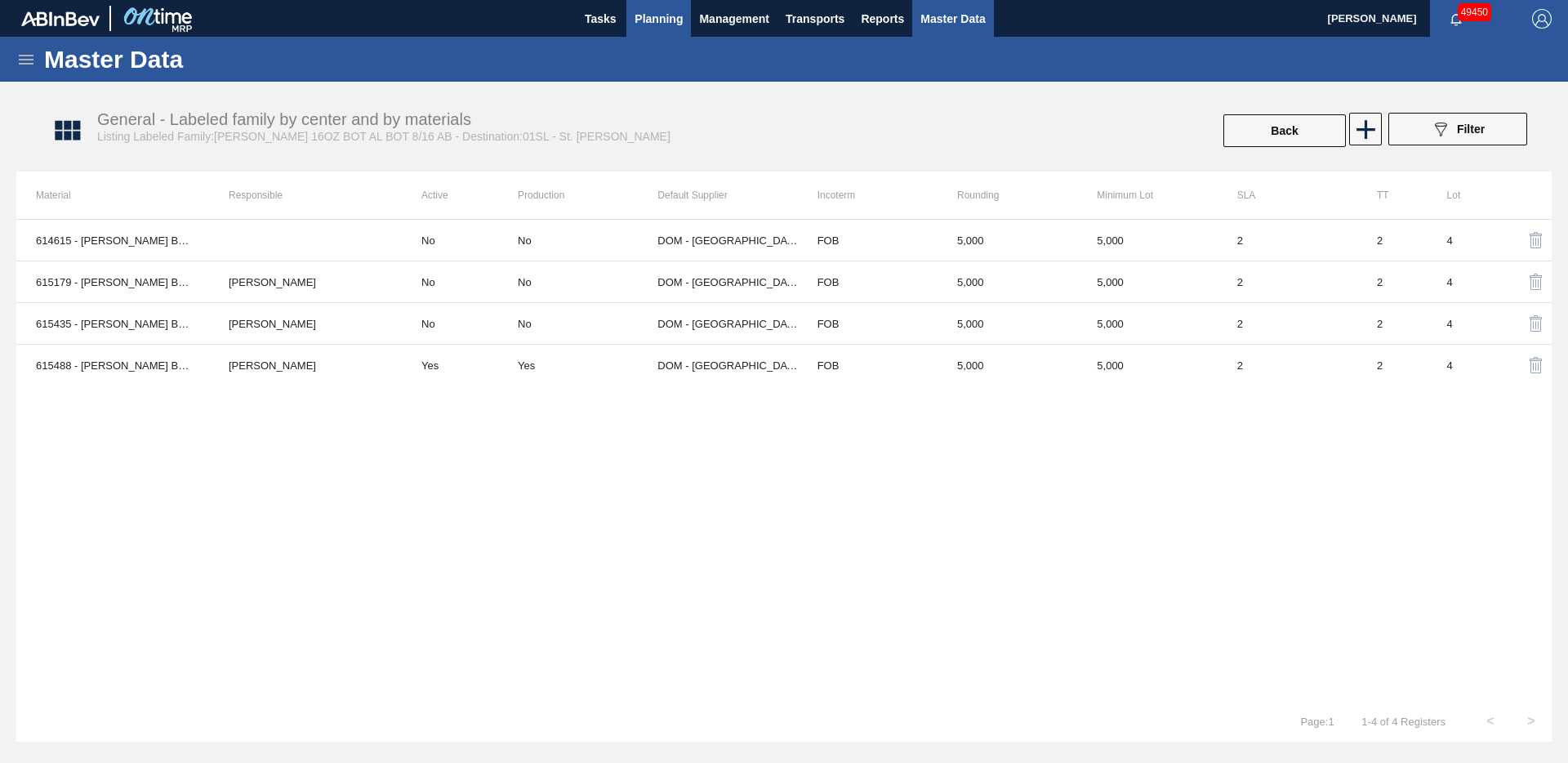
click at [652, 30] on button "Planning" at bounding box center [658, 18] width 64 height 37
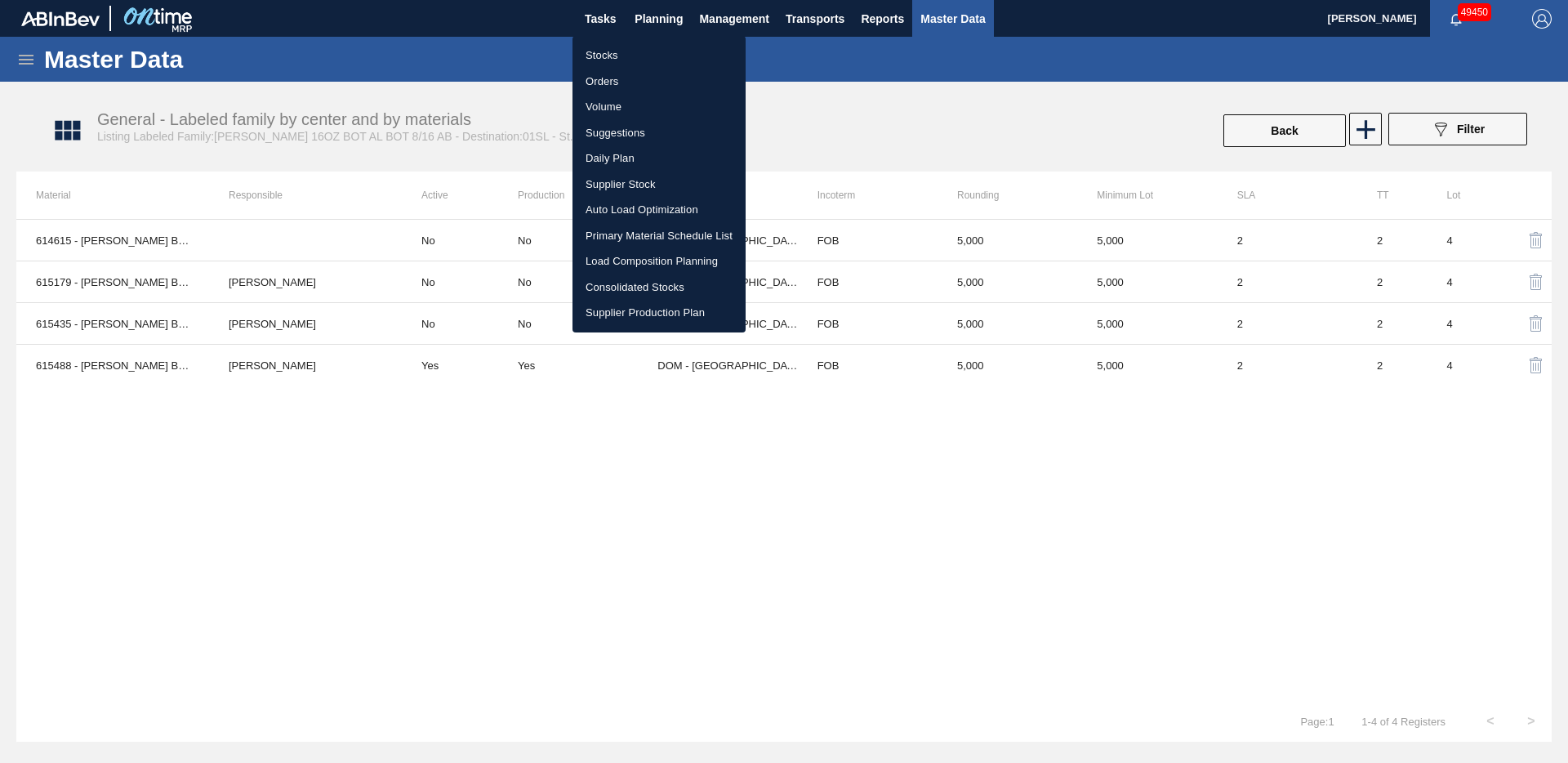
click at [611, 53] on li "Stocks" at bounding box center [659, 55] width 173 height 26
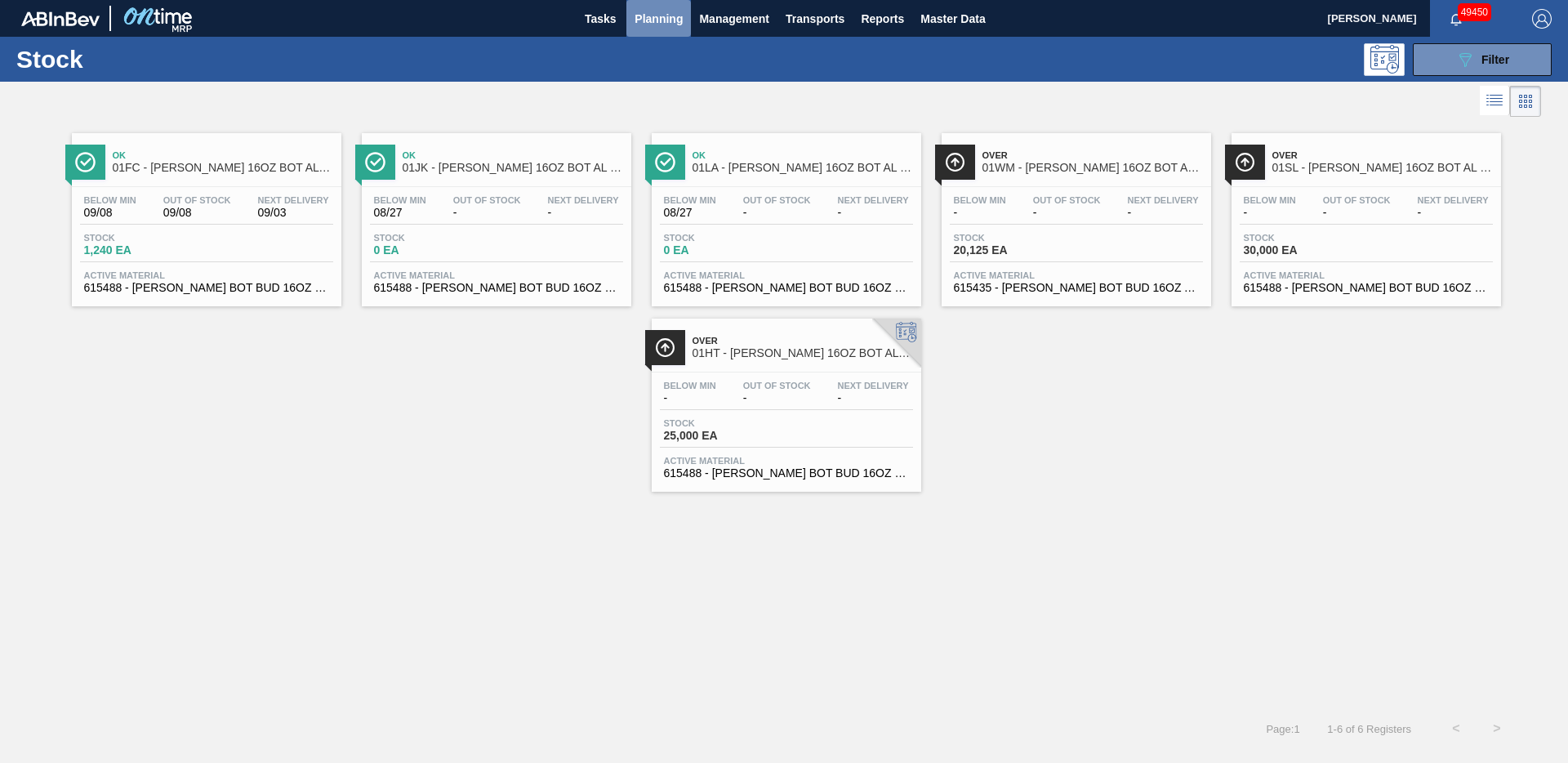
click at [647, 29] on button "Planning" at bounding box center [658, 18] width 64 height 37
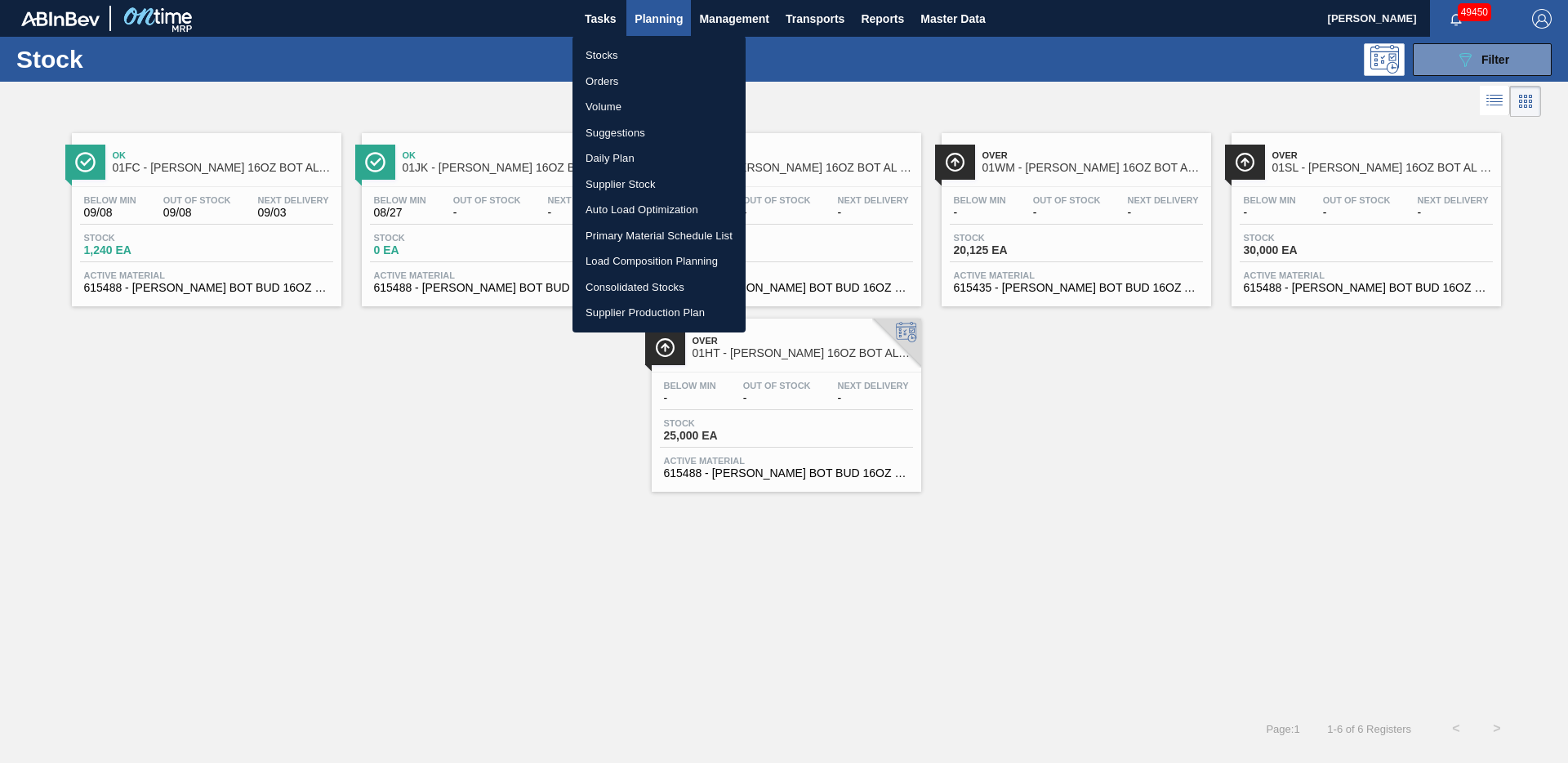
click at [636, 55] on li "Stocks" at bounding box center [659, 55] width 173 height 26
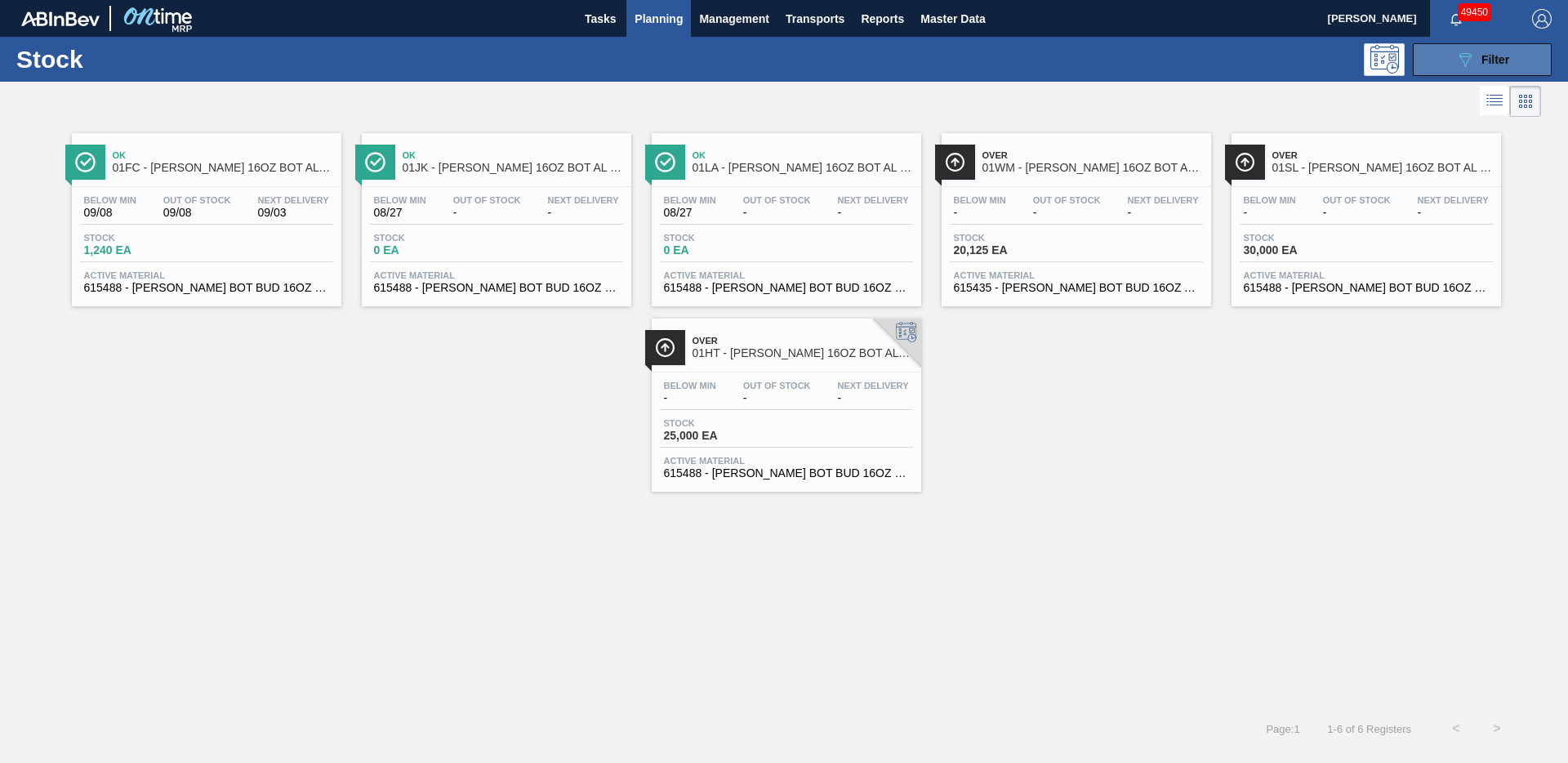
click at [1468, 60] on icon at bounding box center [1466, 60] width 13 height 14
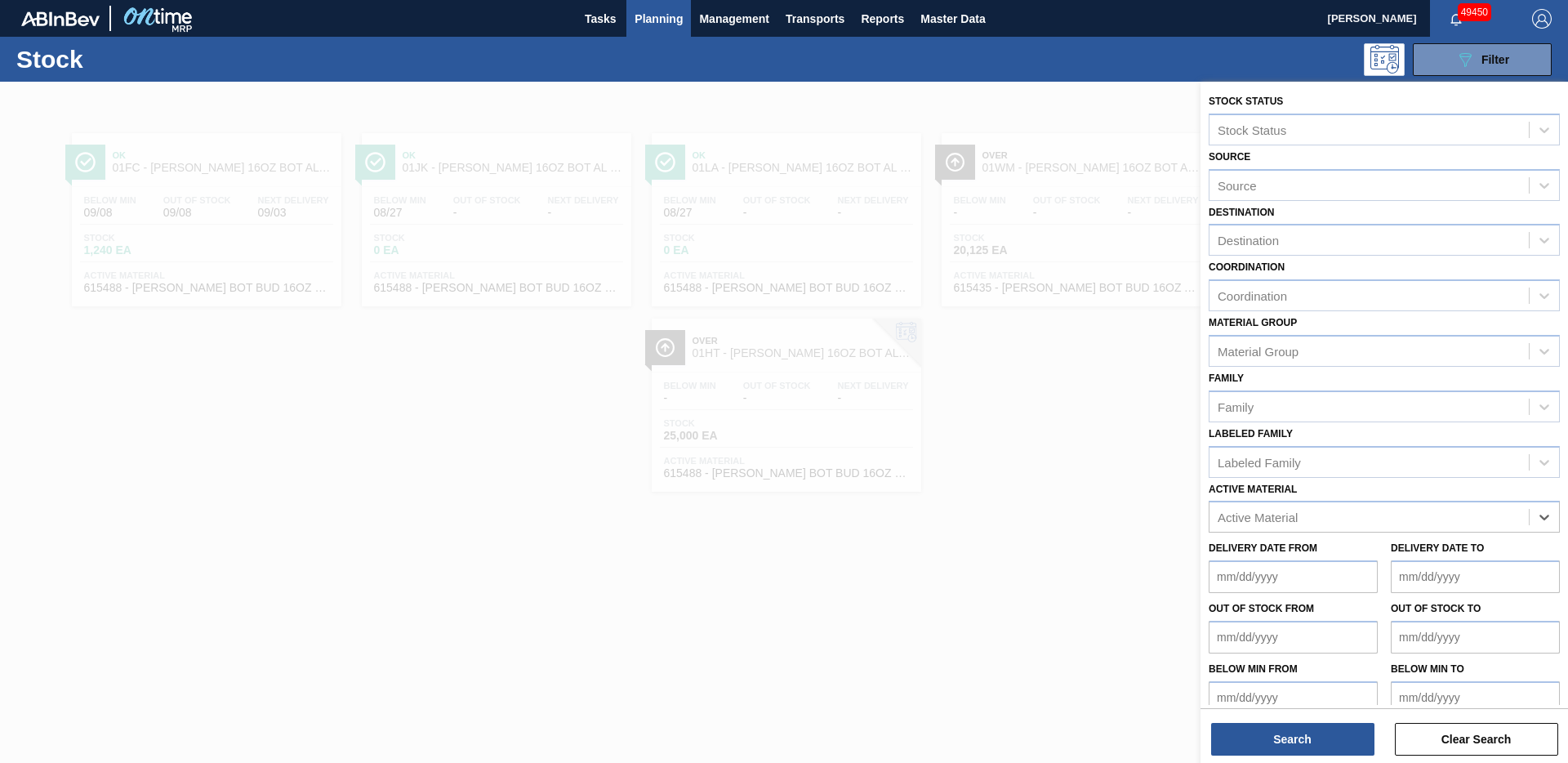
paste Material "876444"
type Material "876444"
click at [1455, 554] on div "876444 - CTN BKX 15LS NR 1949-A 22OZ POSTPR 1-COL" at bounding box center [1384, 557] width 351 height 30
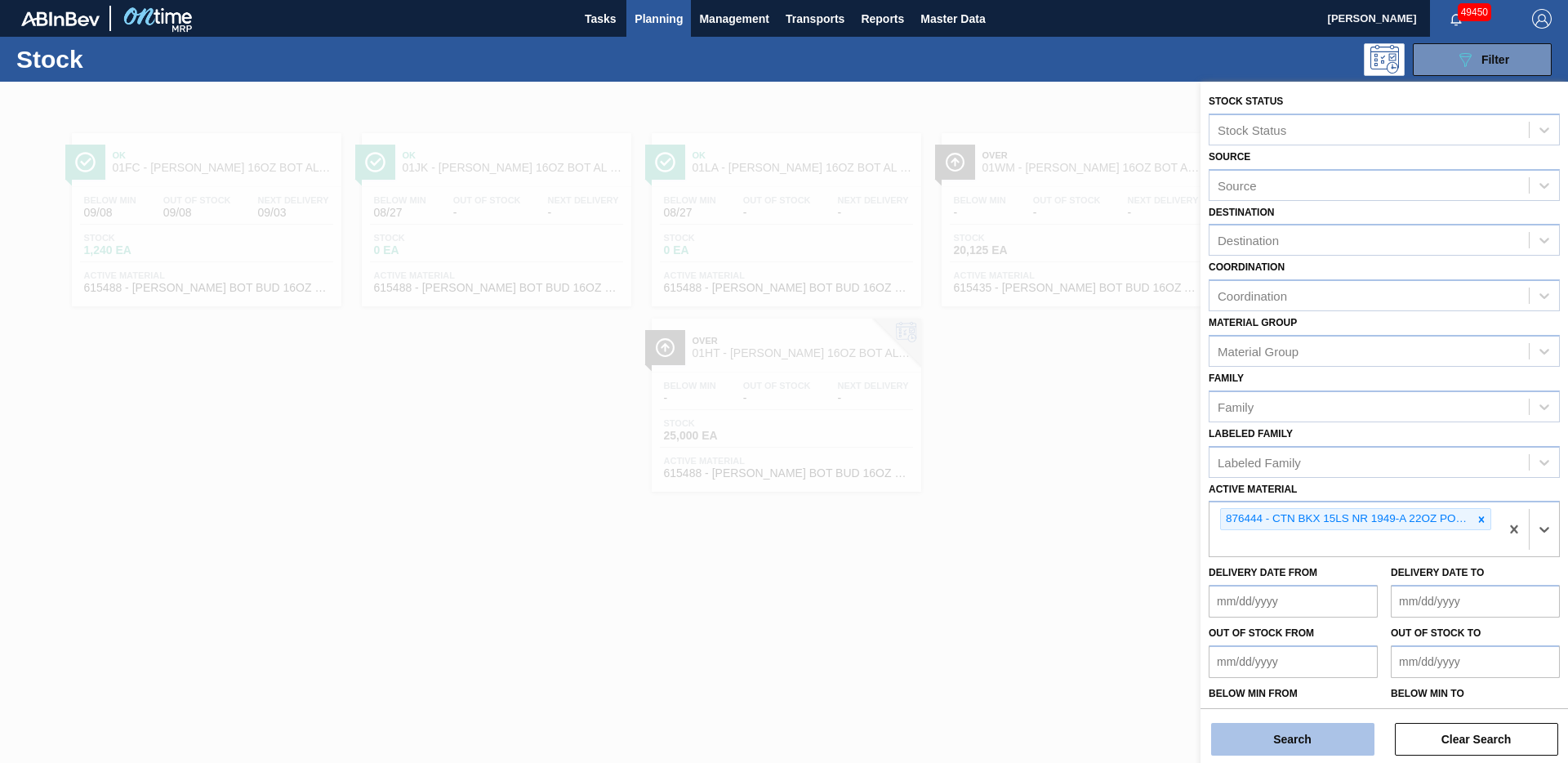
click at [1307, 743] on button "Search" at bounding box center [1293, 740] width 163 height 33
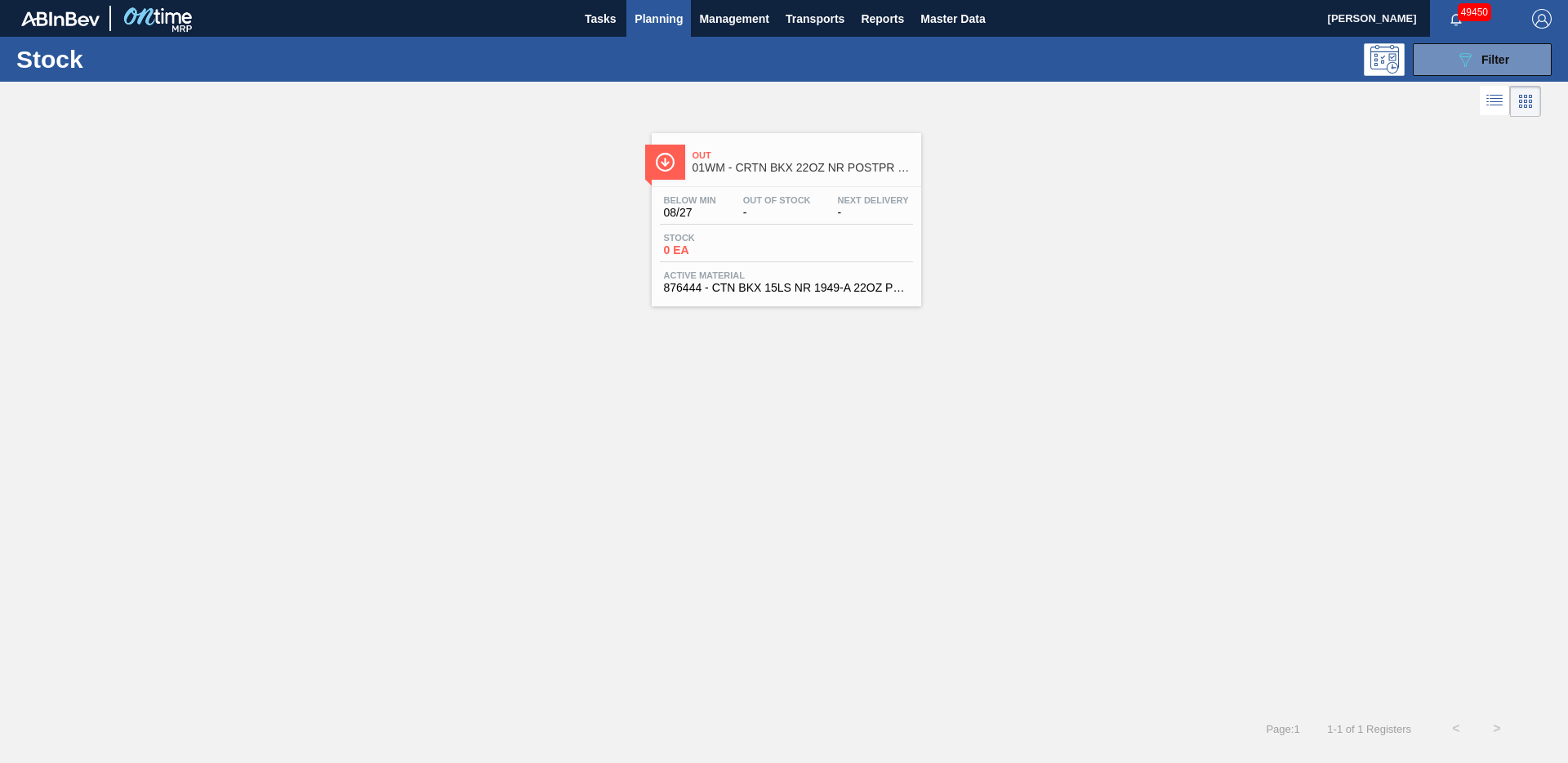
drag, startPoint x: 806, startPoint y: 175, endPoint x: 822, endPoint y: 169, distance: 17.1
click at [806, 173] on div "Out 01WM - CRTN BKX 22OZ NR POSTPR 15LS 1949-A BREWERY,PARTITION-LESS" at bounding box center [803, 162] width 221 height 37
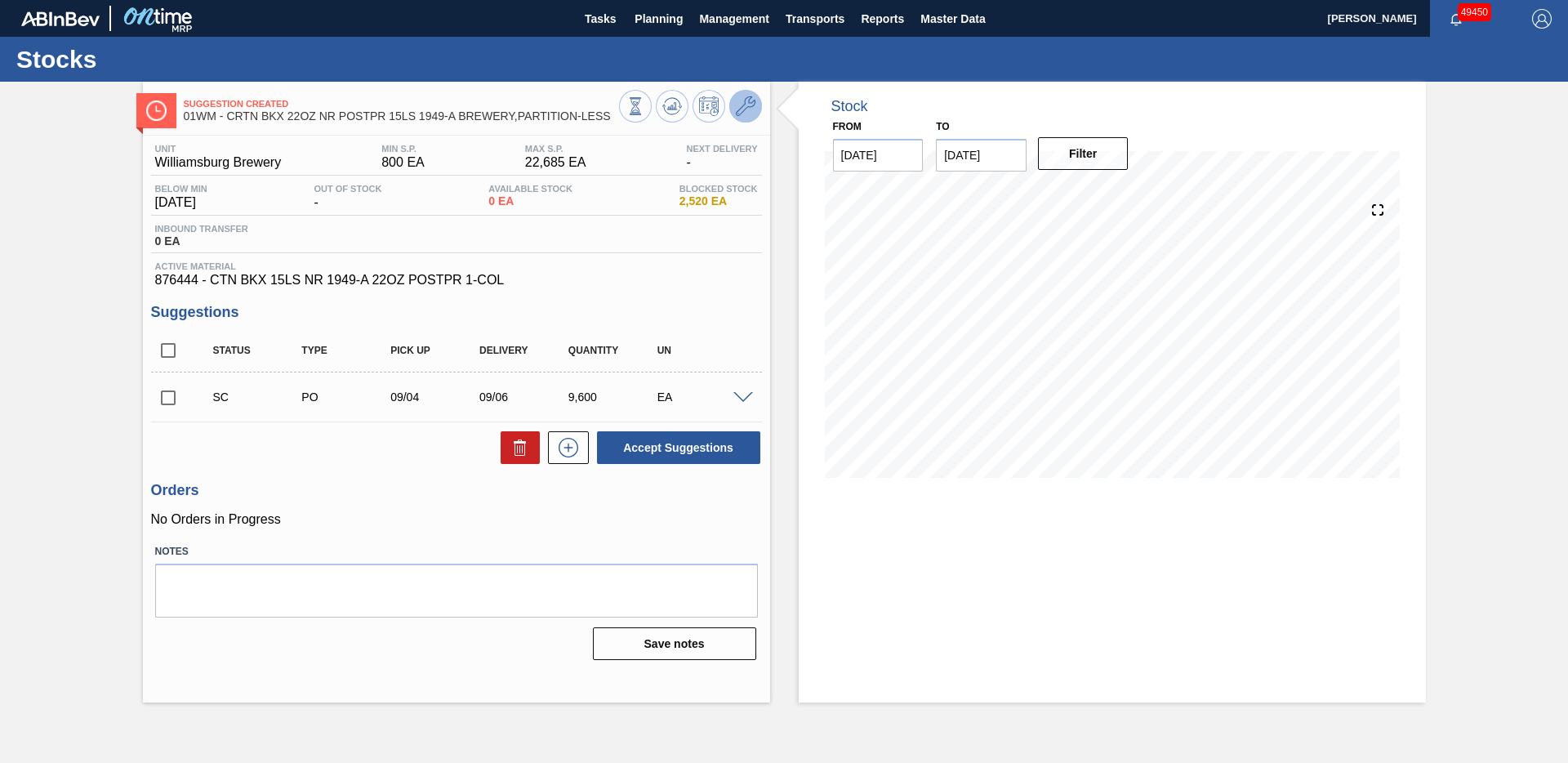
click at [739, 110] on icon at bounding box center [746, 106] width 19 height 19
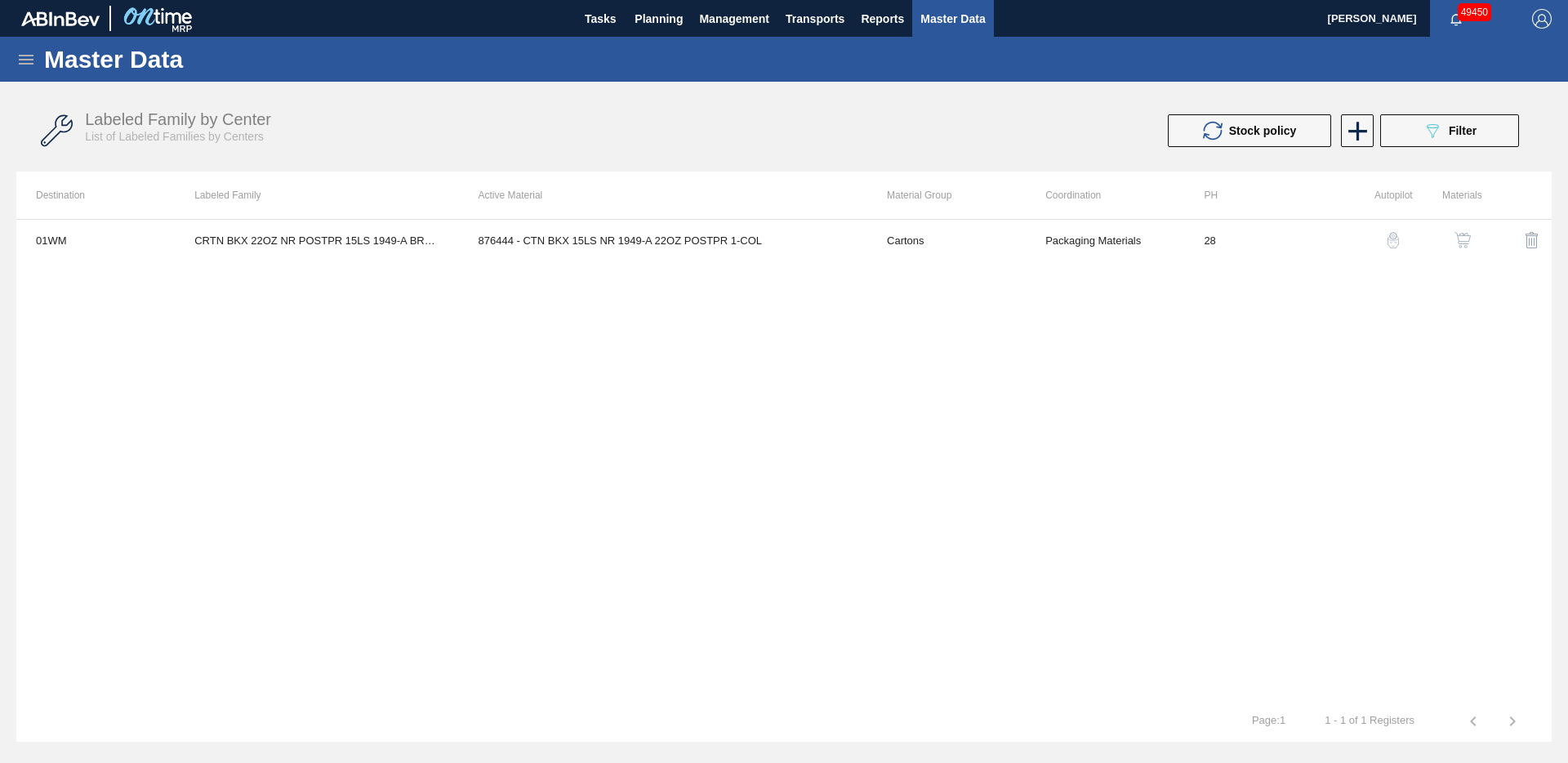
click at [1470, 236] on img "button" at bounding box center [1463, 240] width 17 height 17
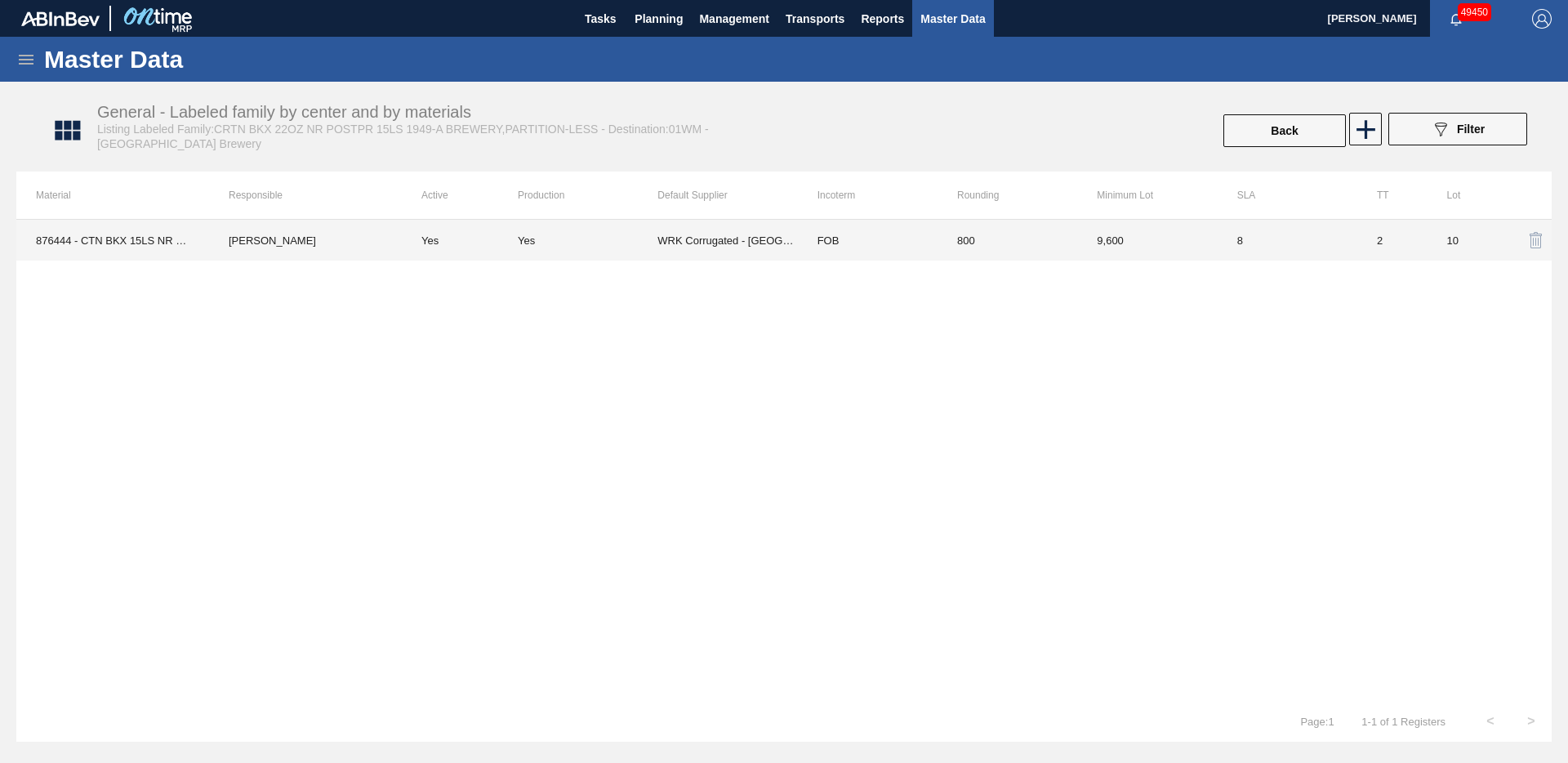
click at [340, 248] on td "[PERSON_NAME]" at bounding box center [305, 240] width 192 height 41
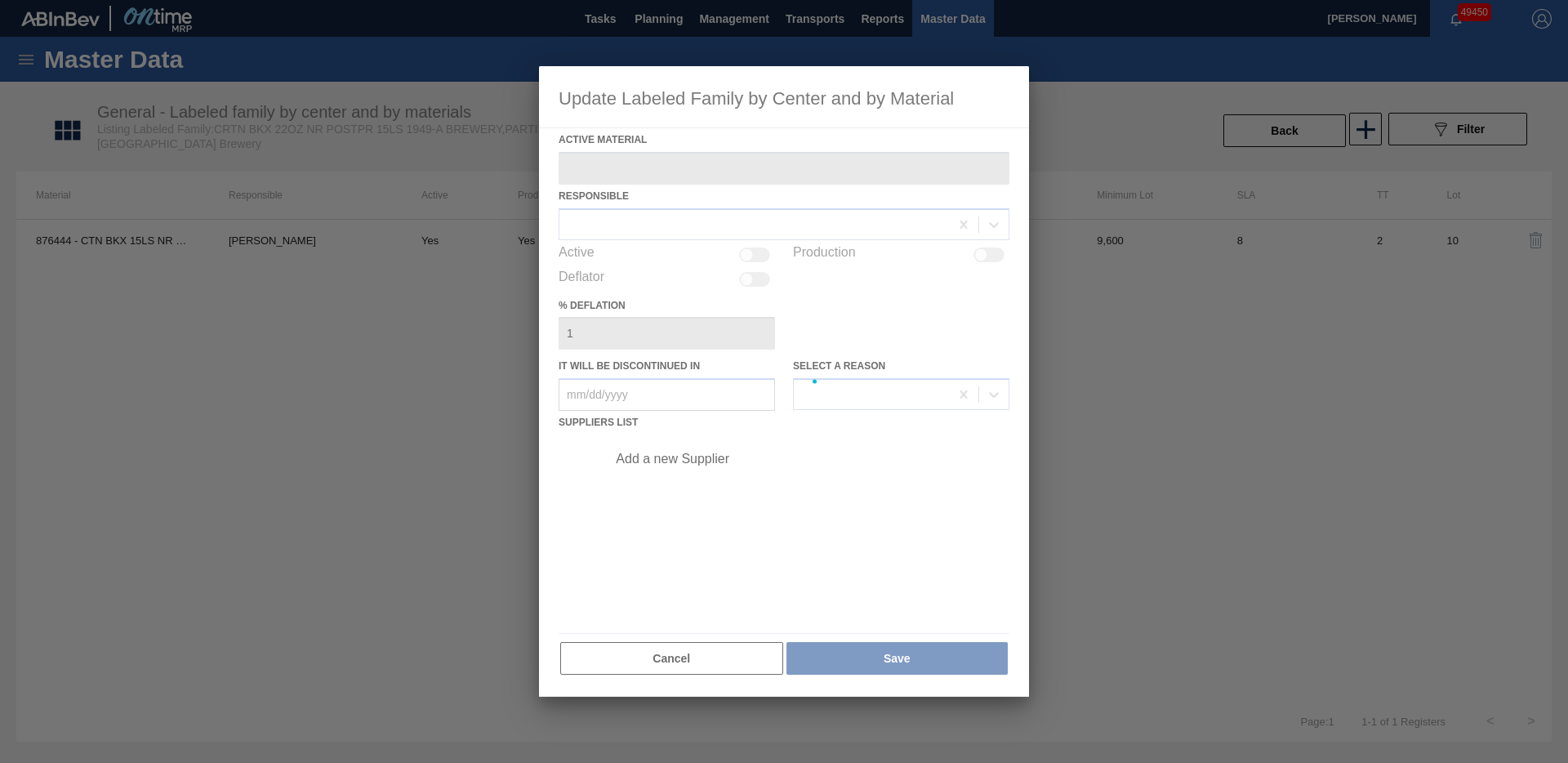
type Material "876444 - CTN BKX 15LS NR 1949-A 22OZ POSTPR 1-COL"
checkbox input "true"
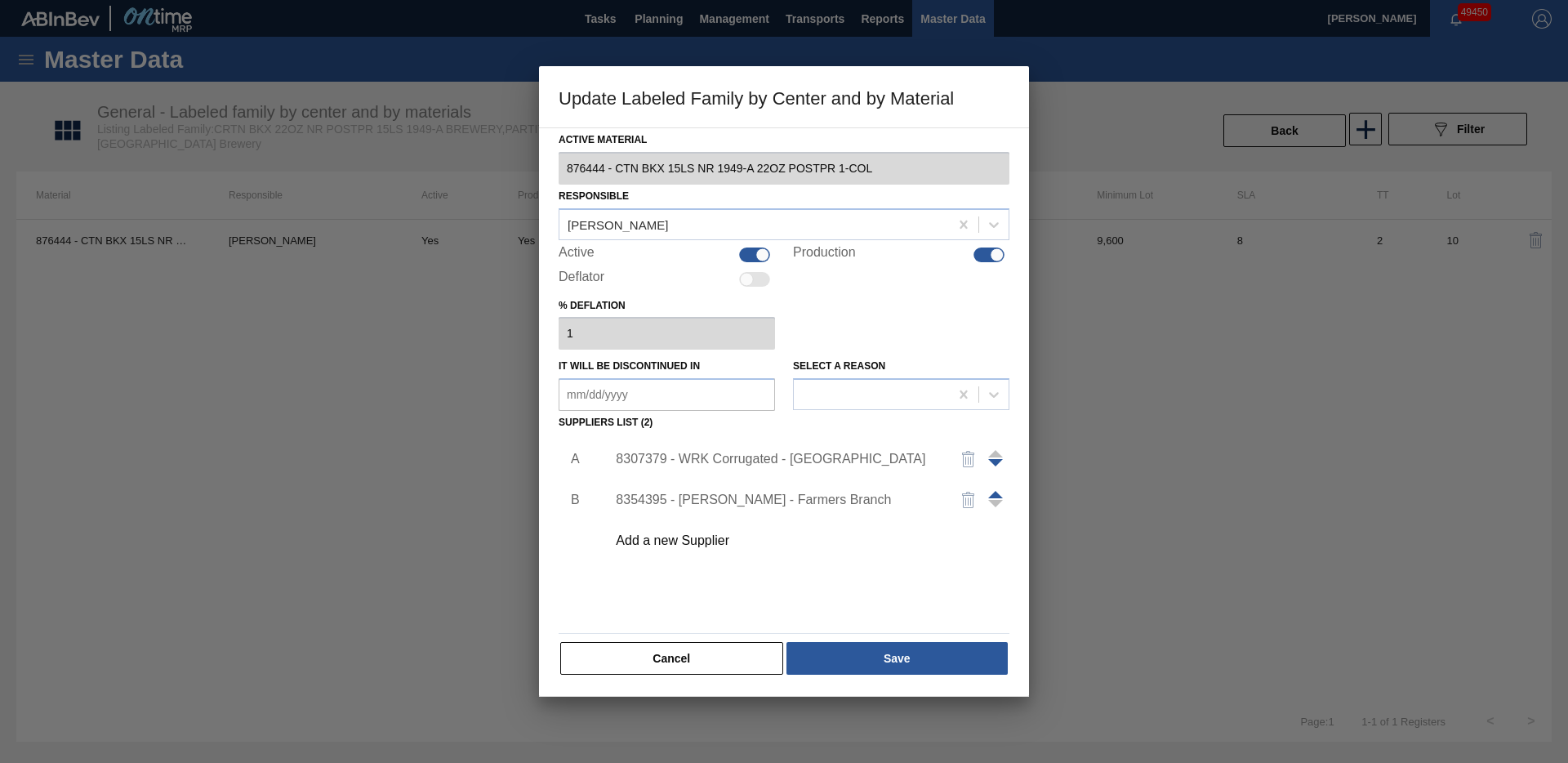
drag, startPoint x: 766, startPoint y: 254, endPoint x: 948, endPoint y: 262, distance: 182.2
click at [767, 253] on div at bounding box center [762, 255] width 14 height 14
checkbox input "false"
click at [986, 254] on div at bounding box center [990, 255] width 31 height 15
checkbox input "false"
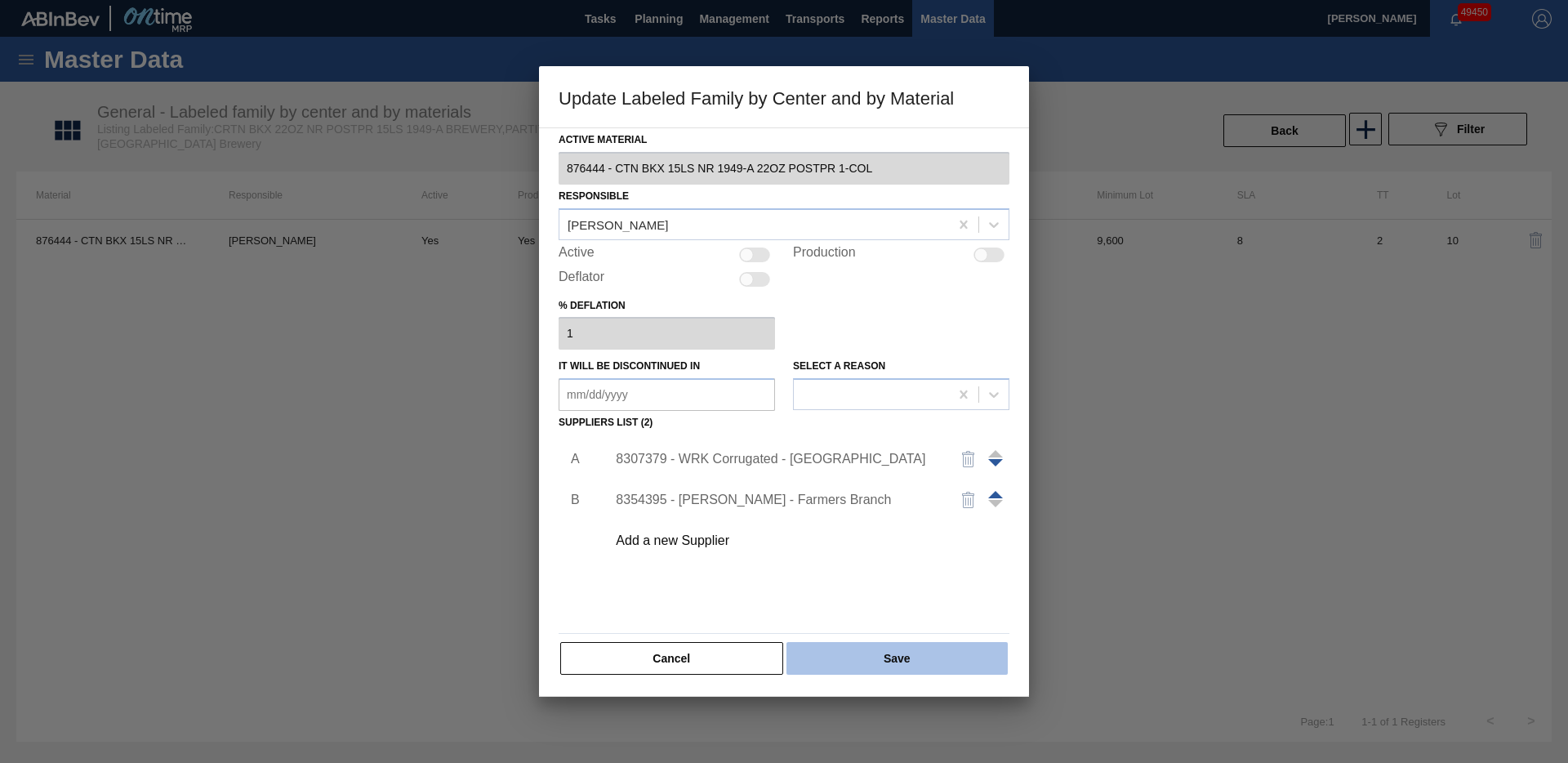
click at [905, 661] on button "Save" at bounding box center [897, 658] width 222 height 33
